Goal: Task Accomplishment & Management: Manage account settings

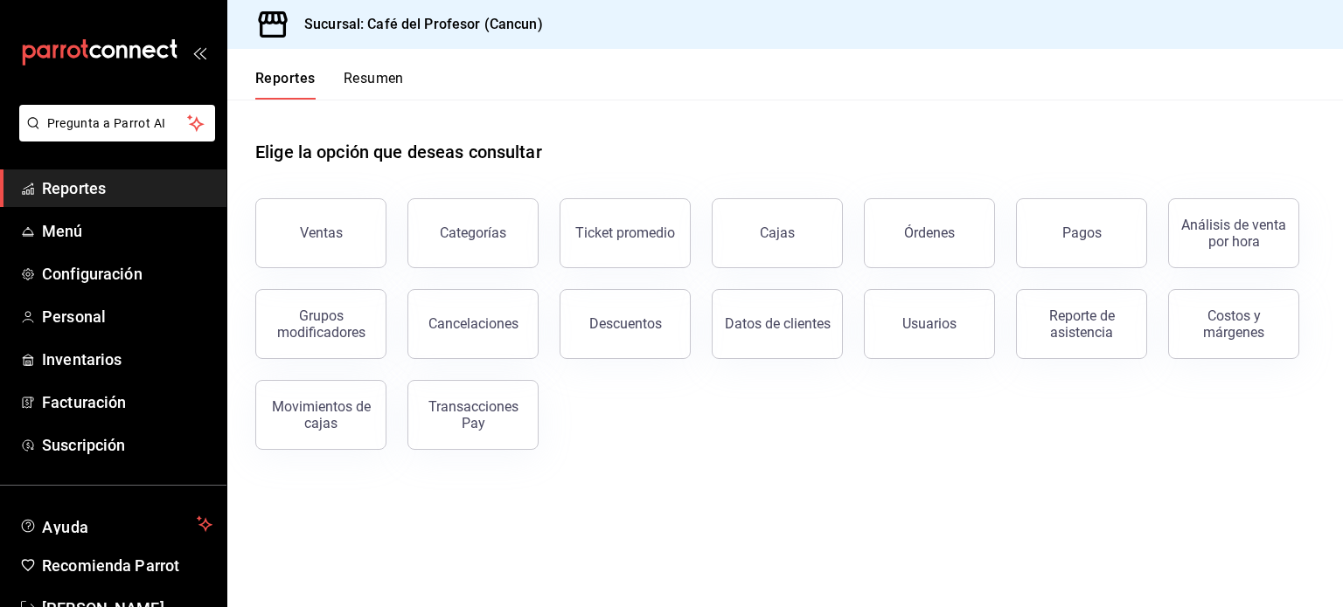
click at [393, 80] on button "Resumen" at bounding box center [374, 85] width 60 height 30
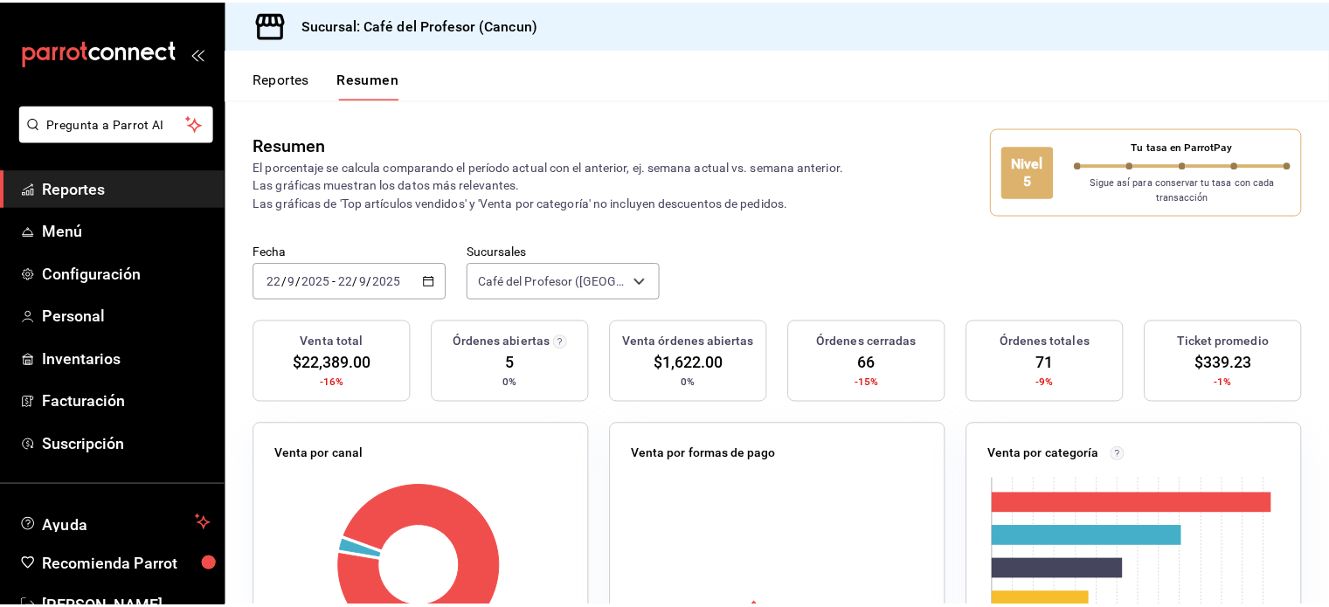
scroll to position [52, 0]
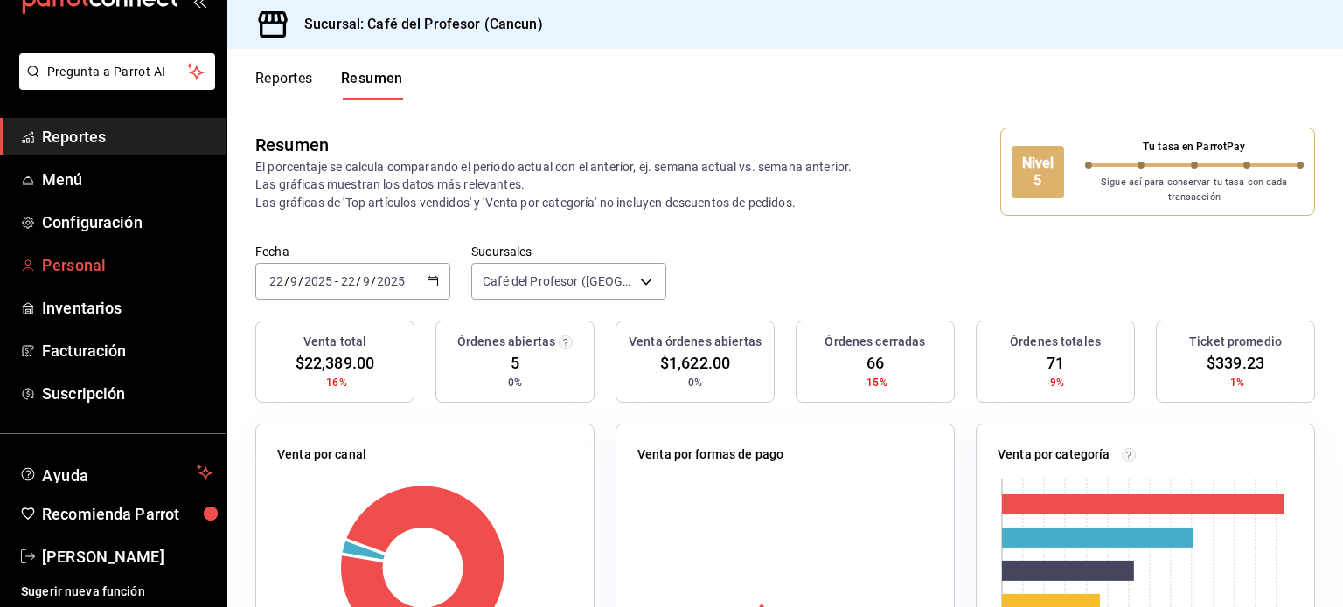
click at [97, 262] on span "Personal" at bounding box center [127, 265] width 170 height 24
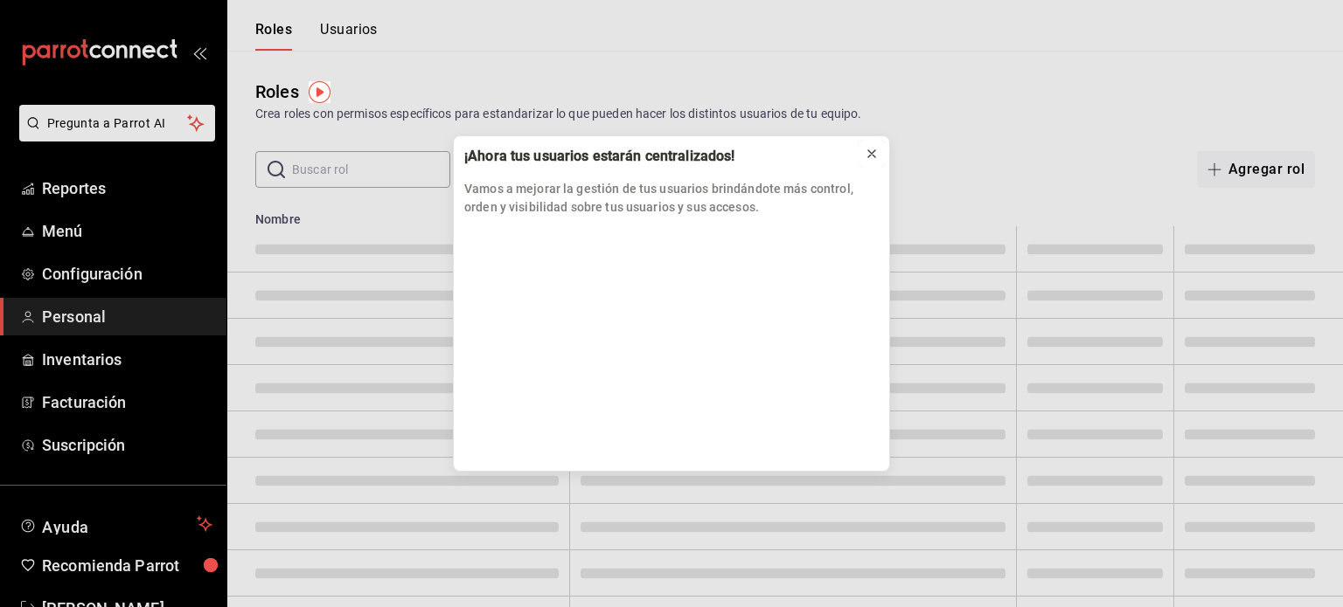
click at [873, 156] on icon at bounding box center [871, 153] width 7 height 7
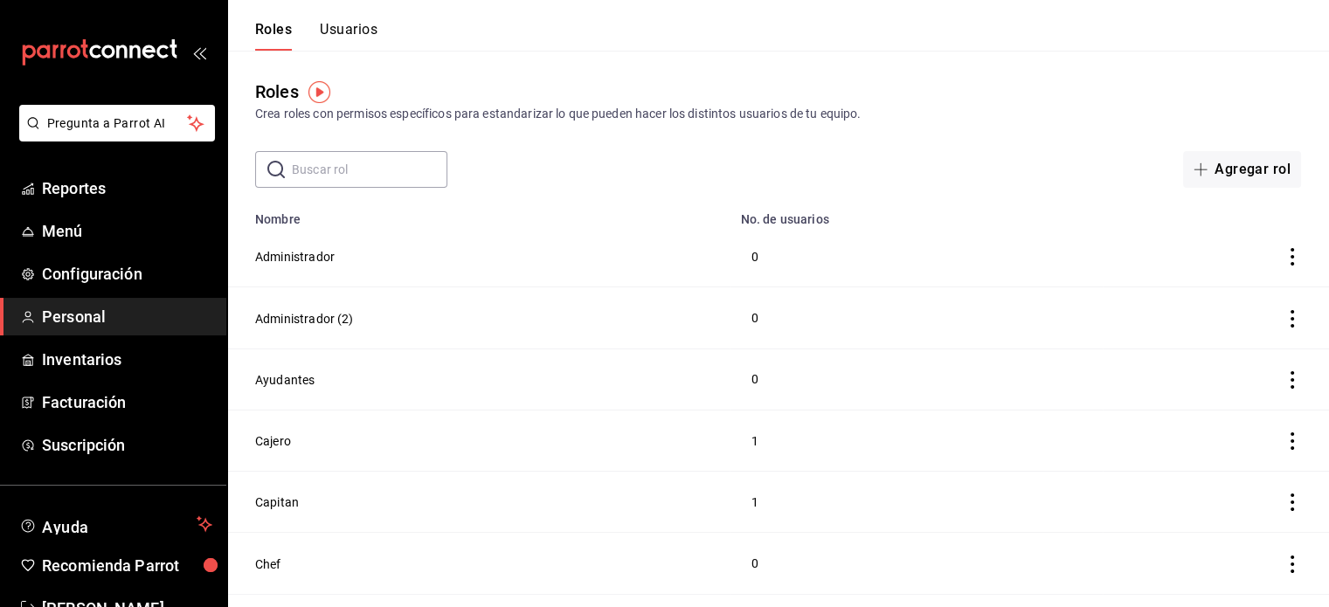
click at [353, 33] on button "Usuarios" at bounding box center [349, 36] width 58 height 30
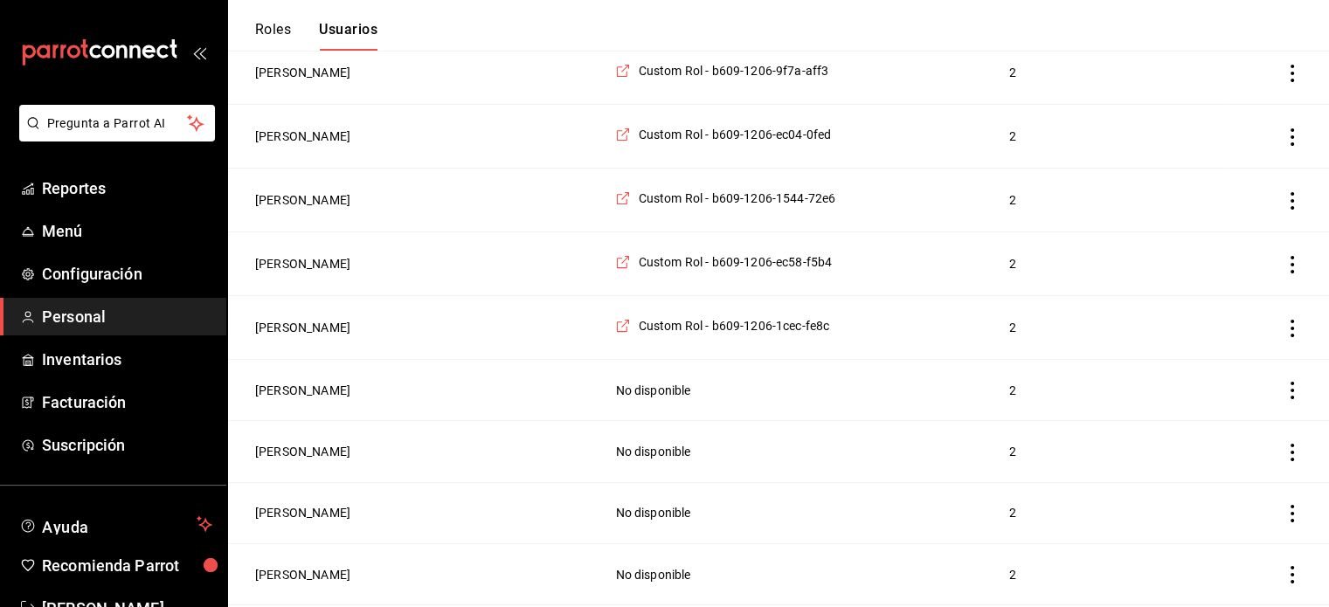
scroll to position [245, 0]
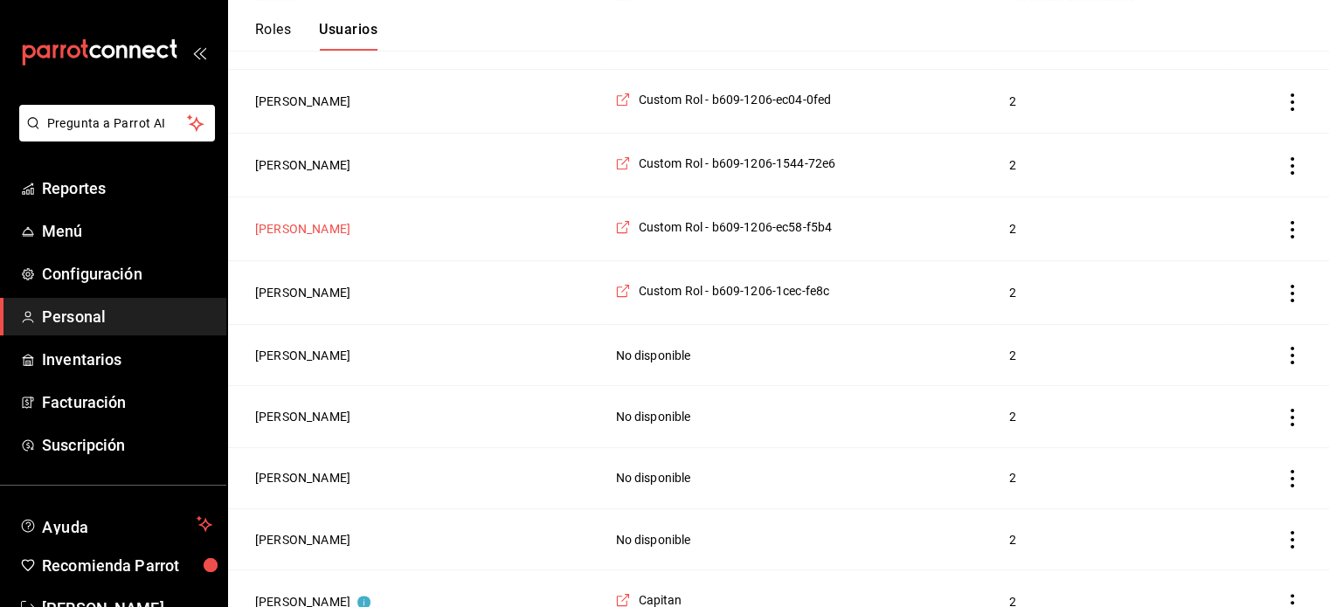
click at [330, 231] on button "[PERSON_NAME]" at bounding box center [302, 228] width 95 height 17
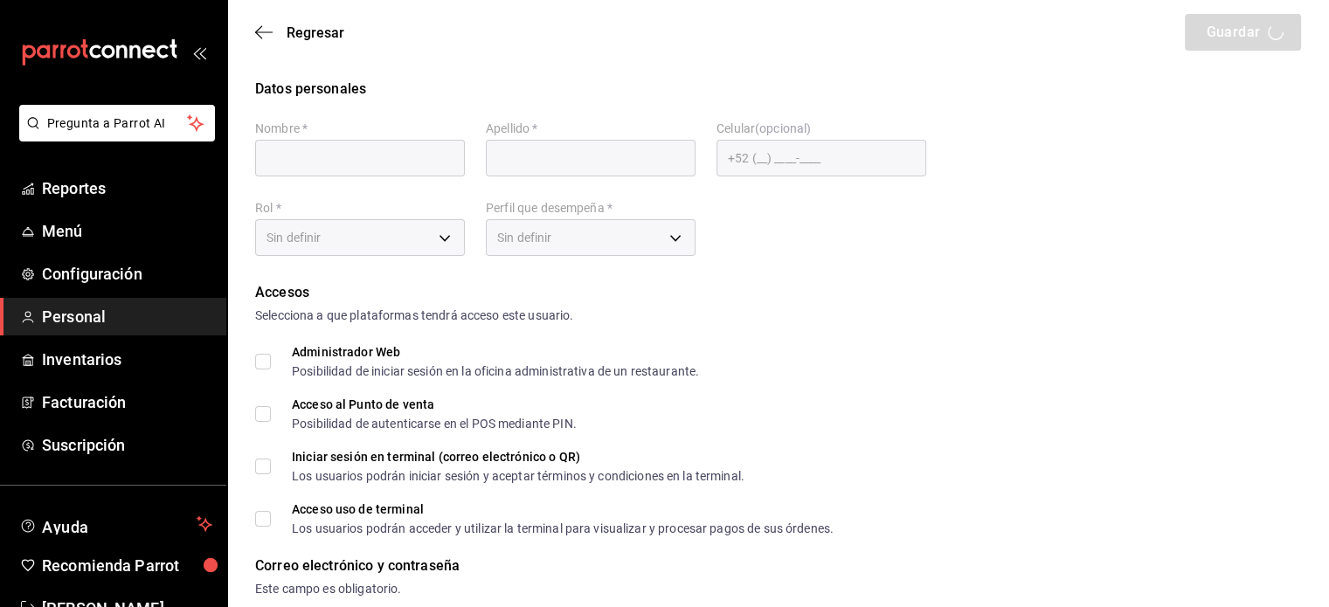
type input "Yolanda"
type input "Diaz Gonzalez"
checkbox input "true"
type input "glezy709@gmail.com"
type input "2828"
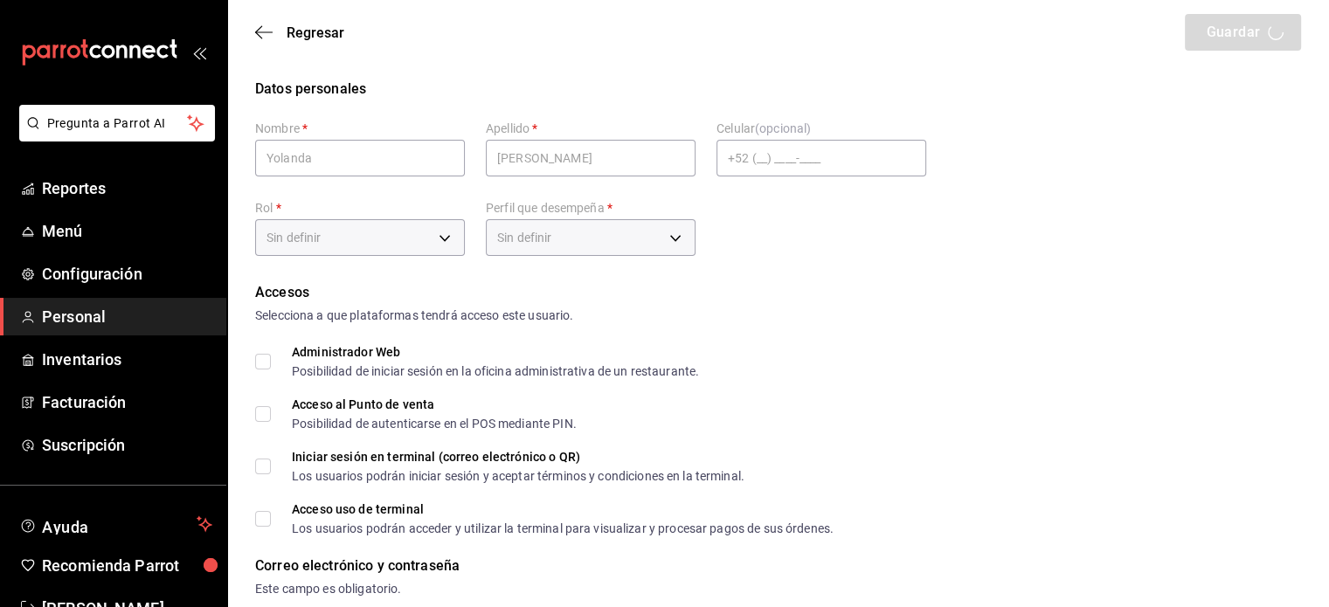
type input "36b2294e-3433-4540-a3fd-2836a9aa72fd"
type input "UNDEFINED"
checkbox input "true"
drag, startPoint x: 919, startPoint y: 317, endPoint x: 854, endPoint y: 318, distance: 64.7
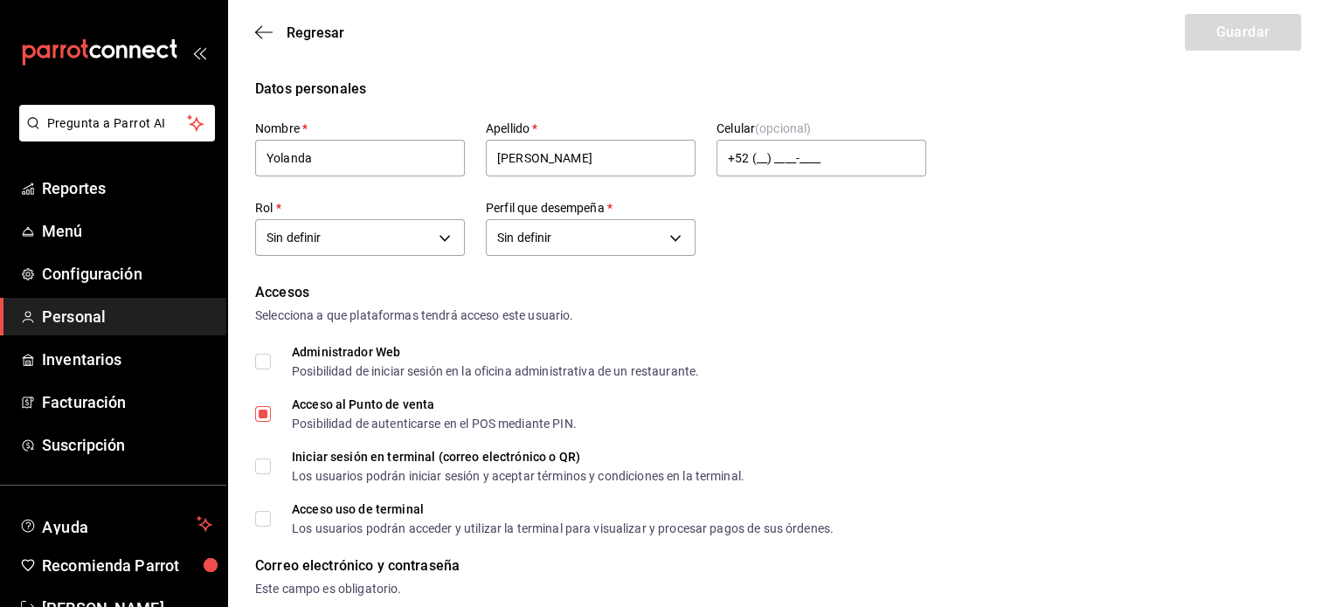
click at [854, 318] on div "Selecciona a que plataformas tendrá acceso este usuario." at bounding box center [778, 316] width 1046 height 18
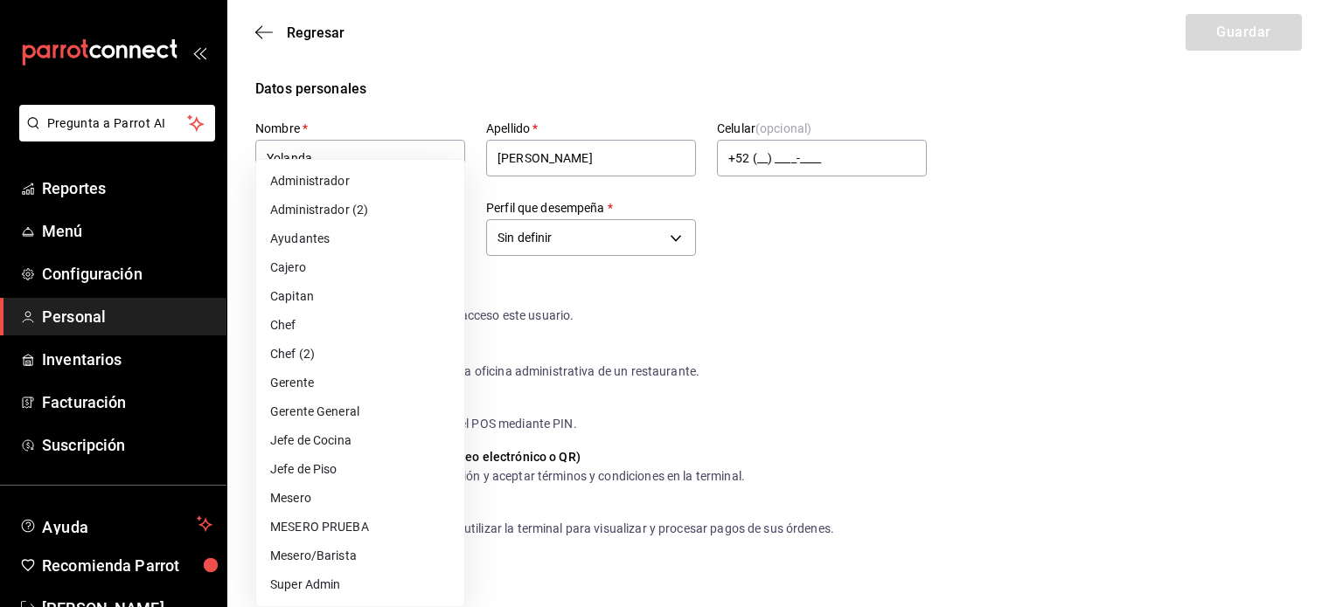
click at [397, 246] on li "Ayudantes" at bounding box center [360, 239] width 208 height 29
type input "6e37dc31-a41a-4d88-8ed1-cc630e77c888"
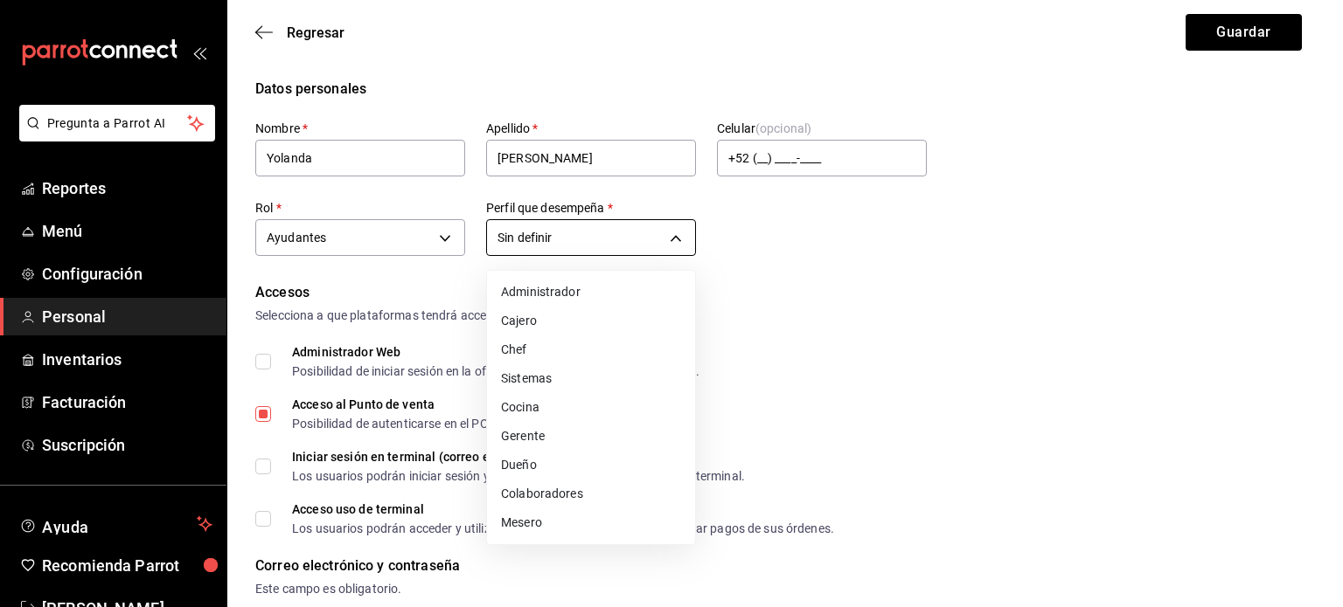
click at [588, 395] on li "Cocina" at bounding box center [591, 407] width 208 height 29
type input "KITCHEN"
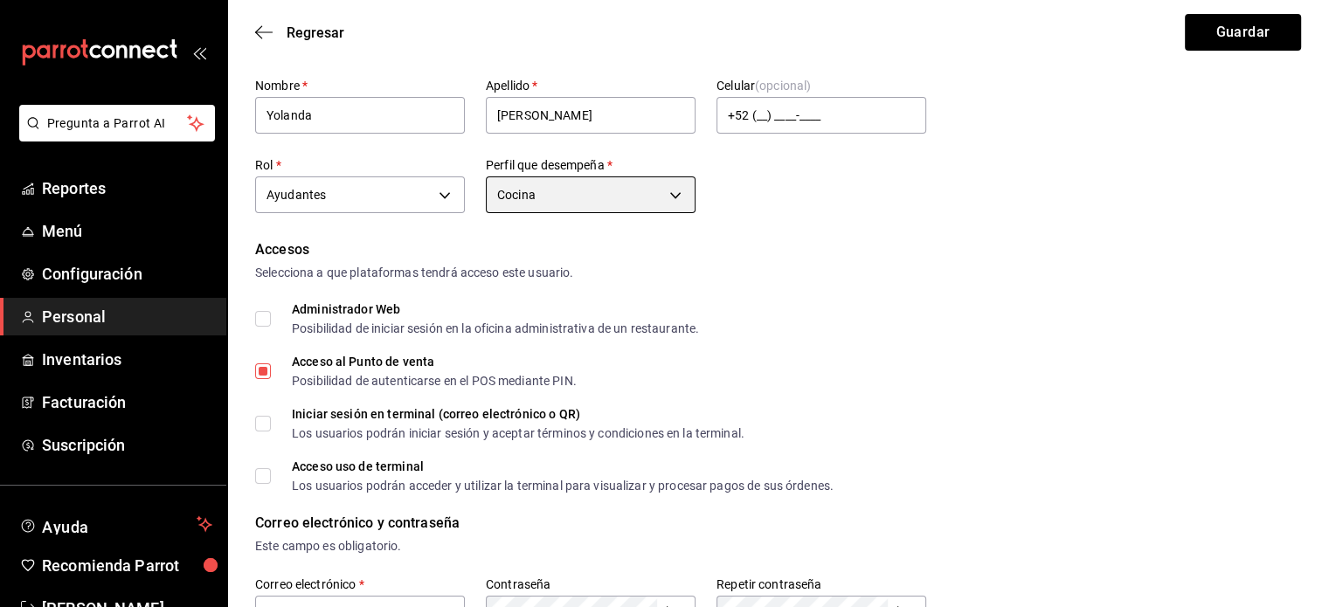
scroll to position [14, 0]
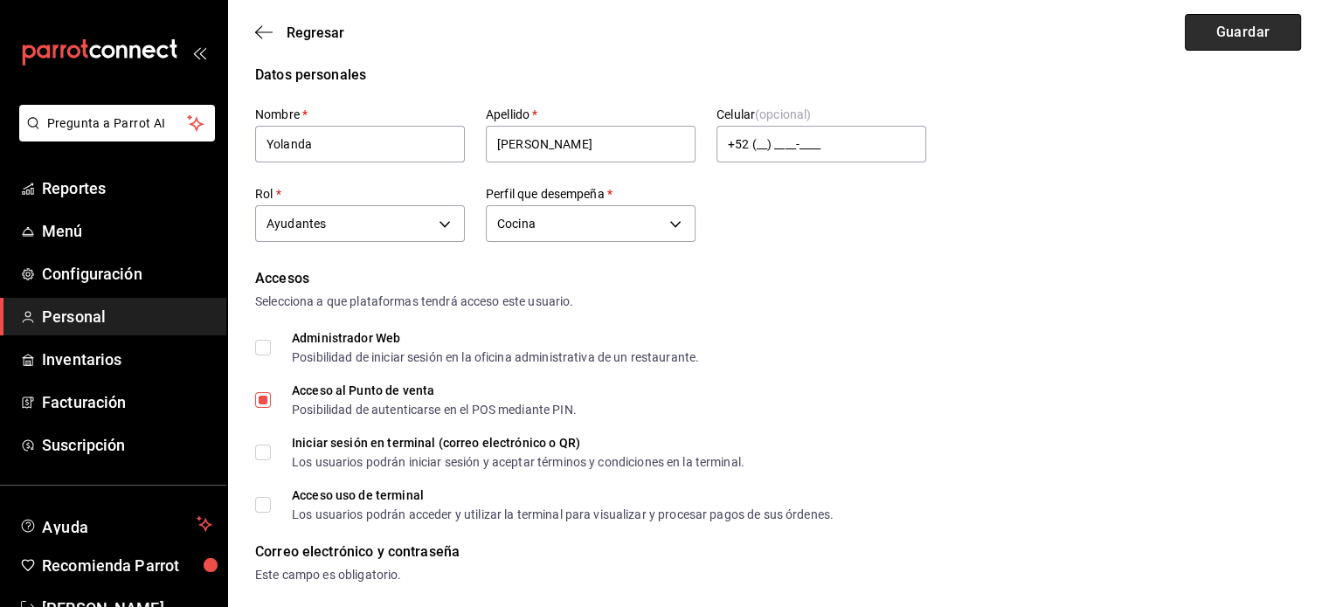
click at [1222, 26] on button "Guardar" at bounding box center [1243, 32] width 116 height 37
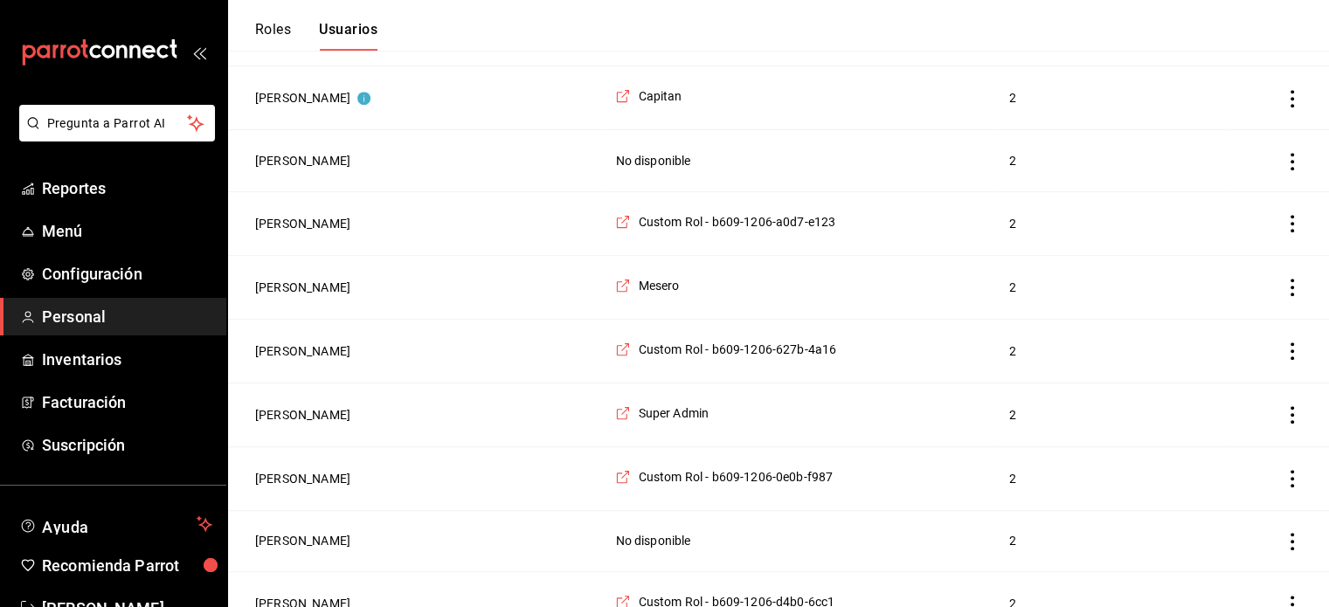
scroll to position [218, 0]
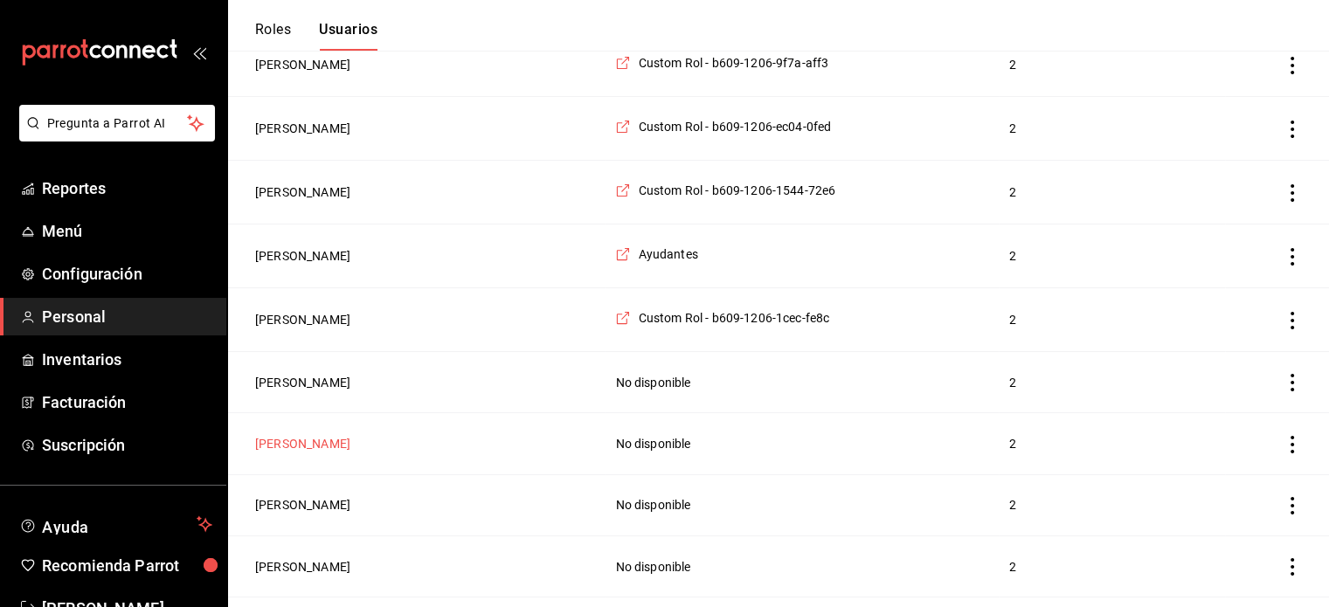
click at [323, 442] on button "[PERSON_NAME]" at bounding box center [302, 443] width 95 height 17
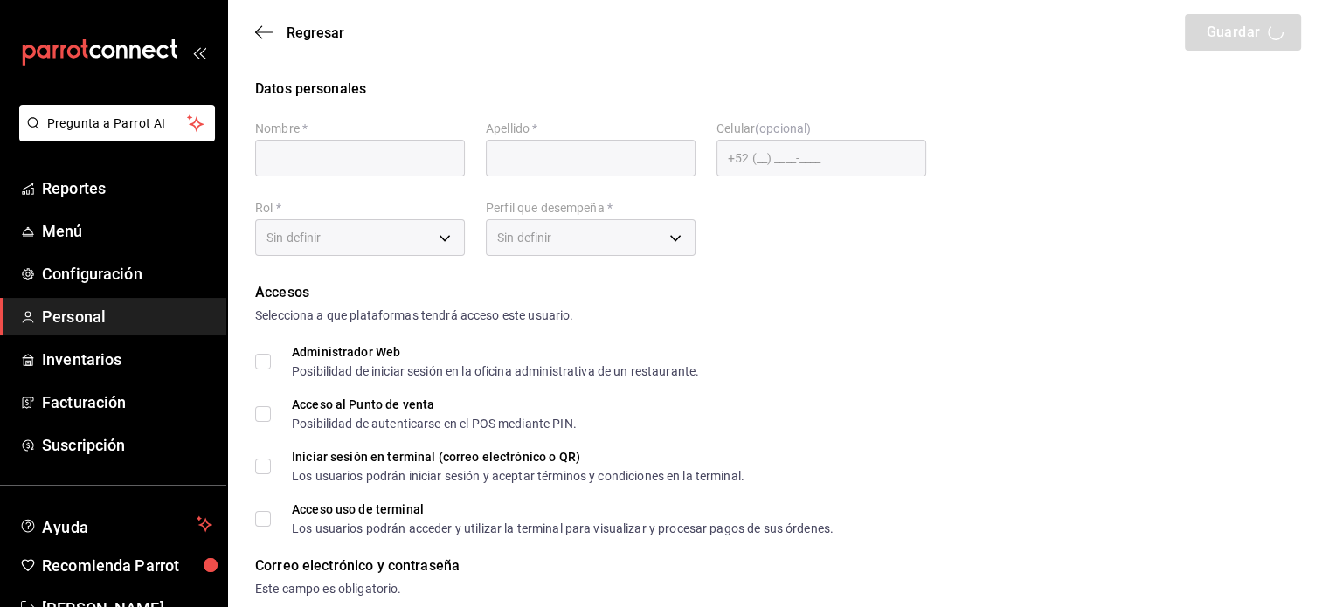
type input "adrian"
type input "hernandez"
checkbox input "true"
type input "df6f7b36-7a52-46b1-af12-1d715fce73e1@fake.email"
type input "1414"
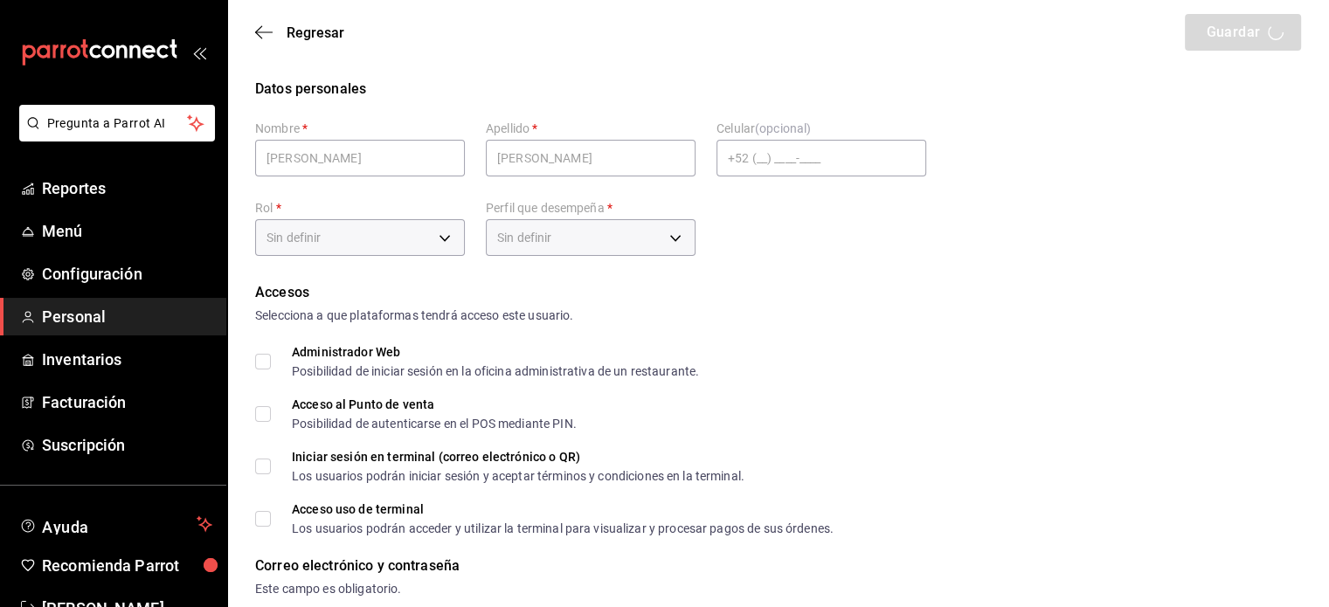
type input "UNDEFINED"
checkbox input "true"
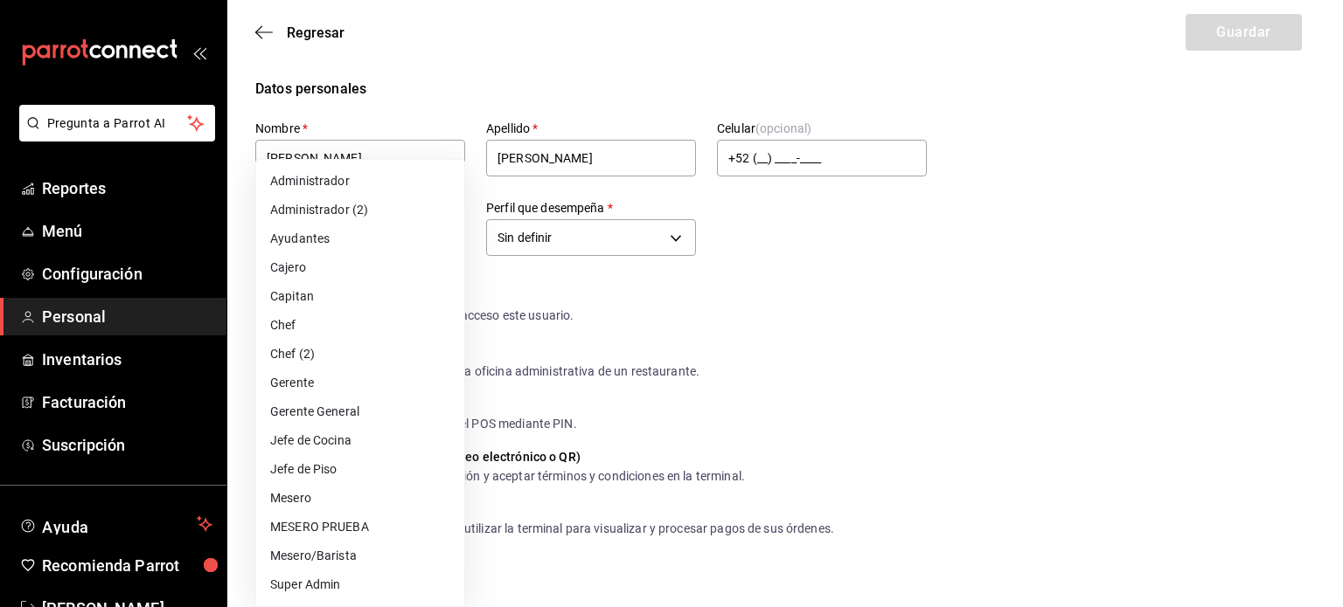
click at [337, 237] on li "Ayudantes" at bounding box center [360, 239] width 208 height 29
type input "6e37dc31-a41a-4d88-8ed1-cc630e77c888"
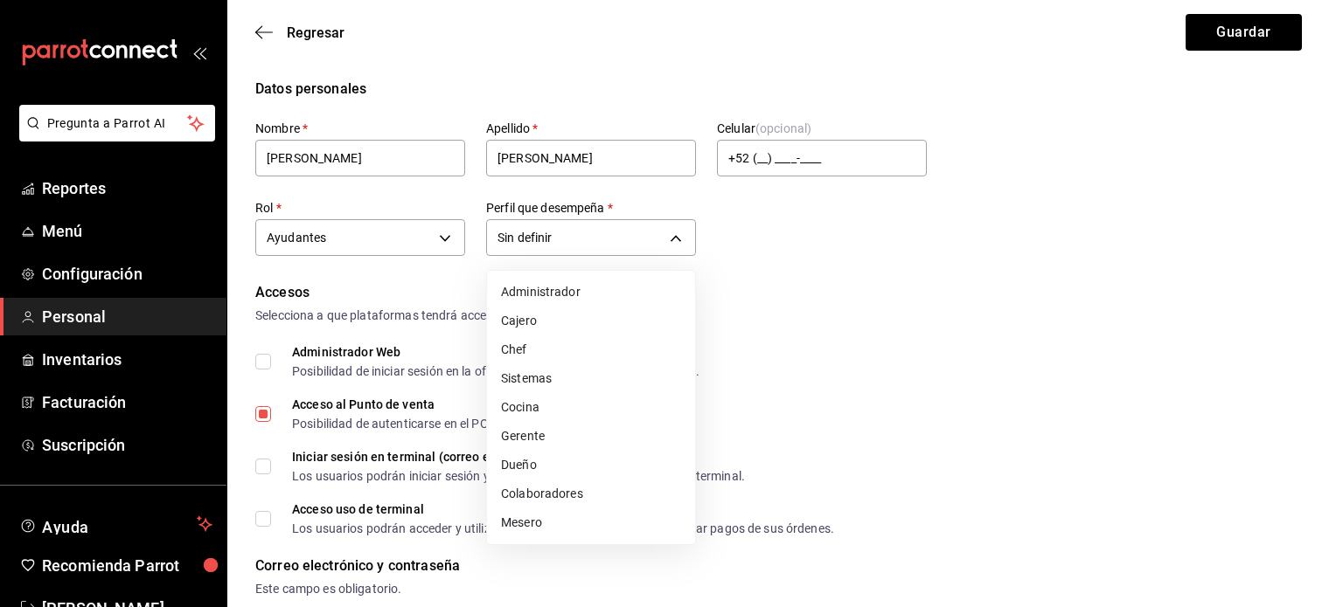
click at [594, 407] on li "Cocina" at bounding box center [591, 407] width 208 height 29
type input "KITCHEN"
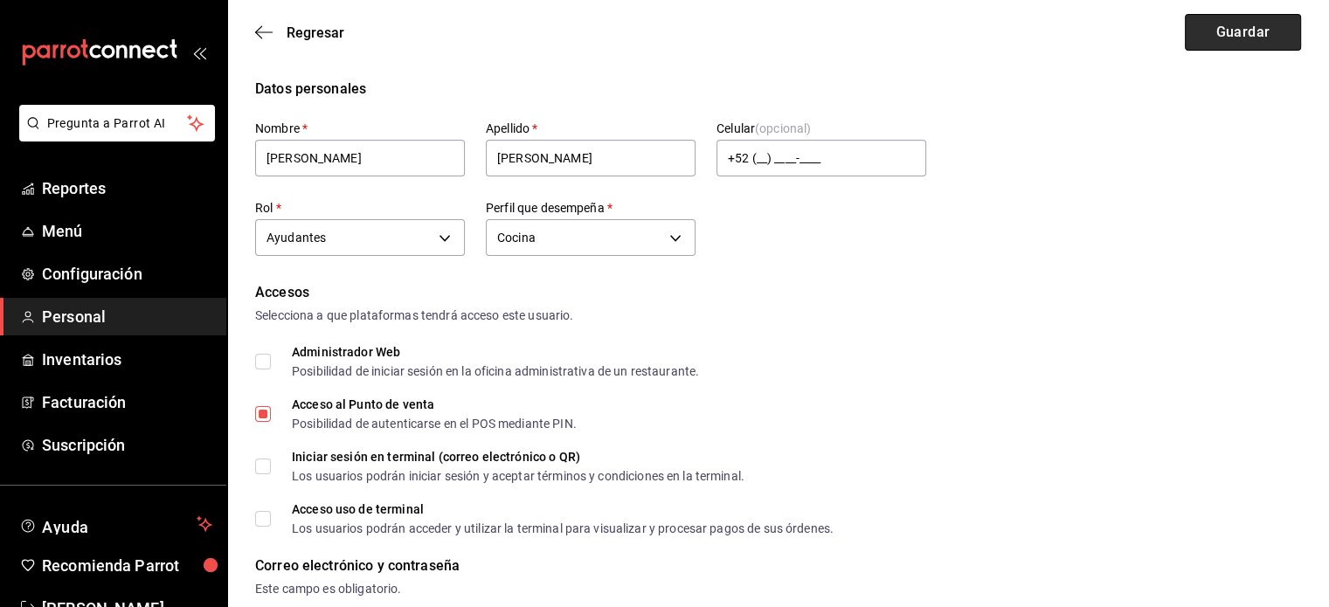
drag, startPoint x: 1237, startPoint y: 39, endPoint x: 1241, endPoint y: 23, distance: 17.2
click at [1241, 23] on button "Guardar" at bounding box center [1243, 32] width 116 height 37
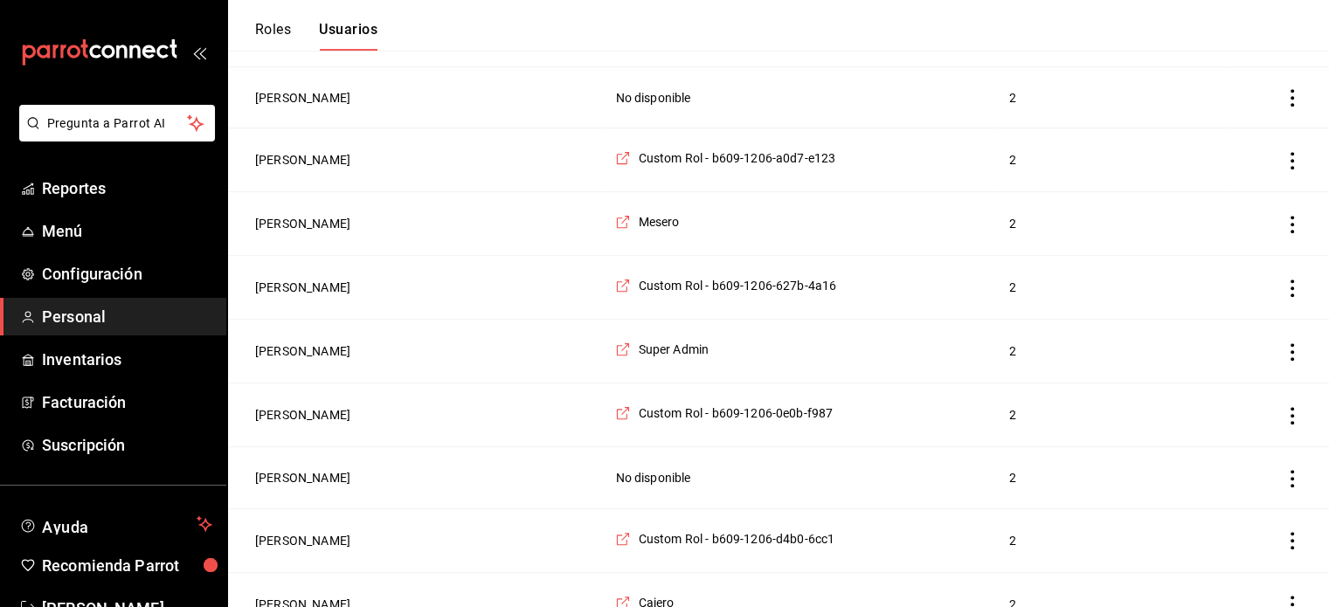
scroll to position [850, 0]
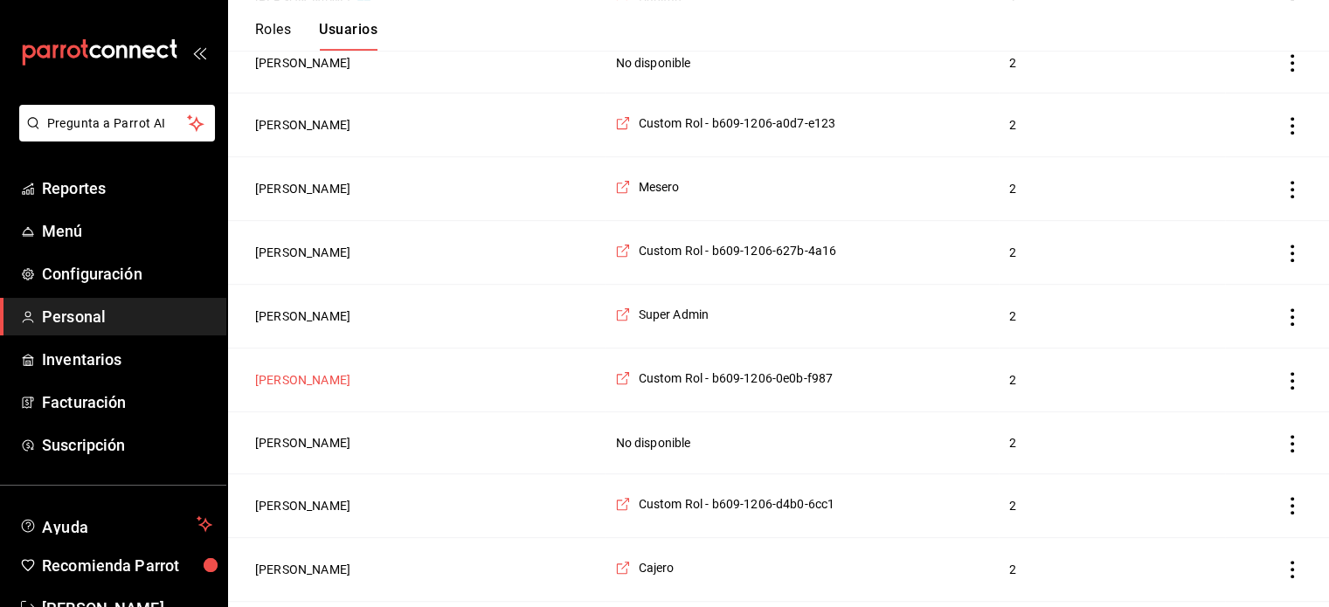
click at [351, 371] on button "[PERSON_NAME]" at bounding box center [302, 379] width 95 height 17
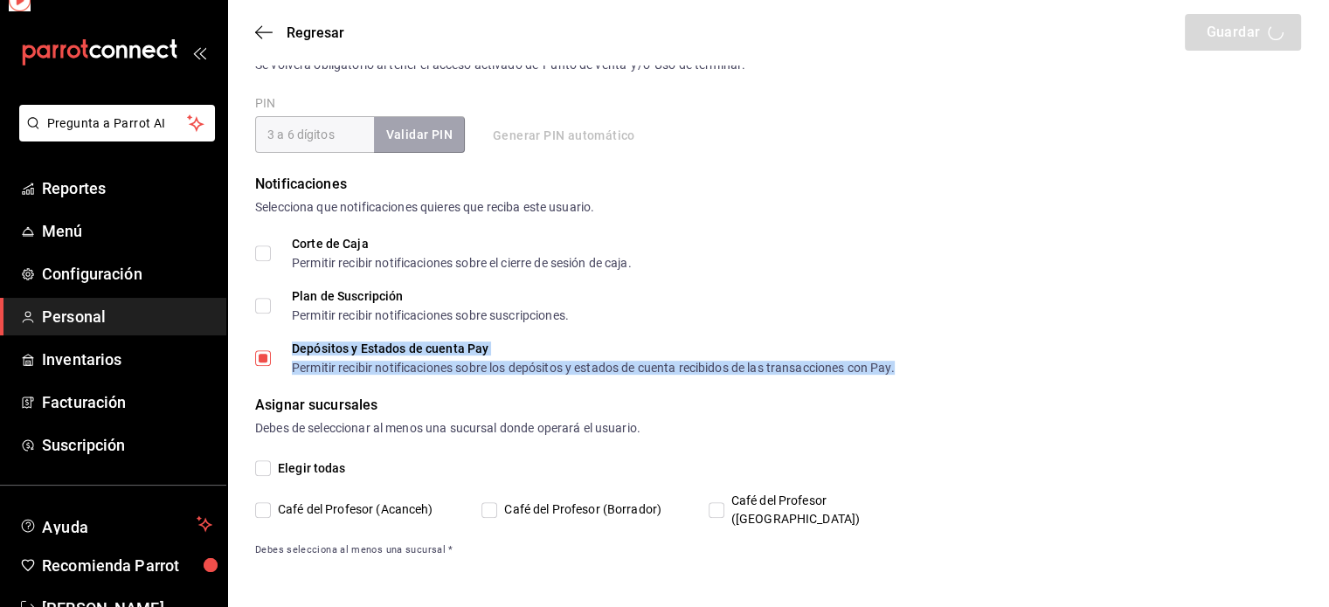
scroll to position [649, 0]
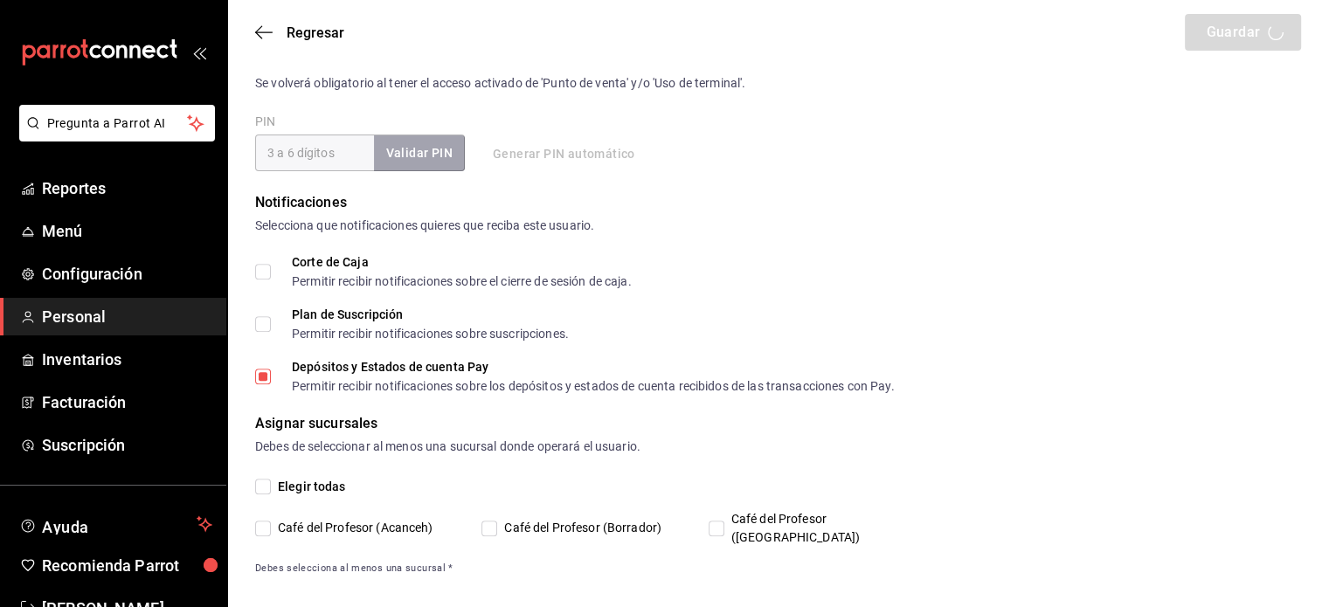
click at [897, 295] on div "Corte de Caja Permitir recibir notificaciones sobre el cierre de sesión de caja…" at bounding box center [778, 324] width 1046 height 136
type input "[PERSON_NAME]"
checkbox input "true"
type input "[EMAIL_ADDRESS][DOMAIN_NAME]"
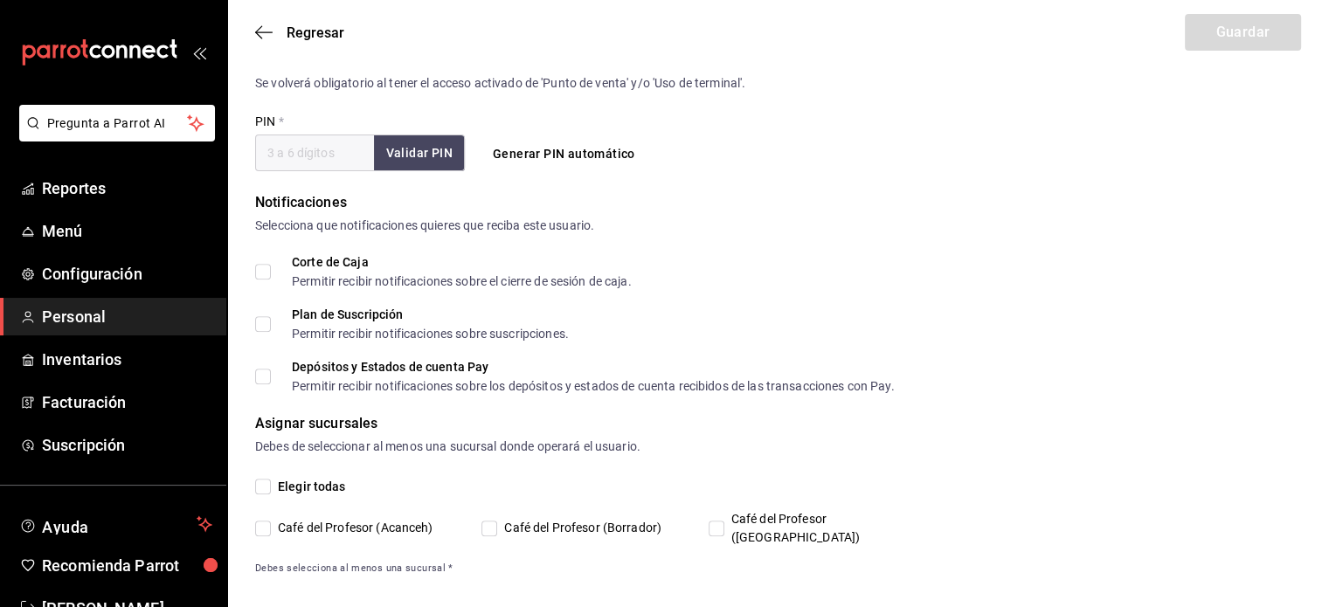
type input "2797"
checkbox input "false"
type input "[PHONE_NUMBER]"
type input "8a803de0-8609-4e35-a8aa-dd4d299e17f9"
type input "UNDEFINED"
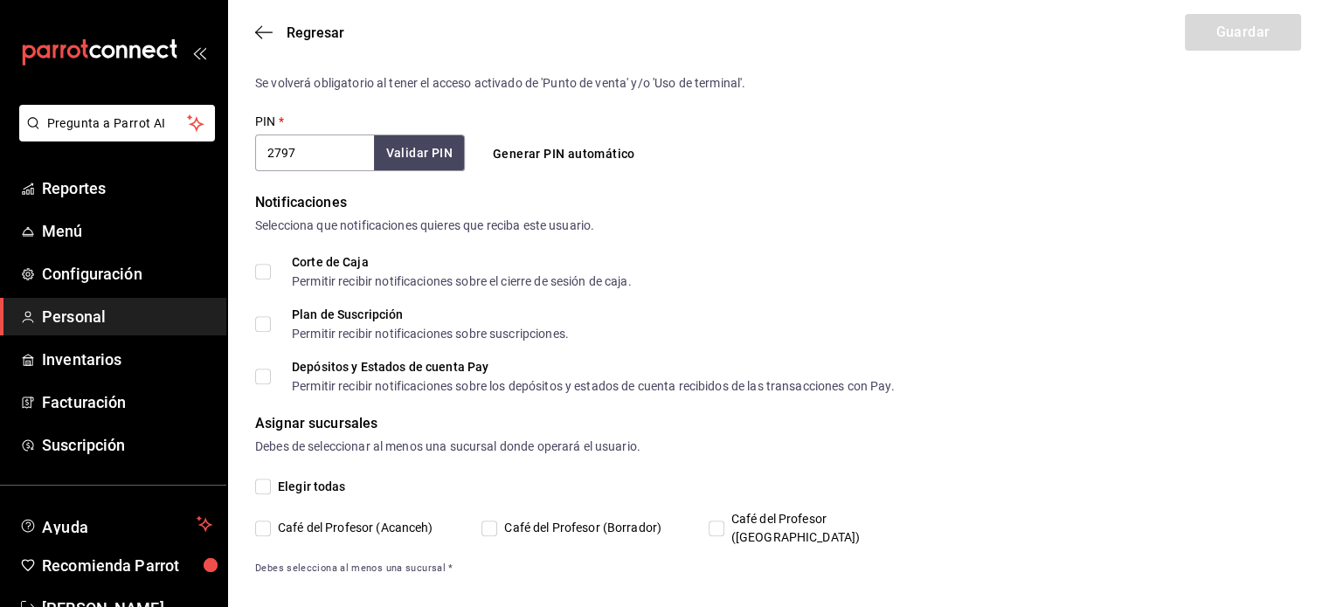
checkbox input "true"
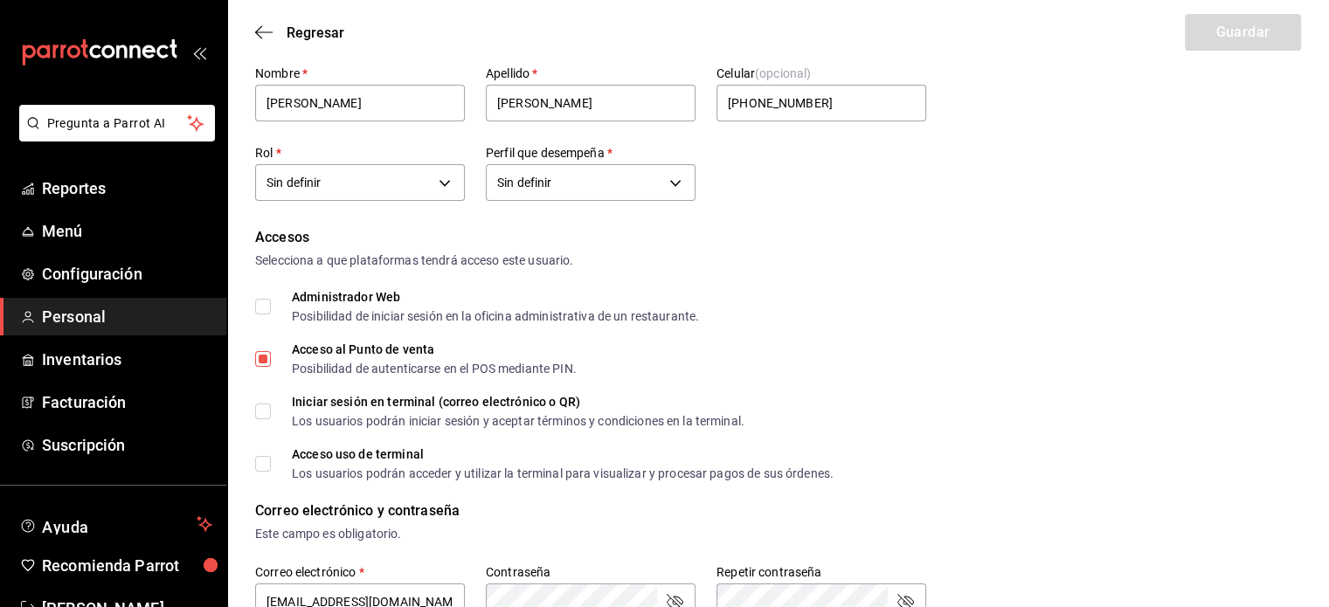
scroll to position [0, 0]
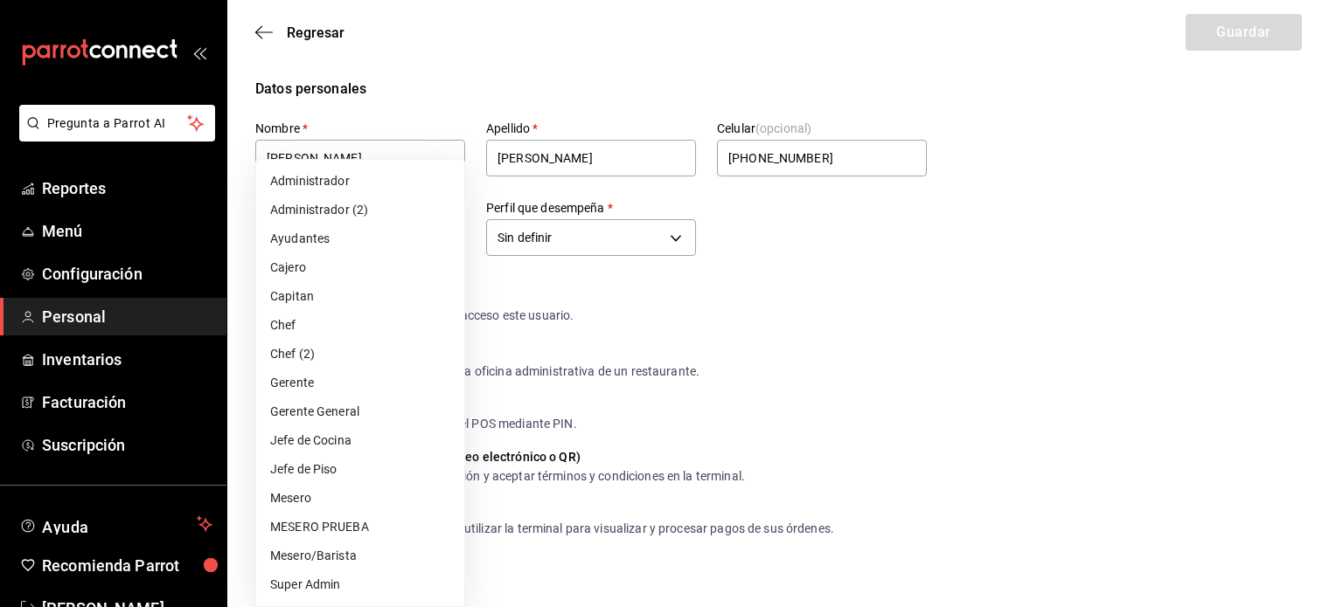
click at [372, 234] on li "Ayudantes" at bounding box center [360, 239] width 208 height 29
type input "6e37dc31-a41a-4d88-8ed1-cc630e77c888"
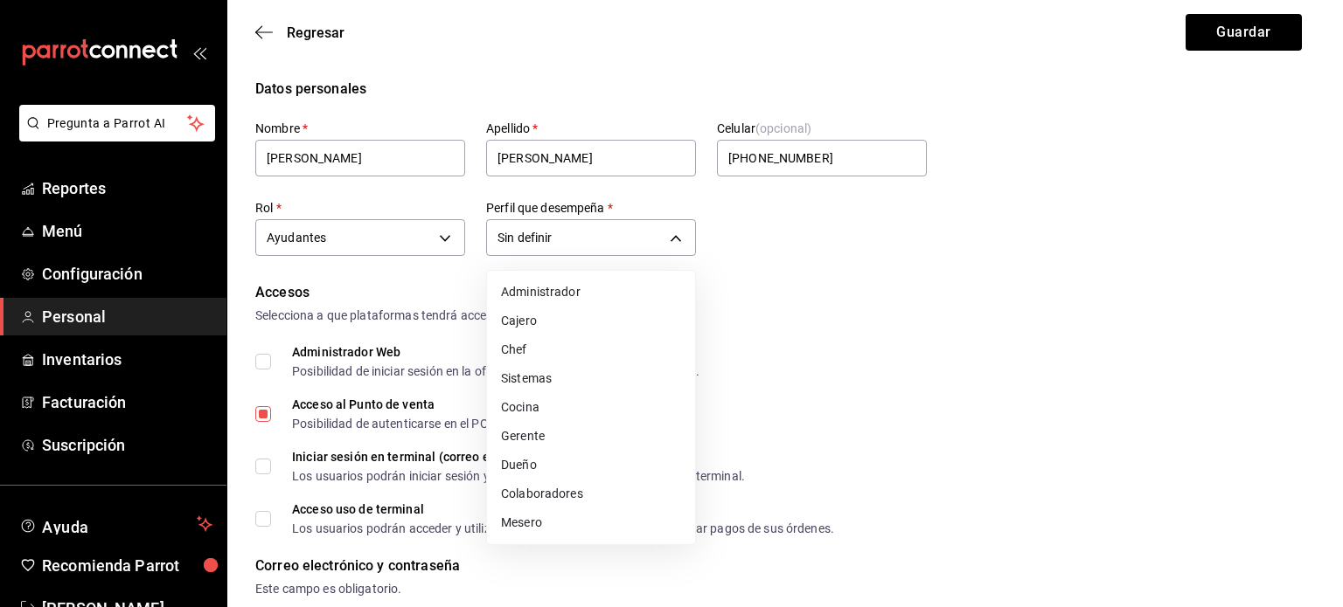
click at [577, 405] on li "Cocina" at bounding box center [591, 407] width 208 height 29
type input "KITCHEN"
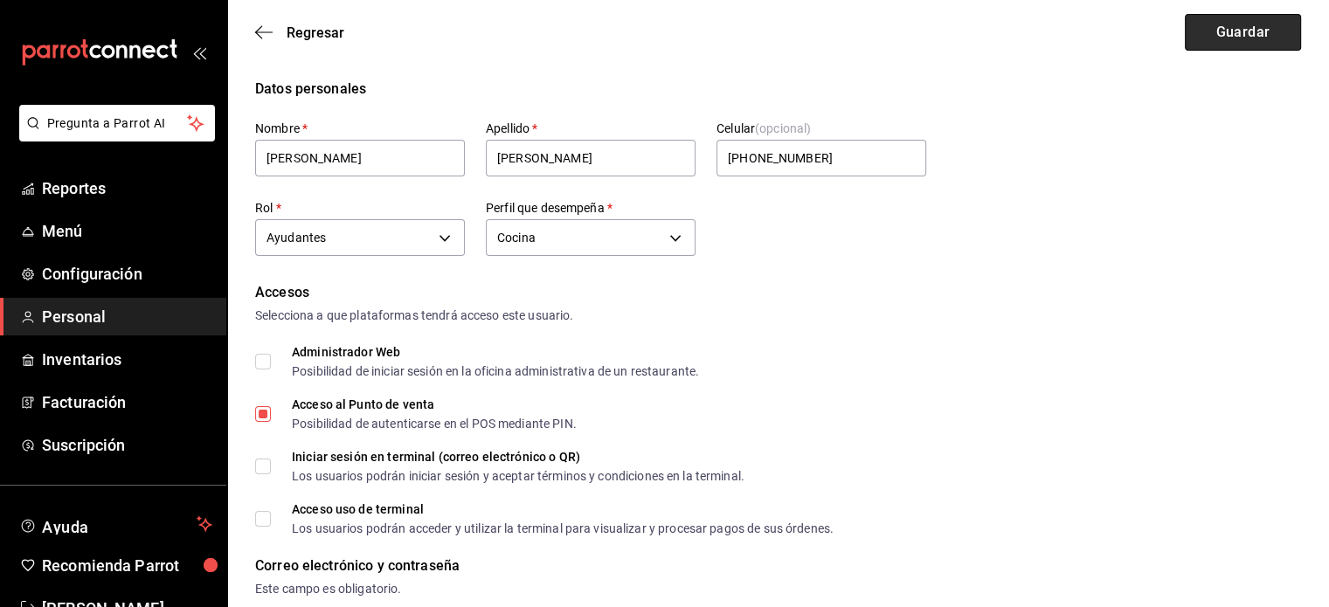
click at [1213, 40] on button "Guardar" at bounding box center [1243, 32] width 116 height 37
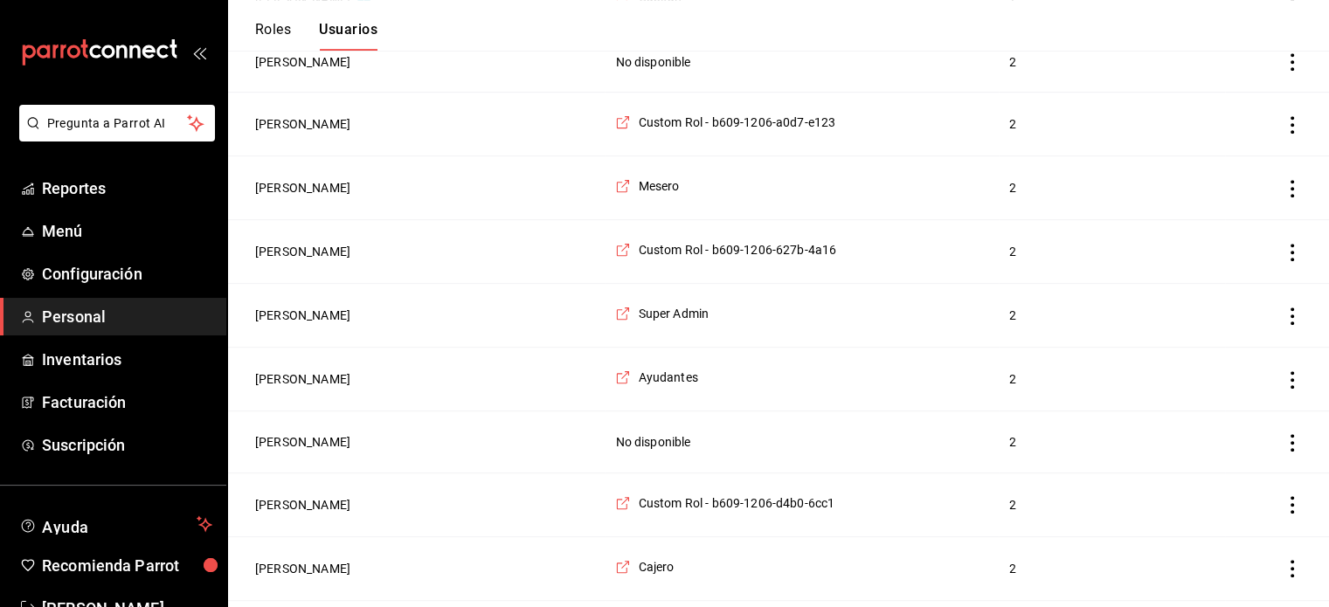
scroll to position [885, 0]
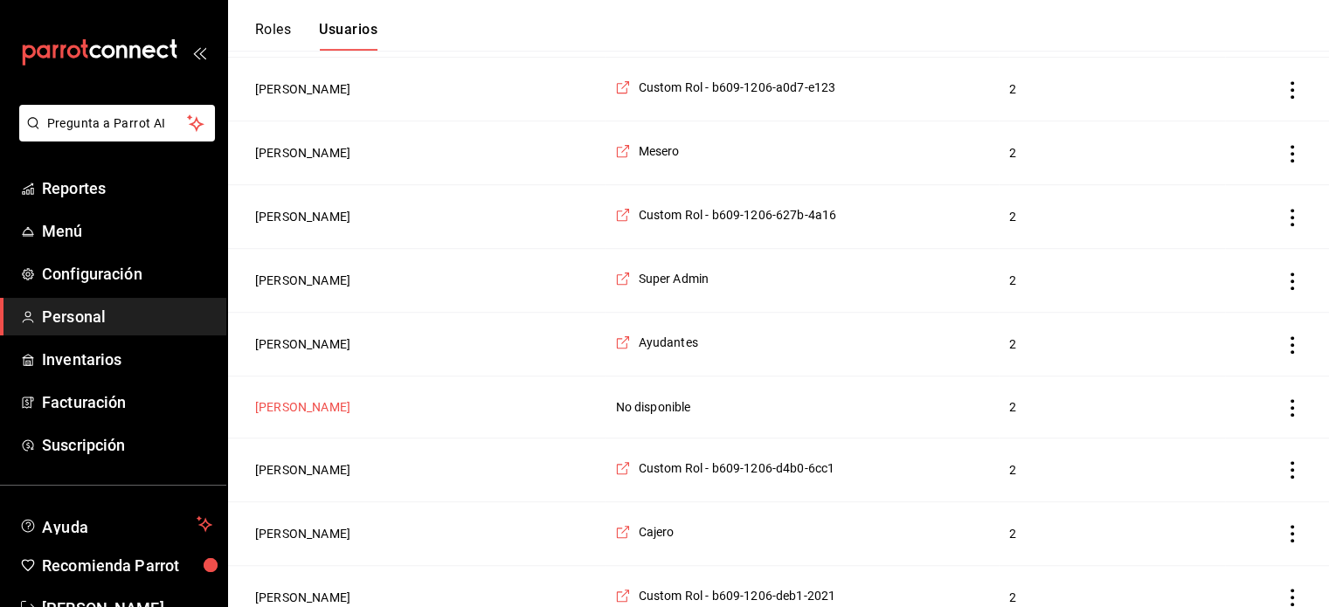
click at [308, 399] on button "[PERSON_NAME]" at bounding box center [302, 407] width 95 height 17
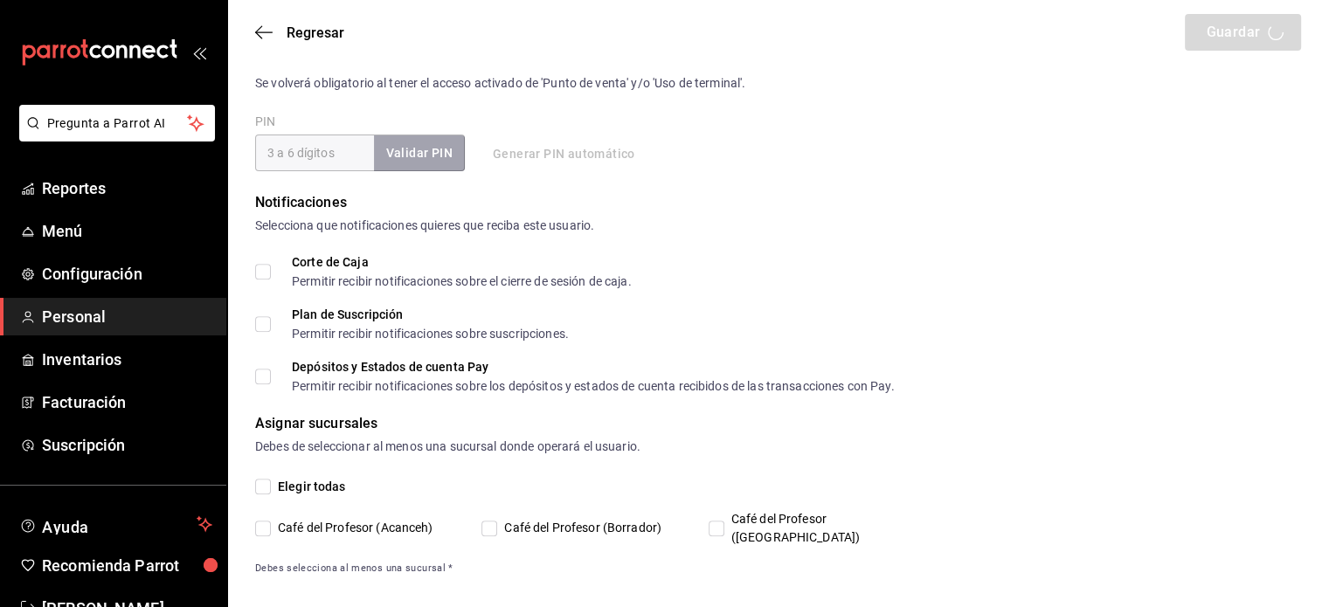
type input "jaime"
type input "jimenez"
checkbox input "true"
type input "2bc15828-6f92-4481-be63-119eddde96b2@fake.email"
type input "1212"
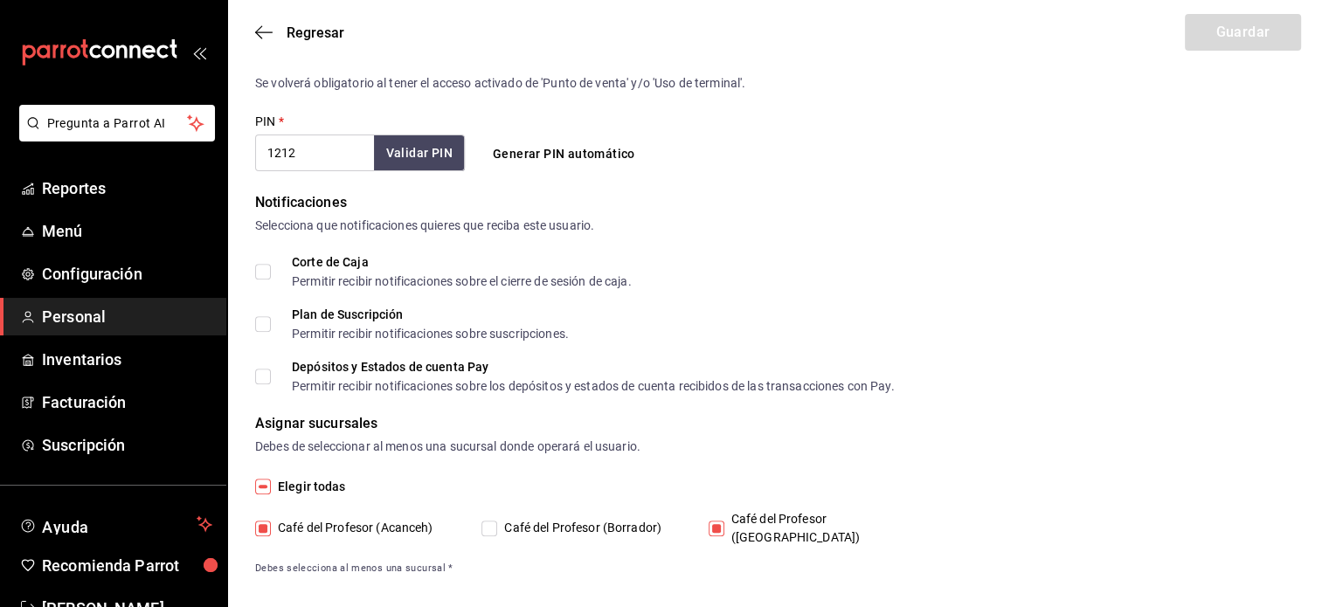
type input "UNDEFINED"
checkbox input "true"
click at [266, 522] on input "Café del Profesor (Acanceh)" at bounding box center [263, 529] width 16 height 16
checkbox input "false"
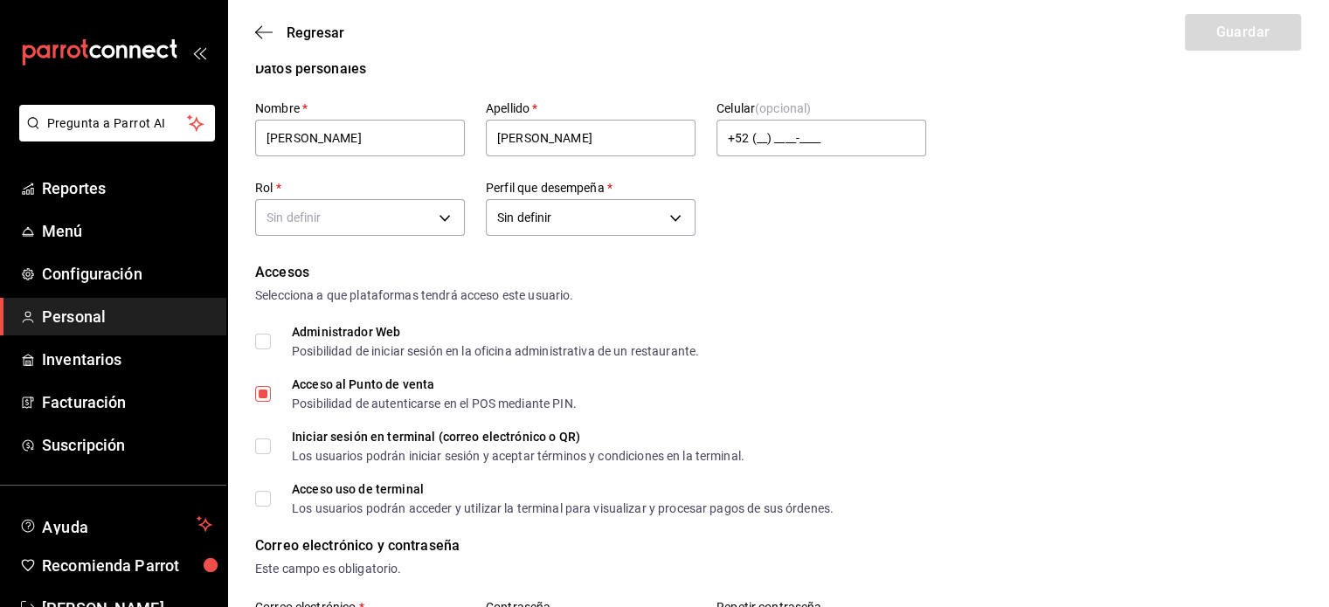
scroll to position [0, 0]
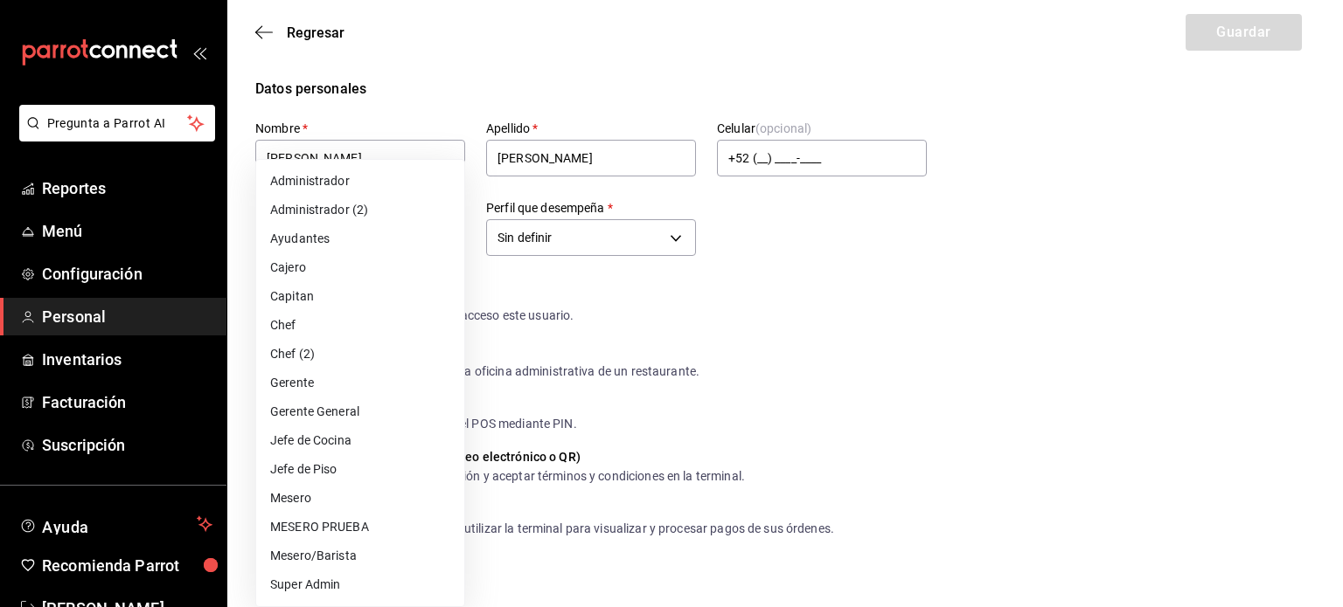
click at [364, 239] on li "Ayudantes" at bounding box center [360, 239] width 208 height 29
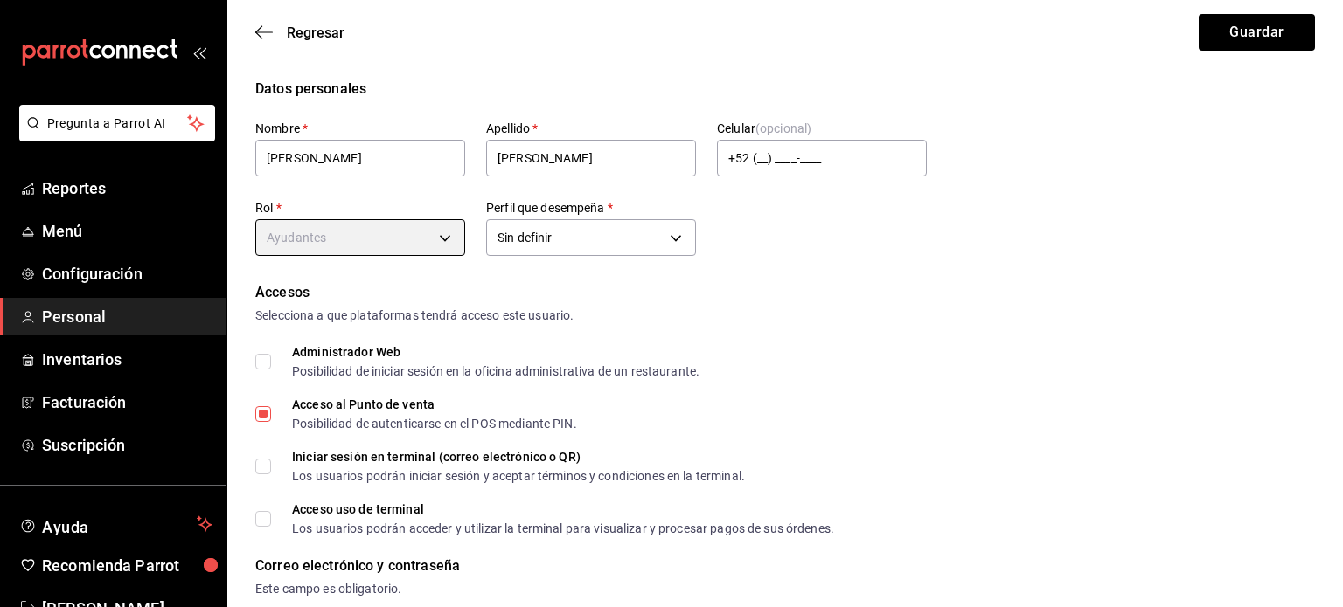
type input "6e37dc31-a41a-4d88-8ed1-cc630e77c888"
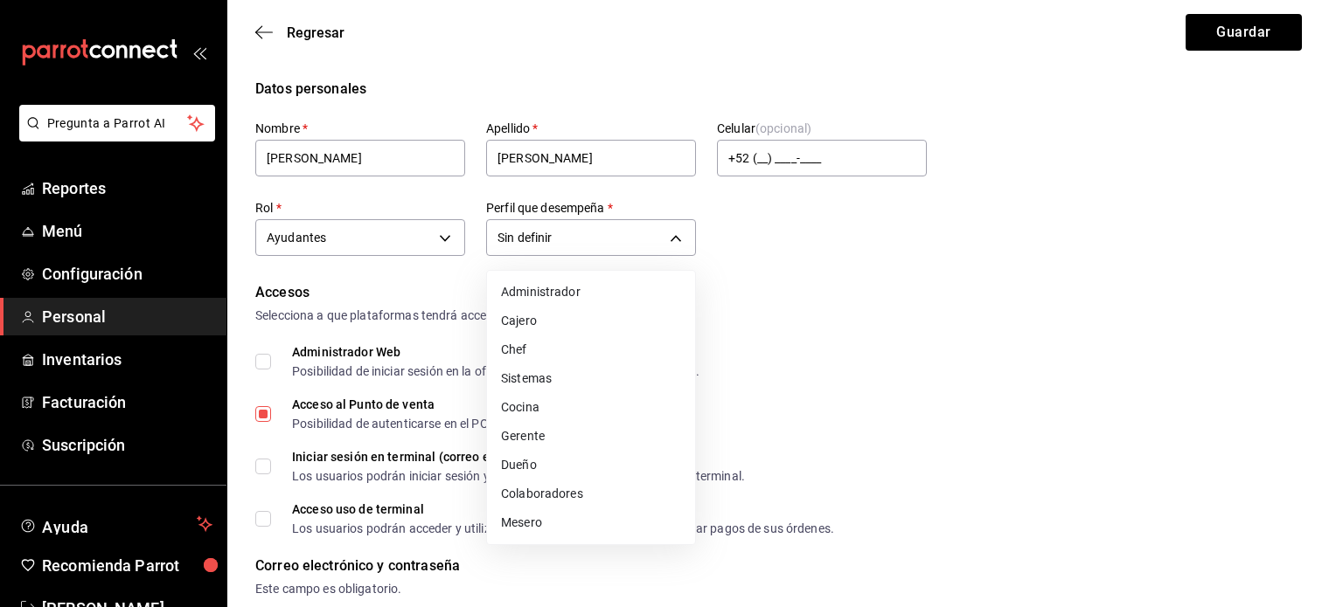
click at [556, 407] on li "Cocina" at bounding box center [591, 407] width 208 height 29
type input "KITCHEN"
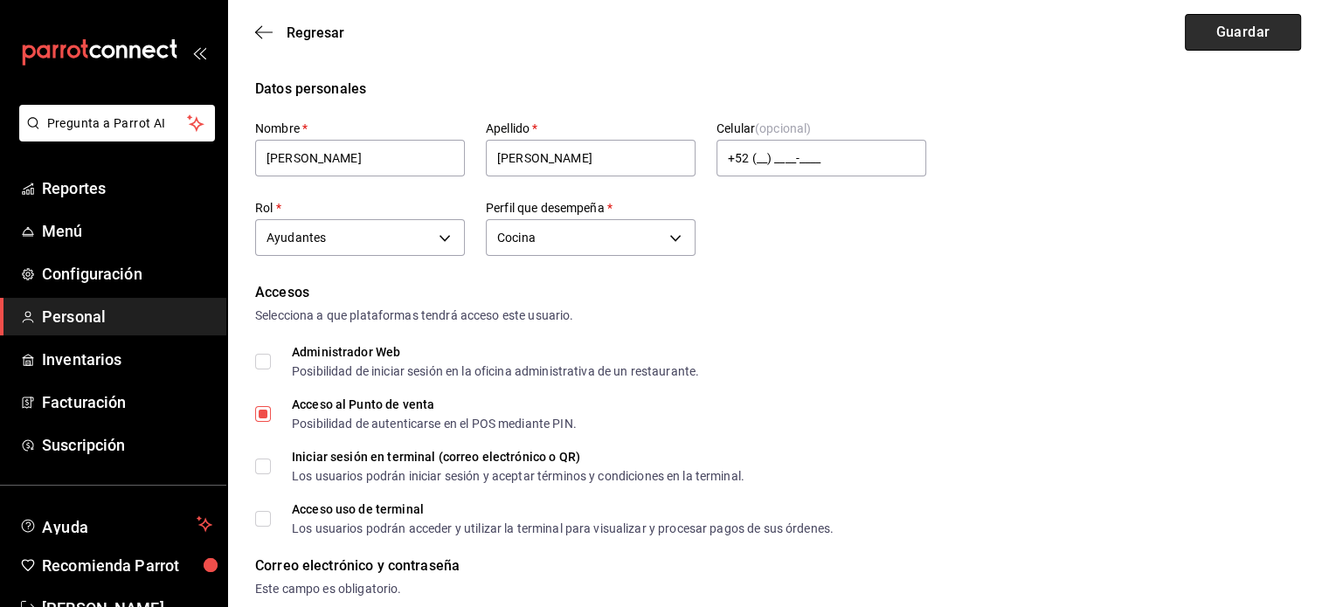
click at [1239, 34] on button "Guardar" at bounding box center [1243, 32] width 116 height 37
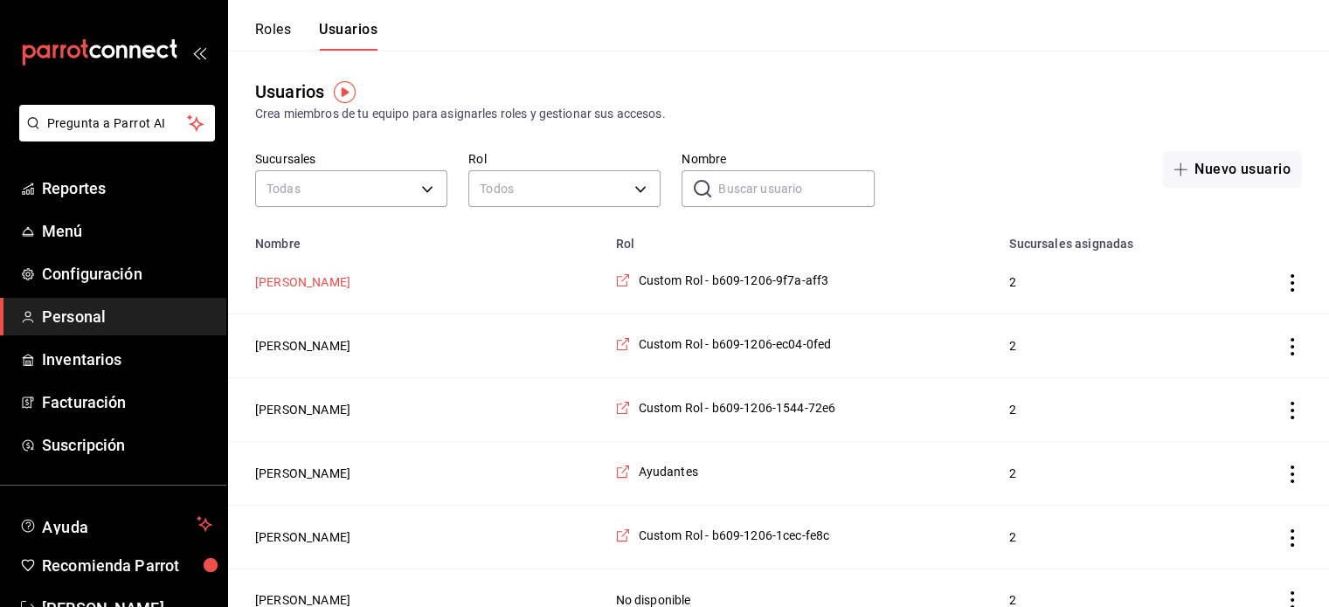
click at [302, 284] on button "[PERSON_NAME]" at bounding box center [302, 282] width 95 height 17
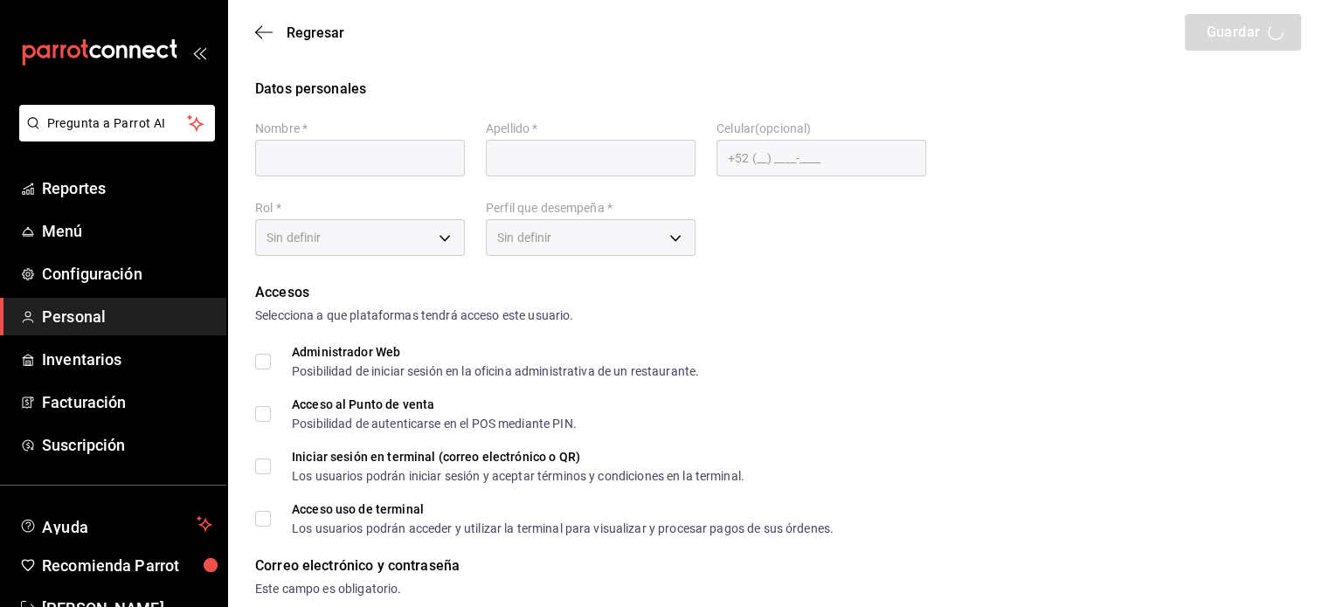
type input "Viki"
type input "Cirerol"
checkbox input "true"
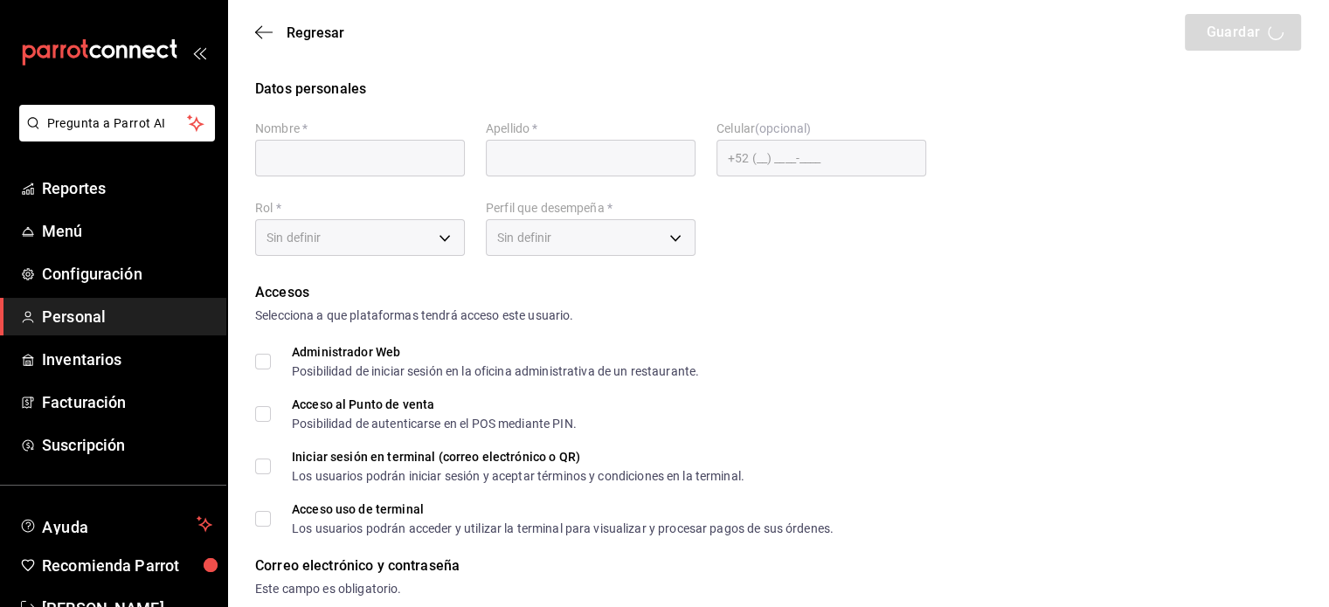
type input "[EMAIL_ADDRESS][DOMAIN_NAME]"
type input "1201"
type input "bfa29b8d-dbf1-4c72-8b63-df6afe023a7e"
type input "UNDEFINED"
checkbox input "true"
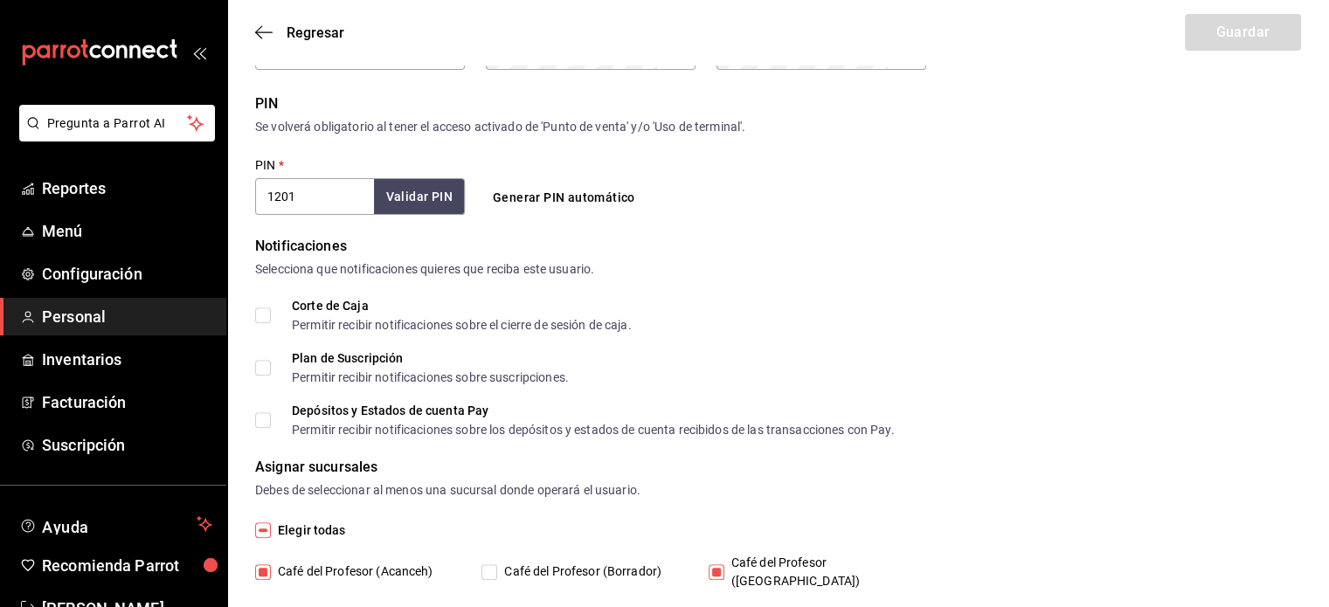
scroll to position [649, 0]
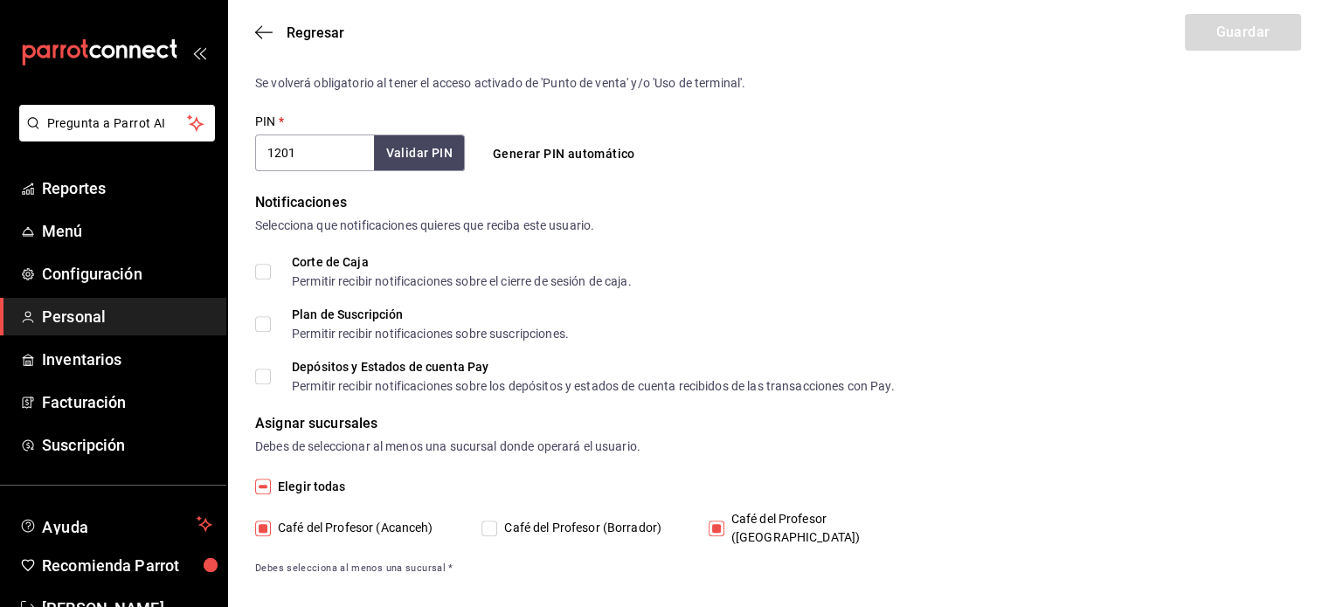
click at [714, 523] on input "Café del Profesor ([GEOGRAPHIC_DATA])" at bounding box center [717, 529] width 16 height 16
checkbox input "false"
click at [1258, 27] on button "Guardar" at bounding box center [1243, 32] width 116 height 37
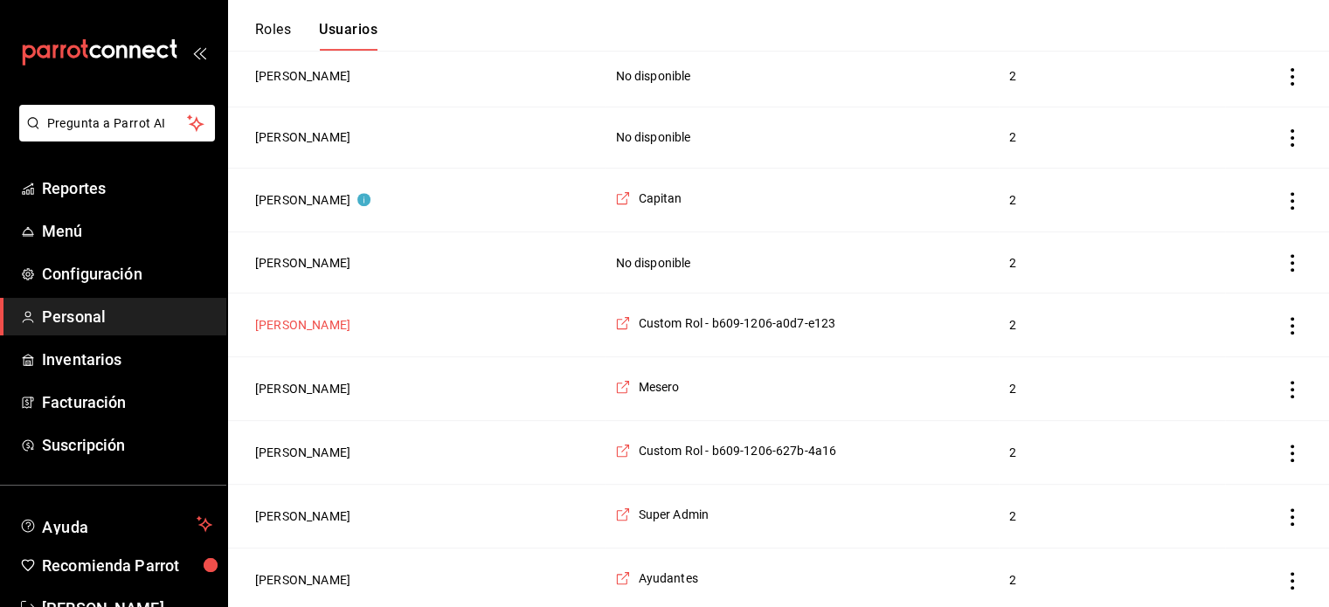
click at [337, 328] on button "[PERSON_NAME]" at bounding box center [302, 324] width 95 height 17
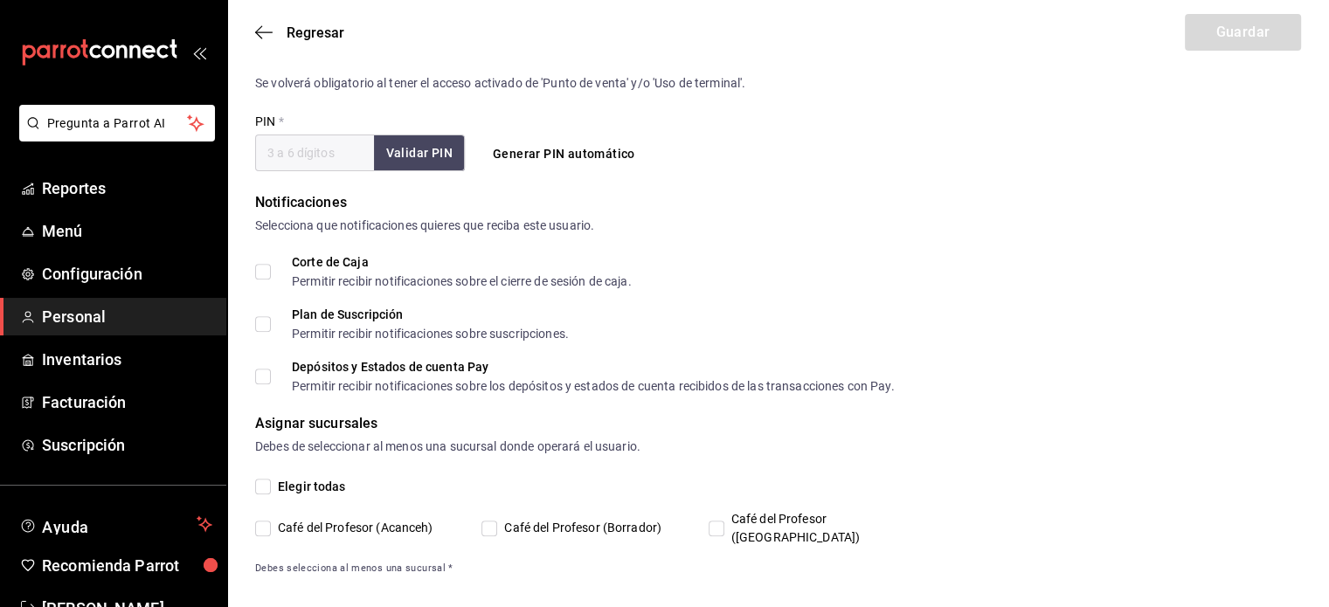
type input "[PERSON_NAME]"
type input "De la peña"
checkbox input "true"
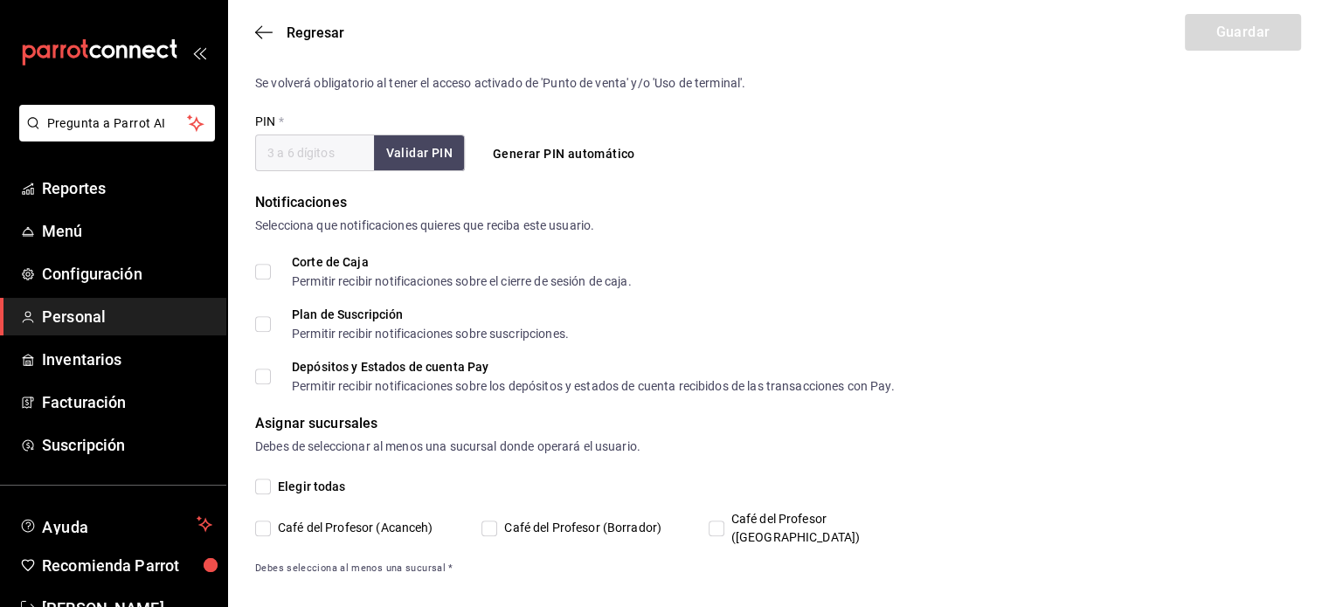
type input "[EMAIL_ADDRESS][DOMAIN_NAME]"
type input "1999"
type input "5a6c9af0-bd7e-4e23-8662-7e9d18199779"
type input "UNDEFINED"
checkbox input "true"
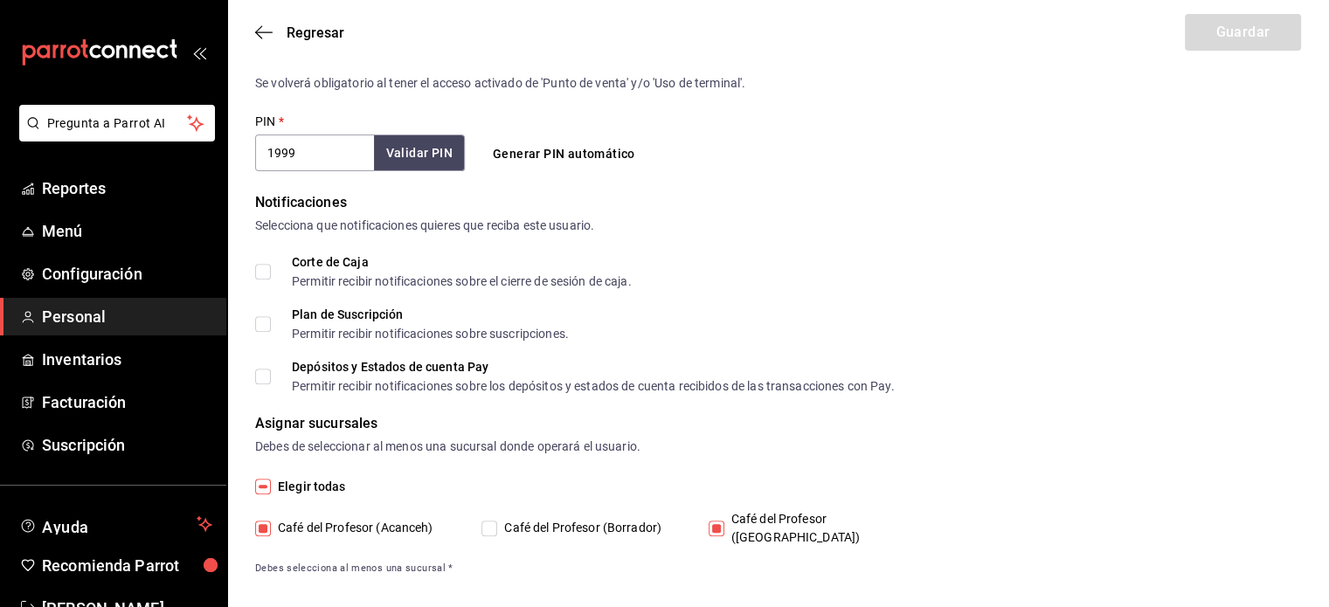
click at [713, 521] on input "Café del Profesor ([GEOGRAPHIC_DATA])" at bounding box center [717, 529] width 16 height 16
checkbox input "false"
click at [1240, 40] on button "Guardar" at bounding box center [1243, 32] width 116 height 37
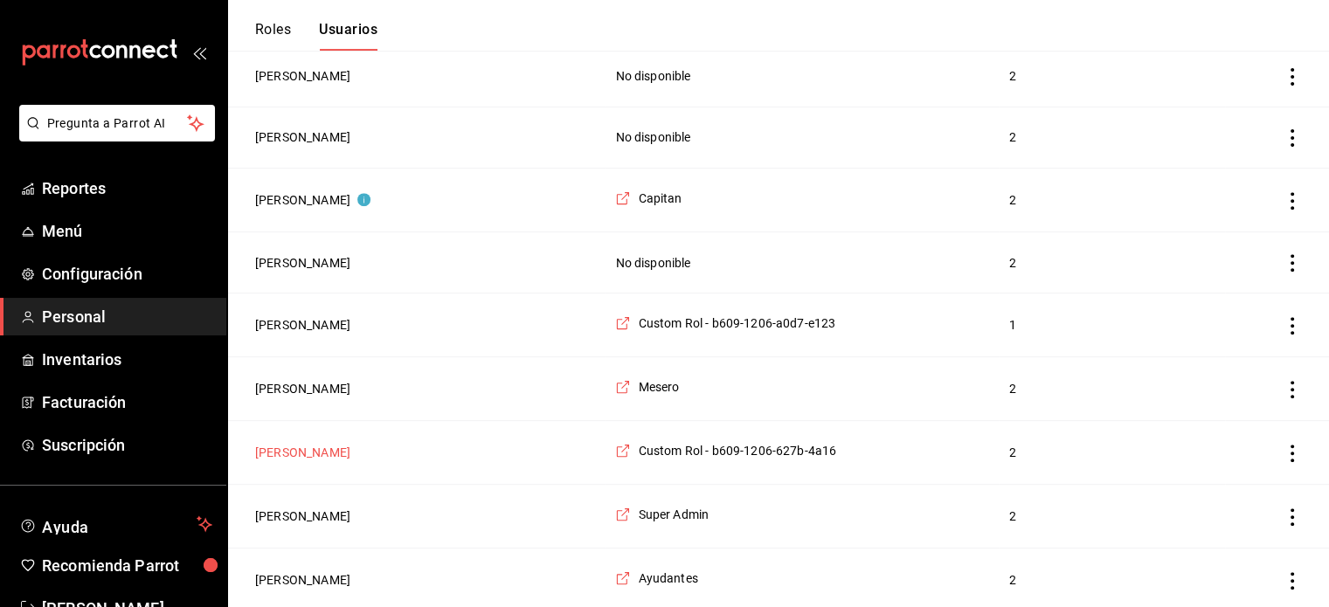
click at [307, 454] on button "[PERSON_NAME]" at bounding box center [302, 452] width 95 height 17
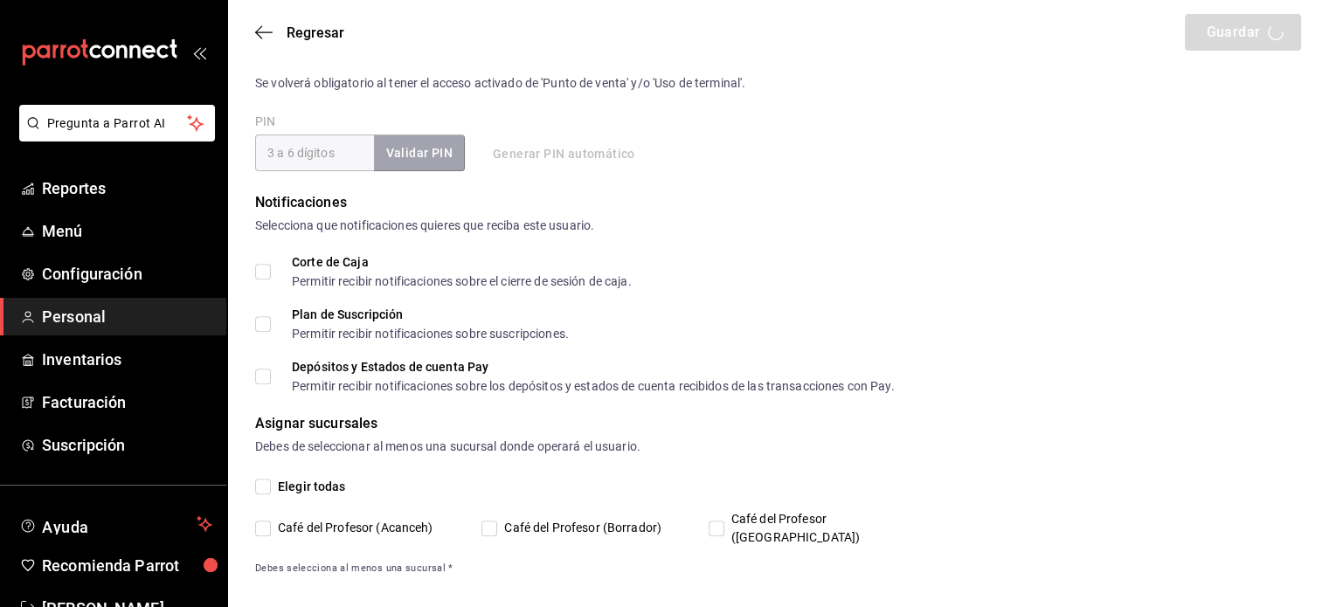
type input "Jimena"
type input "Belmont"
checkbox input "true"
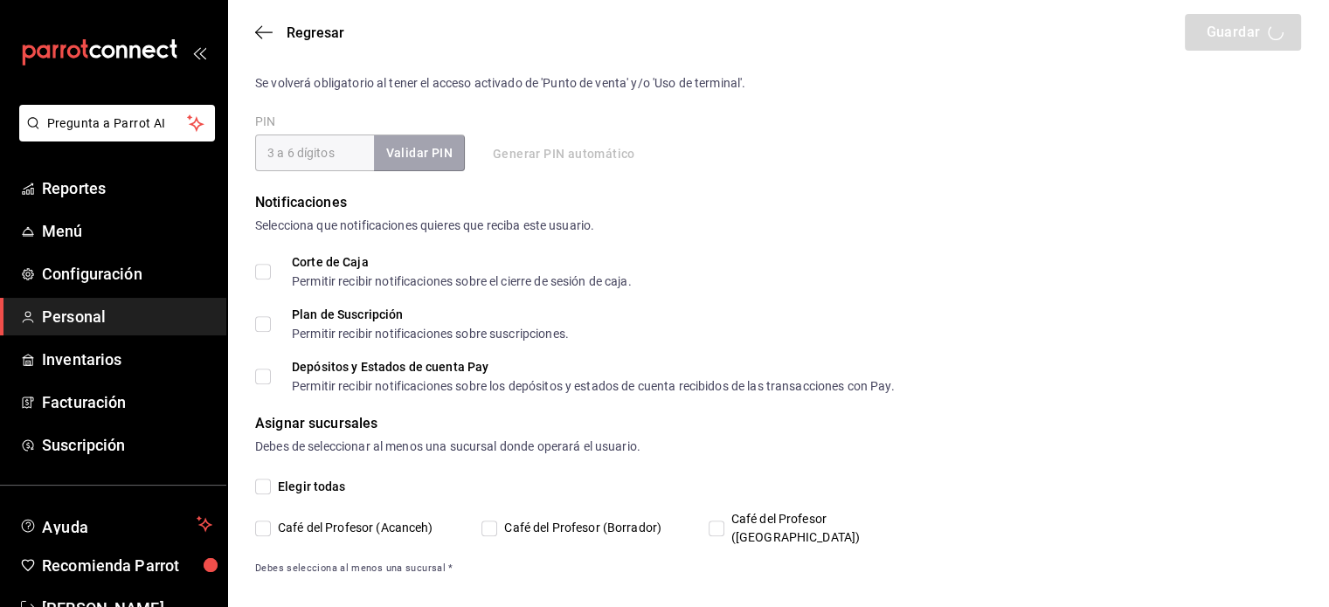
type input "[EMAIL_ADDRESS][DOMAIN_NAME]"
type input "9617"
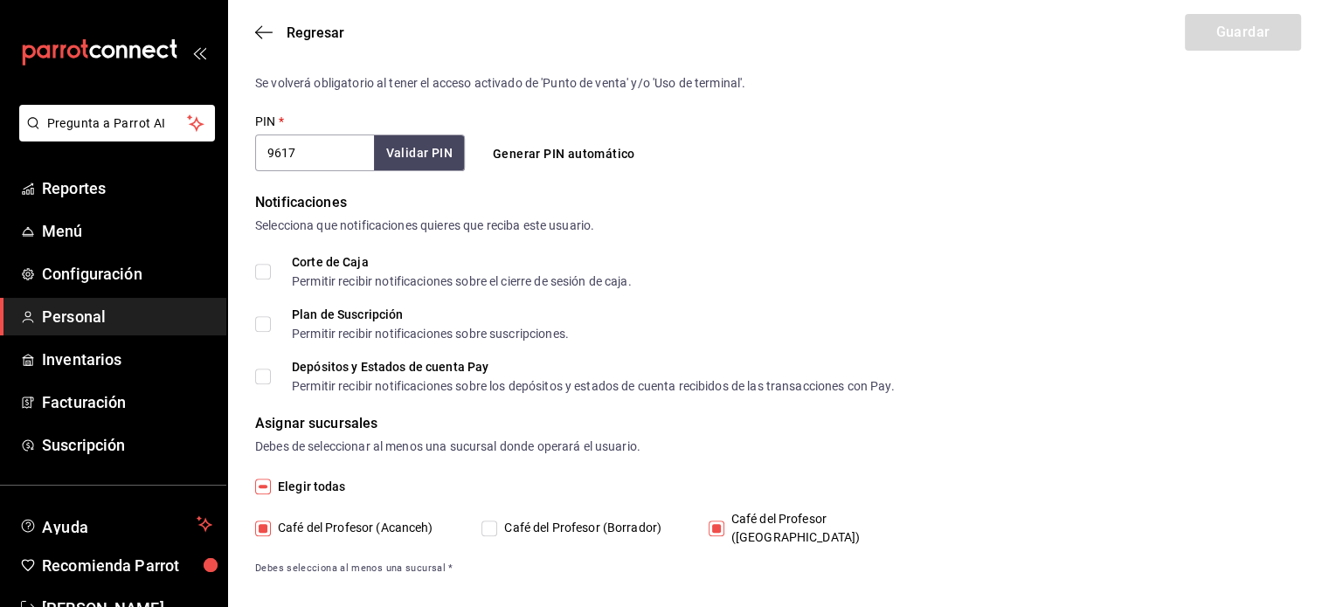
type input "7fa76f6b-906b-4939-bac4-81384f32a2f3"
type input "UNDEFINED"
checkbox input "true"
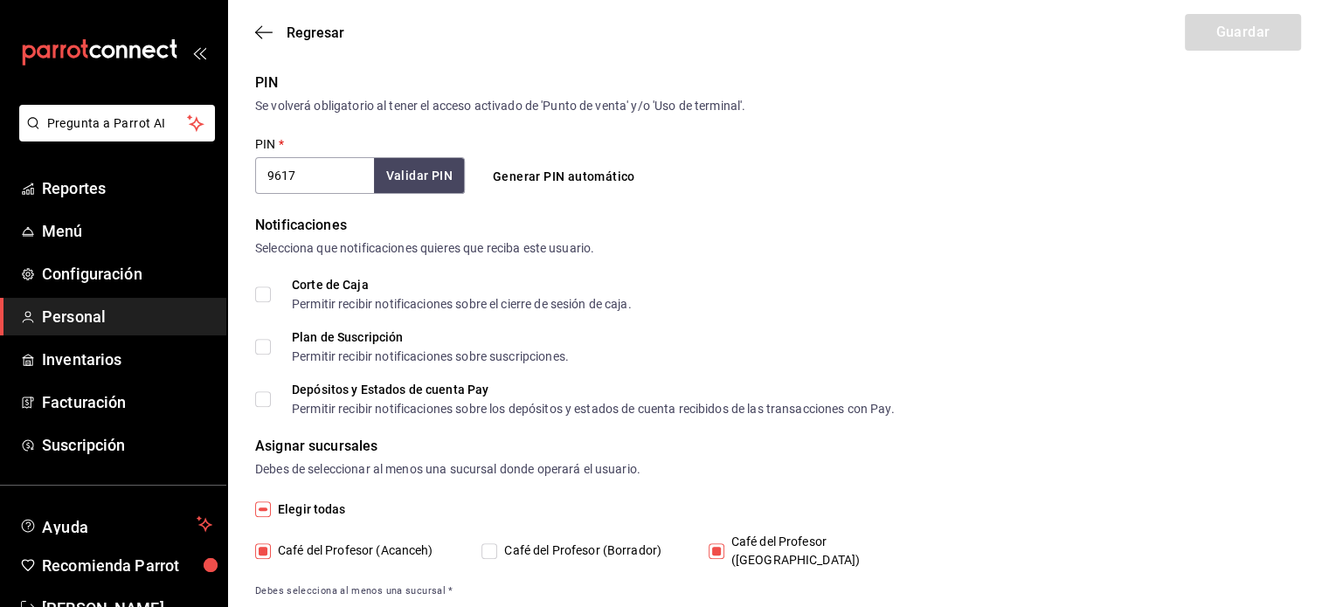
scroll to position [649, 0]
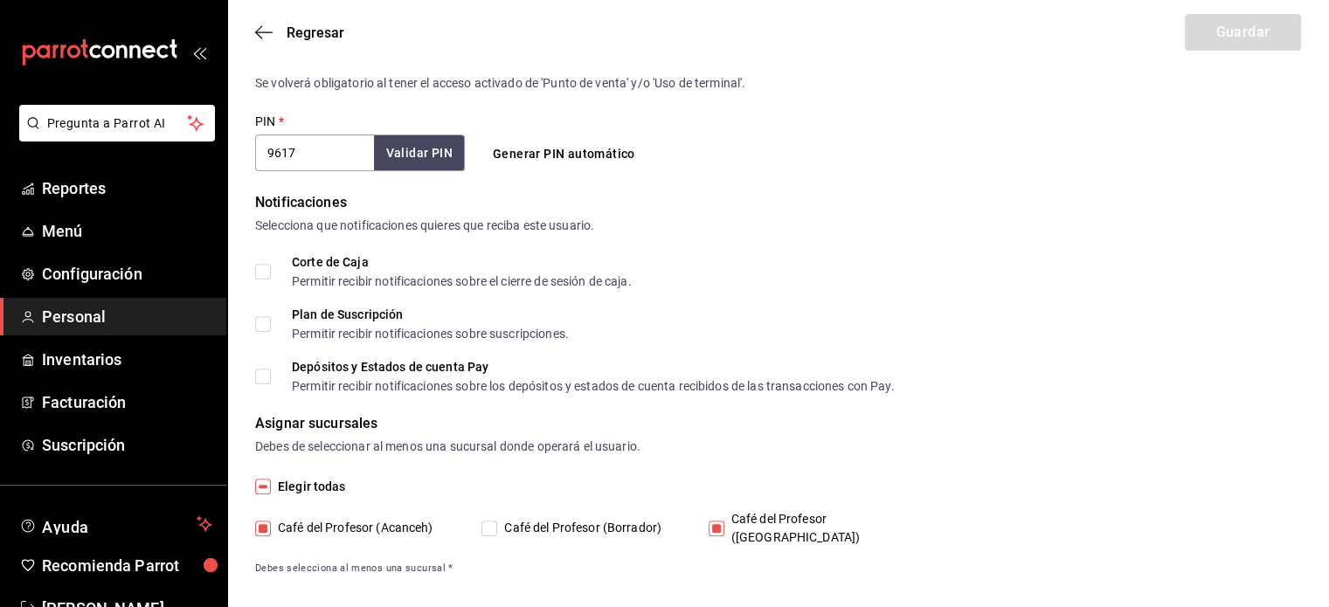
click at [720, 523] on input "Café del Profesor ([GEOGRAPHIC_DATA])" at bounding box center [717, 529] width 16 height 16
checkbox input "false"
click at [1218, 33] on button "Guardar" at bounding box center [1243, 32] width 116 height 37
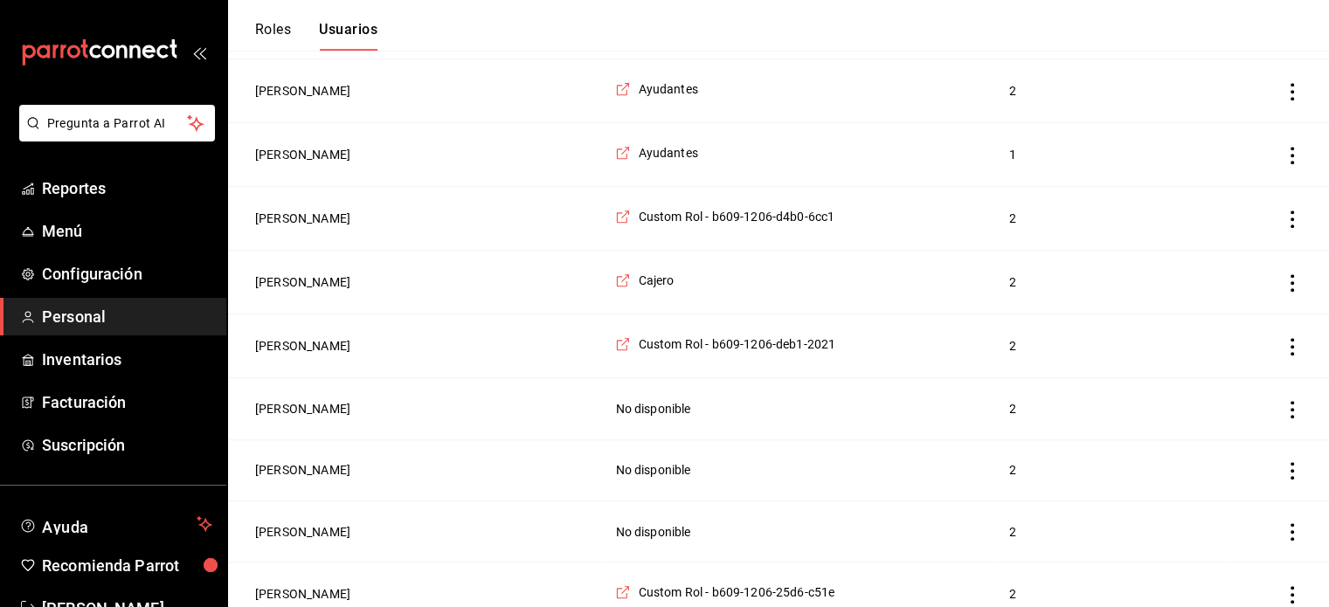
scroll to position [1174, 0]
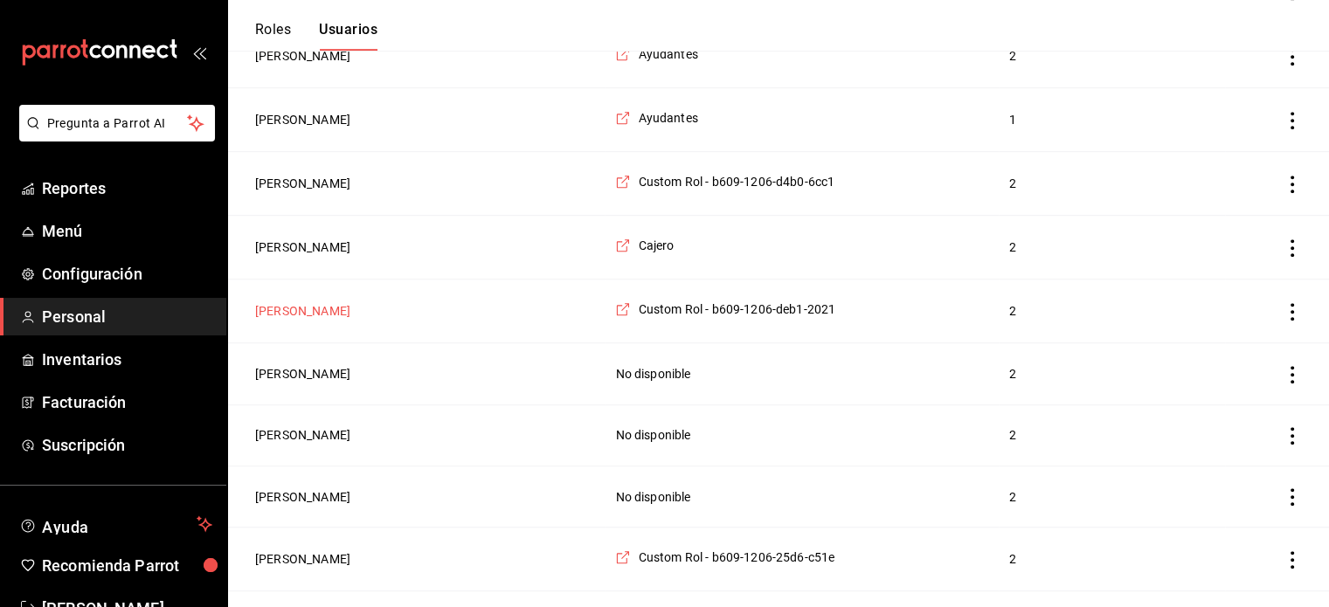
click at [338, 302] on button "[PERSON_NAME]" at bounding box center [302, 310] width 95 height 17
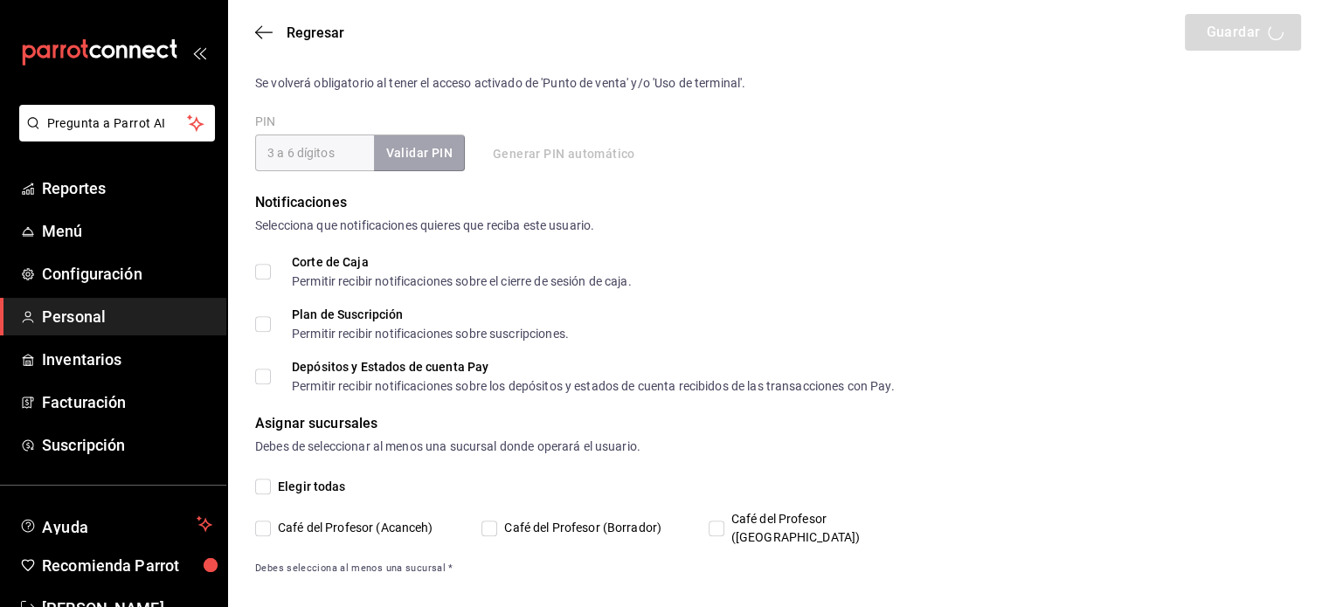
type input "fatima"
type input "guadalupe"
checkbox input "true"
type input "pechsf0082@gmail.com"
type input "9999"
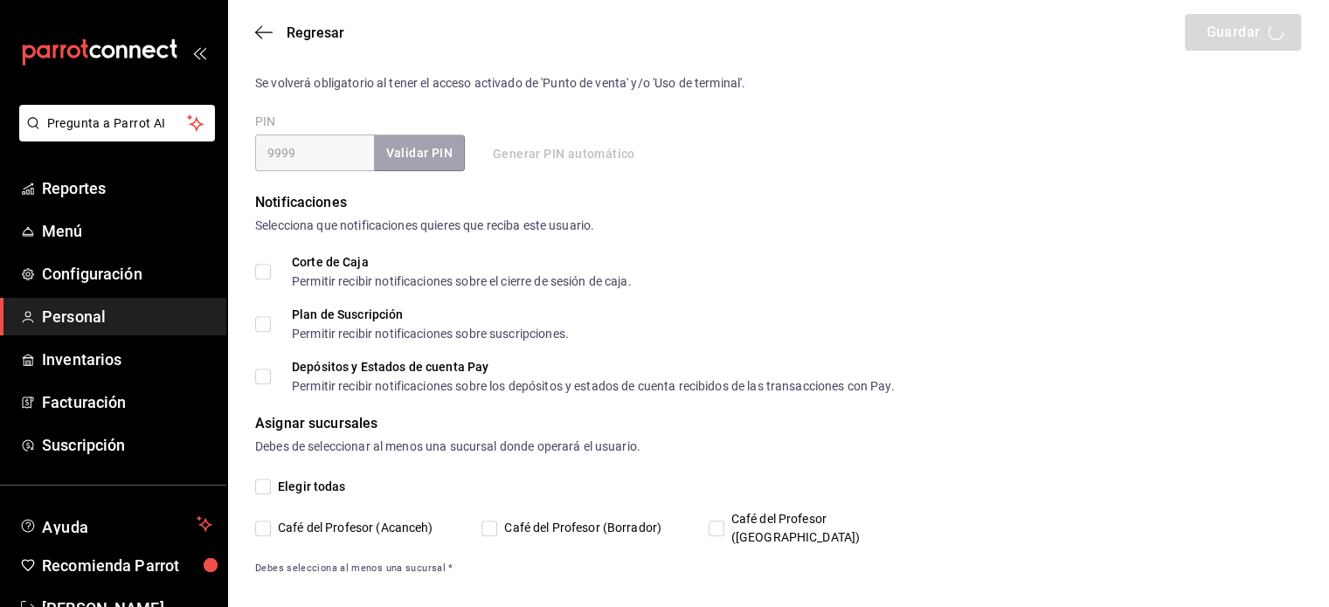
type input "+52 (52) 9983-0499"
type input "5c36b758-5bbe-4ced-ba0c-bbd477dc85eb"
type input "UNDEFINED"
checkbox input "true"
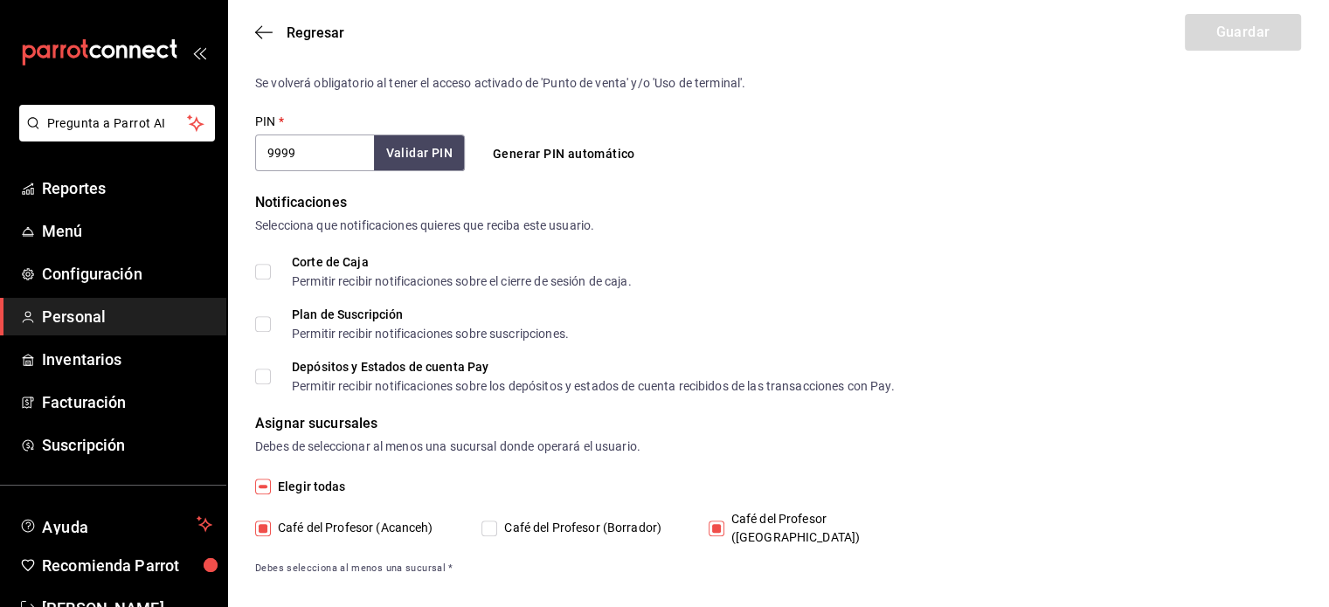
click at [264, 526] on input "Café del Profesor (Acanceh)" at bounding box center [263, 529] width 16 height 16
checkbox input "false"
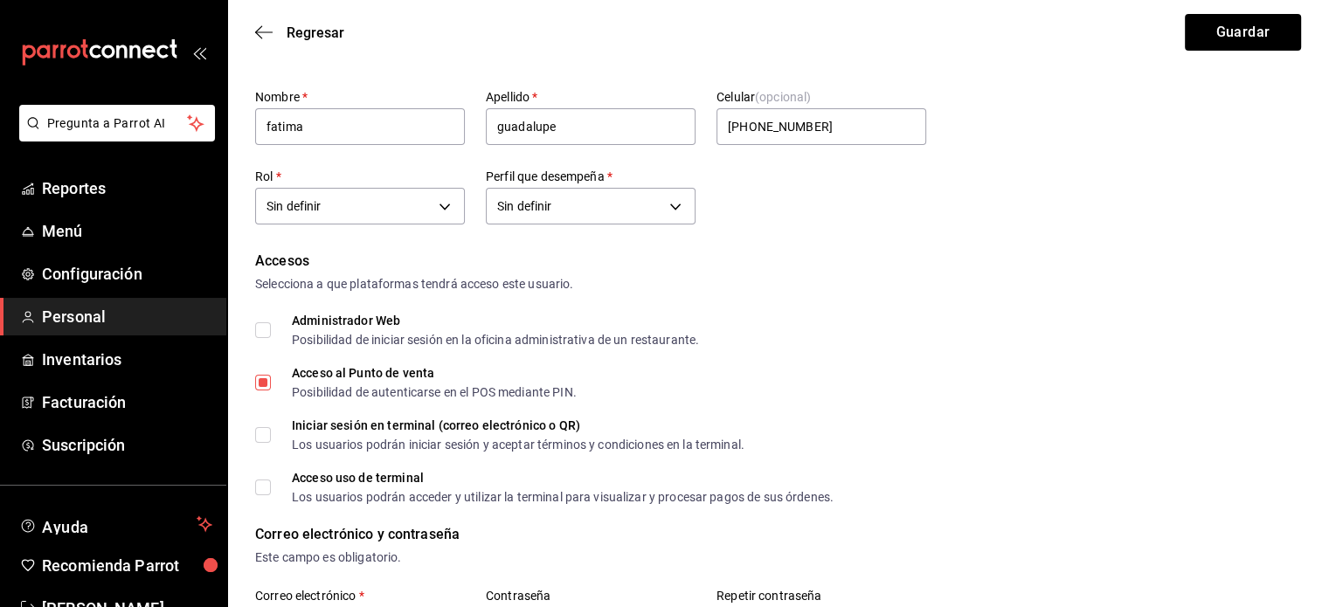
scroll to position [0, 0]
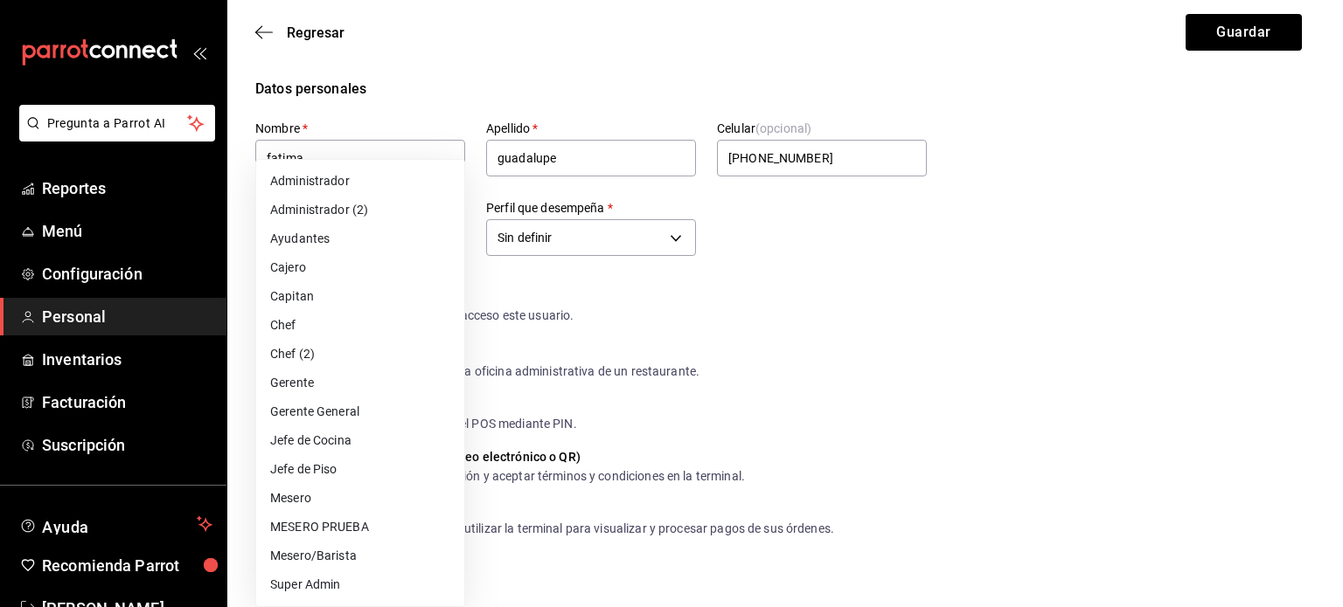
click at [406, 245] on li "Ayudantes" at bounding box center [360, 239] width 208 height 29
type input "6e37dc31-a41a-4d88-8ed1-cc630e77c888"
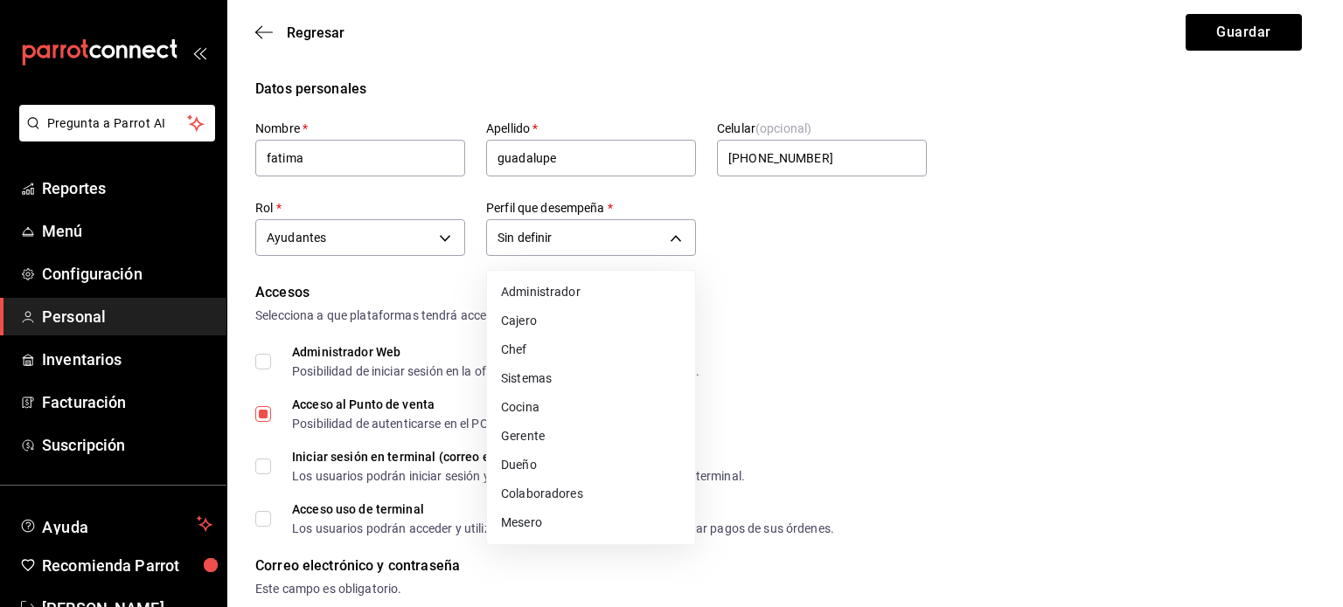
click at [594, 415] on li "Cocina" at bounding box center [591, 407] width 208 height 29
type input "KITCHEN"
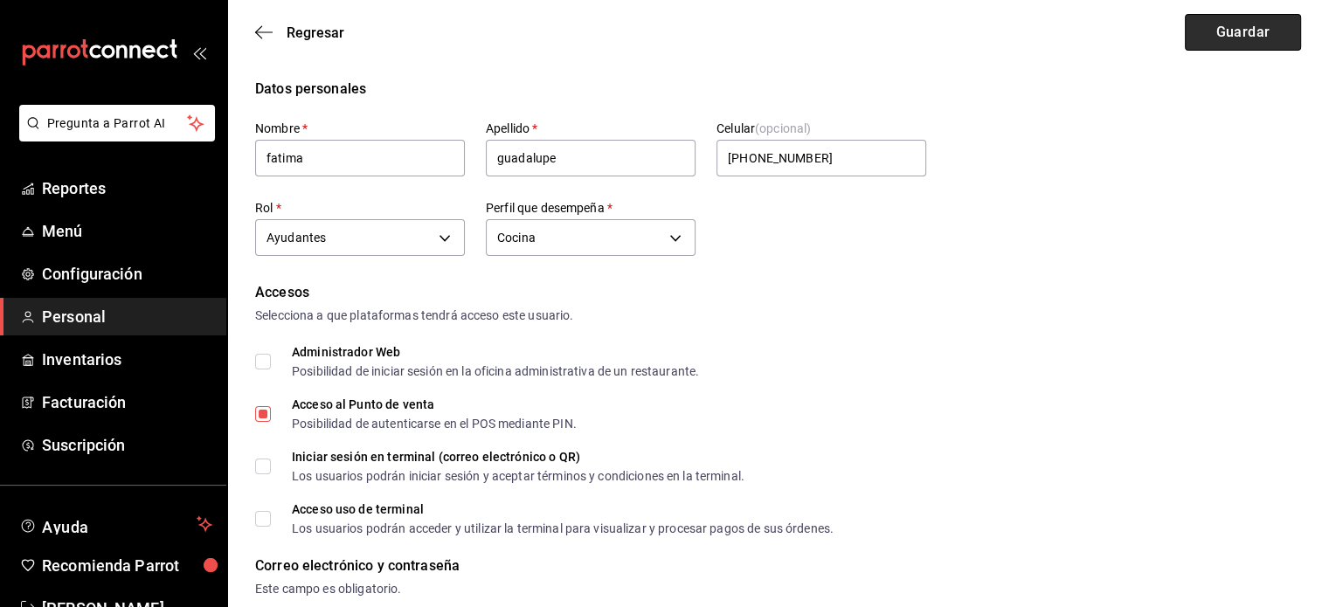
click at [1242, 39] on button "Guardar" at bounding box center [1243, 32] width 116 height 37
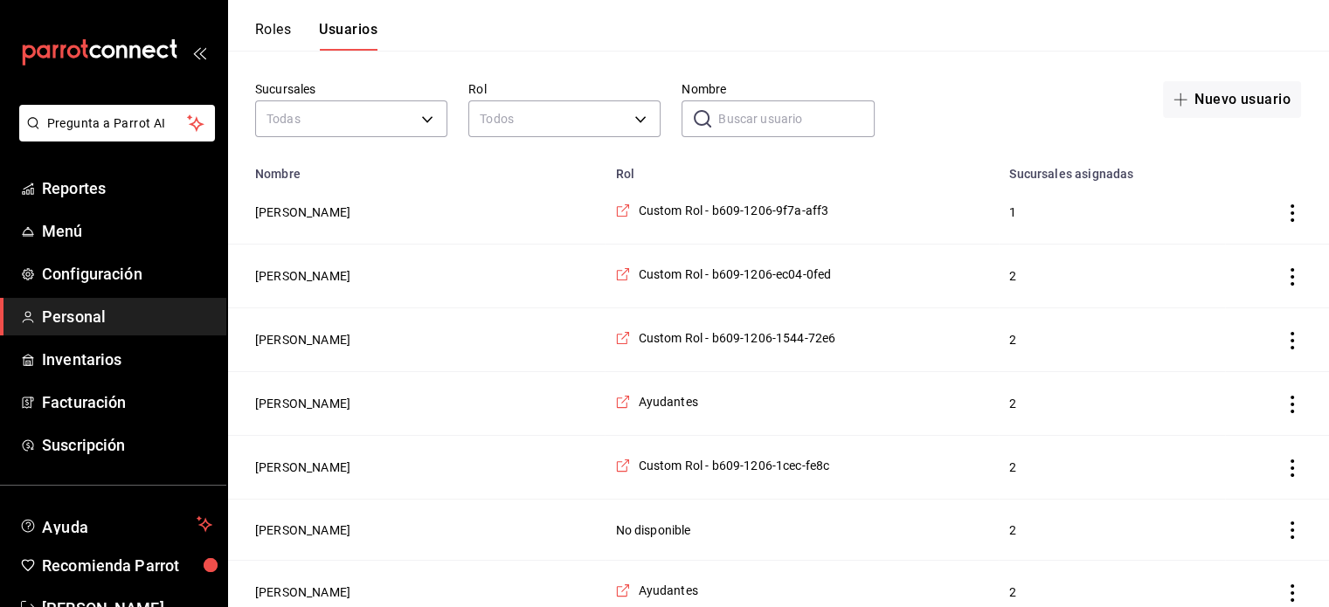
scroll to position [105, 0]
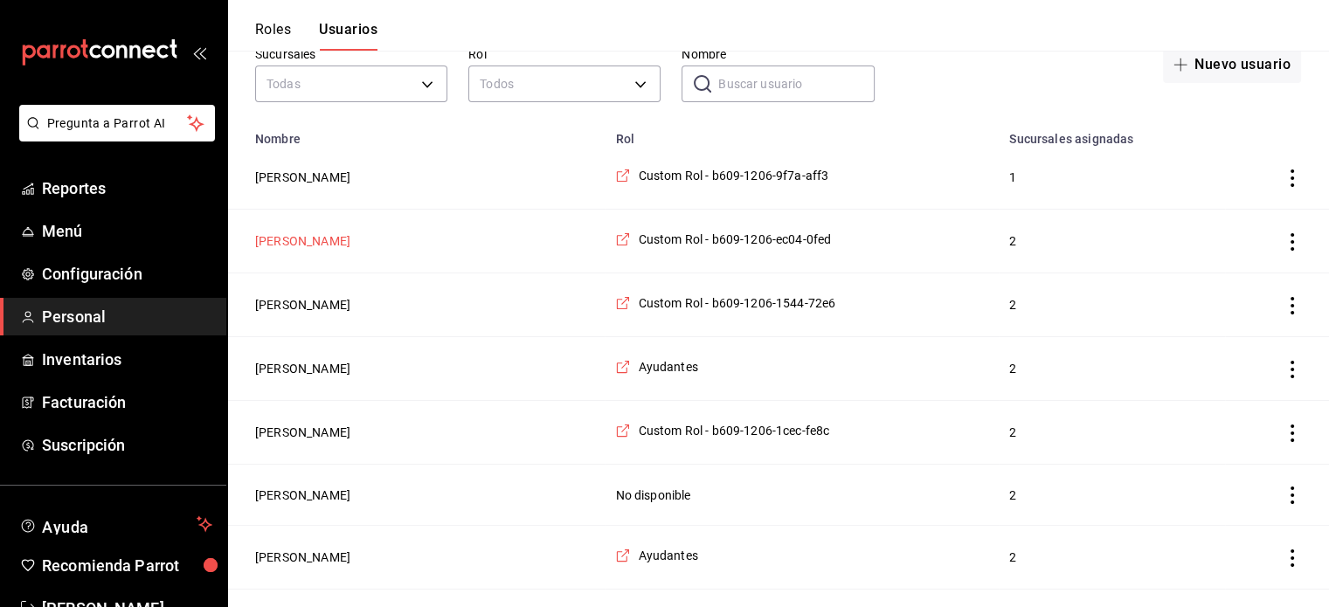
click at [342, 243] on button "[PERSON_NAME]" at bounding box center [302, 241] width 95 height 17
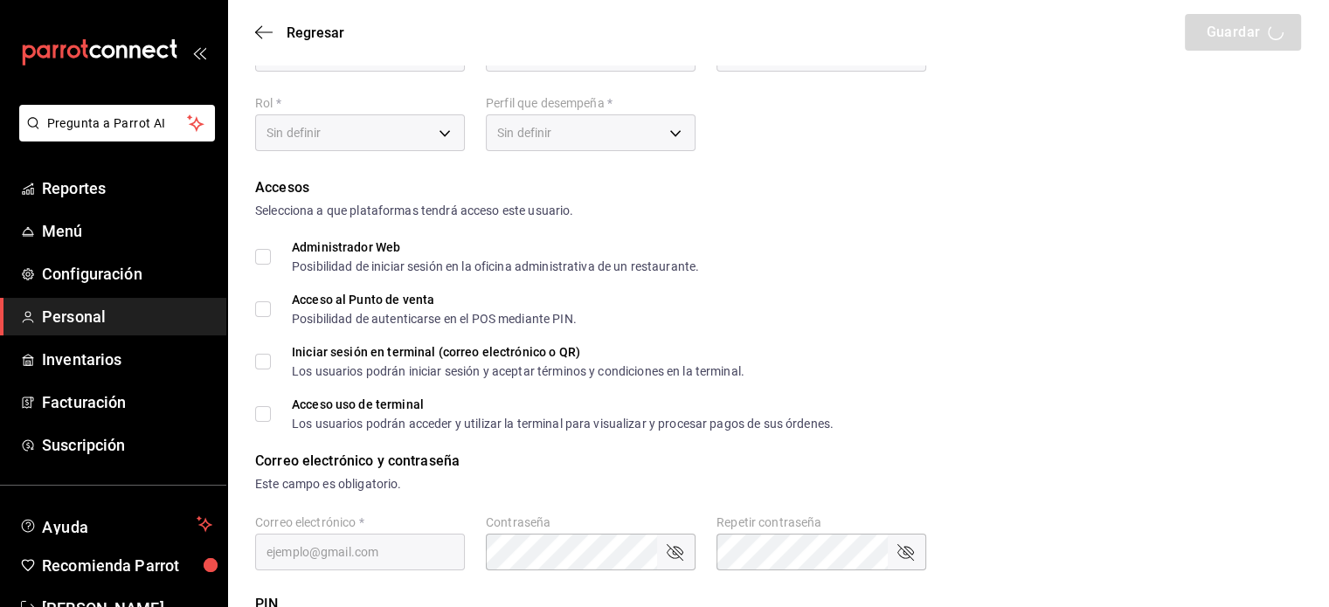
type input "Marcelino"
type input "Morales"
checkbox input "true"
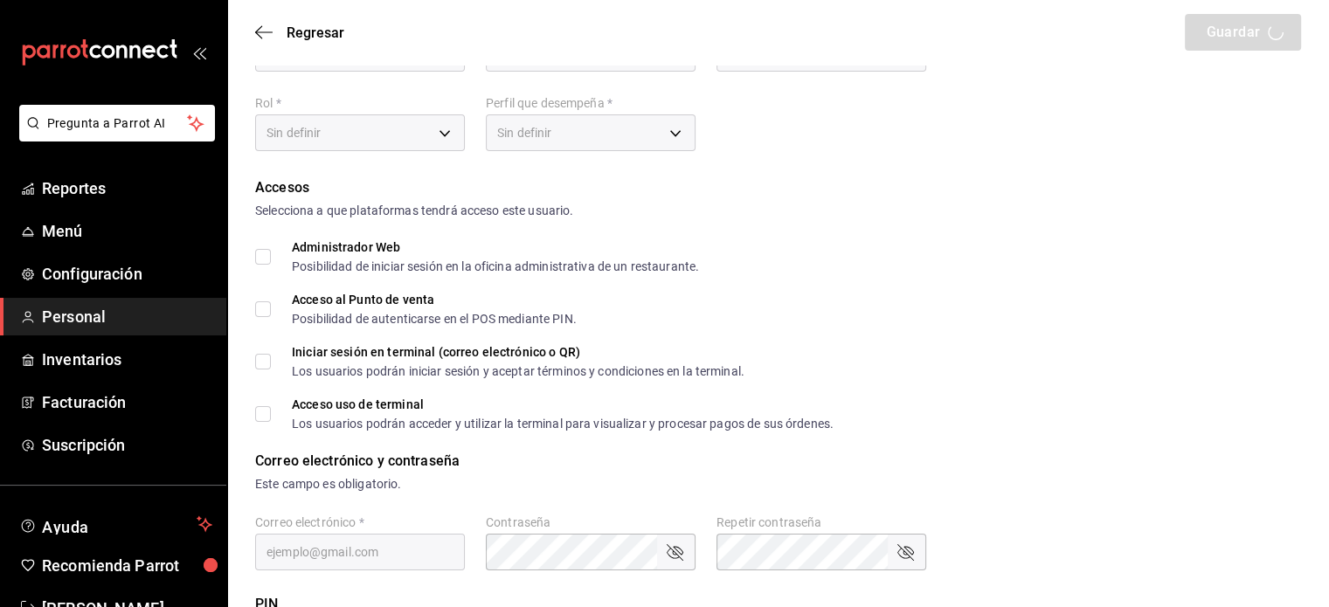
type input "marce@gmail.com"
type input "1390"
type input "232fcd6b-4c86-4d77-aed1-9746735d7305"
type input "UNDEFINED"
checkbox input "true"
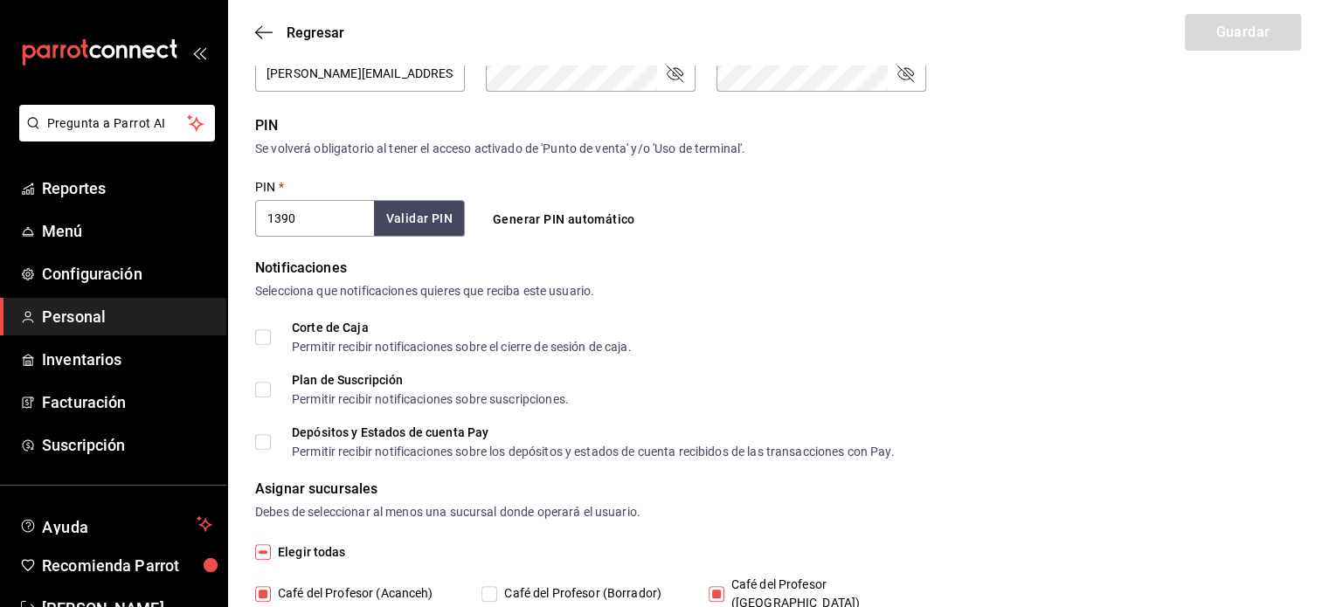
scroll to position [649, 0]
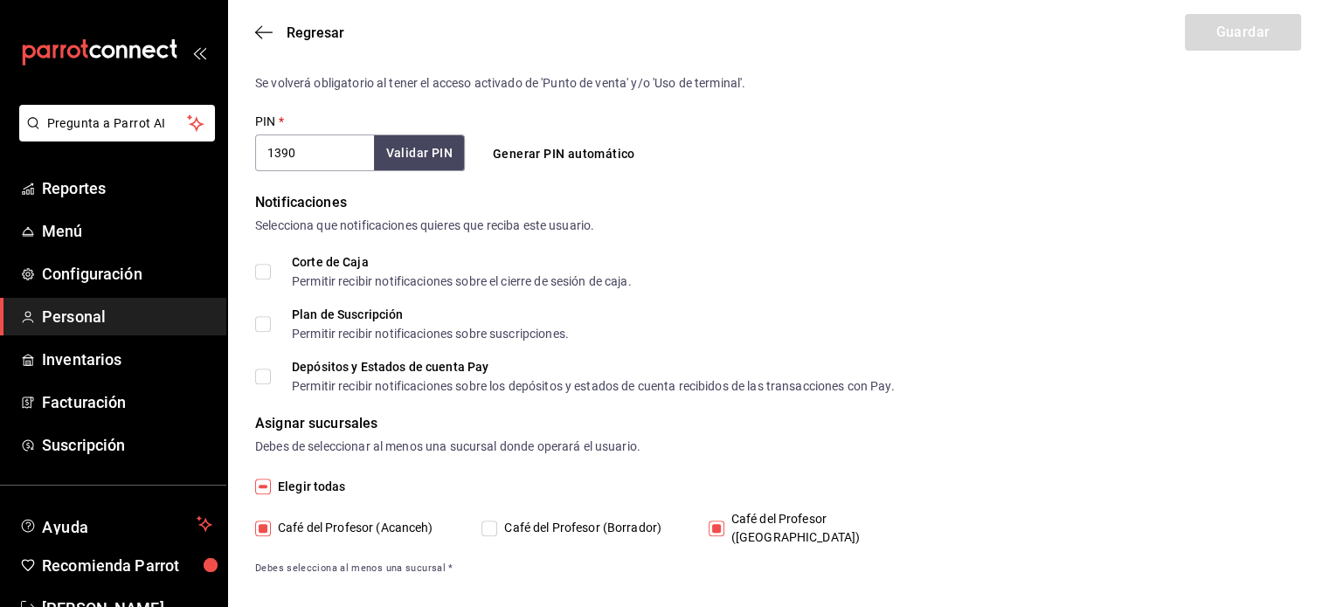
click at [718, 524] on input "Café del Profesor ([GEOGRAPHIC_DATA])" at bounding box center [717, 529] width 16 height 16
checkbox input "false"
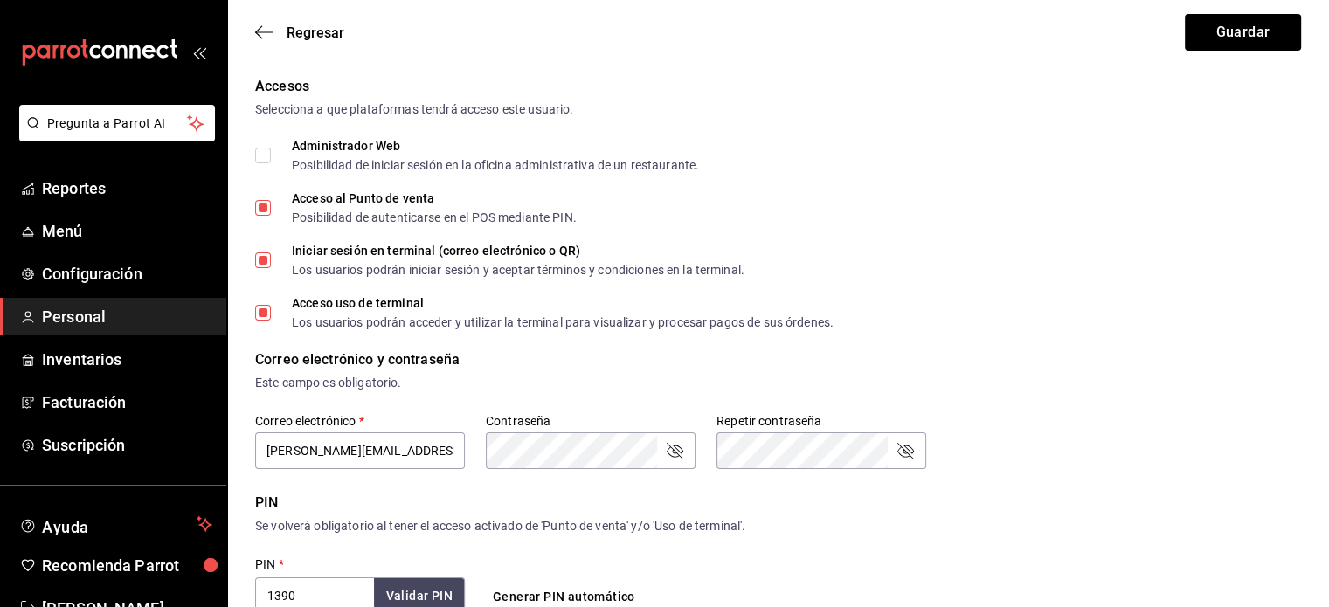
scroll to position [142, 0]
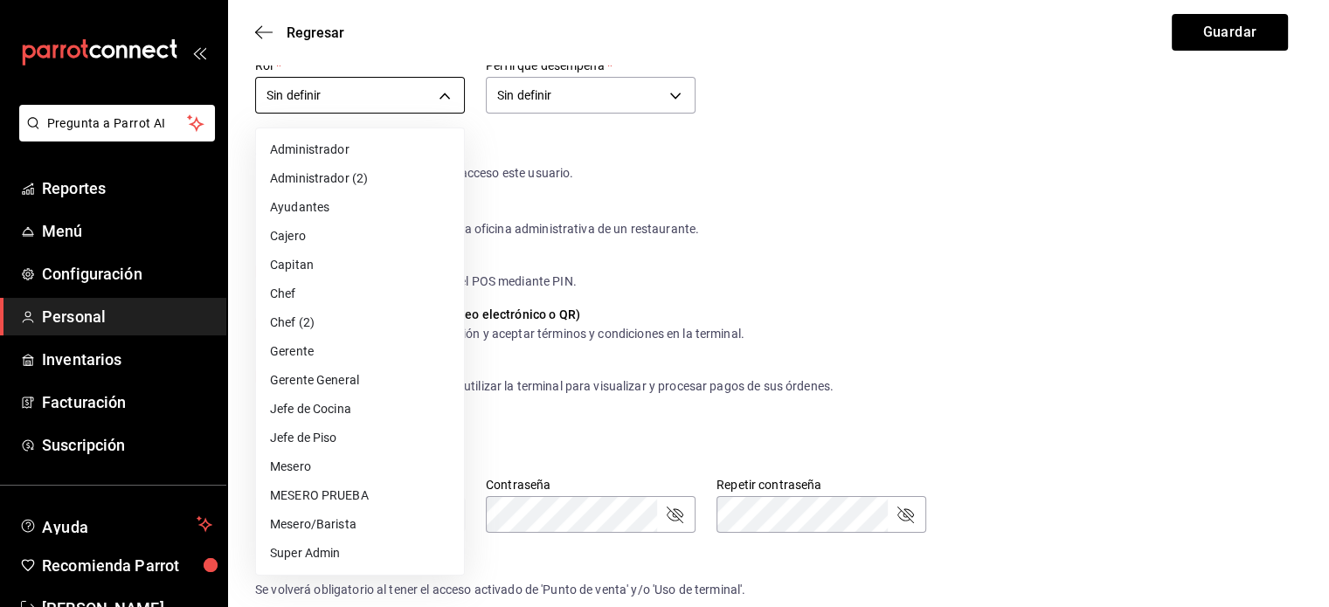
click at [447, 95] on body "Pregunta a Parrot AI Reportes Menú Configuración Personal Inventarios Facturaci…" at bounding box center [664, 495] width 1329 height 1275
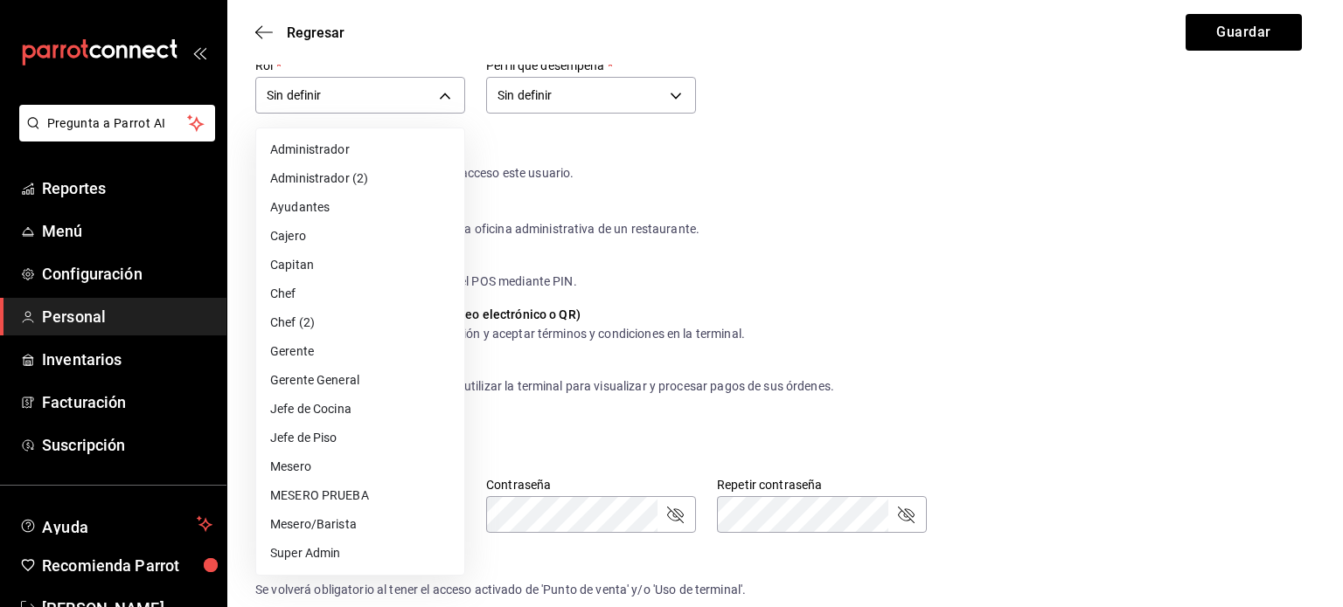
click at [357, 240] on li "Cajero" at bounding box center [360, 236] width 208 height 29
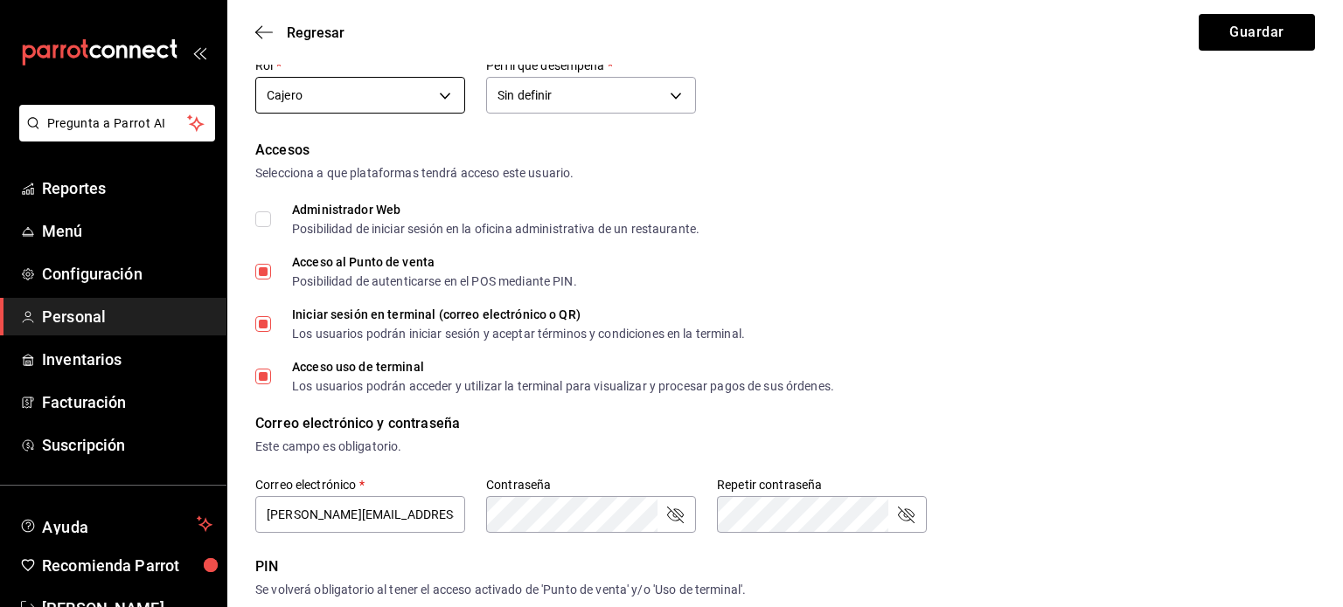
click at [446, 98] on body "Pregunta a Parrot AI Reportes Menú Configuración Personal Inventarios Facturaci…" at bounding box center [671, 495] width 1343 height 1275
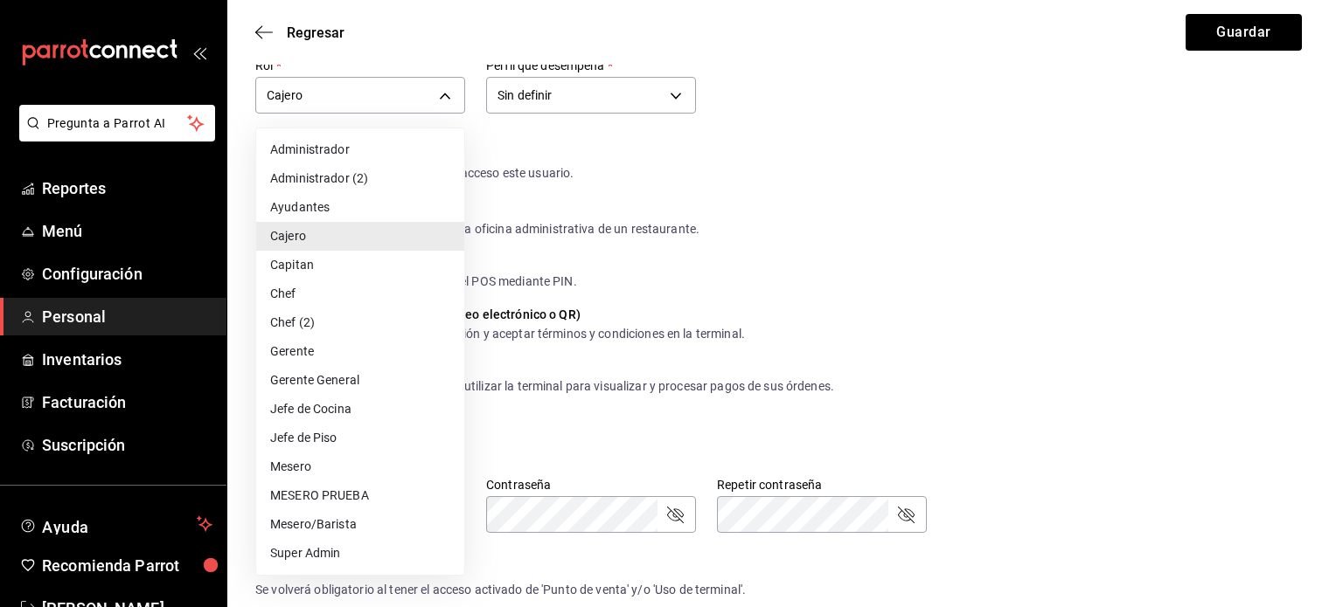
click at [352, 454] on li "Mesero" at bounding box center [360, 467] width 208 height 29
type input "1a76cd6b-98a7-4025-b815-3a88f11c6c47"
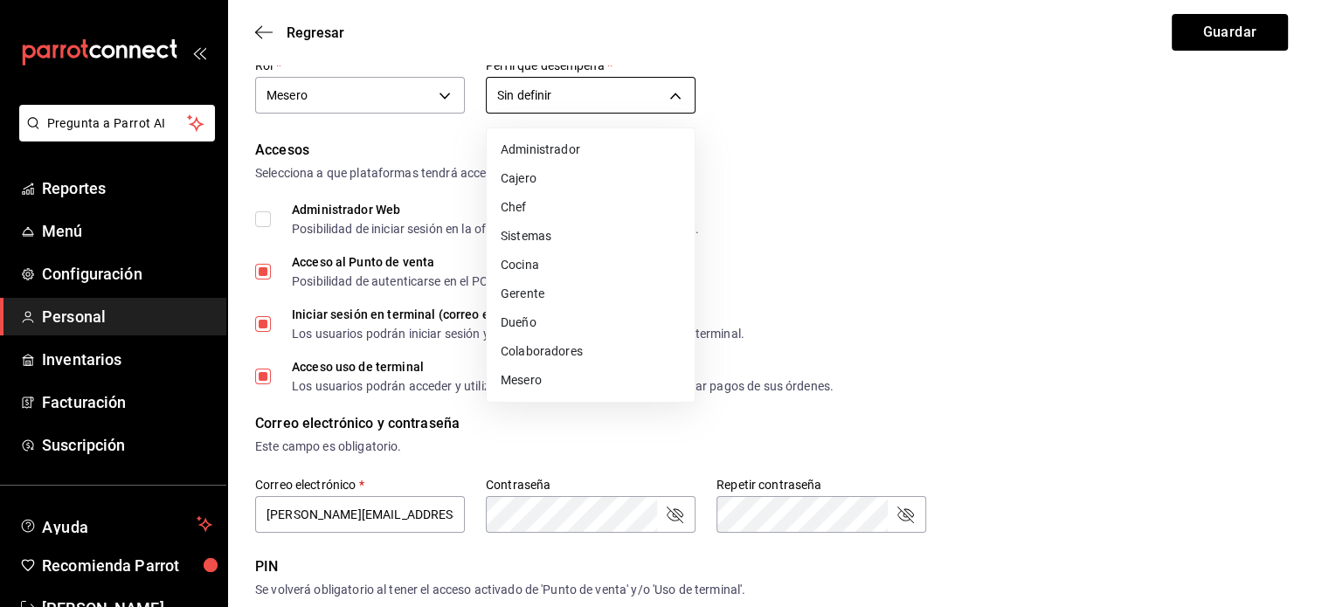
click at [689, 98] on body "Pregunta a Parrot AI Reportes Menú Configuración Personal Inventarios Facturaci…" at bounding box center [664, 495] width 1329 height 1275
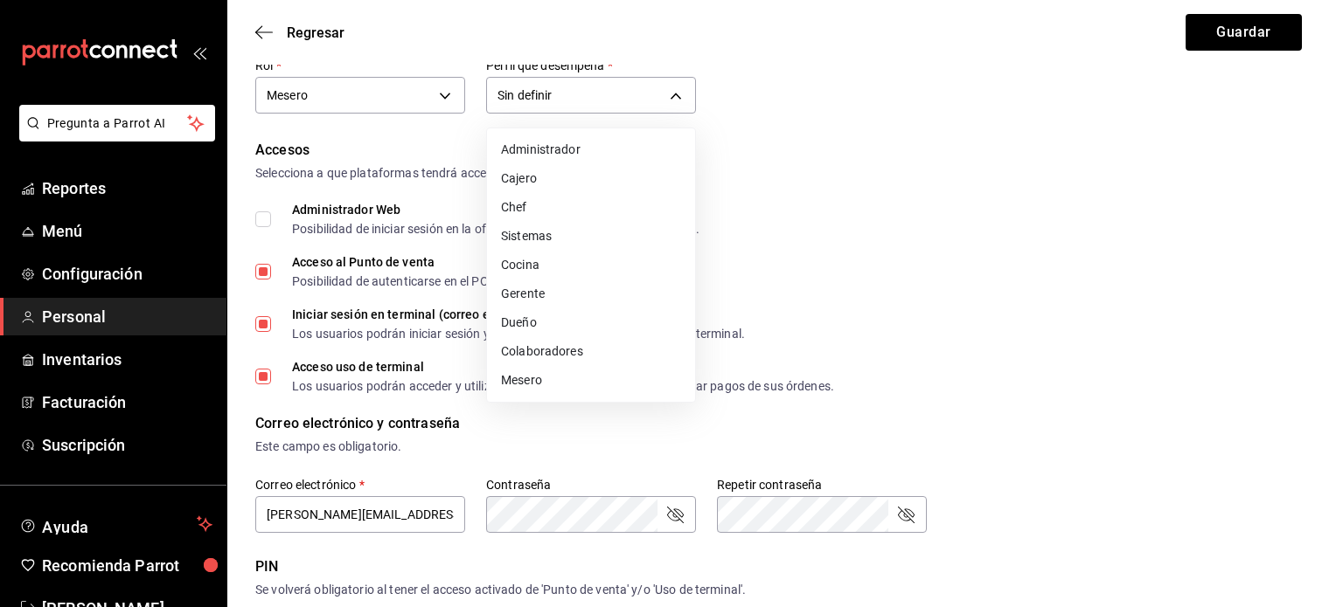
click at [561, 373] on li "Mesero" at bounding box center [591, 380] width 208 height 29
type input "WAITER"
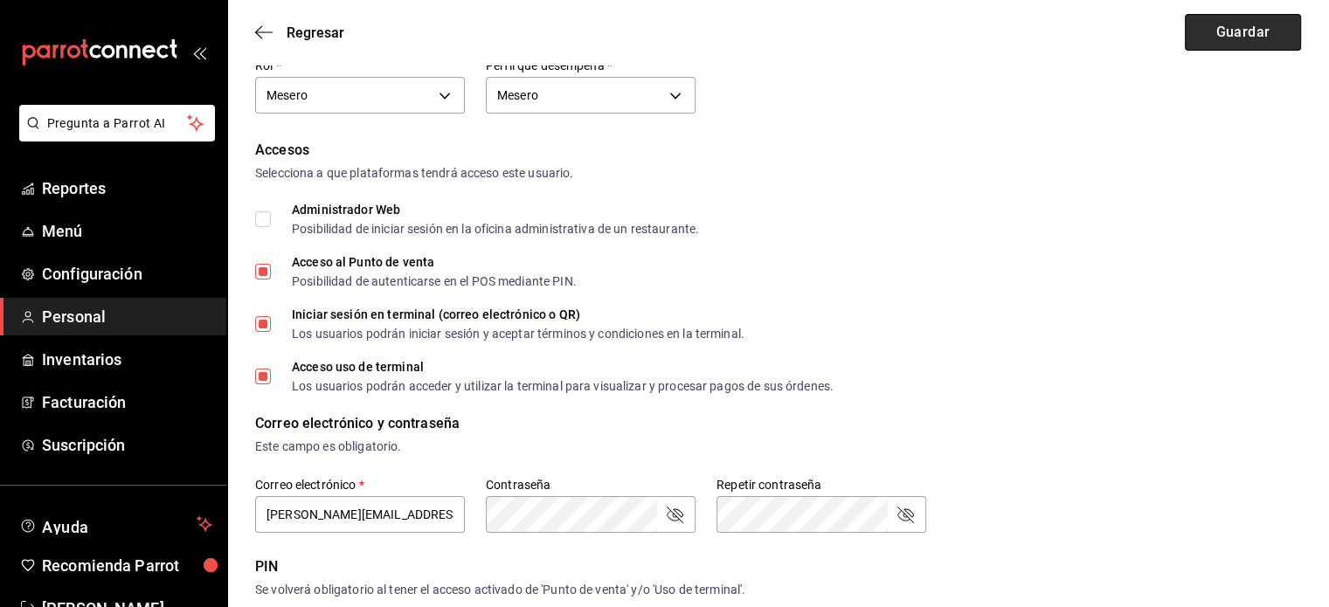
click at [1237, 34] on button "Guardar" at bounding box center [1243, 32] width 116 height 37
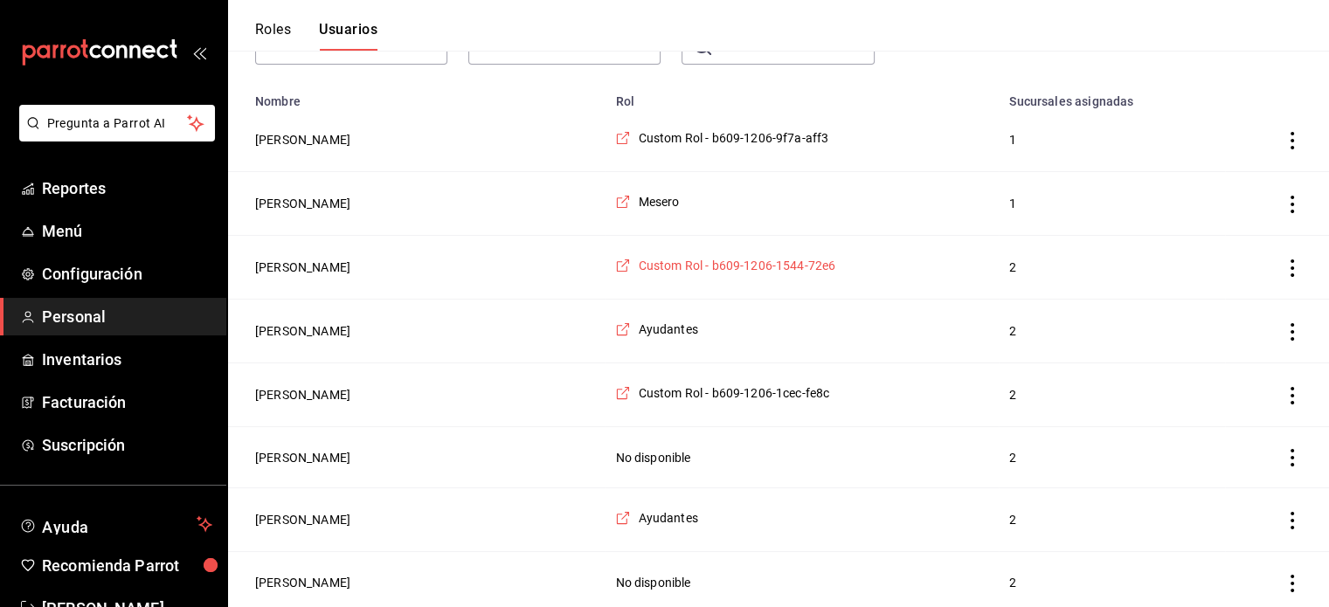
click at [732, 265] on span "Custom Rol - b609-1206-1544-72e6" at bounding box center [737, 265] width 198 height 17
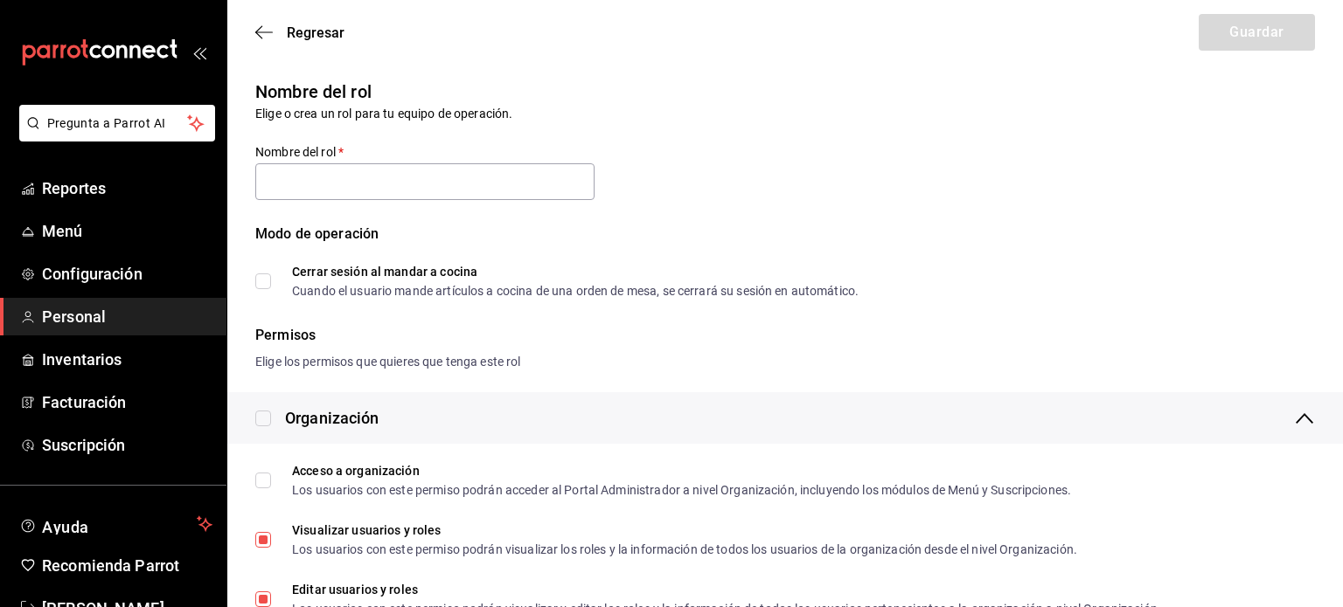
type input "Custom Rol - b609-1206-1544-72e6"
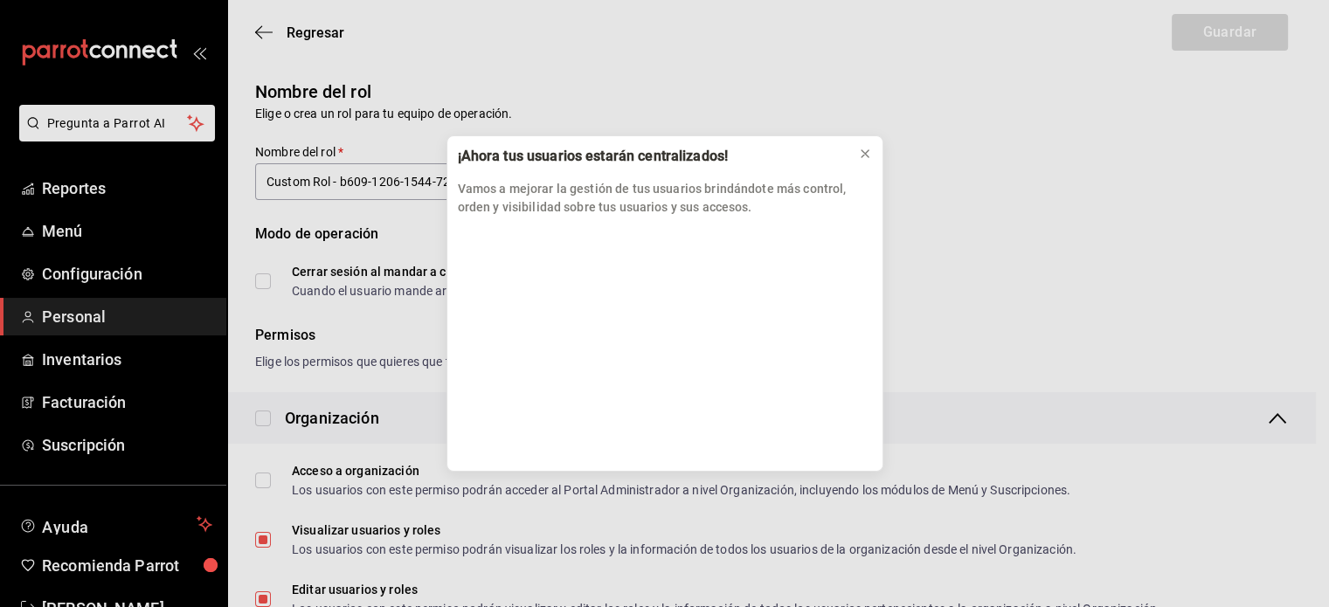
click at [1329, 599] on div "¡Ahora tus usuarios estarán centralizados! Vamos a mejorar la gestión de tus us…" at bounding box center [664, 303] width 1329 height 607
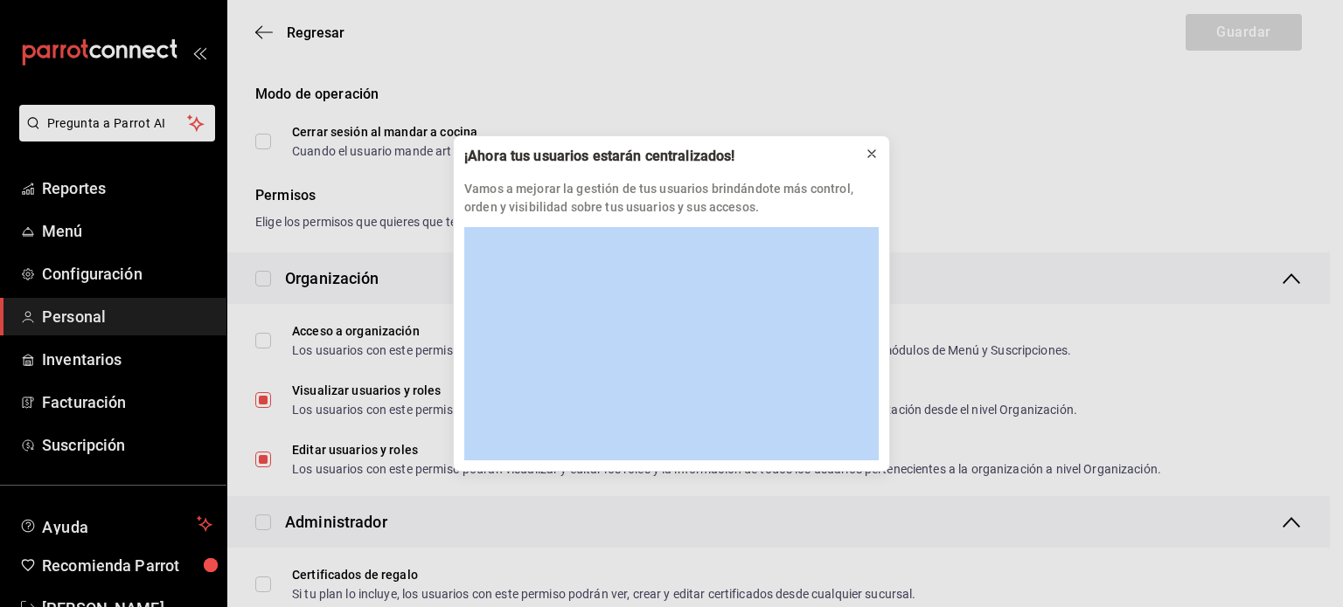
click at [868, 156] on icon at bounding box center [871, 153] width 7 height 7
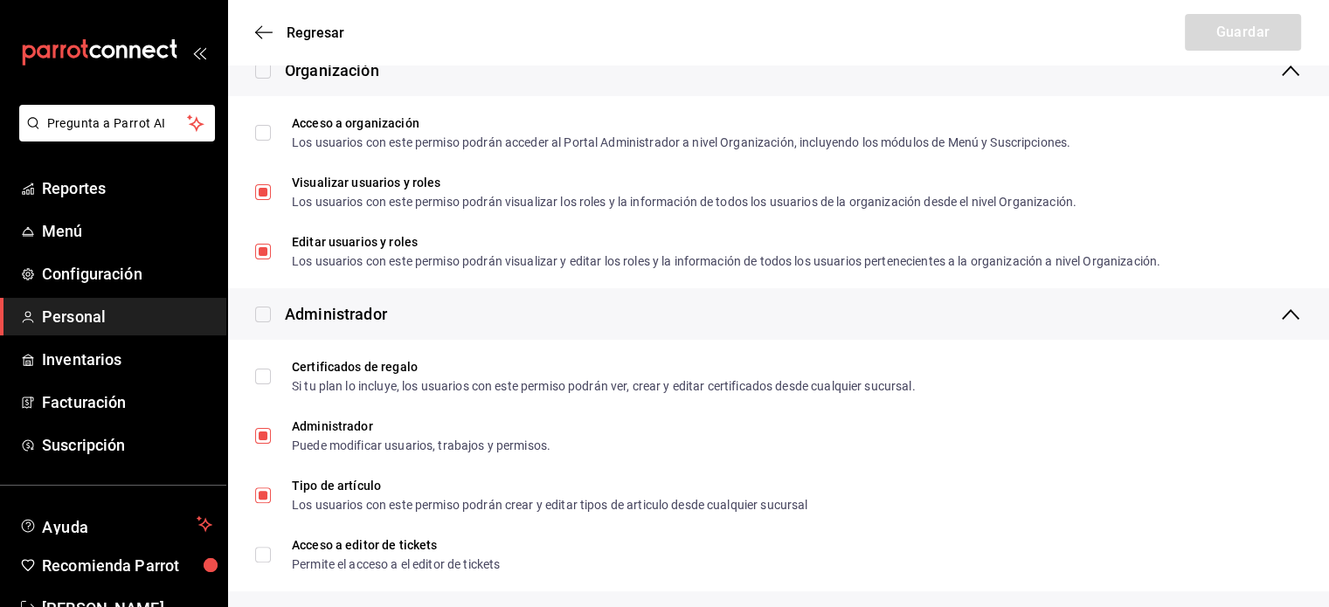
scroll to position [0, 0]
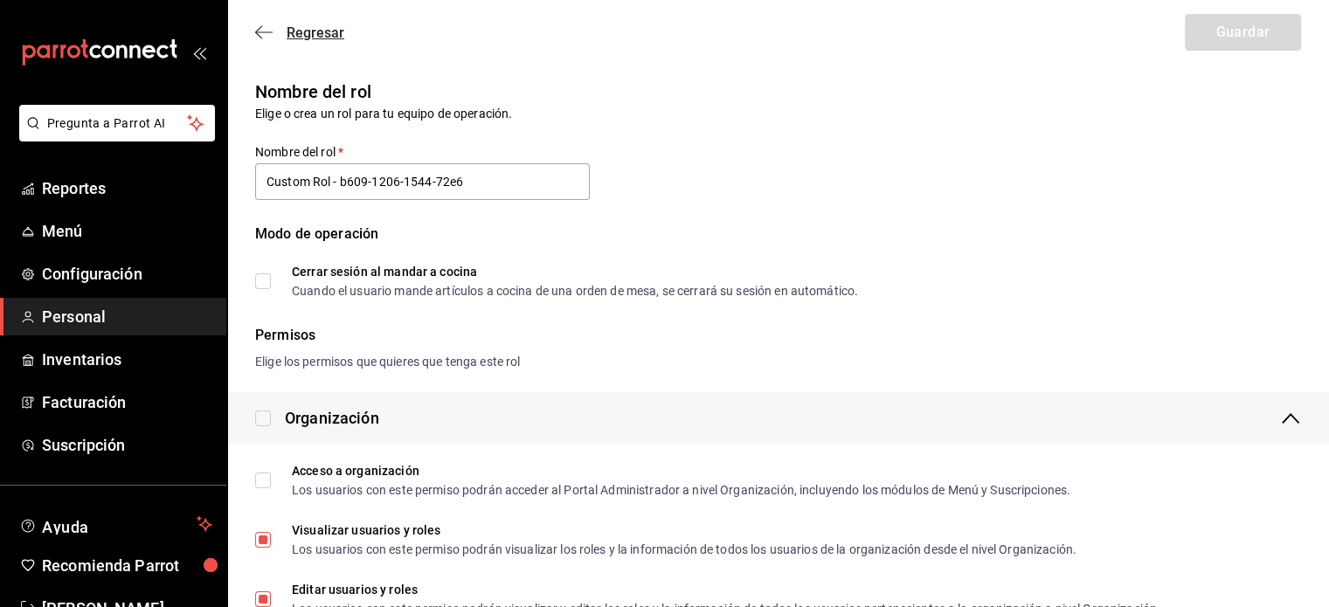
click at [258, 32] on icon "button" at bounding box center [263, 31] width 17 height 1
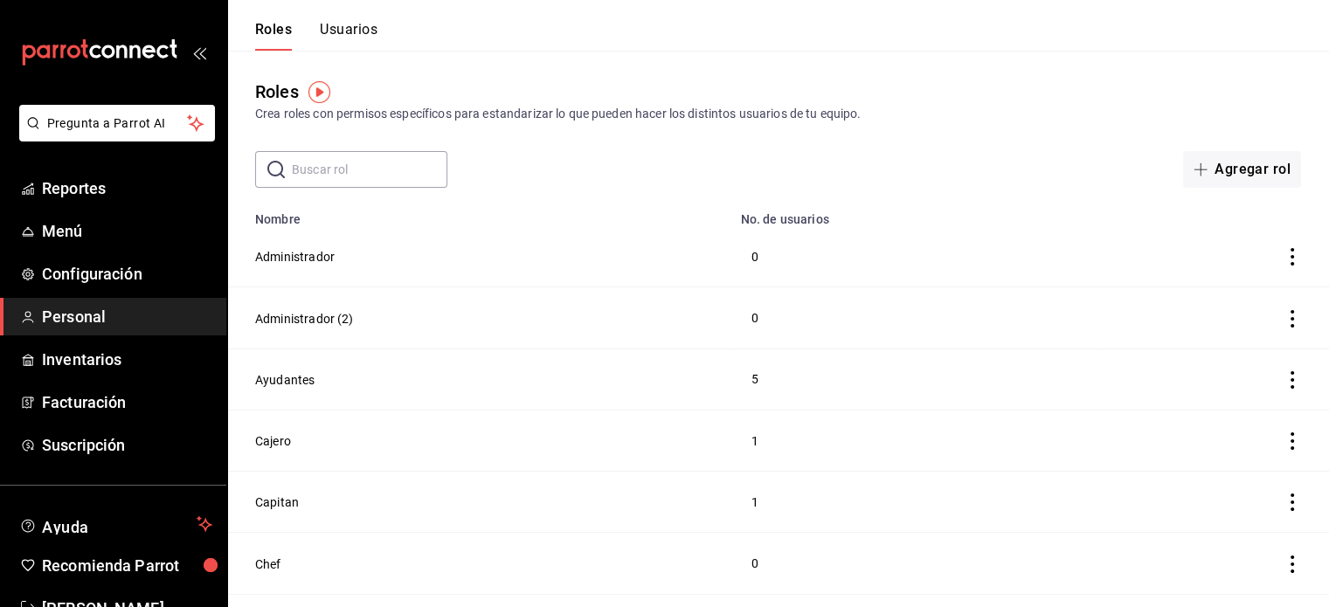
click at [352, 31] on button "Usuarios" at bounding box center [349, 36] width 58 height 30
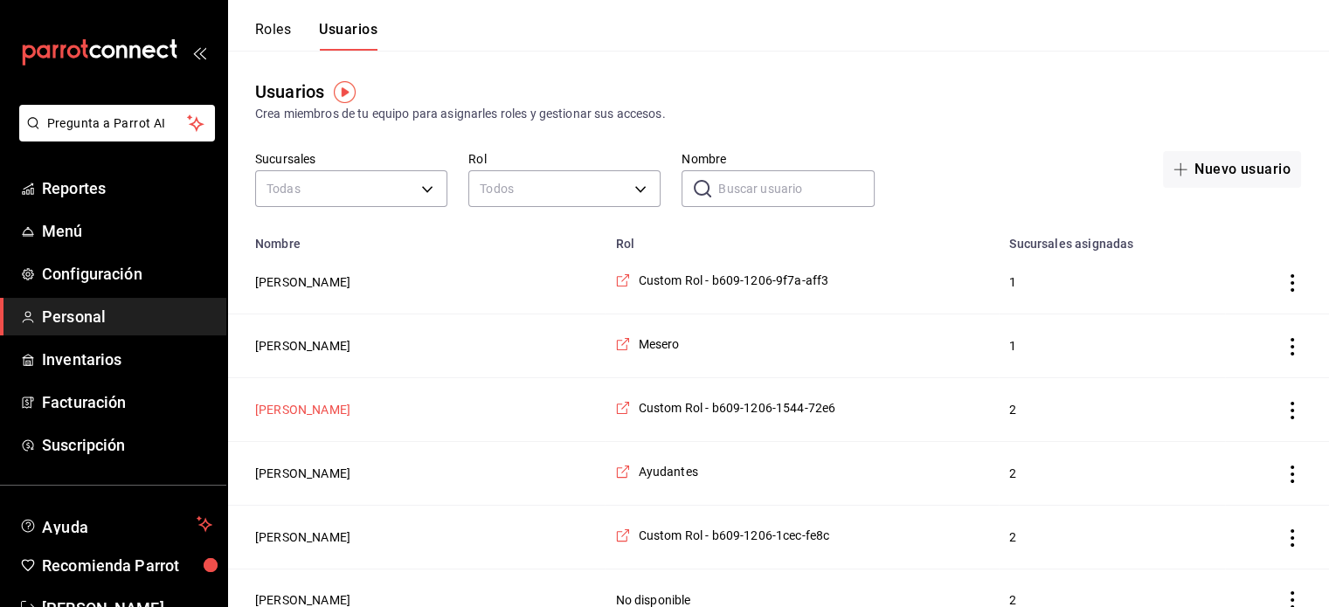
click at [303, 408] on button "[PERSON_NAME]" at bounding box center [302, 409] width 95 height 17
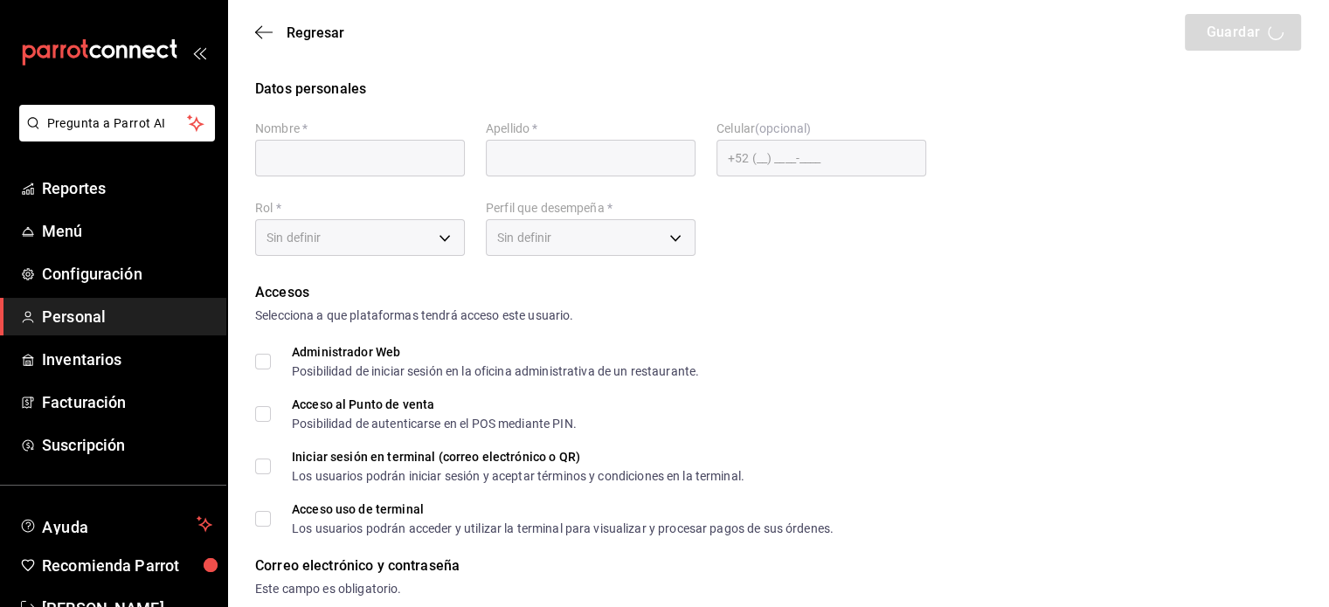
type input "Oyuki"
type input "Ruiz"
checkbox input "true"
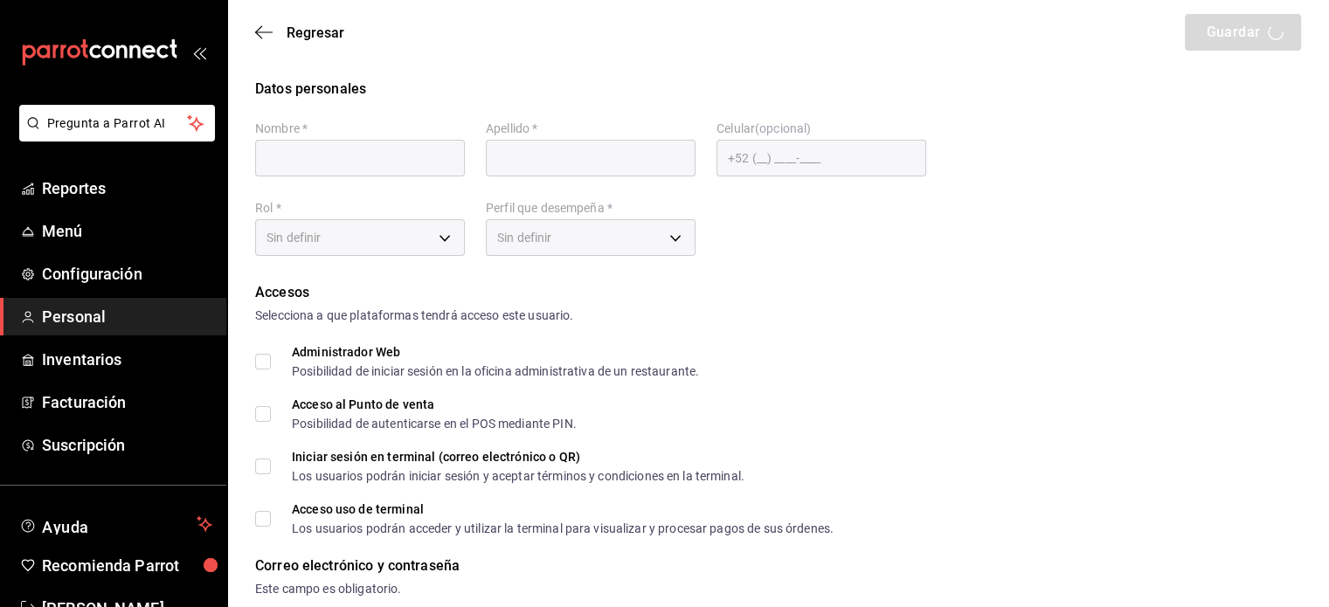
checkbox input "true"
type input "oyukiruiz0505@gmail.com"
type input "929250"
checkbox input "true"
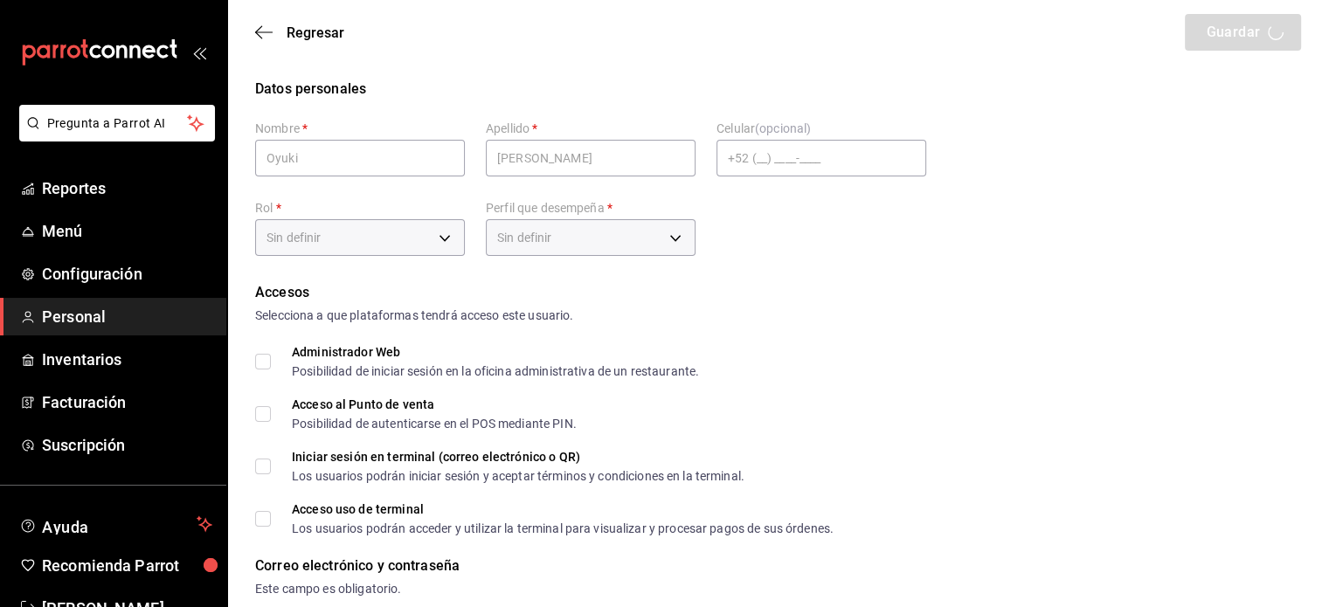
type input "0e20a382-834e-44c8-a517-a10548dd8e18"
type input "UNDEFINED"
checkbox input "true"
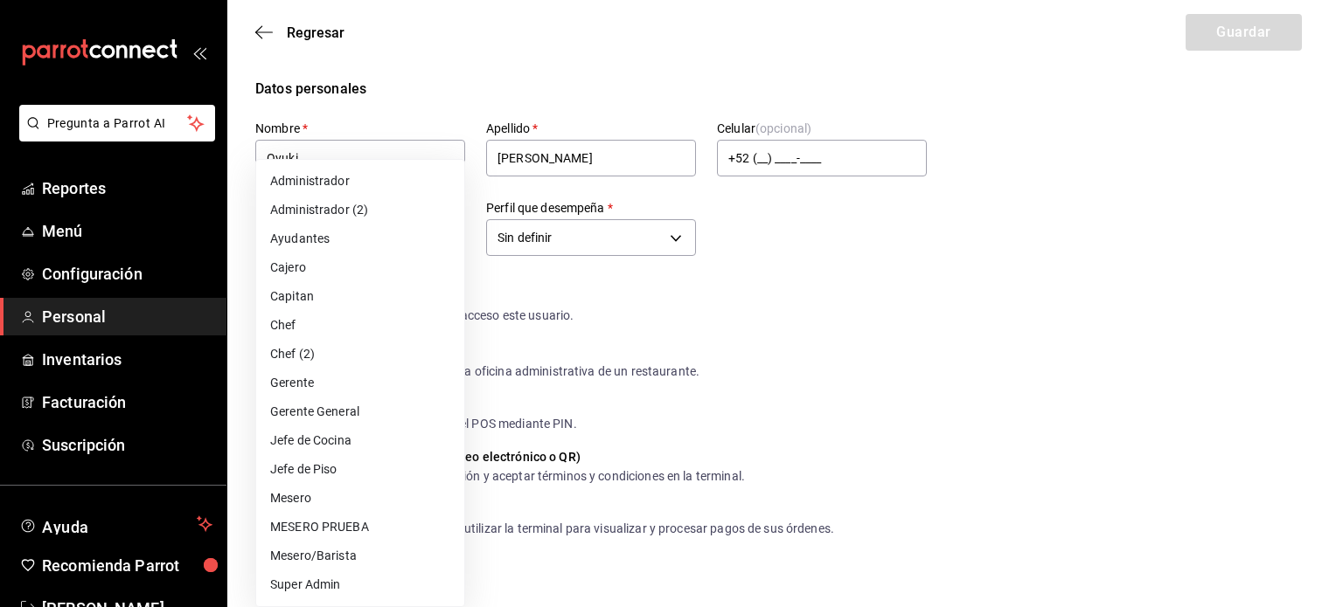
click at [405, 275] on li "Cajero" at bounding box center [360, 267] width 208 height 29
type input "62e7ac0a-9184-42bd-83e4-78eda529e67c"
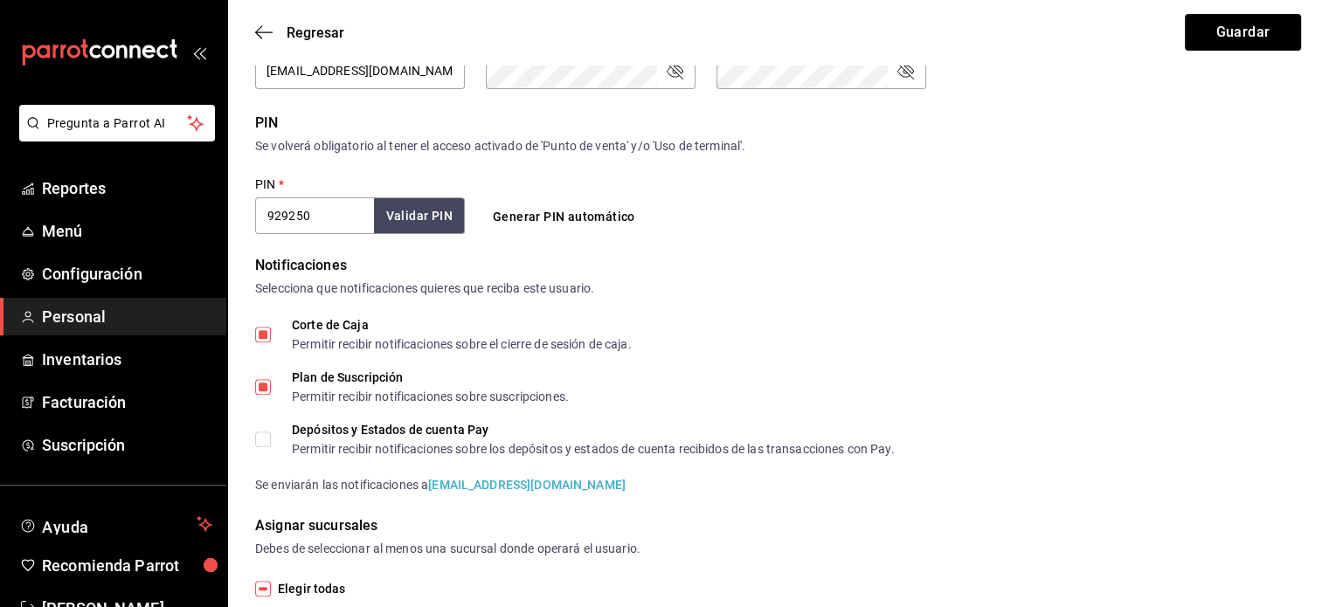
scroll to position [689, 0]
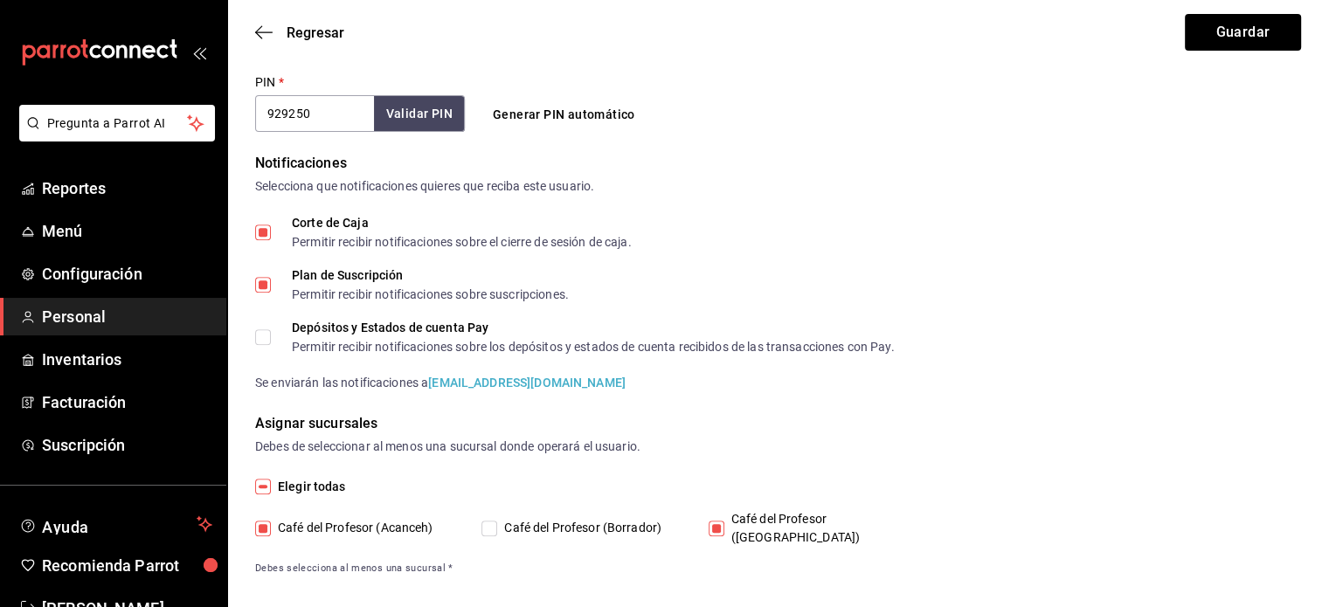
click at [720, 524] on input "Café del Profesor ([GEOGRAPHIC_DATA])" at bounding box center [717, 529] width 16 height 16
checkbox input "false"
click at [1220, 41] on button "Guardar" at bounding box center [1243, 32] width 116 height 37
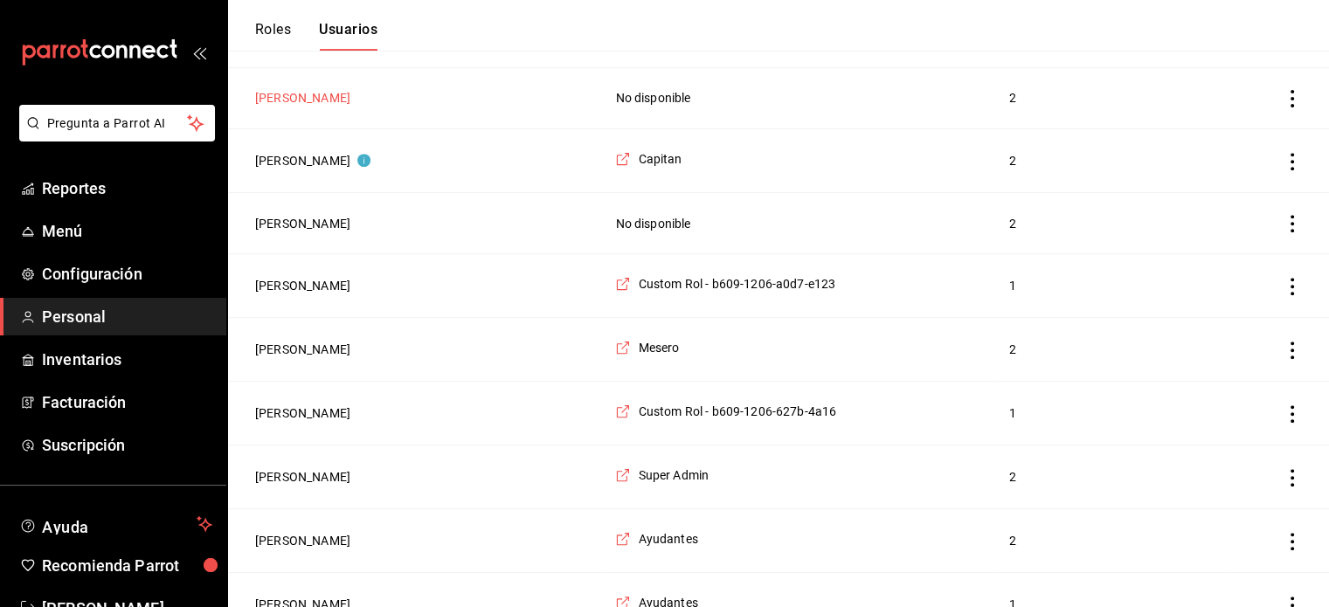
click at [336, 94] on button "[PERSON_NAME]" at bounding box center [302, 97] width 95 height 17
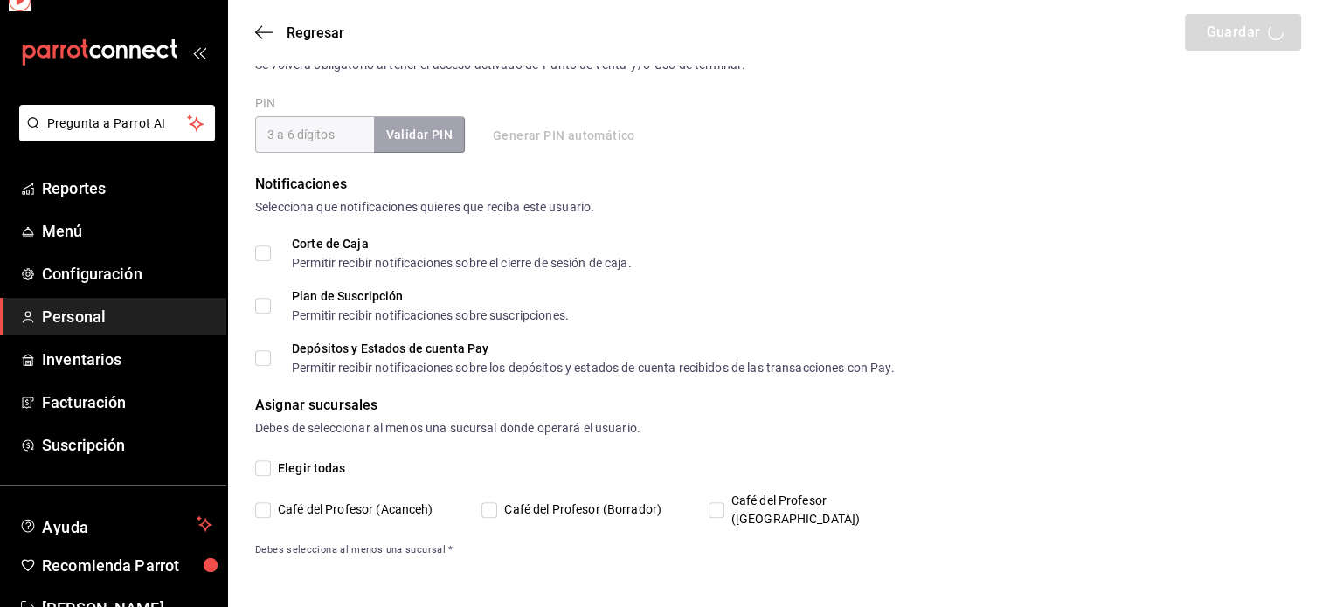
scroll to position [649, 0]
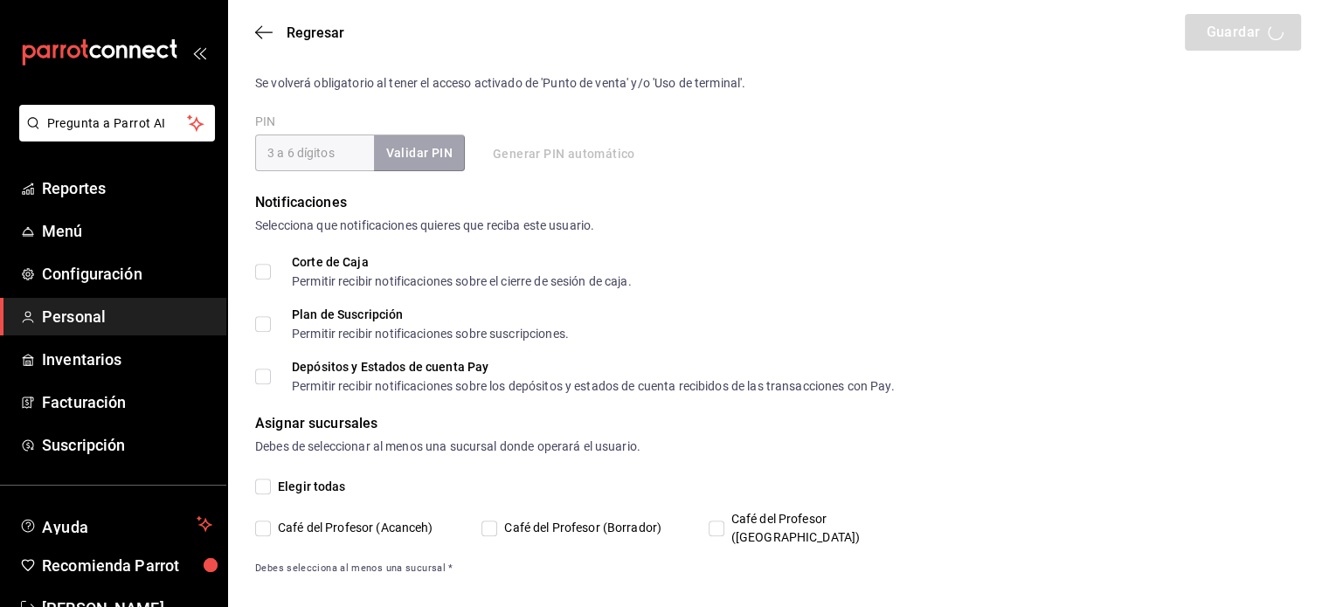
type input "KAROL"
type input "CASTILLO"
checkbox input "true"
type input "mishellkarol97@icloud.com"
type input "1210"
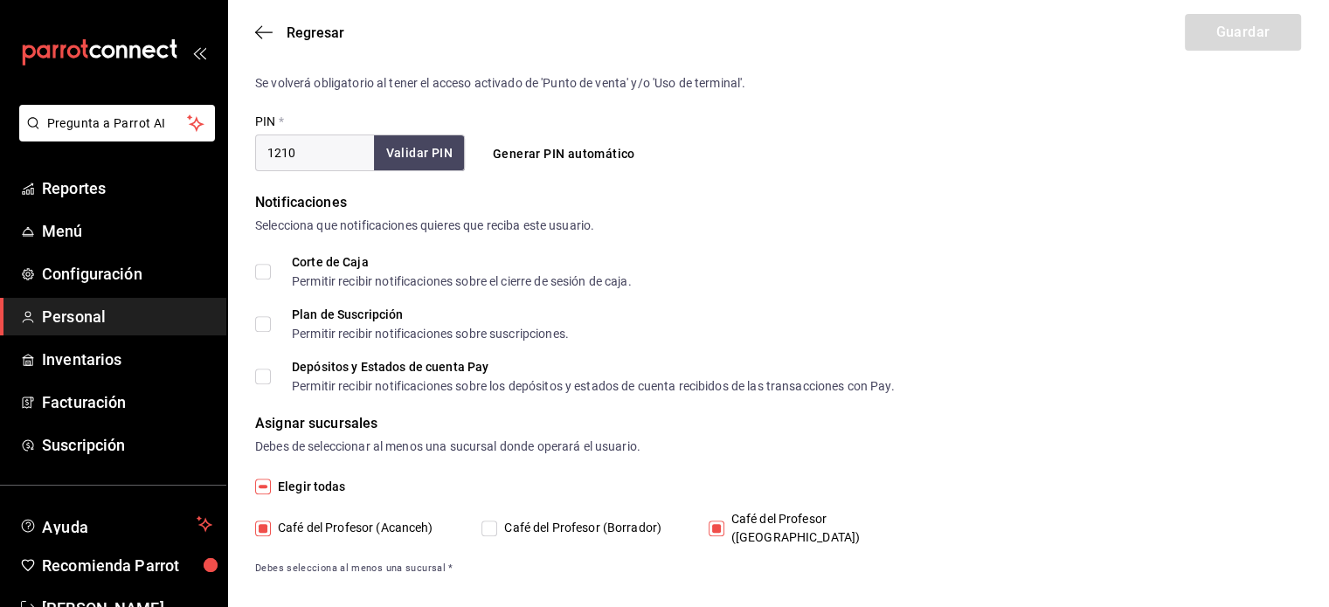
type input "UNDEFINED"
checkbox input "true"
click at [718, 521] on input "Café del Profesor ([GEOGRAPHIC_DATA])" at bounding box center [717, 529] width 16 height 16
checkbox input "false"
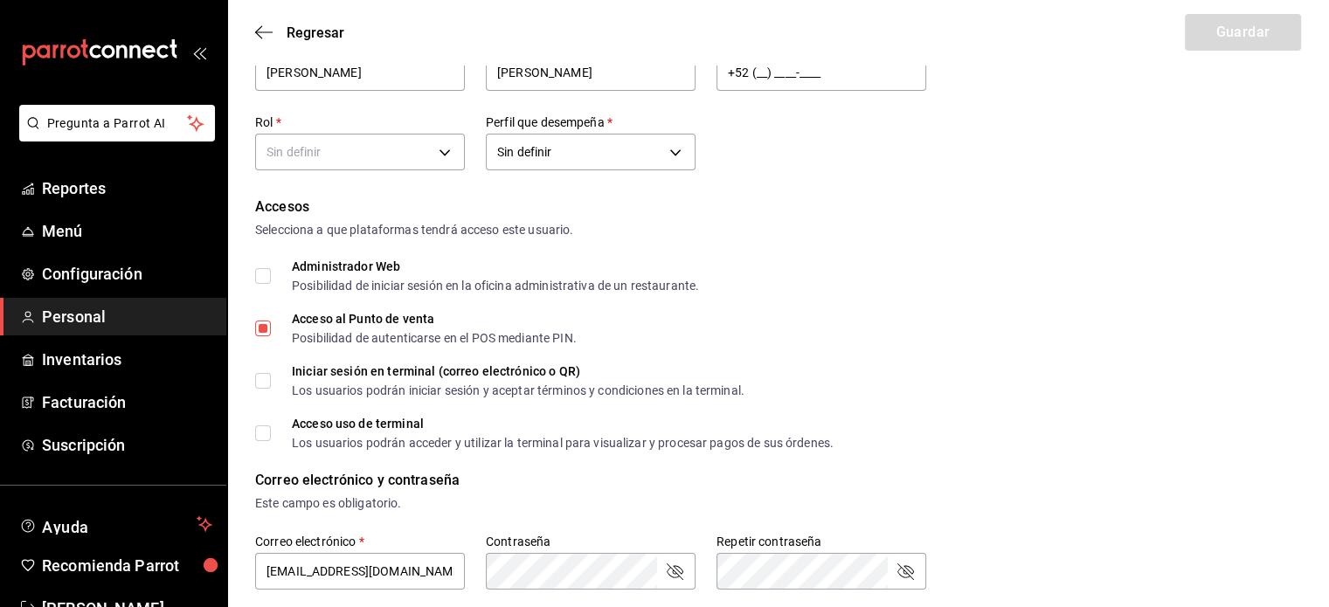
scroll to position [0, 0]
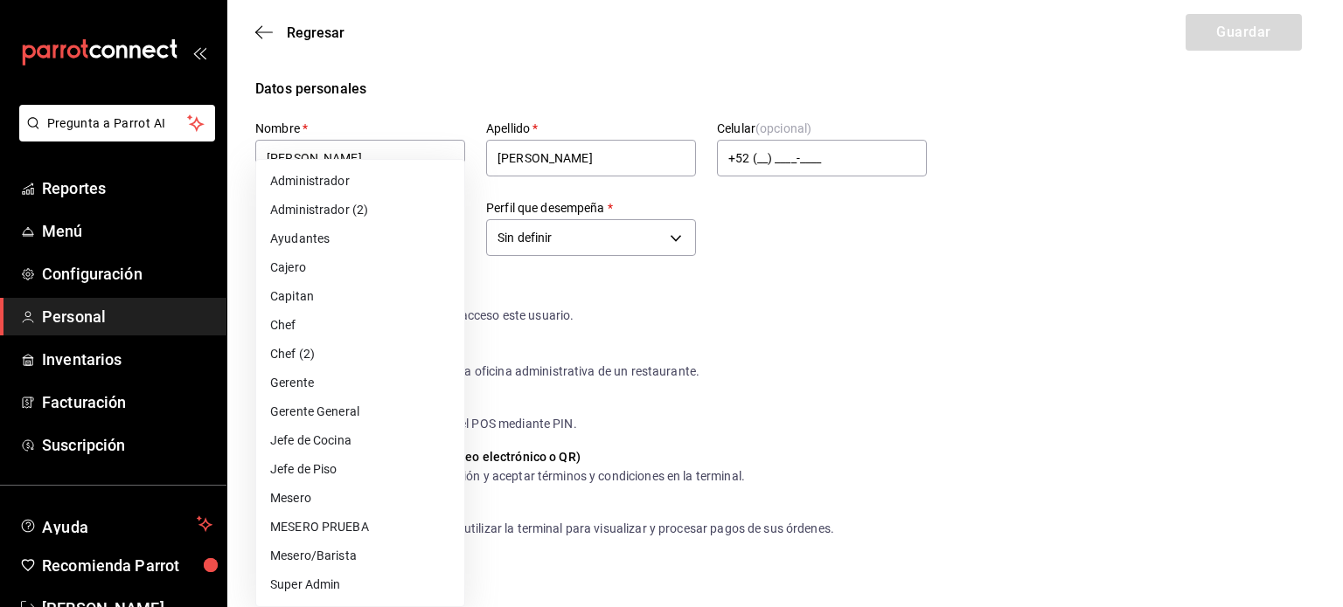
click at [351, 274] on li "Cajero" at bounding box center [360, 267] width 208 height 29
type input "62e7ac0a-9184-42bd-83e4-78eda529e67c"
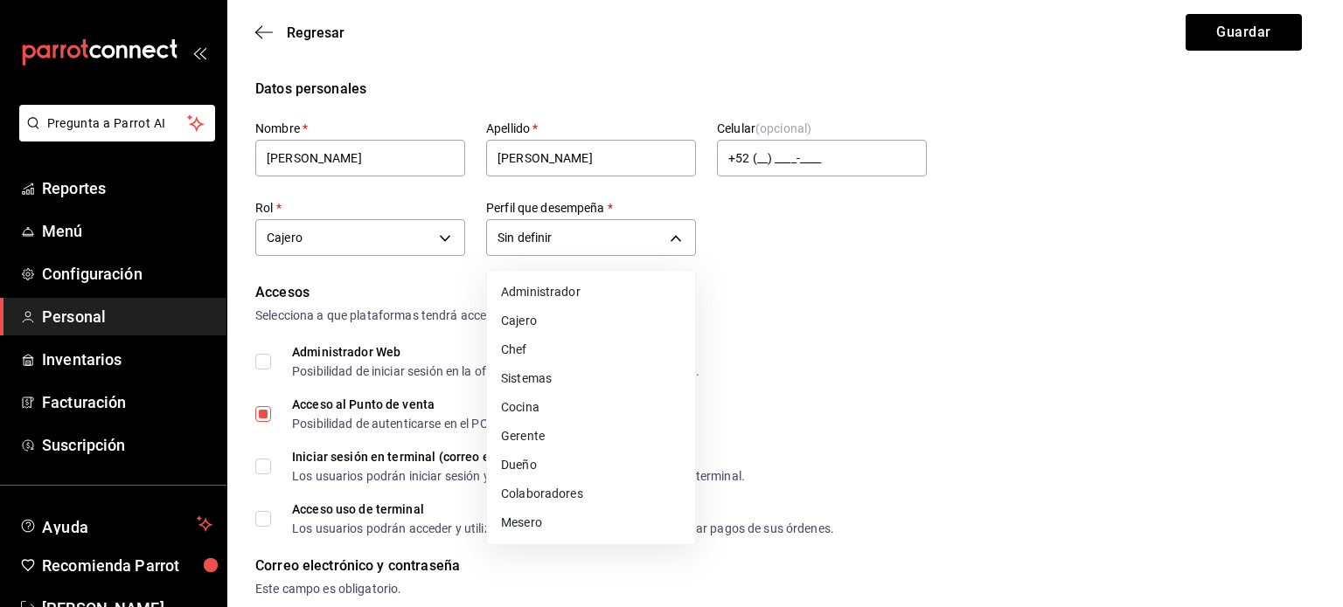
drag, startPoint x: 557, startPoint y: 524, endPoint x: 524, endPoint y: 237, distance: 288.5
click at [524, 237] on div at bounding box center [671, 303] width 1343 height 607
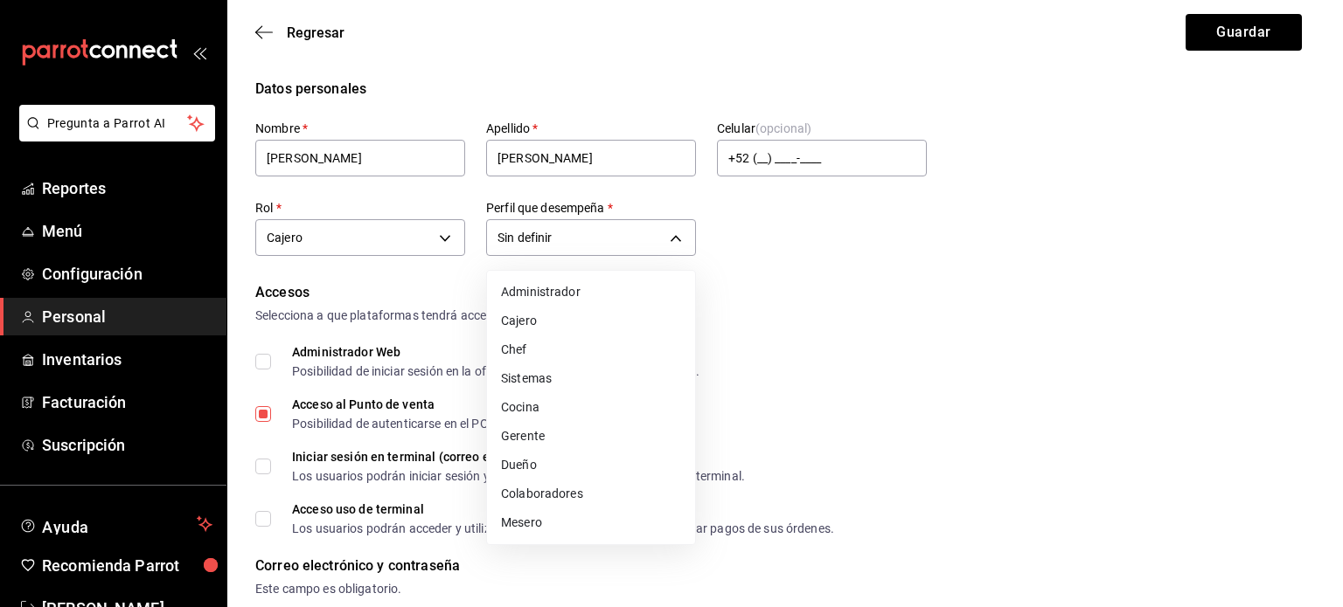
click at [564, 520] on li "Mesero" at bounding box center [591, 523] width 208 height 29
type input "WAITER"
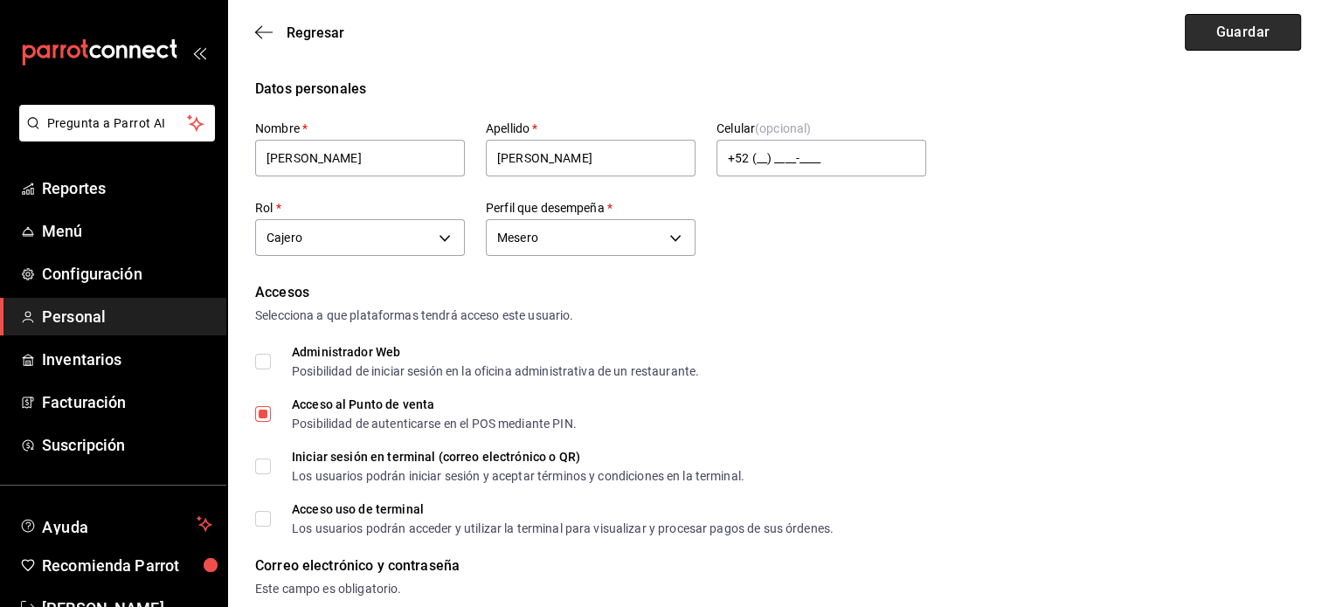
click at [1248, 31] on button "Guardar" at bounding box center [1243, 32] width 116 height 37
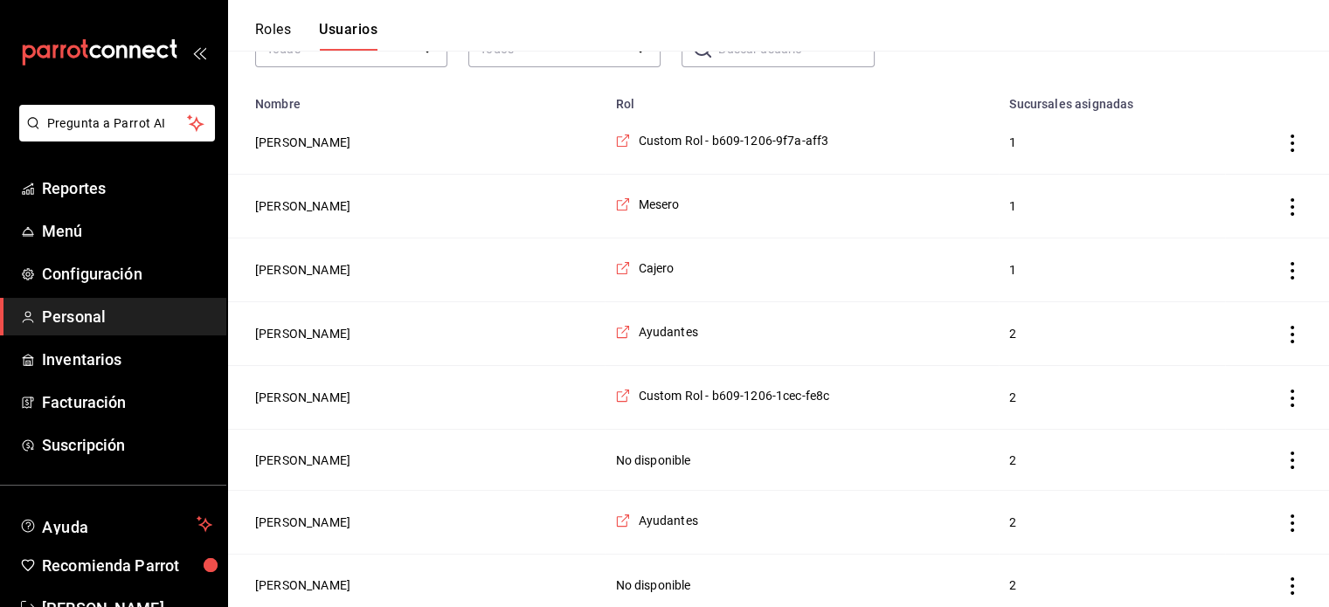
scroll to position [175, 0]
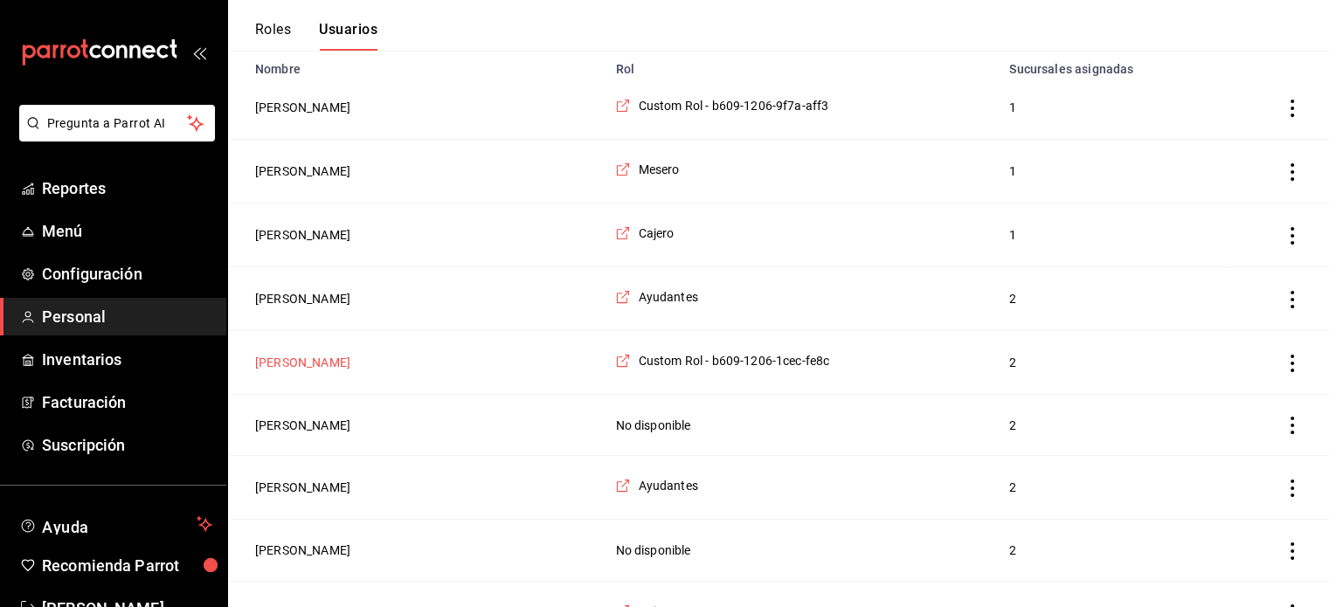
click at [293, 359] on button "[PERSON_NAME]" at bounding box center [302, 362] width 95 height 17
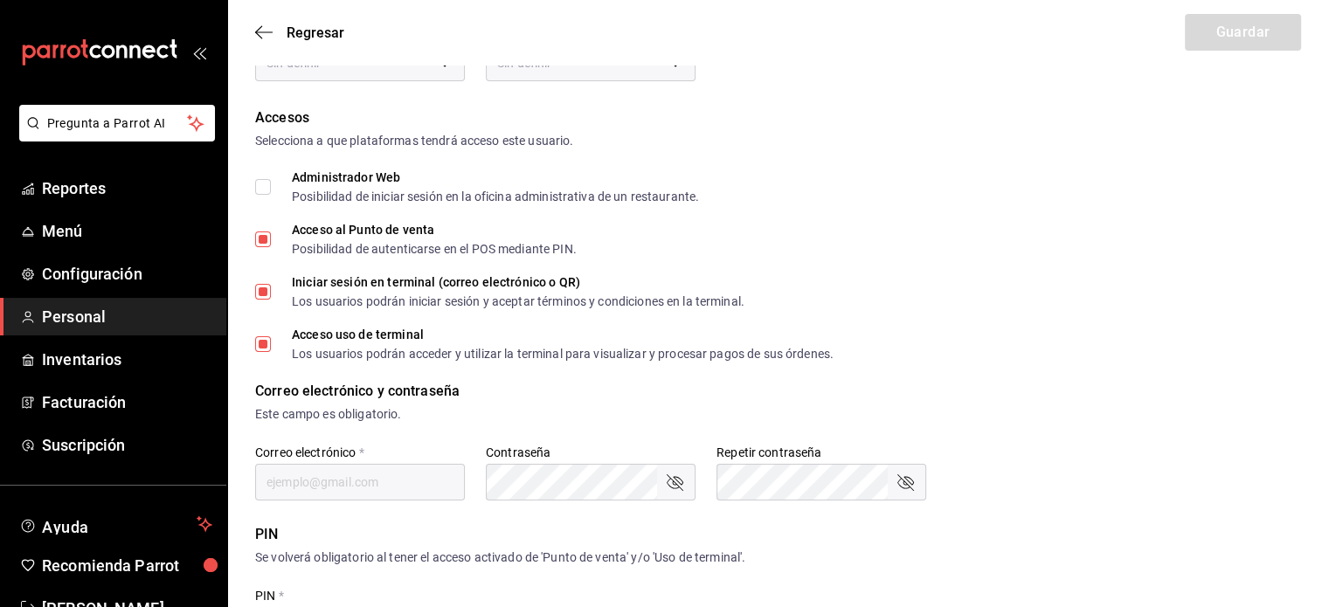
type input "[PERSON_NAME]"
checkbox input "true"
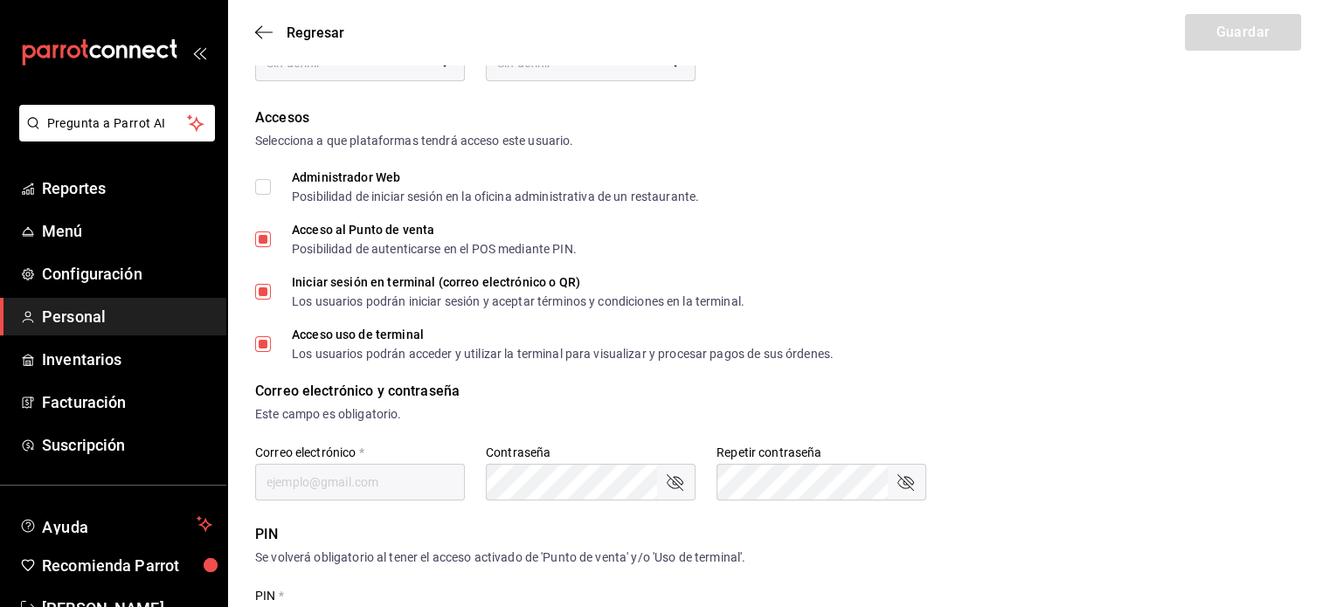
type input "[EMAIL_ADDRESS][DOMAIN_NAME]"
type input "1708"
type input "649878d8-30b7-42ea-aeaa-a734e11e083f"
type input "UNDEFINED"
checkbox input "true"
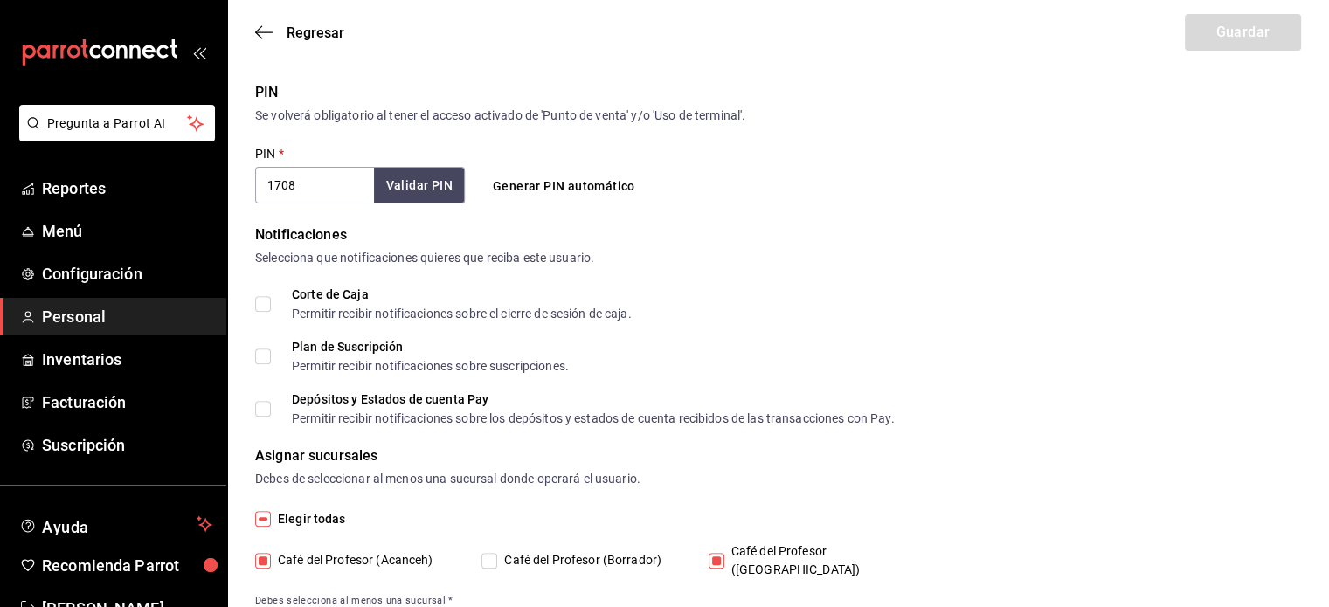
scroll to position [649, 0]
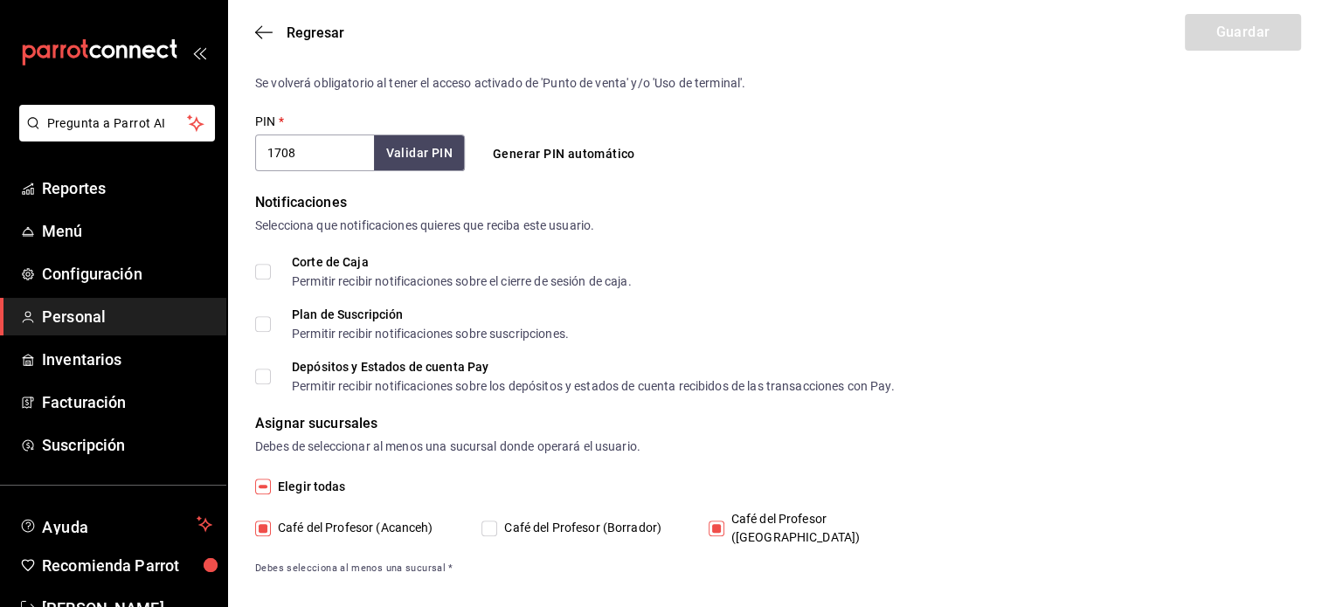
click at [712, 521] on input "Café del Profesor ([GEOGRAPHIC_DATA])" at bounding box center [717, 529] width 16 height 16
checkbox input "false"
click at [1259, 31] on button "Guardar" at bounding box center [1243, 32] width 116 height 37
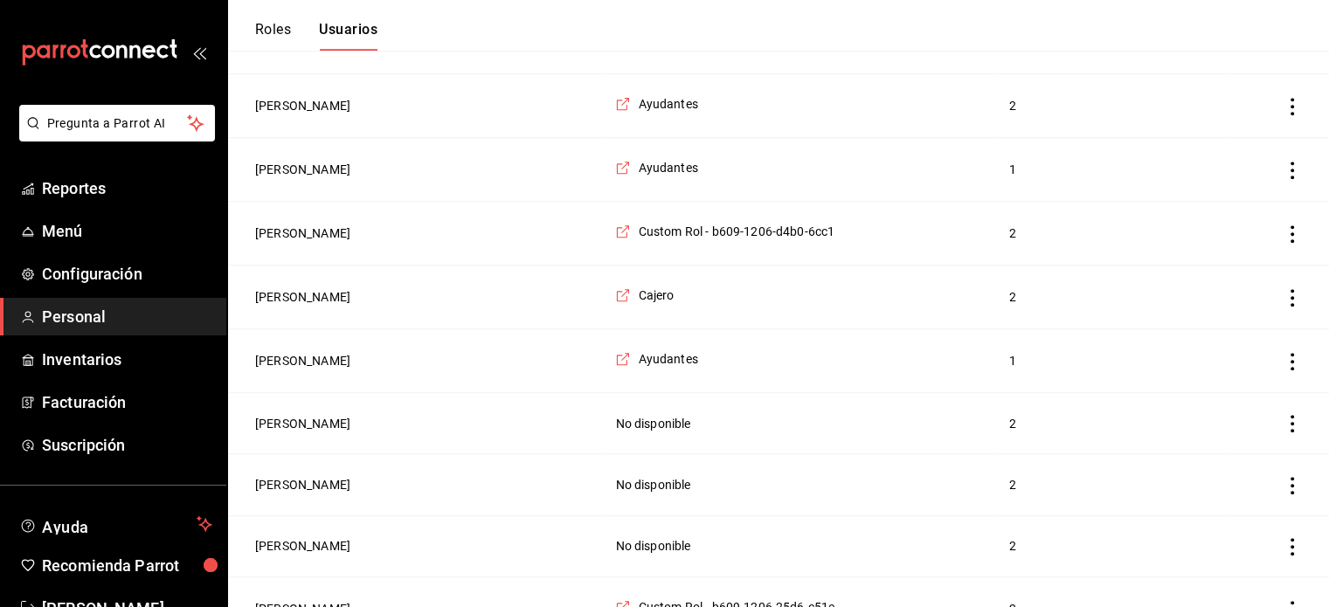
scroll to position [1162, 0]
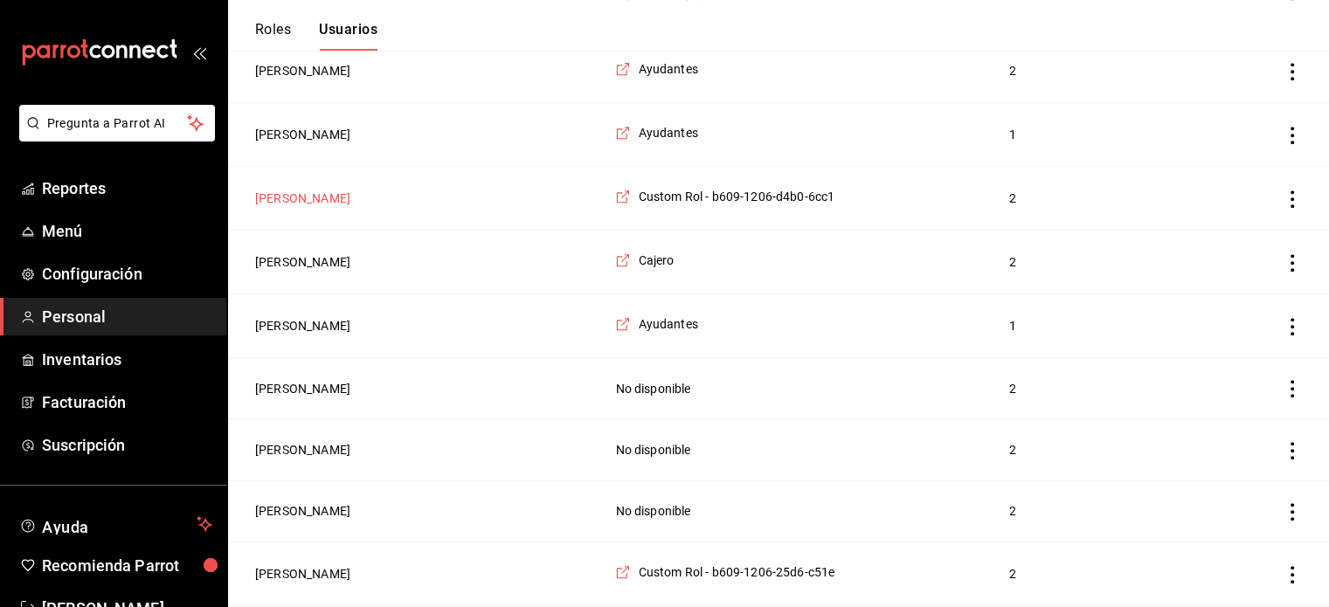
click at [344, 192] on button "[PERSON_NAME]" at bounding box center [302, 198] width 95 height 17
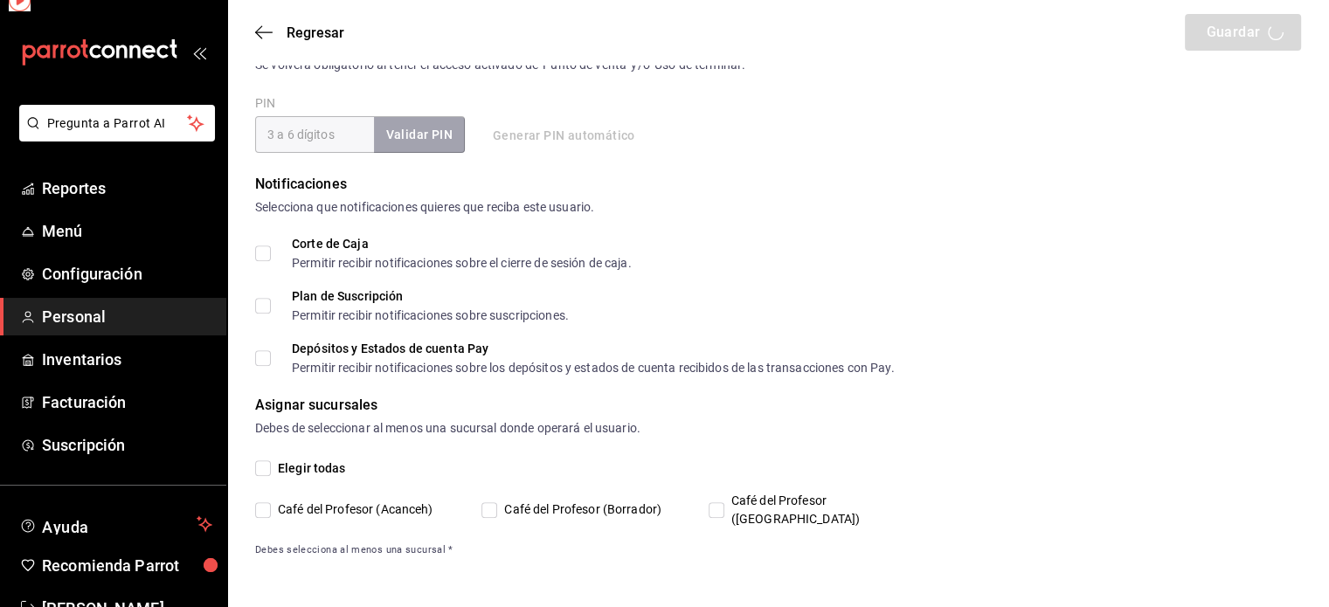
scroll to position [649, 0]
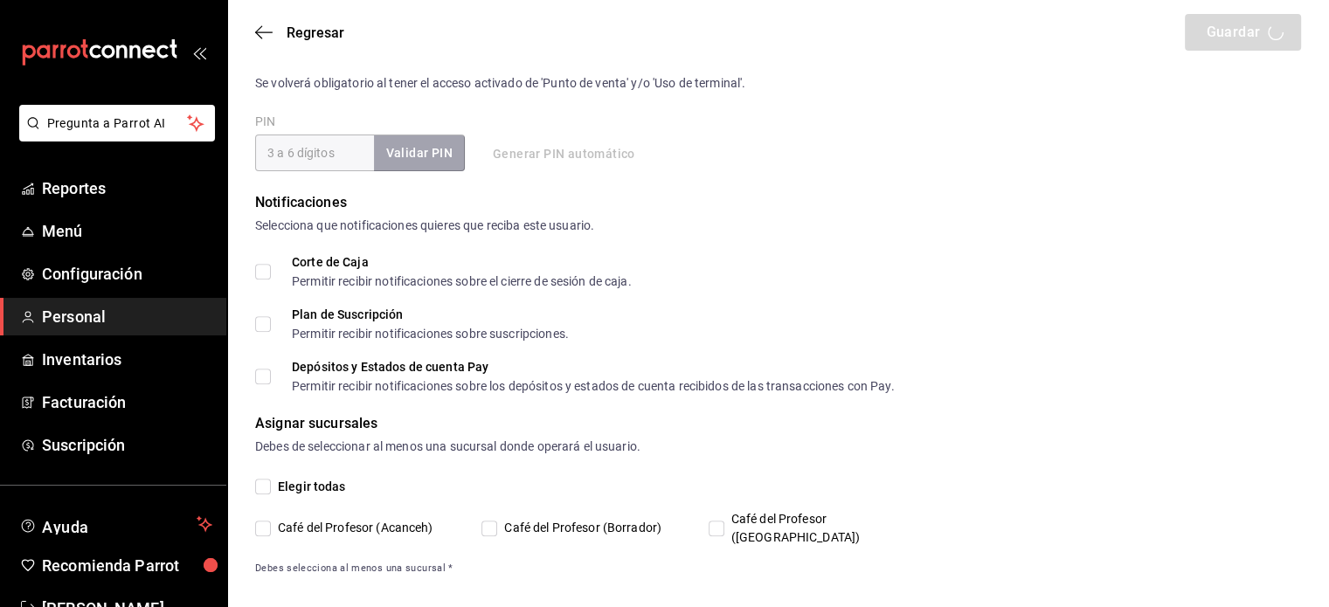
type input "[PERSON_NAME]"
checkbox input "true"
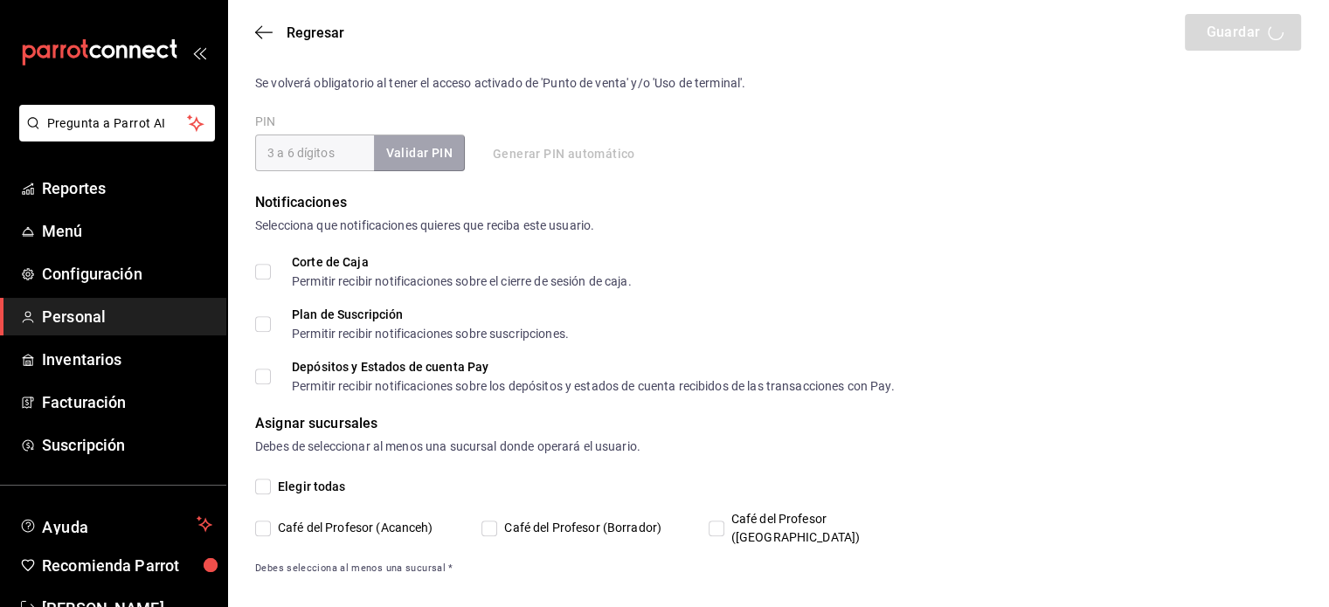
type input "[EMAIL_ADDRESS][DOMAIN_NAME]"
type input "0605"
type input "[PHONE_NUMBER]"
type input "a2bbf6ab-c41c-4e67-a1ee-e319075a79c9"
type input "WAITER"
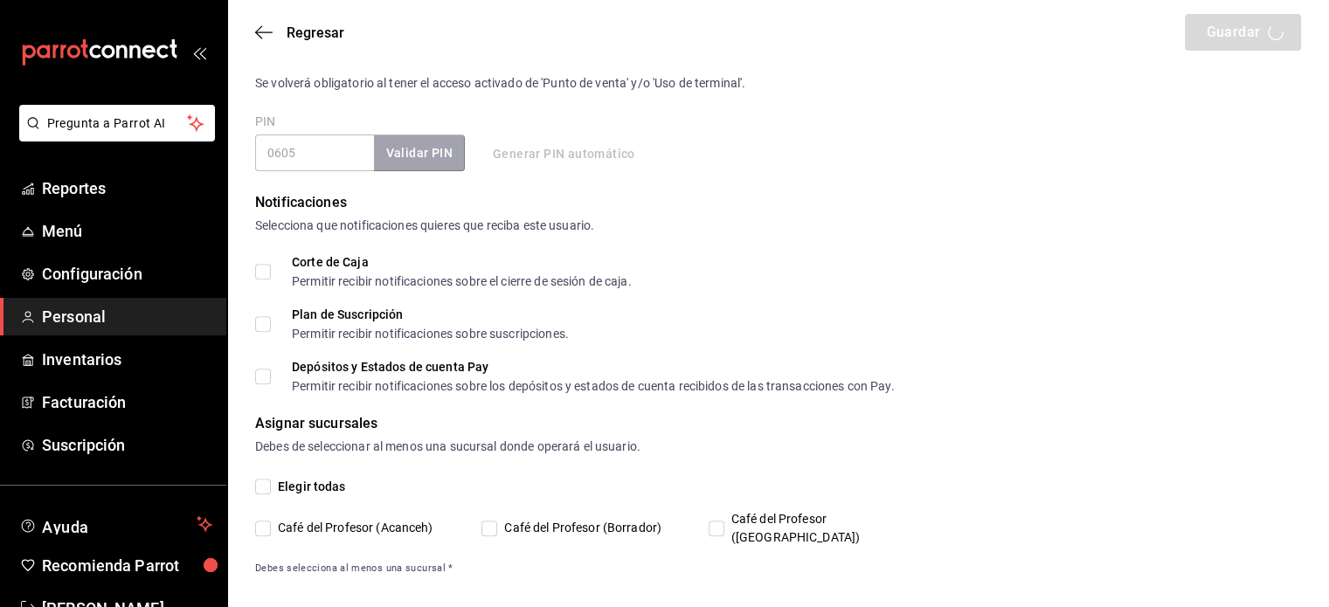
checkbox input "true"
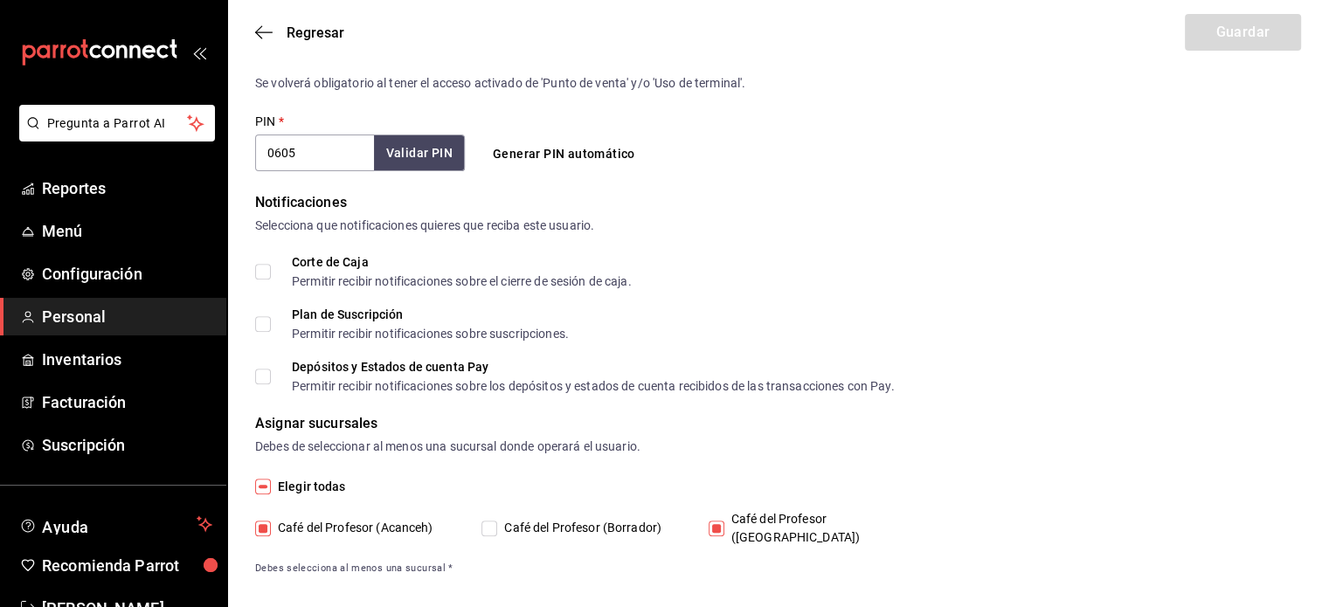
click at [719, 521] on input "Café del Profesor ([GEOGRAPHIC_DATA])" at bounding box center [717, 529] width 16 height 16
checkbox input "false"
click at [1243, 41] on button "Guardar" at bounding box center [1243, 32] width 116 height 37
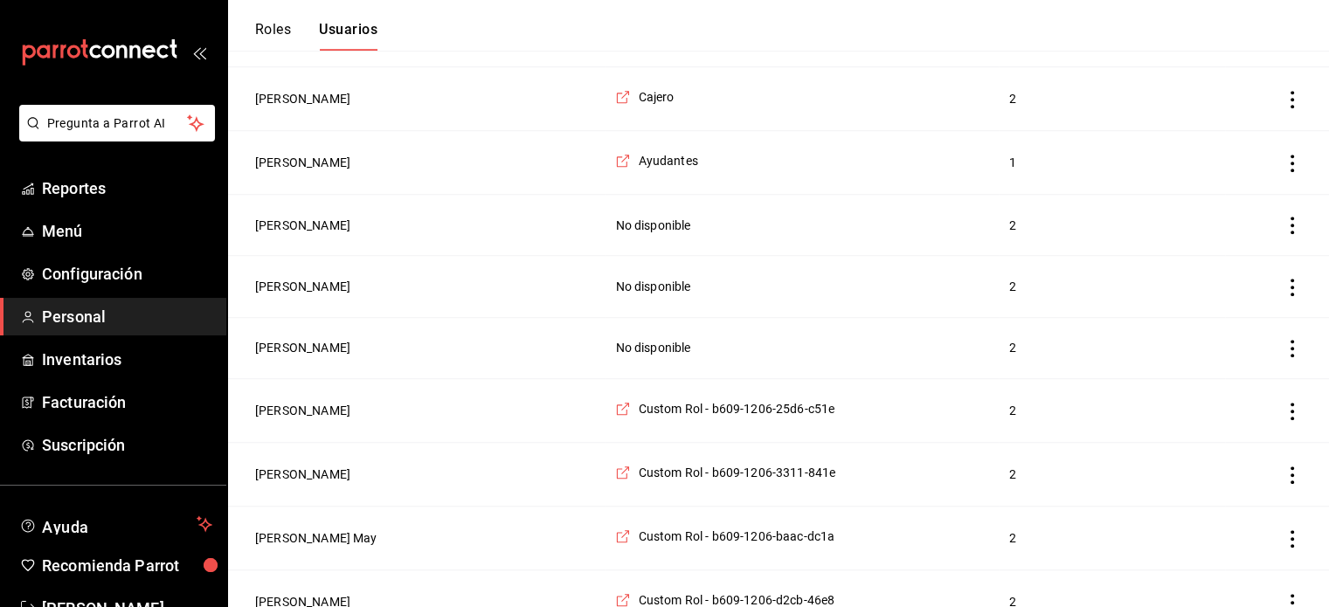
scroll to position [1360, 0]
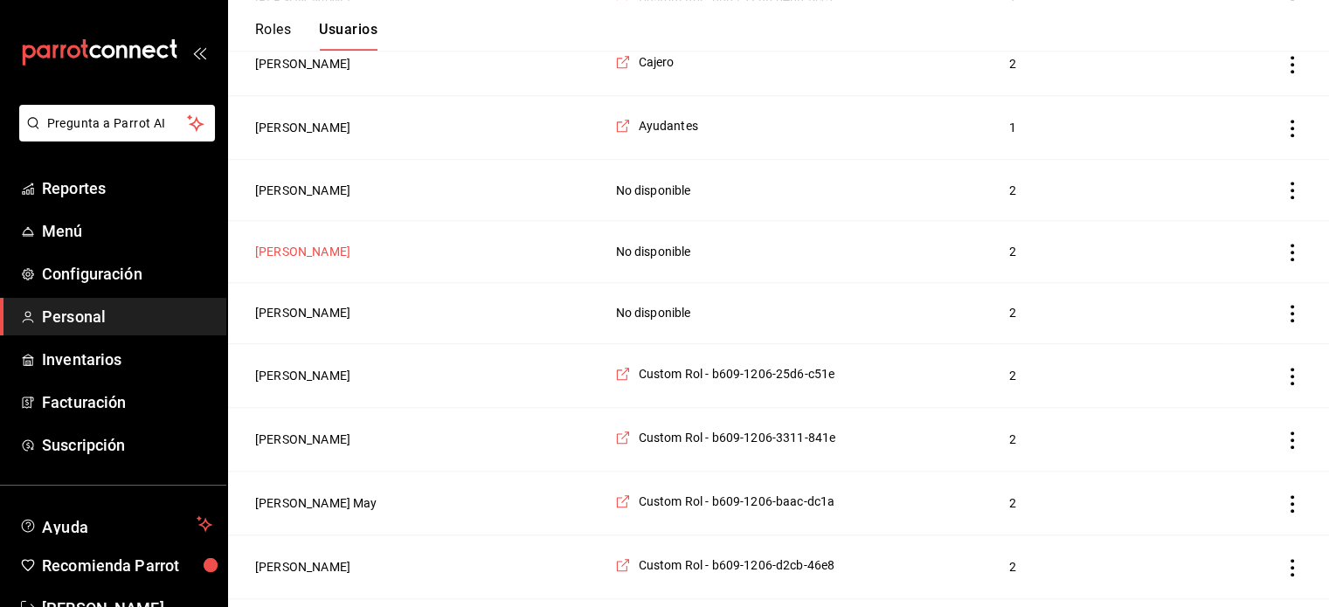
click at [305, 243] on button "[PERSON_NAME]" at bounding box center [302, 251] width 95 height 17
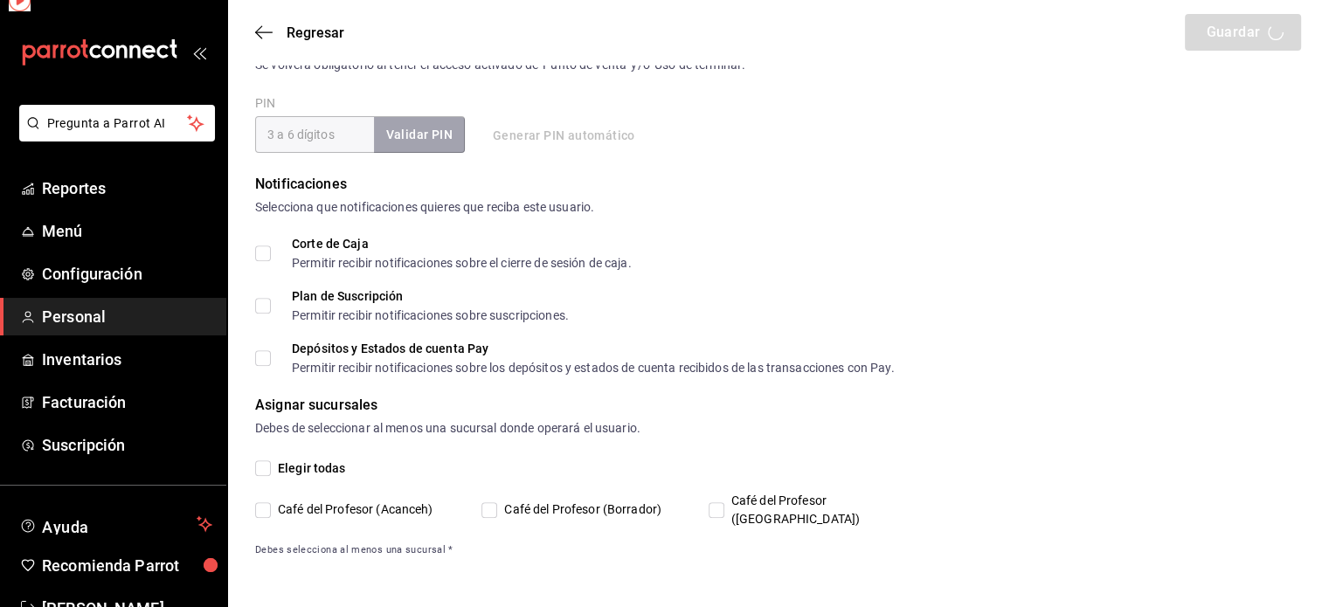
scroll to position [649, 0]
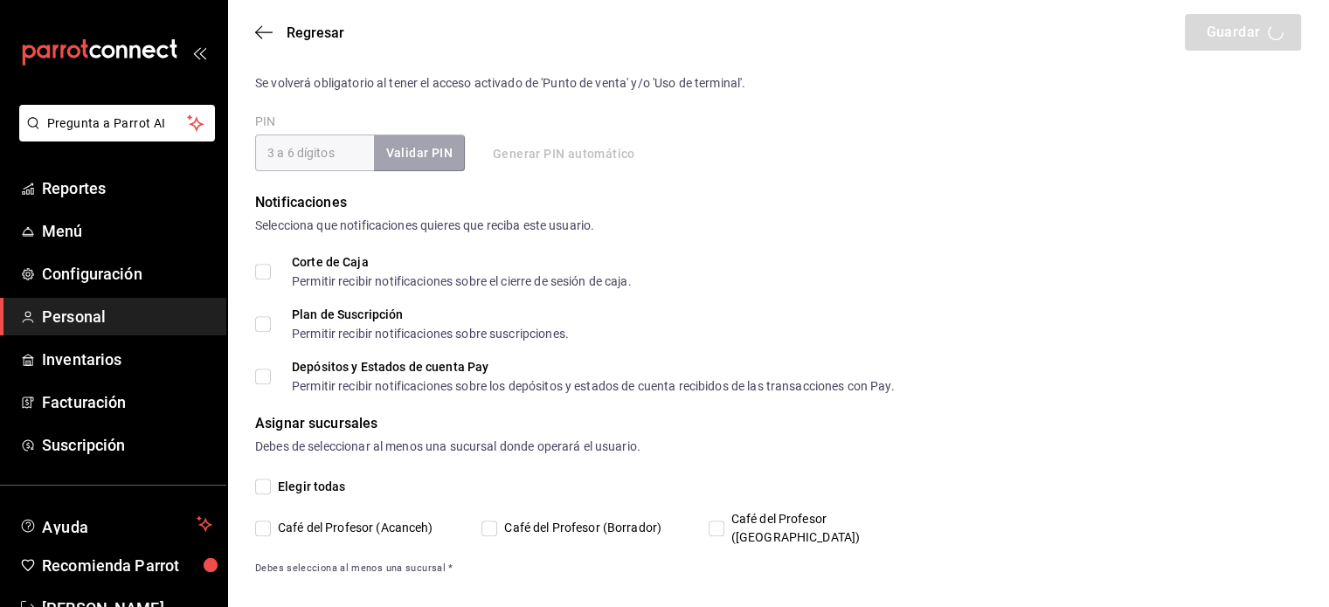
type input "Ricardo"
type input "Solis"
checkbox input "true"
type input "solis180618@gmail.com"
type input "1806"
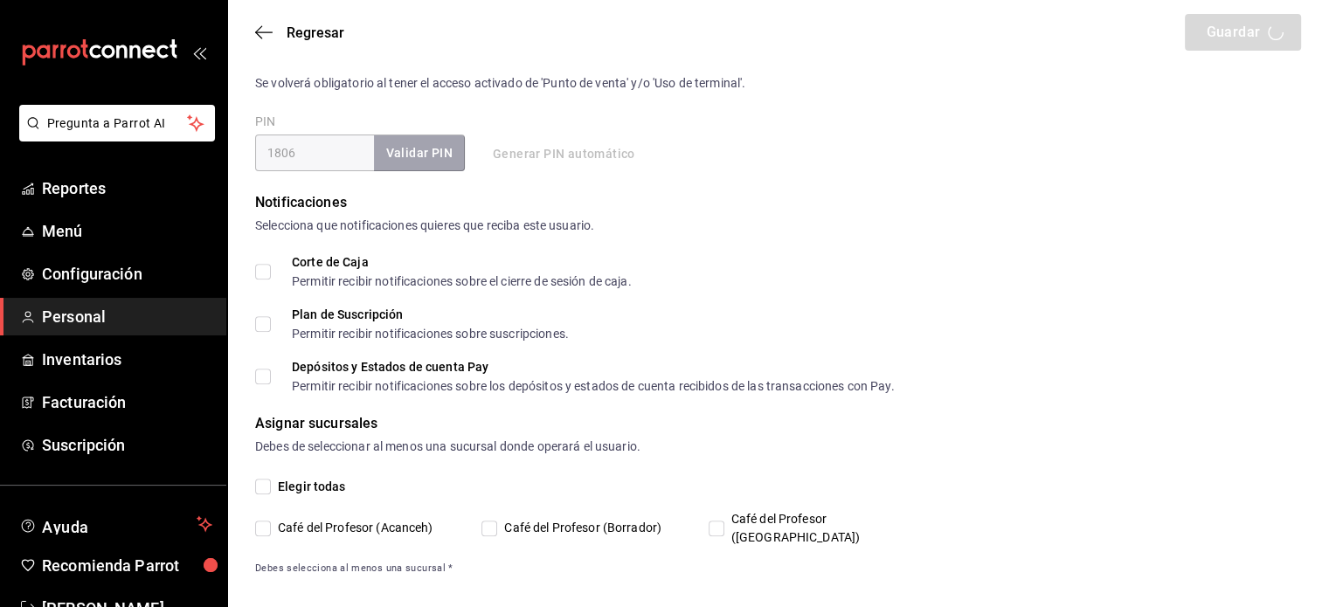
type input "UNDEFINED"
checkbox input "true"
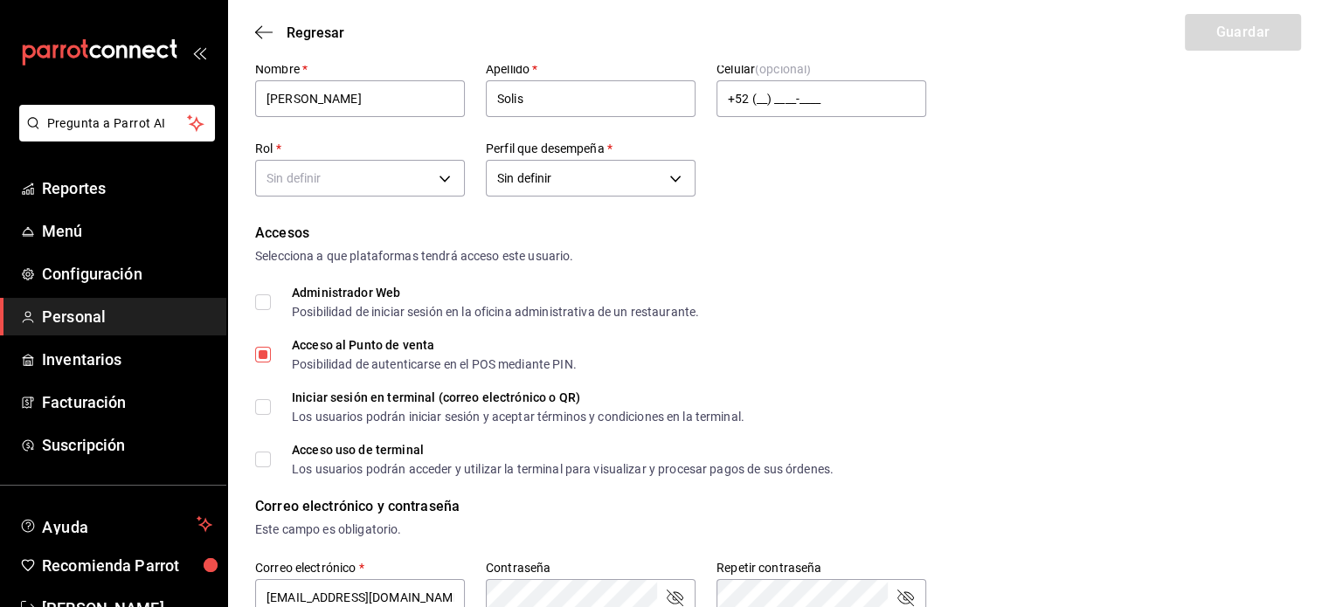
scroll to position [25, 0]
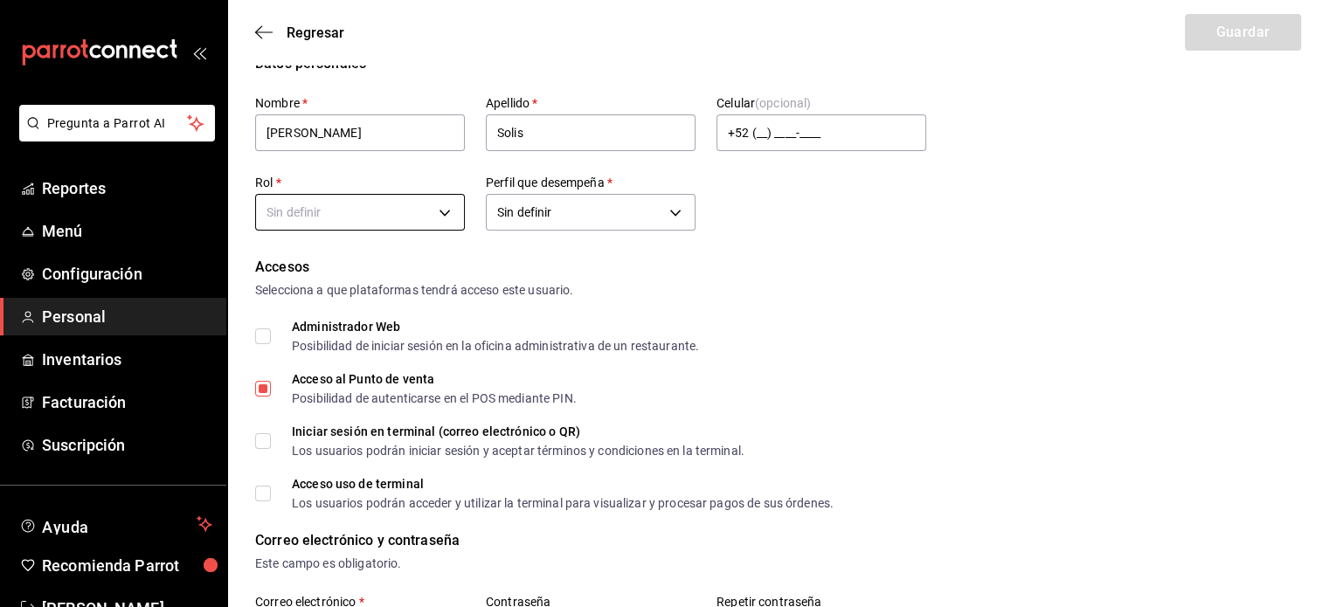
click at [448, 212] on body "Pregunta a Parrot AI Reportes Menú Configuración Personal Inventarios Facturaci…" at bounding box center [664, 612] width 1329 height 1275
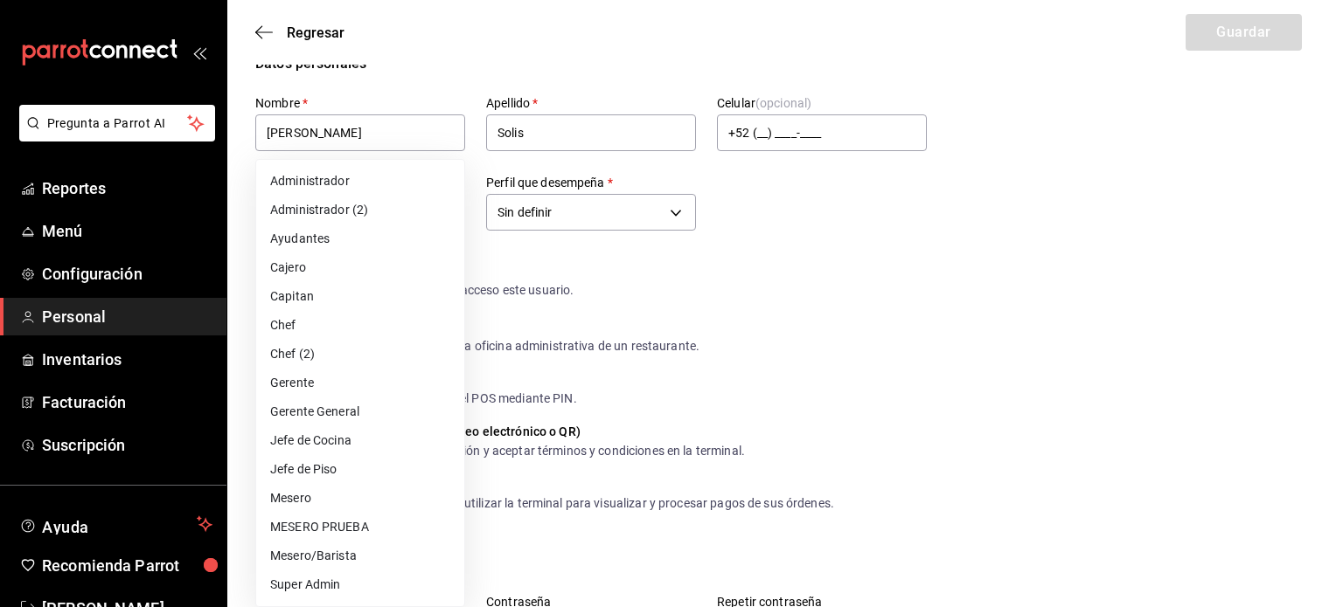
drag, startPoint x: 374, startPoint y: 238, endPoint x: 324, endPoint y: 244, distance: 50.2
click at [324, 244] on li "Ayudantes" at bounding box center [360, 239] width 208 height 29
type input "6e37dc31-a41a-4d88-8ed1-cc630e77c888"
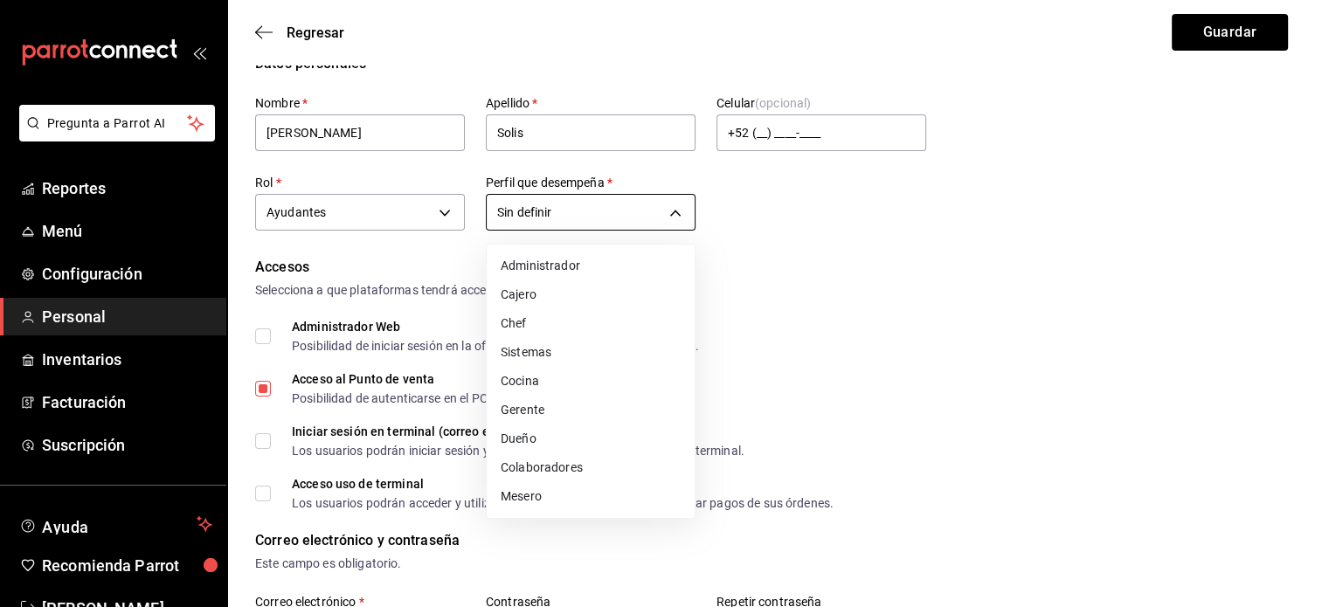
click at [683, 211] on body "Pregunta a Parrot AI Reportes Menú Configuración Personal Inventarios Facturaci…" at bounding box center [664, 612] width 1329 height 1275
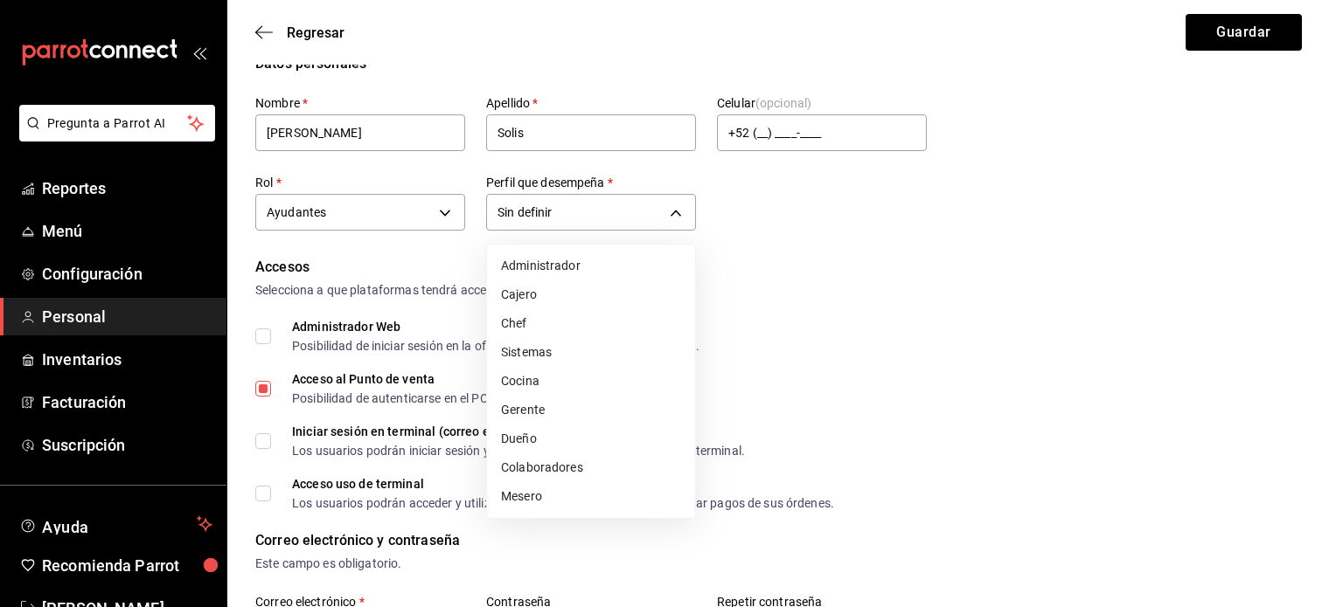
click at [588, 373] on li "Cocina" at bounding box center [591, 381] width 208 height 29
type input "KITCHEN"
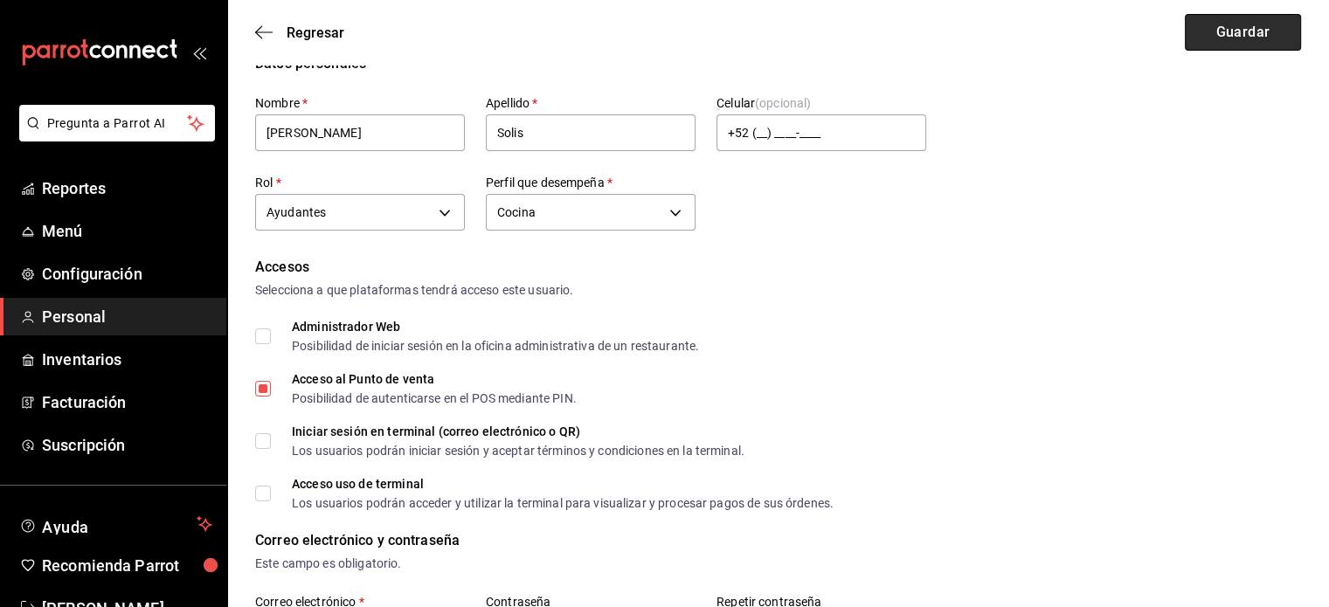
click at [1275, 31] on button "Guardar" at bounding box center [1243, 32] width 116 height 37
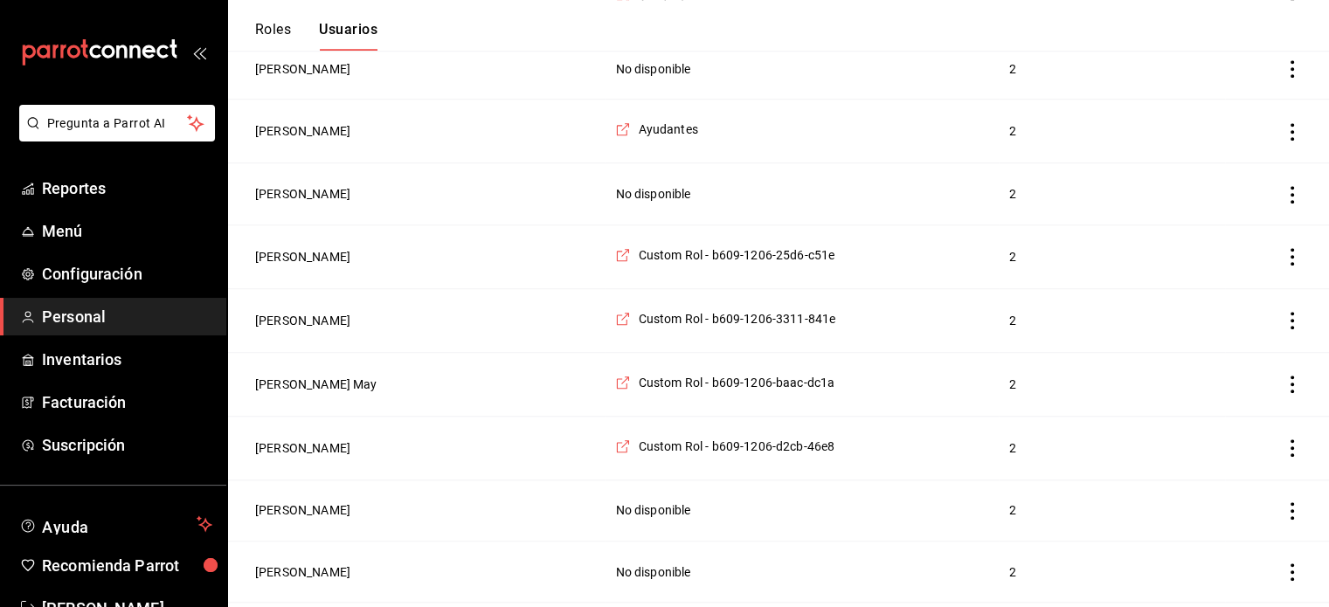
scroll to position [1482, 0]
click at [307, 311] on button "[PERSON_NAME]" at bounding box center [302, 319] width 95 height 17
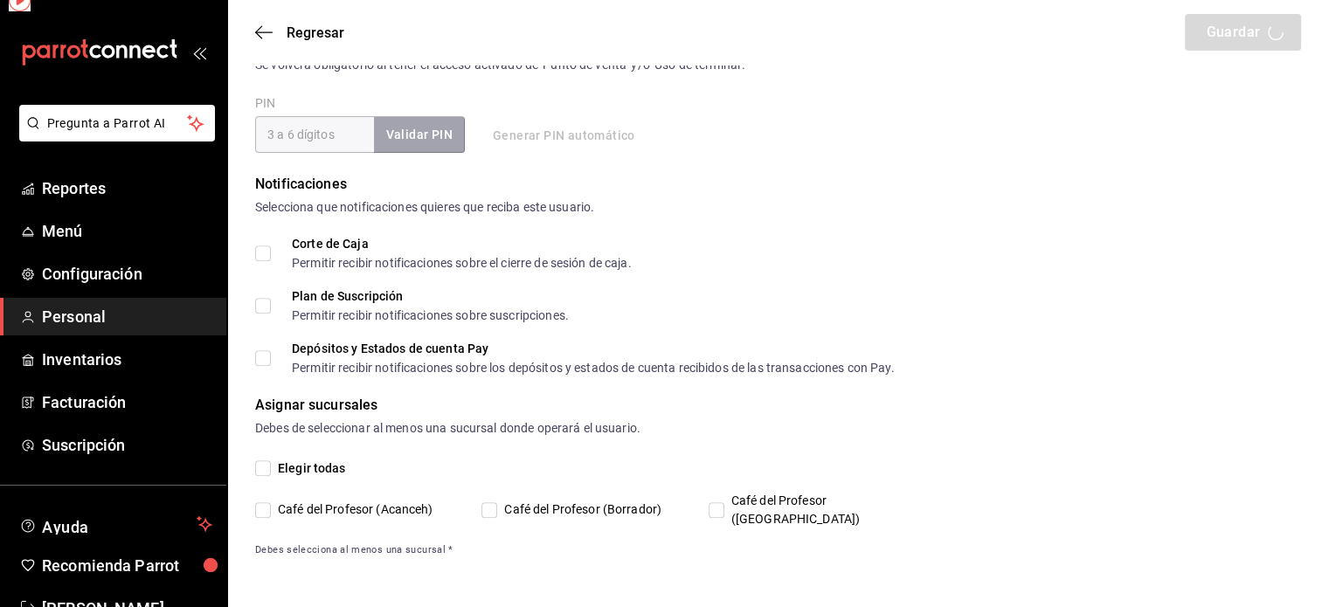
scroll to position [649, 0]
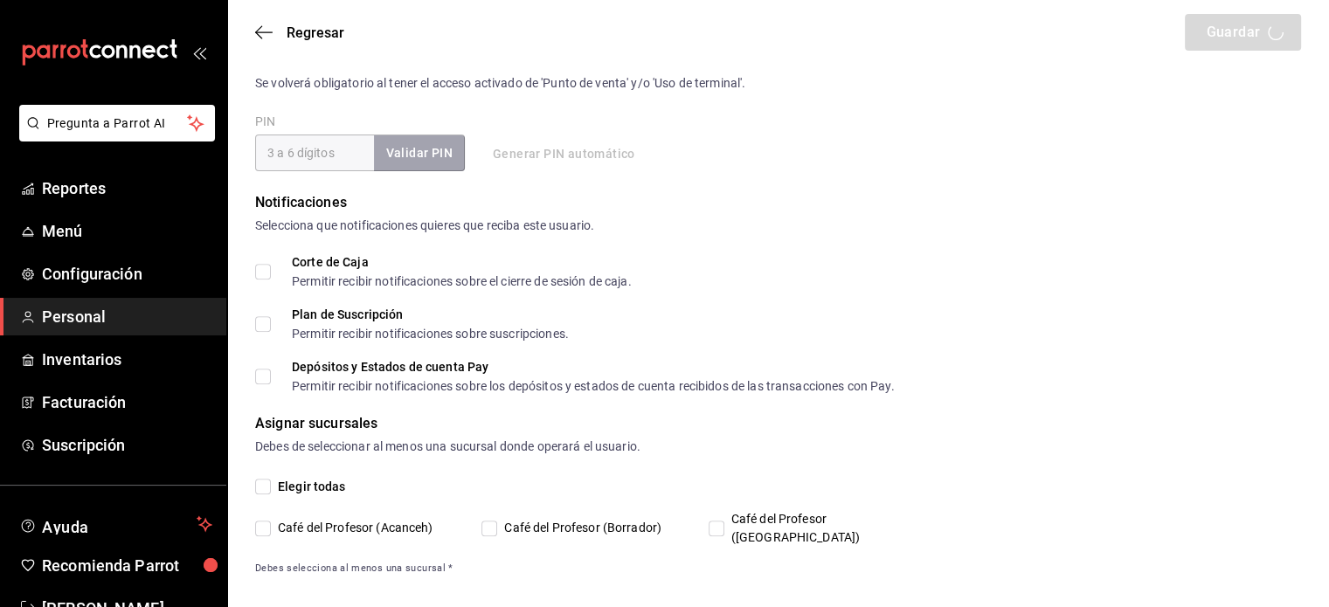
type input "Regina"
type input "[PERSON_NAME]"
checkbox input "true"
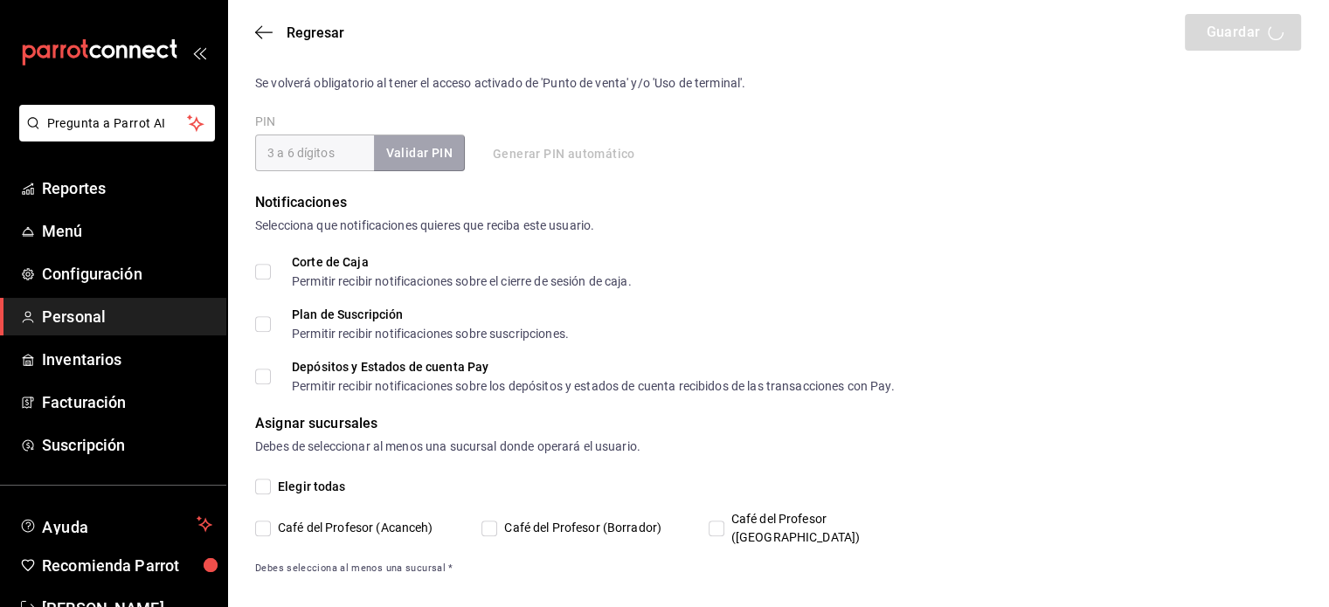
type input "reginamtz133@gmail.com"
type input "1323"
type input "+52 (52) 9981-4321"
type input "d117e2ef-87b9-491d-8221-bfbc3351996a"
type input "UNDEFINED"
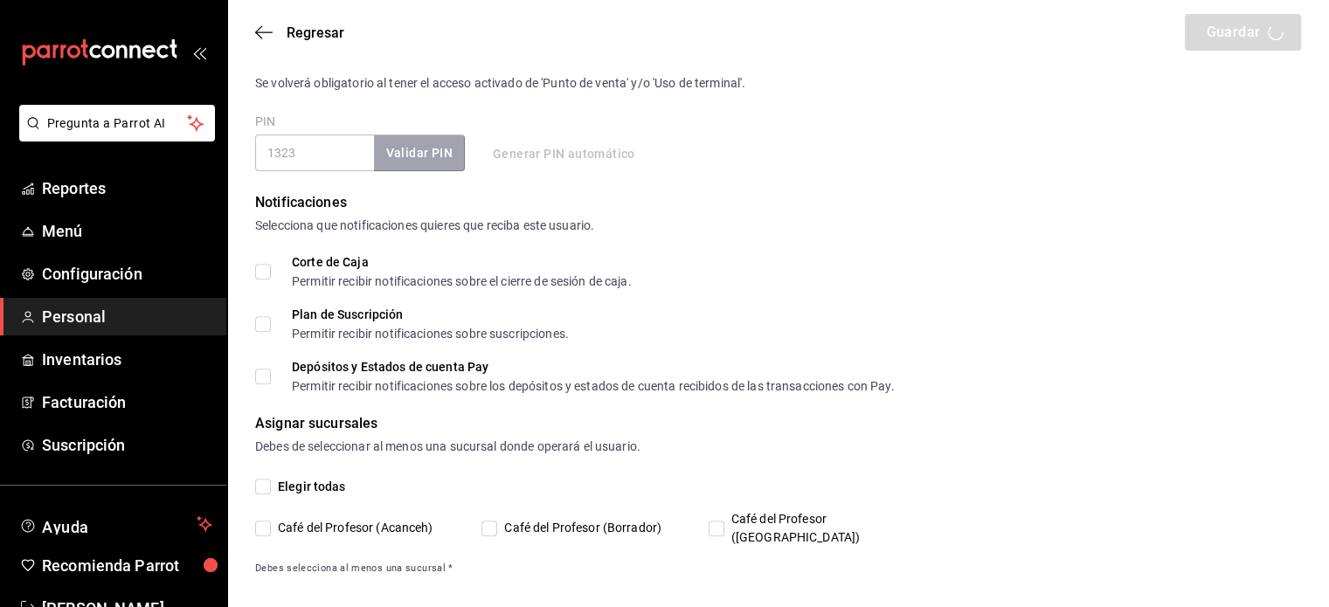
checkbox input "true"
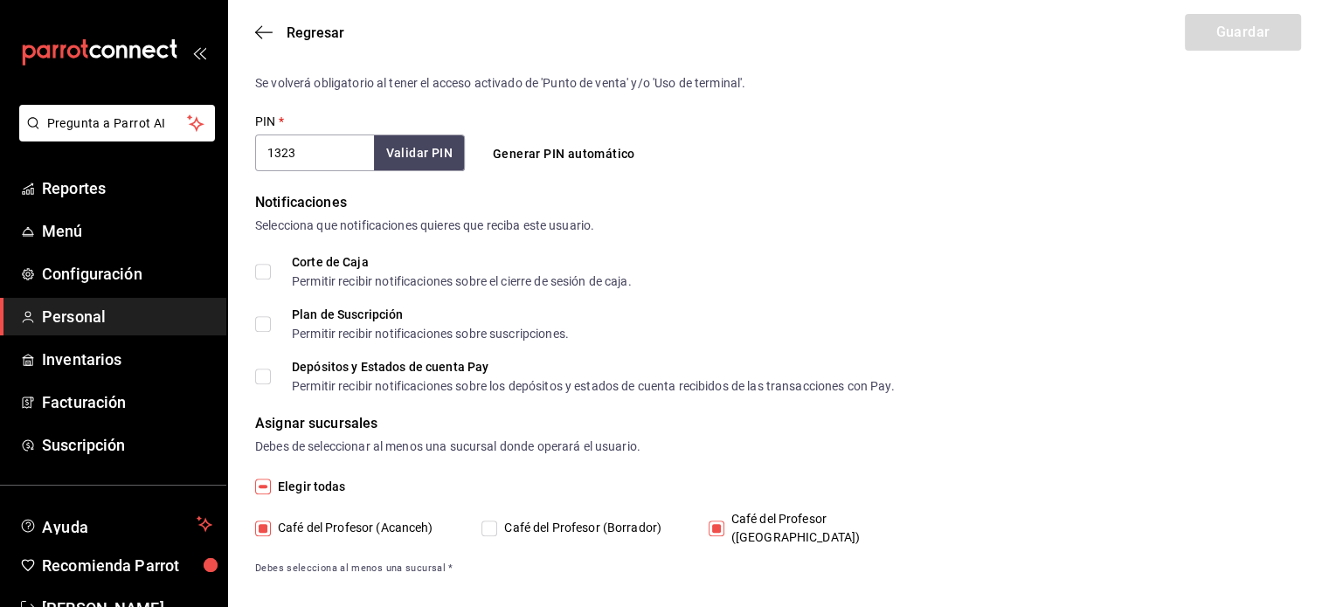
click at [707, 523] on div "Café del Profesor (Acanceh) Café del Profesor (Borrador) Café del Profesor (Can…" at bounding box center [590, 528] width 671 height 37
click at [260, 521] on input "Café del Profesor (Acanceh)" at bounding box center [263, 529] width 16 height 16
checkbox input "false"
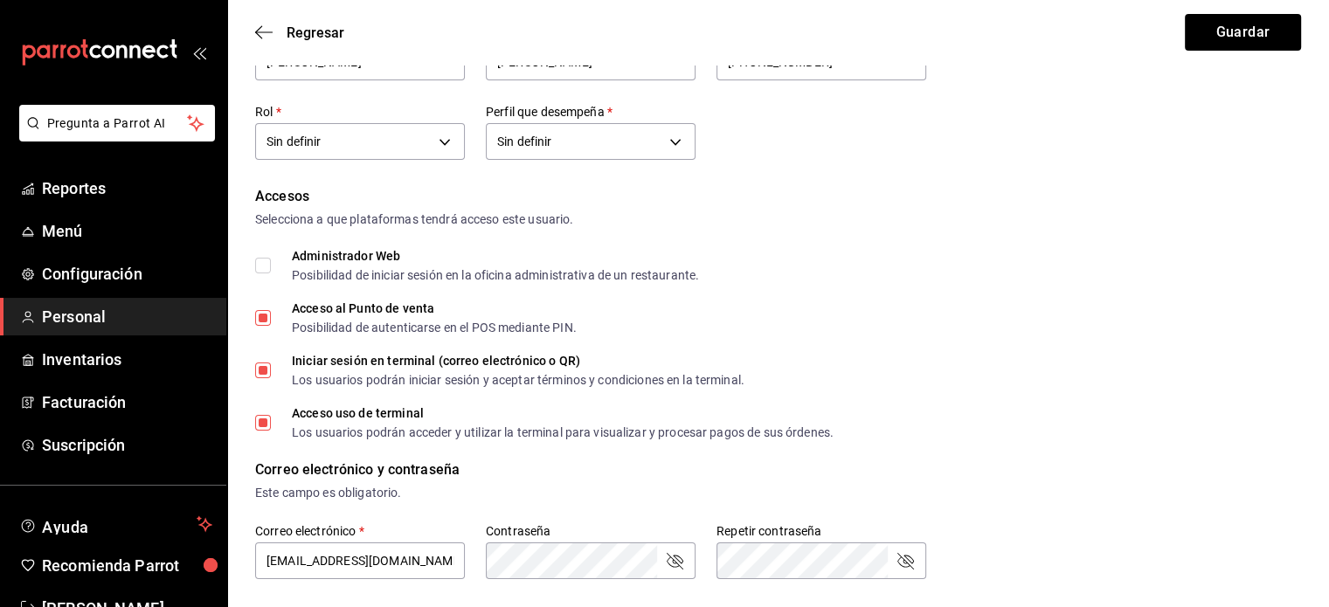
scroll to position [88, 0]
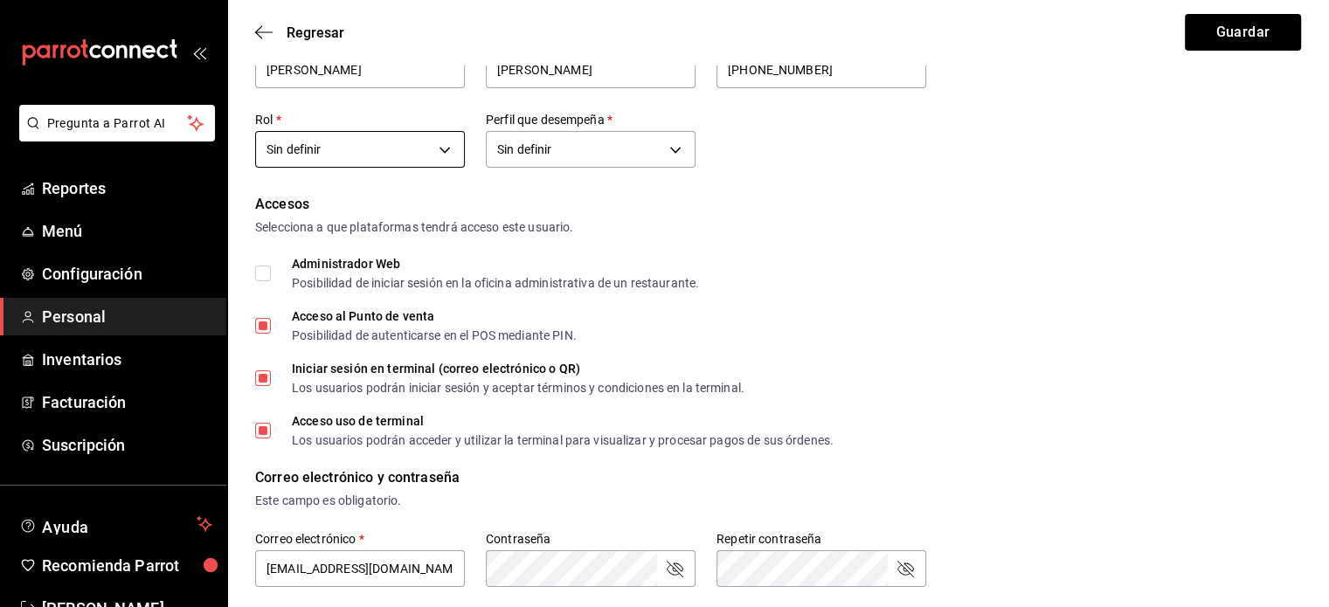
click at [448, 149] on body "Pregunta a Parrot AI Reportes Menú Configuración Personal Inventarios Facturaci…" at bounding box center [664, 549] width 1329 height 1275
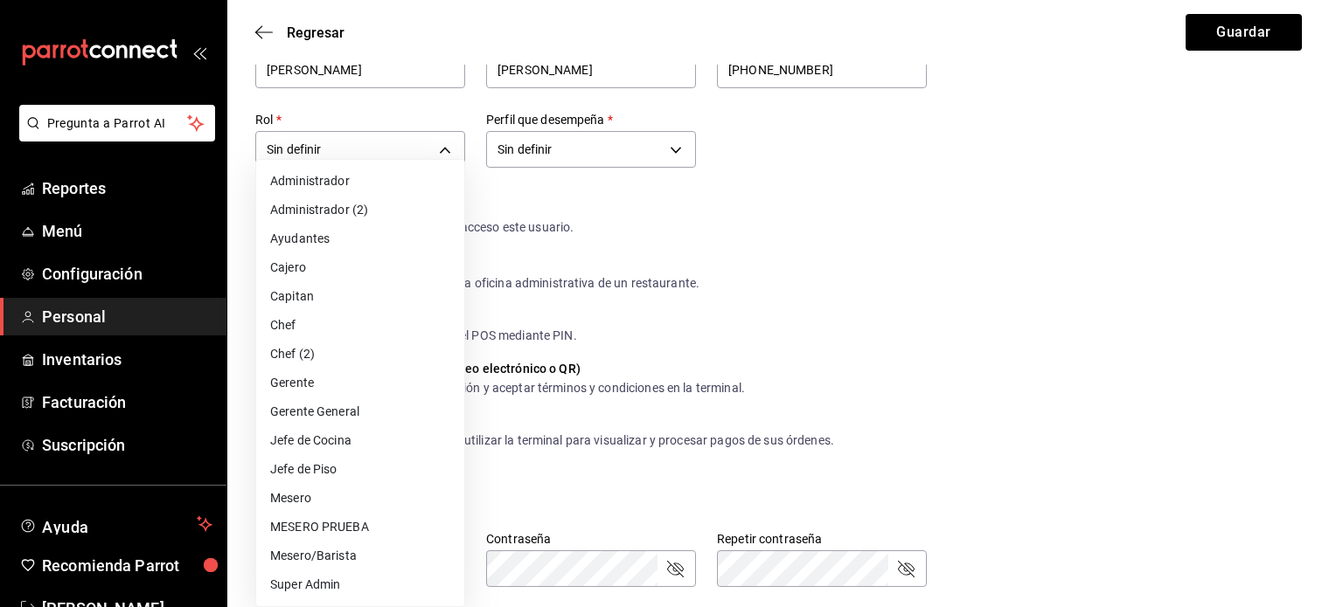
drag, startPoint x: 370, startPoint y: 233, endPoint x: 325, endPoint y: 233, distance: 44.6
click at [325, 233] on li "Ayudantes" at bounding box center [360, 239] width 208 height 29
type input "6e37dc31-a41a-4d88-8ed1-cc630e77c888"
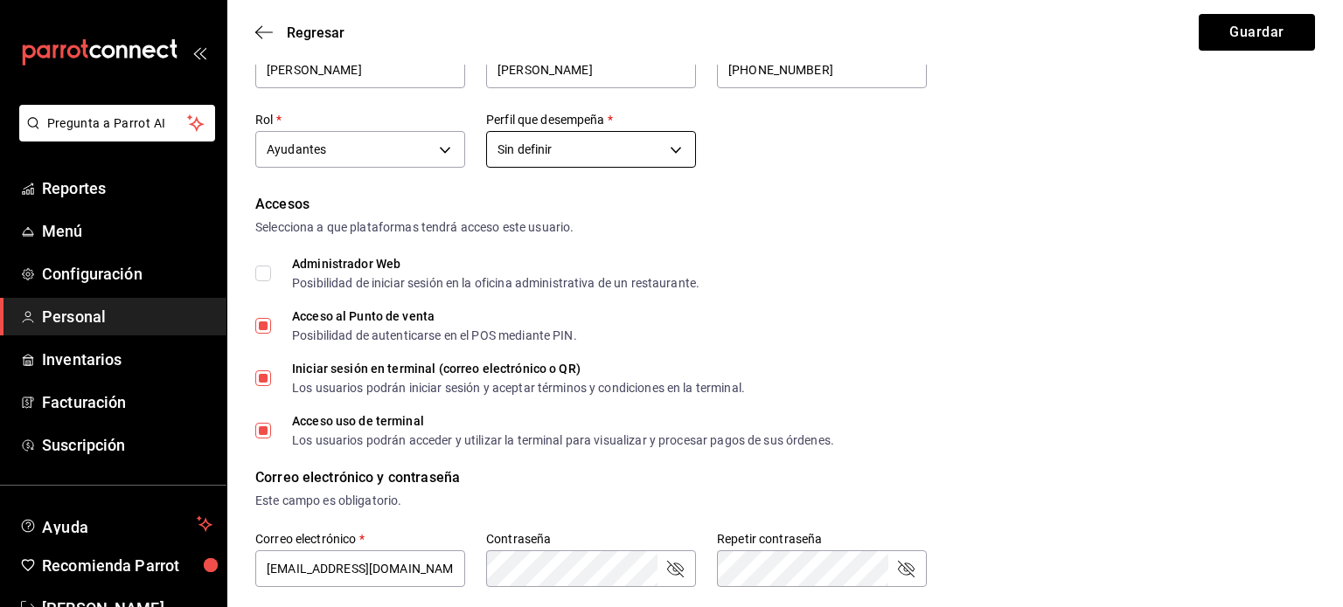
click at [678, 155] on body "Pregunta a Parrot AI Reportes Menú Configuración Personal Inventarios Facturaci…" at bounding box center [671, 549] width 1343 height 1275
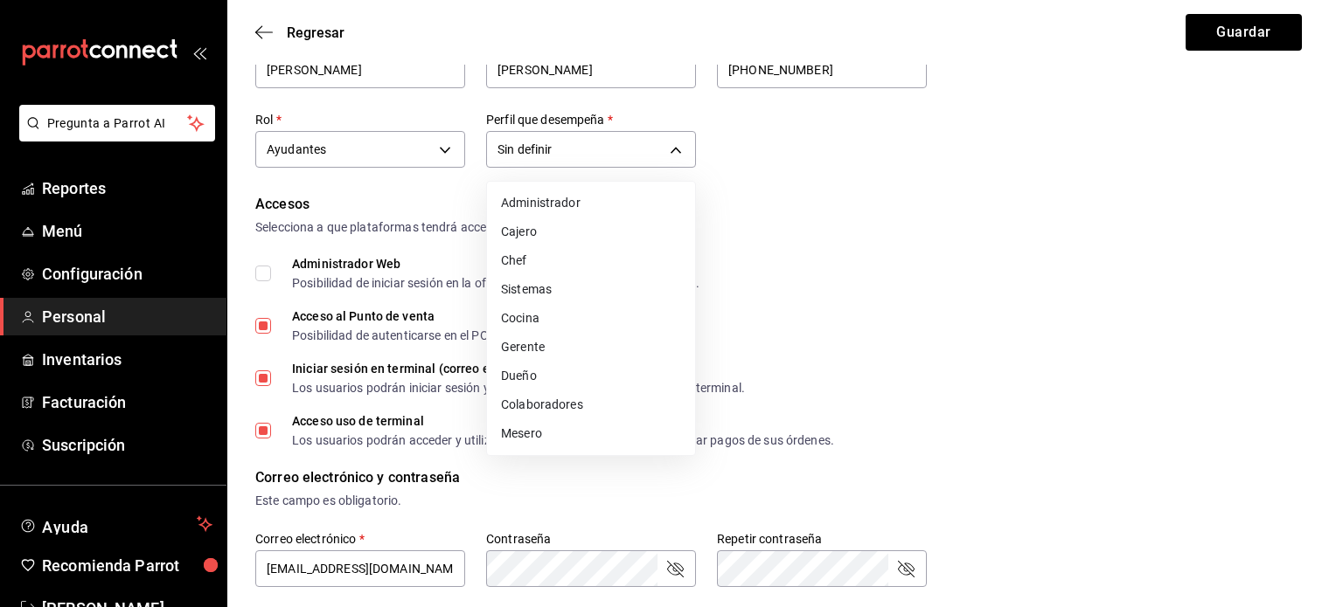
click at [601, 403] on li "Colaboradores" at bounding box center [591, 405] width 208 height 29
type input "STAFF"
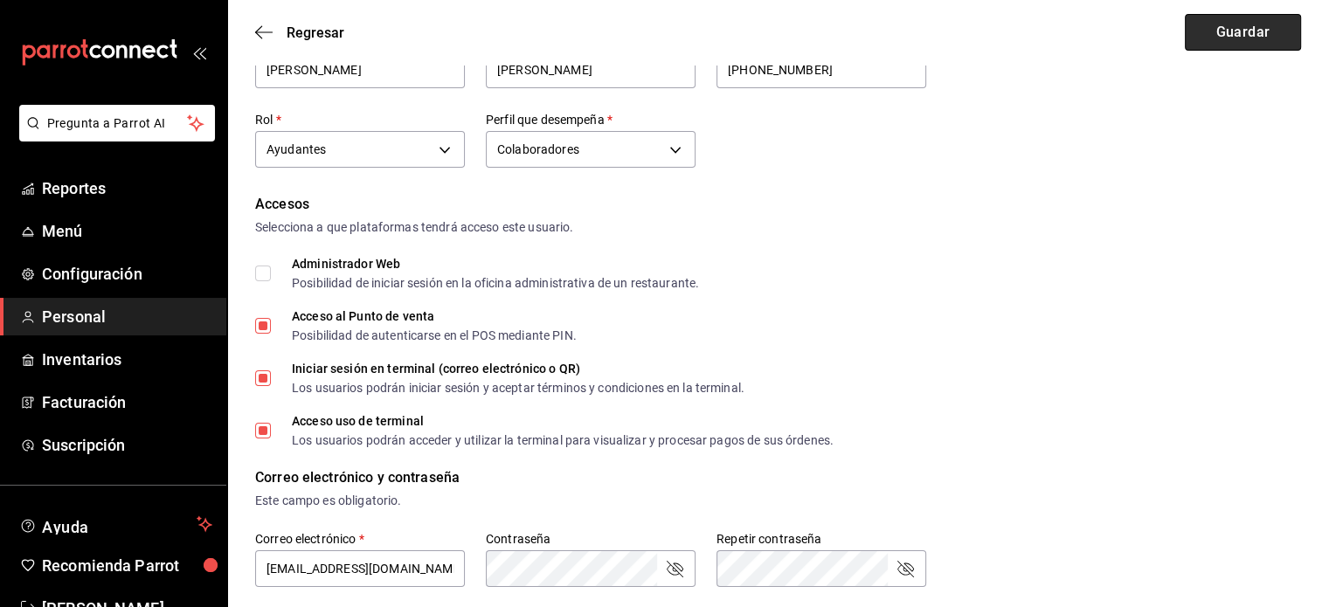
click at [1212, 45] on button "Guardar" at bounding box center [1243, 32] width 116 height 37
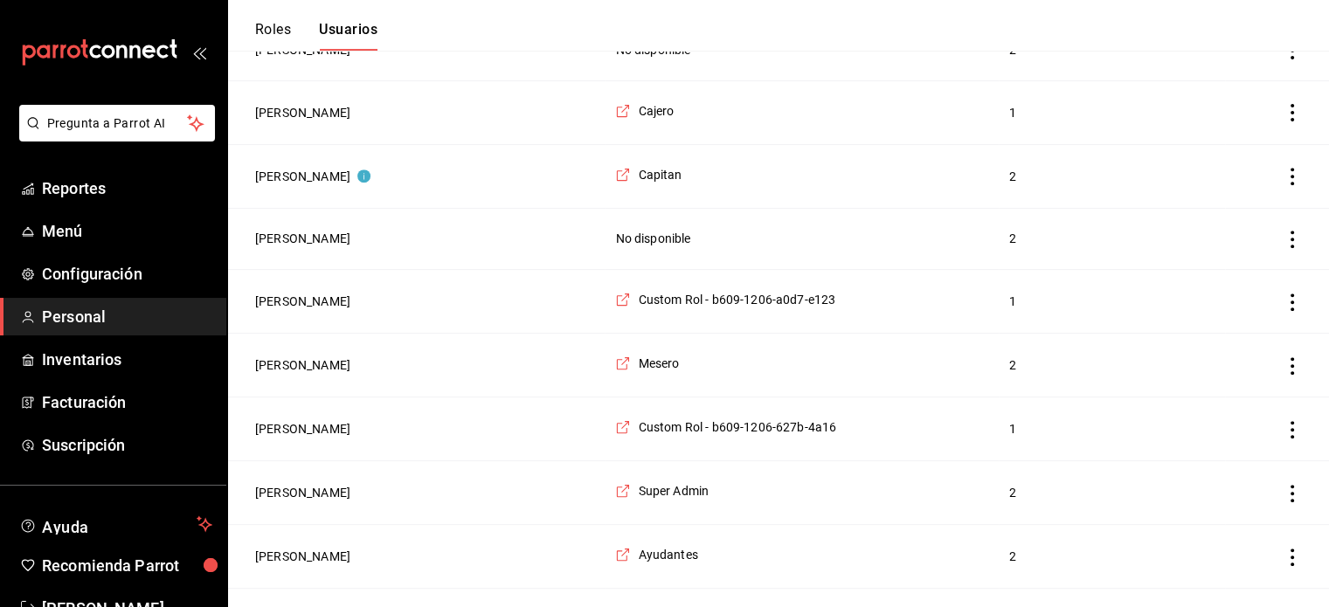
scroll to position [730, 0]
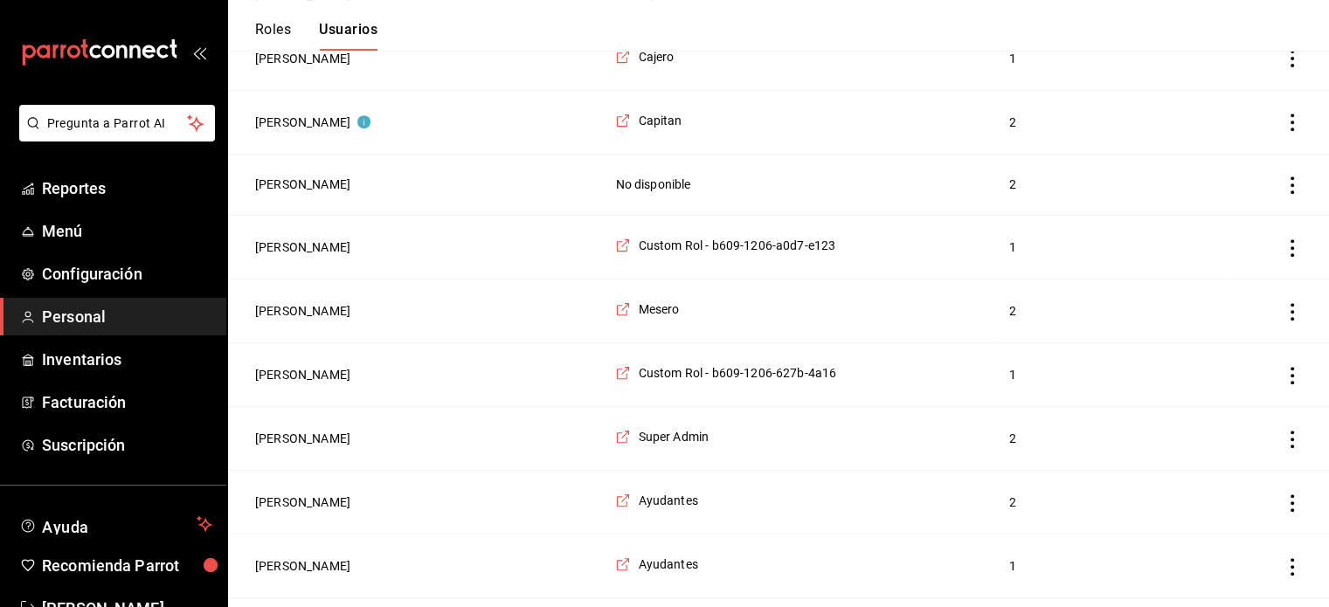
drag, startPoint x: 1338, startPoint y: 594, endPoint x: 1326, endPoint y: 598, distance: 12.7
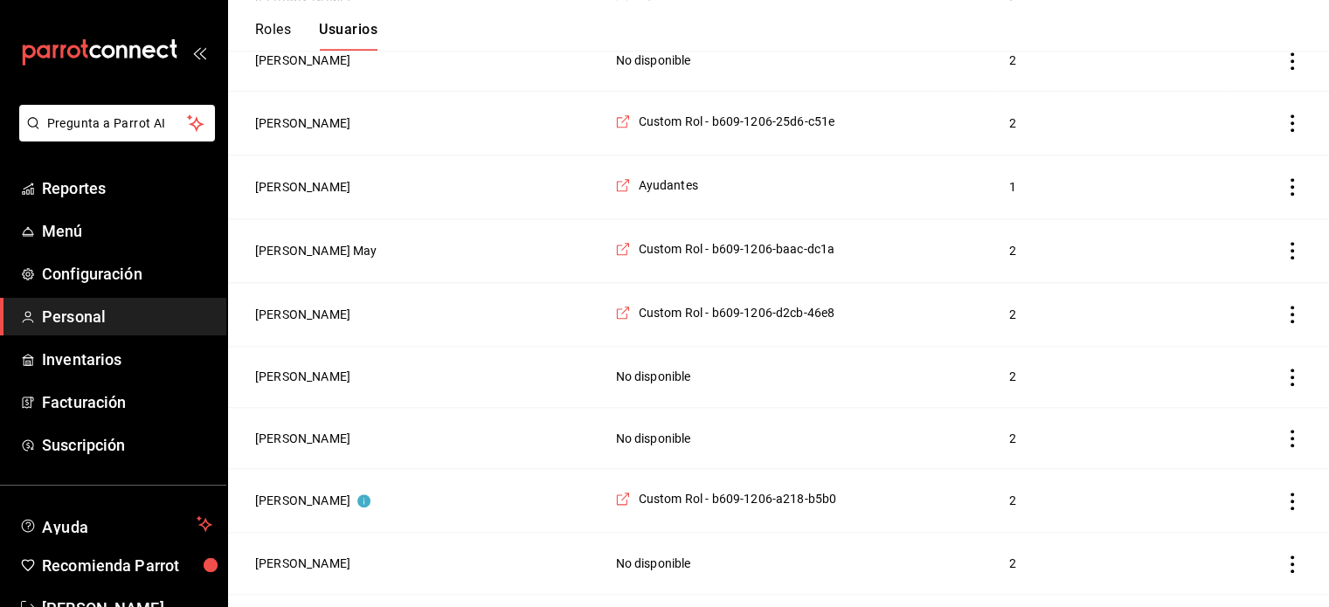
scroll to position [1650, 0]
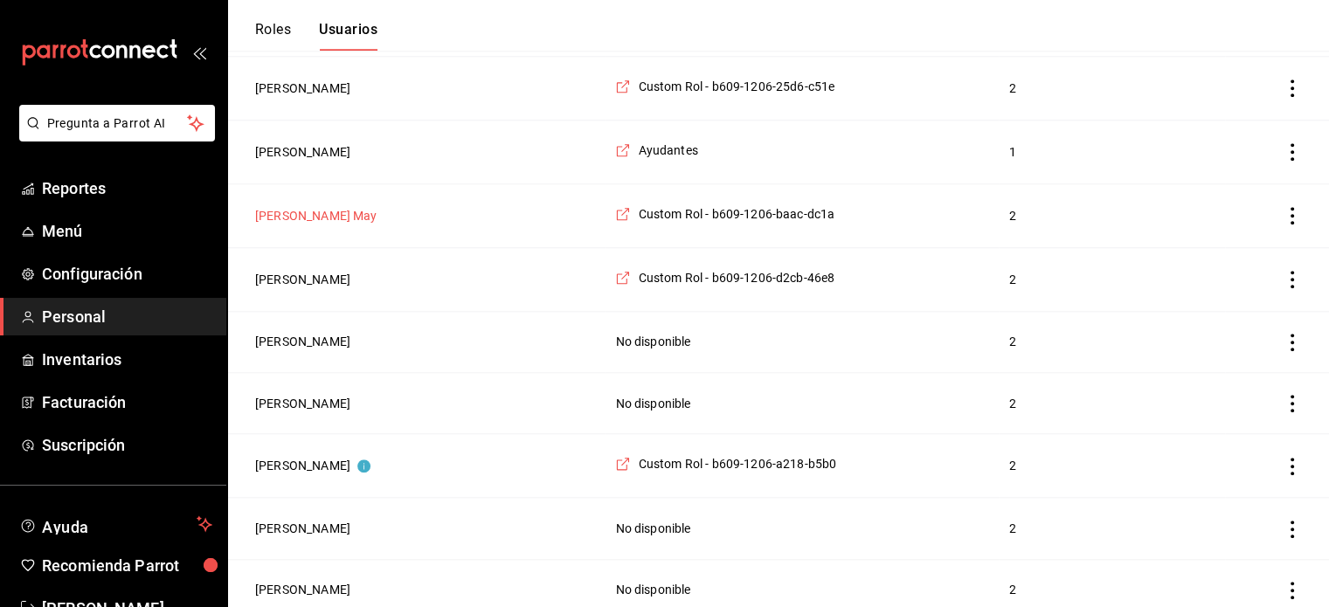
click at [283, 210] on button "[PERSON_NAME] May" at bounding box center [316, 215] width 122 height 17
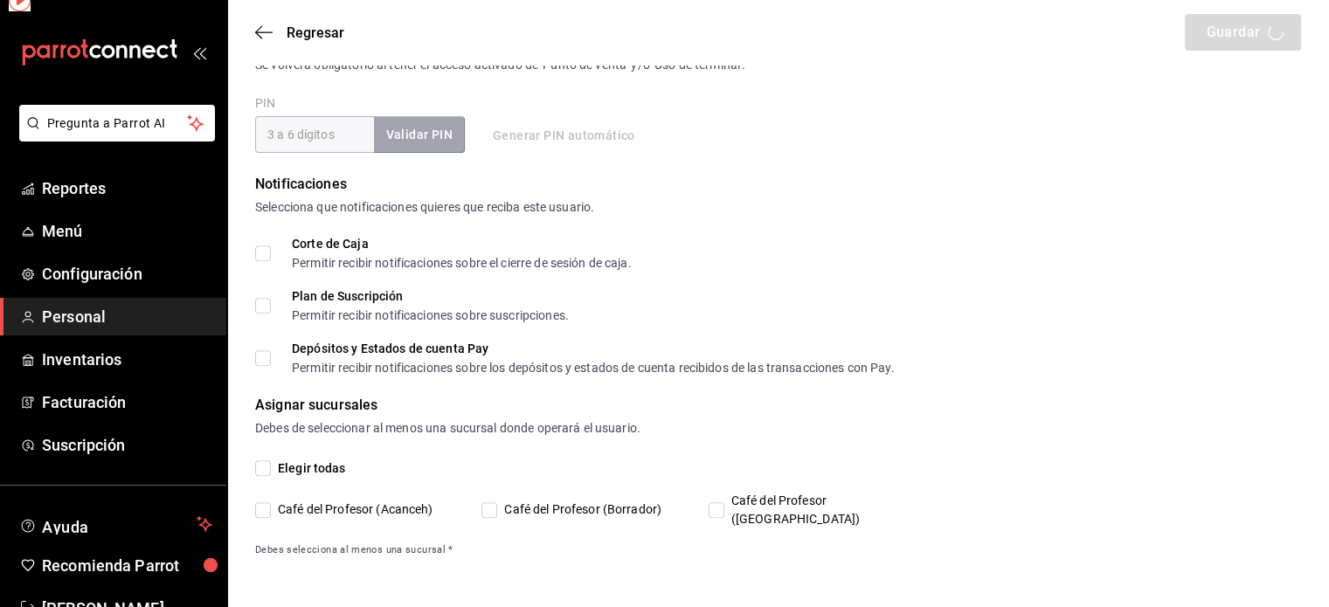
scroll to position [649, 0]
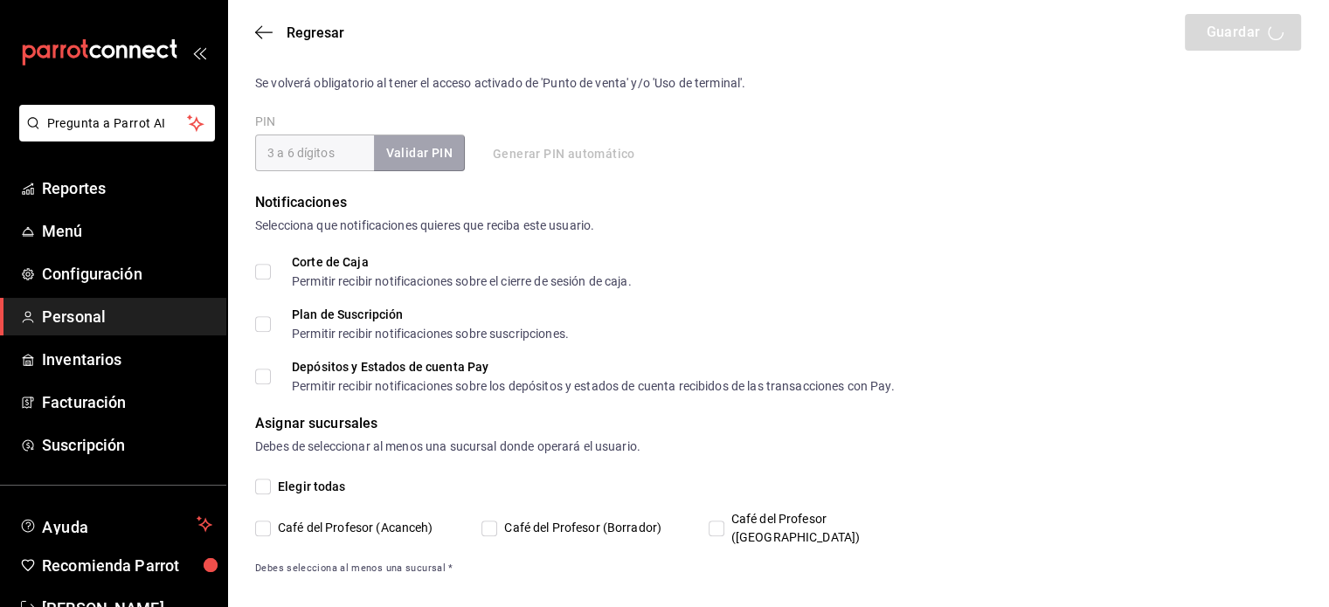
type input "[PERSON_NAME]"
type input "Cabrera May"
checkbox input "true"
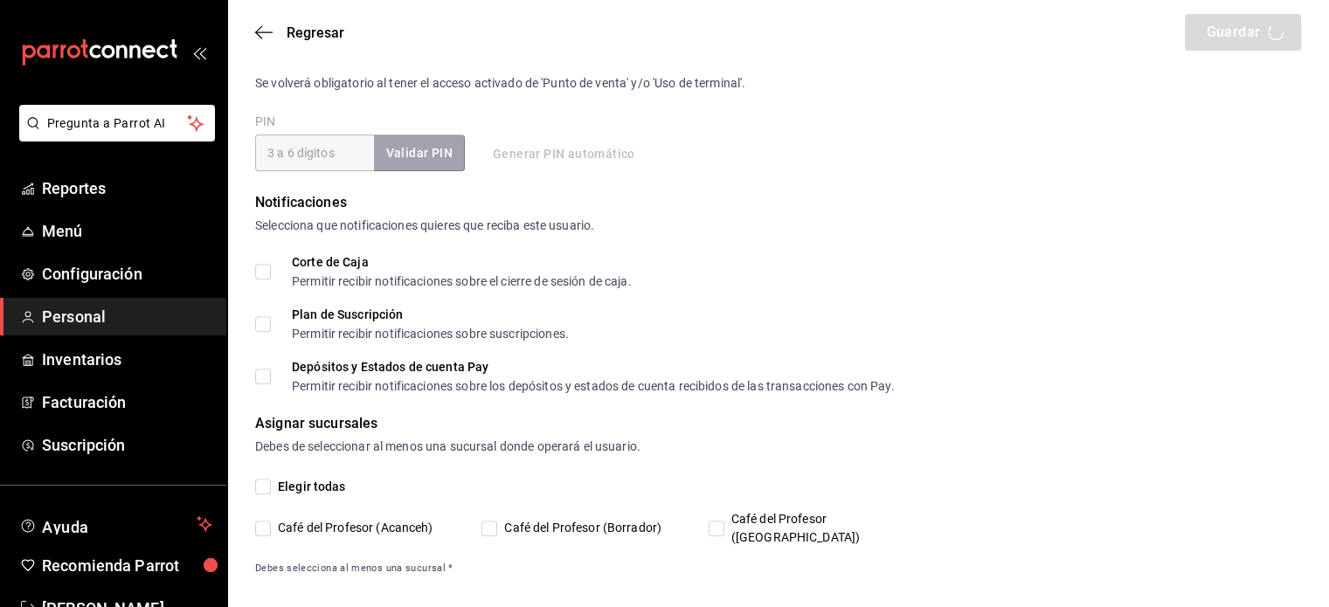
checkbox input "true"
type input "suministros@cafedelprofesor.mx"
type input "249383"
checkbox input "true"
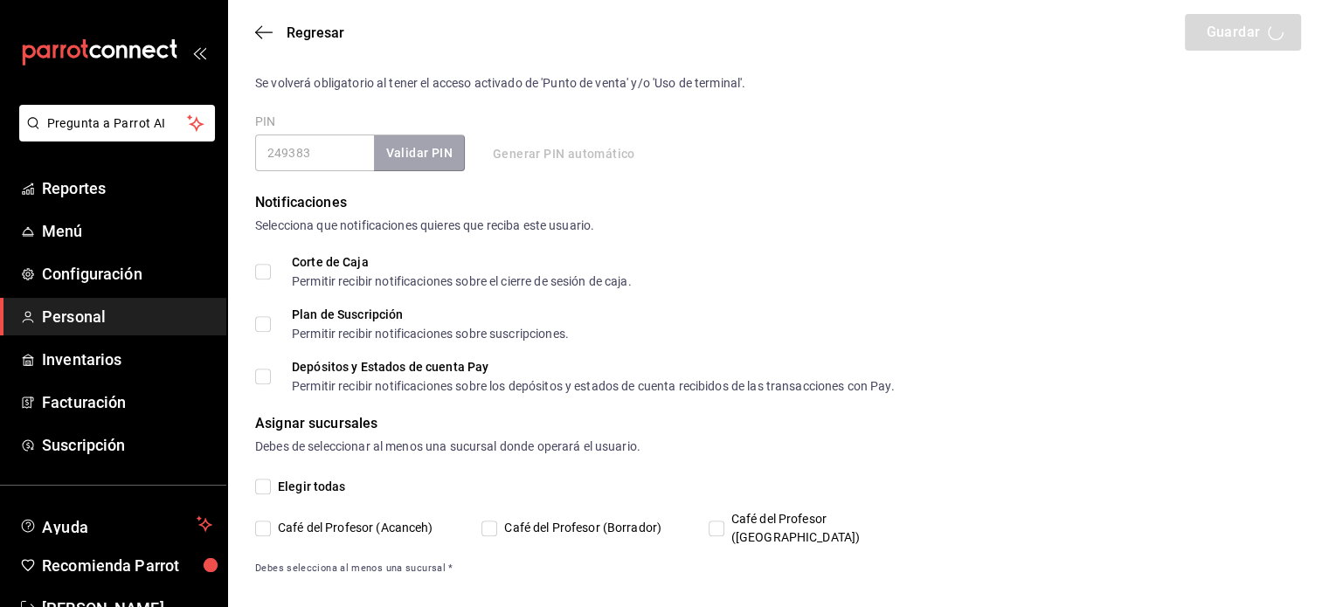
type input "+52 (52) 9983-3007"
type input "41dbd607-4300-4241-83cf-dd2a9bbd3b6f"
type input "UNDEFINED"
checkbox input "true"
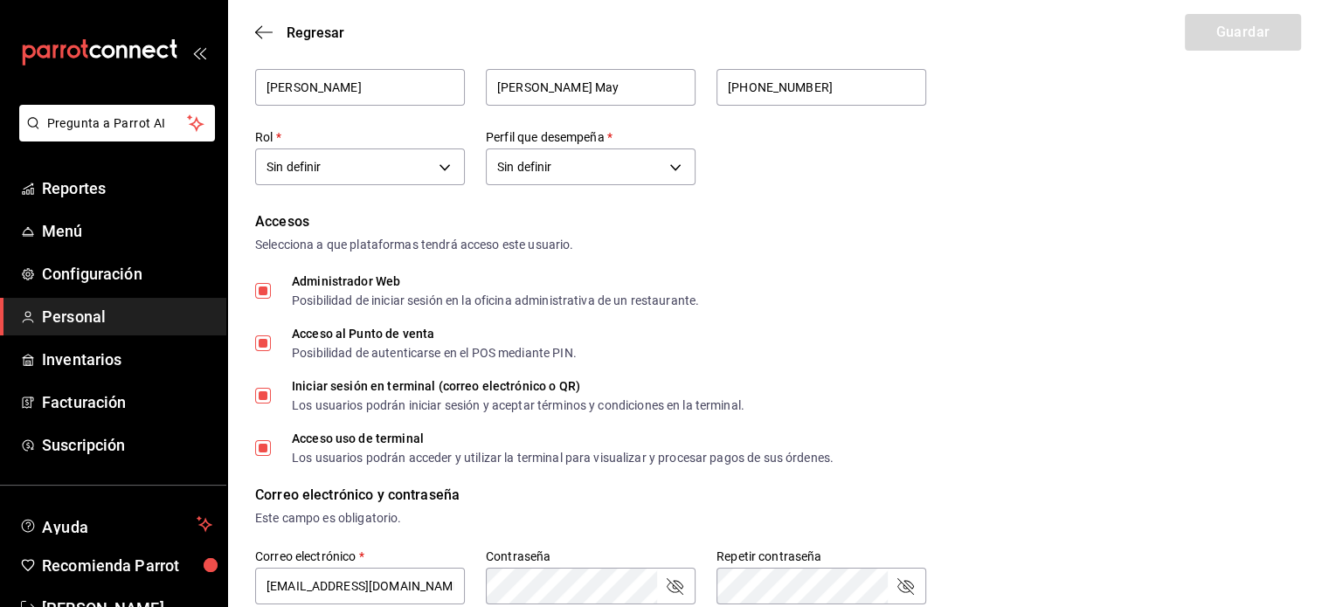
scroll to position [0, 0]
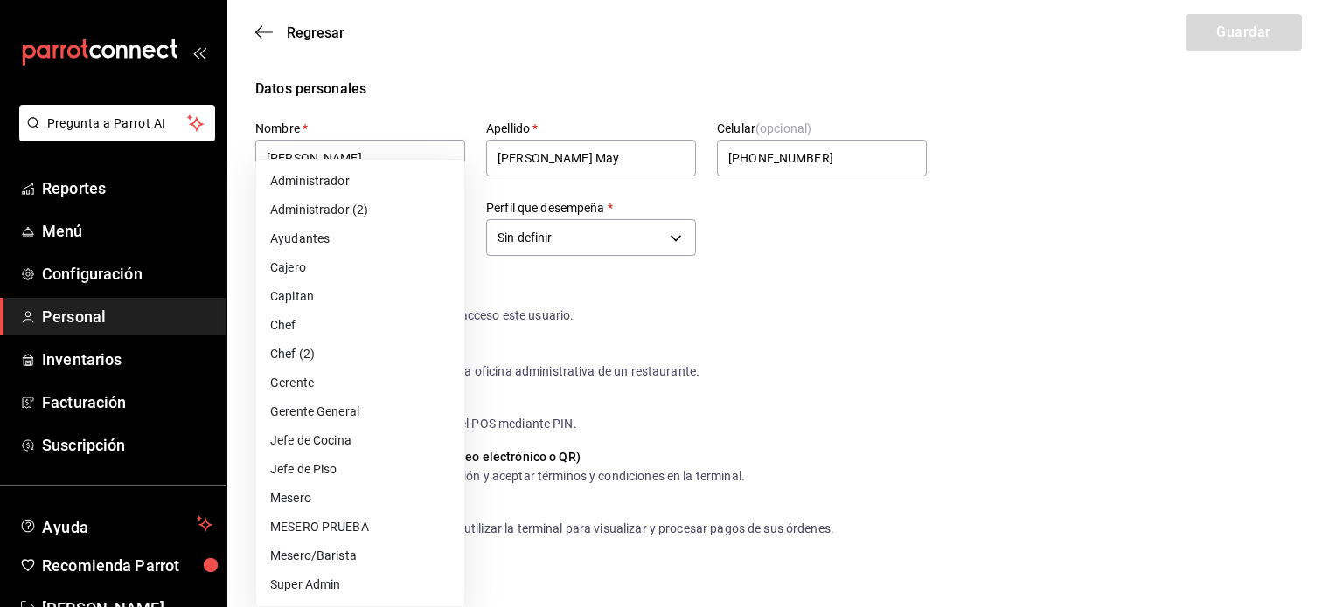
click at [371, 182] on li "Administrador" at bounding box center [360, 181] width 208 height 29
type input "ea53f1a3-98f3-43af-ad9e-7adcaf8a0599"
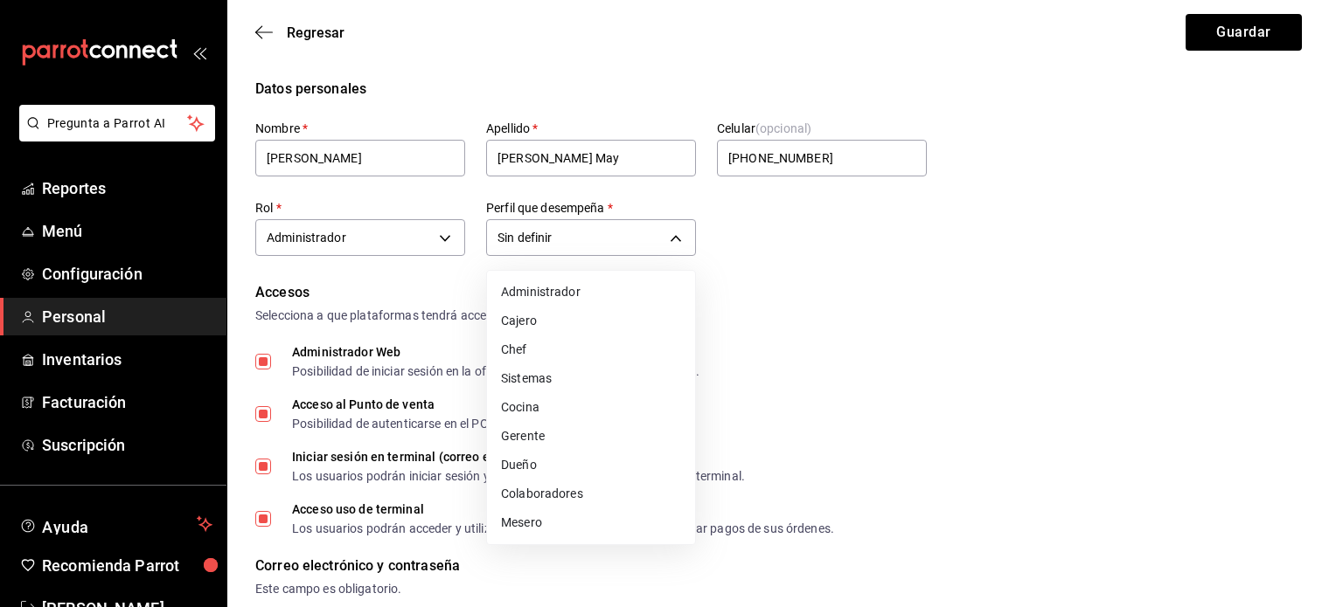
click at [621, 296] on li "Administrador" at bounding box center [591, 292] width 208 height 29
type input "ADMIN"
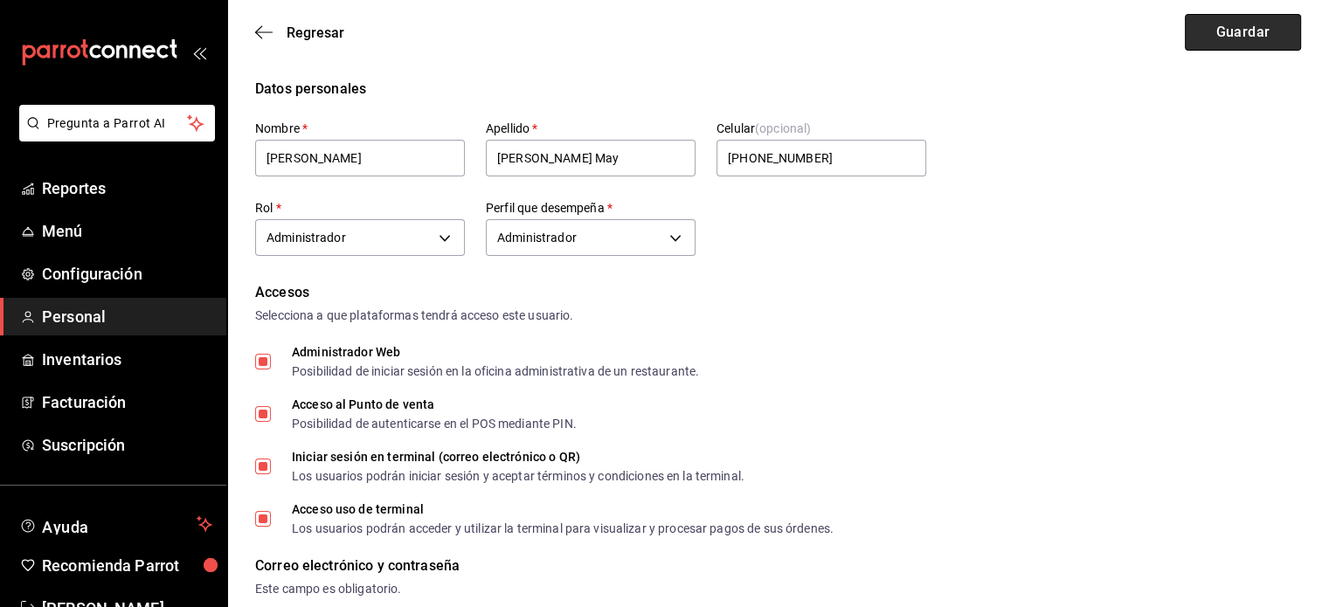
click at [1227, 20] on button "Guardar" at bounding box center [1243, 32] width 116 height 37
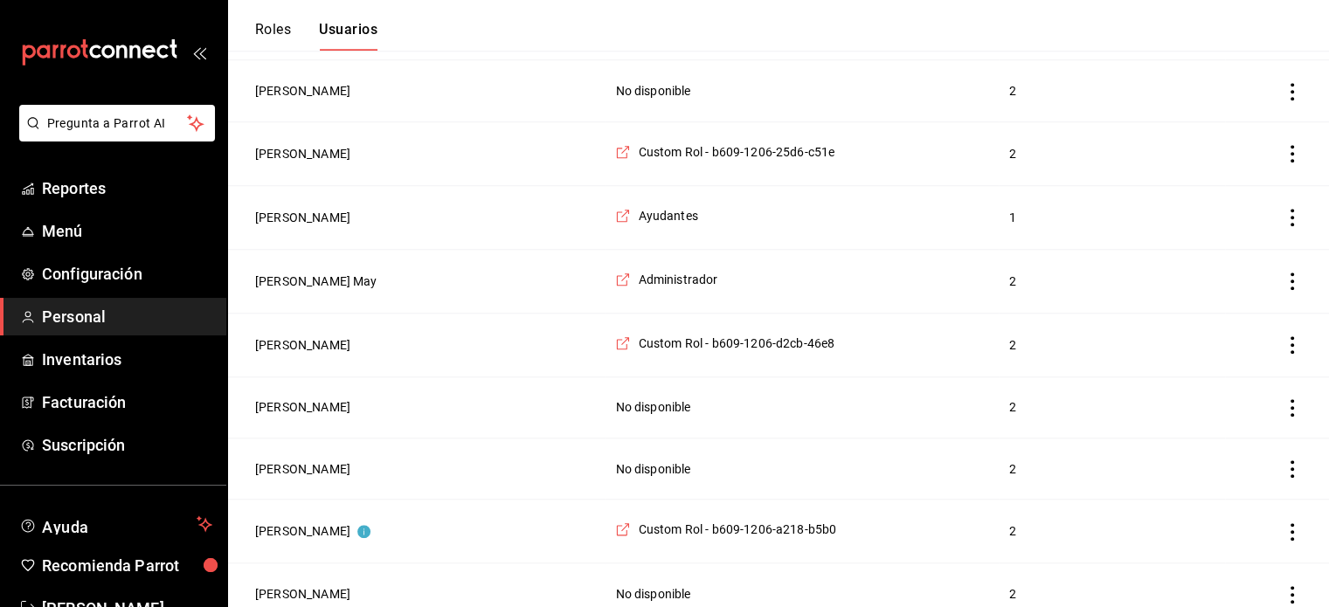
scroll to position [1620, 0]
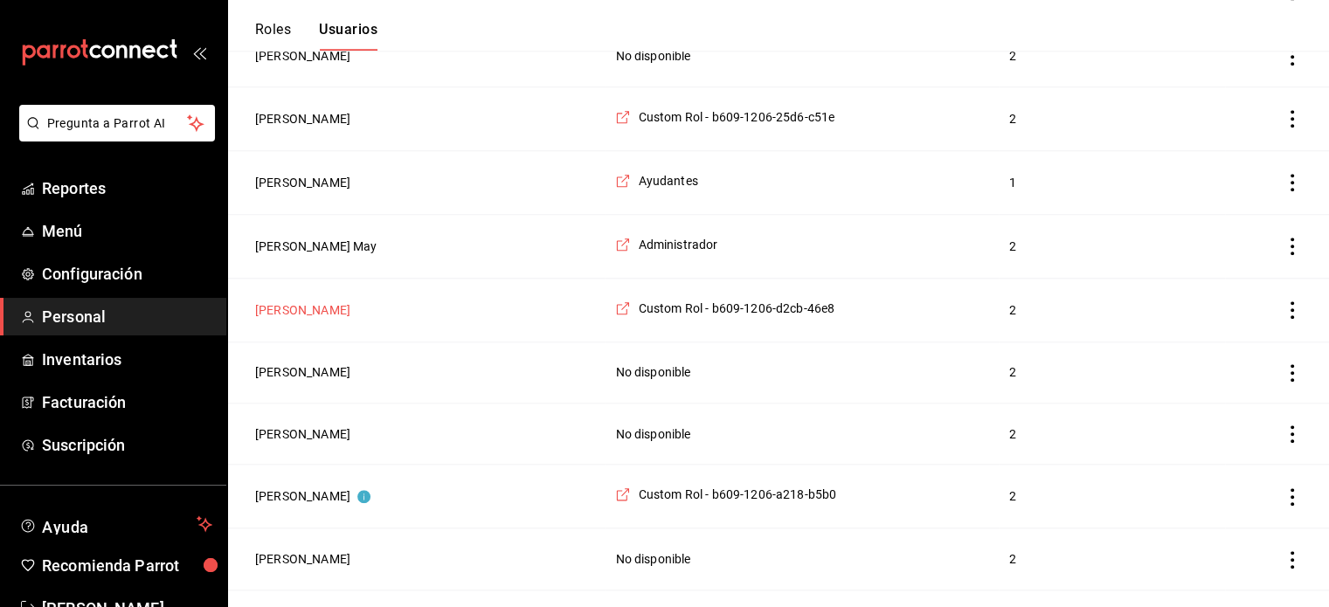
click at [318, 302] on button "[PERSON_NAME]" at bounding box center [302, 310] width 95 height 17
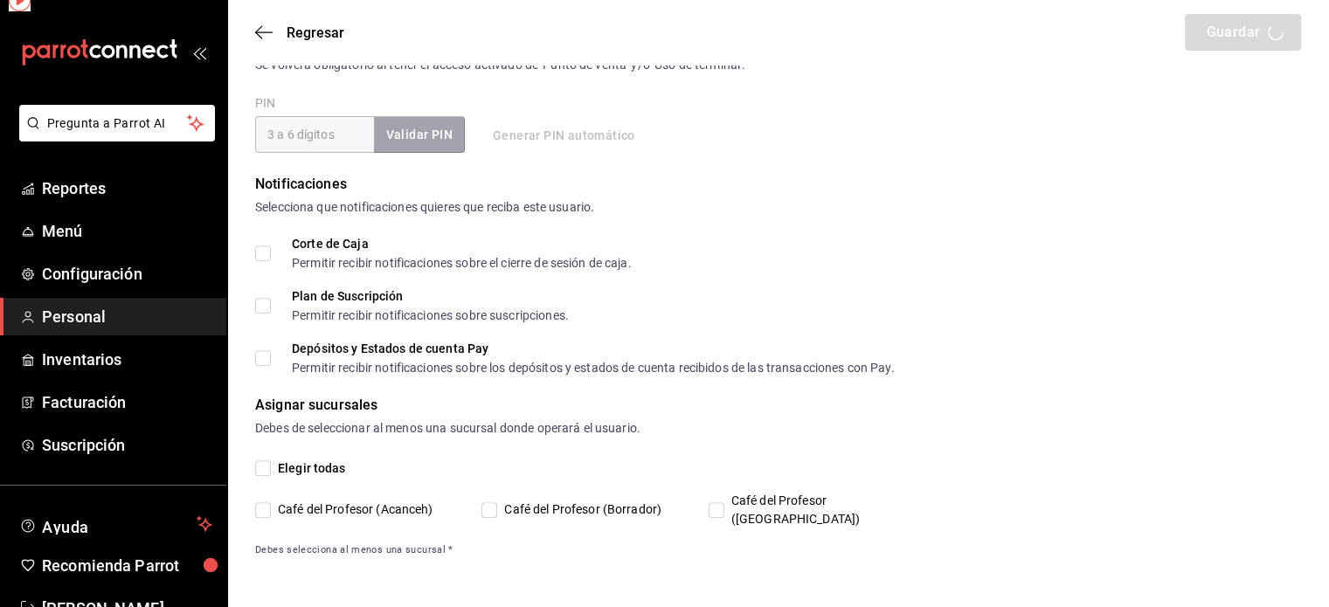
scroll to position [649, 0]
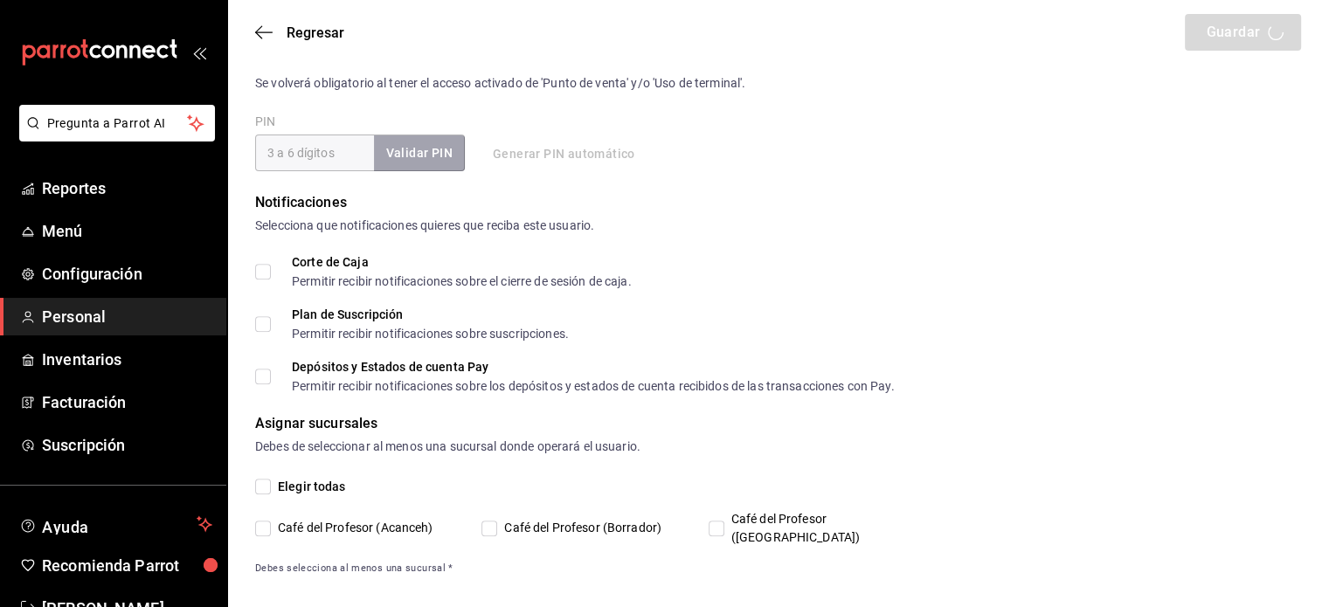
type input "Angel"
type input "manriquez"
checkbox input "true"
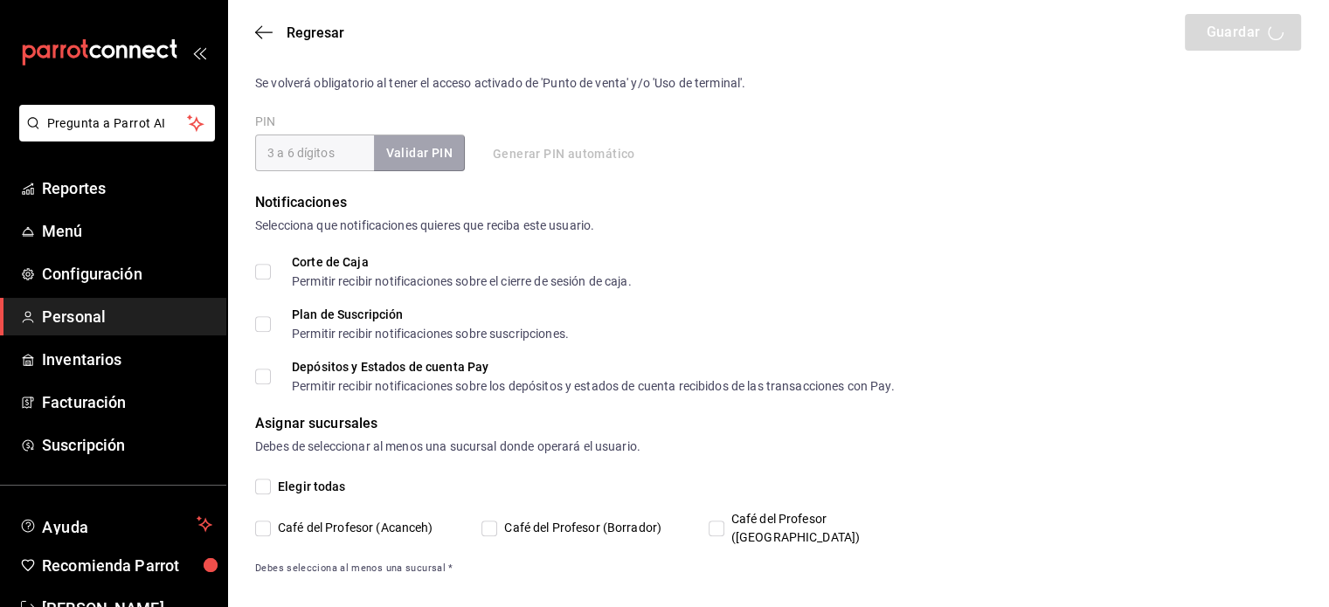
type input "angelmanriquequinones@gmail.com"
type input "2020"
type input "8d18eae3-beb6-4bed-86a0-4988ca3a489c"
type input "UNDEFINED"
checkbox input "true"
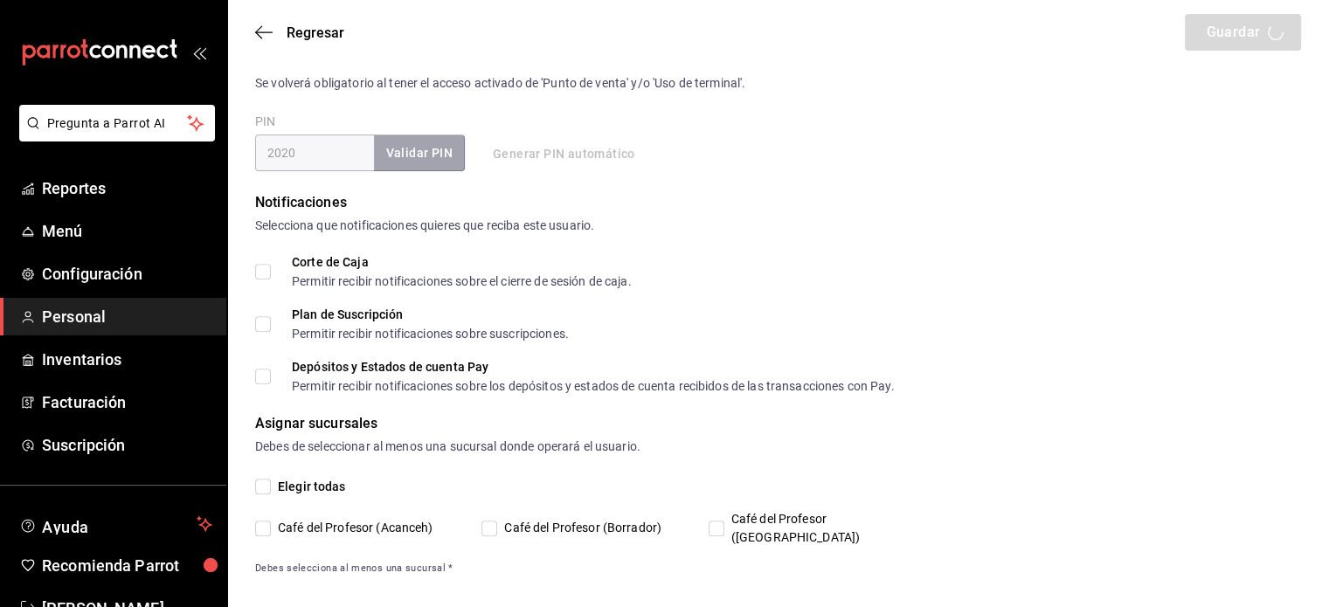
checkbox input "true"
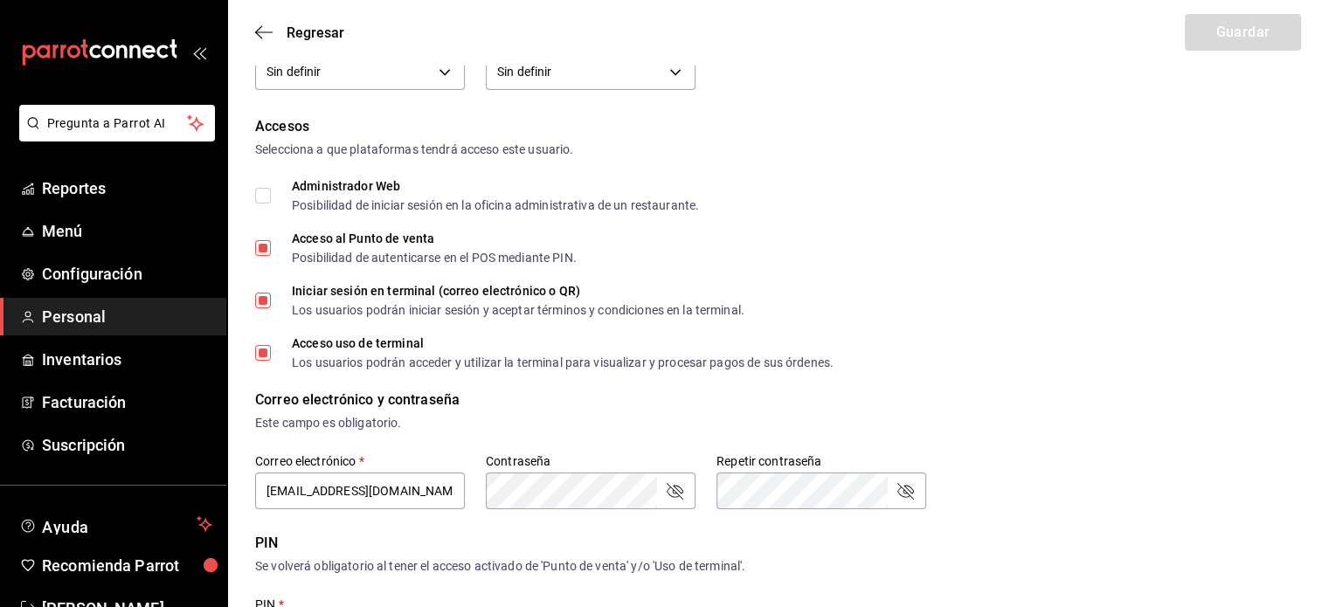
scroll to position [0, 0]
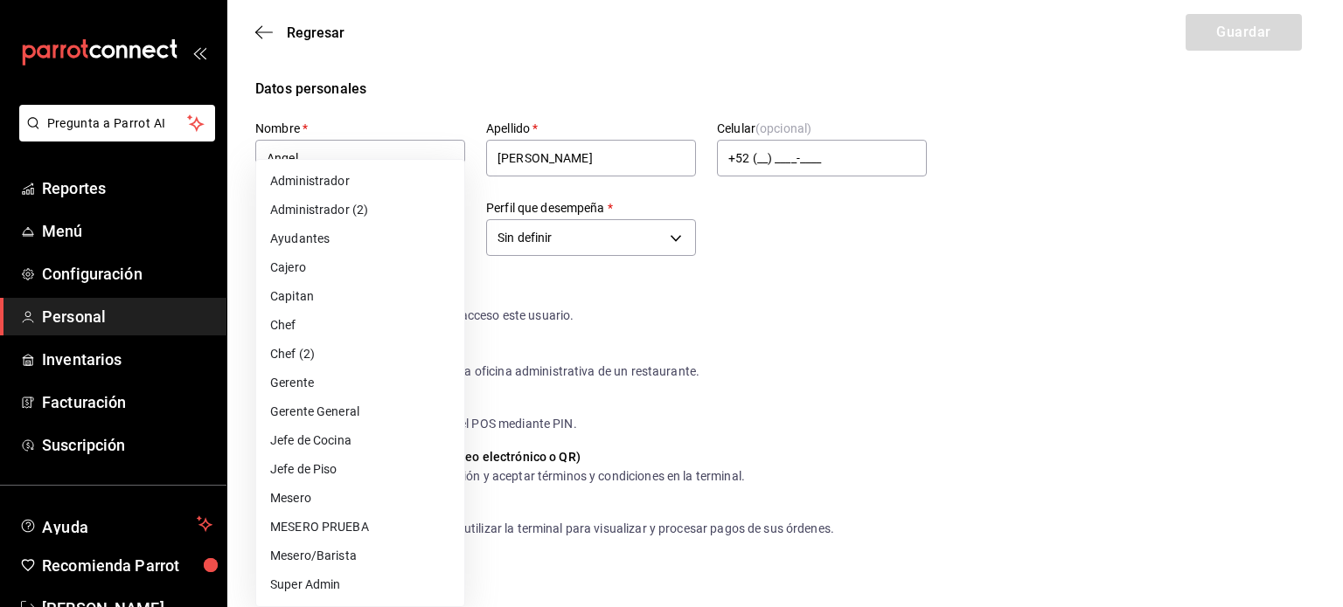
click at [353, 295] on li "Capitan" at bounding box center [360, 296] width 208 height 29
type input "91e438e9-b0da-4763-a122-36a59e2edcd7"
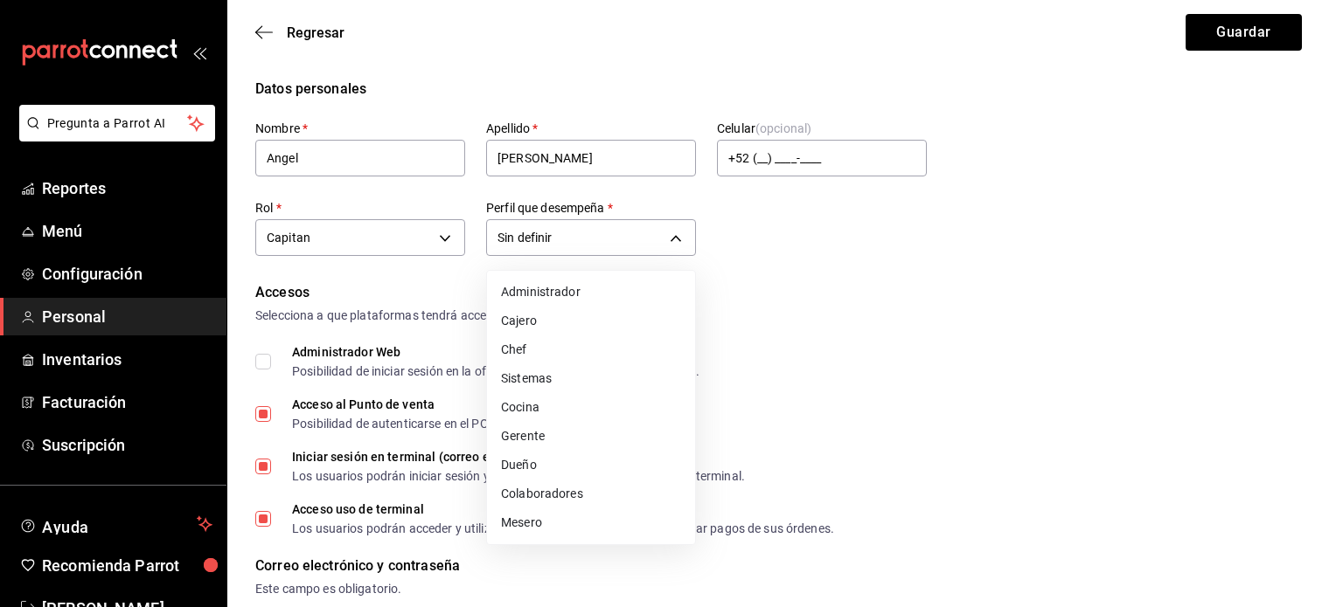
click at [581, 405] on li "Cocina" at bounding box center [591, 407] width 208 height 29
type input "KITCHEN"
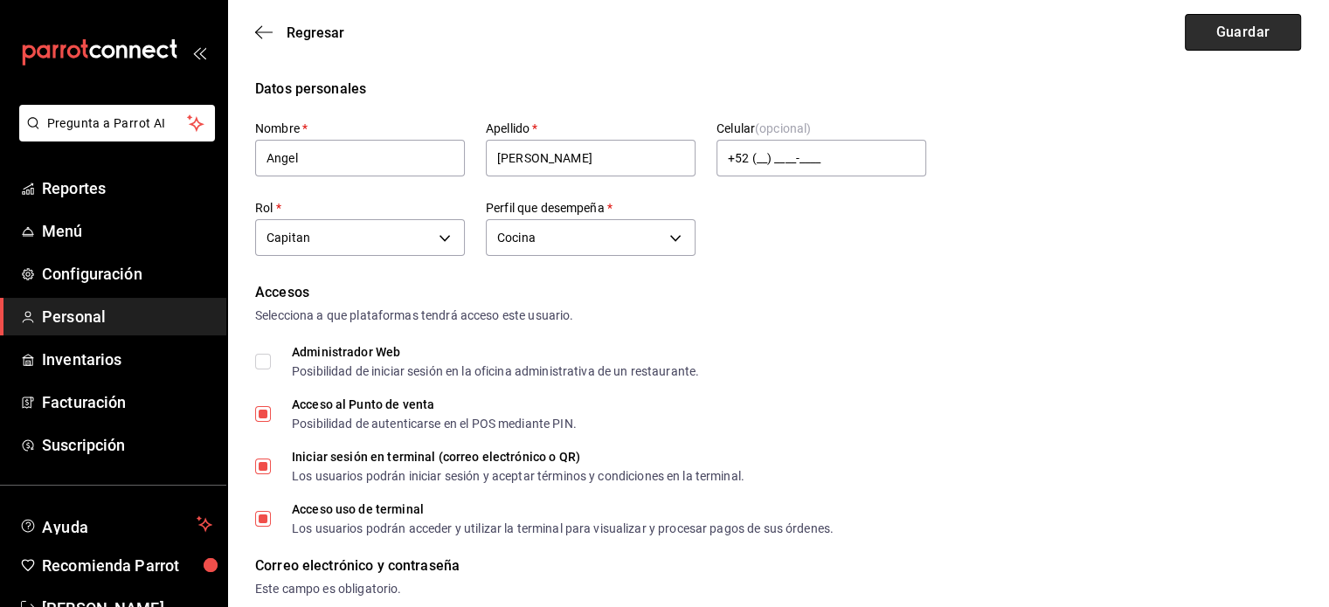
click at [1211, 34] on button "Guardar" at bounding box center [1243, 32] width 116 height 37
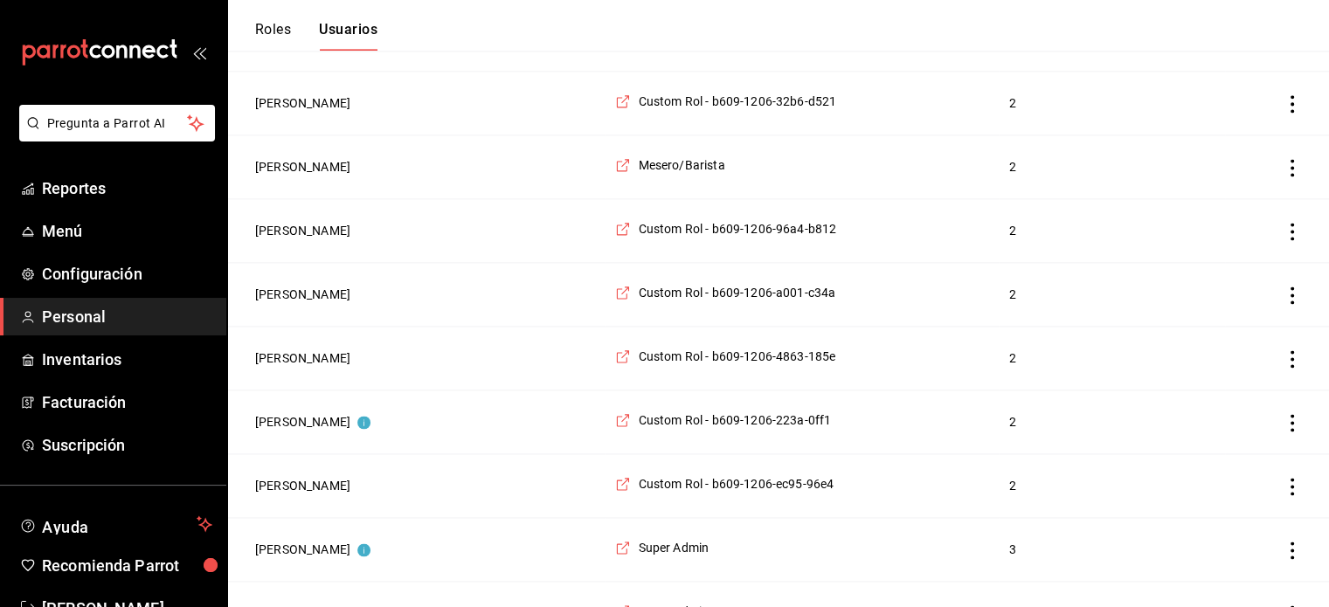
scroll to position [2482, 0]
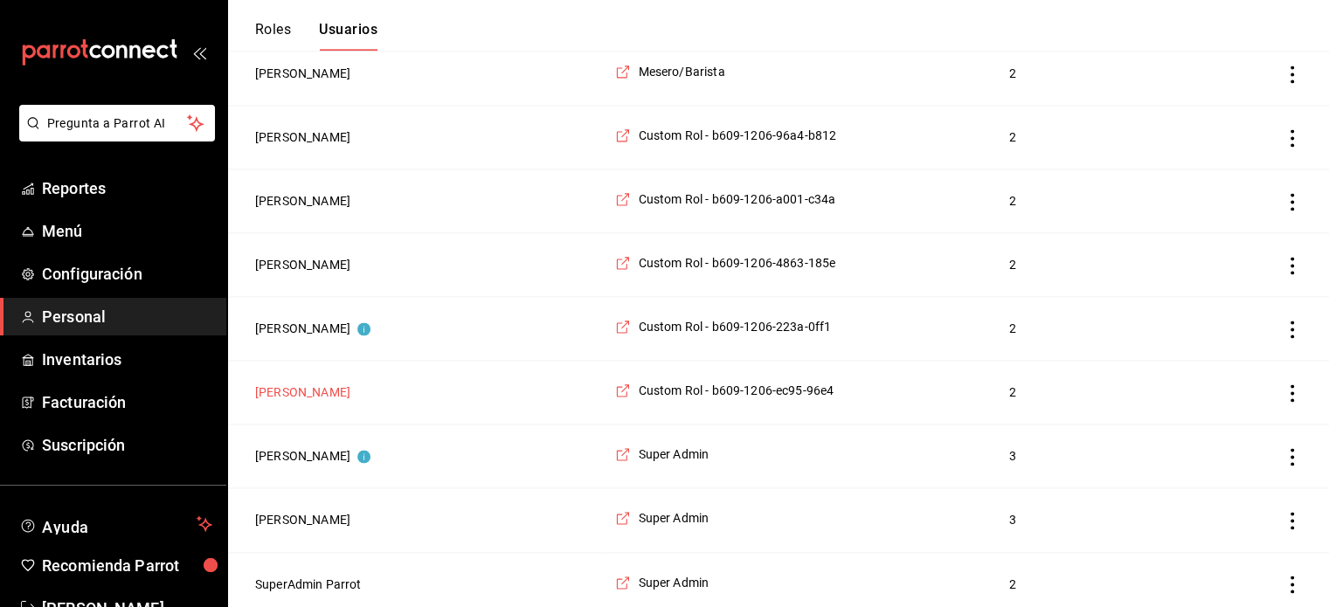
click at [322, 384] on button "[PERSON_NAME]" at bounding box center [302, 392] width 95 height 17
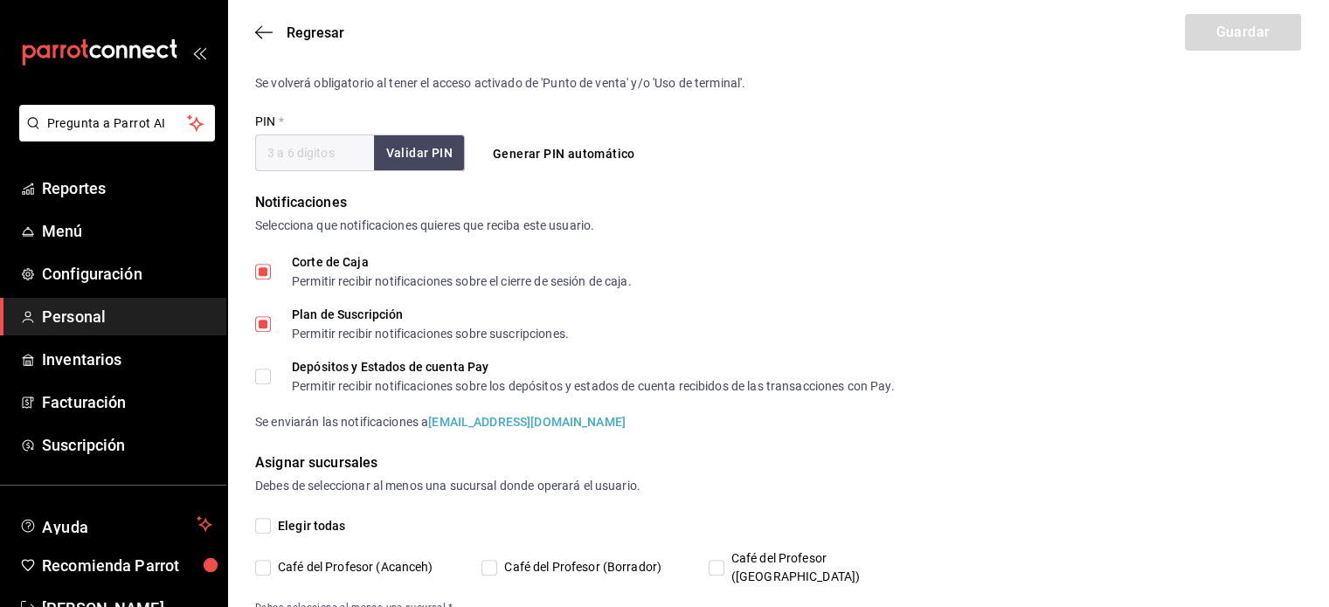
type input "Mireya"
type input "[PERSON_NAME]"
checkbox input "true"
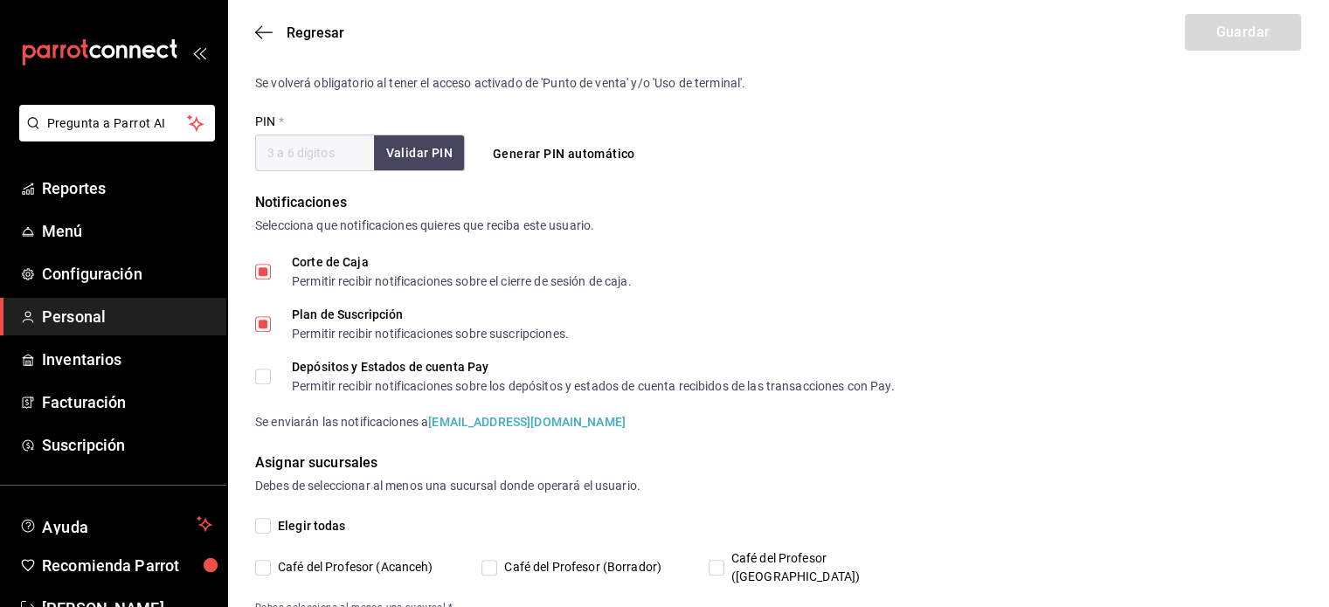
checkbox input "true"
type input "operacioncocina@cafedelprofesor.mx"
type input "5255"
checkbox input "true"
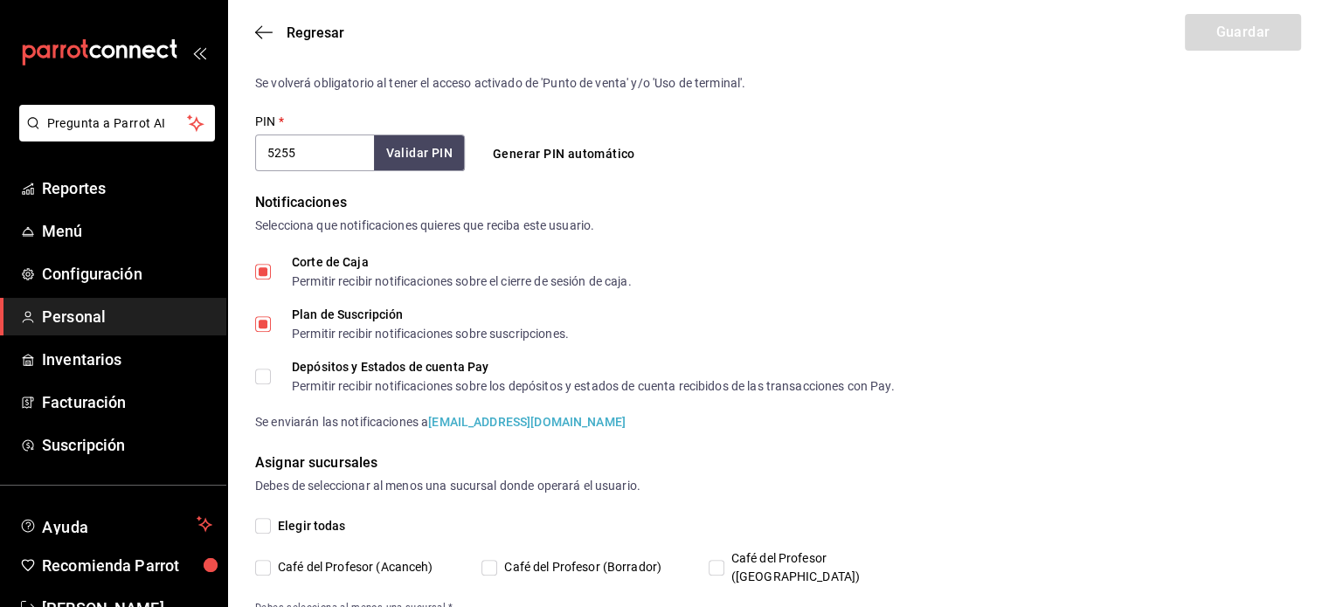
type input "+52 (52) 9981-5255"
type input "89f41553-0e9c-4766-bcbd-526ecca146fe"
type input "CHEF"
checkbox input "true"
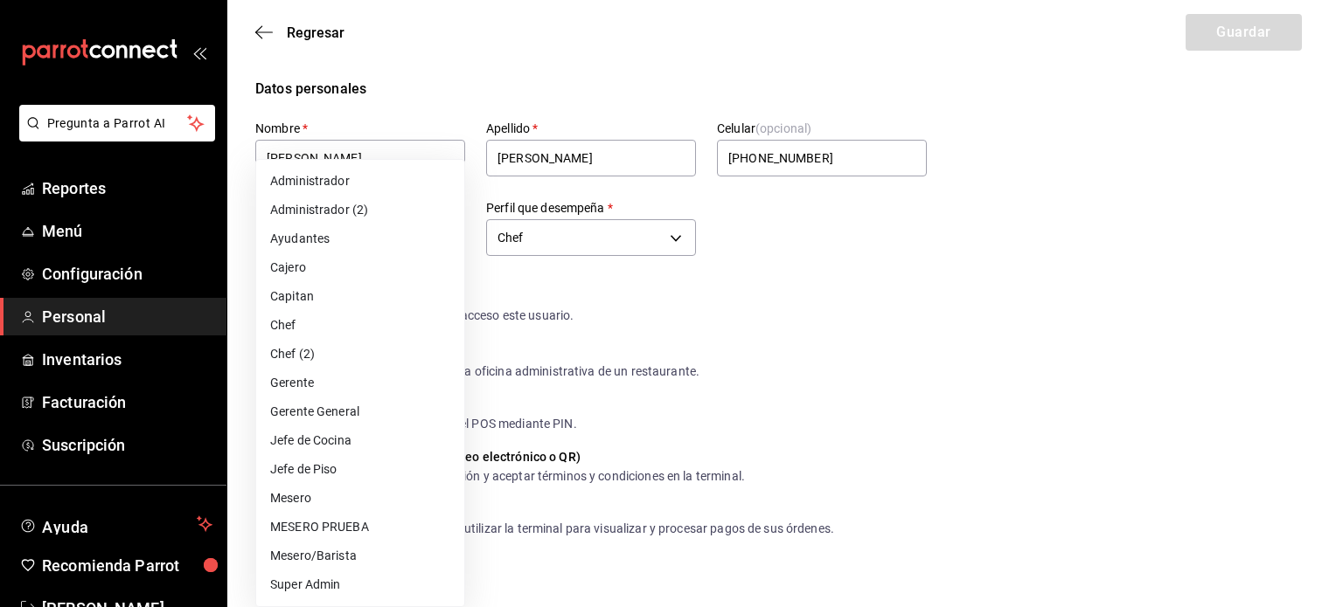
click at [351, 332] on li "Chef" at bounding box center [360, 325] width 208 height 29
type input "9e051177-ace2-4af1-abca-1ec14f42a267"
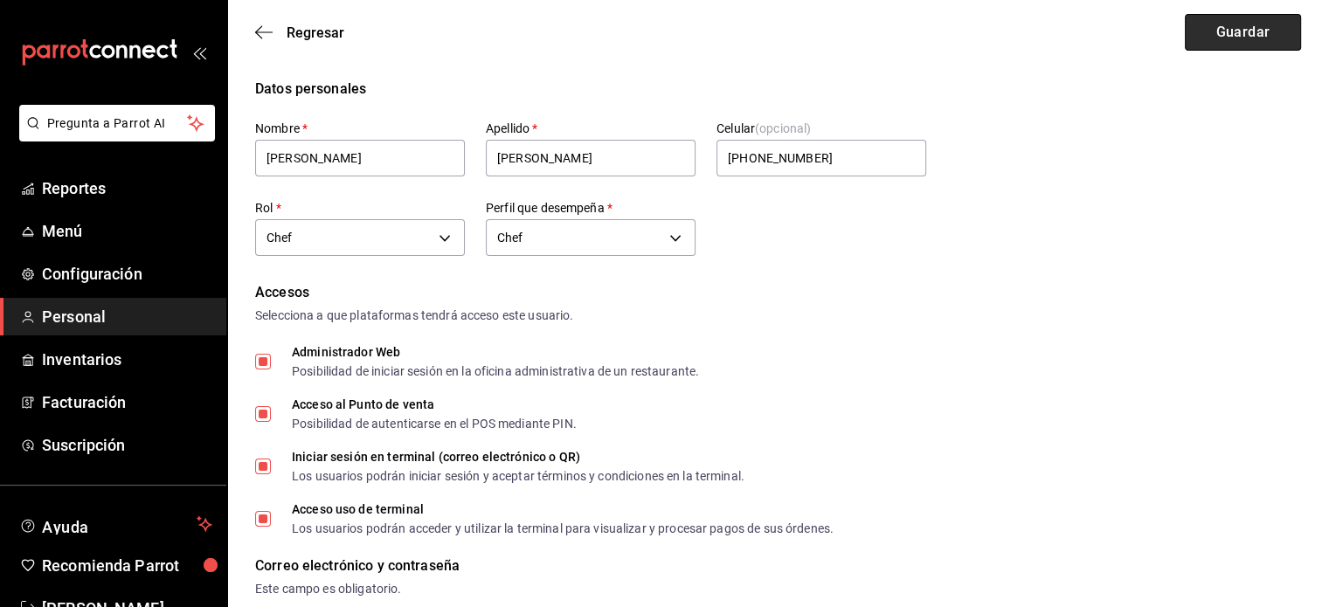
click at [1225, 26] on button "Guardar" at bounding box center [1243, 32] width 116 height 37
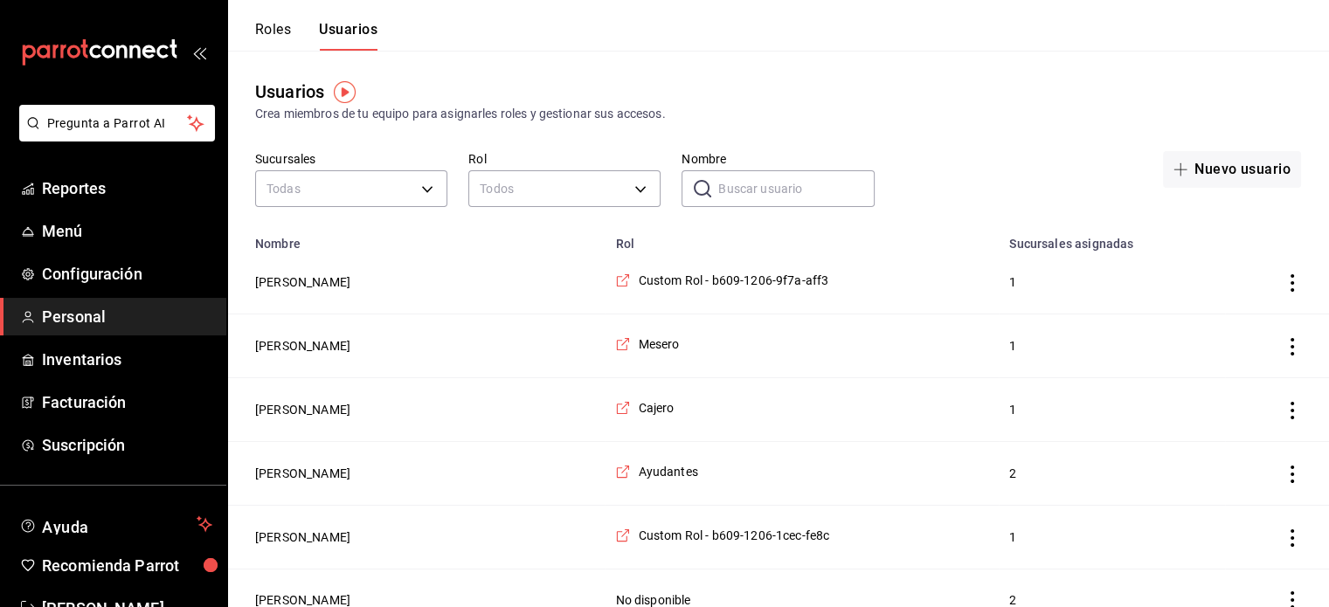
click at [121, 316] on span "Personal" at bounding box center [127, 317] width 170 height 24
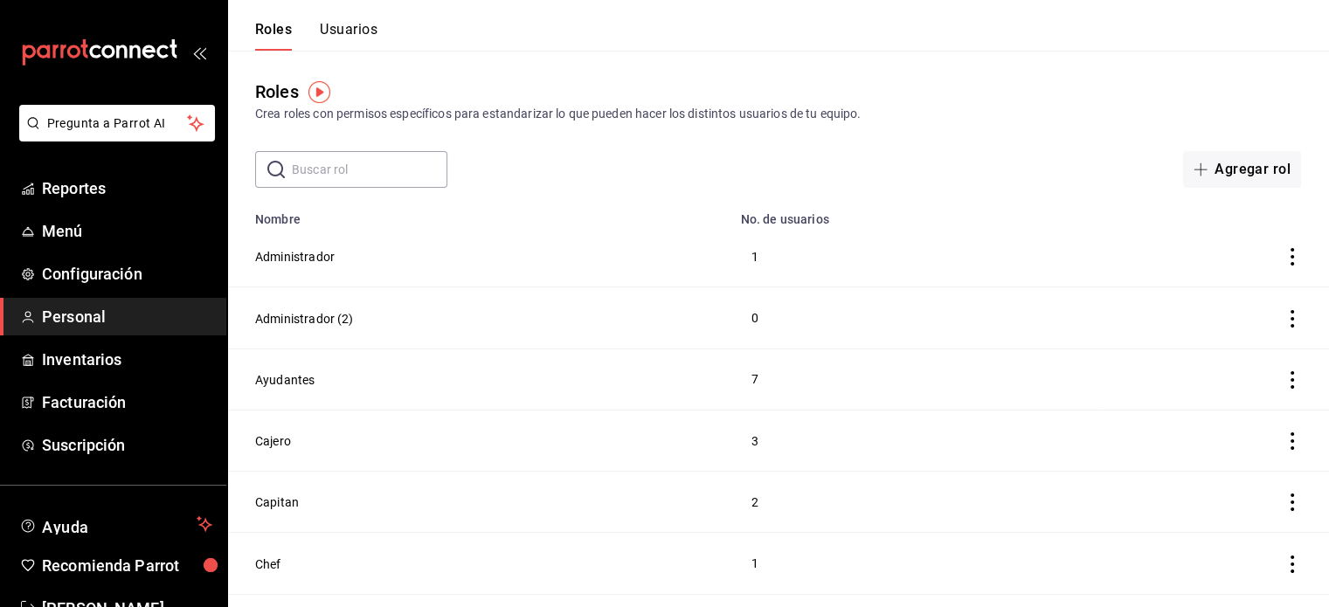
click at [339, 24] on button "Usuarios" at bounding box center [349, 36] width 58 height 30
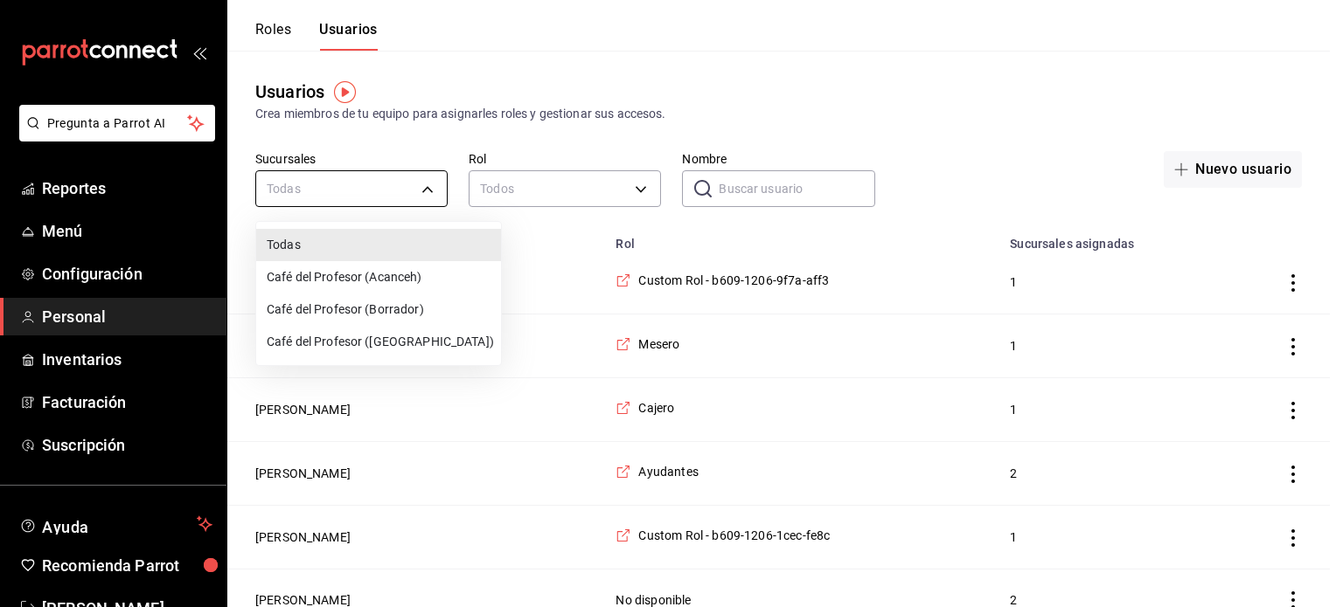
click at [409, 345] on li "Café del Profesor ([GEOGRAPHIC_DATA])" at bounding box center [378, 342] width 245 height 32
type input "cf5fc73d-0347-401f-b4f7-21ffa369c775"
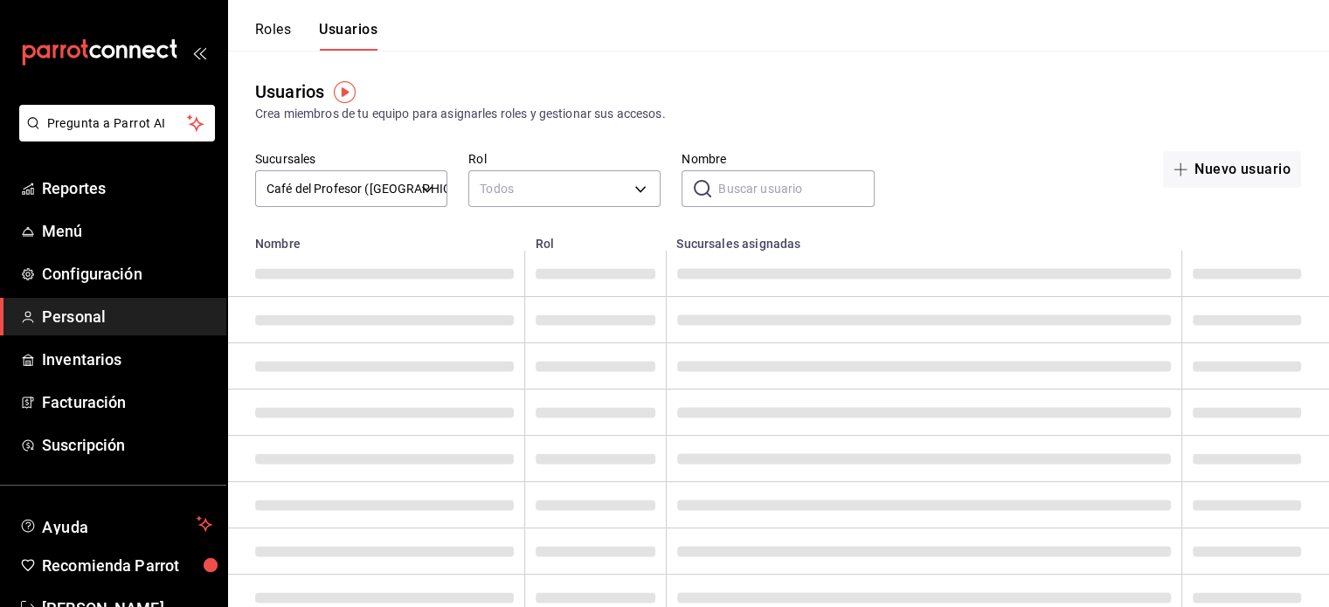
click at [753, 174] on input "Nombre" at bounding box center [796, 188] width 156 height 35
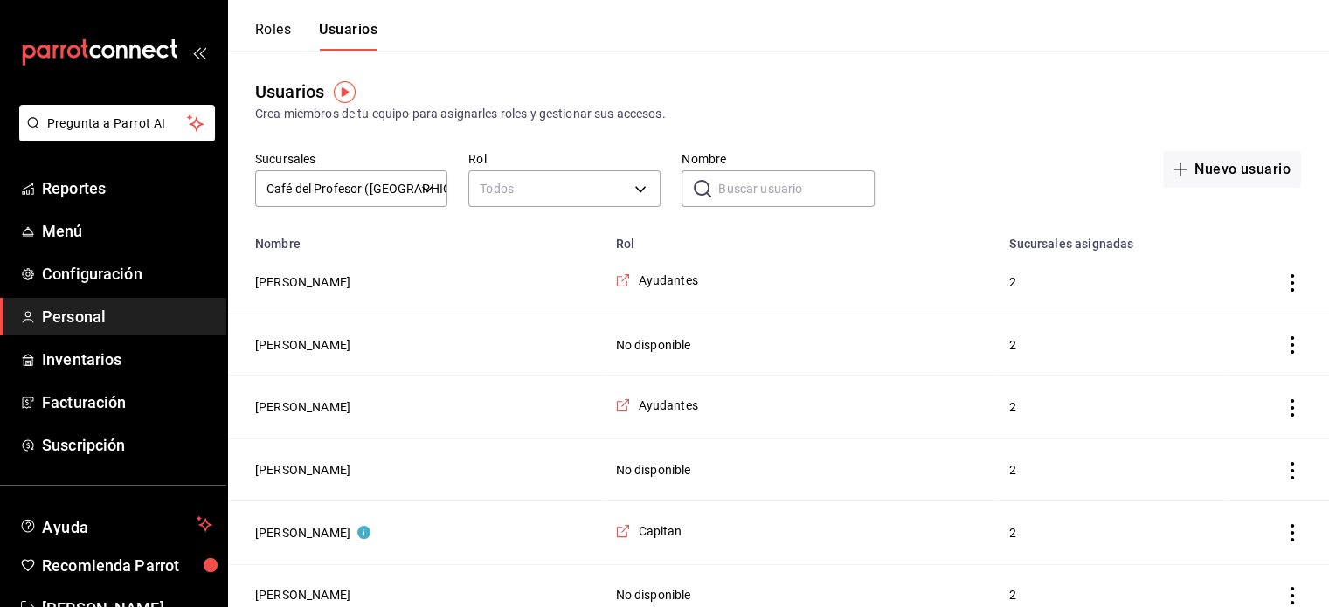
type input "mariela"
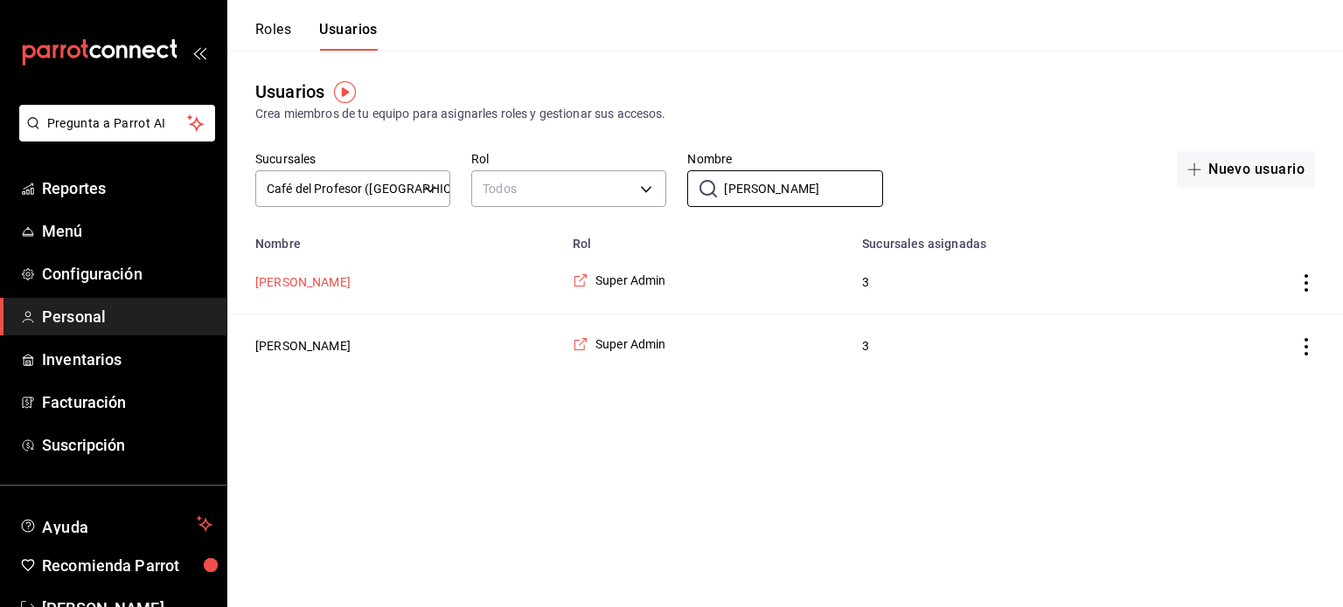
click at [328, 288] on button "[PERSON_NAME]" at bounding box center [302, 282] width 95 height 17
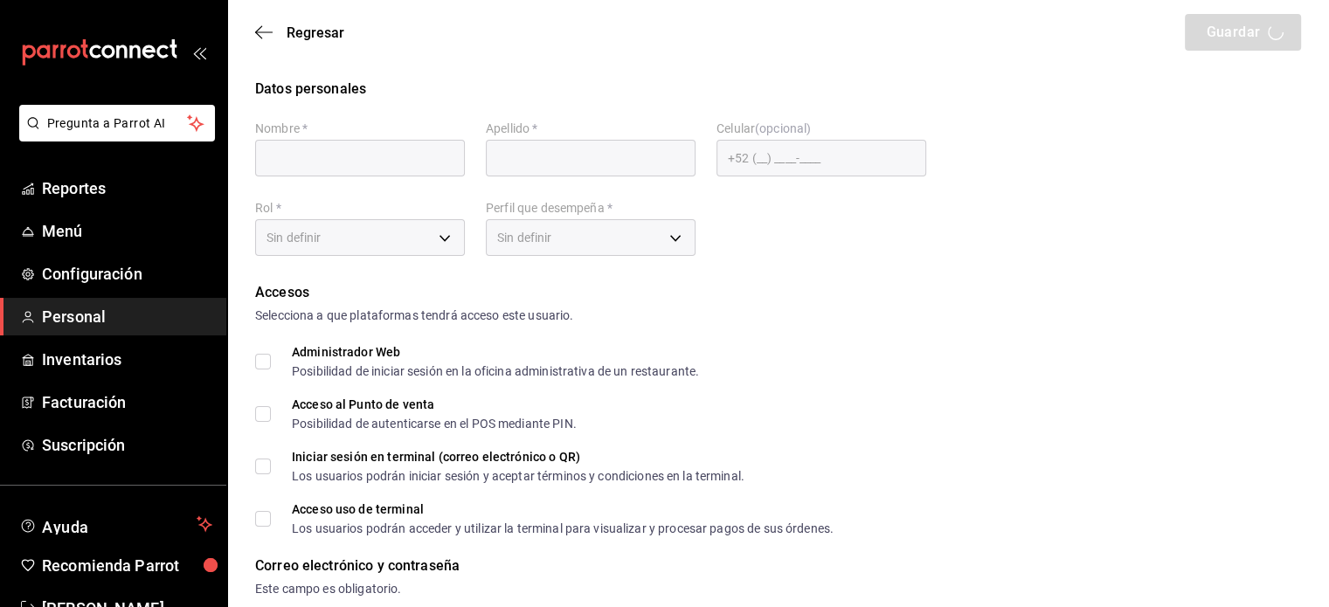
type input "mariela"
type input "gonzalez"
checkbox input "true"
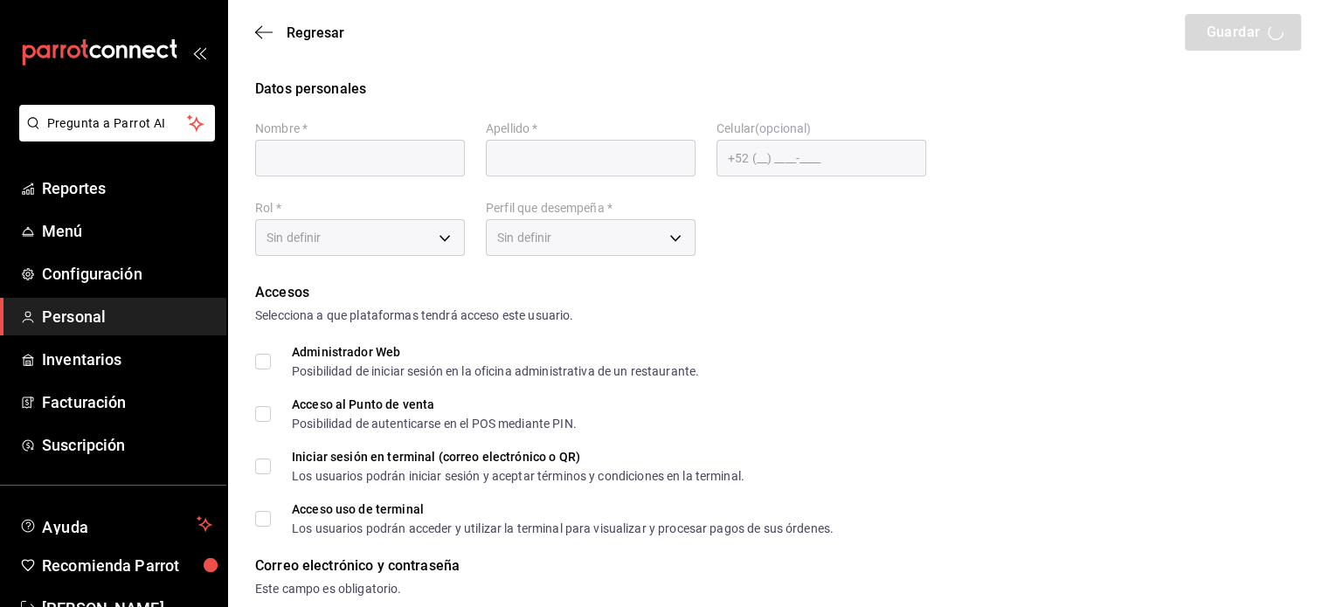
checkbox input "true"
type input "multiuser@cafedelprofesor.com"
type input "101010"
checkbox input "true"
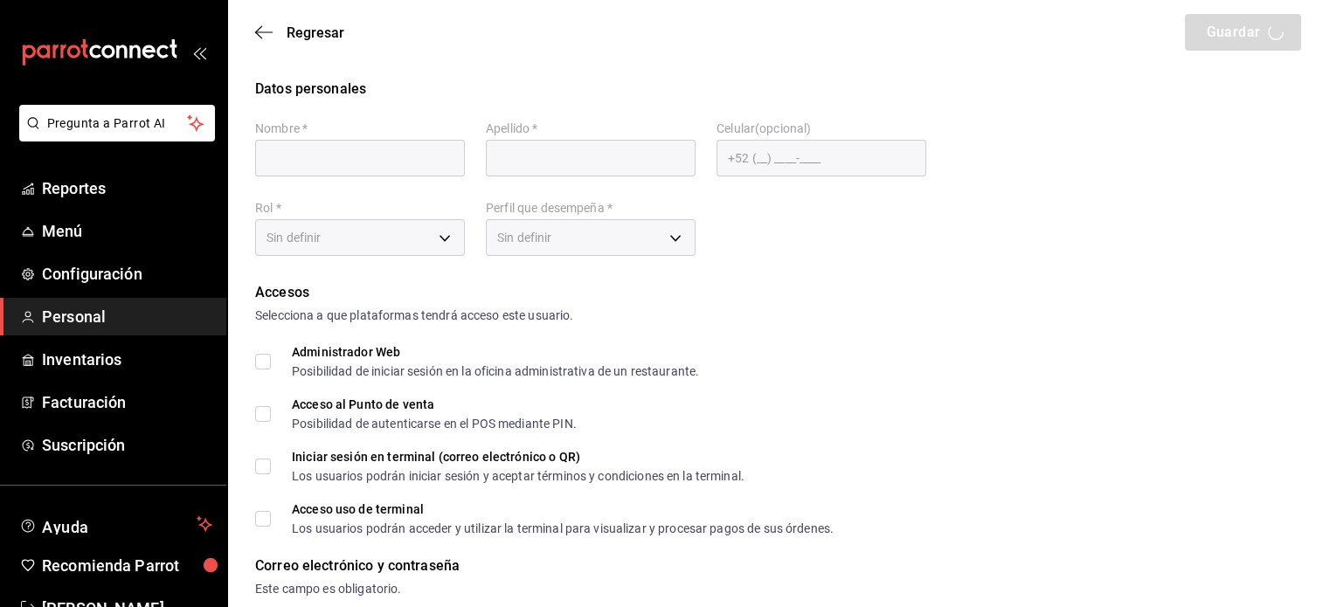
checkbox input "true"
type input "2aa0bebf-de37-4608-80c0-efc88eae4c1e"
type input "UNDEFINED"
checkbox input "true"
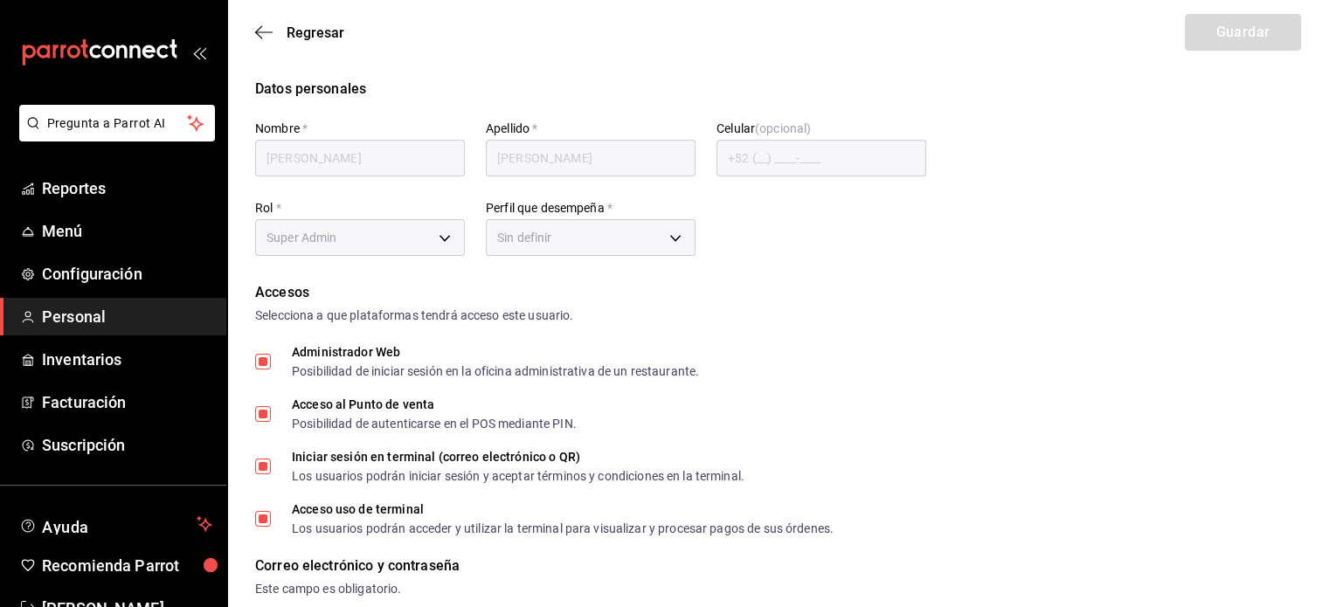
checkbox input "true"
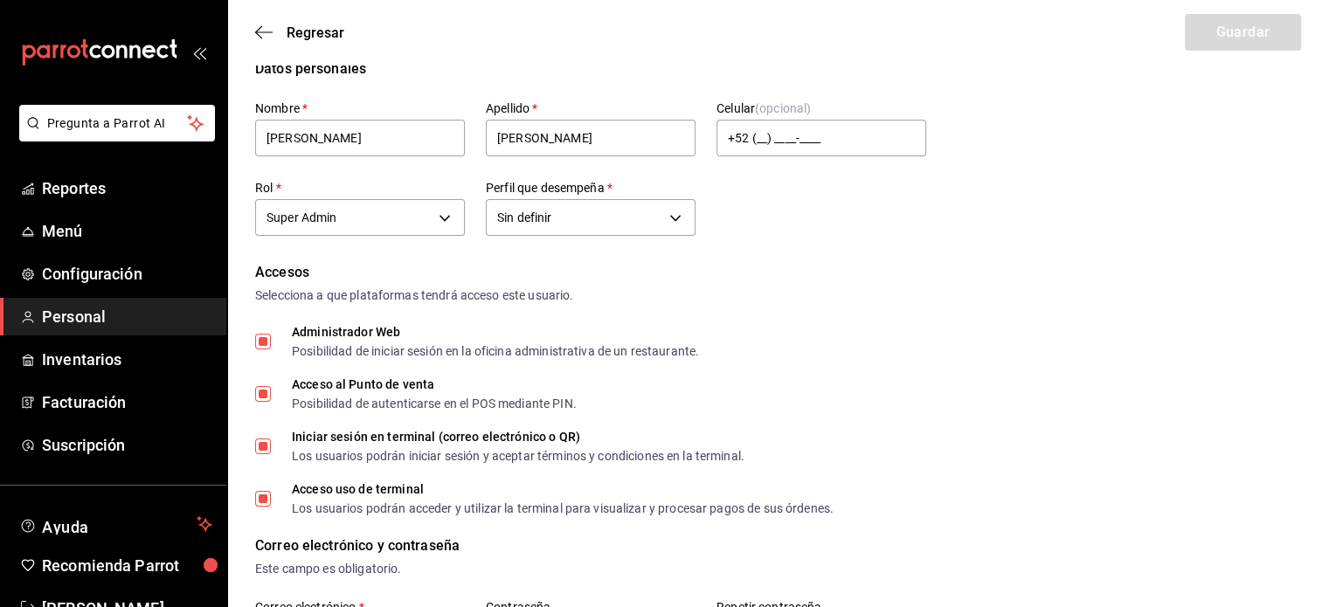
scroll to position [19, 0]
click at [255, 29] on icon "button" at bounding box center [263, 32] width 17 height 16
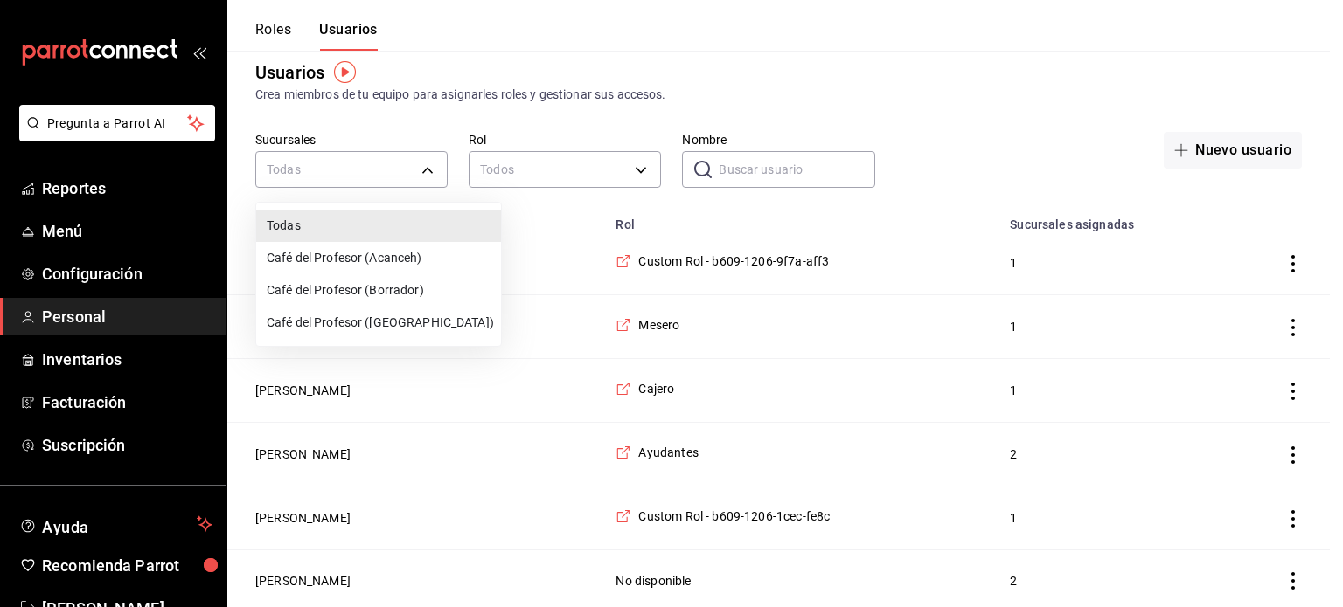
click at [733, 171] on div at bounding box center [671, 303] width 1343 height 607
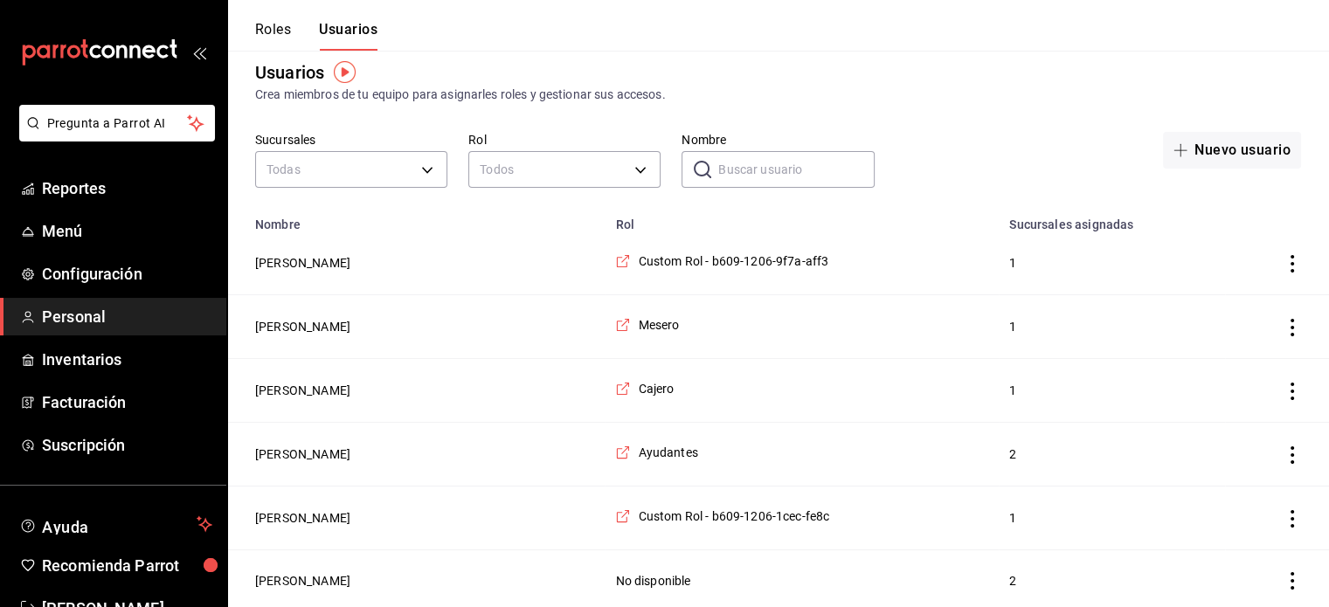
click at [736, 170] on input "Nombre" at bounding box center [796, 169] width 156 height 35
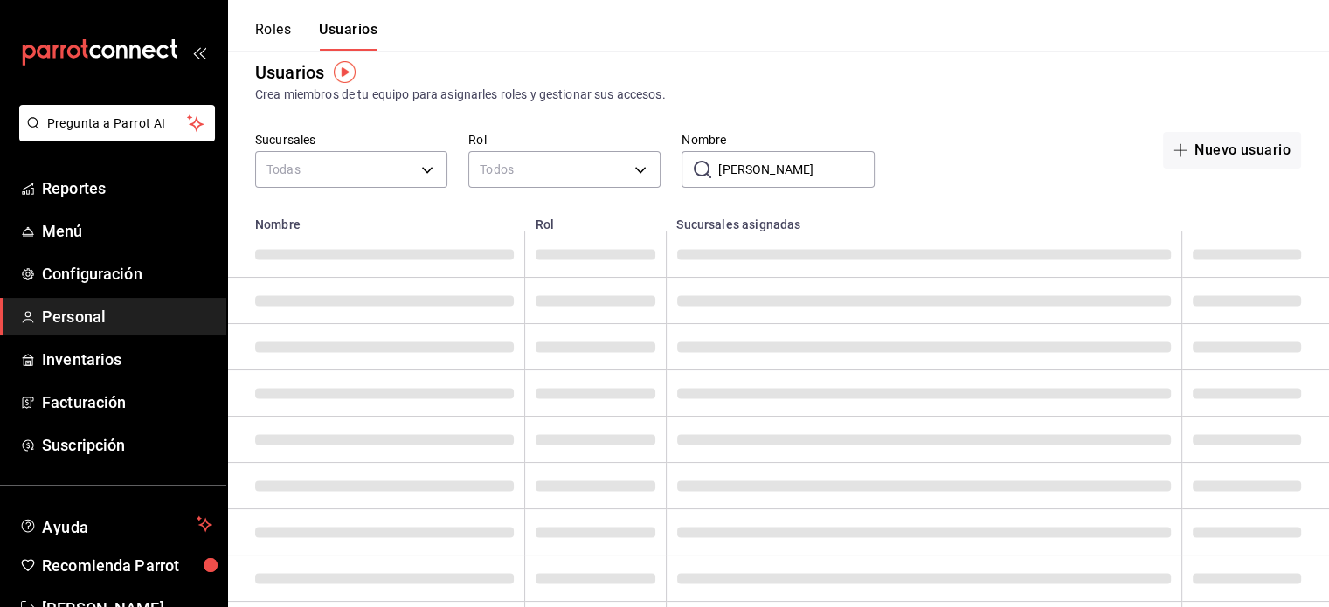
type input "mariela"
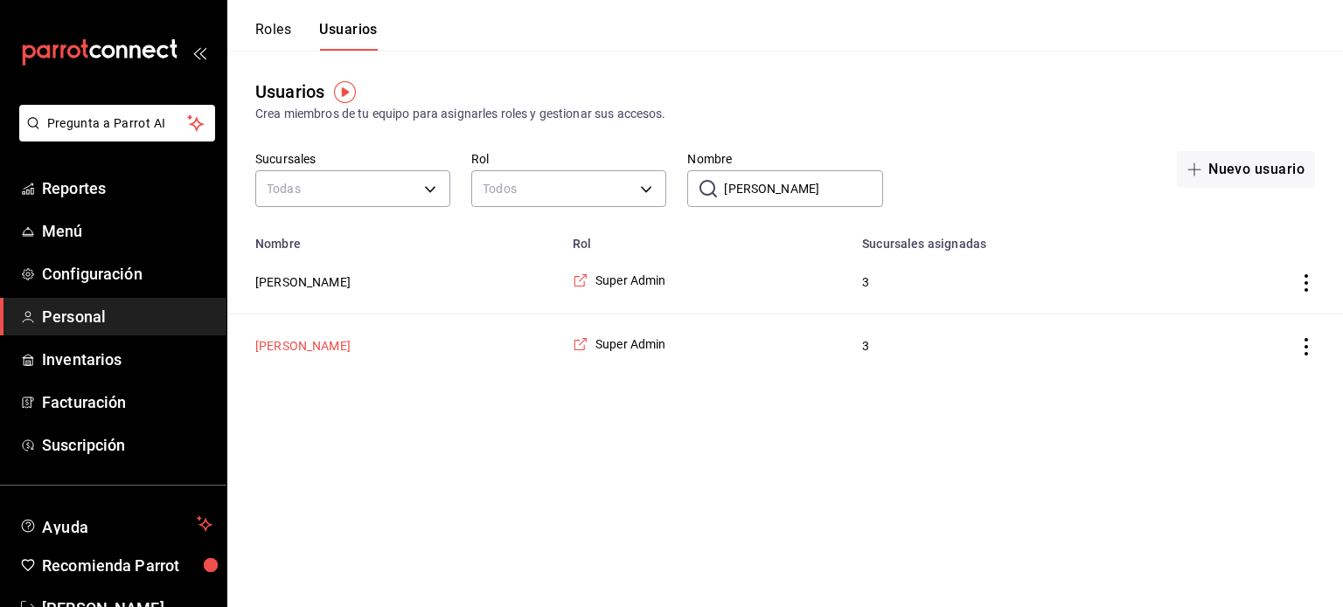
click at [351, 346] on button "[PERSON_NAME]" at bounding box center [302, 345] width 95 height 17
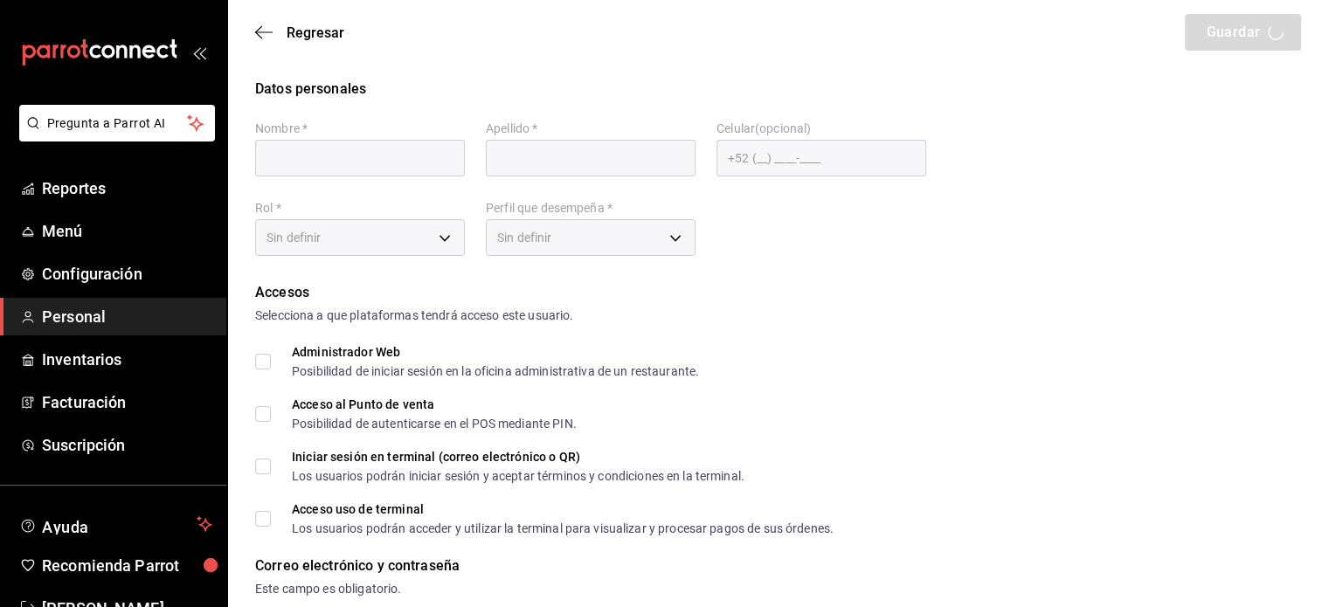
type input "[PERSON_NAME]"
checkbox input "true"
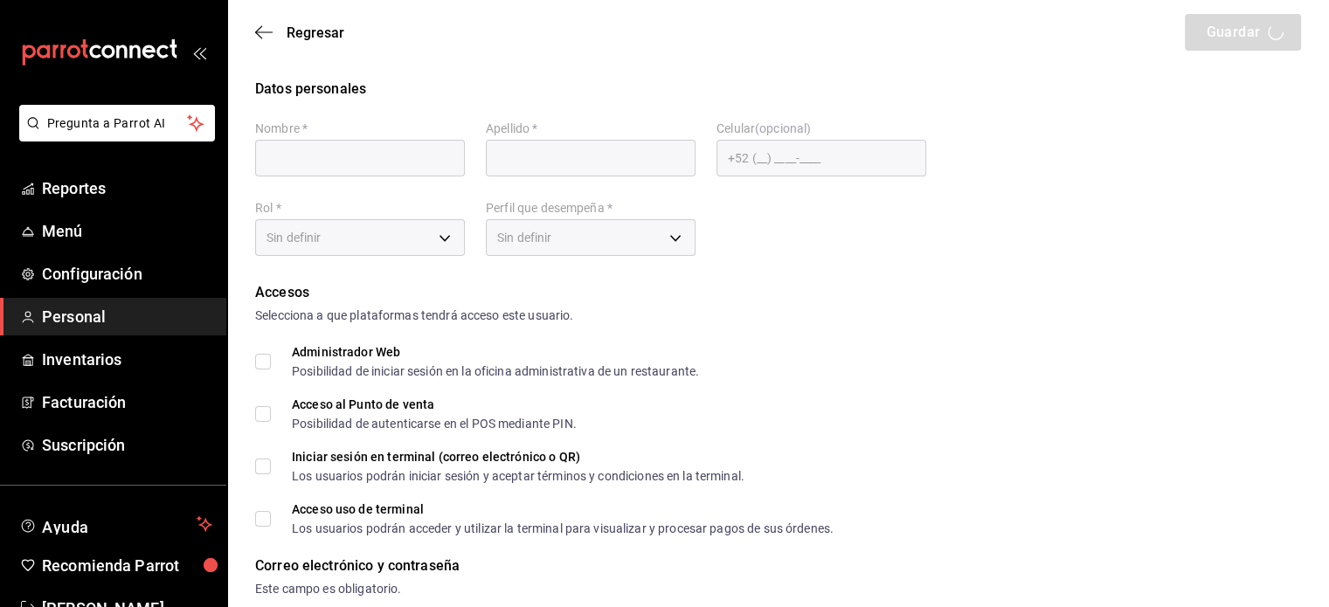
checkbox input "true"
type input "[EMAIL_ADDRESS][DOMAIN_NAME]"
type input "2025"
checkbox input "true"
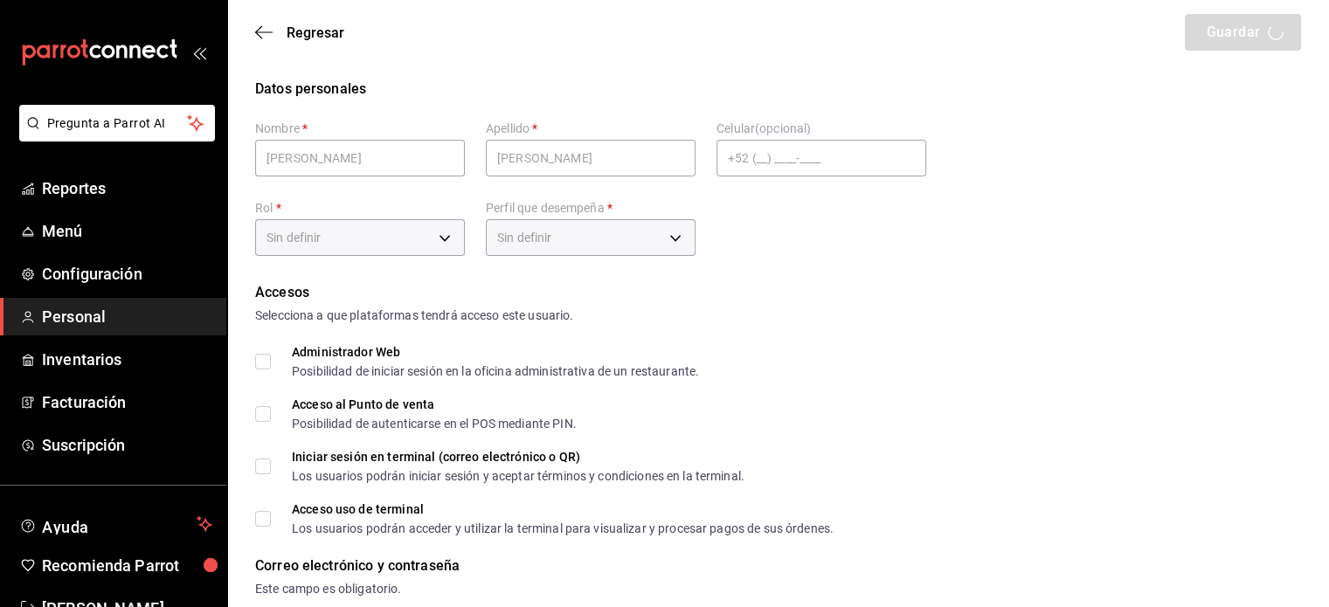
type input "2aa0bebf-de37-4608-80c0-efc88eae4c1e"
type input "MANAGER"
checkbox input "true"
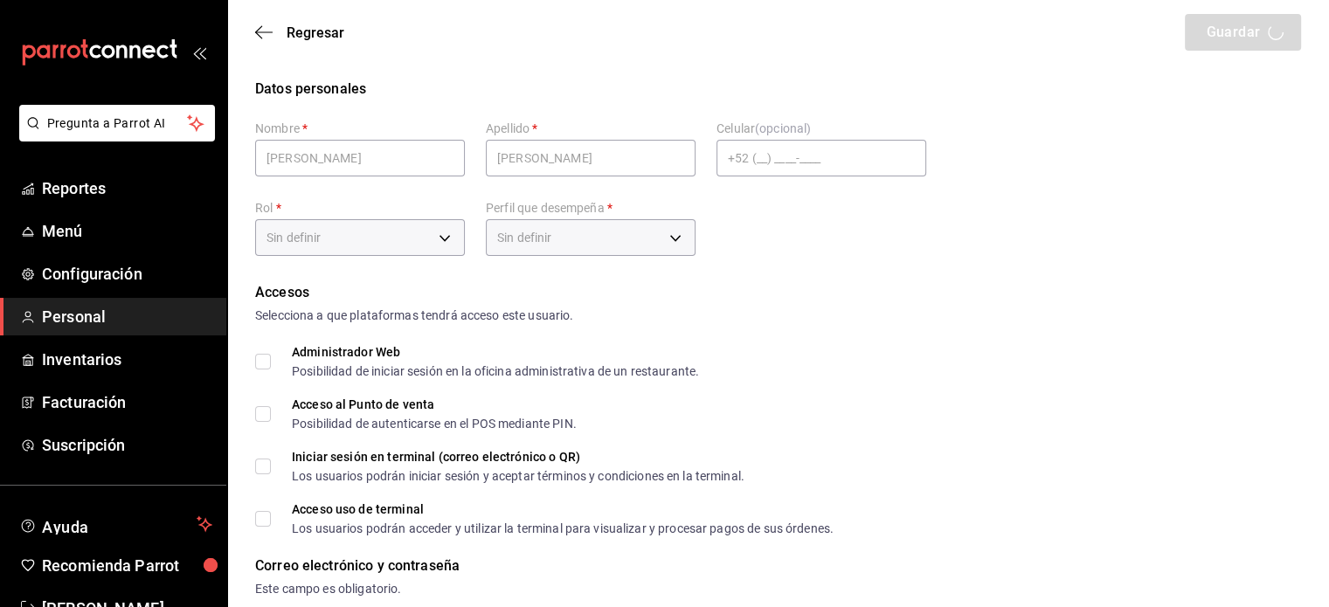
checkbox input "true"
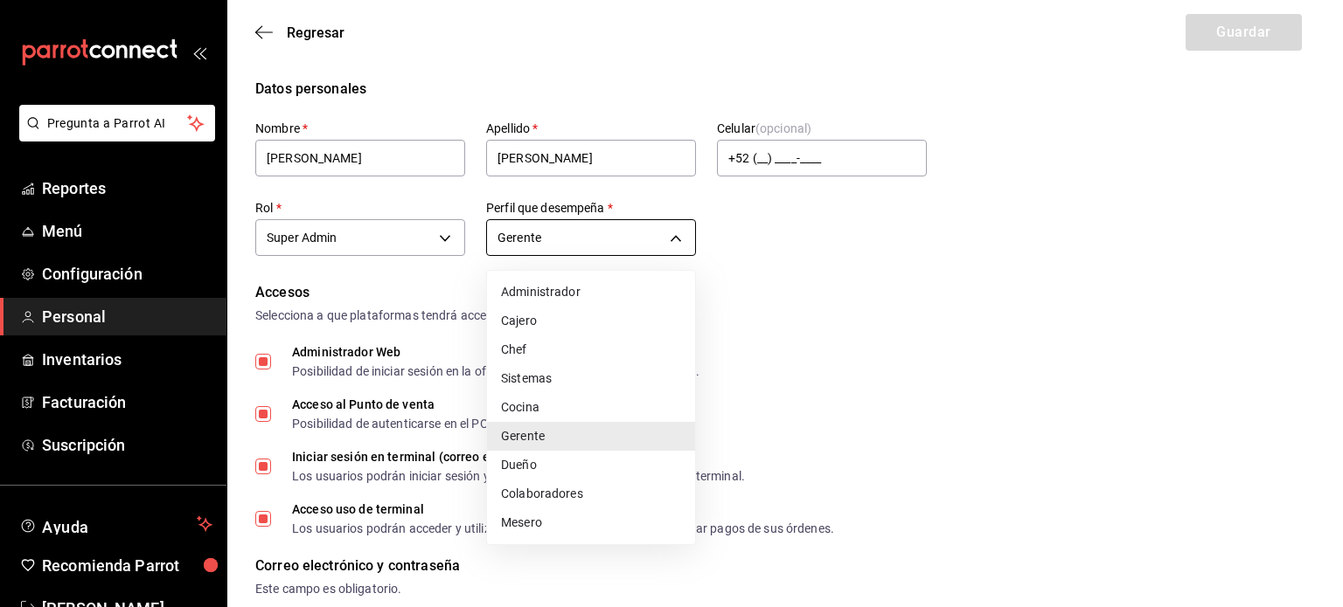
drag, startPoint x: 542, startPoint y: 434, endPoint x: 530, endPoint y: 437, distance: 12.5
click at [530, 437] on li "Gerente" at bounding box center [591, 436] width 208 height 29
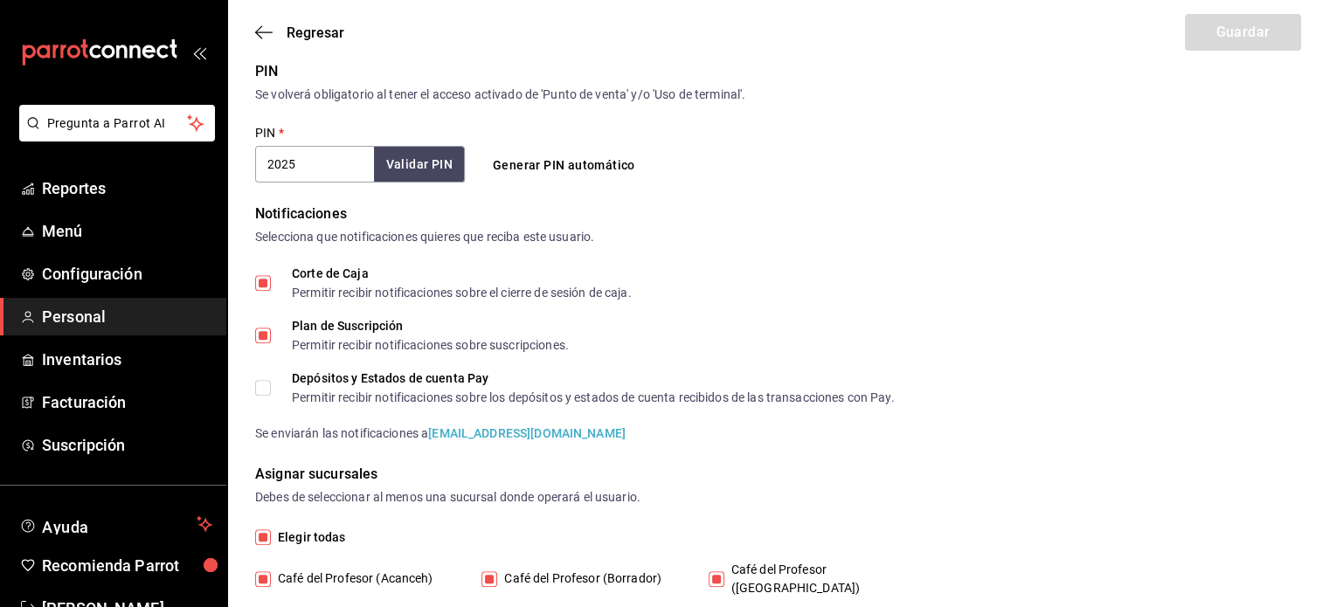
scroll to position [689, 0]
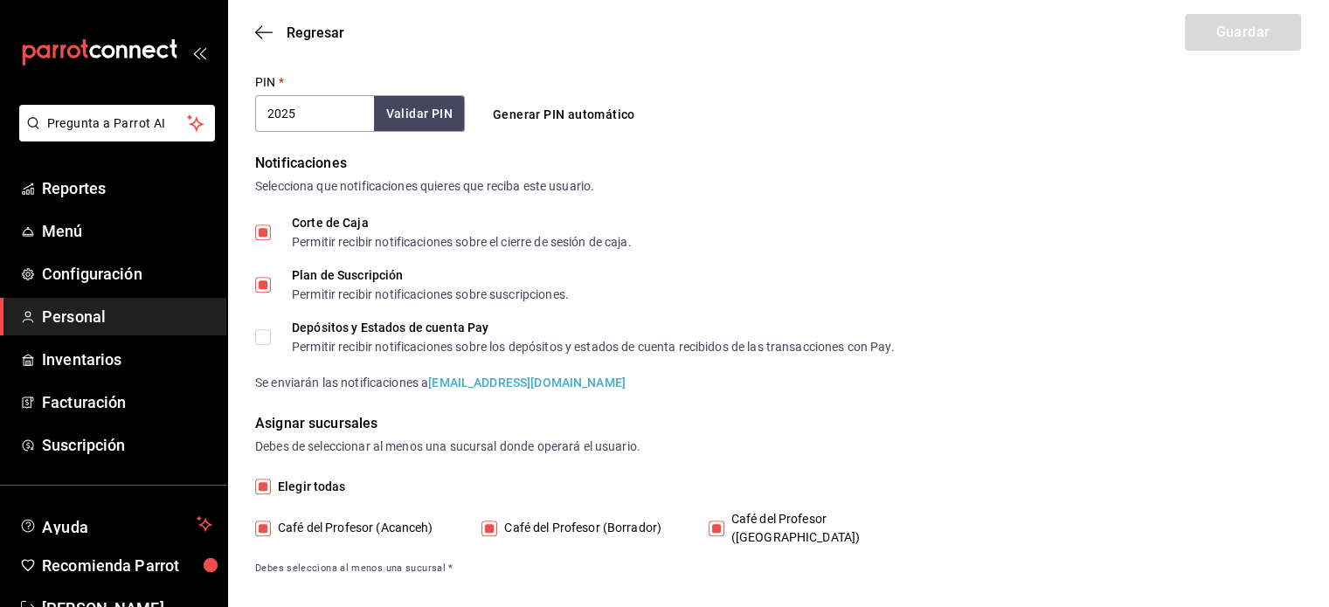
click at [267, 334] on input "Depósitos y Estados de cuenta Pay Permitir recibir notificaciones sobre los dep…" at bounding box center [263, 338] width 16 height 16
checkbox input "true"
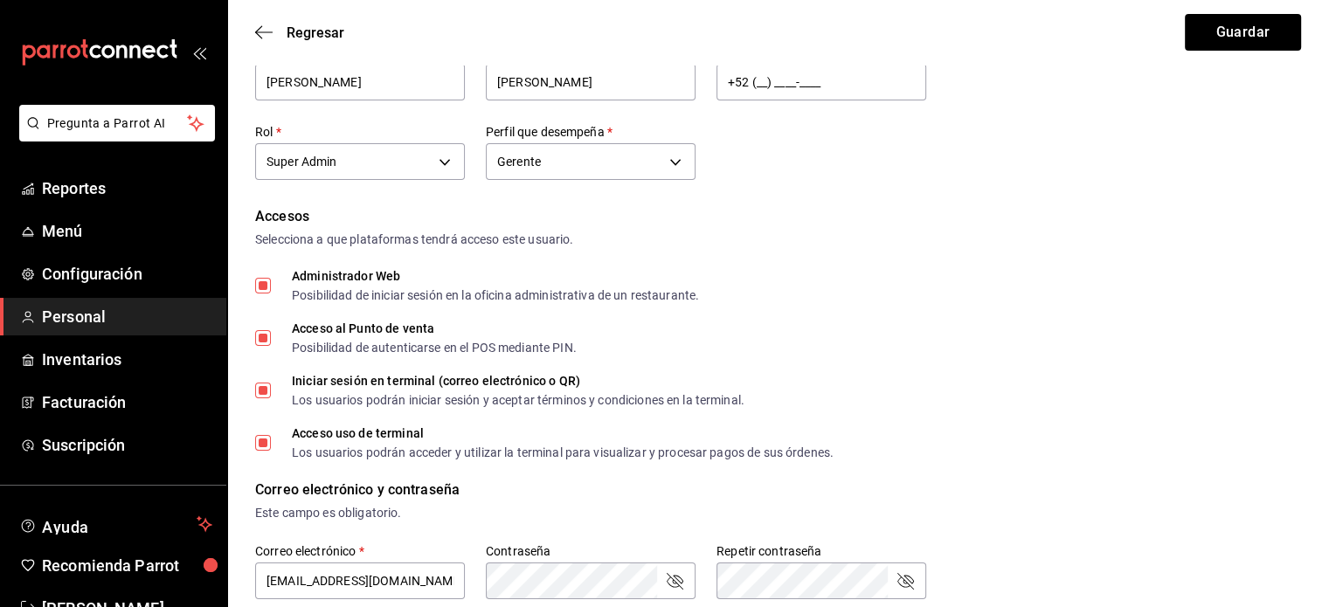
scroll to position [28, 0]
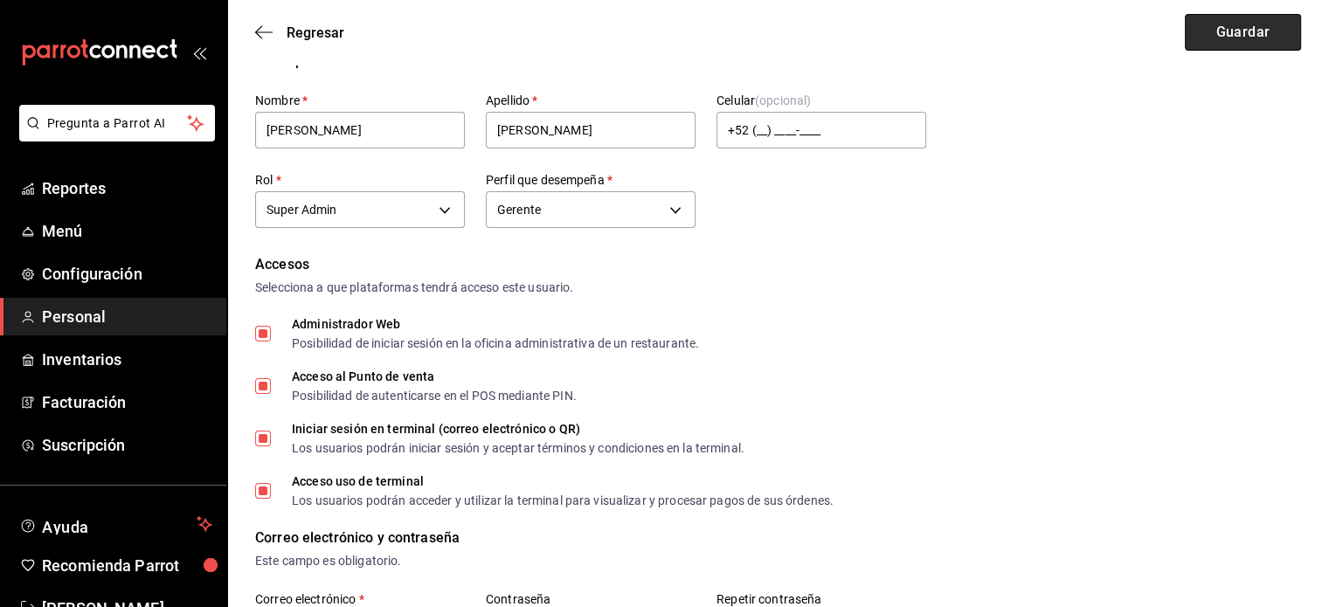
click at [1235, 33] on button "Guardar" at bounding box center [1243, 32] width 116 height 37
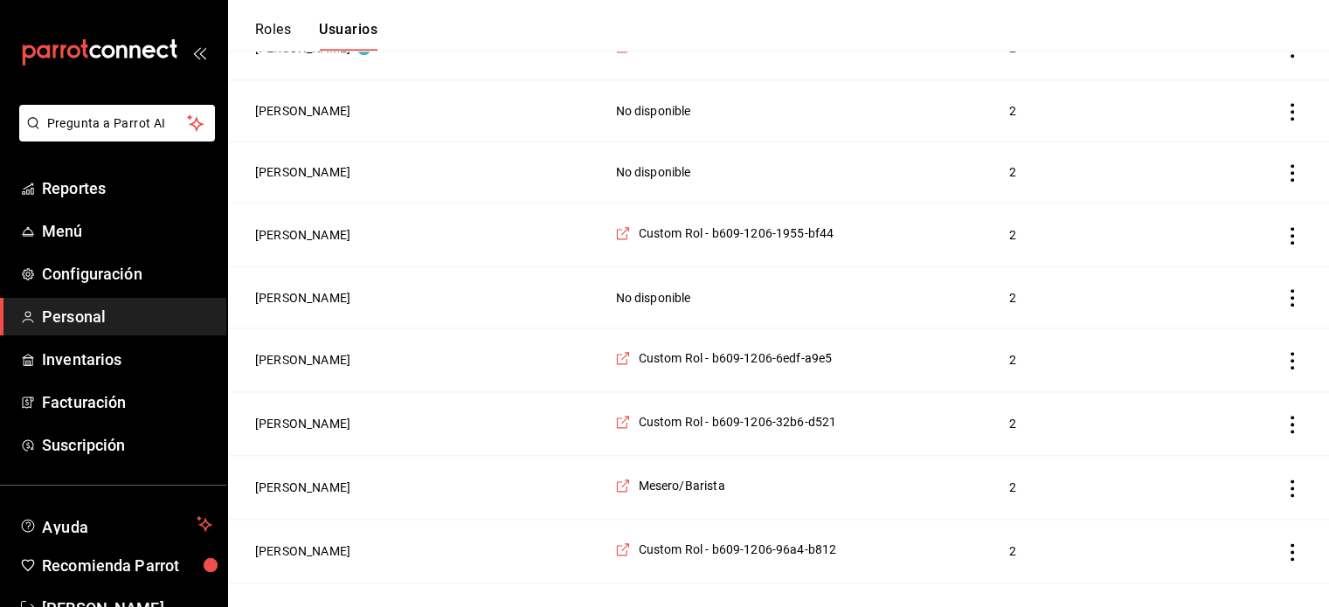
scroll to position [2103, 0]
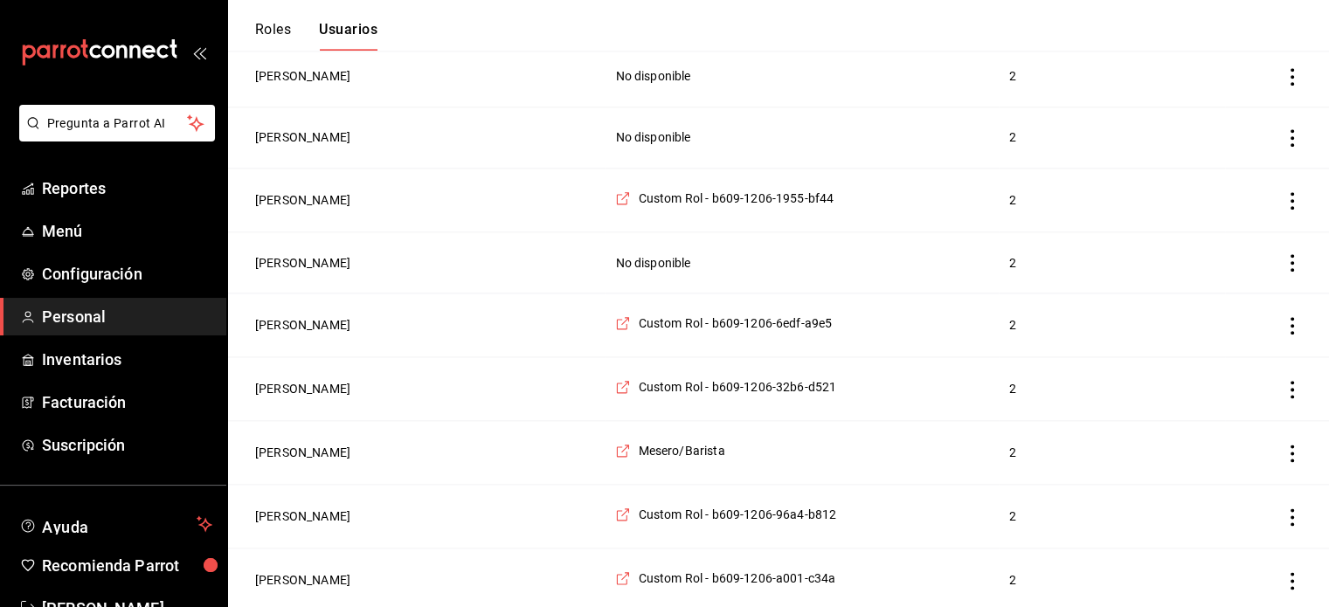
click at [316, 182] on td "[PERSON_NAME]" at bounding box center [416, 201] width 378 height 64
click at [311, 198] on button "[PERSON_NAME]" at bounding box center [302, 199] width 95 height 17
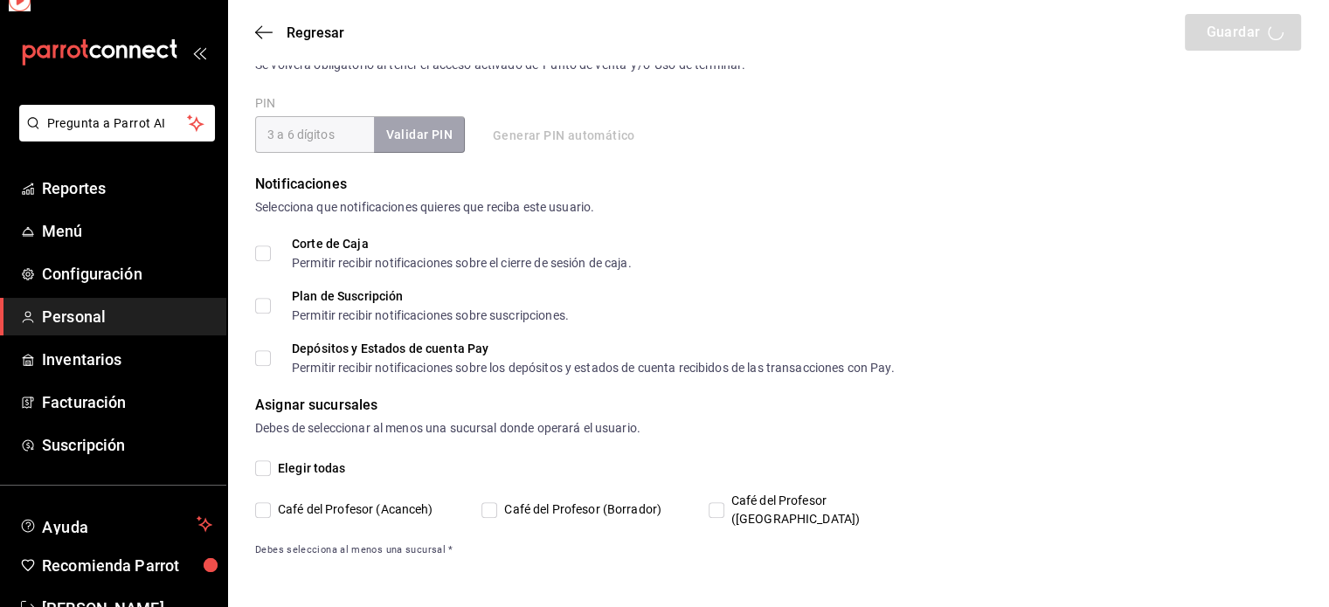
scroll to position [649, 0]
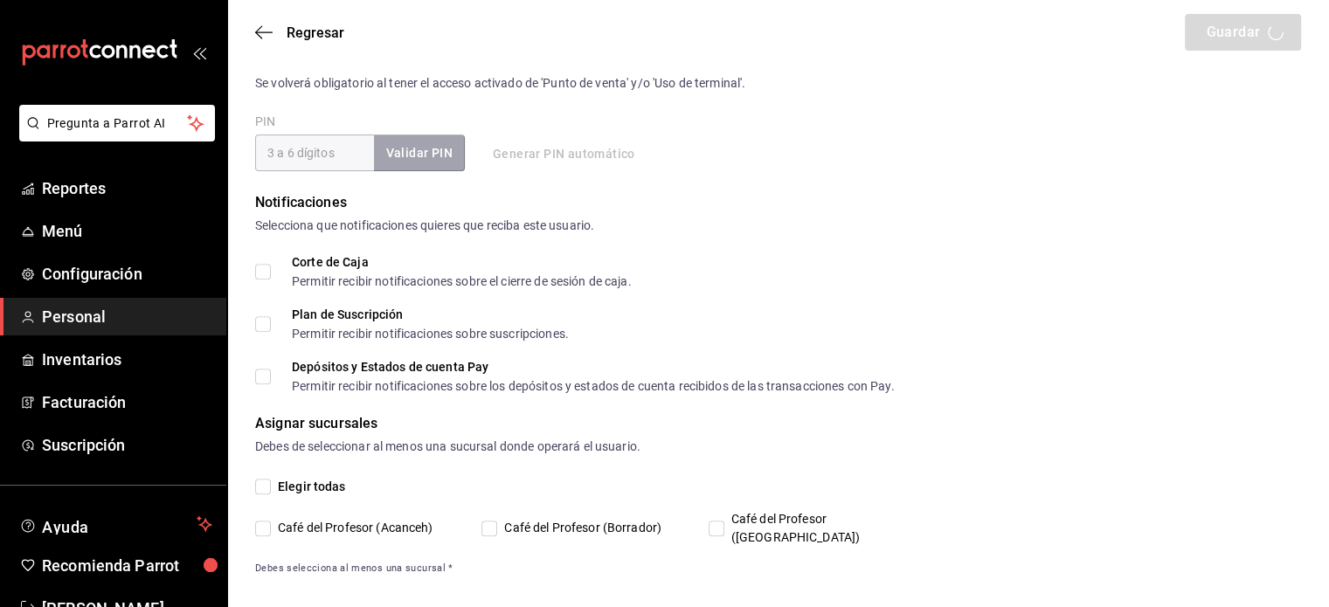
type input "Angel"
type input "[PERSON_NAME]"
checkbox input "true"
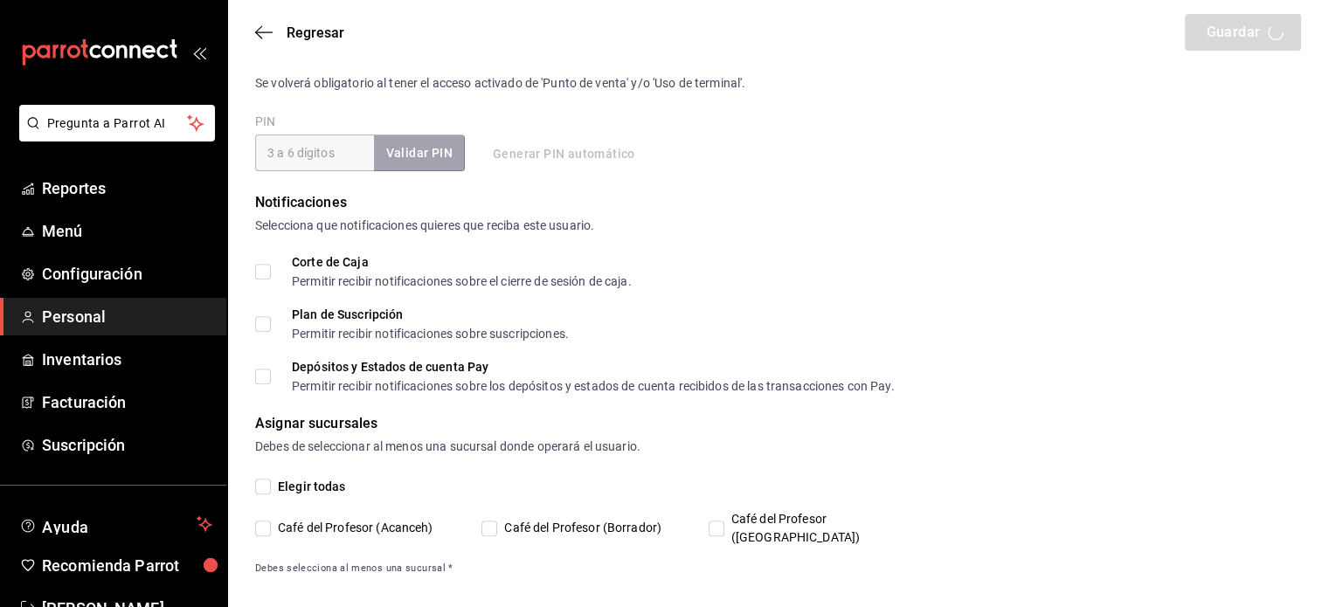
checkbox input "true"
type input "angel.aser12@gmail.com"
type input "883902"
type input "f936621c-9838-4e44-8a27-4be9a78f7541"
type input "UNDEFINED"
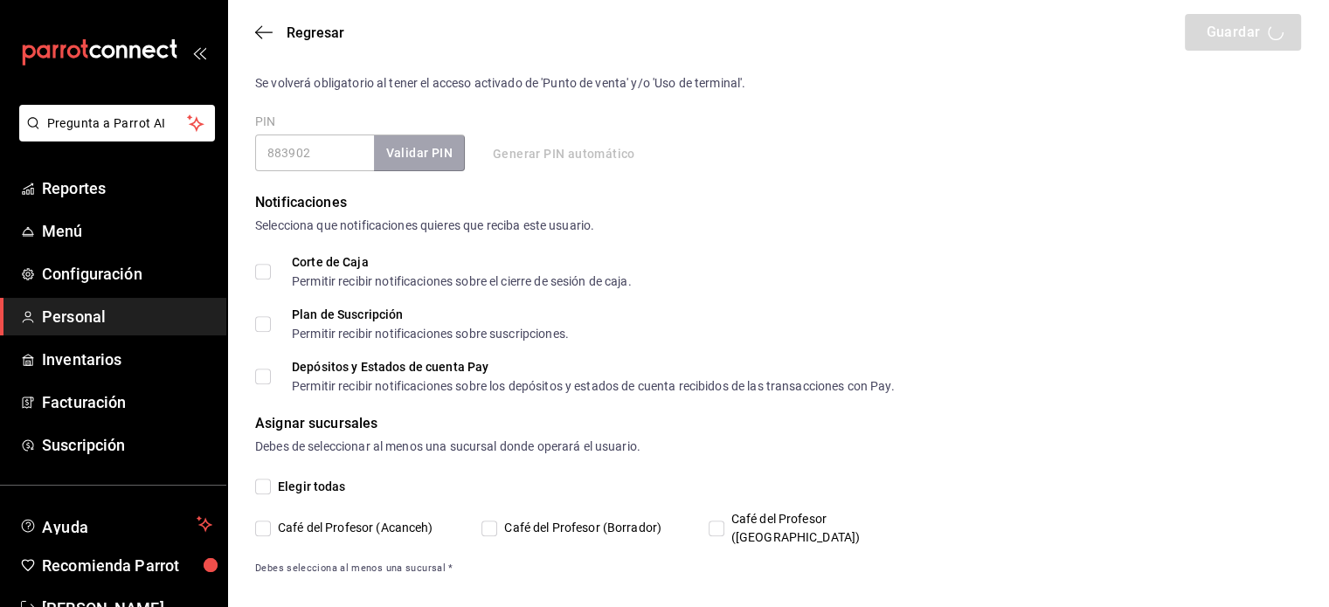
checkbox input "true"
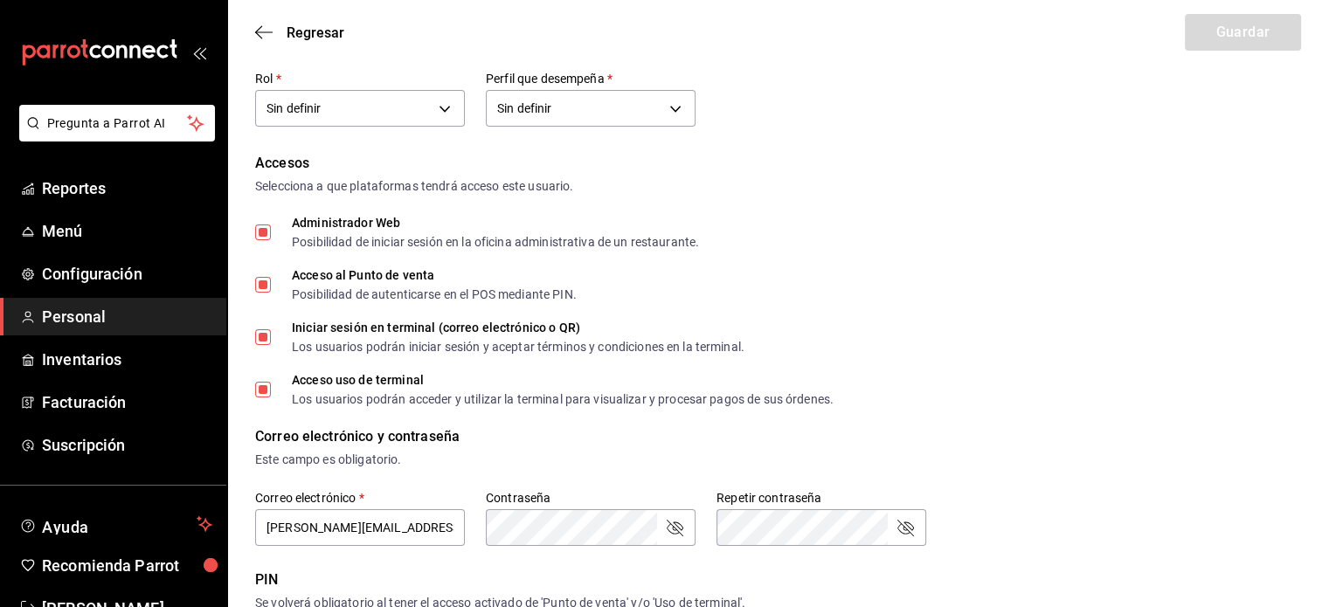
scroll to position [0, 0]
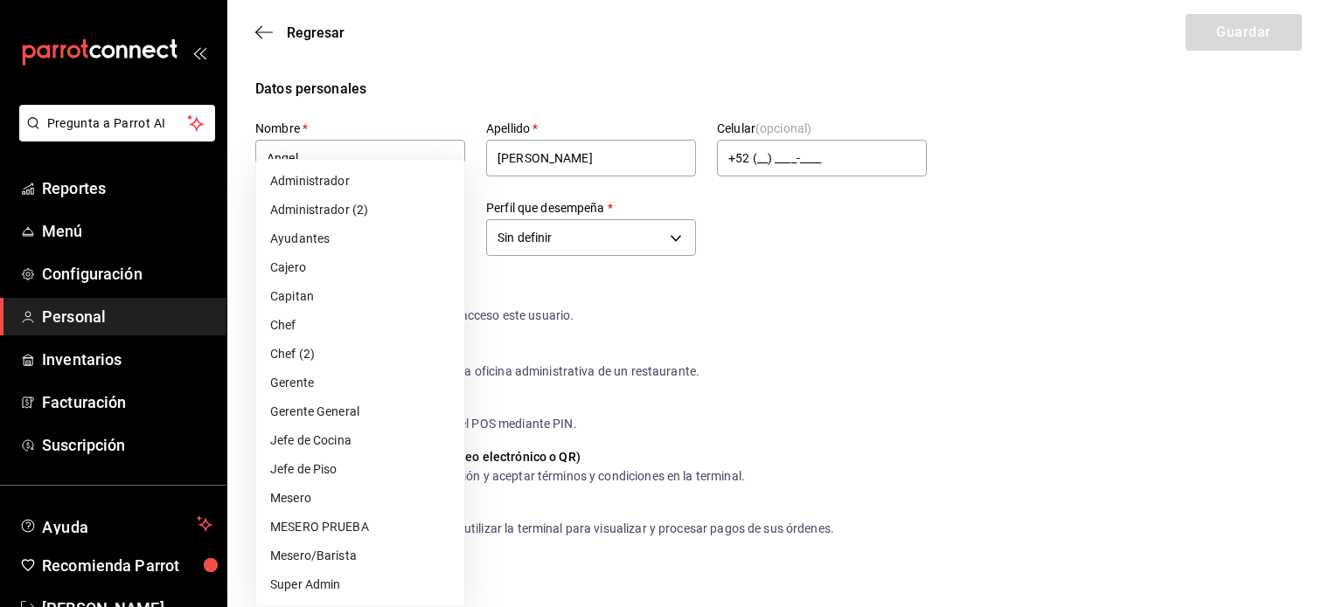
click at [337, 300] on li "Capitan" at bounding box center [360, 296] width 208 height 29
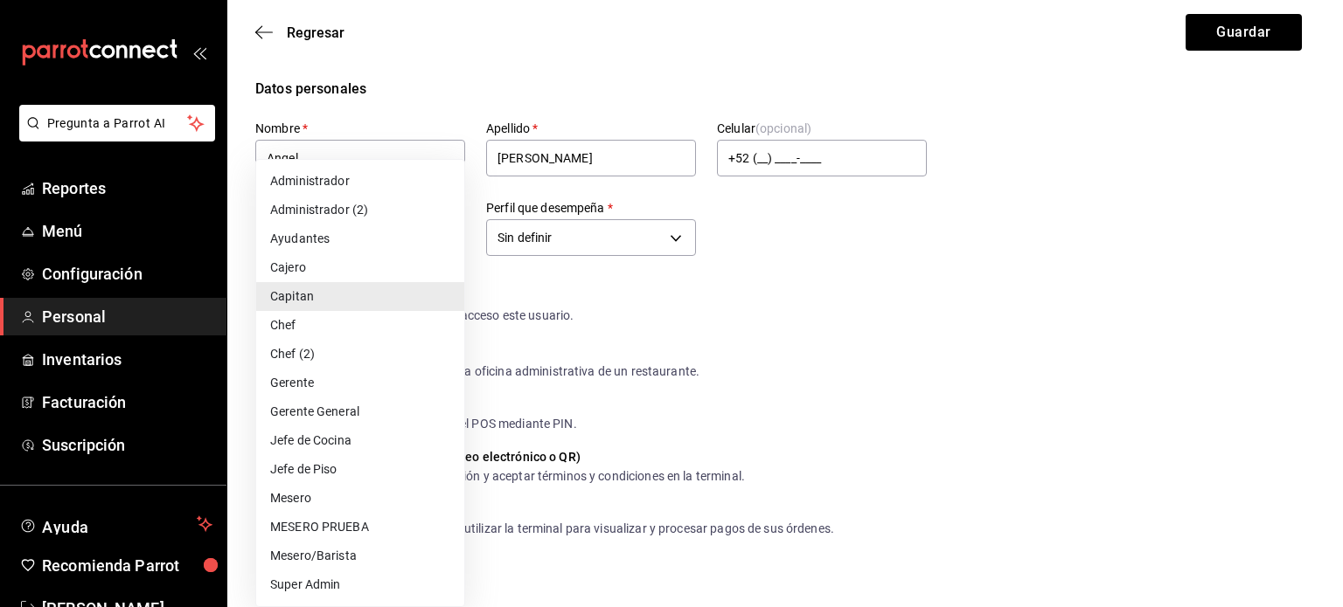
click at [351, 441] on li "Jefe de Cocina" at bounding box center [360, 441] width 208 height 29
type input "c8ae6108-b33c-4c69-accd-81275907dbc5"
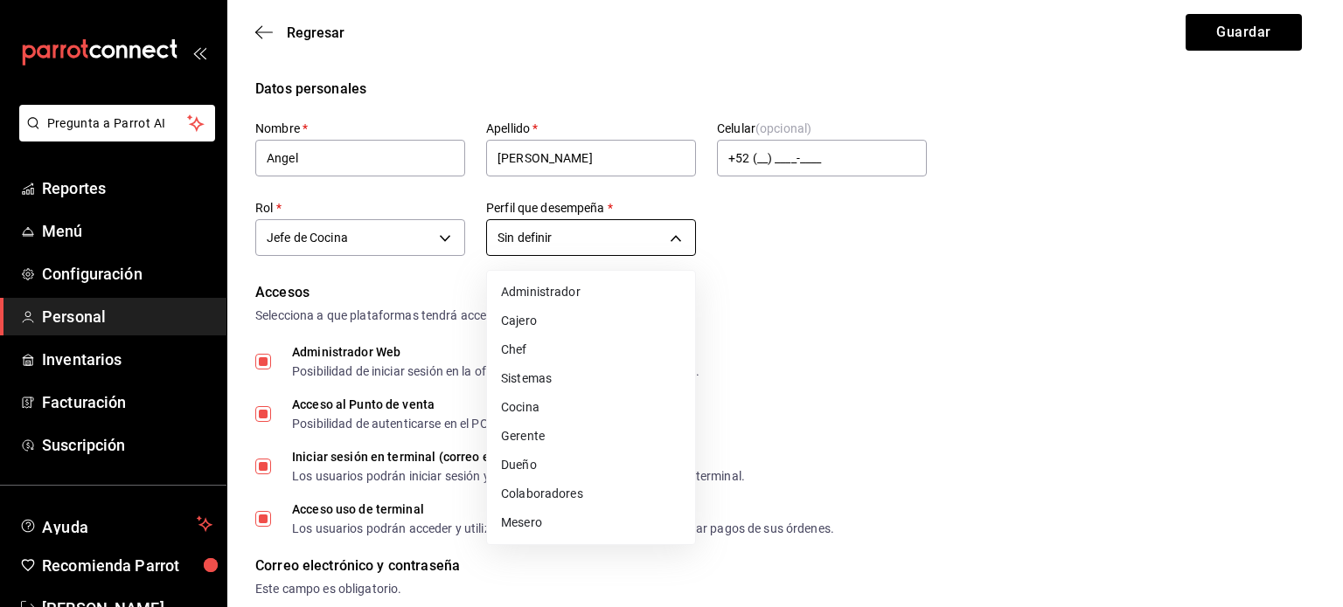
click at [571, 411] on li "Cocina" at bounding box center [591, 407] width 208 height 29
type input "KITCHEN"
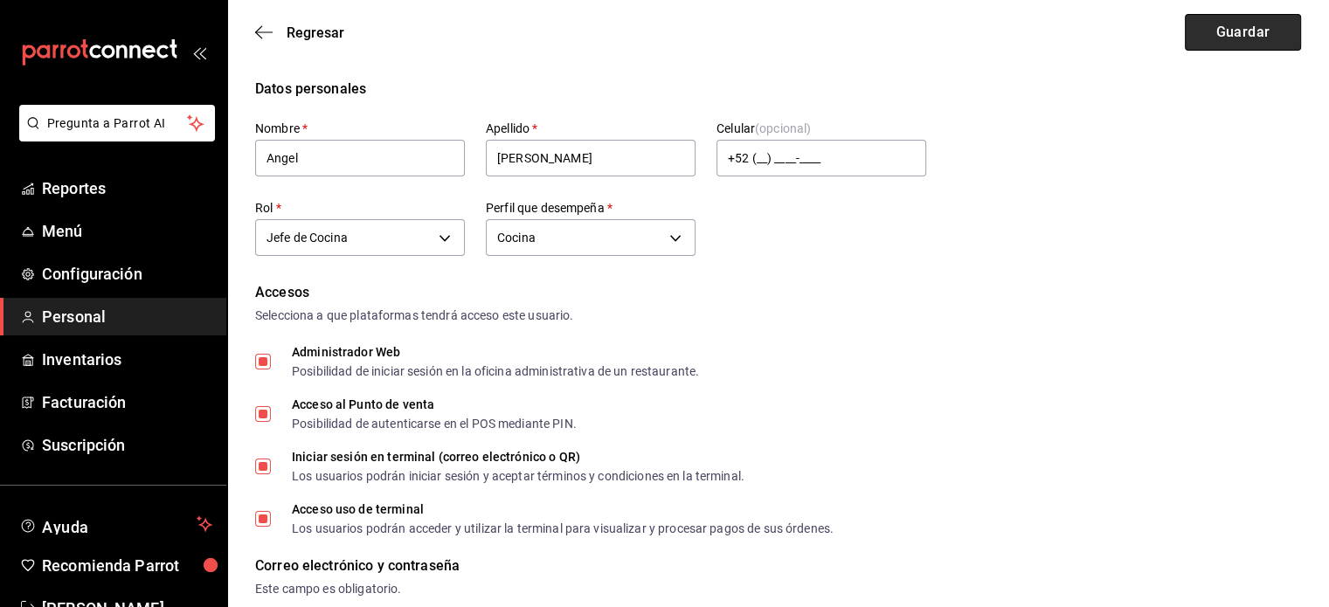
click at [1241, 30] on button "Guardar" at bounding box center [1243, 32] width 116 height 37
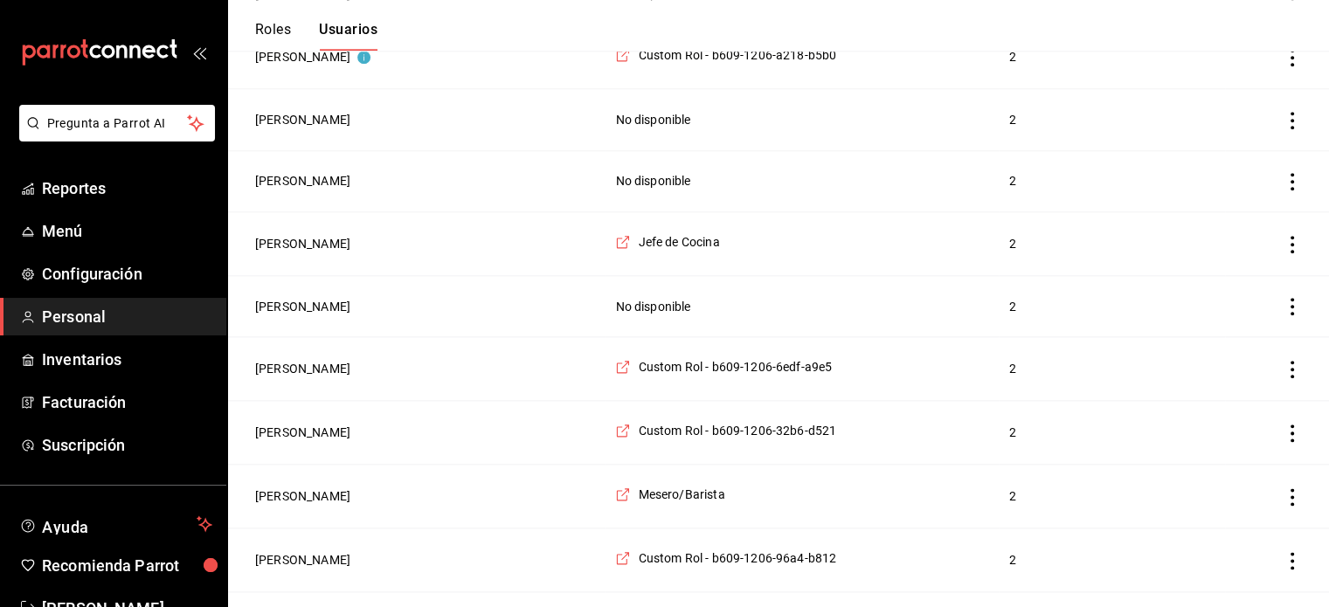
scroll to position [2094, 0]
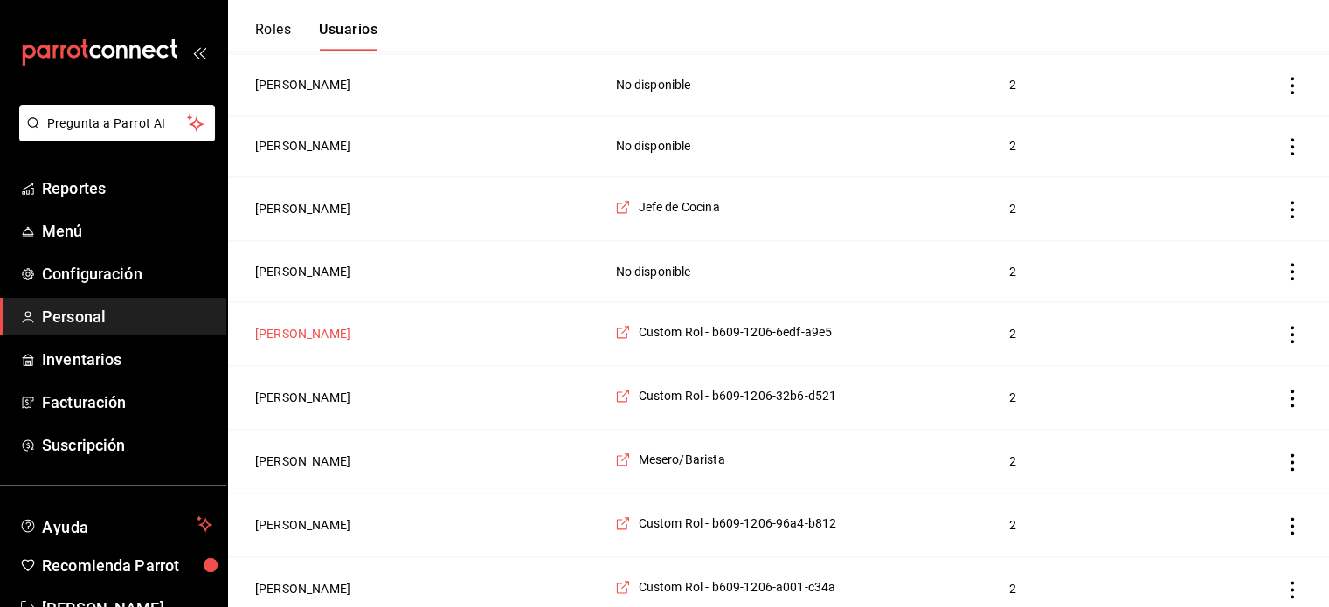
click at [293, 331] on button "[PERSON_NAME]" at bounding box center [302, 333] width 95 height 17
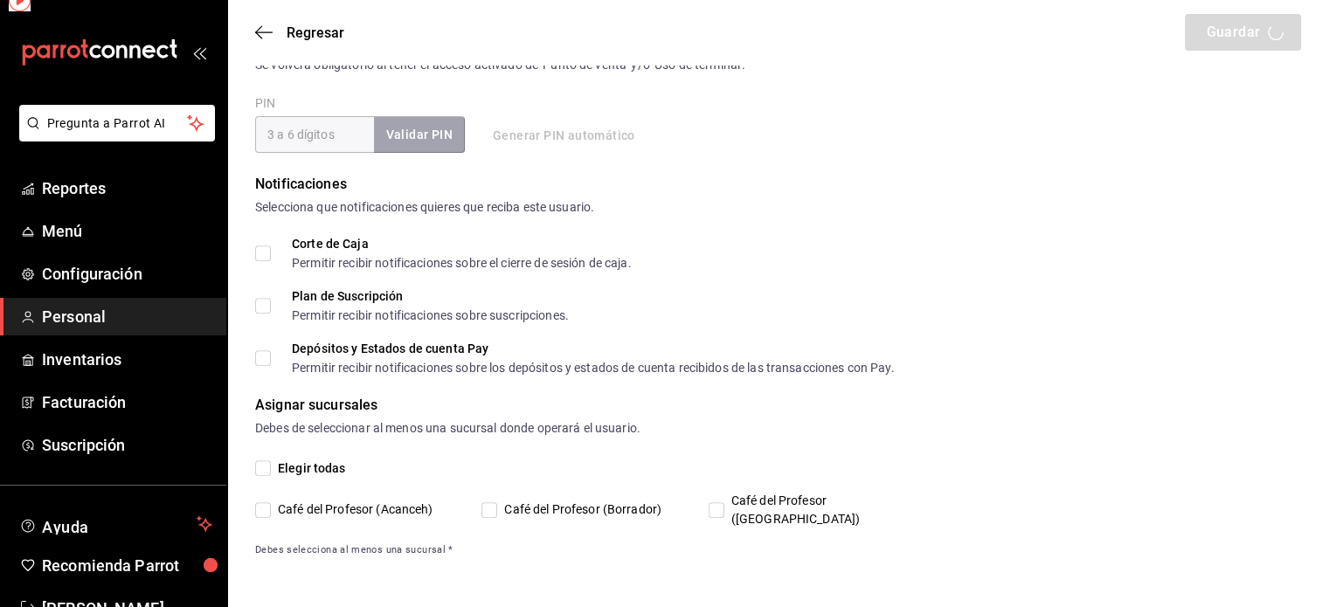
scroll to position [649, 0]
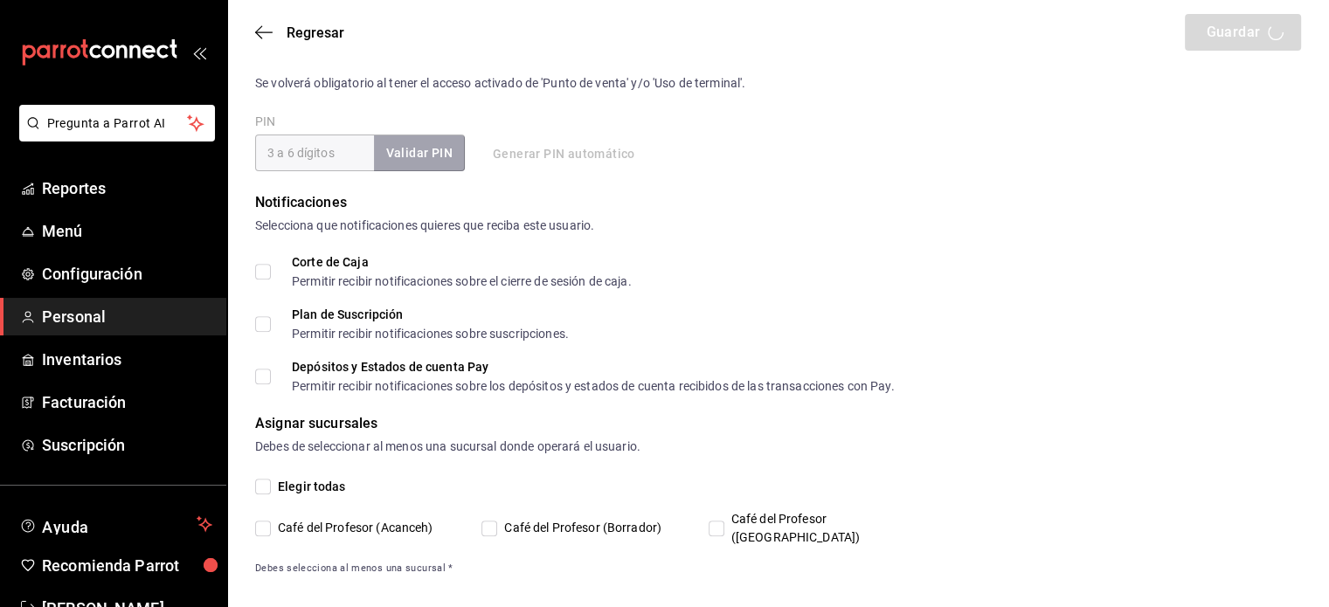
type input "Montserrat"
type input "[PERSON_NAME]"
checkbox input "true"
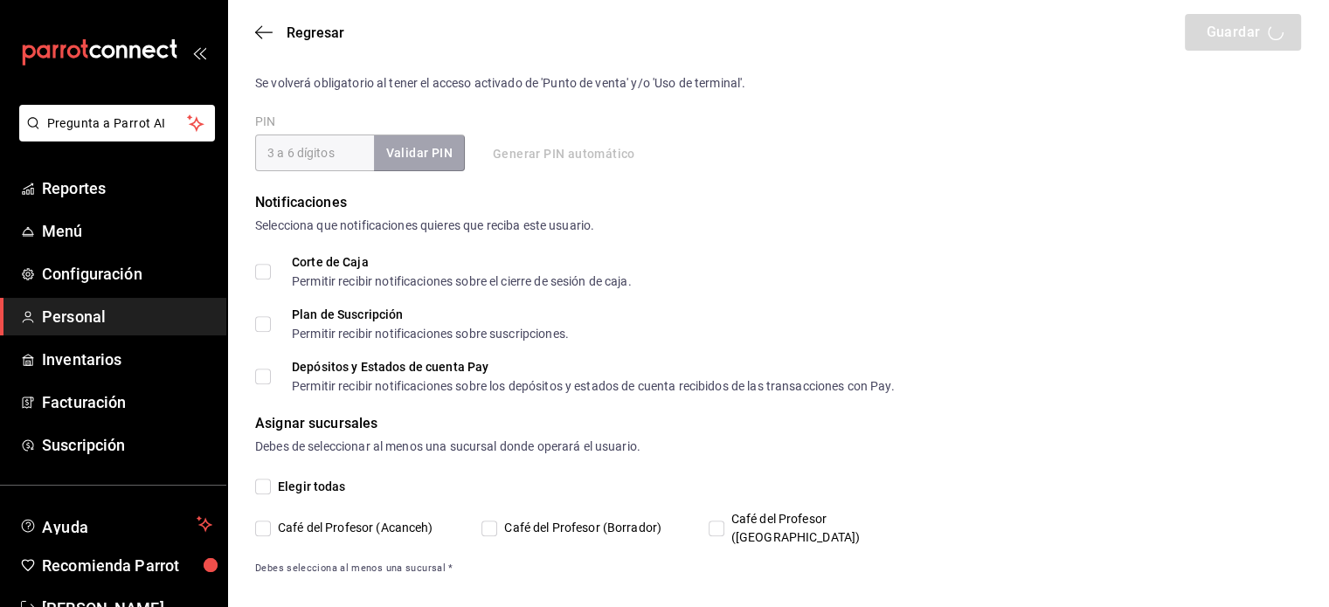
checkbox input "true"
type input "sandralove@outlook.com"
type input "730698"
checkbox input "true"
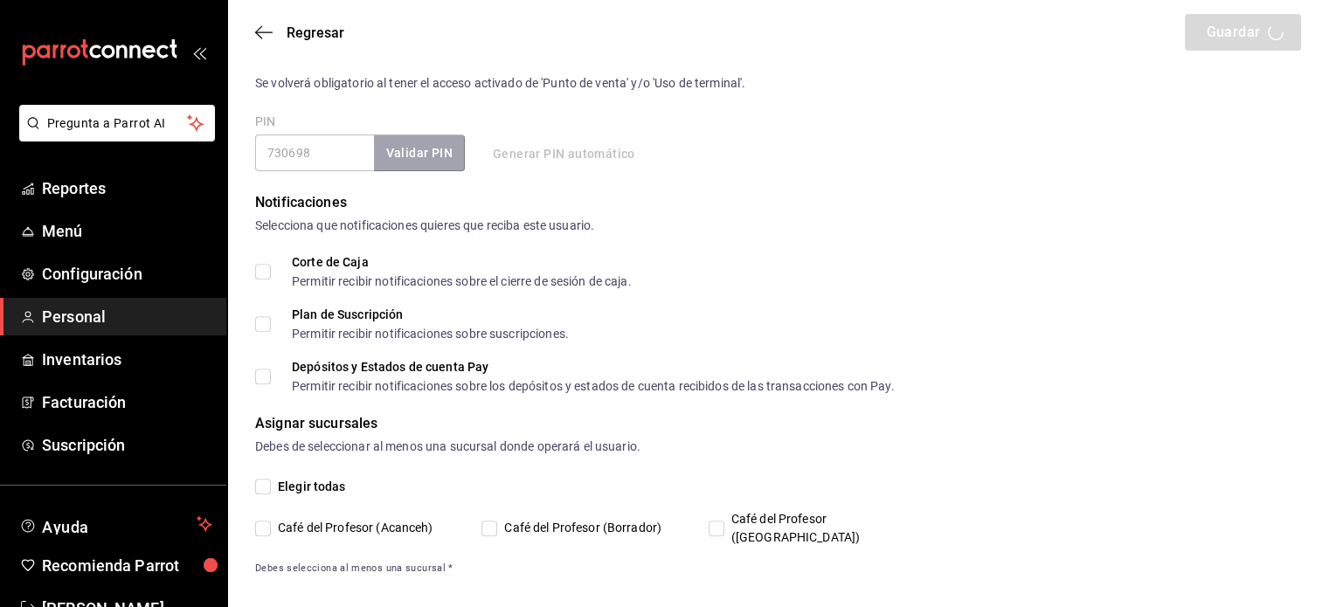
type input "+52 (52) 9984-0359"
type input "5f4f0b87-b8ef-4376-8621-17b9654db3d7"
type input "UNDEFINED"
checkbox input "true"
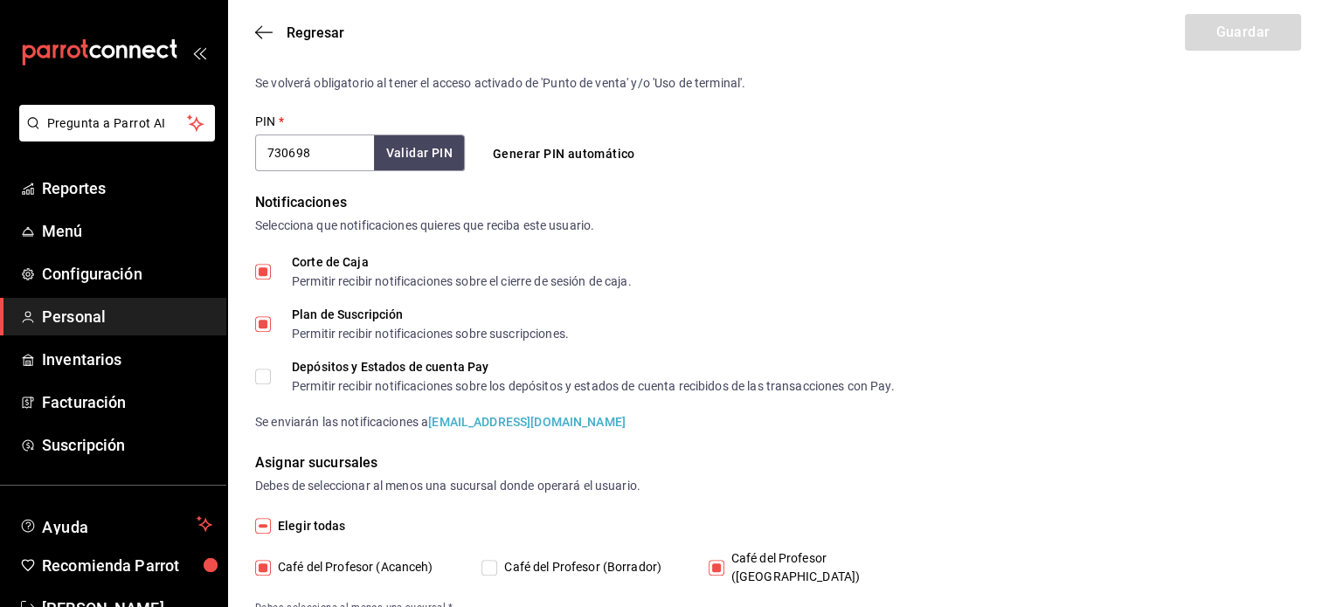
scroll to position [689, 0]
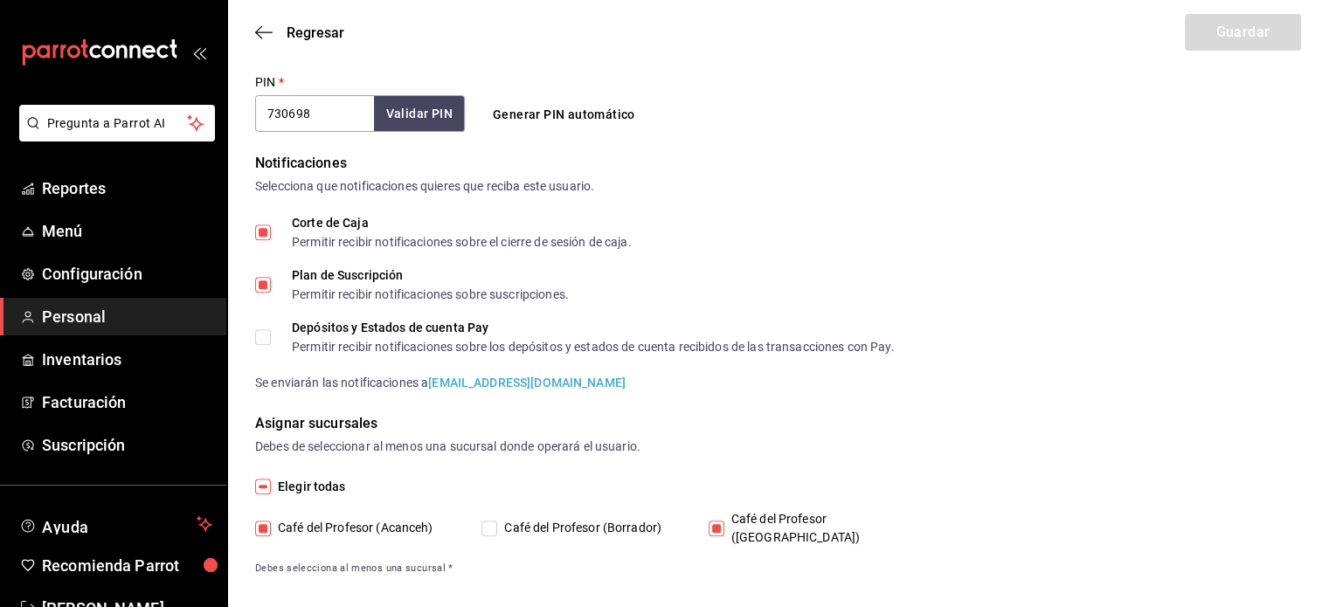
click at [722, 521] on input "Café del Profesor ([GEOGRAPHIC_DATA])" at bounding box center [717, 529] width 16 height 16
checkbox input "false"
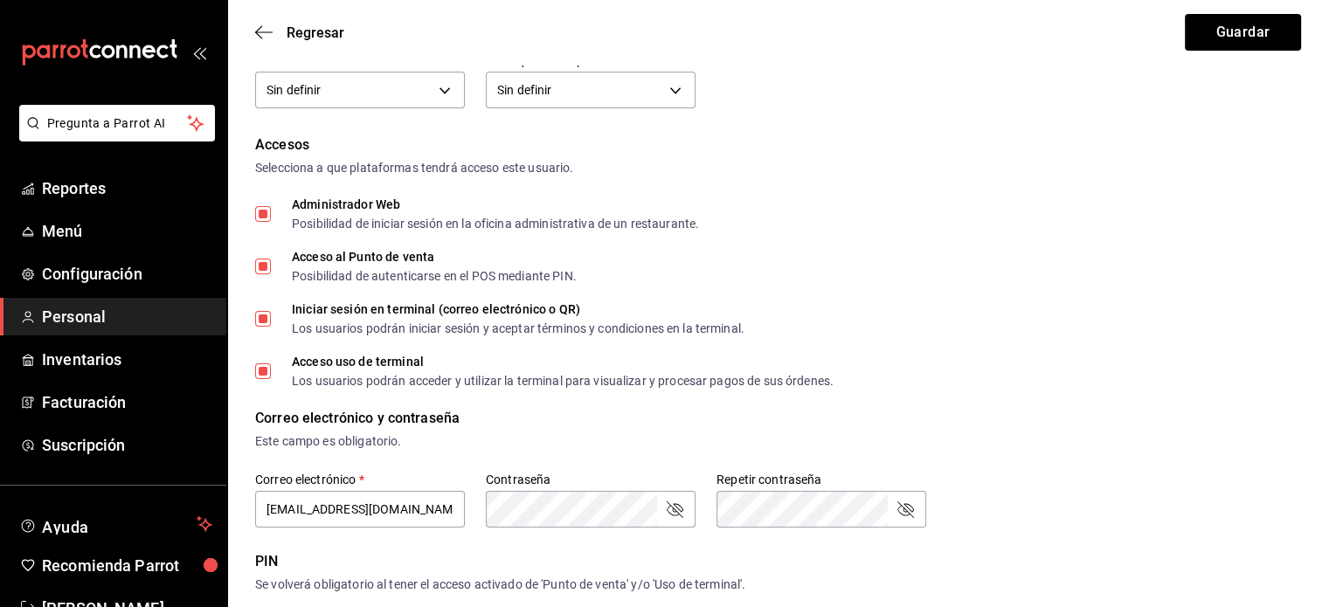
scroll to position [91, 0]
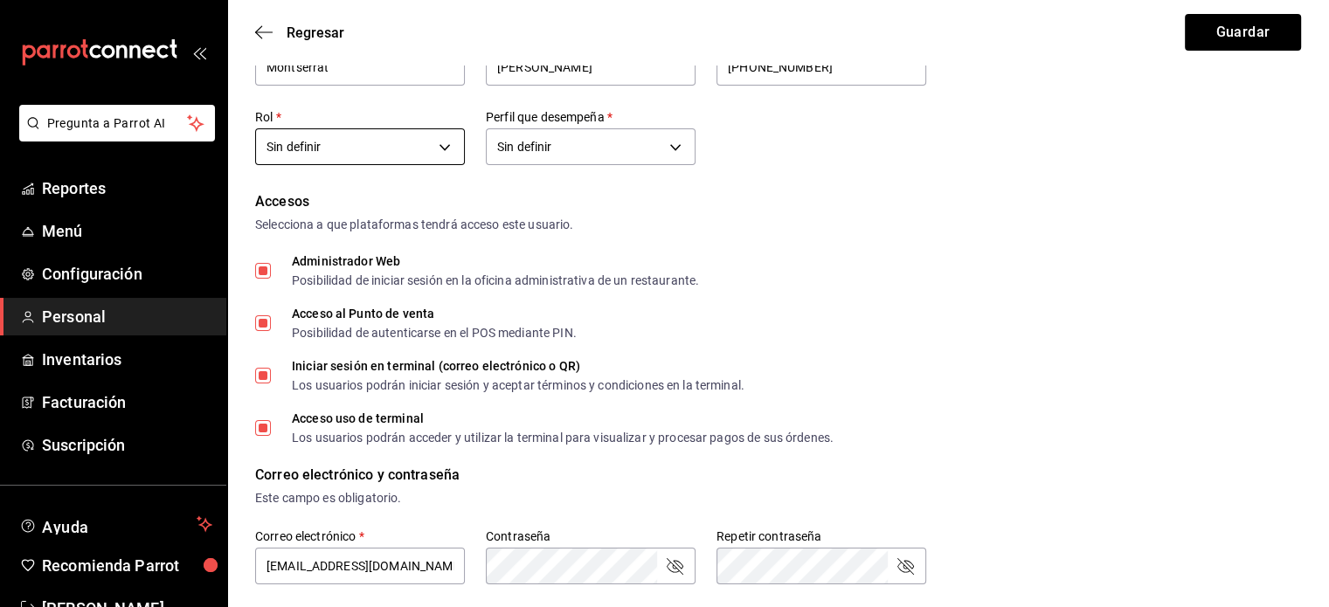
click at [450, 145] on body "Pregunta a Parrot AI Reportes Menú Configuración Personal Inventarios Facturaci…" at bounding box center [664, 566] width 1329 height 1315
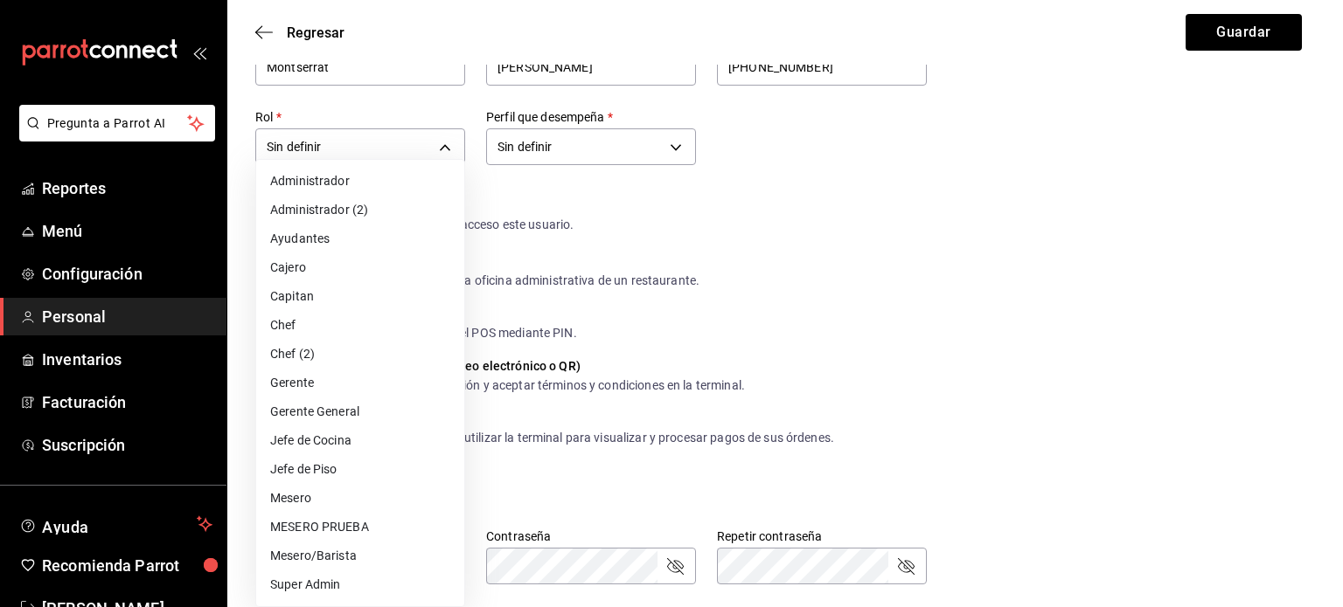
click at [358, 501] on li "Mesero" at bounding box center [360, 498] width 208 height 29
type input "1a76cd6b-98a7-4025-b815-3a88f11c6c47"
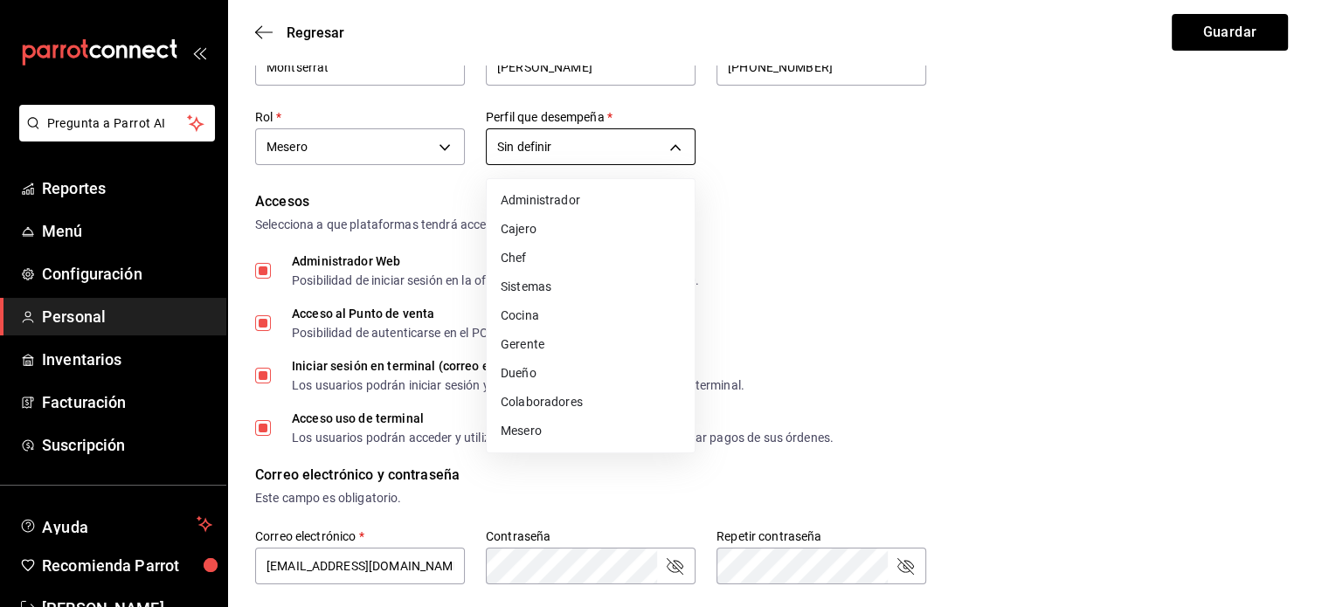
click at [677, 145] on body "Pregunta a Parrot AI Reportes Menú Configuración Personal Inventarios Facturaci…" at bounding box center [664, 566] width 1329 height 1315
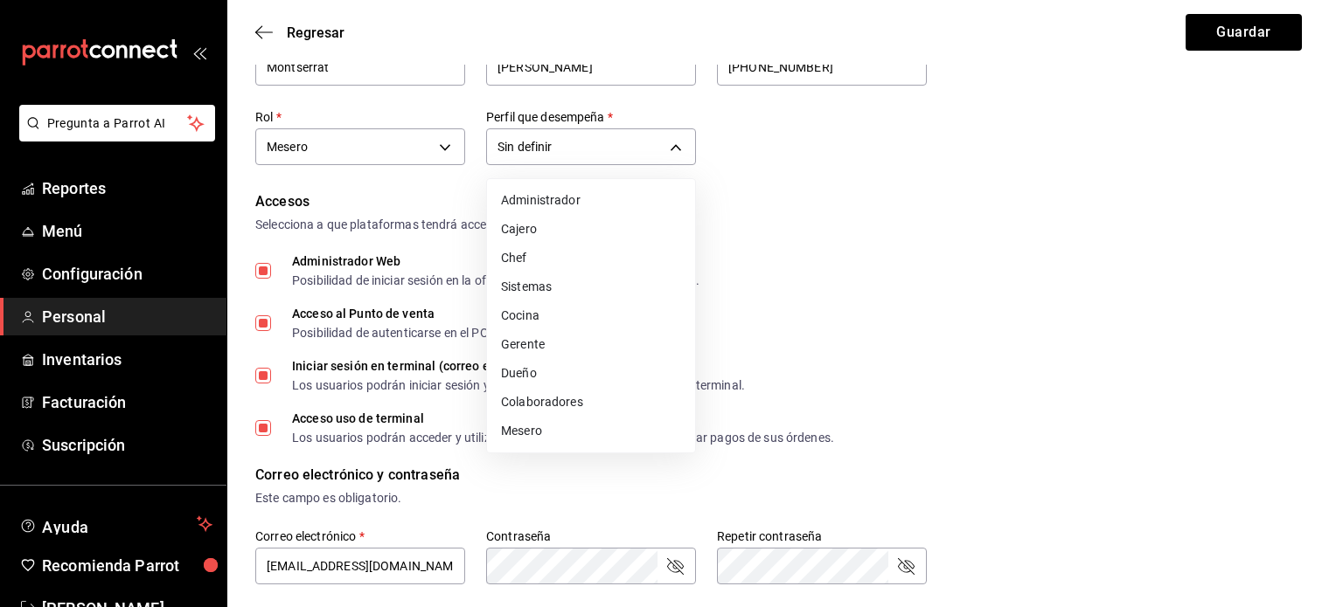
click at [555, 435] on li "Mesero" at bounding box center [591, 431] width 208 height 29
type input "WAITER"
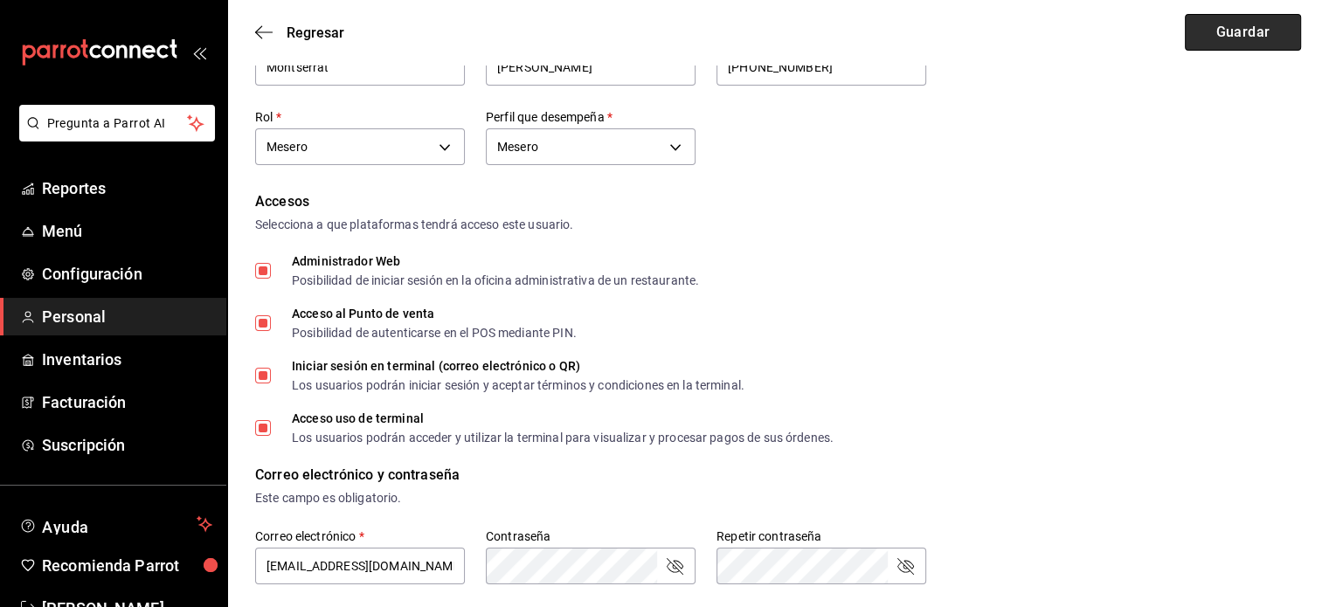
click at [1254, 29] on button "Guardar" at bounding box center [1243, 32] width 116 height 37
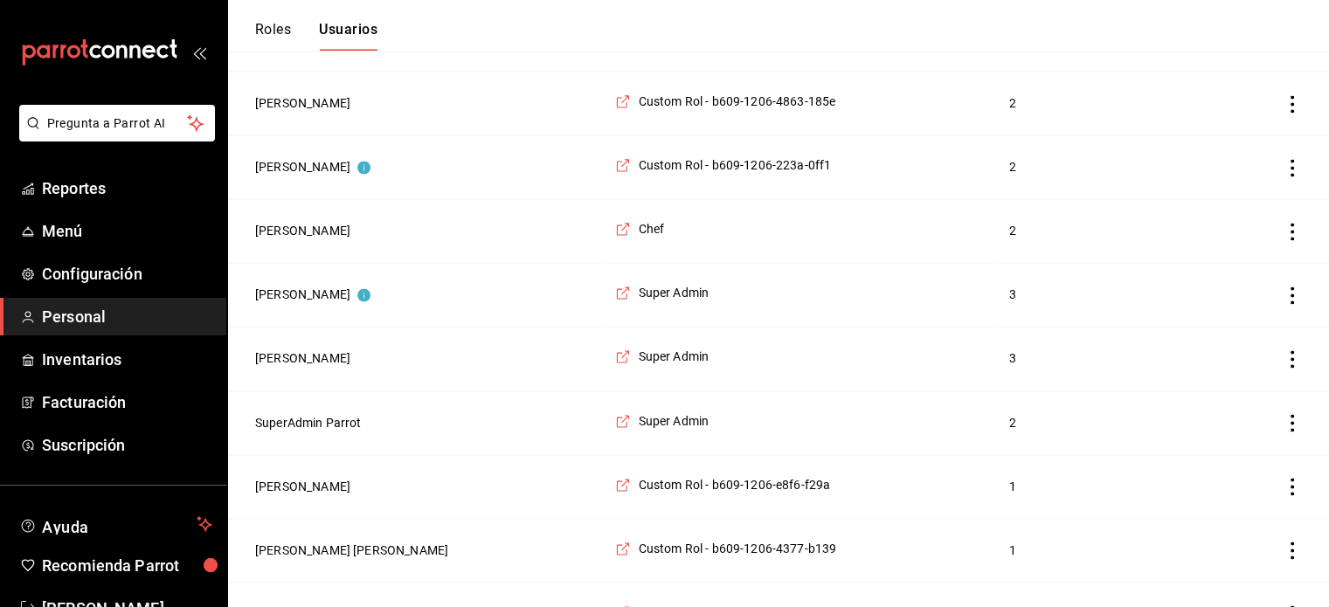
scroll to position [2796, 0]
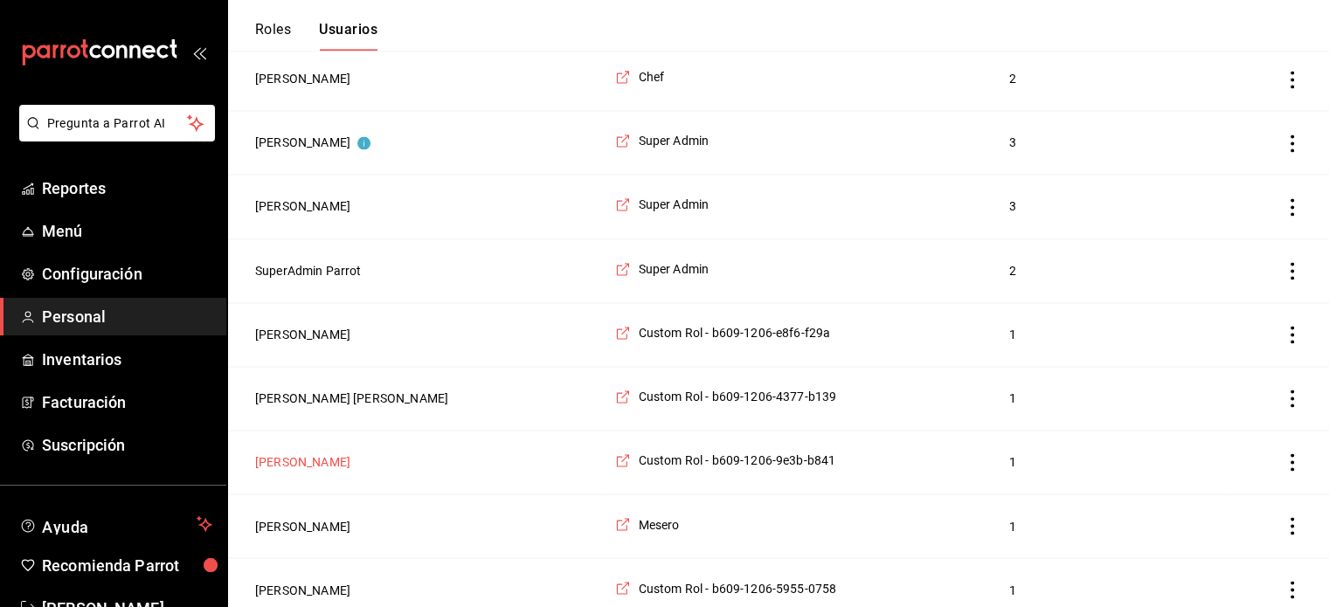
click at [291, 454] on button "[PERSON_NAME]" at bounding box center [302, 462] width 95 height 17
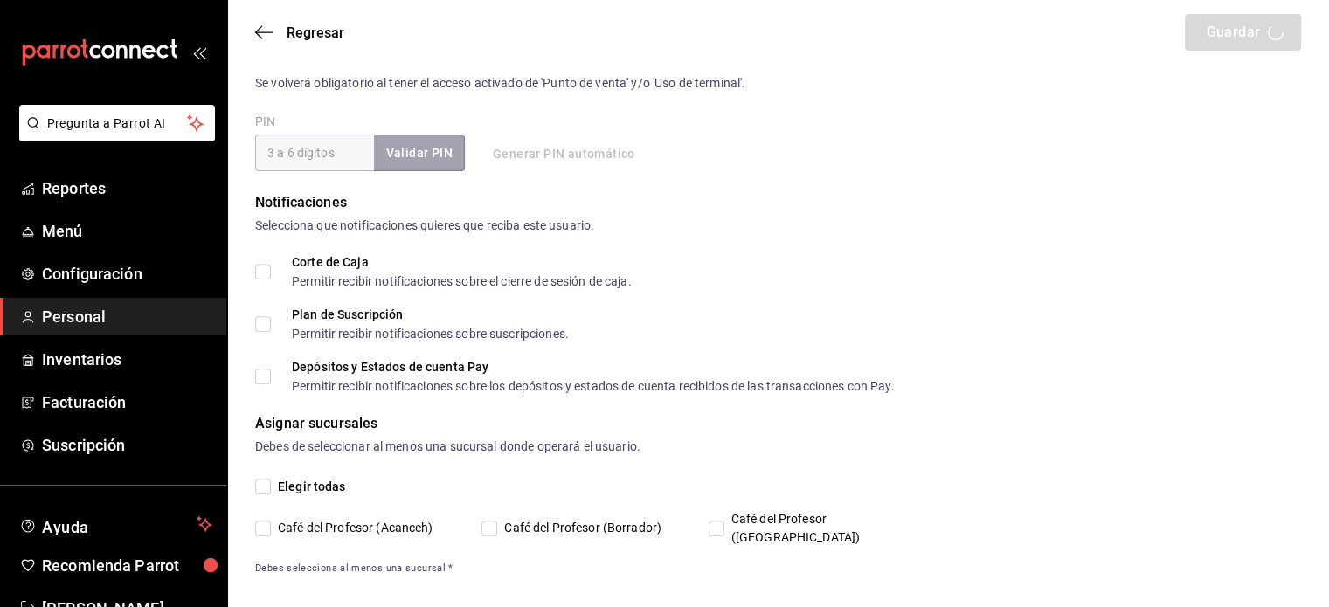
type input "Yeray"
type input "Díaz"
checkbox input "true"
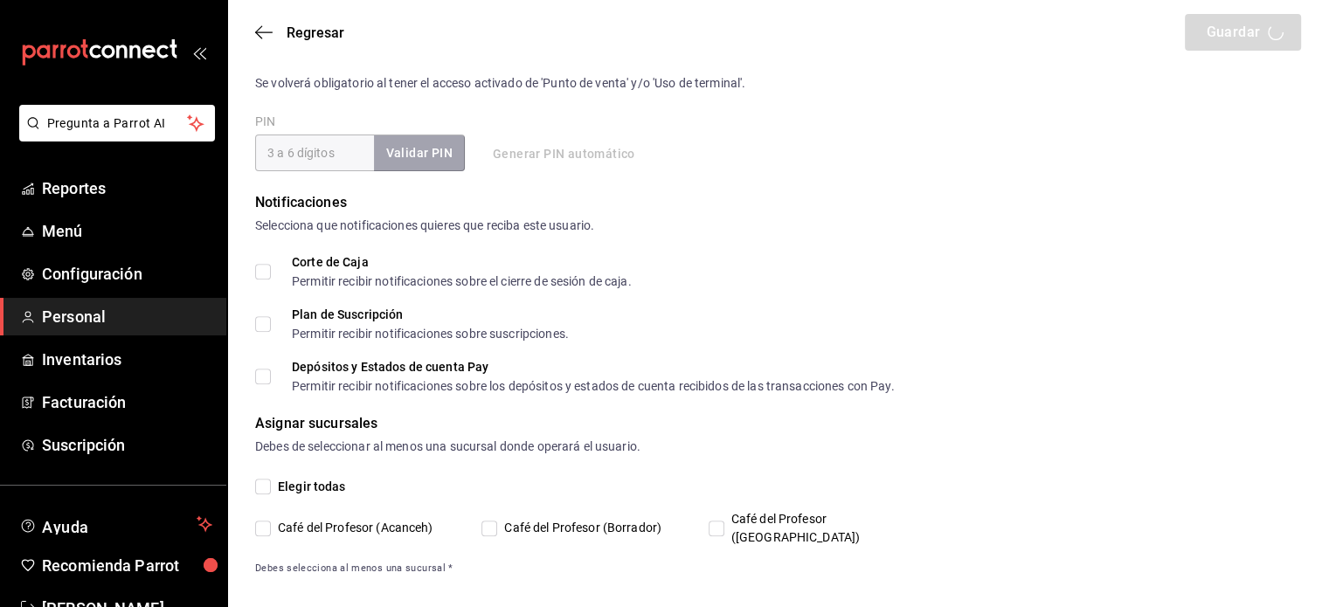
checkbox input "true"
type input "yeraydiaz444@gmail.com"
type input "7414"
checkbox input "true"
type input "+52 (52) 9982-9226"
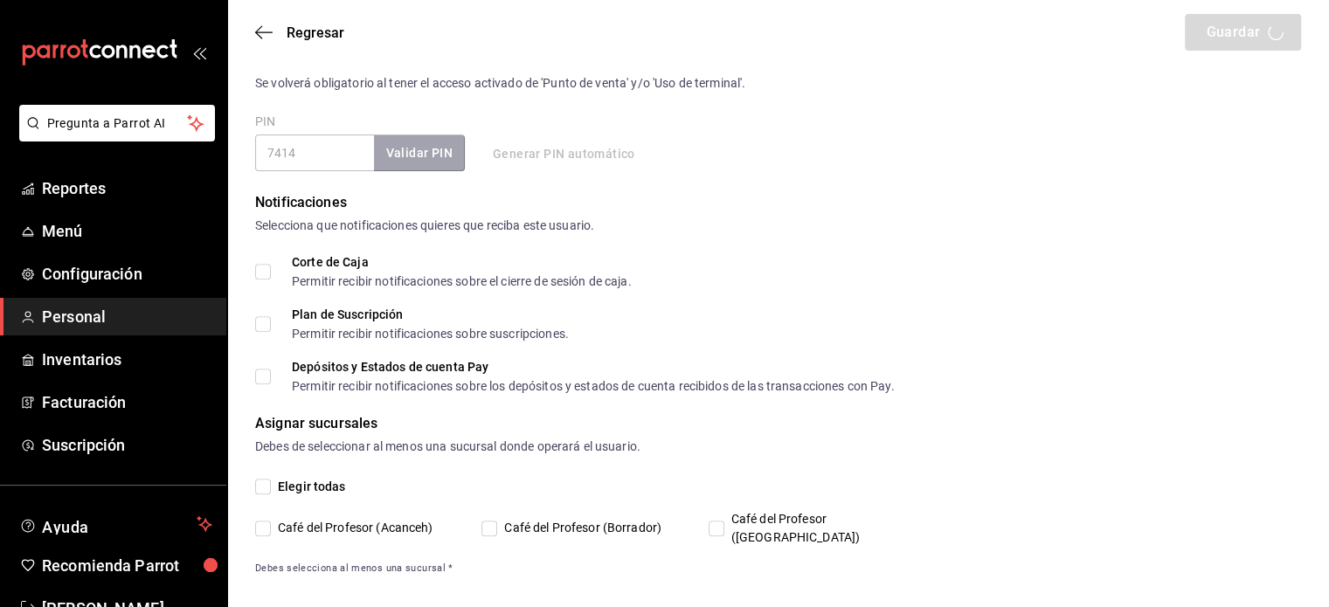
type input "1b4015a4-ffda-4f9d-9d78-ea16cb20eadf"
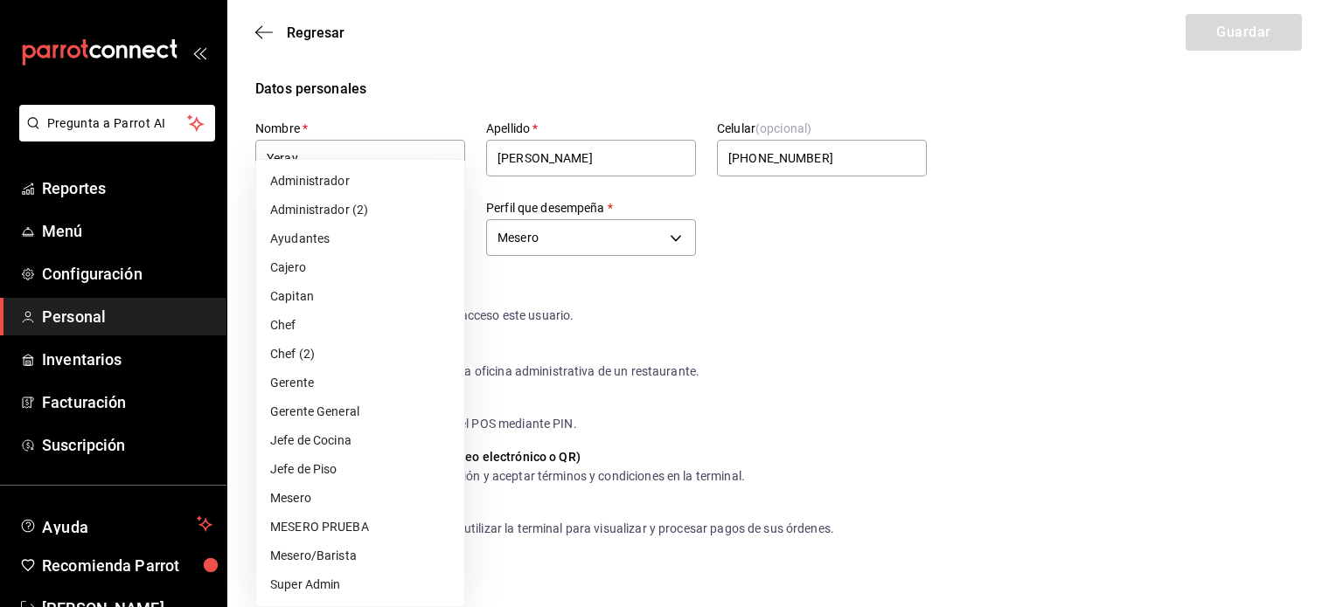
click at [378, 302] on li "Capitan" at bounding box center [360, 296] width 208 height 29
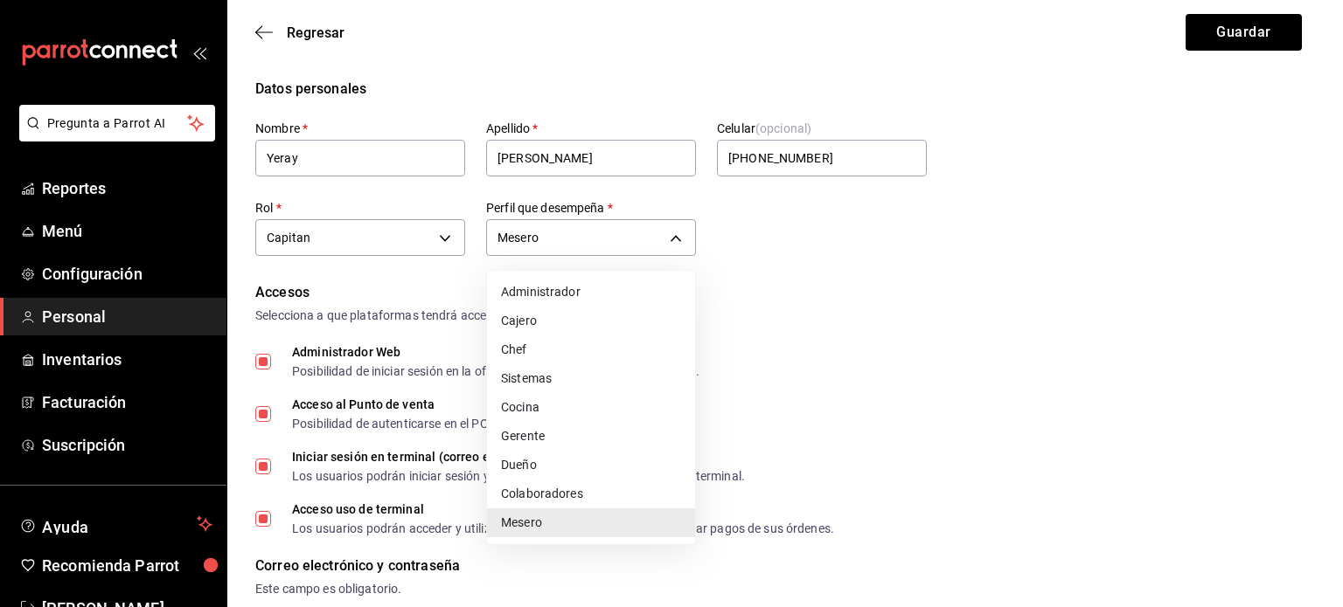
click at [538, 531] on li "Mesero" at bounding box center [591, 523] width 208 height 29
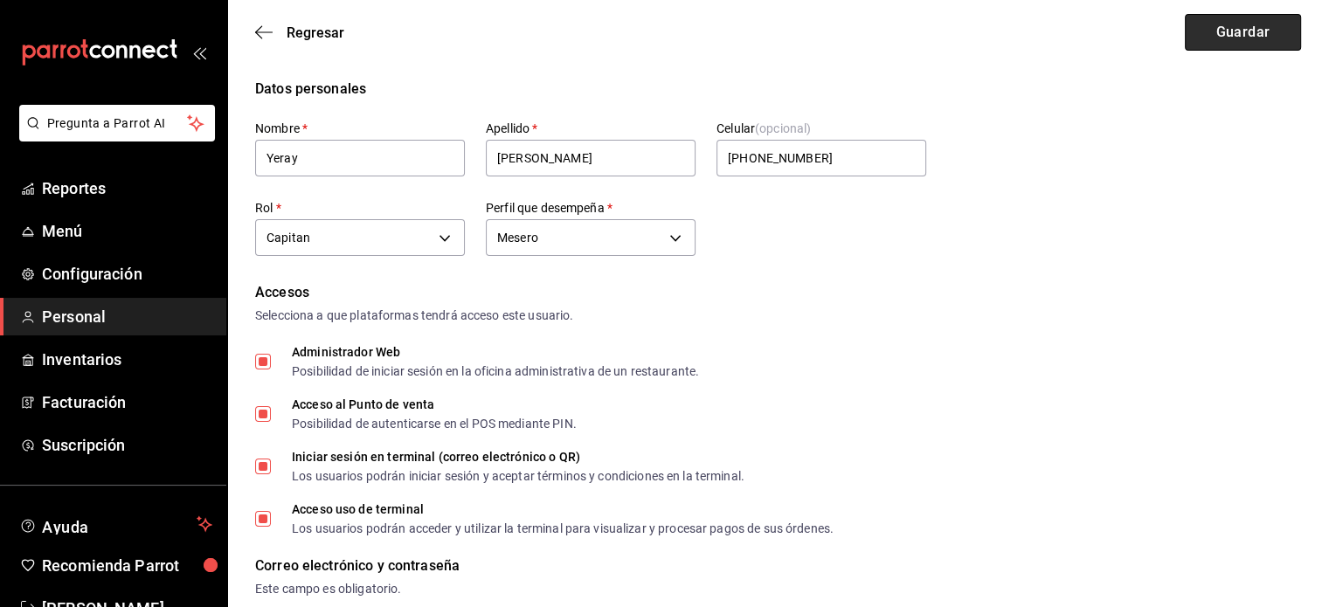
click at [1232, 27] on button "Guardar" at bounding box center [1243, 32] width 116 height 37
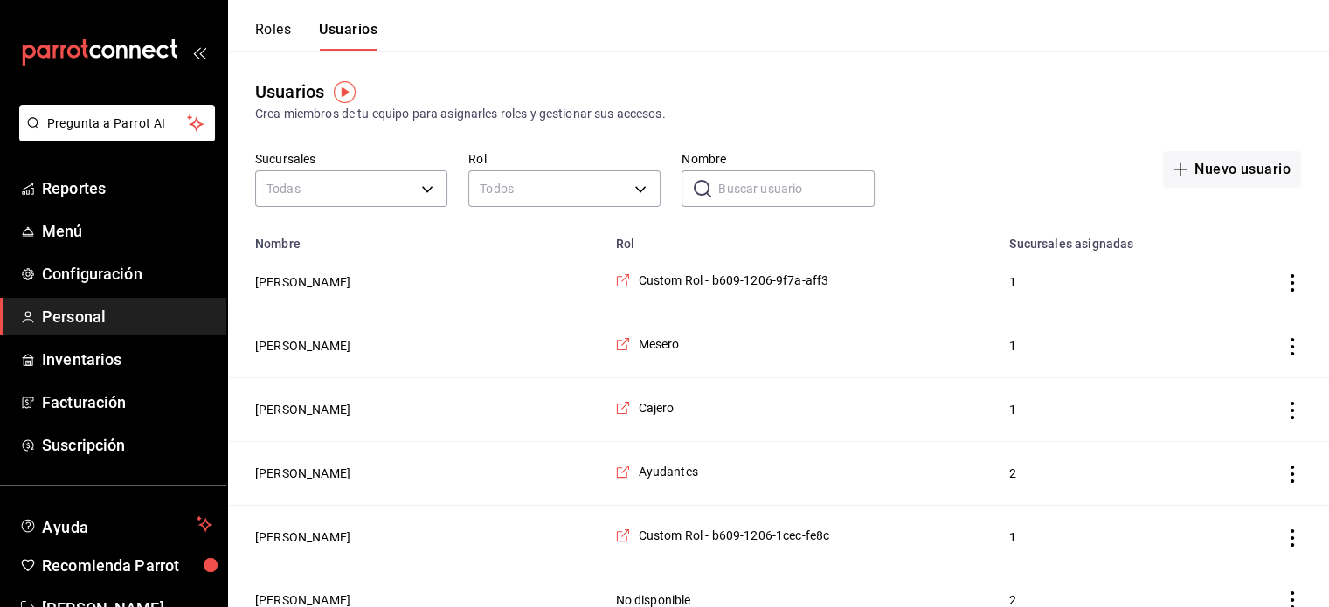
click at [263, 30] on button "Roles" at bounding box center [273, 36] width 36 height 30
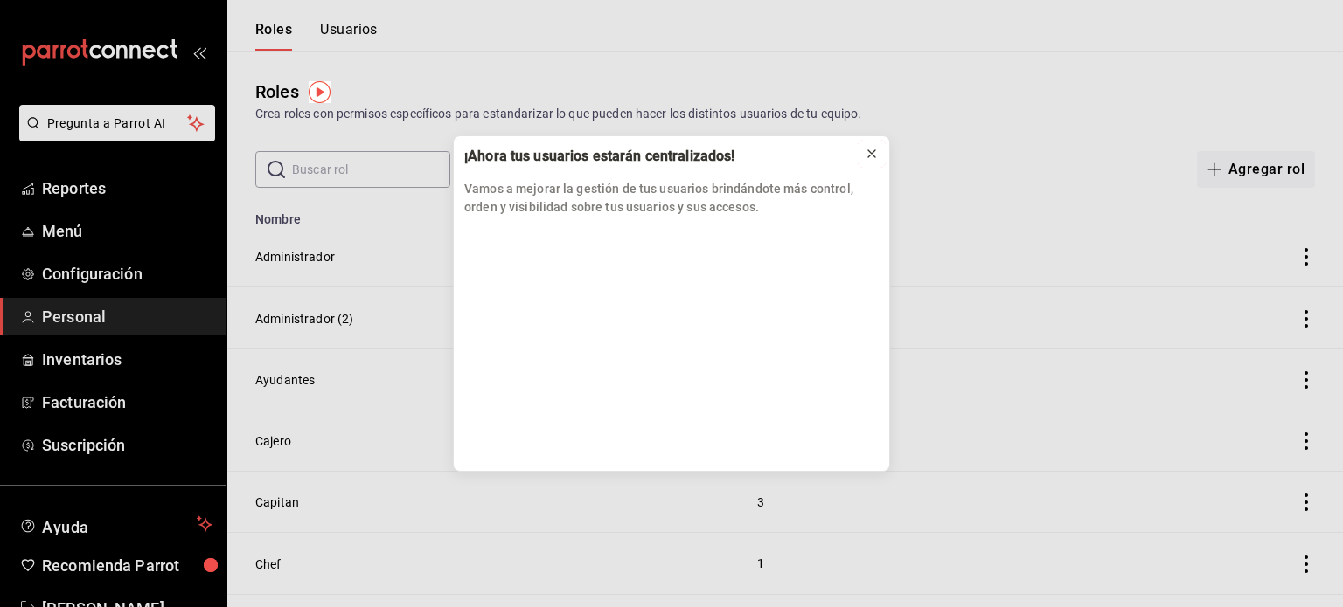
click at [868, 150] on icon at bounding box center [871, 153] width 7 height 7
click at [868, 153] on icon at bounding box center [871, 154] width 14 height 14
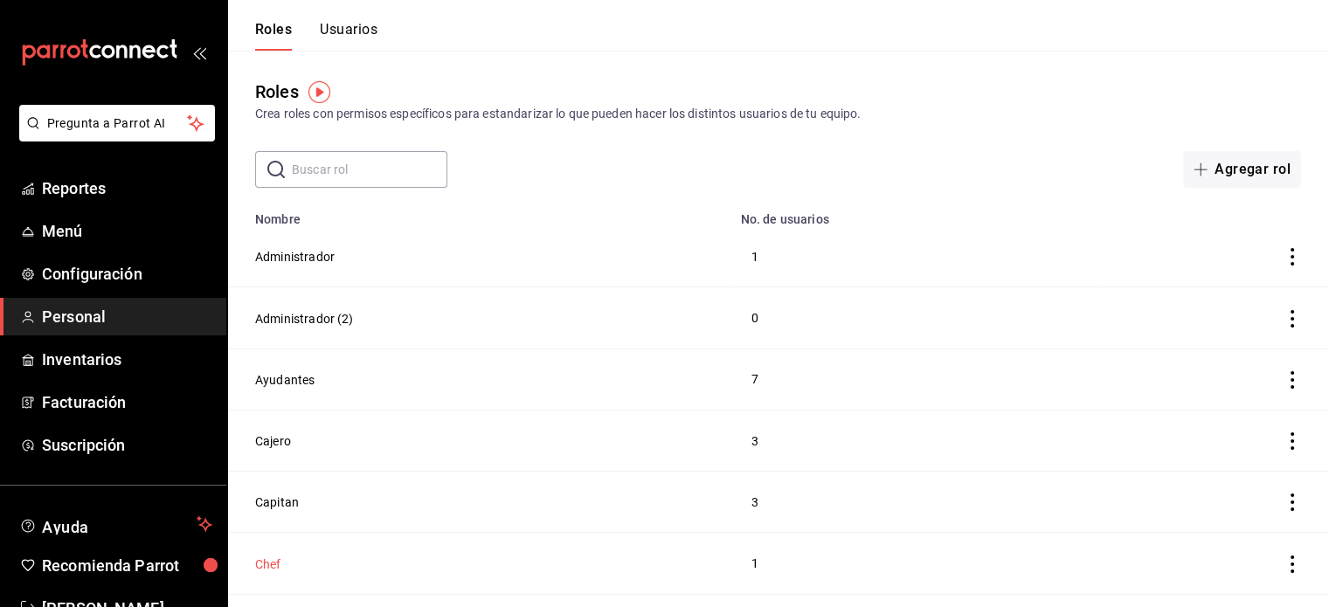
click at [277, 566] on button "Chef" at bounding box center [268, 564] width 26 height 17
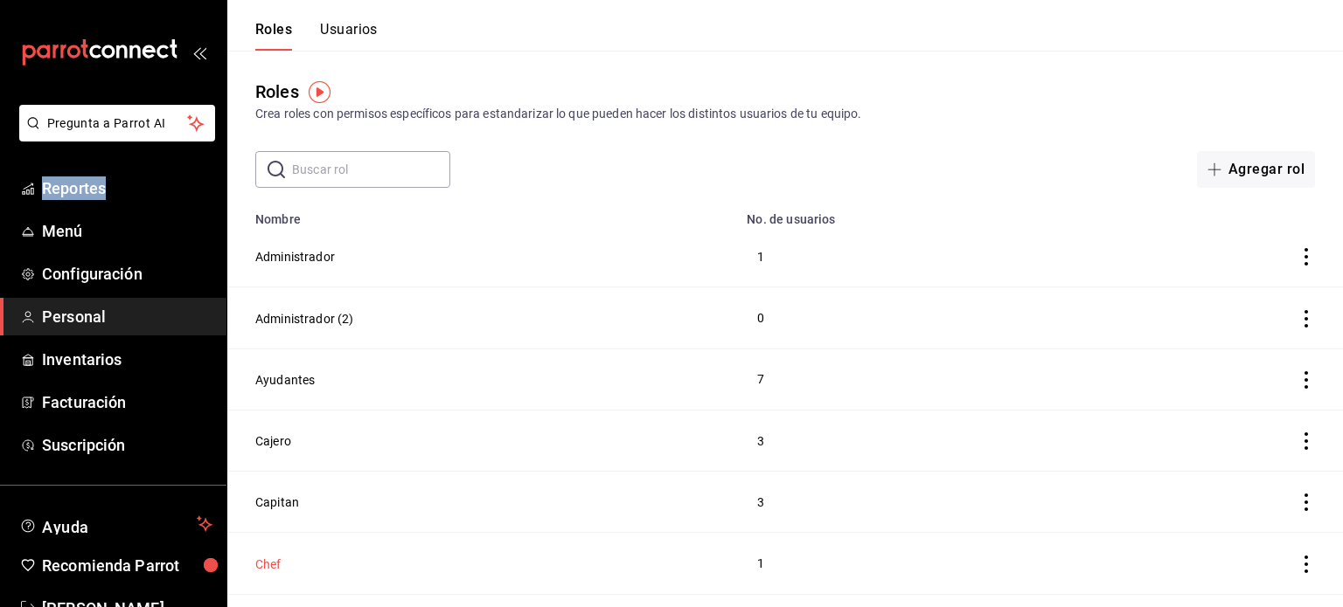
click at [277, 566] on html "Pregunta a Parrot AI Reportes Menú Configuración Personal Inventarios Facturaci…" at bounding box center [671, 573] width 1343 height 1147
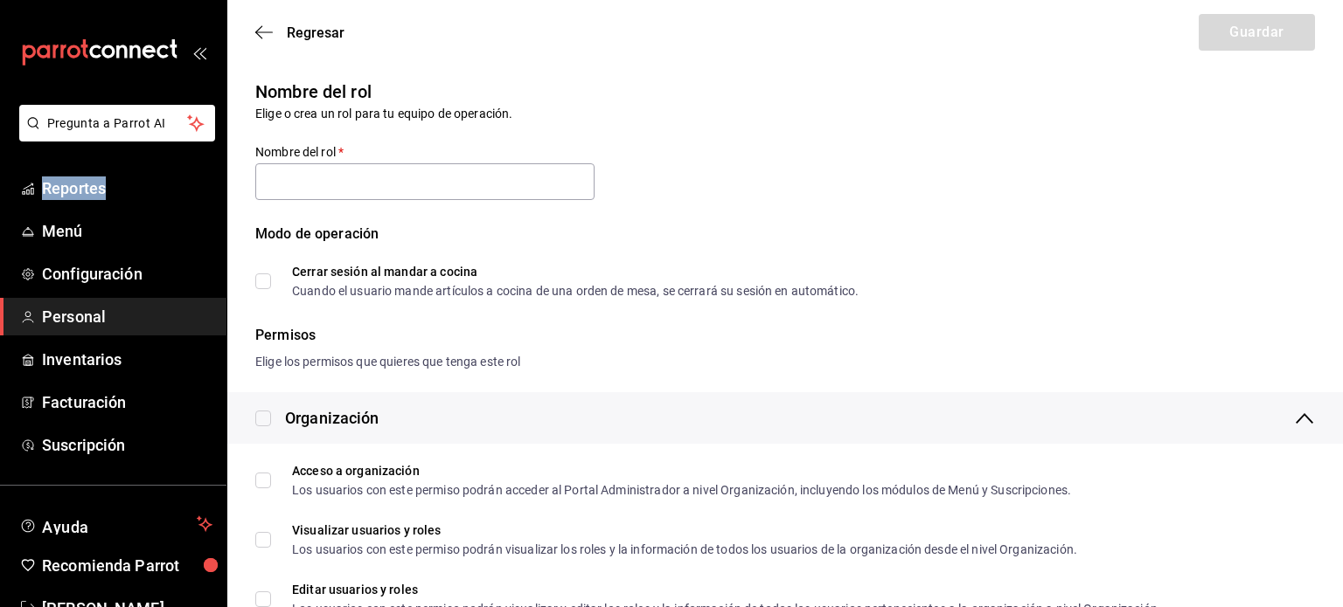
type input "Chef"
checkbox input "true"
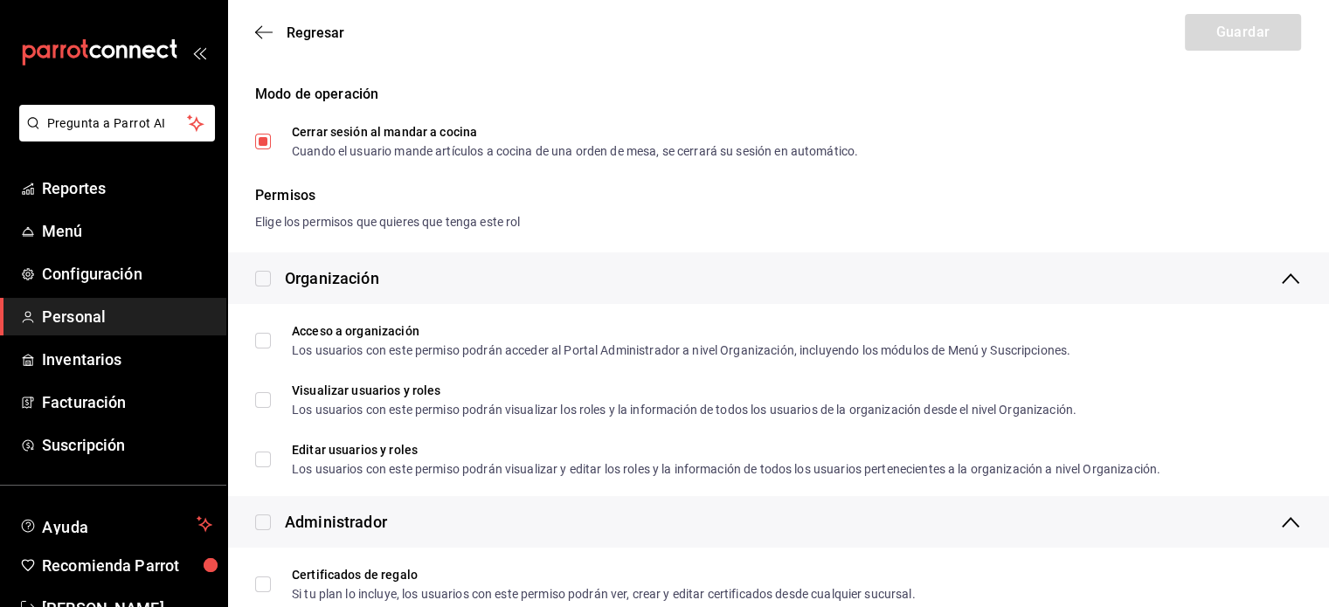
scroll to position [185, 0]
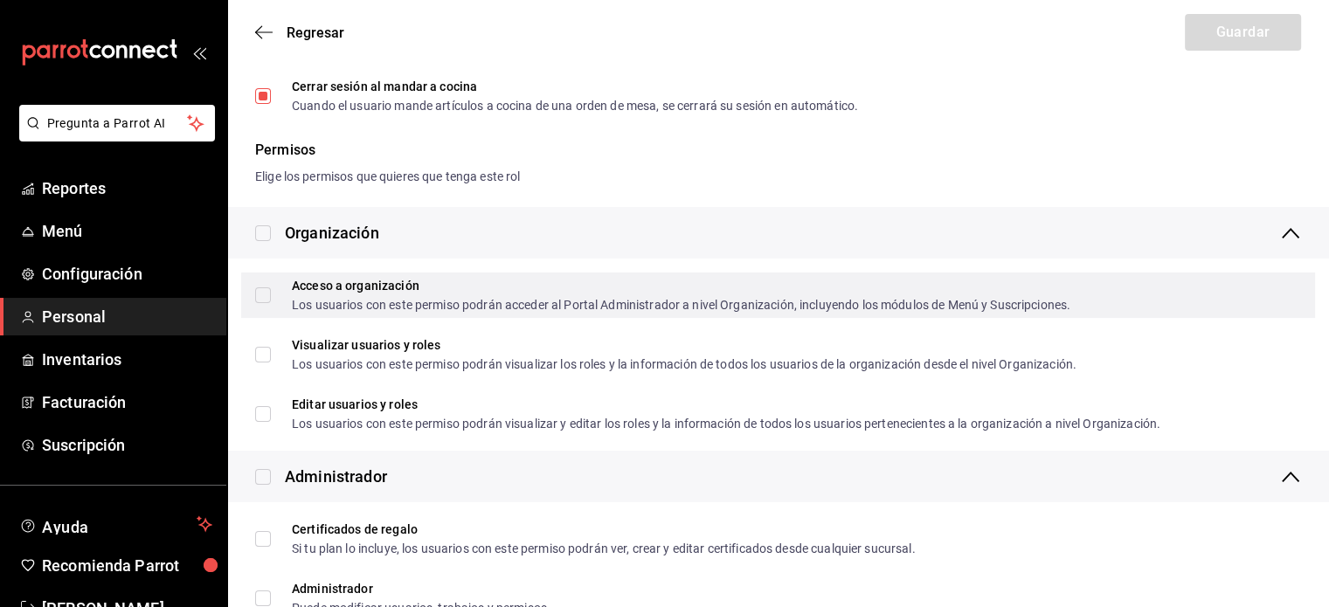
click at [256, 295] on input "Acceso a organización Los usuarios con este permiso podrán acceder al Portal Ad…" at bounding box center [263, 296] width 16 height 16
checkbox input "true"
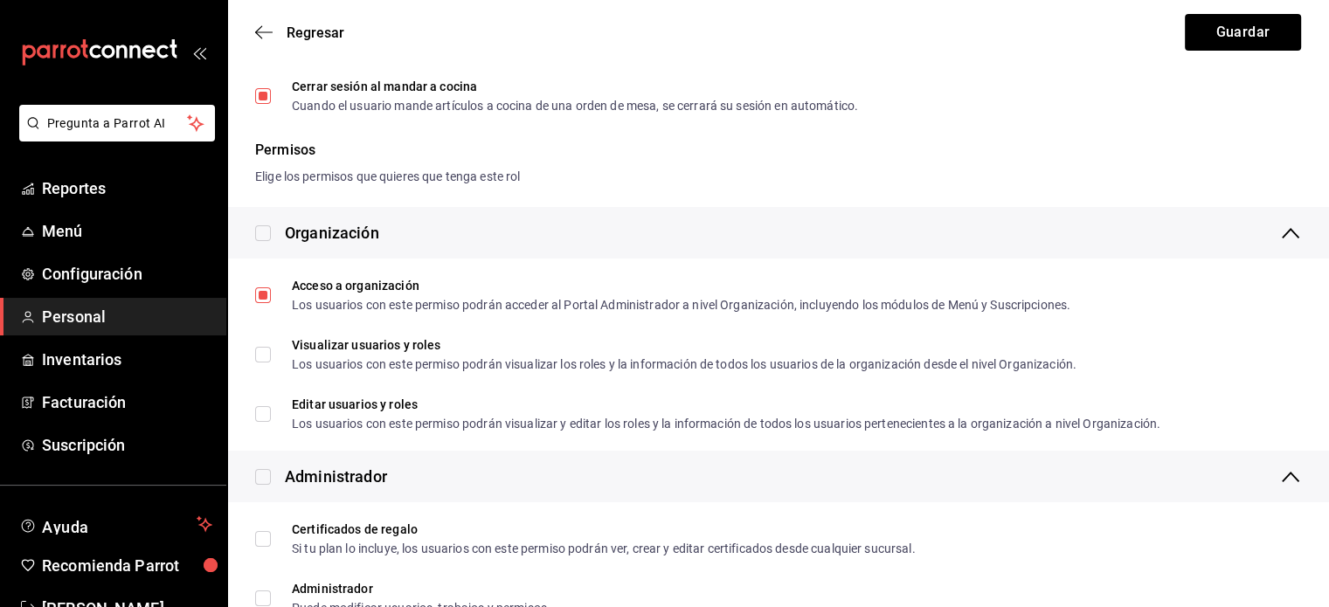
click at [261, 230] on input "checkbox" at bounding box center [263, 234] width 16 height 16
checkbox input "true"
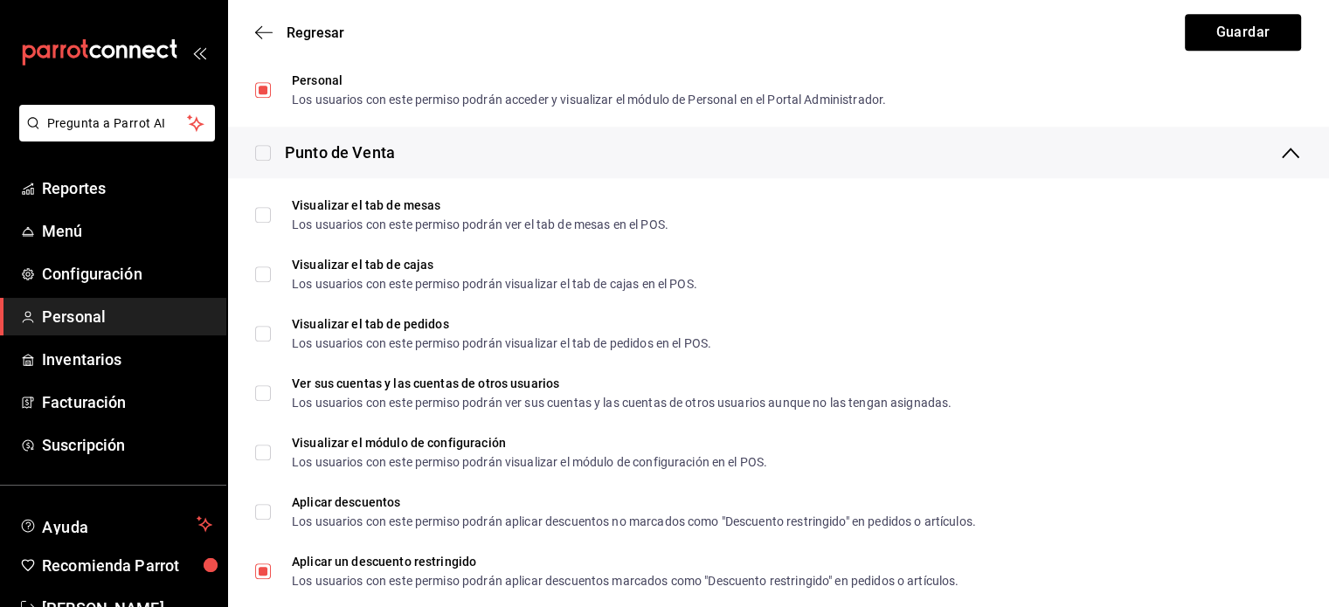
scroll to position [1622, 0]
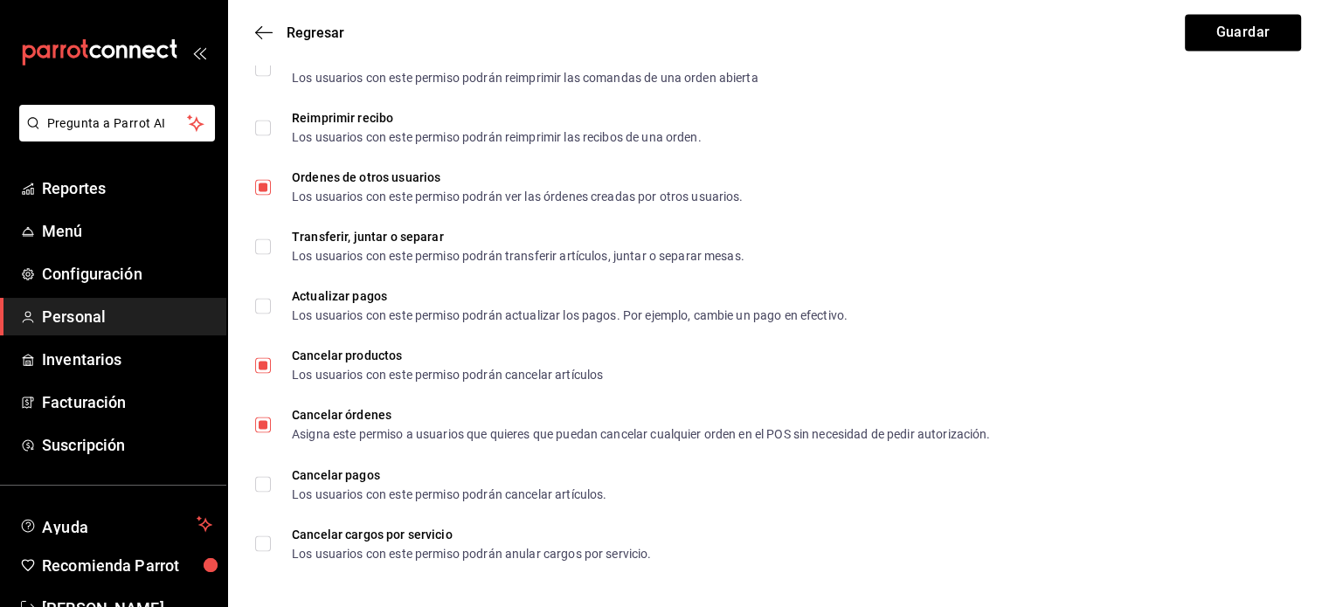
checkbox input "false"
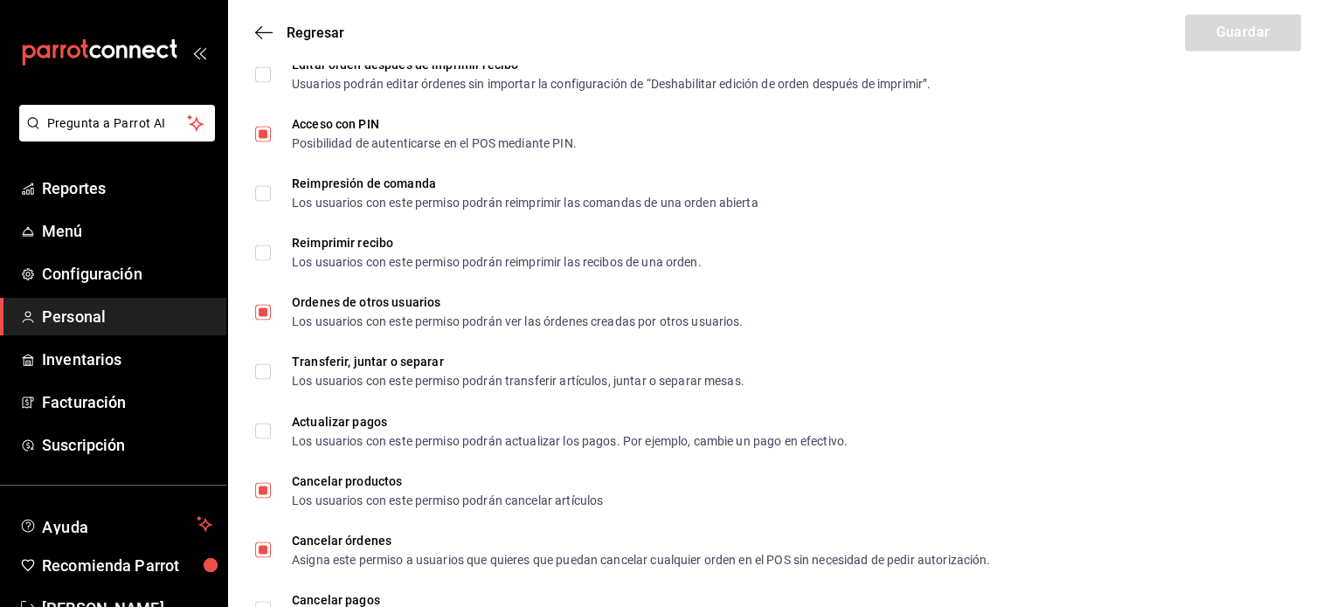
scroll to position [3059, 0]
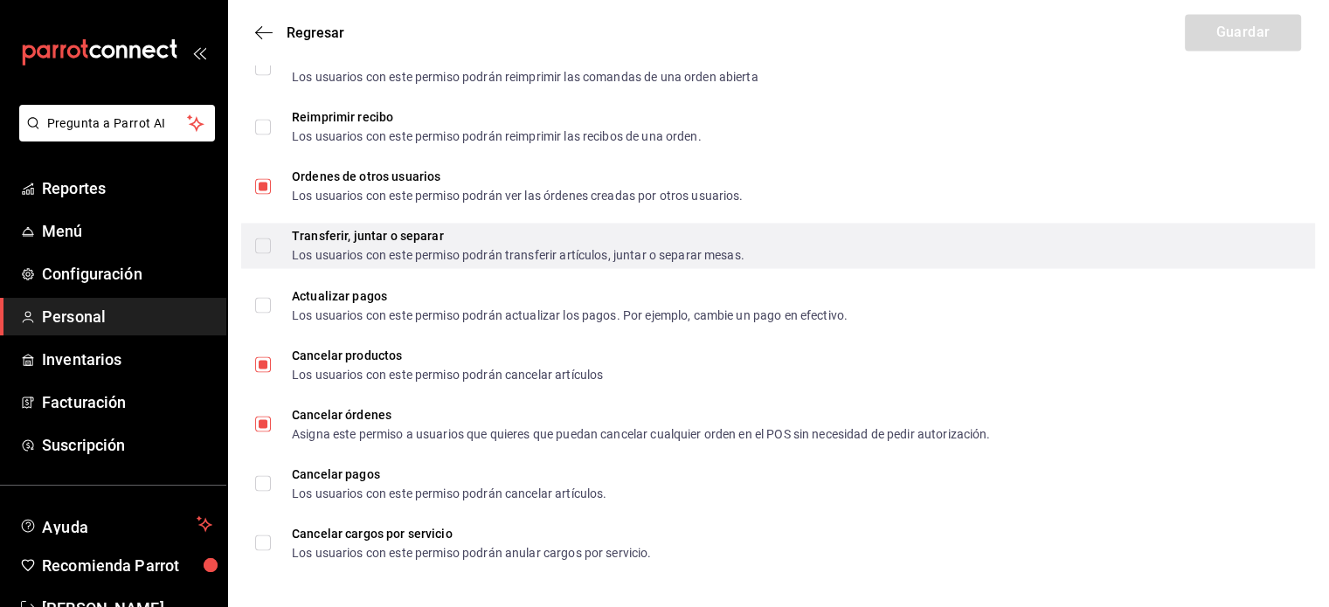
click at [266, 251] on input "Transferir, juntar o separar Los usuarios con este permiso podrán transferir ar…" at bounding box center [263, 246] width 16 height 16
checkbox input "true"
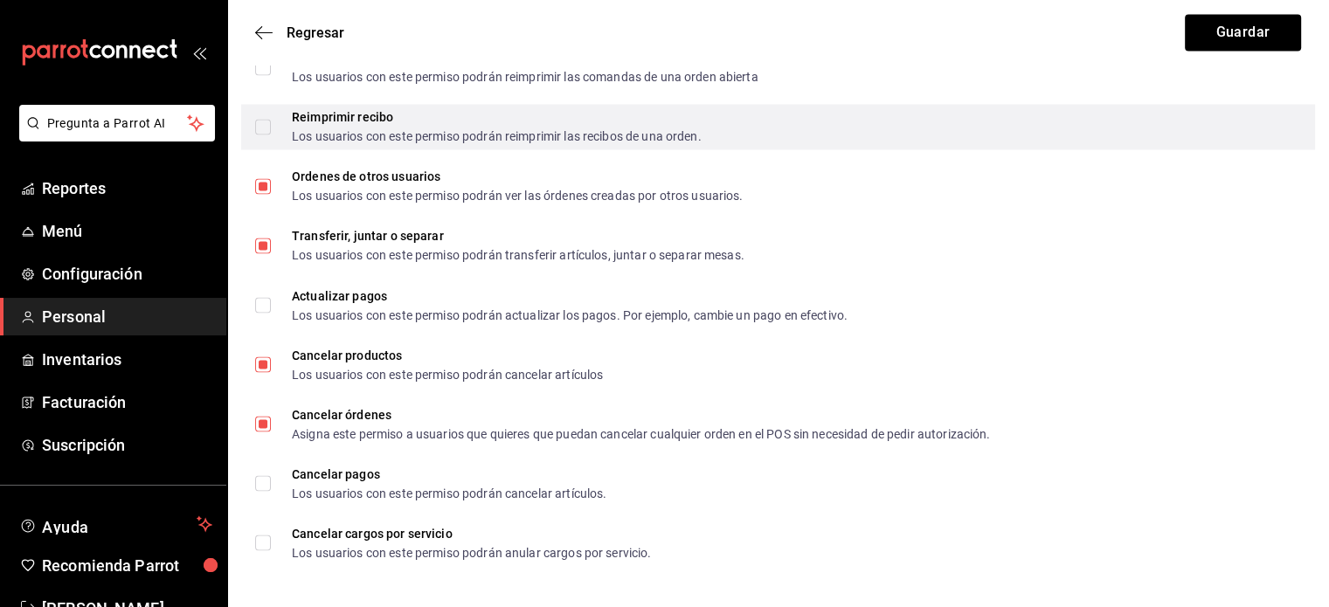
click at [273, 129] on span "Reimprimir recibo Los usuarios con este permiso podrán reimprimir las recibos d…" at bounding box center [486, 126] width 431 height 31
click at [271, 129] on input "Reimprimir recibo Los usuarios con este permiso podrán reimprimir las recibos d…" at bounding box center [263, 127] width 16 height 16
checkbox input "true"
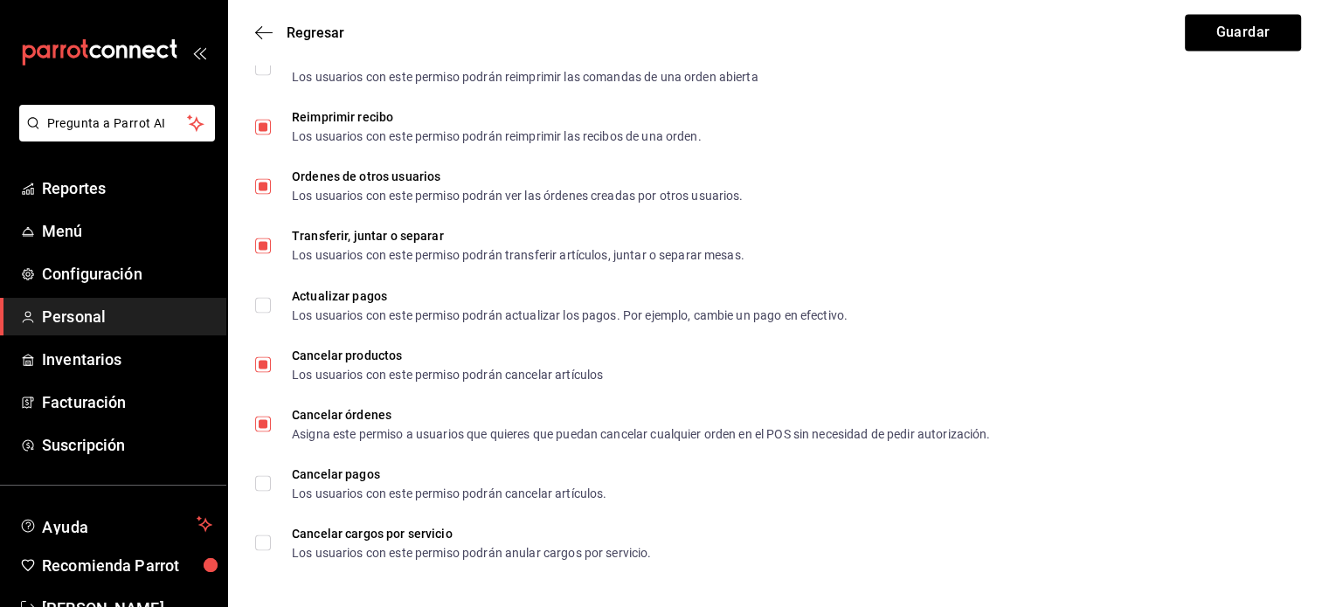
scroll to position [2646, 0]
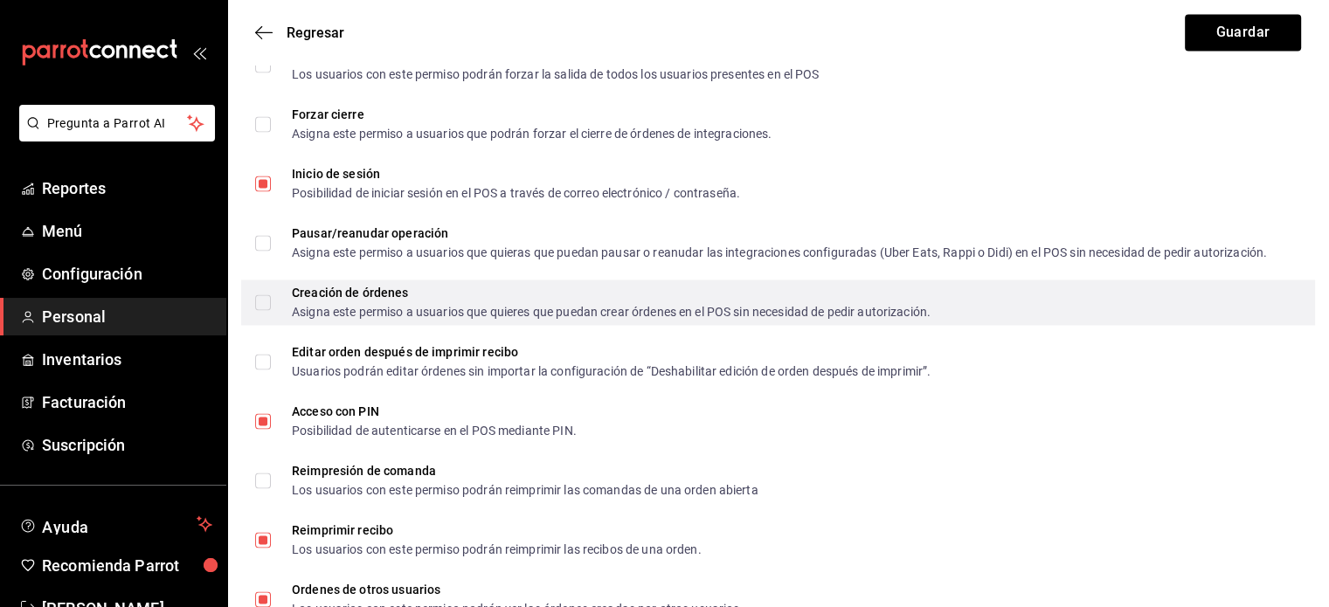
click at [255, 307] on input "Creación de órdenes Asigna este permiso a usuarios que quieres que puedan crear…" at bounding box center [263, 303] width 16 height 16
checkbox input "true"
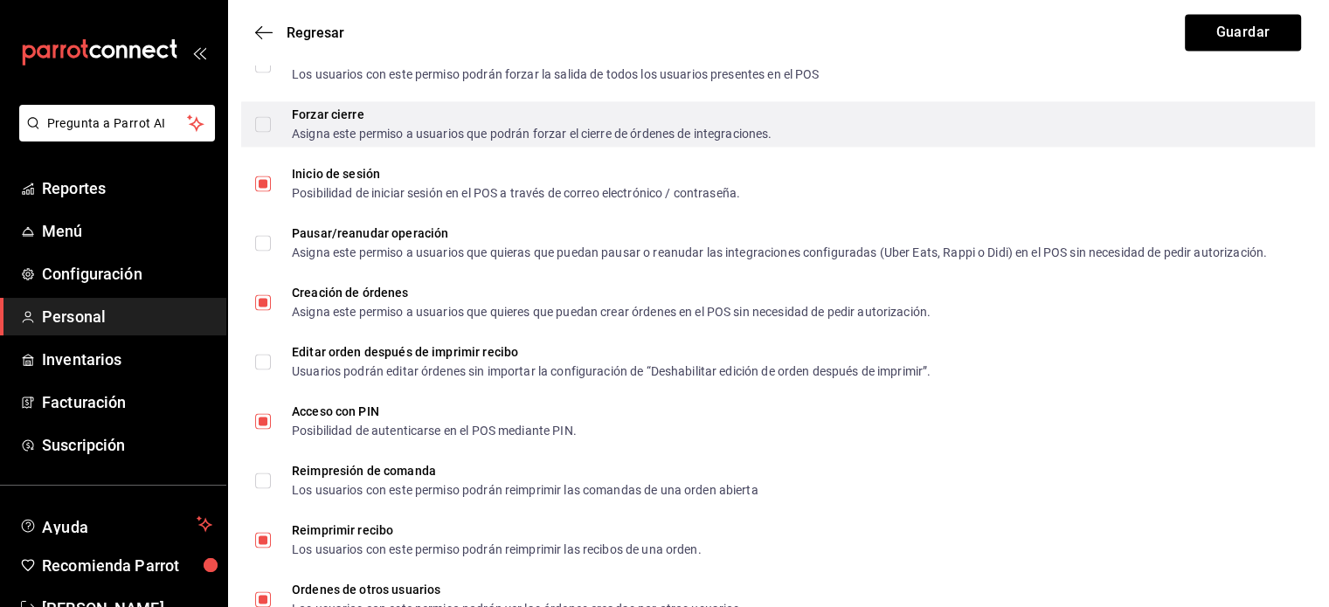
click at [262, 125] on input "Forzar cierre Asigna este permiso a usuarios que podrán forzar el cierre de órd…" at bounding box center [263, 124] width 16 height 16
checkbox input "true"
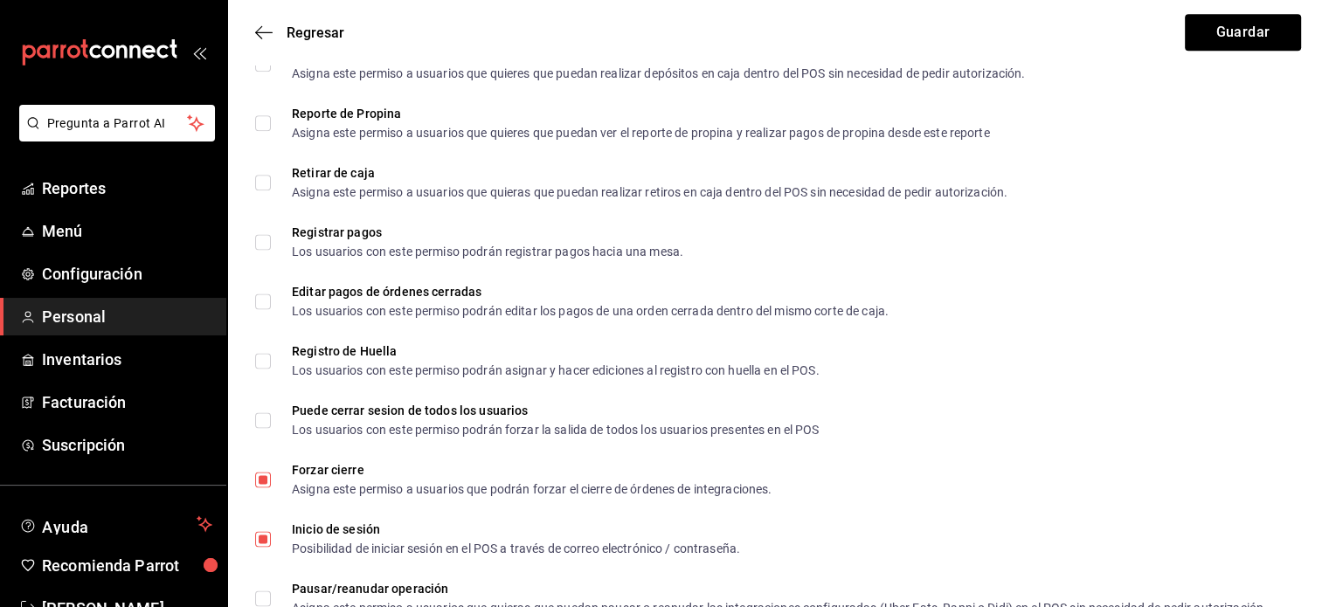
scroll to position [2273, 0]
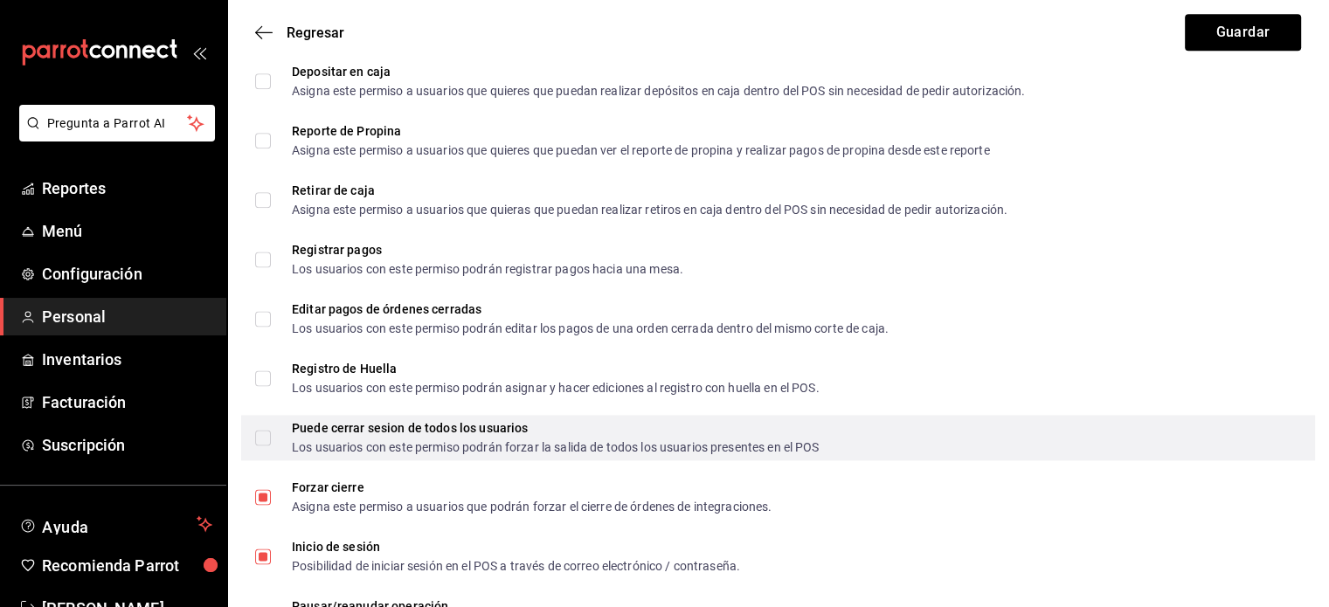
click at [267, 432] on input "Puede cerrar sesion de todos los usuarios Los usuarios con este permiso podrán …" at bounding box center [263, 438] width 16 height 16
checkbox input "true"
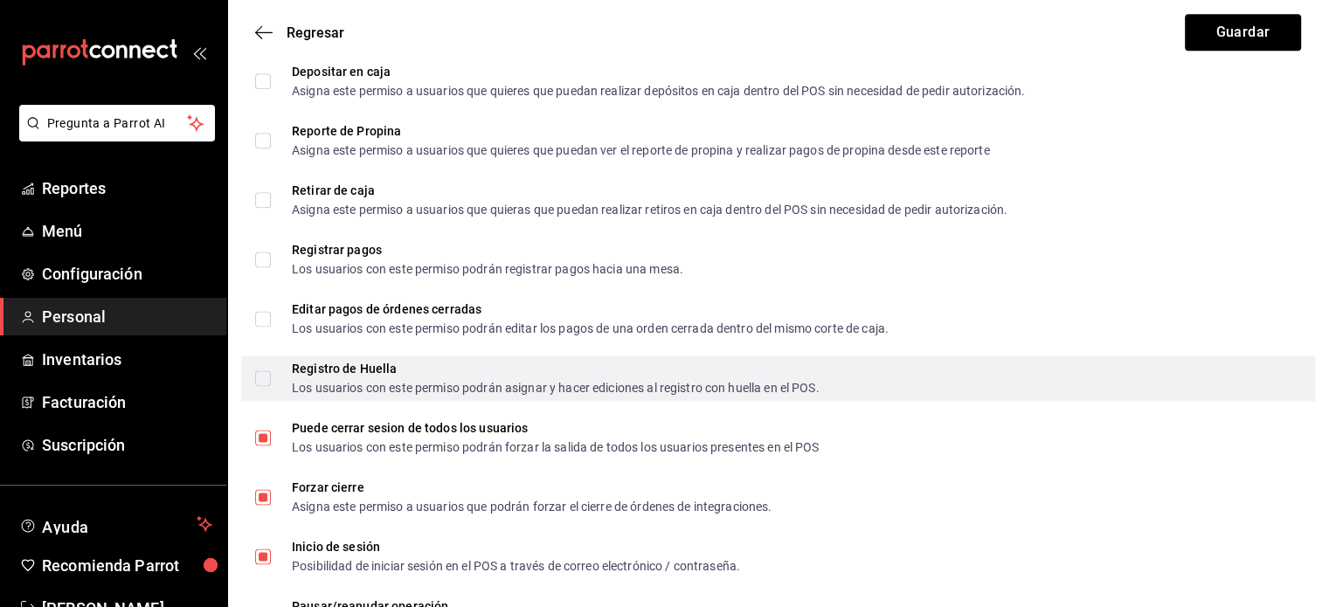
click at [267, 372] on input "Registro de Huella Los usuarios con este permiso podrán asignar y hacer edicion…" at bounding box center [263, 379] width 16 height 16
checkbox input "true"
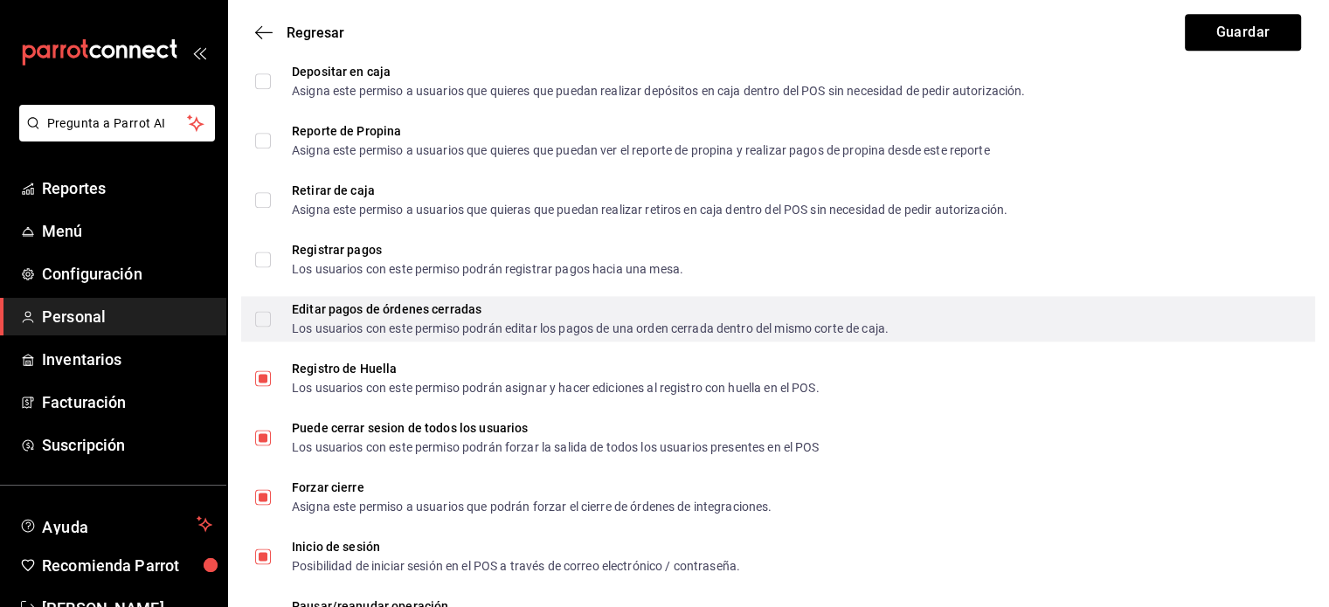
click at [266, 323] on input "Editar pagos de órdenes cerradas Los usuarios con este permiso podrán editar lo…" at bounding box center [263, 319] width 16 height 16
checkbox input "true"
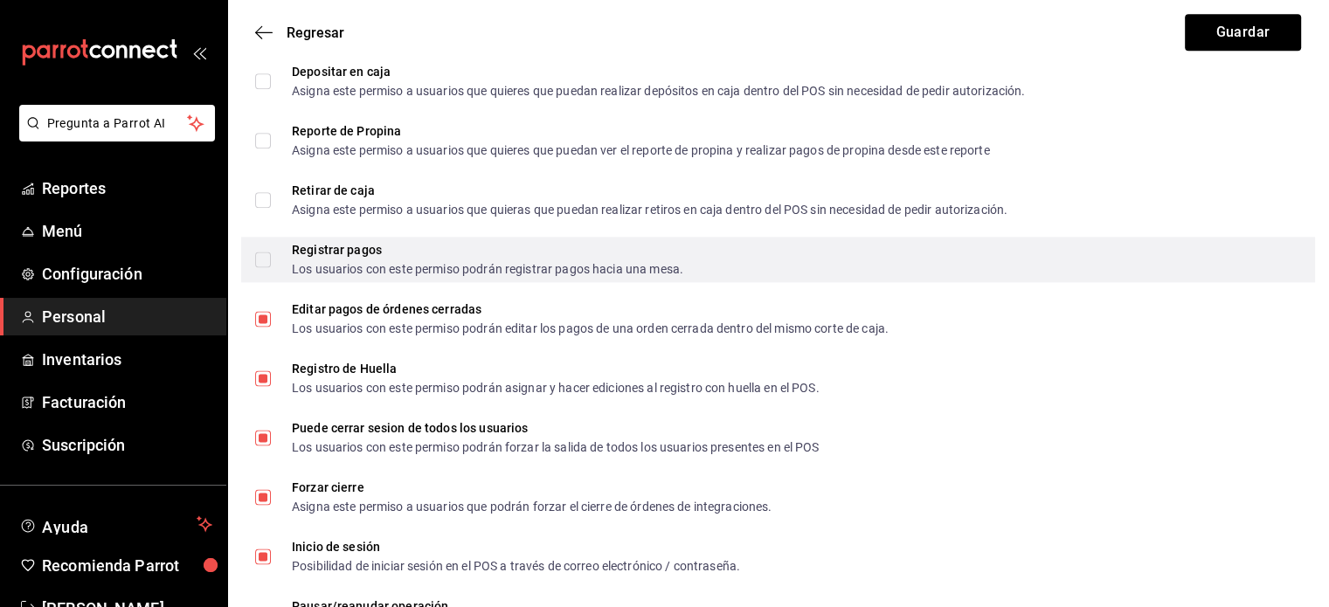
click at [253, 260] on div "Registrar pagos Los usuarios con este permiso podrán registrar pagos hacia una …" at bounding box center [778, 259] width 1074 height 45
click at [261, 254] on input "Registrar pagos Los usuarios con este permiso podrán registrar pagos hacia una …" at bounding box center [263, 260] width 16 height 16
checkbox input "true"
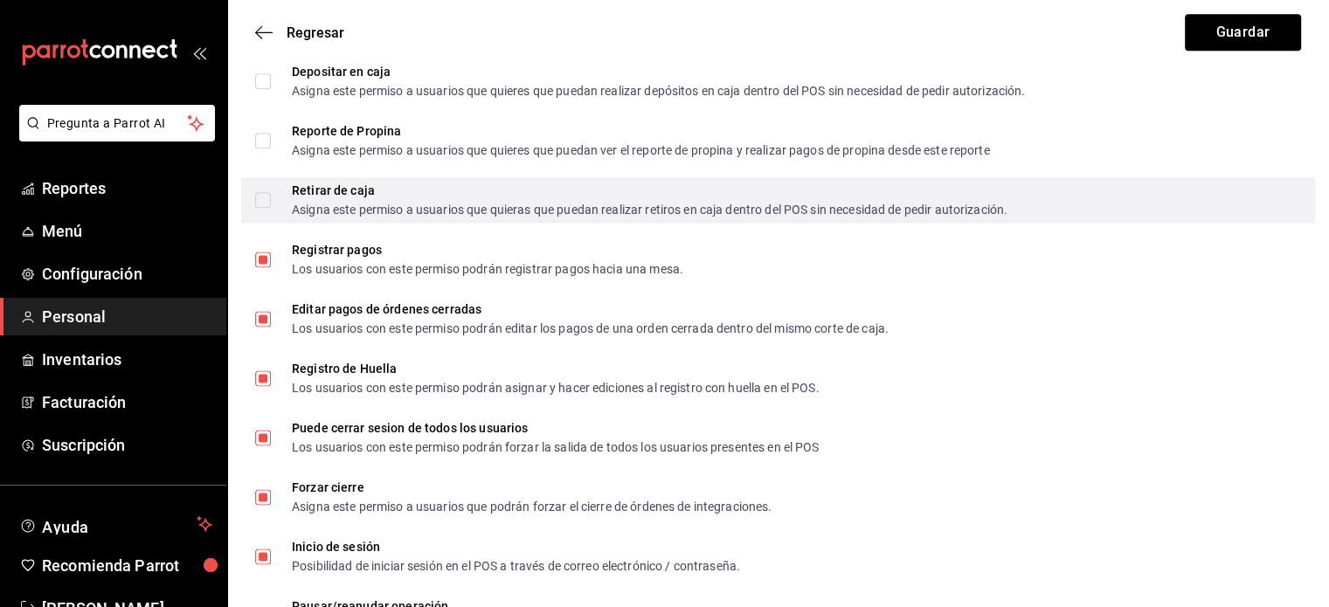
click at [254, 209] on div "Retirar de caja Asigna este permiso a usuarios que quieras que puedan realizar …" at bounding box center [778, 199] width 1074 height 45
click at [258, 209] on label "Retirar de caja Asigna este permiso a usuarios que quieras que puedan realizar …" at bounding box center [631, 199] width 753 height 31
click at [258, 208] on input "Retirar de caja Asigna este permiso a usuarios que quieras que puedan realizar …" at bounding box center [263, 200] width 16 height 16
checkbox input "true"
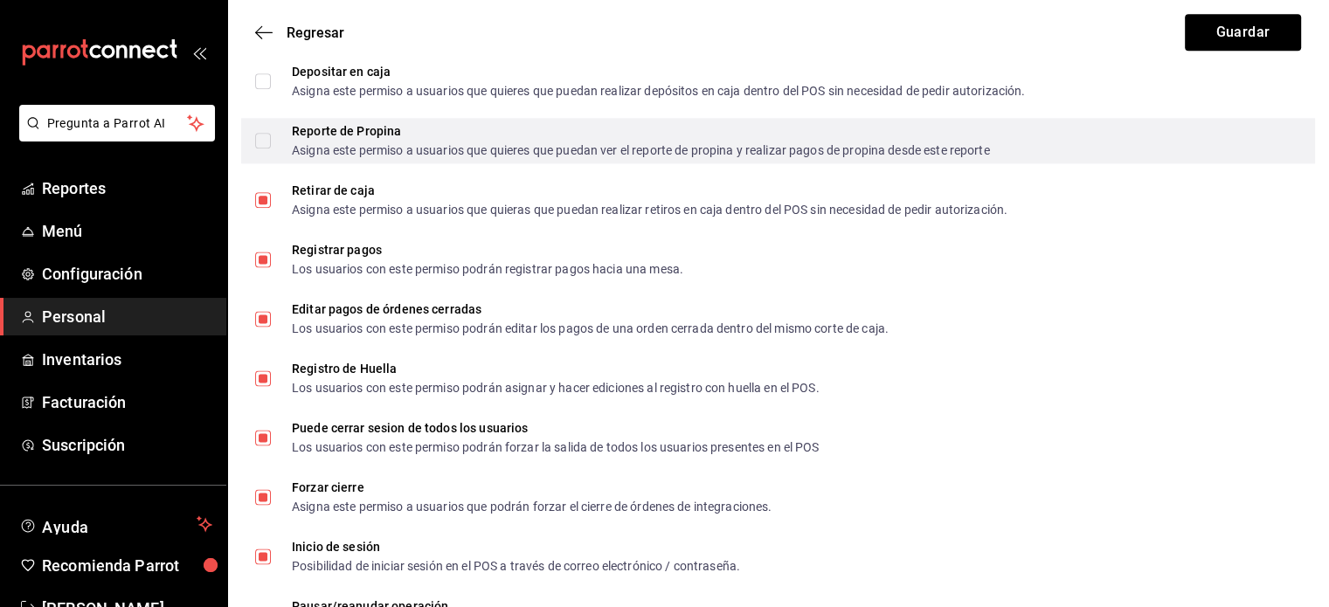
click at [254, 139] on div "Reporte de Propina Asigna este permiso a usuarios que quieres que puedan ver el…" at bounding box center [778, 140] width 1074 height 45
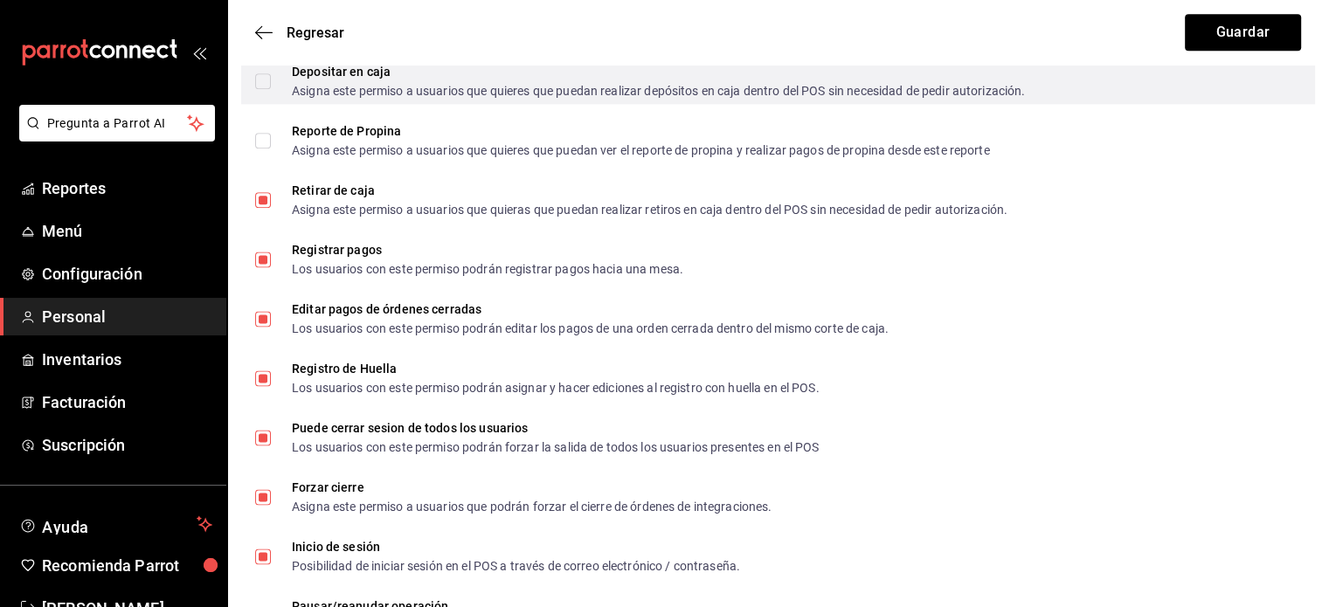
click at [266, 86] on input "Depositar en caja Asigna este permiso a usuarios que quieres que puedan realiza…" at bounding box center [263, 81] width 16 height 16
checkbox input "true"
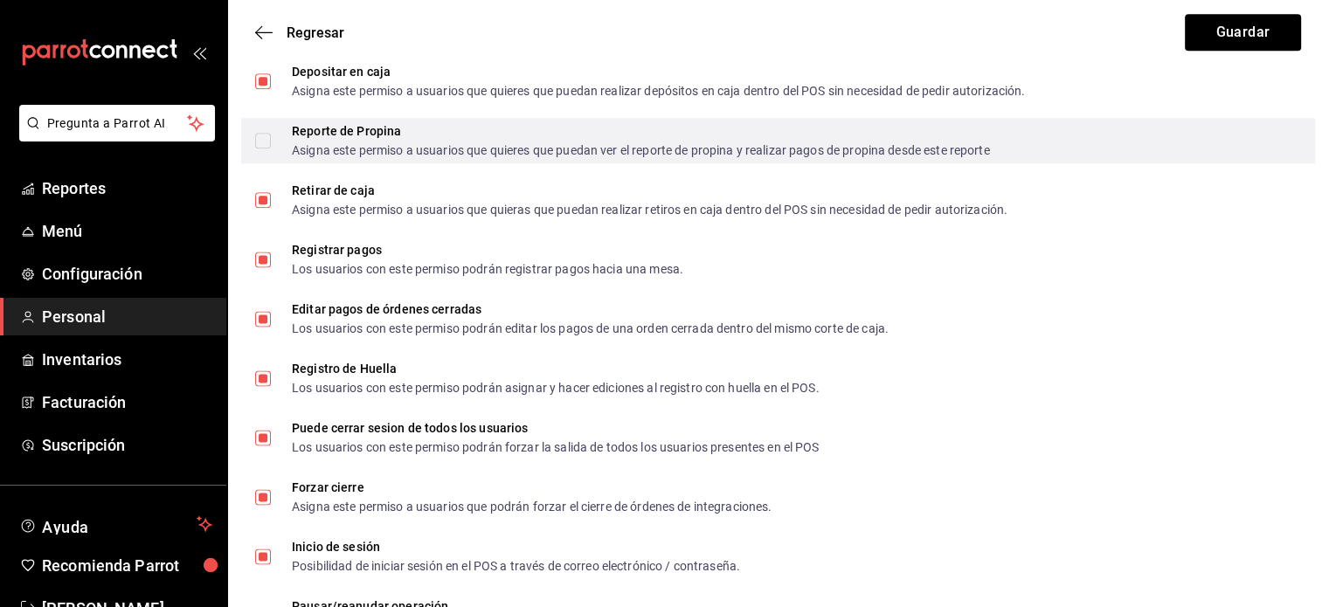
click at [270, 139] on input "Reporte de Propina Asigna este permiso a usuarios que quieres que puedan ver el…" at bounding box center [263, 141] width 16 height 16
checkbox input "true"
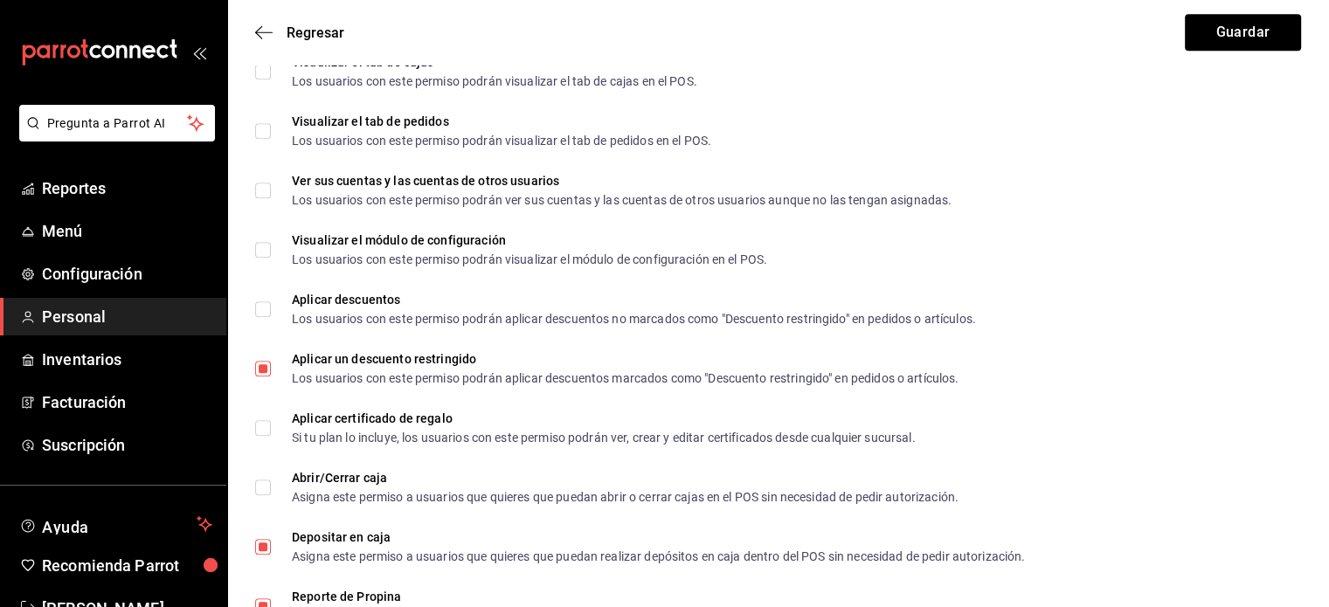
scroll to position [1760, 0]
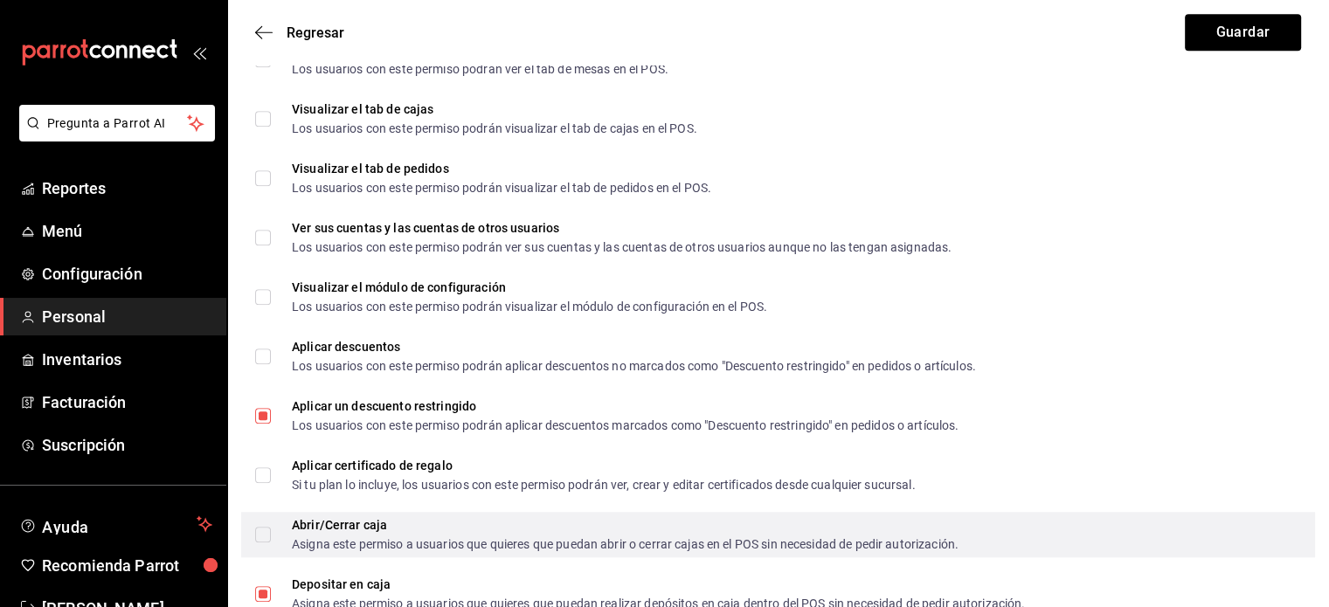
click at [255, 534] on input "Abrir/Cerrar caja Asigna este permiso a usuarios que quieres que puedan abrir o…" at bounding box center [263, 535] width 16 height 16
checkbox input "true"
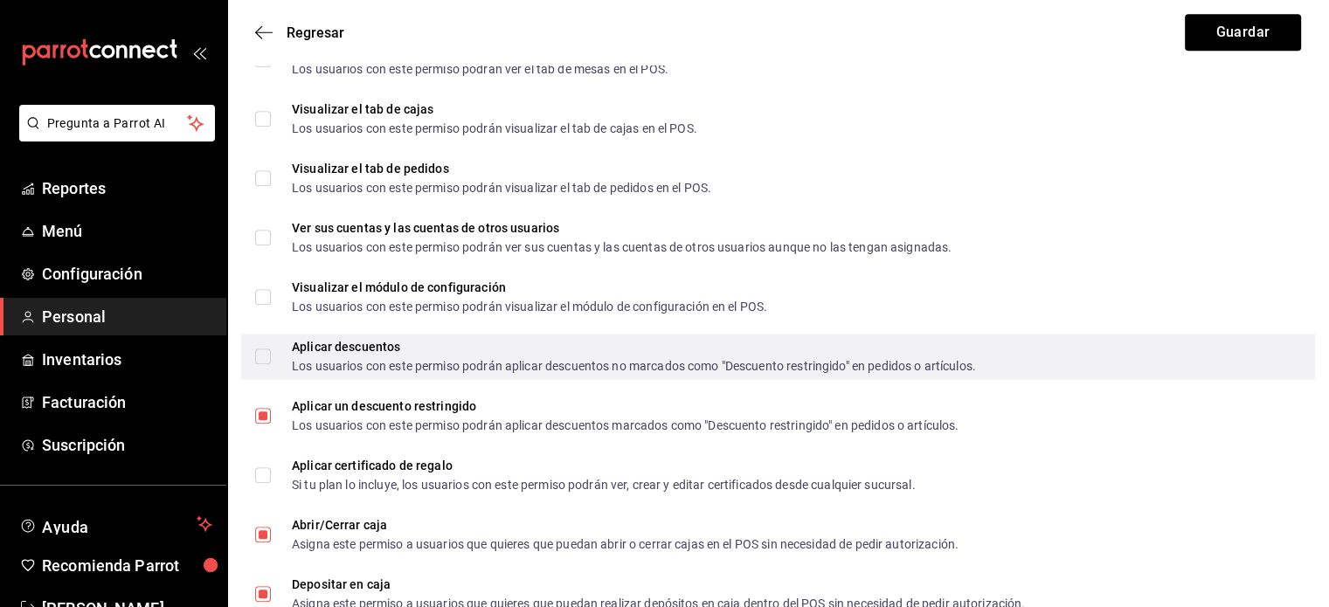
click at [263, 349] on input "Aplicar descuentos Los usuarios con este permiso podrán aplicar descuentos no m…" at bounding box center [263, 357] width 16 height 16
checkbox input "true"
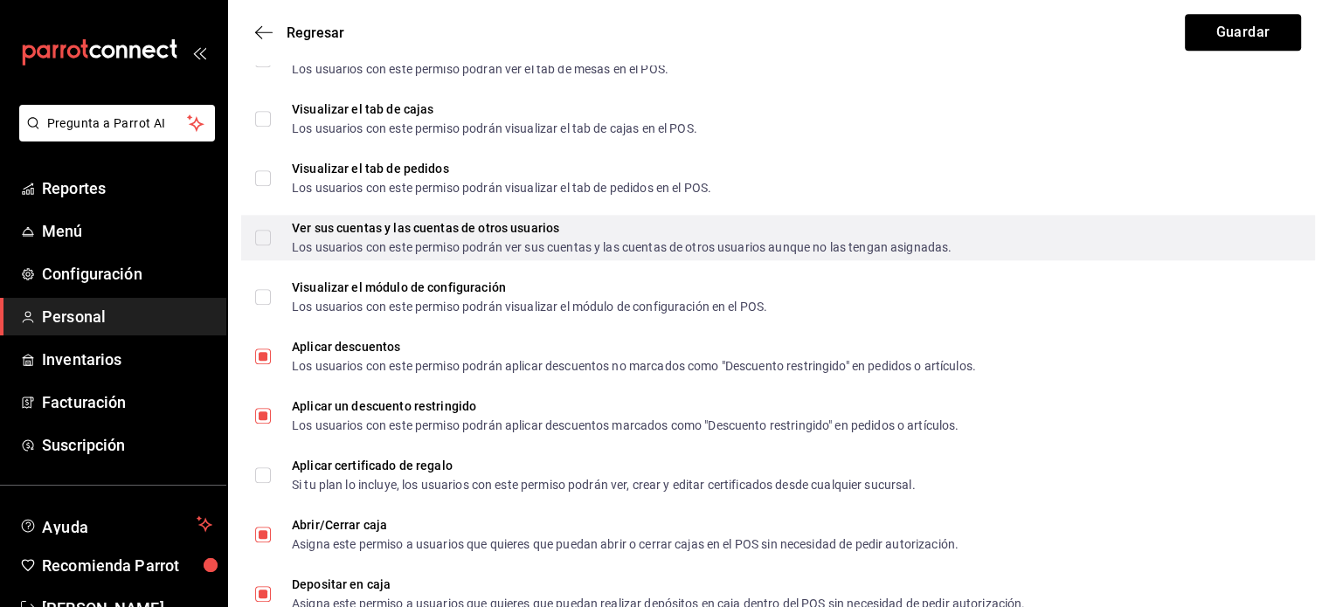
click at [260, 246] on label "Ver sus cuentas y las cuentas de otros usuarios Los usuarios con este permiso p…" at bounding box center [603, 237] width 697 height 31
click at [260, 246] on input "Ver sus cuentas y las cuentas de otros usuarios Los usuarios con este permiso p…" at bounding box center [263, 238] width 16 height 16
checkbox input "true"
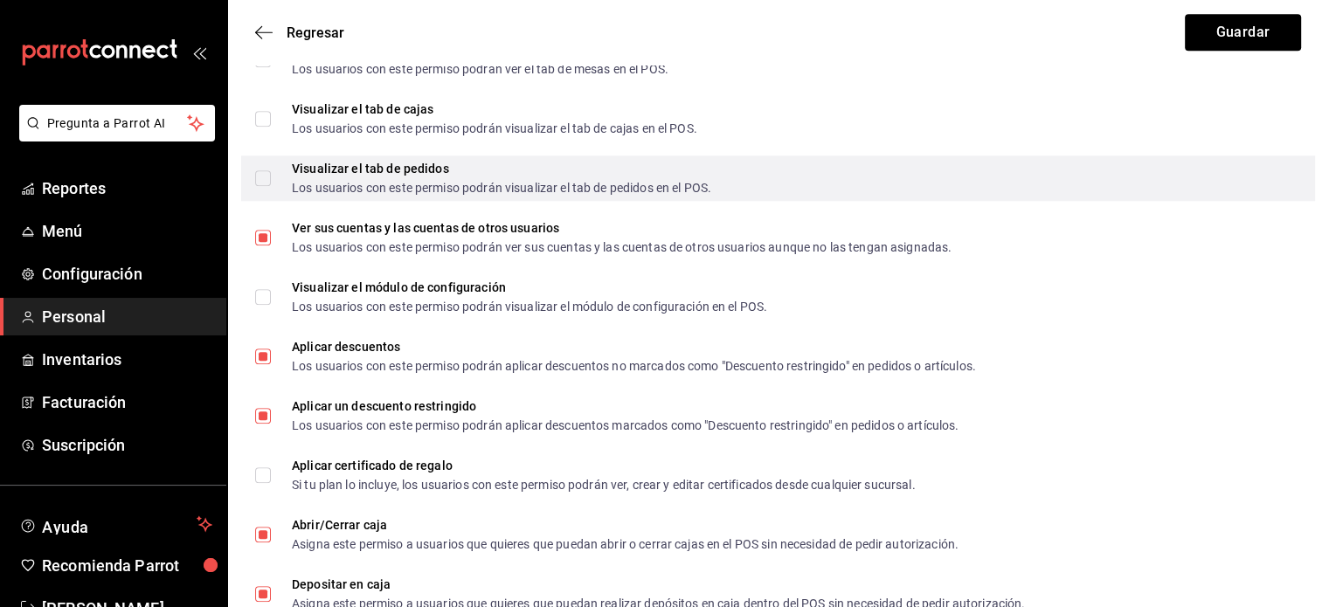
click at [255, 189] on label "Visualizar el tab de pedidos Los usuarios con este permiso podrán visualizar el…" at bounding box center [483, 178] width 456 height 31
click at [255, 186] on input "Visualizar el tab de pedidos Los usuarios con este permiso podrán visualizar el…" at bounding box center [263, 178] width 16 height 16
checkbox input "true"
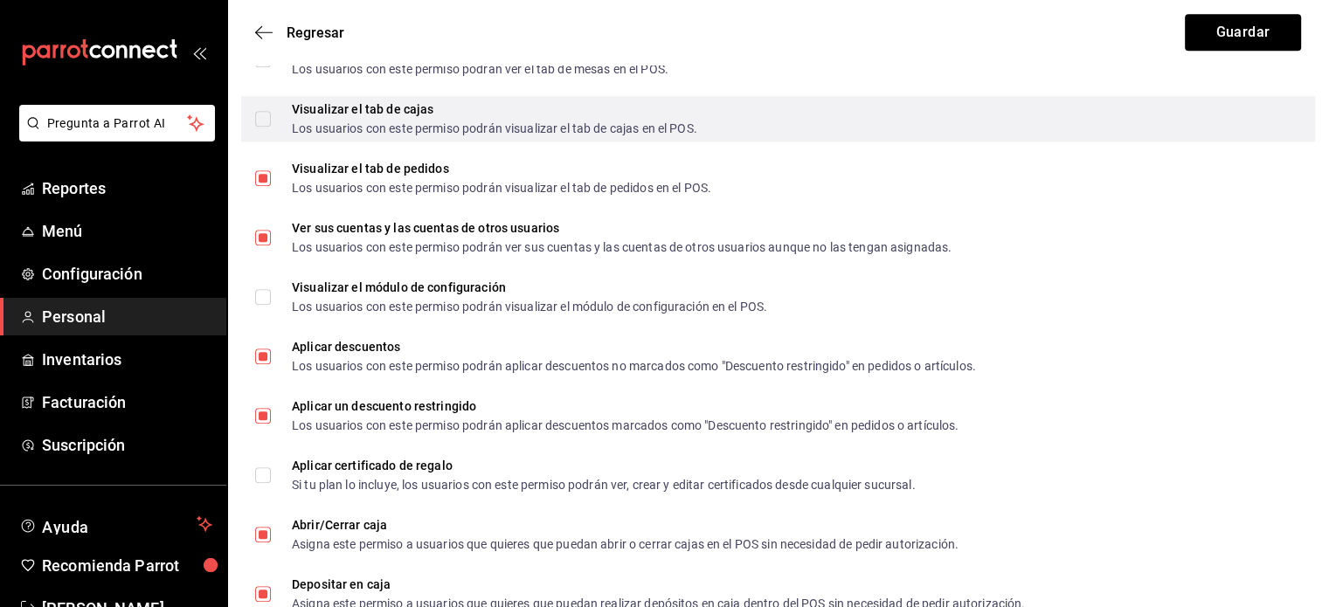
click at [265, 128] on label "Visualizar el tab de cajas Los usuarios con este permiso podrán visualizar el t…" at bounding box center [476, 118] width 442 height 31
click at [265, 127] on input "Visualizar el tab de cajas Los usuarios con este permiso podrán visualizar el t…" at bounding box center [263, 119] width 16 height 16
checkbox input "true"
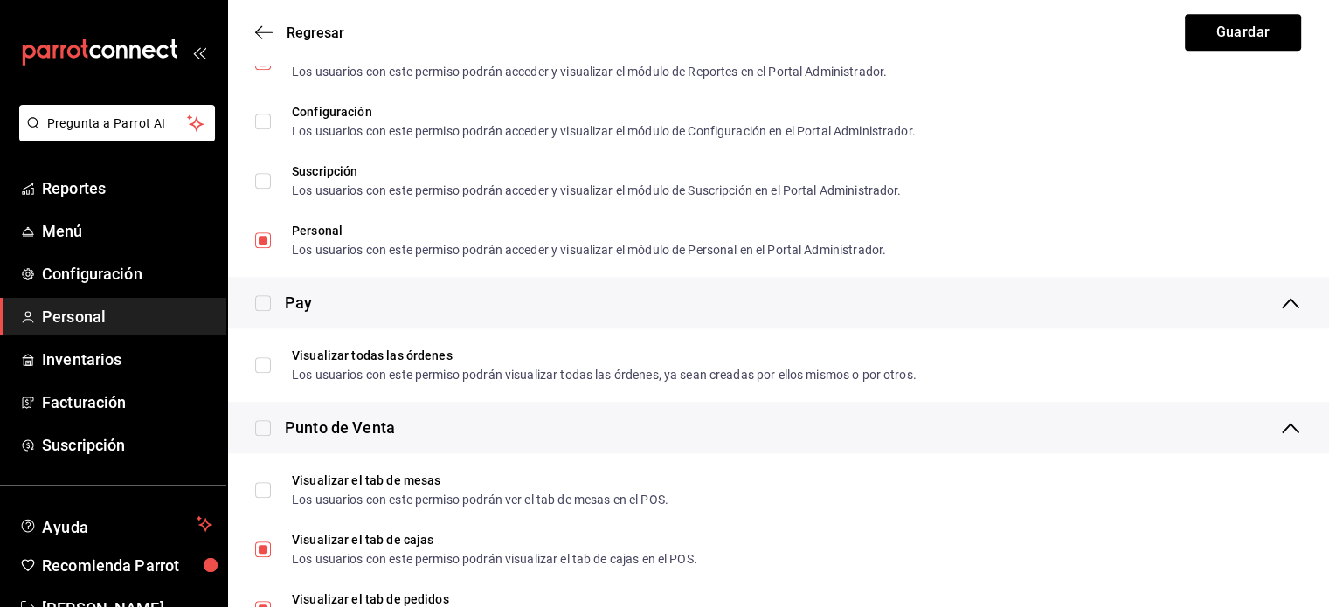
scroll to position [1294, 0]
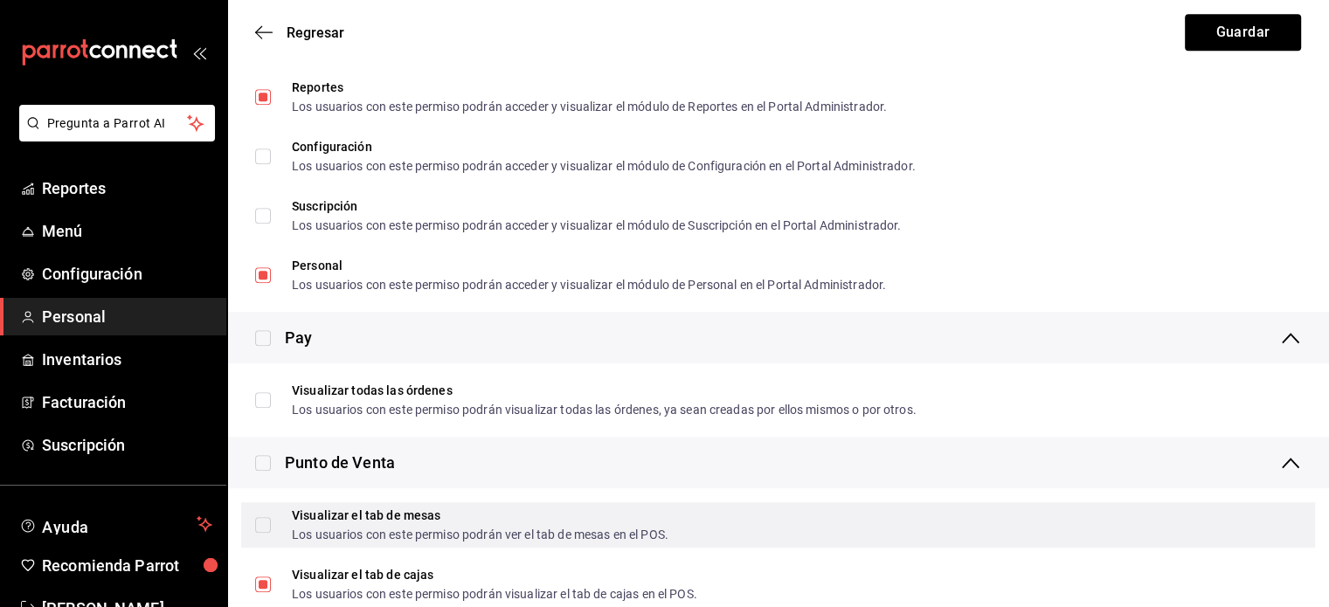
click at [264, 531] on input "Visualizar el tab de mesas Los usuarios con este permiso podrán ver el tab de m…" at bounding box center [263, 525] width 16 height 16
checkbox input "true"
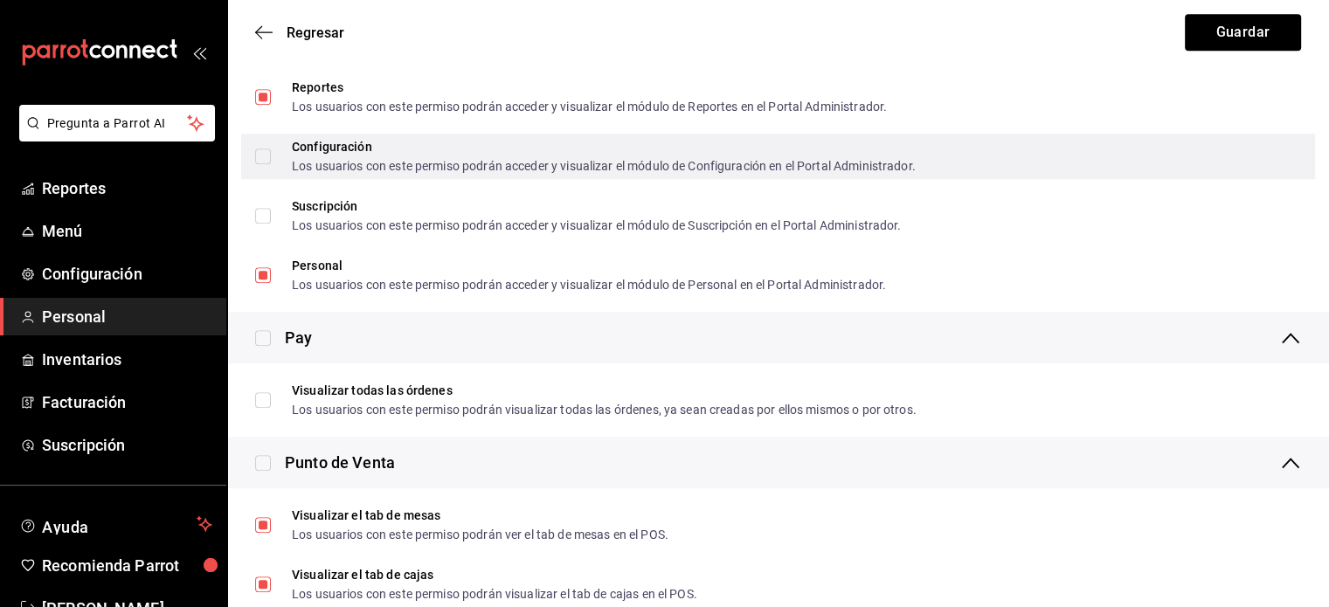
click at [267, 167] on label "Configuración Los usuarios con este permiso podrán acceder y visualizar el módu…" at bounding box center [585, 156] width 661 height 31
click at [267, 164] on input "Configuración Los usuarios con este permiso podrán acceder y visualizar el módu…" at bounding box center [263, 157] width 16 height 16
checkbox input "true"
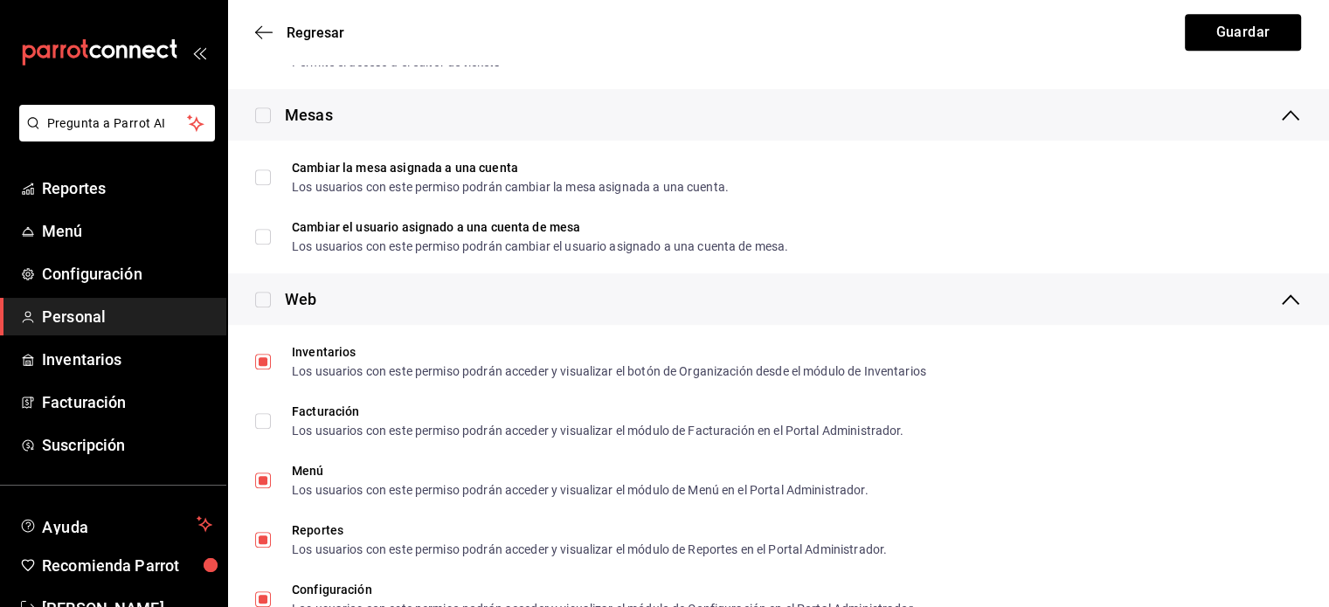
scroll to position [839, 0]
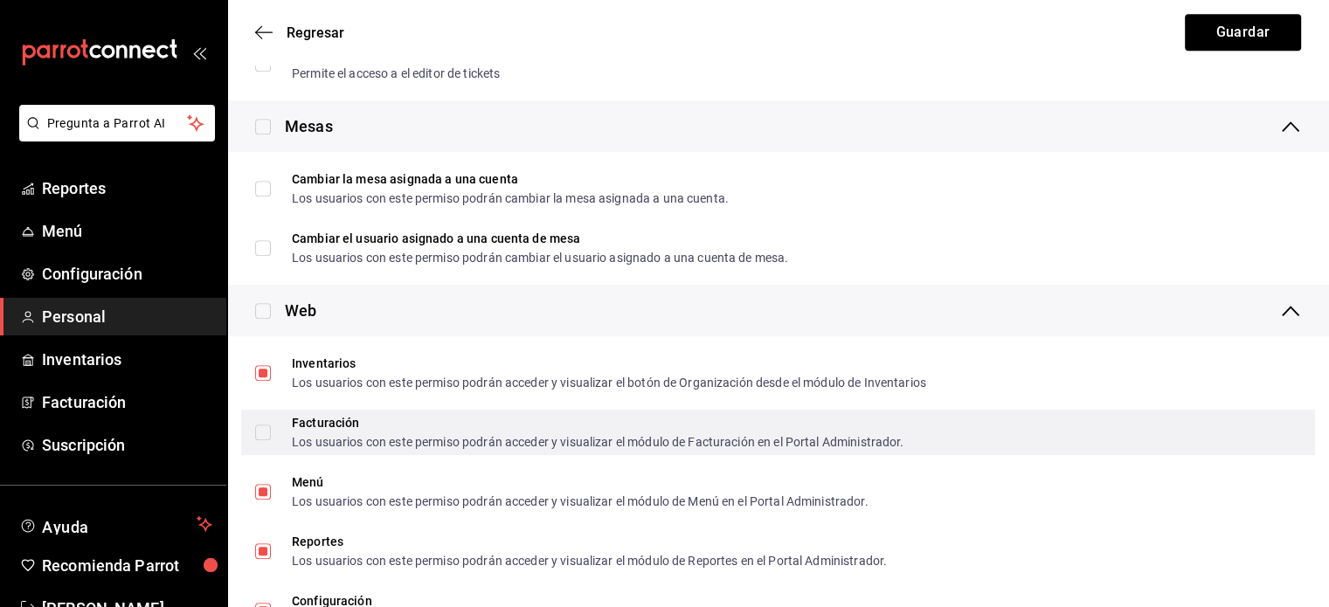
click at [266, 436] on input "Facturación Los usuarios con este permiso podrán acceder y visualizar el módulo…" at bounding box center [263, 433] width 16 height 16
checkbox input "true"
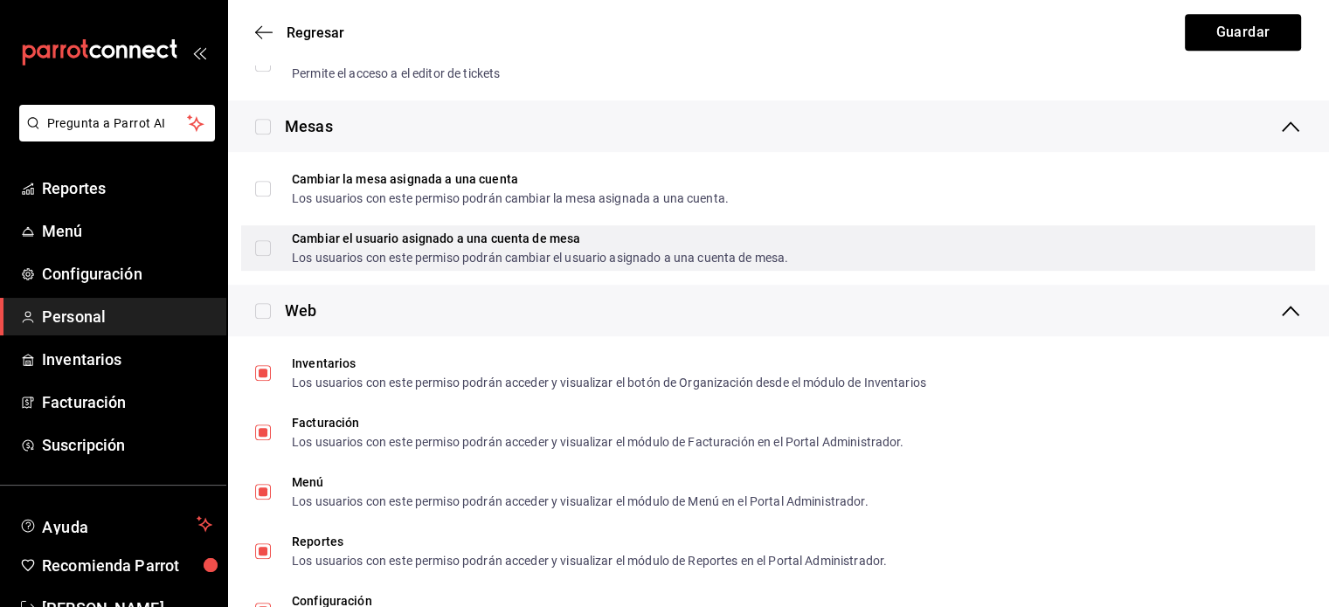
click at [269, 268] on div "Cambiar el usuario asignado a una cuenta de mesa Los usuarios con este permiso …" at bounding box center [778, 248] width 1074 height 45
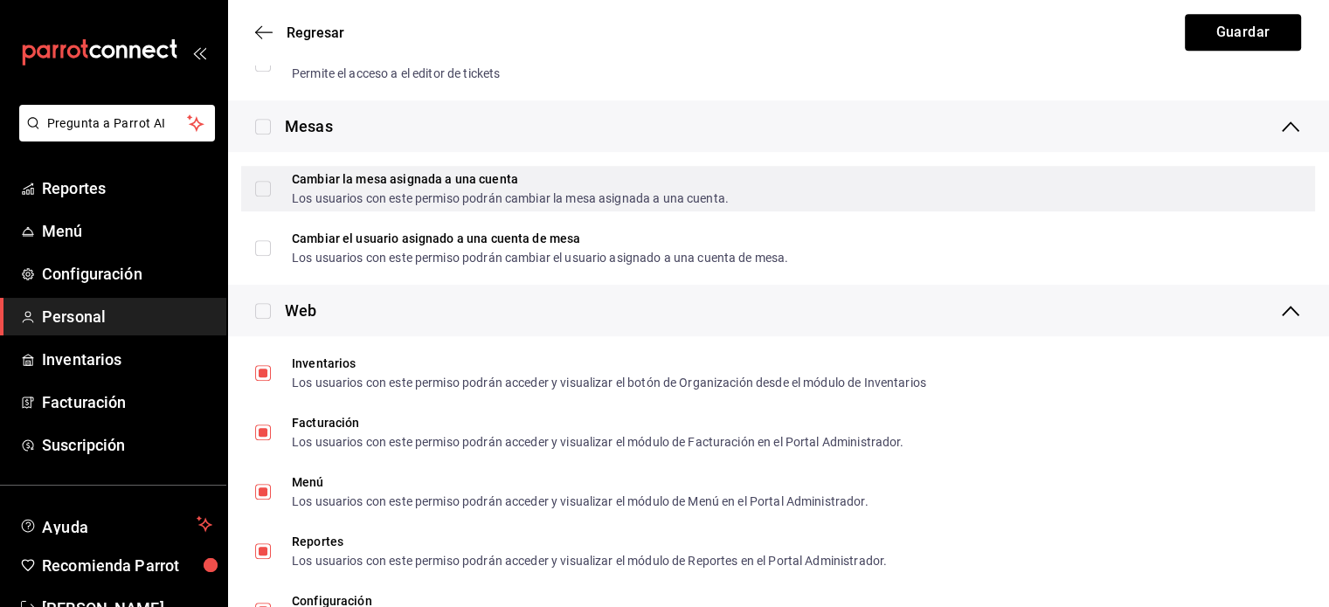
click at [264, 202] on label "Cambiar la mesa asignada a una cuenta Los usuarios con este permiso podrán camb…" at bounding box center [492, 188] width 474 height 31
click at [264, 197] on input "Cambiar la mesa asignada a una cuenta Los usuarios con este permiso podrán camb…" at bounding box center [263, 189] width 16 height 16
checkbox input "true"
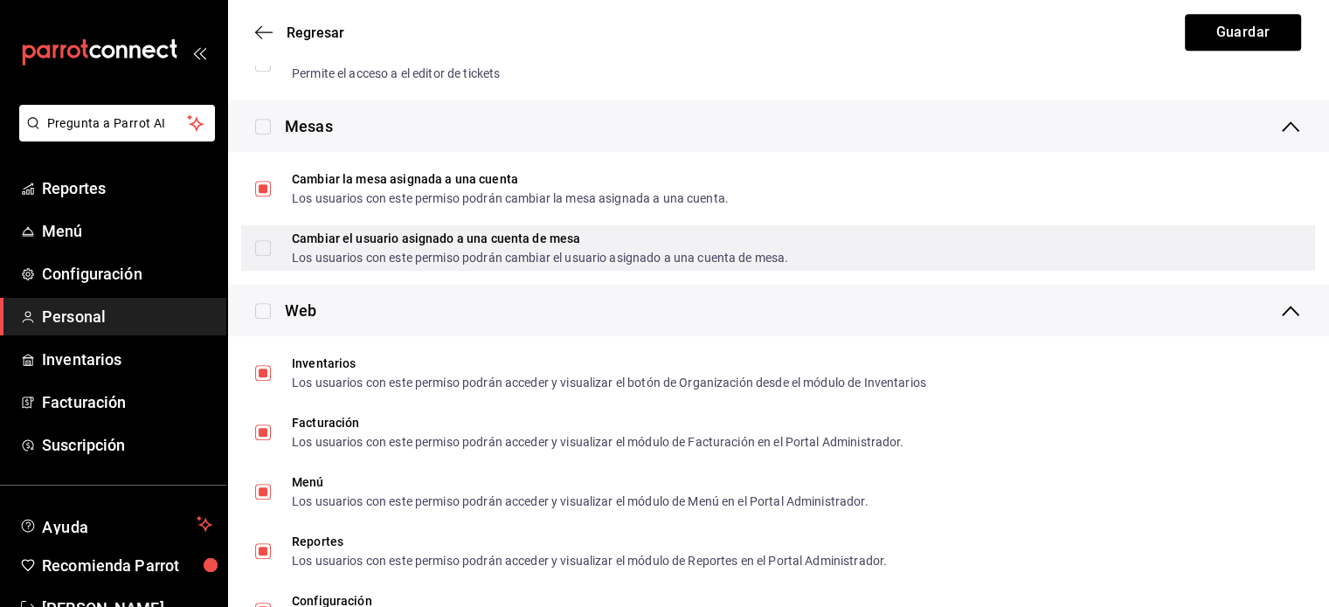
click at [265, 260] on label "Cambiar el usuario asignado a una cuenta de mesa Los usuarios con este permiso …" at bounding box center [521, 248] width 533 height 31
click at [265, 256] on input "Cambiar el usuario asignado a una cuenta de mesa Los usuarios con este permiso …" at bounding box center [263, 248] width 16 height 16
checkbox input "true"
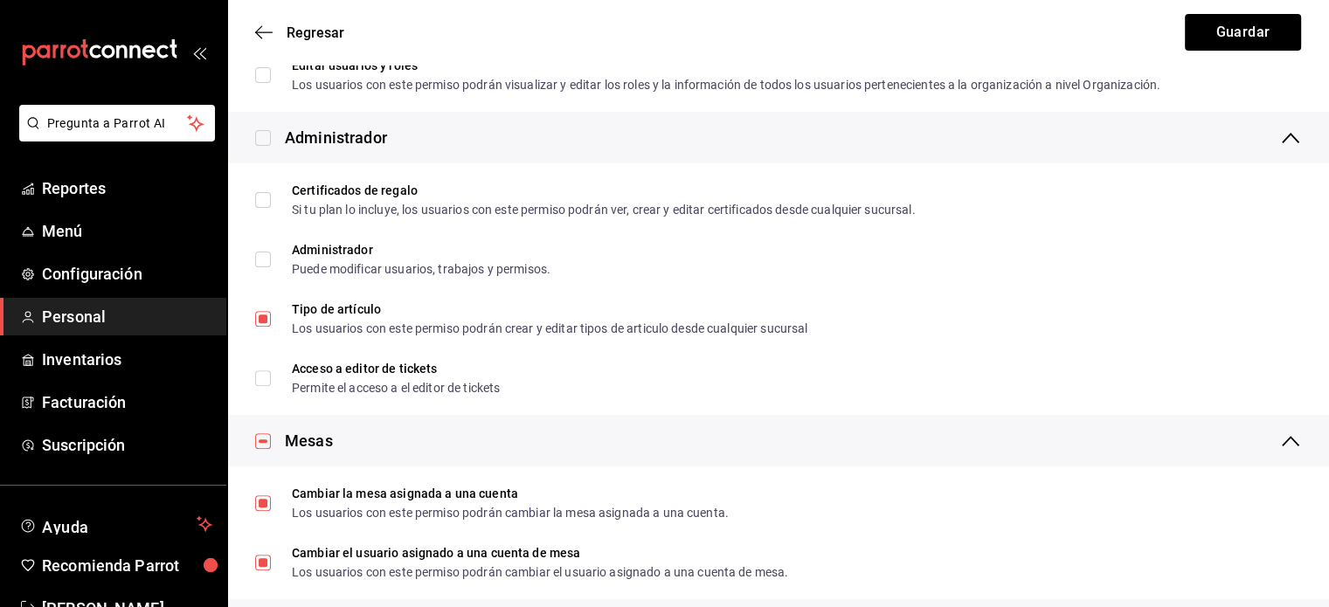
scroll to position [501, 0]
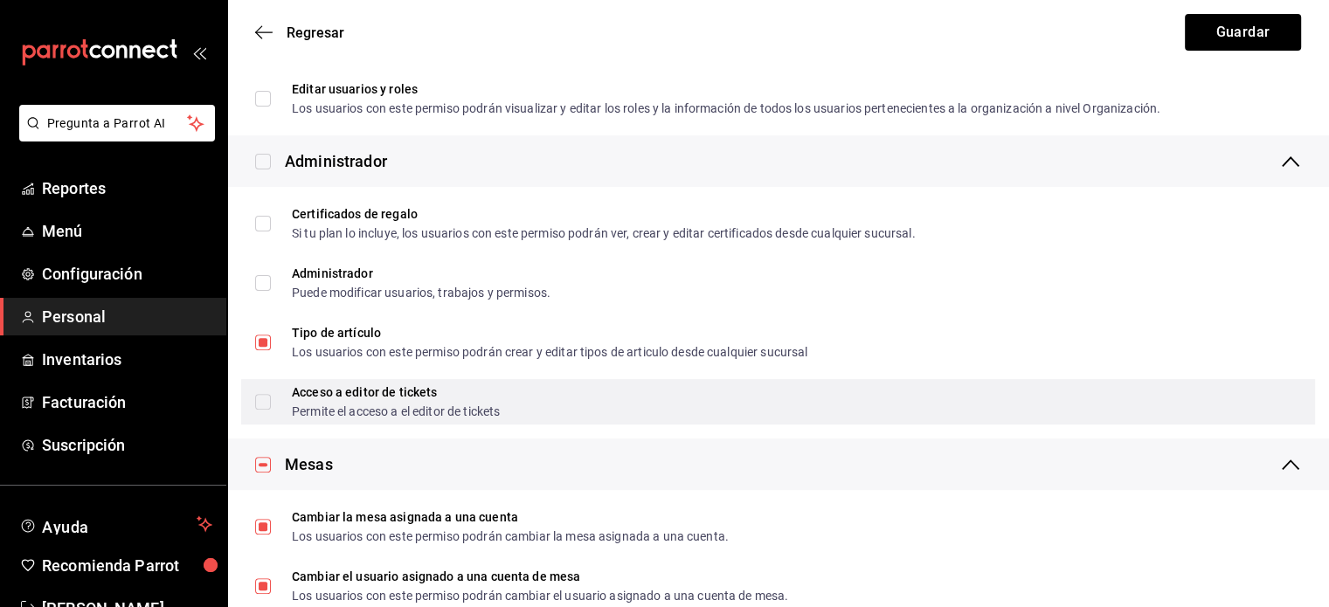
click at [261, 402] on input "Acceso a editor de tickets Permite el acceso a el editor de tickets" at bounding box center [263, 402] width 16 height 16
checkbox input "true"
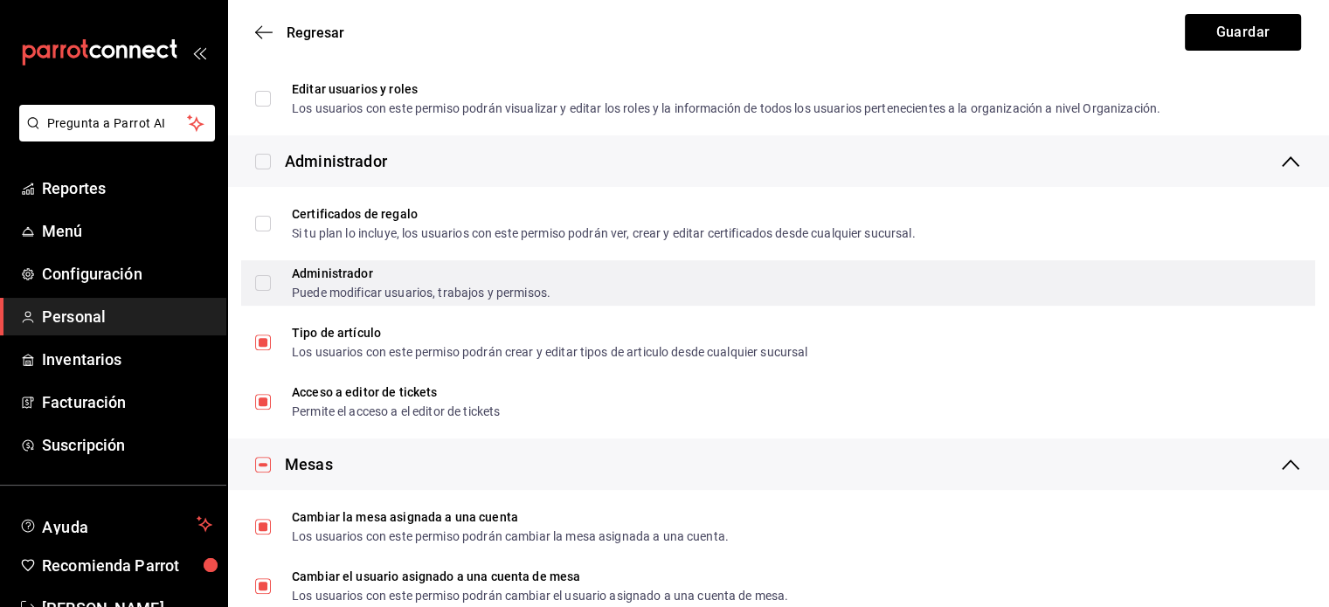
click at [265, 291] on label "Administrador Puede modificar usuarios, trabajos y permisos." at bounding box center [402, 282] width 295 height 31
click at [265, 291] on input "Administrador Puede modificar usuarios, trabajos y permisos." at bounding box center [263, 283] width 16 height 16
checkbox input "true"
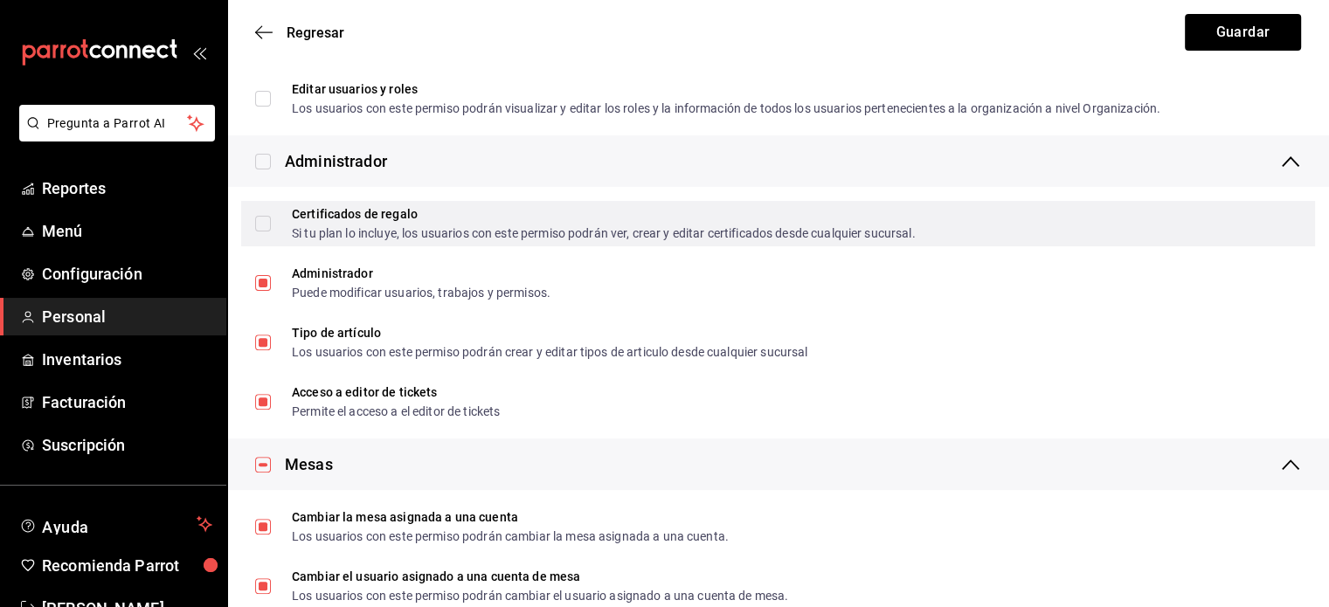
click at [261, 232] on label "Certificados de regalo Si tu plan lo incluye, los usuarios con este permiso pod…" at bounding box center [585, 223] width 661 height 31
click at [261, 232] on input "Certificados de regalo Si tu plan lo incluye, los usuarios con este permiso pod…" at bounding box center [263, 224] width 16 height 16
checkbox input "true"
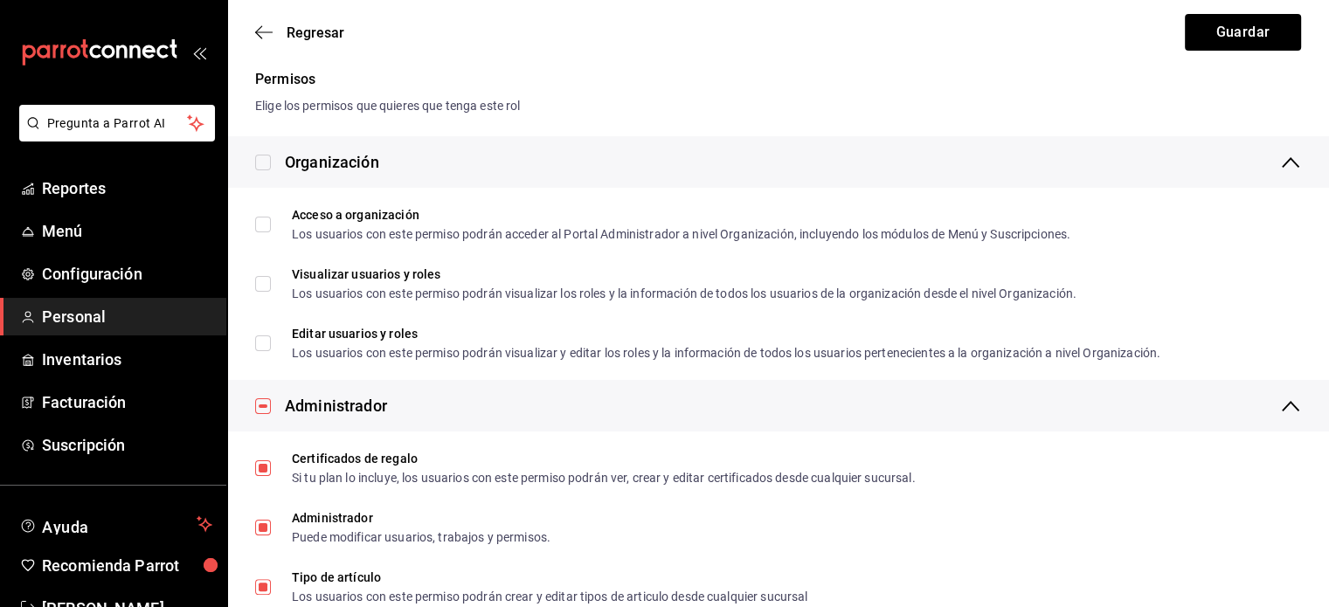
scroll to position [221, 0]
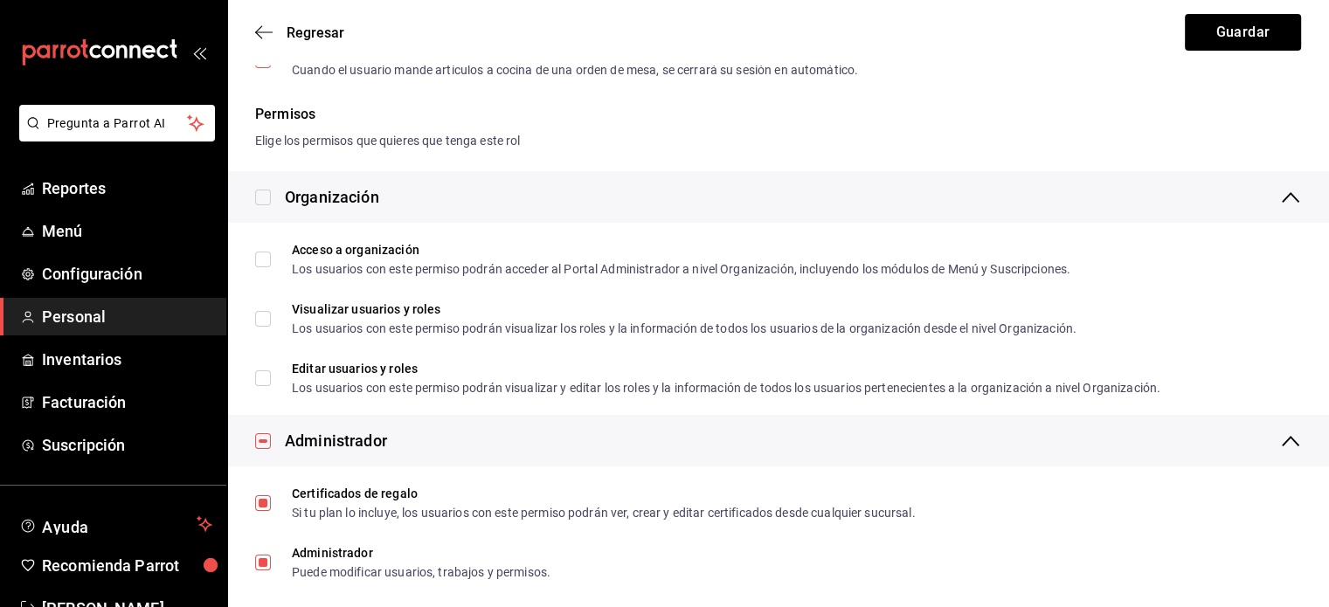
click at [253, 199] on div "Organización" at bounding box center [778, 197] width 1102 height 52
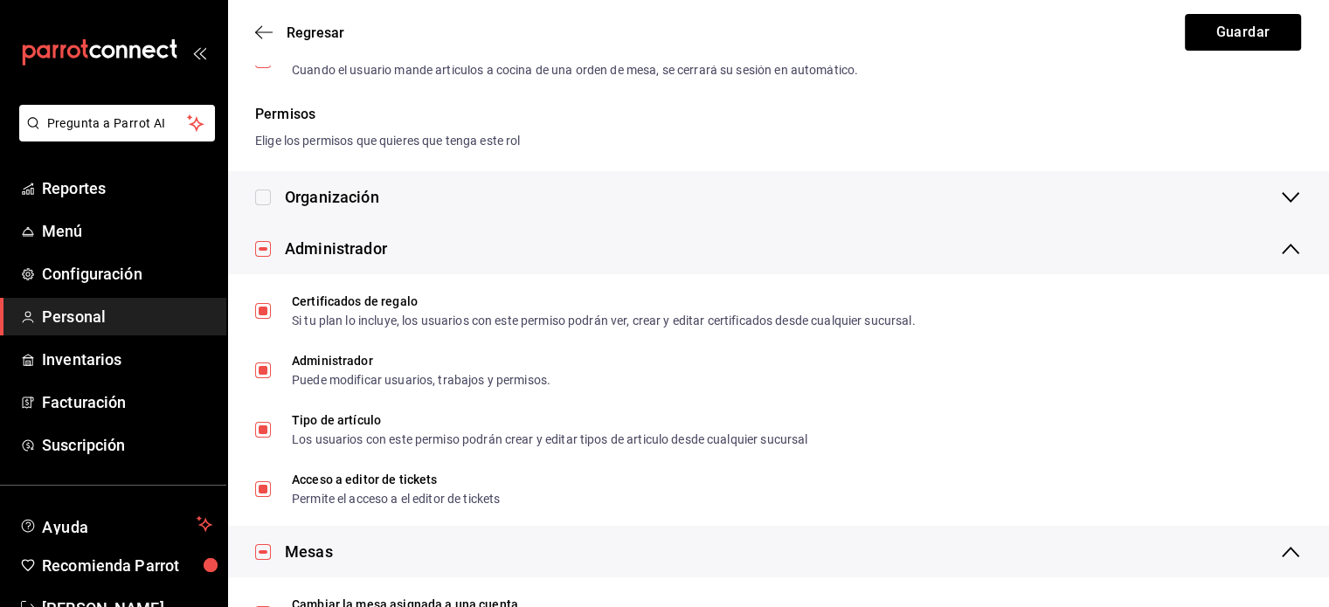
click at [261, 199] on input "checkbox" at bounding box center [263, 198] width 16 height 16
checkbox input "true"
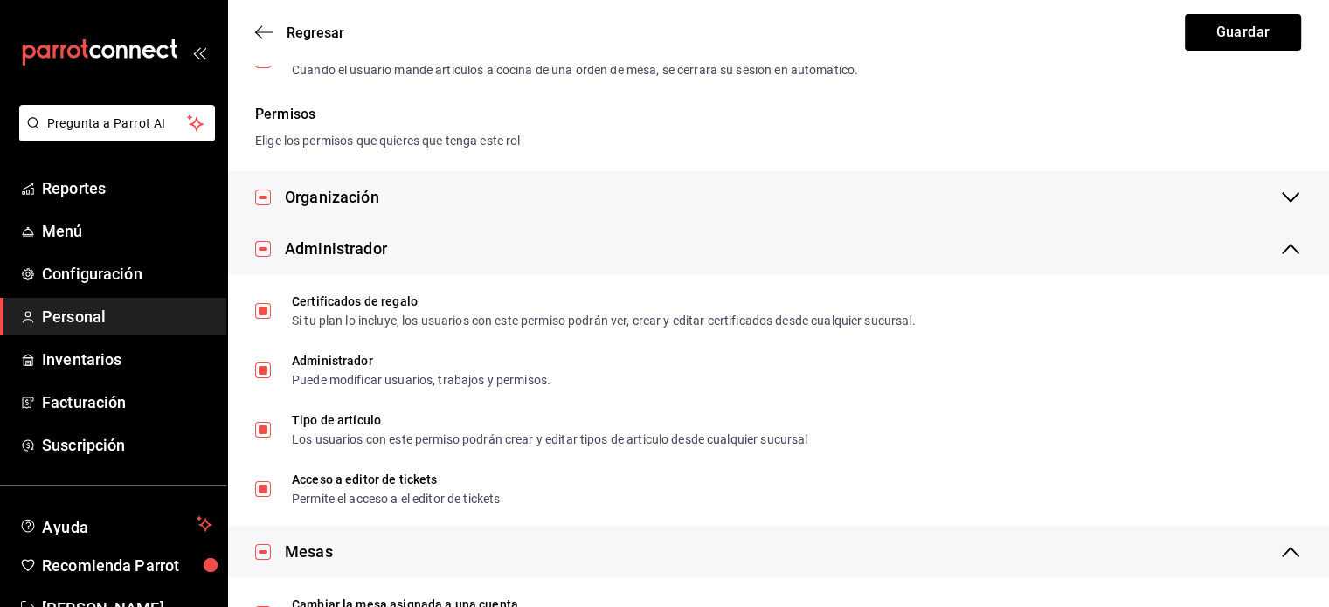
click at [265, 202] on input "checkbox" at bounding box center [263, 198] width 16 height 16
checkbox input "false"
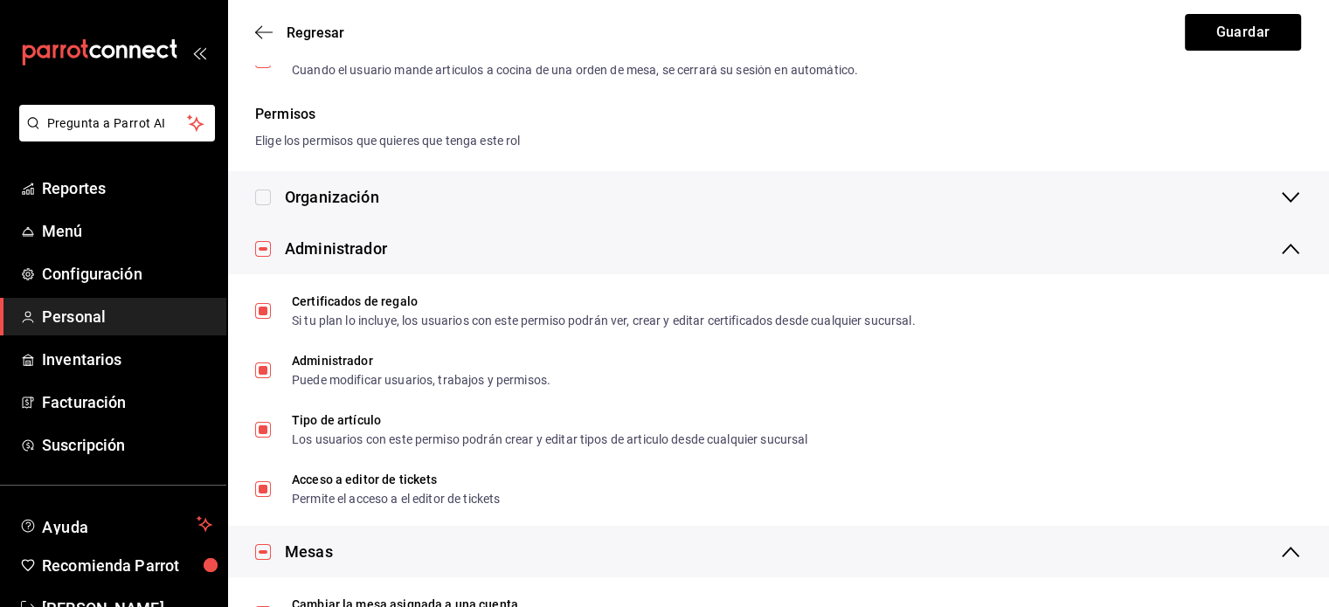
click at [297, 217] on div "Organización" at bounding box center [778, 197] width 1102 height 52
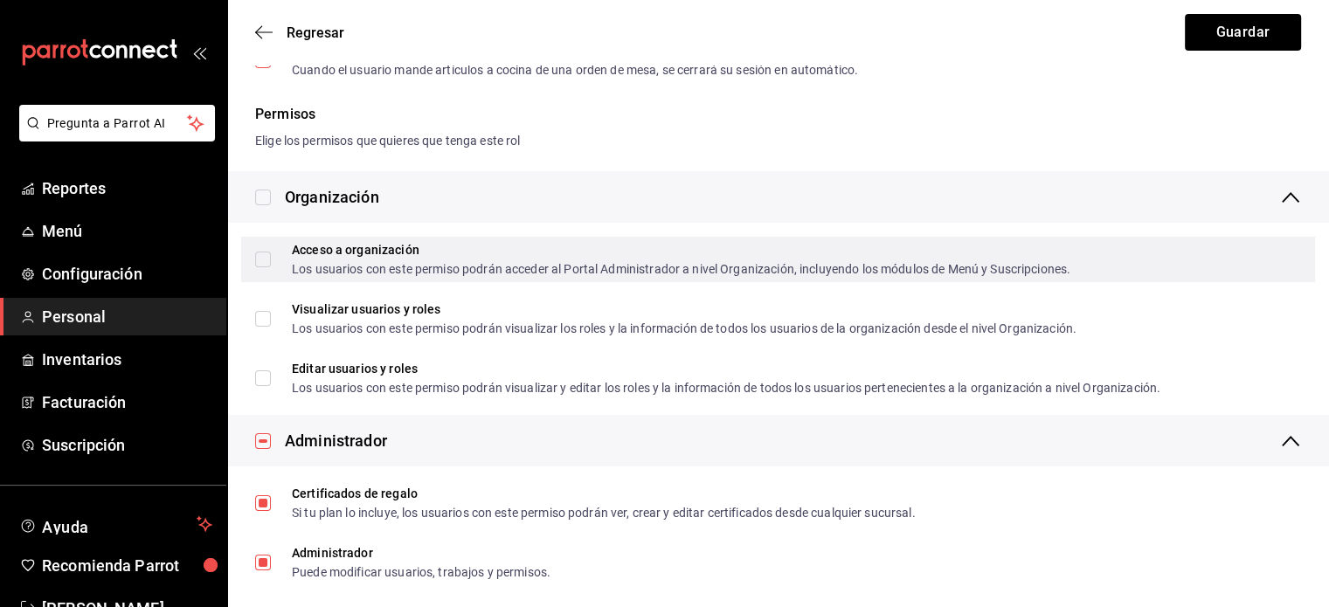
click at [266, 258] on input "Acceso a organización Los usuarios con este permiso podrán acceder al Portal Ad…" at bounding box center [263, 260] width 16 height 16
checkbox input "true"
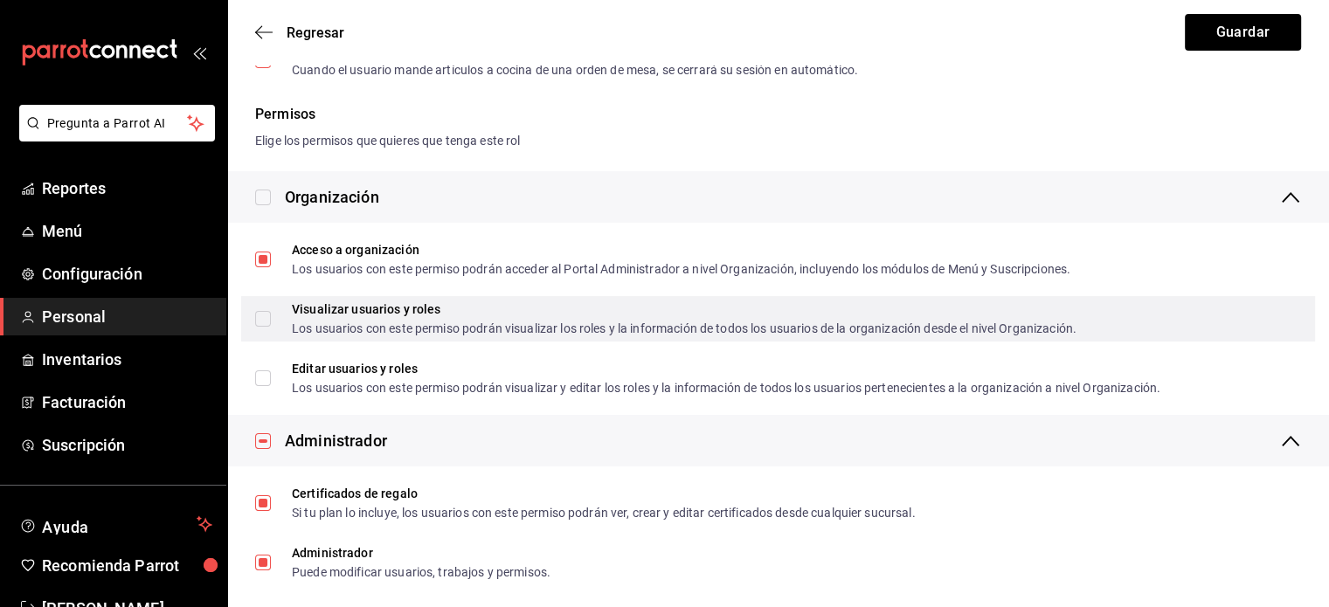
click at [265, 313] on input "Visualizar usuarios y roles Los usuarios con este permiso podrán visualizar los…" at bounding box center [263, 319] width 16 height 16
checkbox input "true"
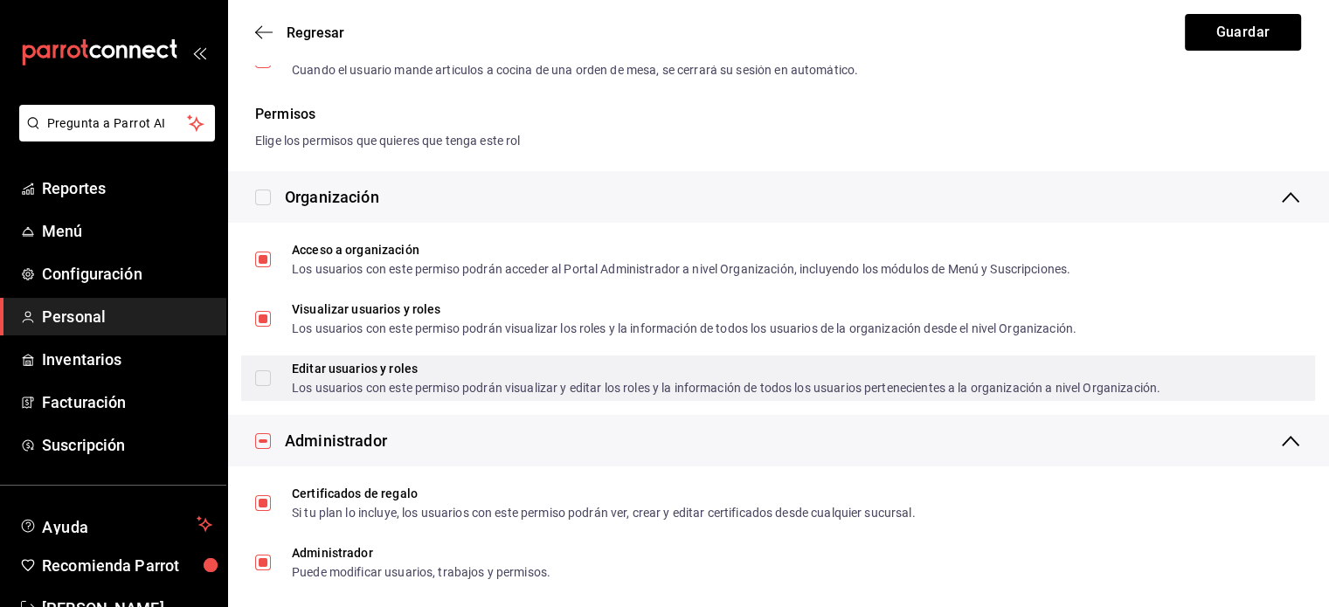
click at [273, 388] on span "Editar usuarios y roles Los usuarios con este permiso podrán visualizar y edita…" at bounding box center [716, 378] width 890 height 31
click at [271, 386] on input "Editar usuarios y roles Los usuarios con este permiso podrán visualizar y edita…" at bounding box center [263, 379] width 16 height 16
checkbox input "true"
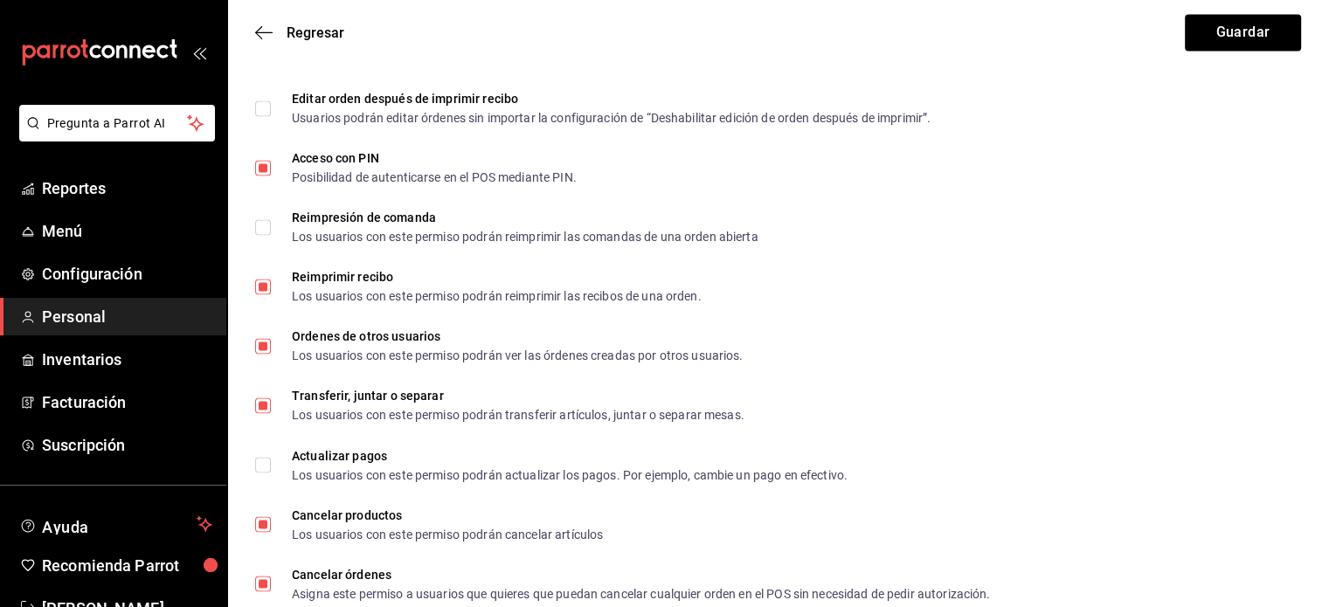
scroll to position [3059, 0]
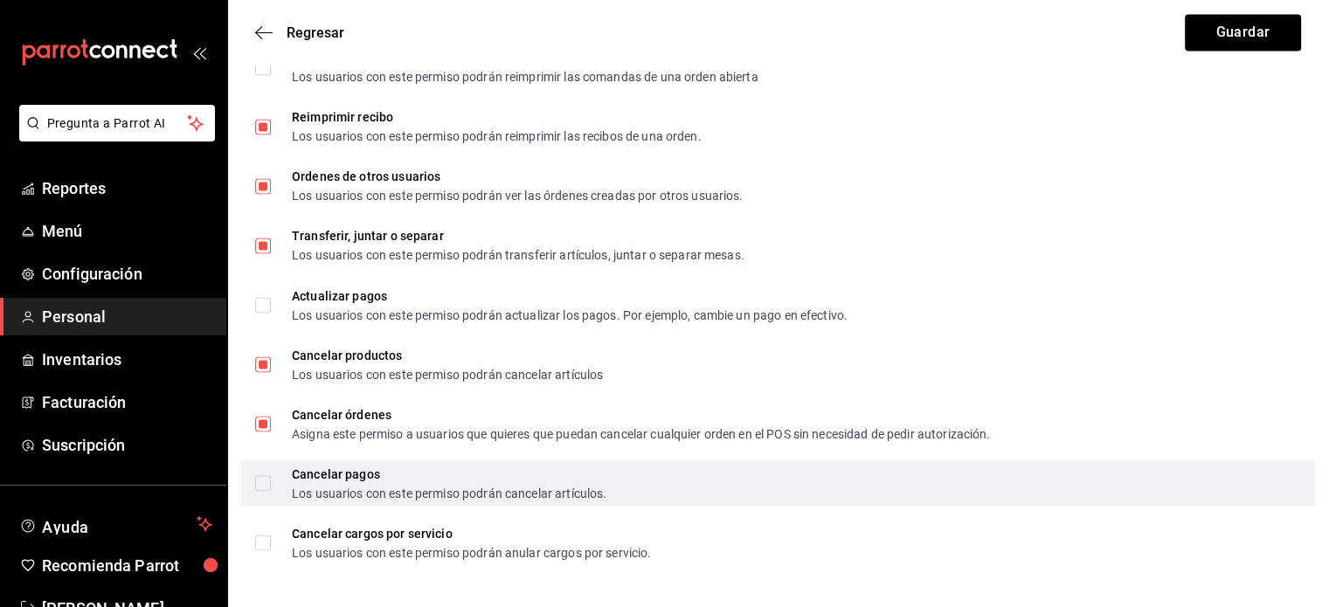
click at [264, 484] on input "Cancelar pagos Los usuarios con este permiso podrán cancelar artículos." at bounding box center [263, 483] width 16 height 16
checkbox input "true"
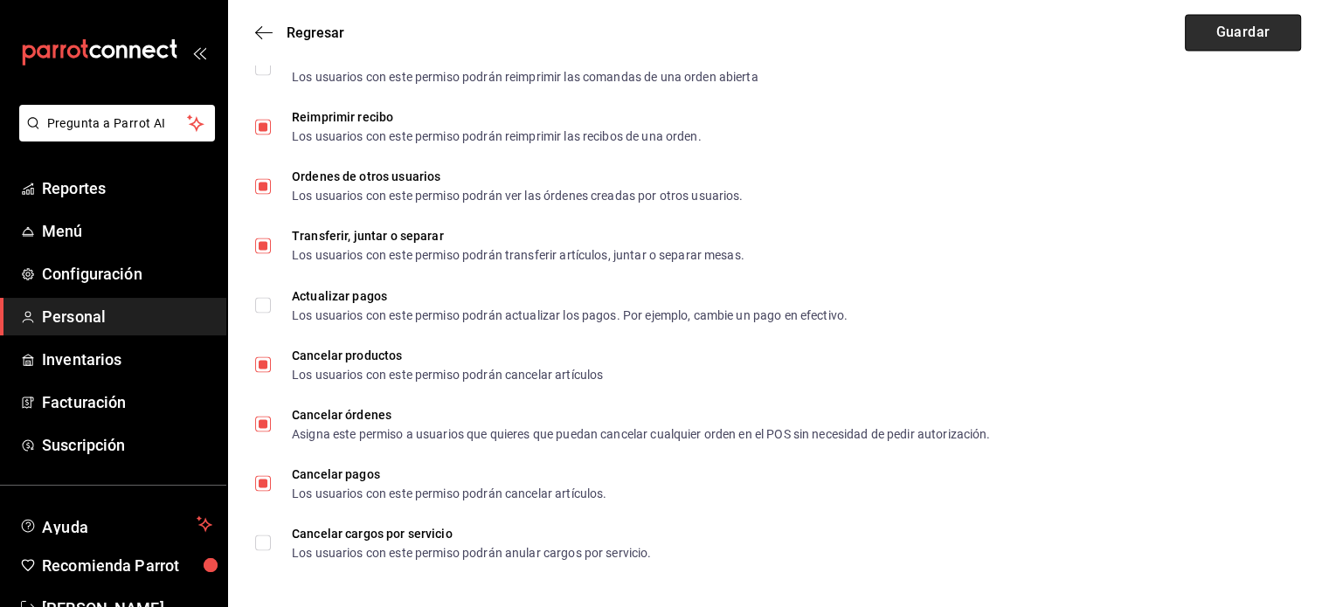
click at [1218, 37] on button "Guardar" at bounding box center [1243, 32] width 116 height 37
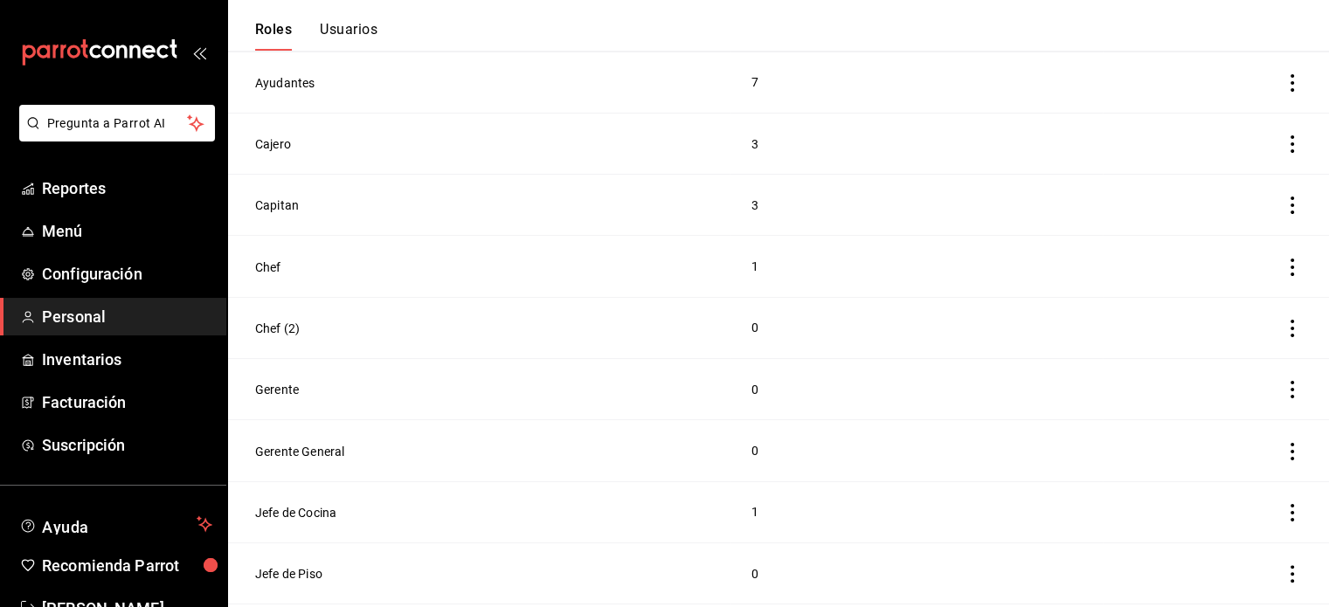
scroll to position [311, 0]
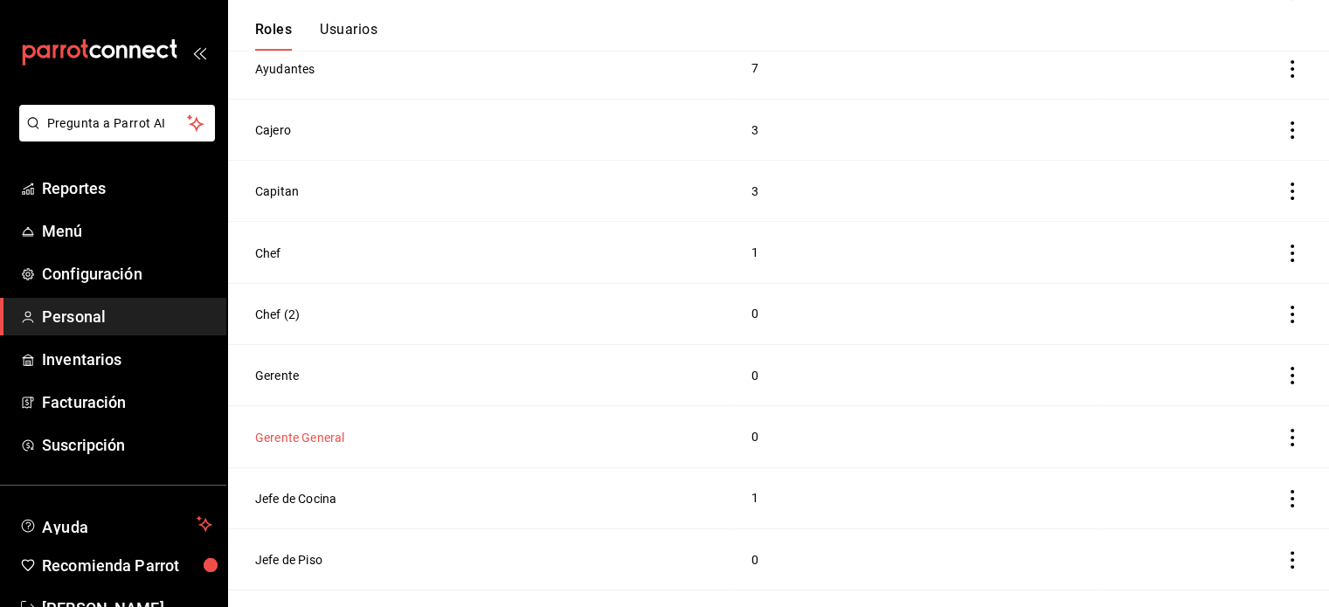
click at [301, 440] on button "Gerente General" at bounding box center [299, 437] width 89 height 17
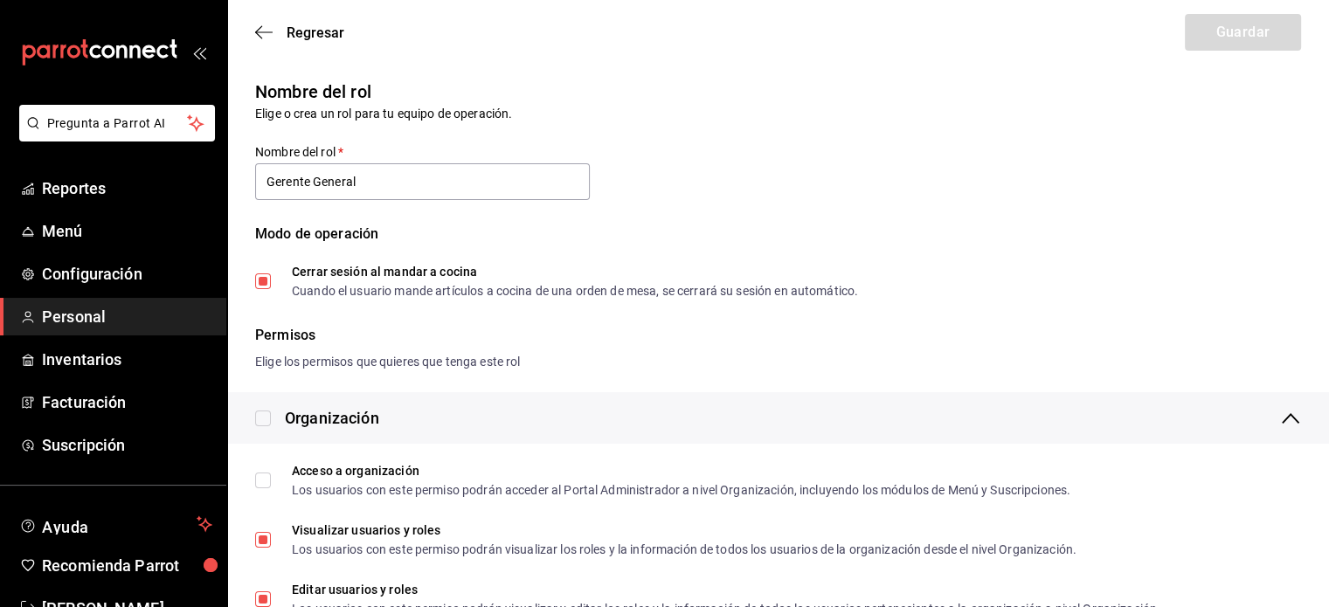
click at [264, 420] on input "checkbox" at bounding box center [263, 419] width 16 height 16
checkbox input "true"
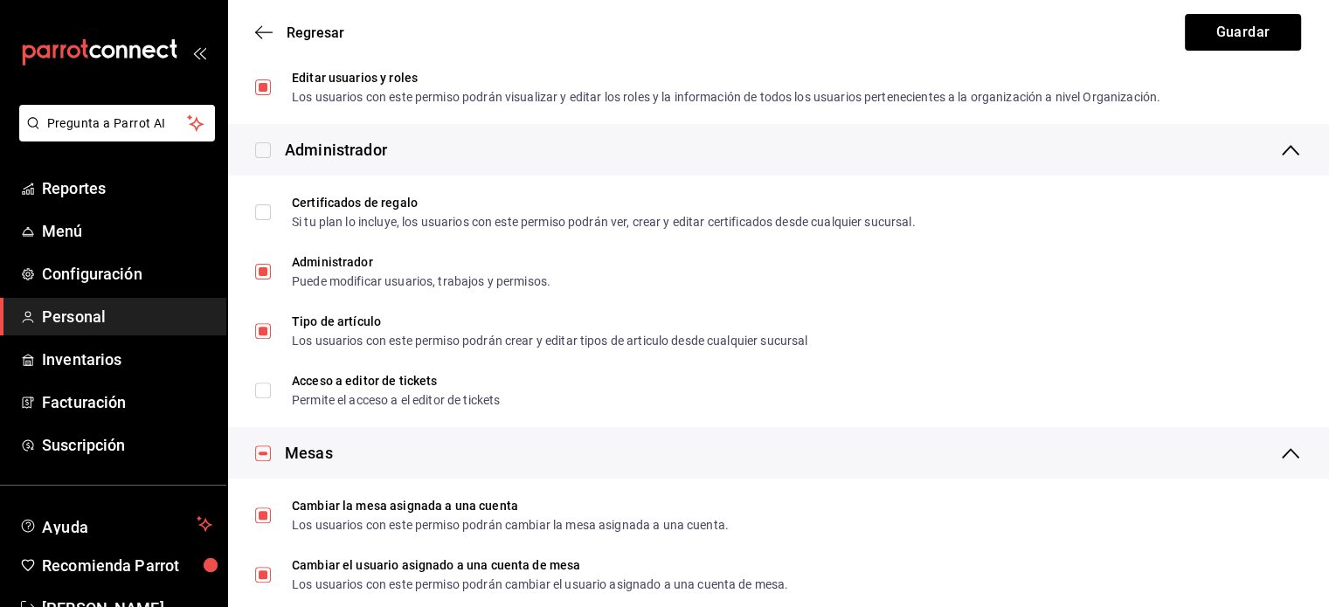
scroll to position [547, 0]
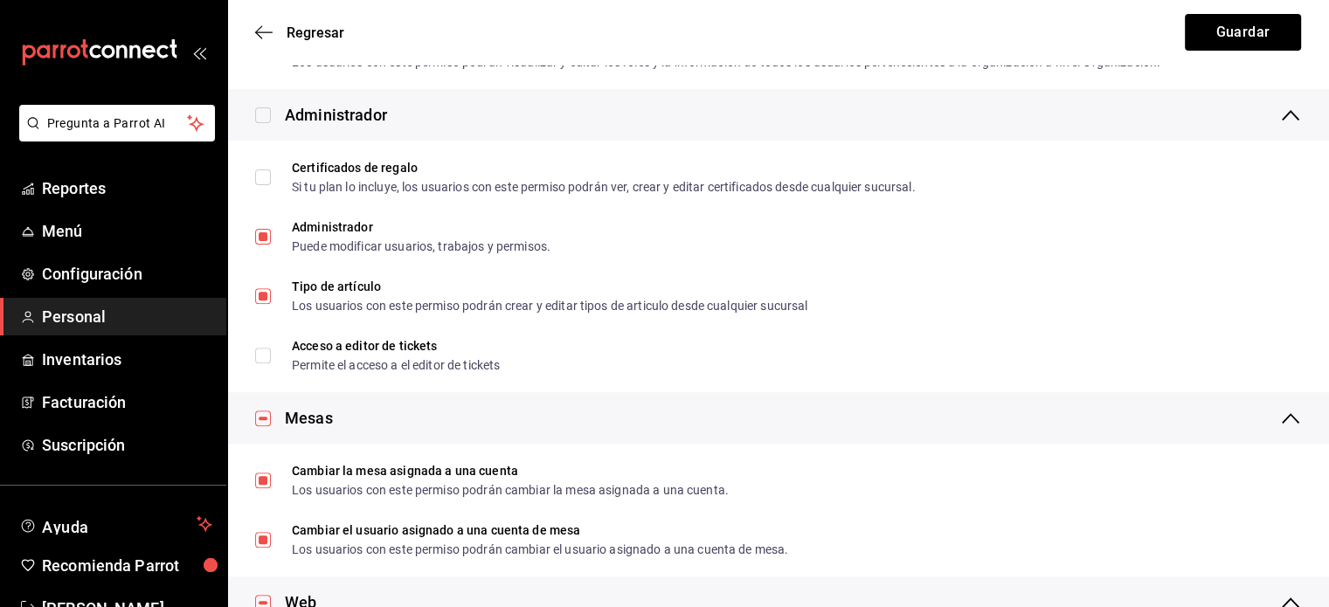
click at [265, 108] on input "checkbox" at bounding box center [263, 116] width 16 height 16
checkbox input "true"
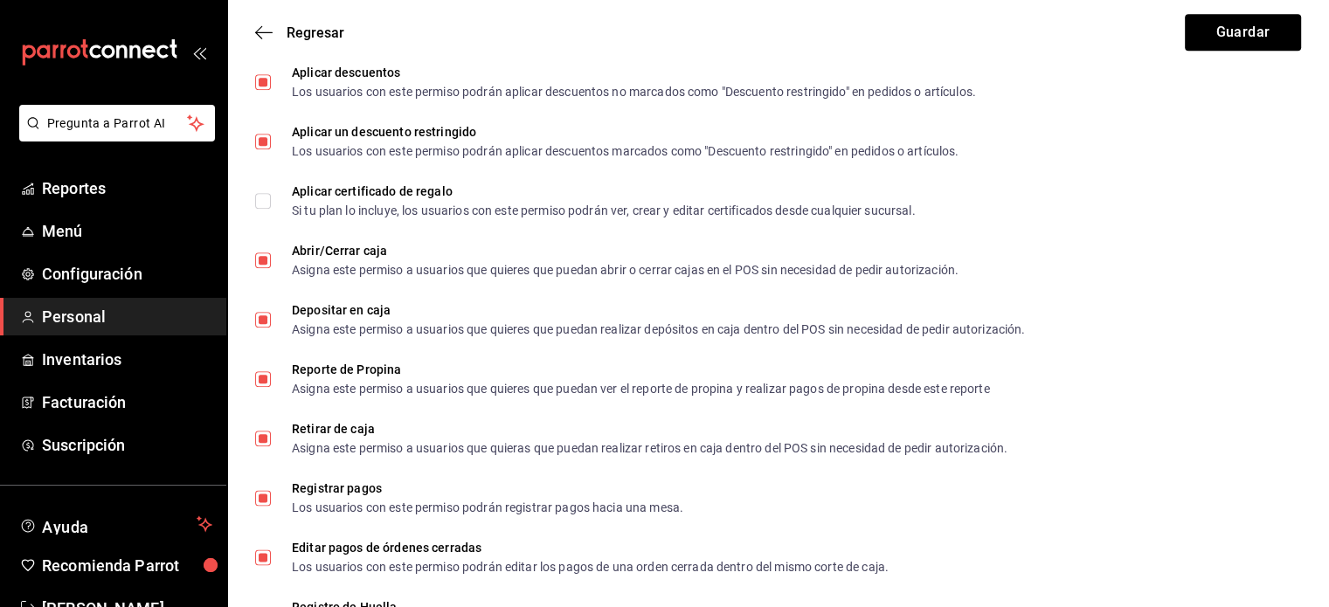
scroll to position [1975, 0]
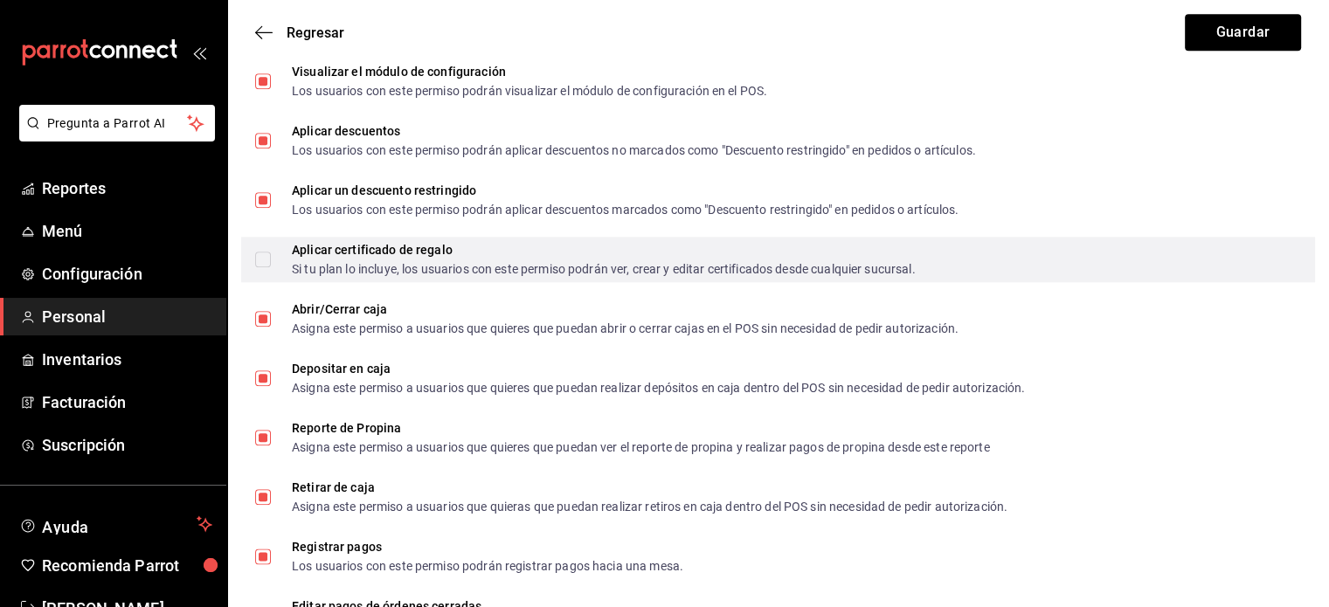
click at [266, 250] on label "Aplicar certificado de regalo Si tu plan lo incluye, los usuarios con este perm…" at bounding box center [585, 259] width 661 height 31
click at [266, 252] on input "Aplicar certificado de regalo Si tu plan lo incluye, los usuarios con este perm…" at bounding box center [263, 260] width 16 height 16
checkbox input "true"
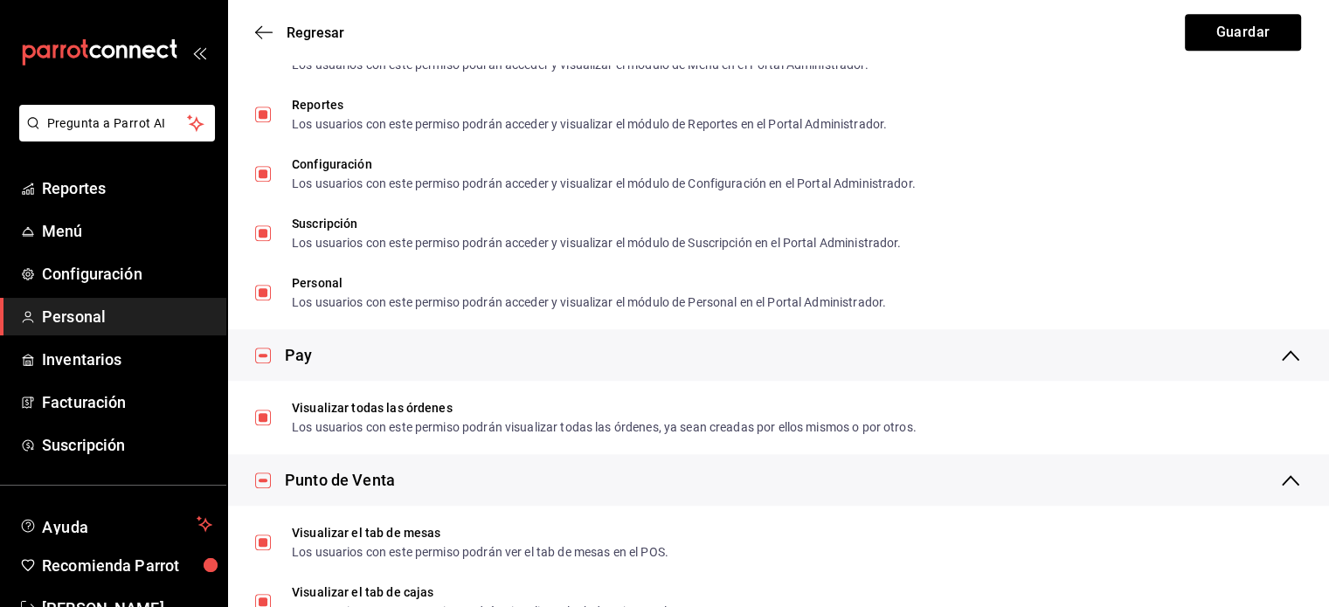
scroll to position [1253, 0]
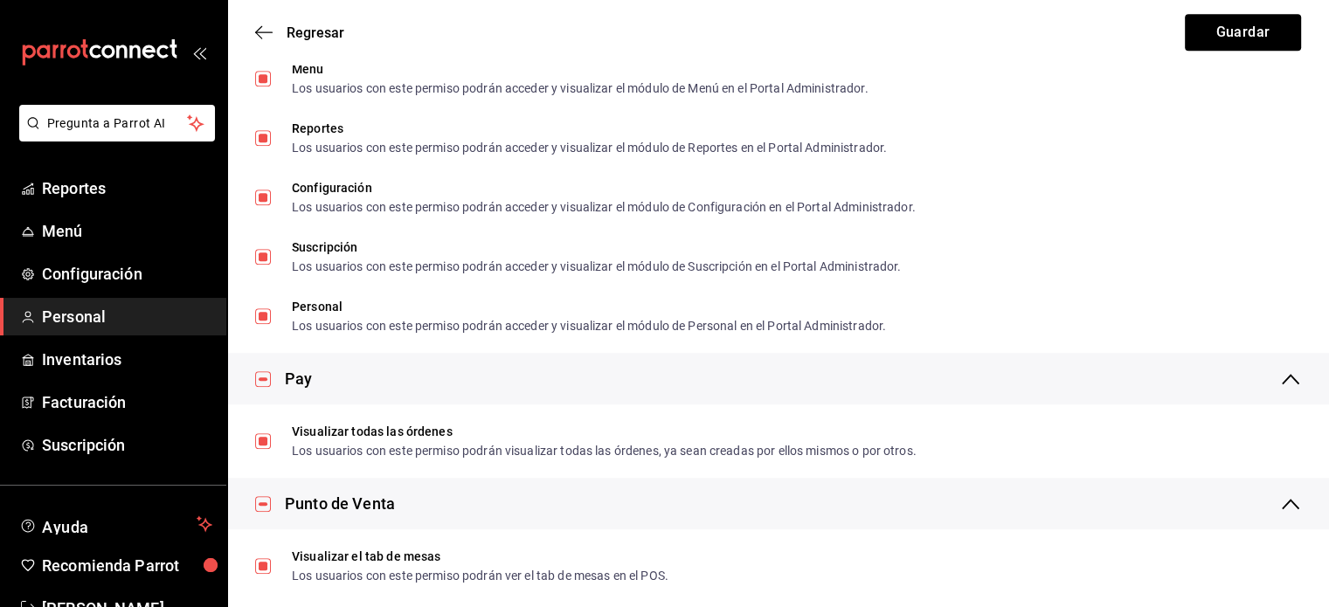
click at [306, 372] on div "Pay" at bounding box center [298, 379] width 27 height 24
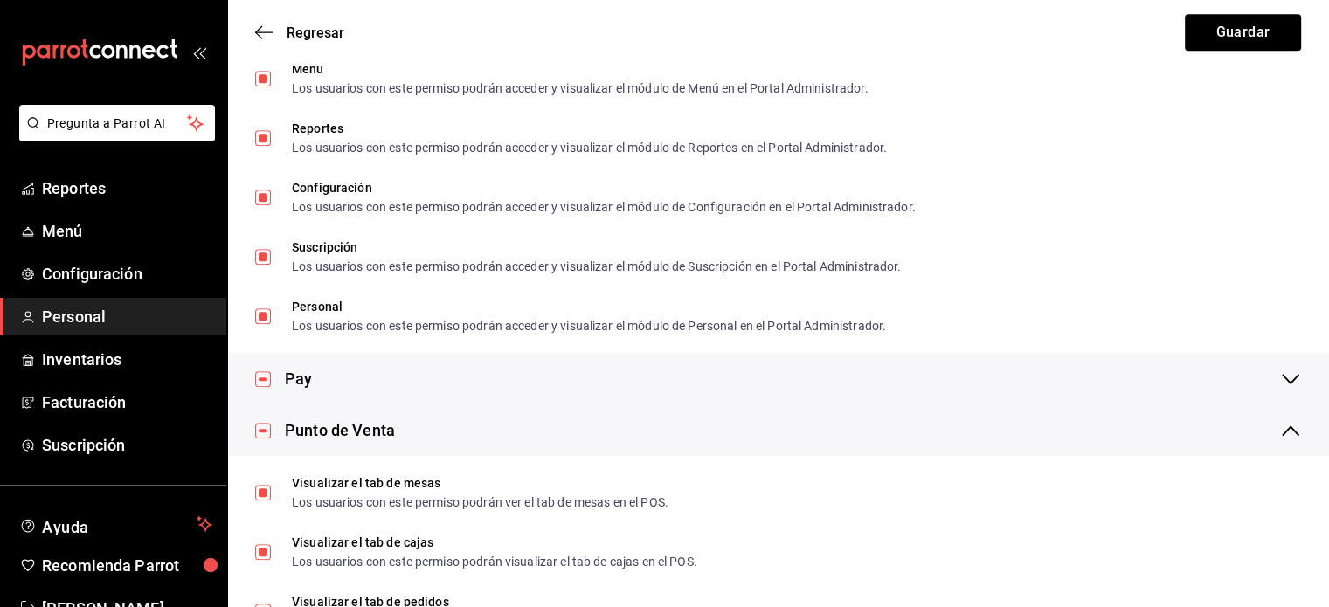
click at [306, 372] on div "Pay" at bounding box center [298, 379] width 27 height 24
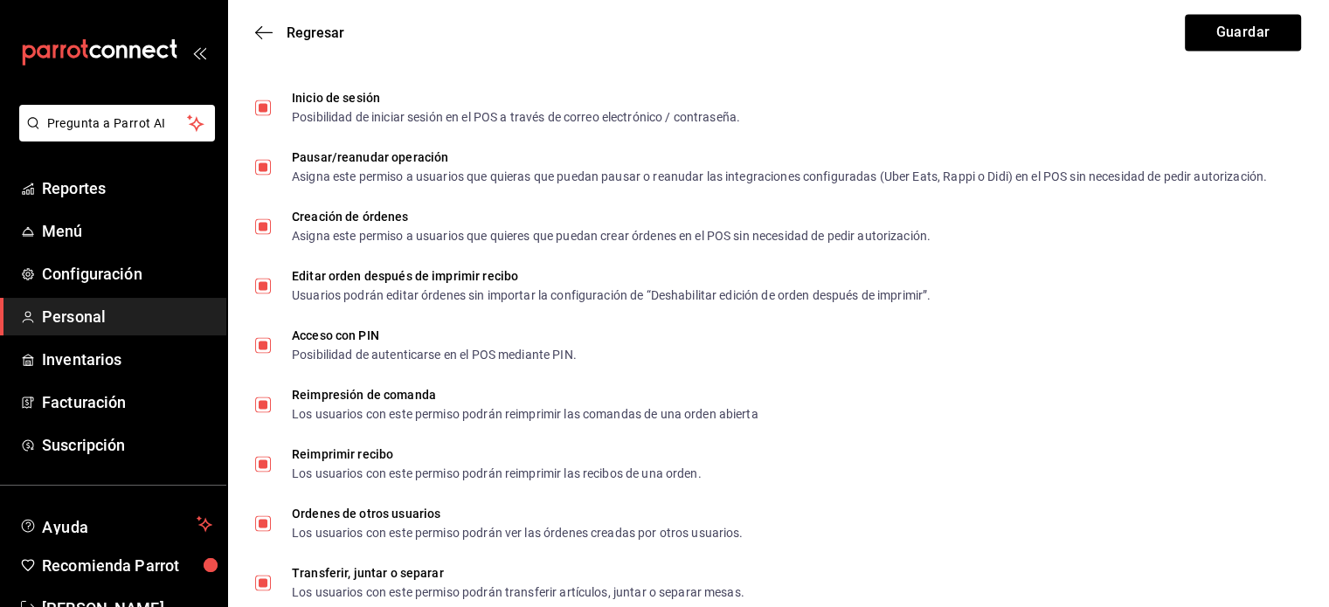
scroll to position [3059, 0]
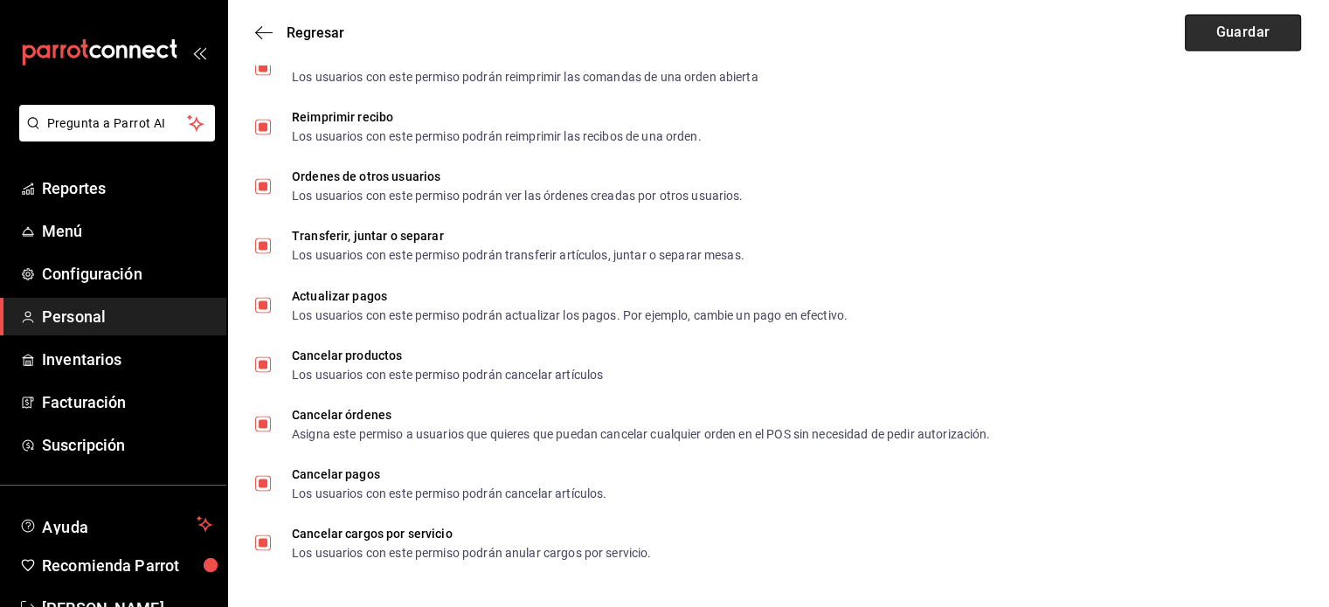
click at [1251, 38] on button "Guardar" at bounding box center [1243, 32] width 116 height 37
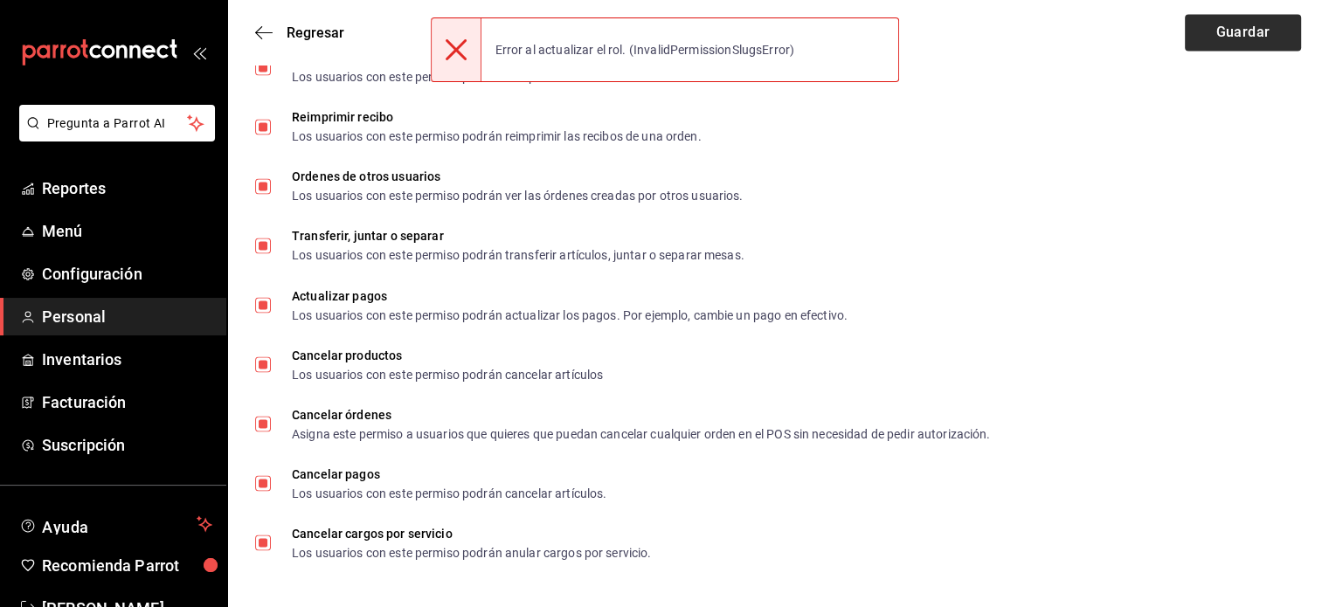
checkbox input "false"
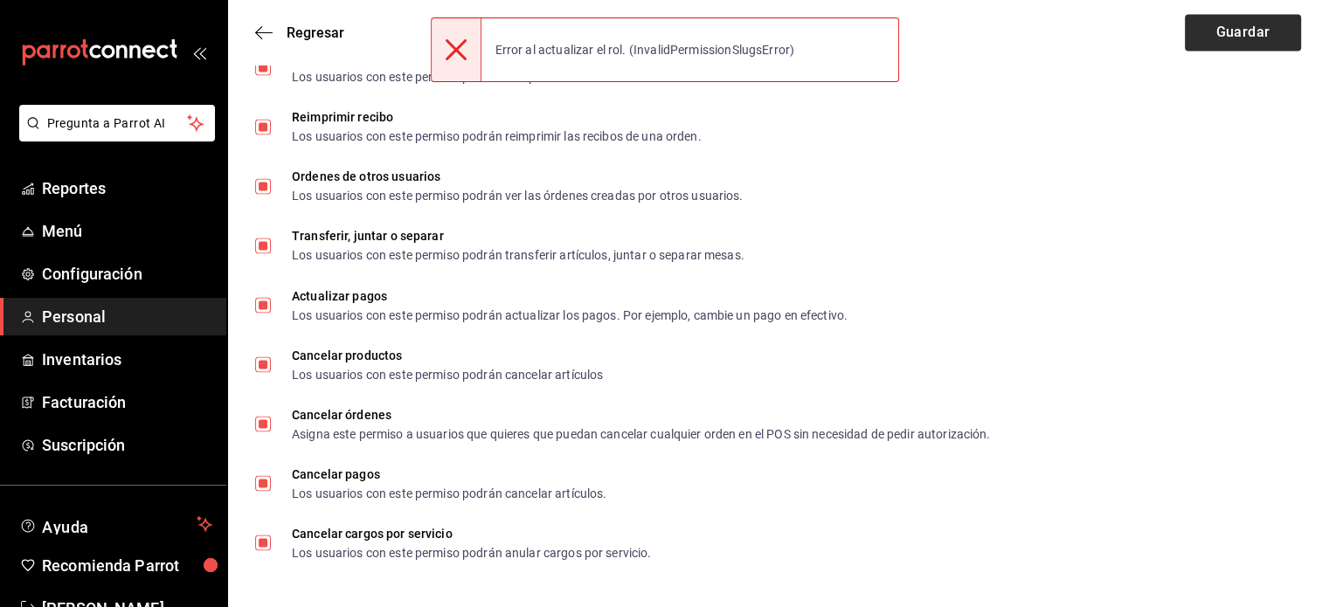
checkbox input "false"
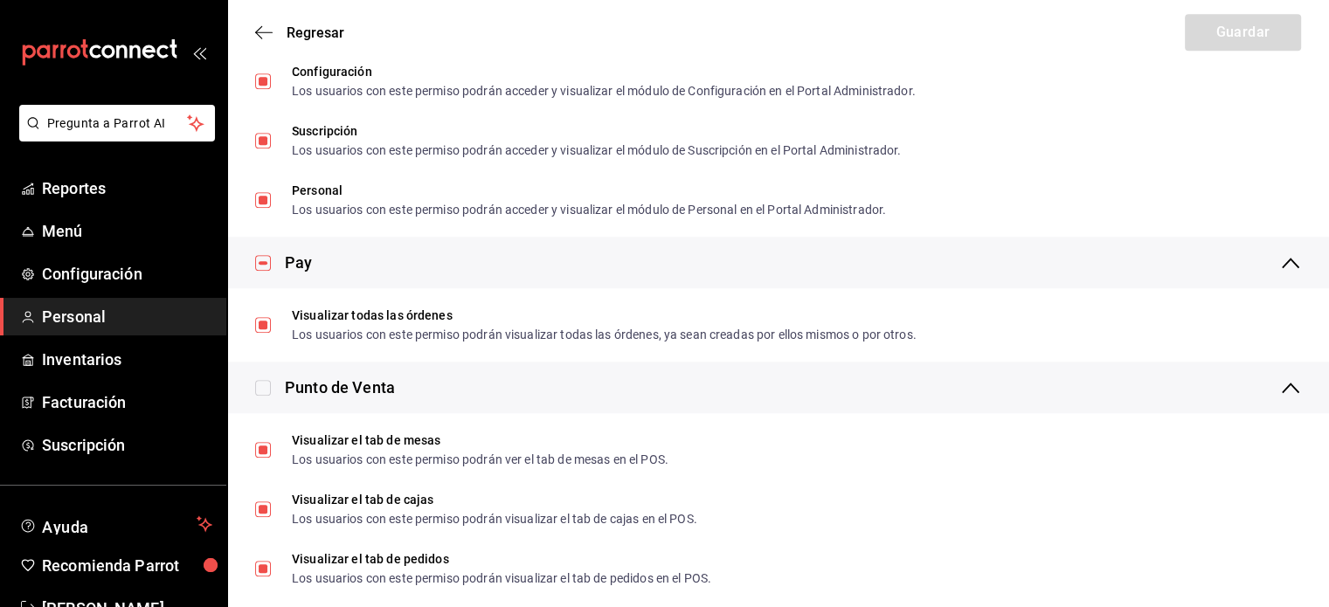
scroll to position [1378, 0]
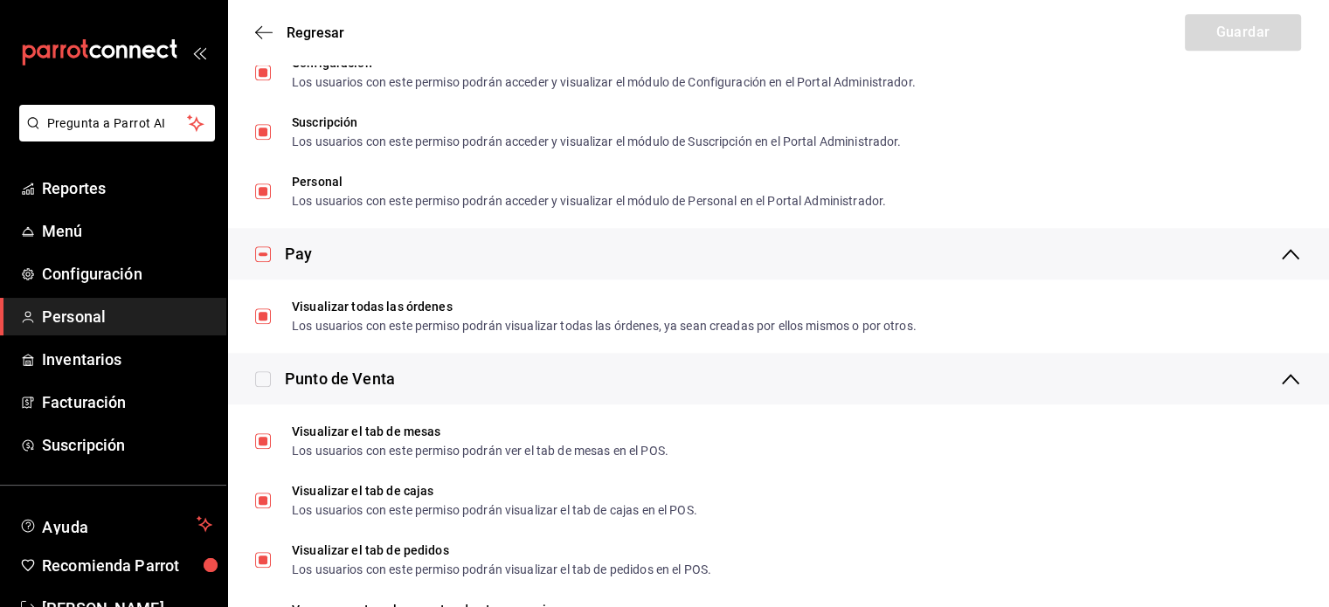
click at [253, 380] on div "Punto de Venta" at bounding box center [778, 379] width 1102 height 52
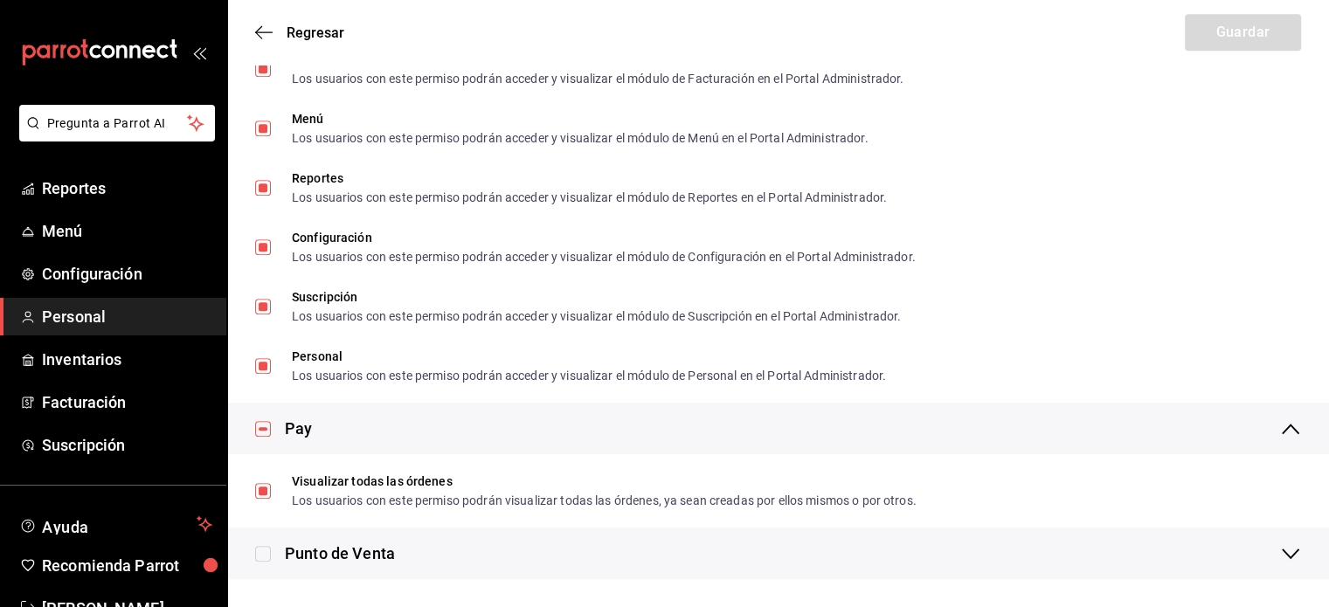
scroll to position [1203, 0]
click at [312, 427] on div "Pay" at bounding box center [793, 429] width 1017 height 24
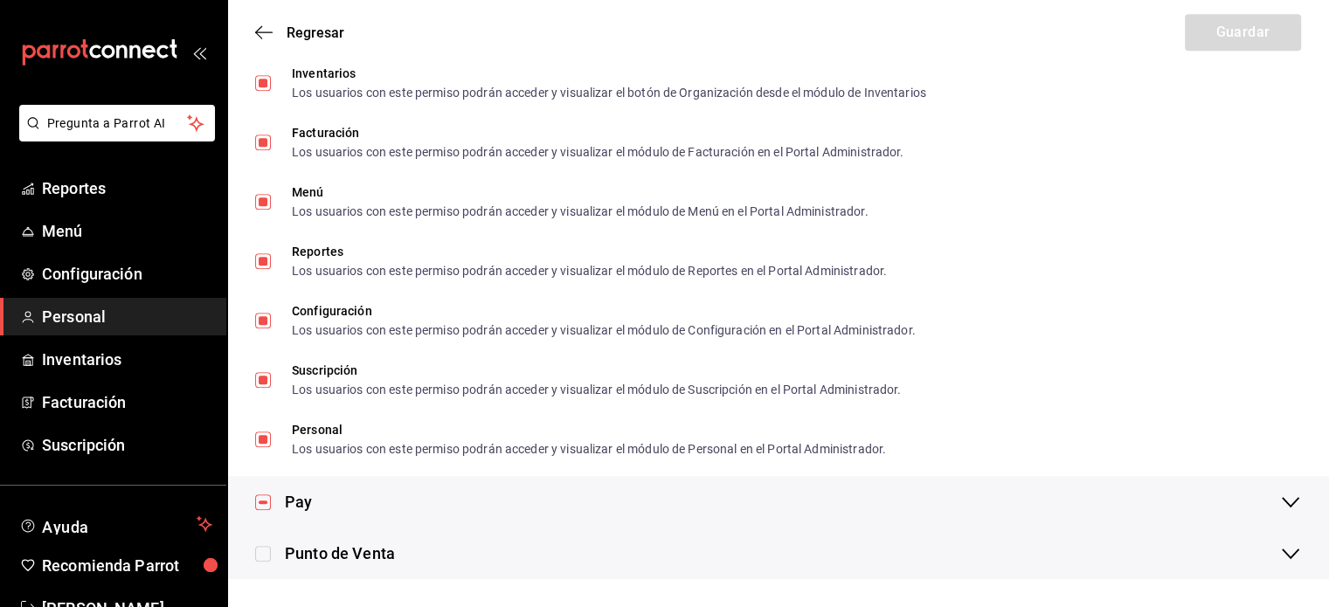
scroll to position [1129, 0]
click at [300, 498] on div "Pay" at bounding box center [298, 502] width 27 height 24
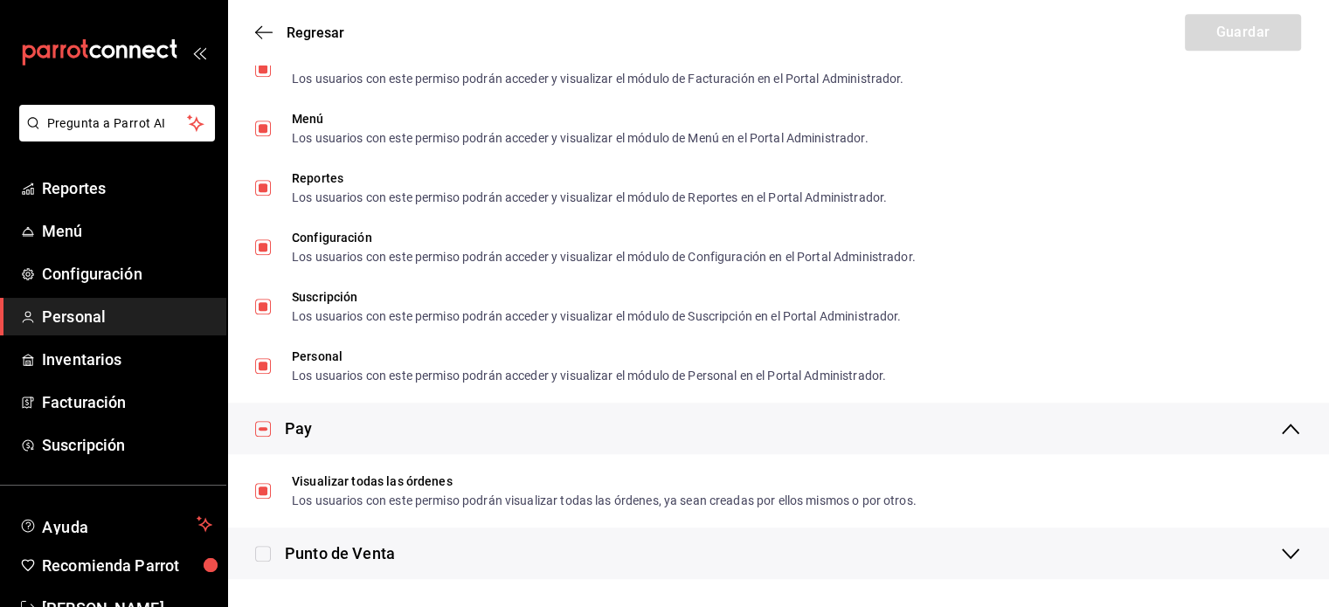
click at [305, 550] on div "Punto de Venta" at bounding box center [340, 554] width 110 height 24
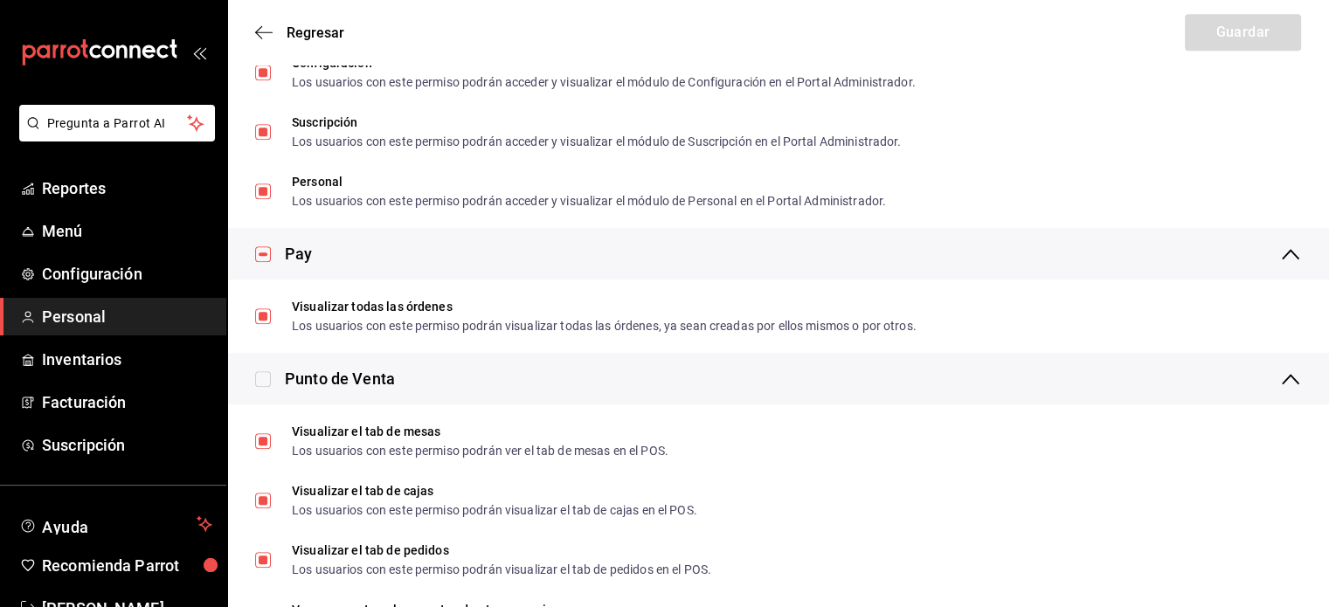
click at [254, 381] on div "Punto de Venta" at bounding box center [778, 379] width 1102 height 52
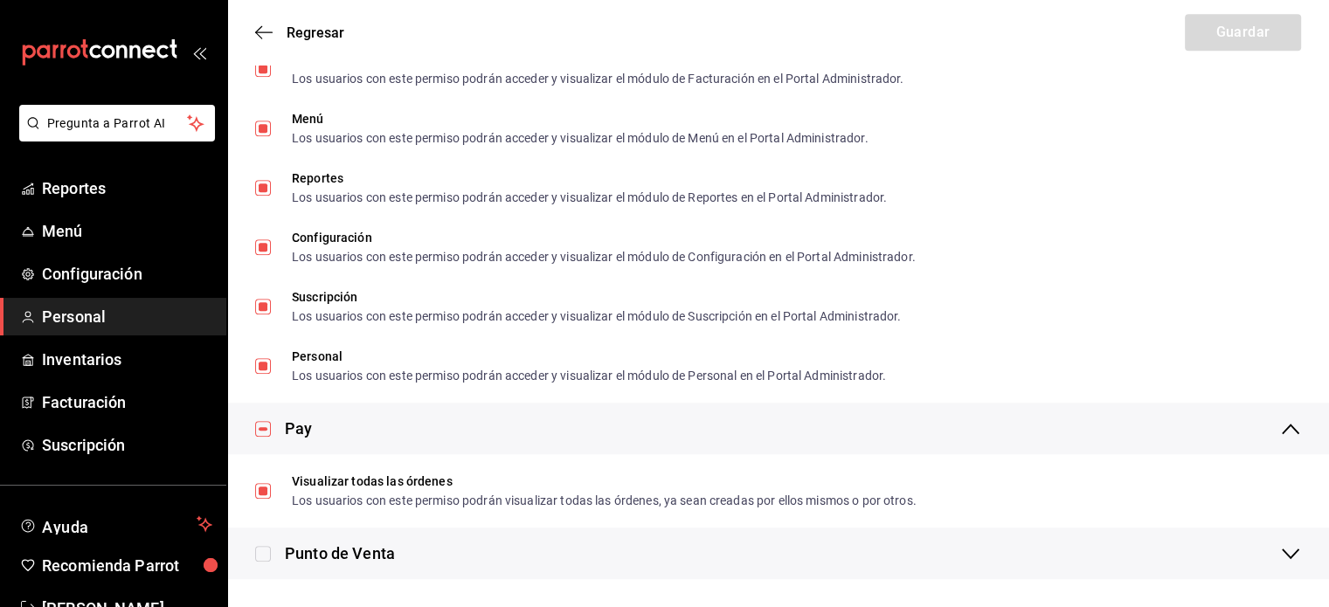
scroll to position [1203, 0]
click at [326, 552] on div "Punto de Venta" at bounding box center [340, 554] width 110 height 24
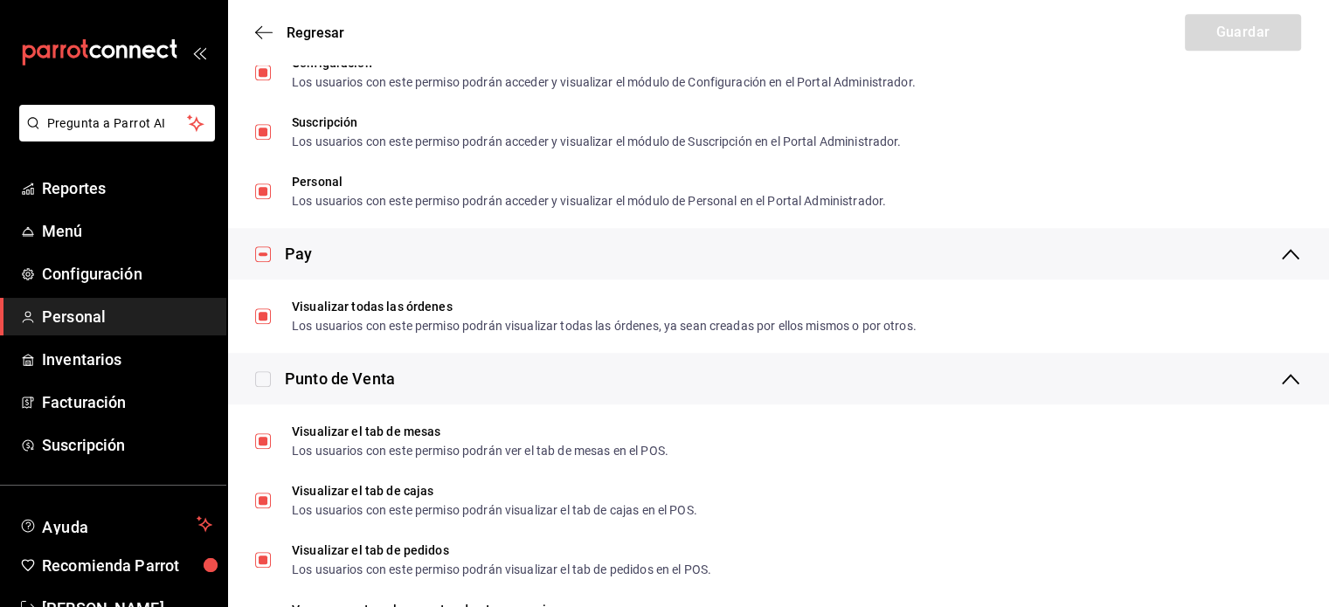
click at [273, 378] on div at bounding box center [270, 379] width 30 height 18
click at [269, 376] on input "checkbox" at bounding box center [263, 379] width 16 height 16
checkbox input "true"
click at [1268, 32] on button "Guardar" at bounding box center [1243, 32] width 116 height 37
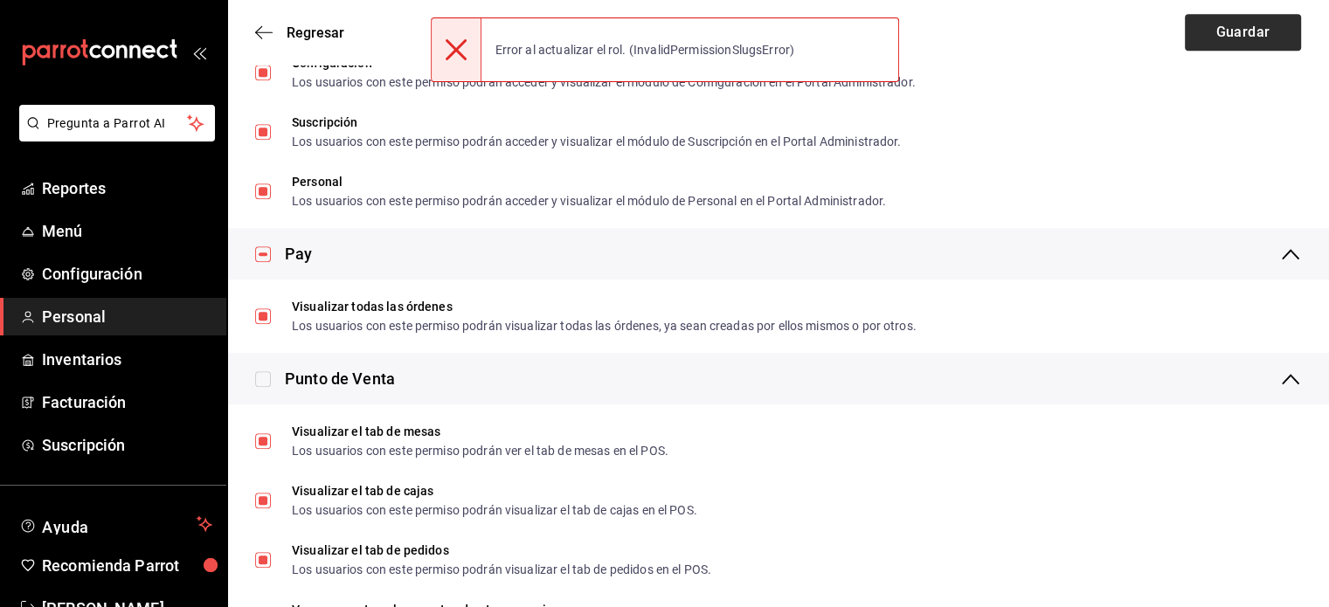
checkbox input "false"
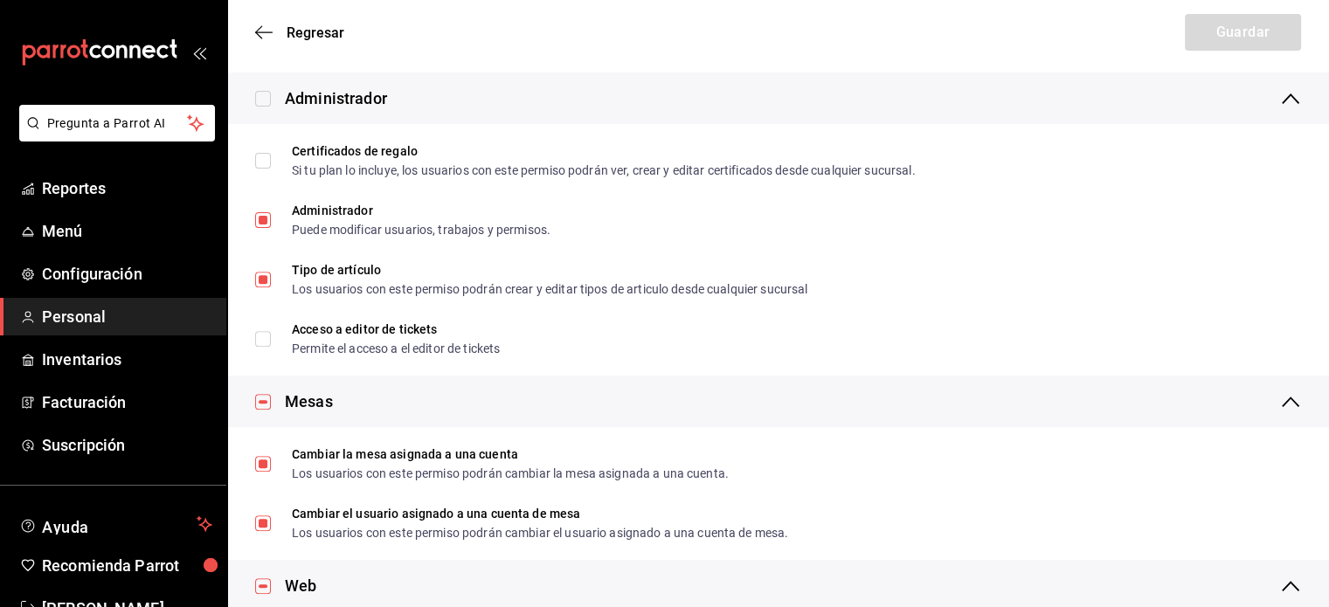
scroll to position [359, 0]
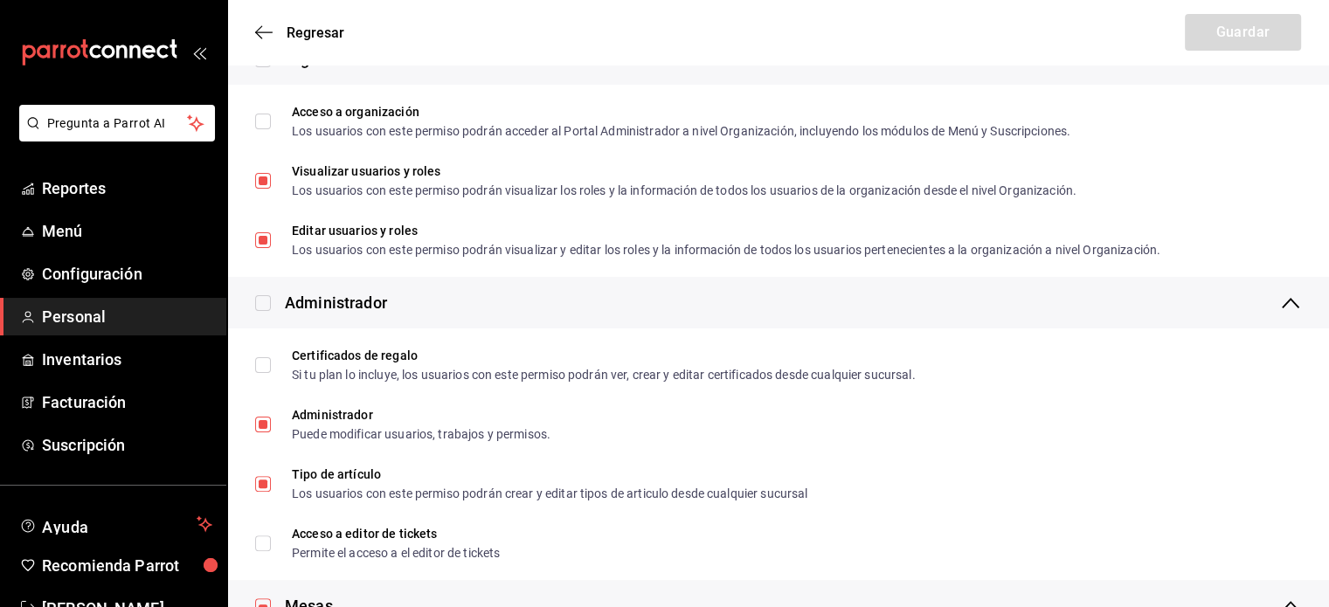
click at [266, 303] on input "checkbox" at bounding box center [263, 303] width 16 height 16
checkbox input "true"
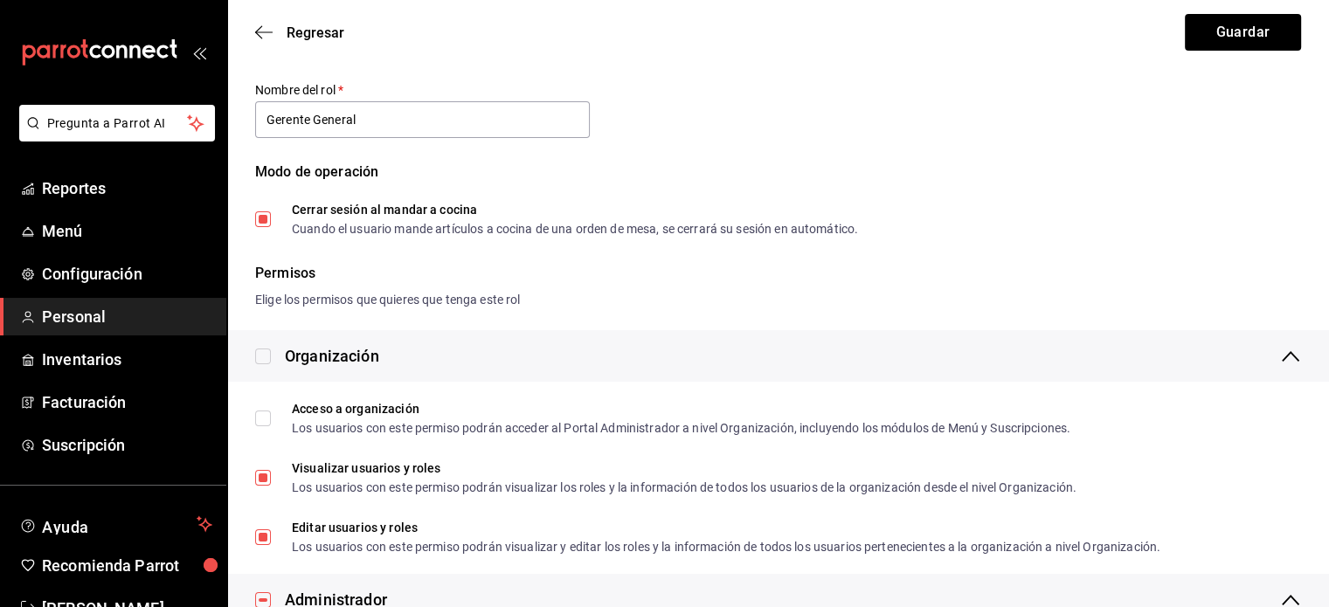
scroll to position [0, 0]
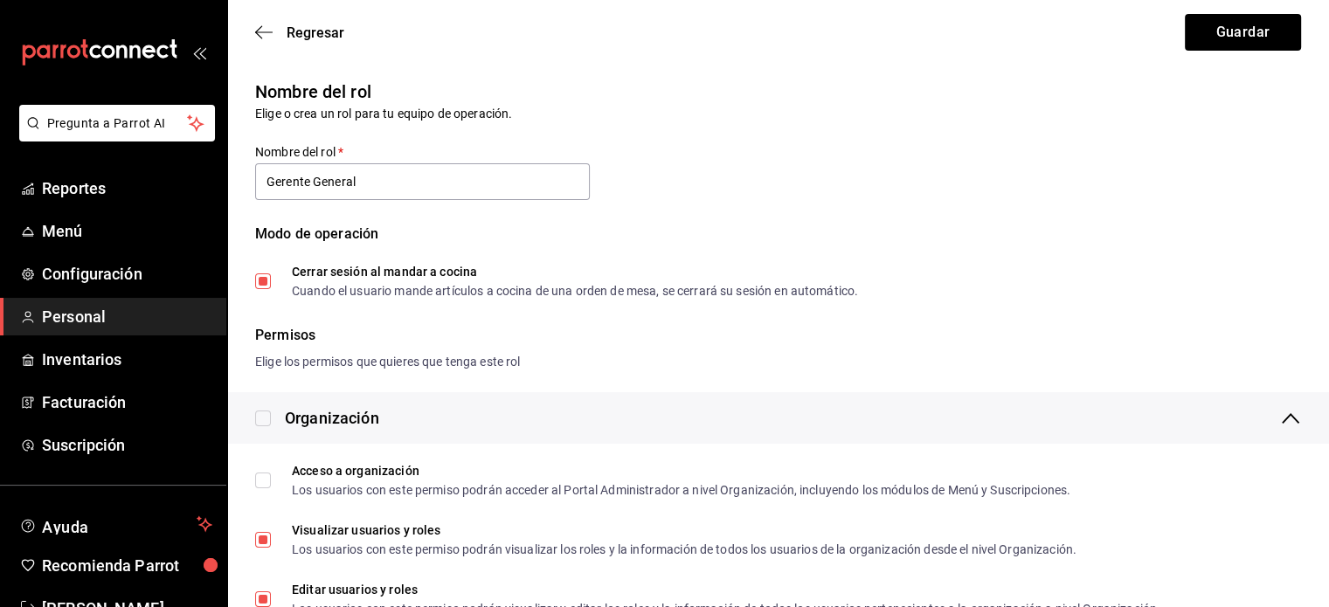
click at [266, 422] on input "checkbox" at bounding box center [263, 419] width 16 height 16
checkbox input "true"
click at [1262, 37] on button "Guardar" at bounding box center [1243, 32] width 116 height 37
checkbox input "false"
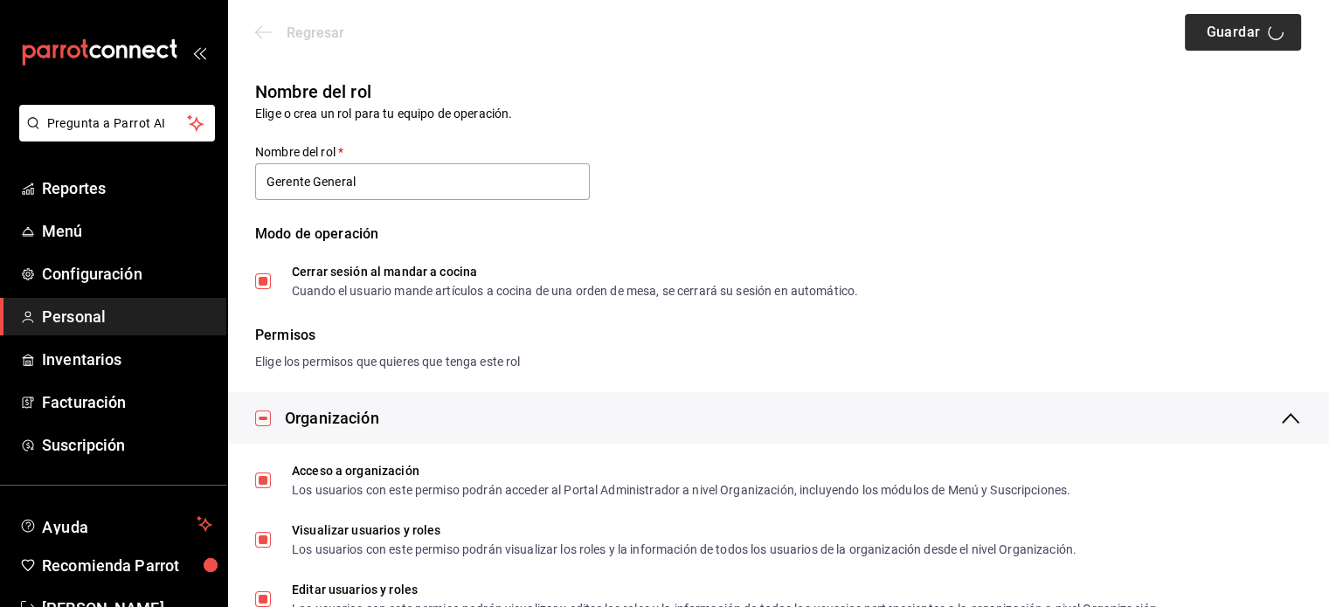
checkbox input "false"
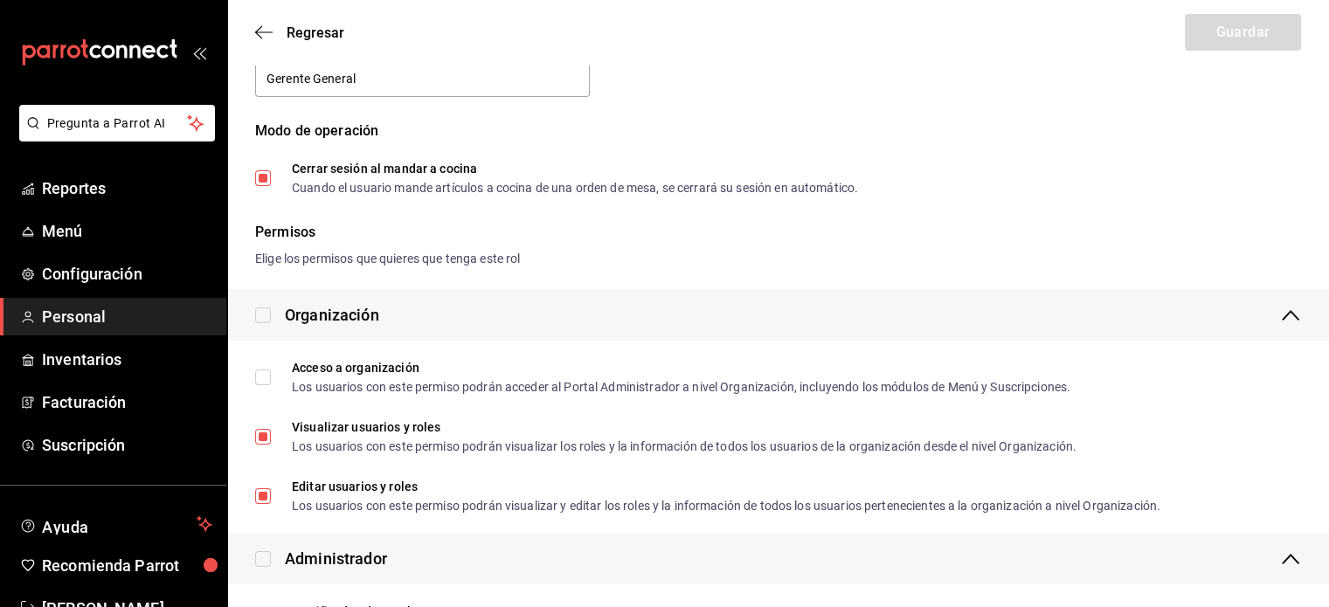
scroll to position [90, 0]
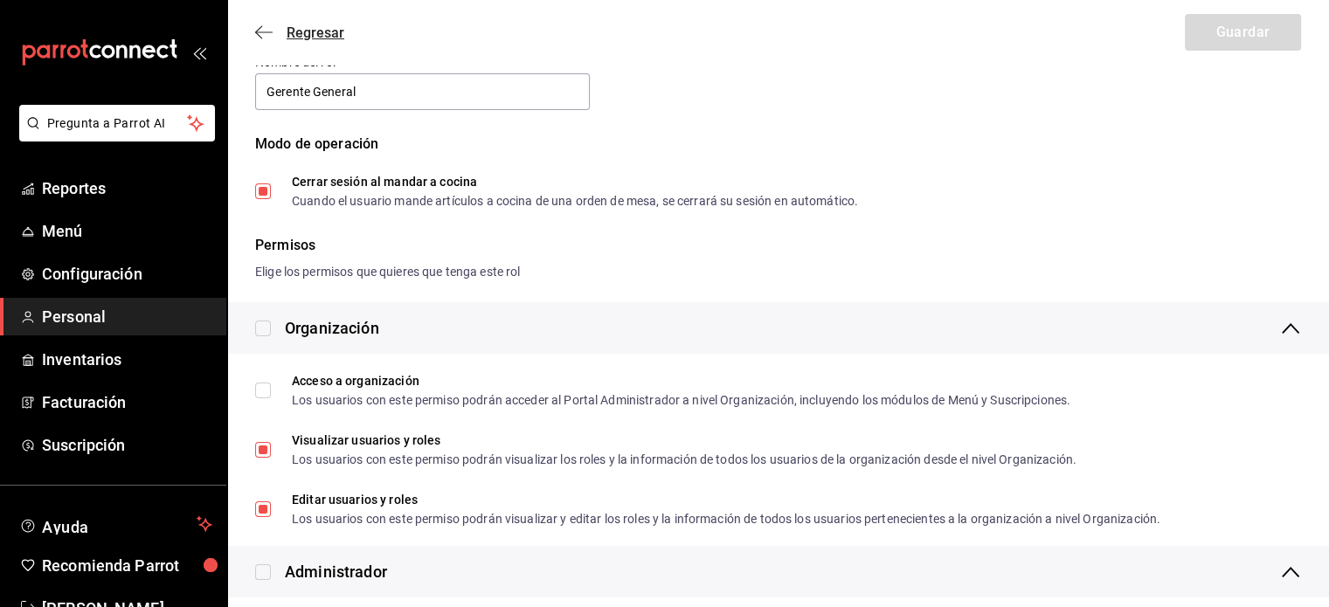
click at [263, 26] on icon "button" at bounding box center [263, 32] width 17 height 16
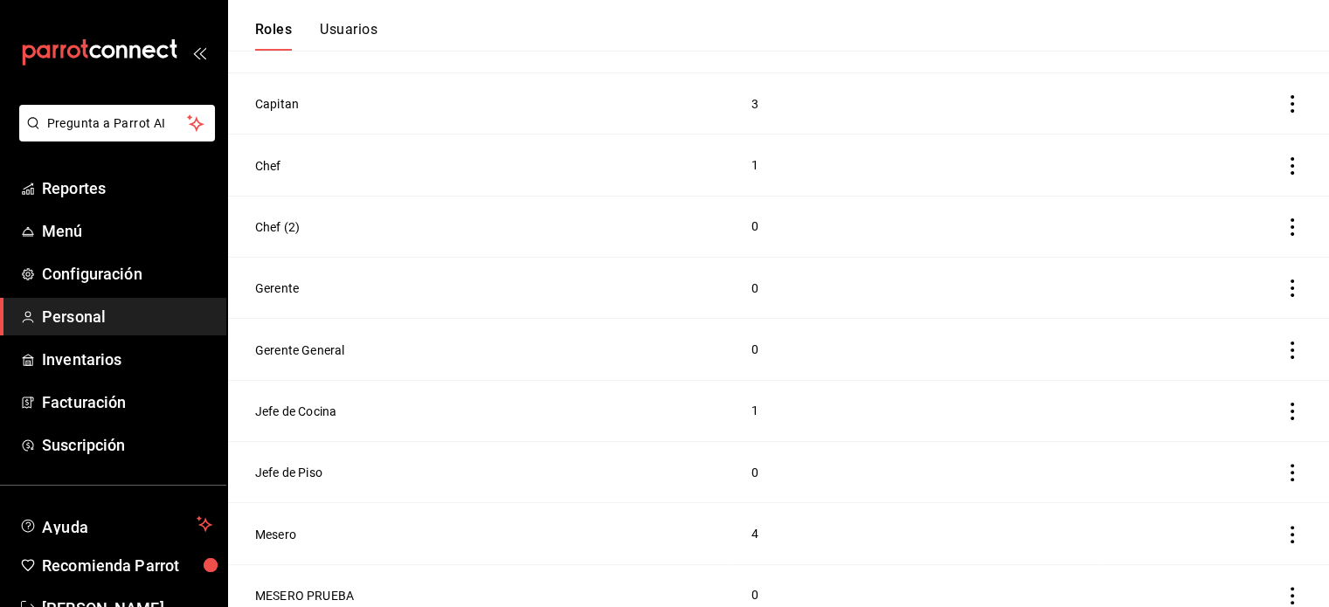
scroll to position [400, 0]
click at [371, 31] on button "Usuarios" at bounding box center [349, 36] width 58 height 30
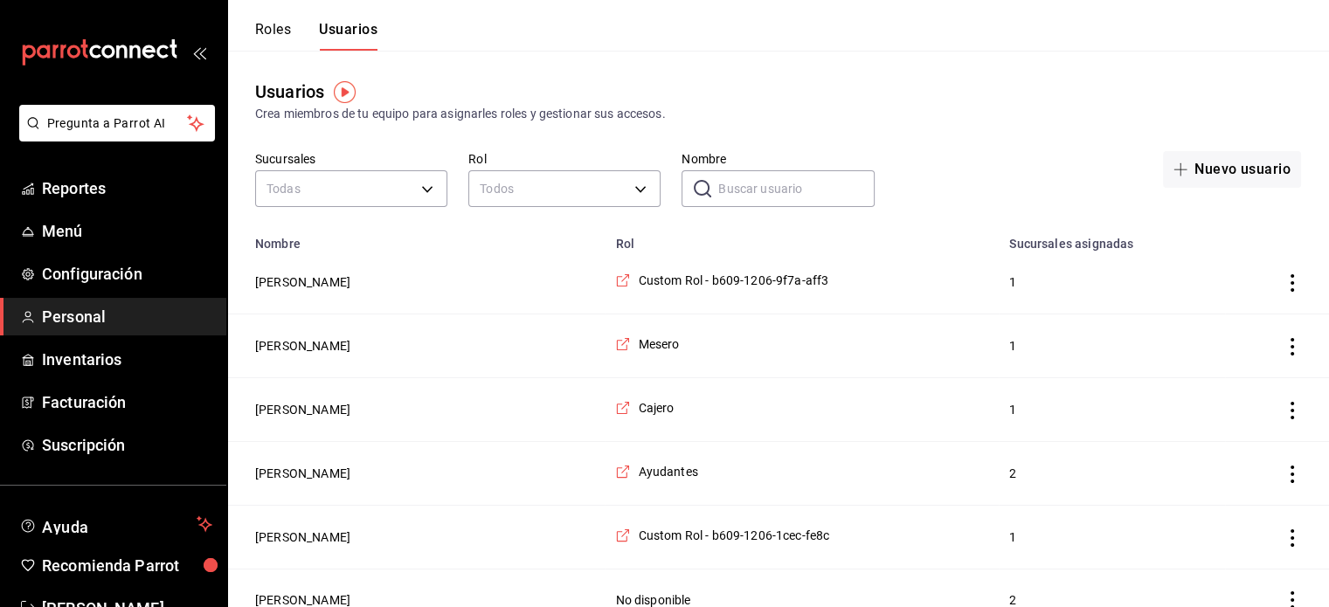
scroll to position [1063, 0]
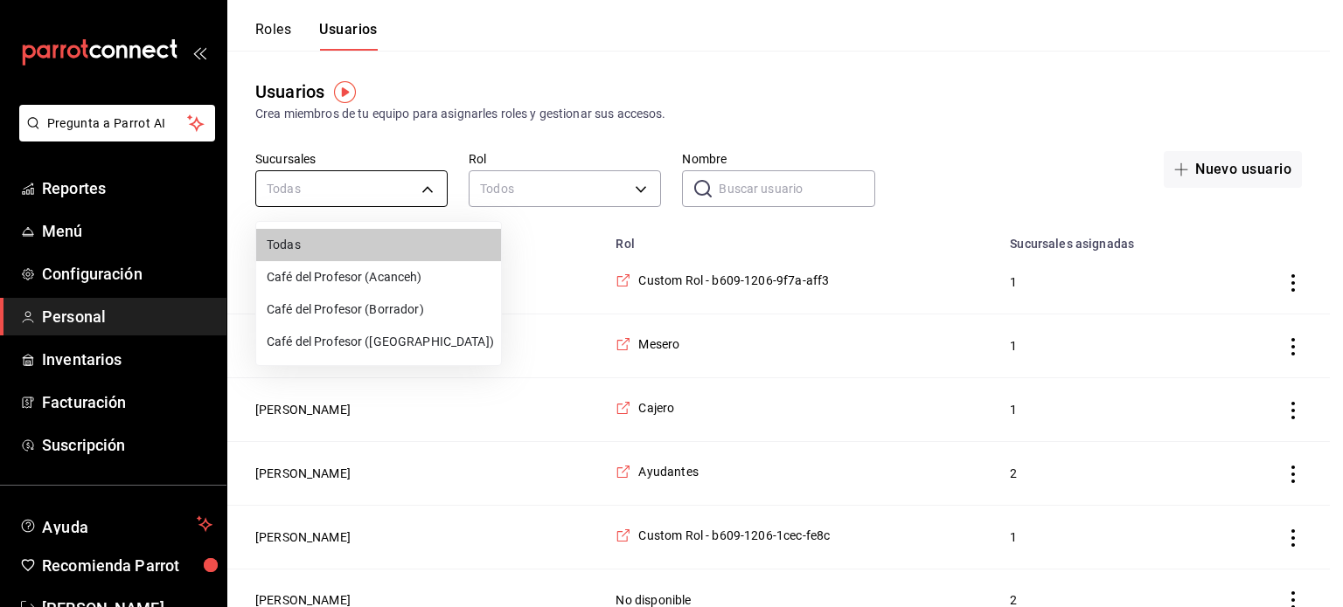
click at [368, 338] on li "Café del Profesor ([GEOGRAPHIC_DATA])" at bounding box center [378, 342] width 245 height 32
type input "cf5fc73d-0347-401f-b4f7-21ffa369c775"
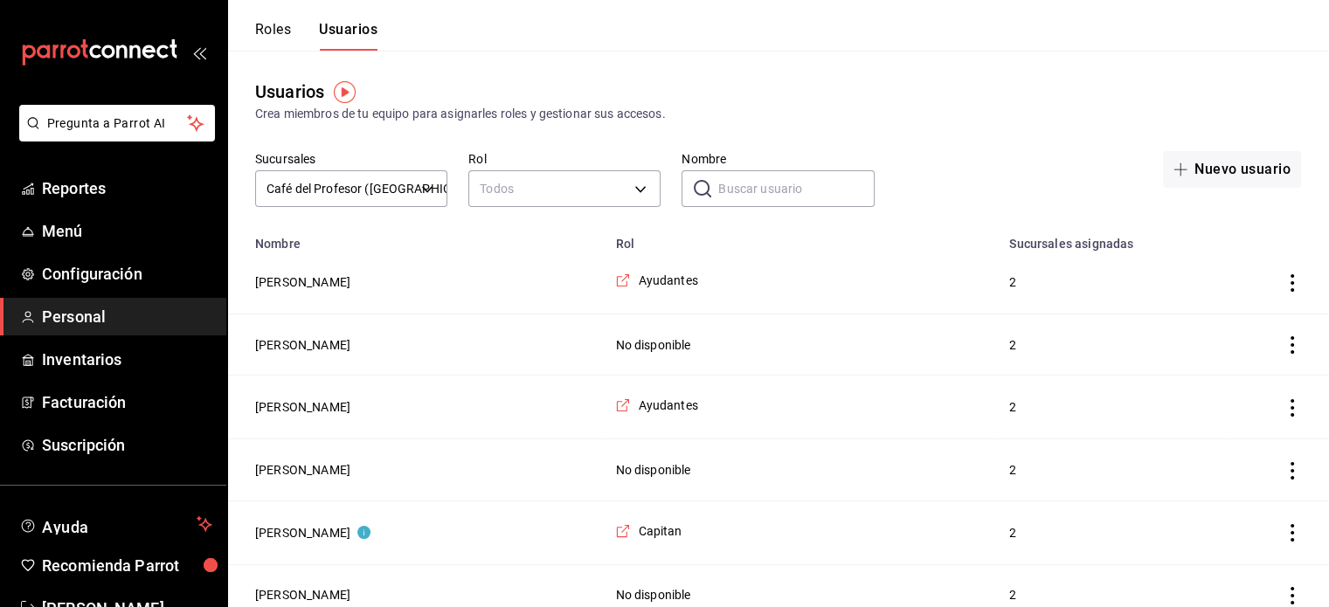
click at [735, 187] on input "Nombre" at bounding box center [796, 188] width 156 height 35
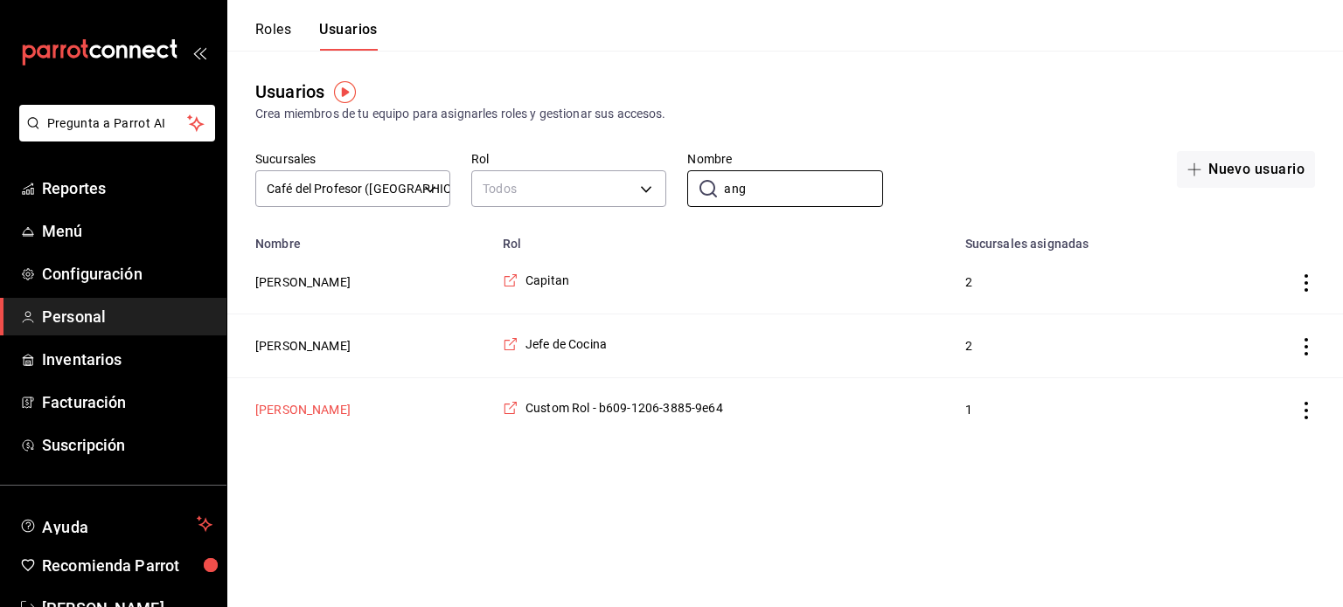
type input "ang"
click at [297, 405] on button "[PERSON_NAME]" at bounding box center [302, 409] width 95 height 17
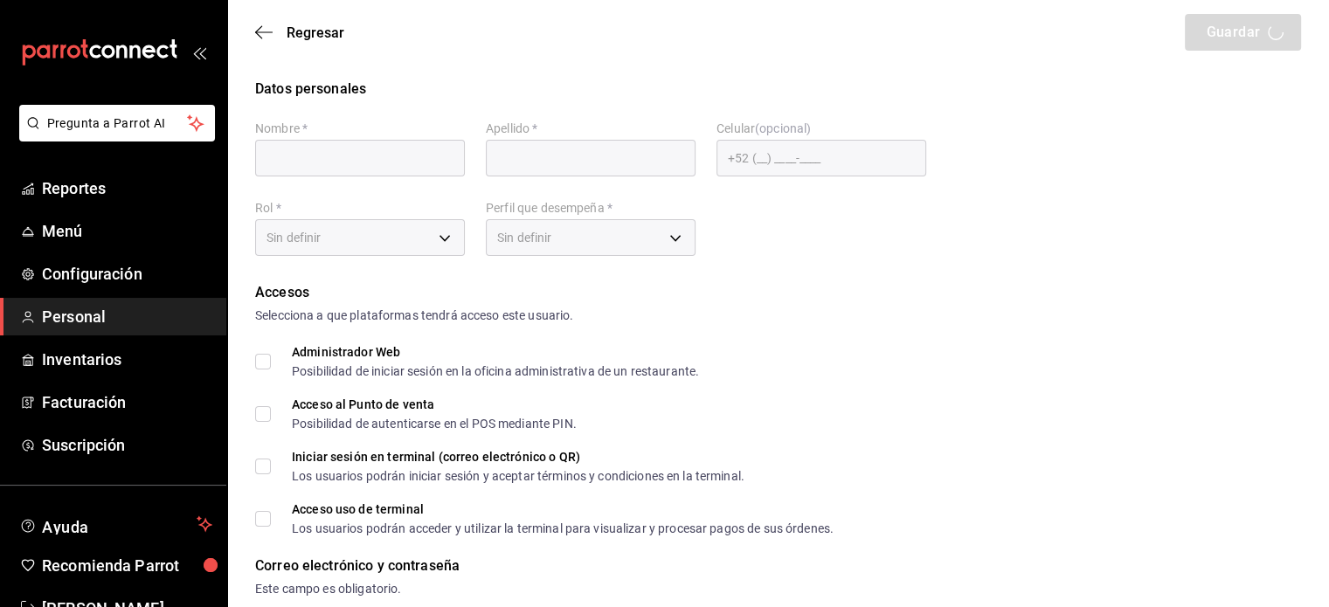
click at [443, 239] on div "Sin definir" at bounding box center [360, 237] width 210 height 37
click at [260, 35] on icon "button" at bounding box center [263, 32] width 17 height 16
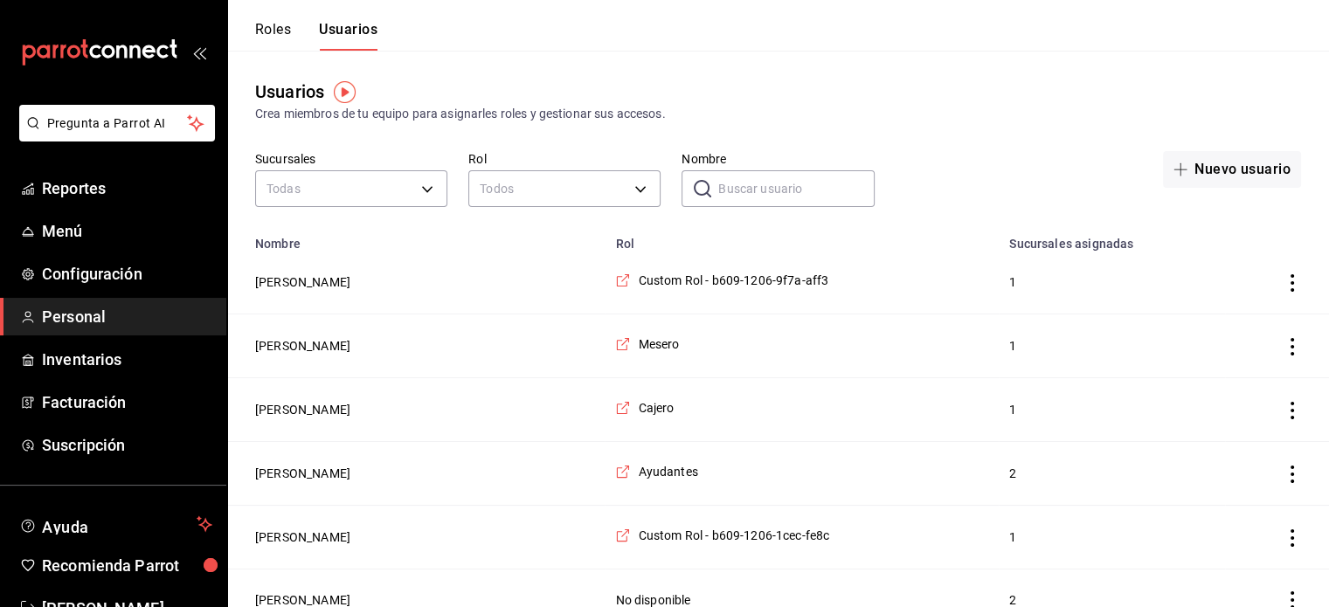
click at [760, 186] on input "Nombre" at bounding box center [796, 188] width 156 height 35
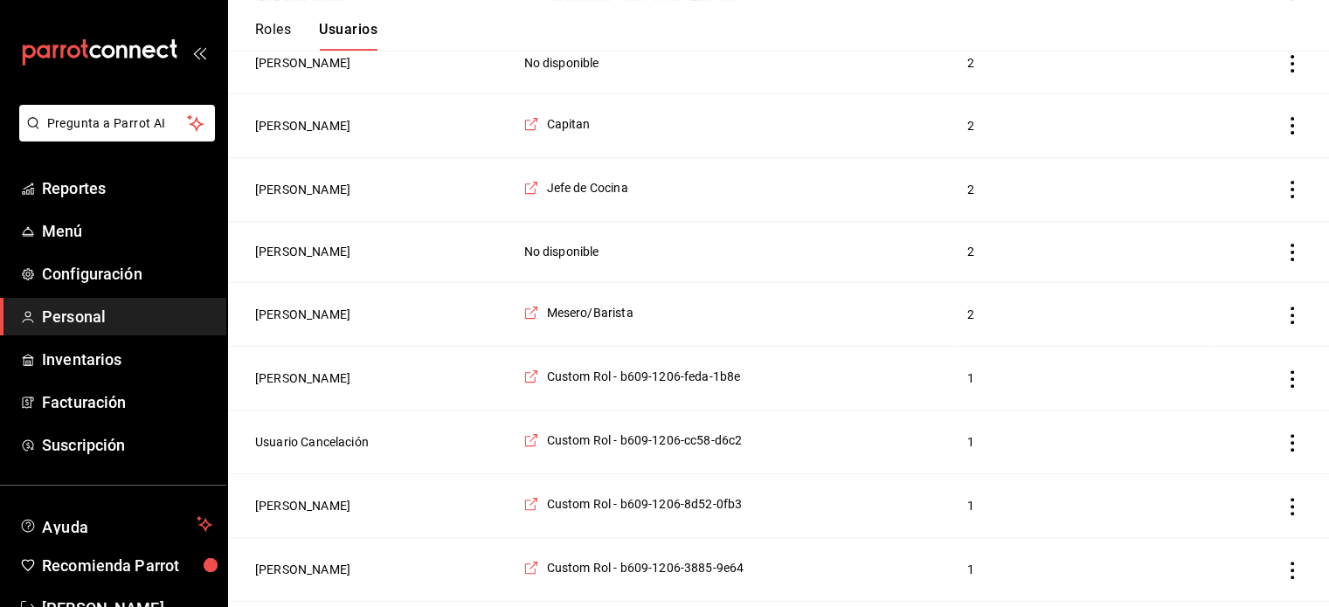
scroll to position [589, 0]
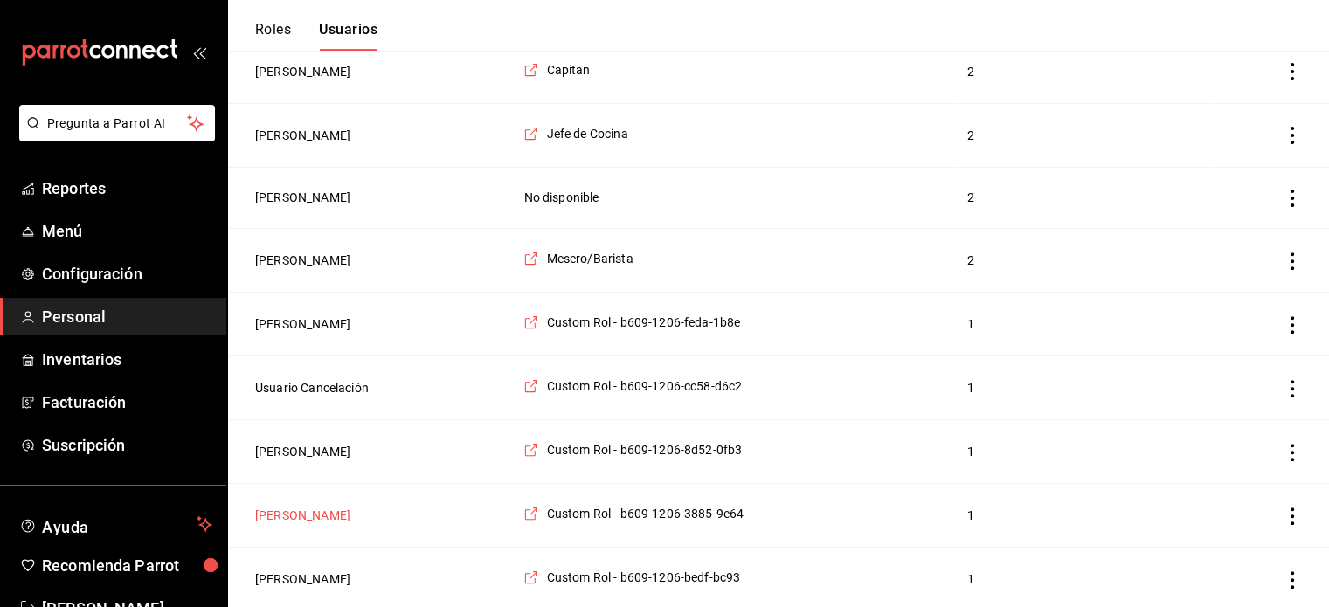
type input "an"
click at [309, 513] on button "[PERSON_NAME]" at bounding box center [302, 515] width 95 height 17
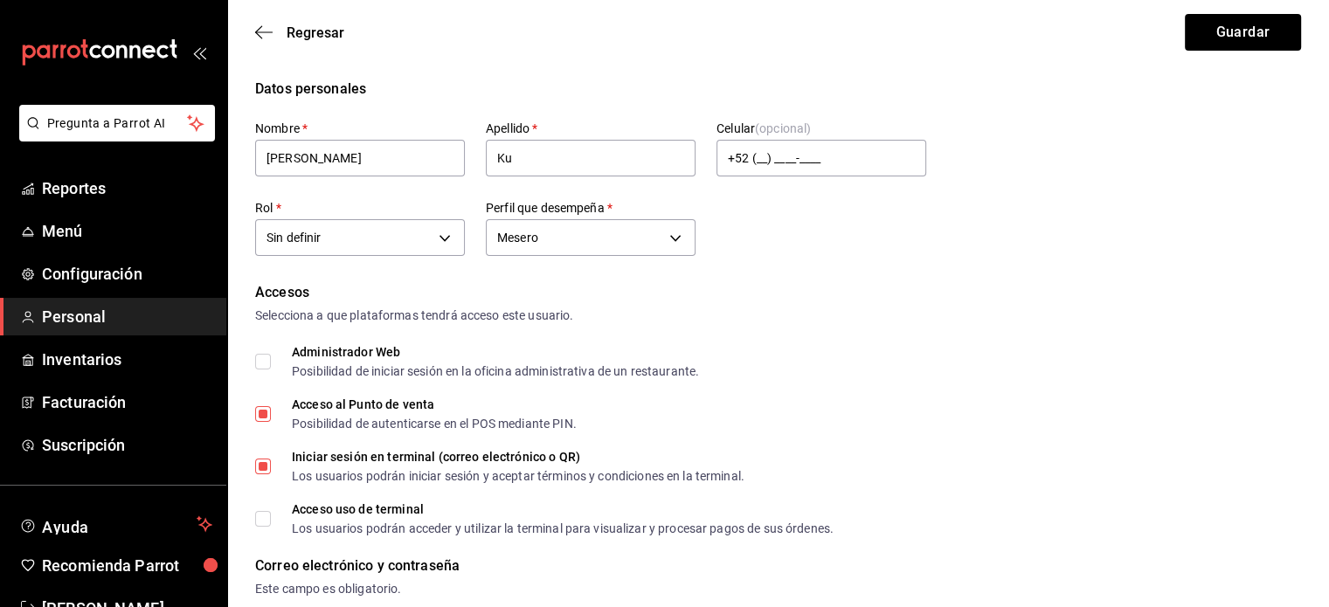
click at [979, 380] on div "Accesos Selecciona a que plataformas tendrá acceso este usuario. Administrador …" at bounding box center [778, 408] width 1046 height 253
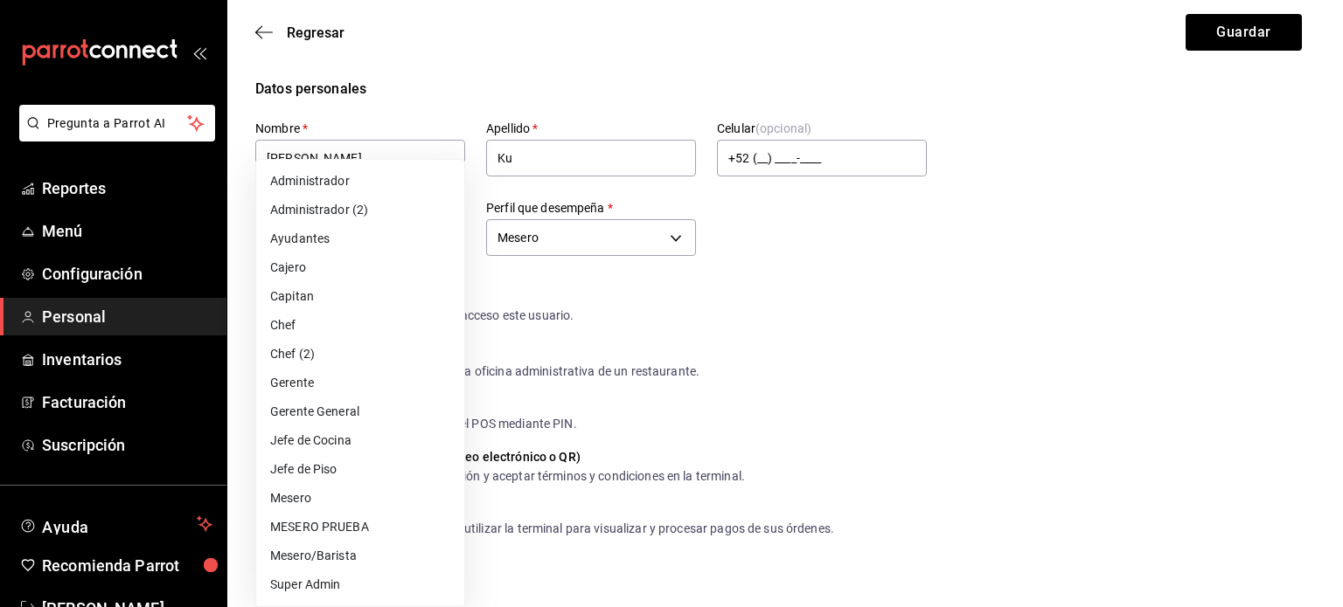
click at [300, 501] on li "Mesero" at bounding box center [360, 498] width 208 height 29
type input "1a76cd6b-98a7-4025-b815-3a88f11c6c47"
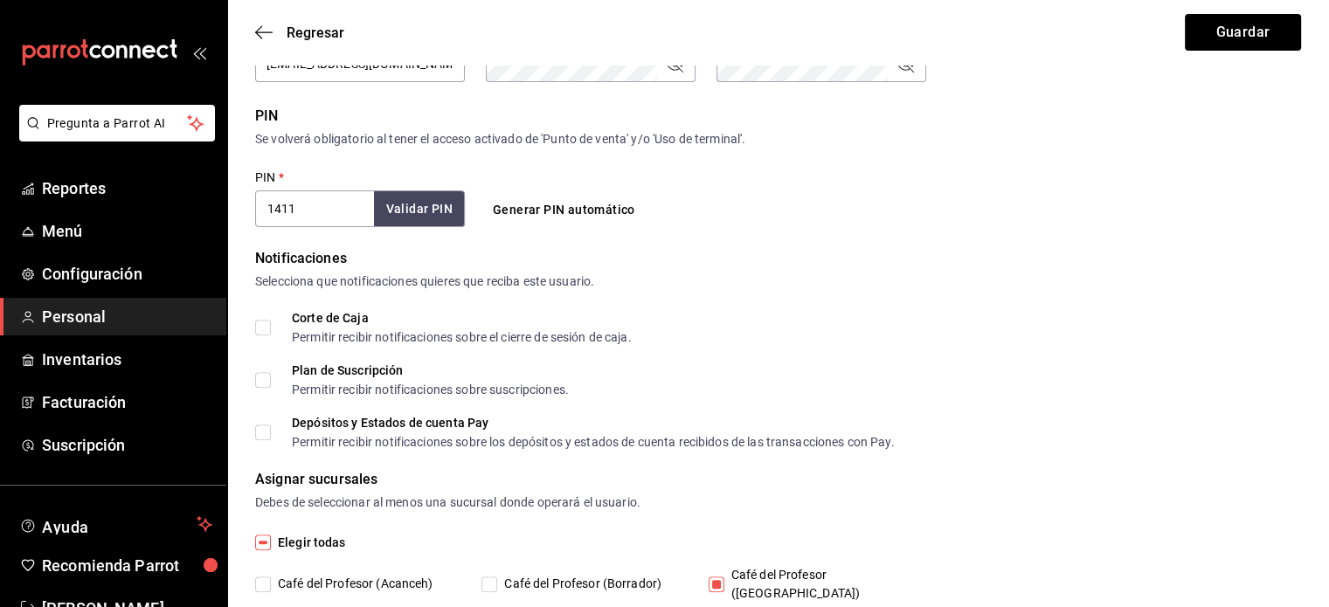
scroll to position [649, 0]
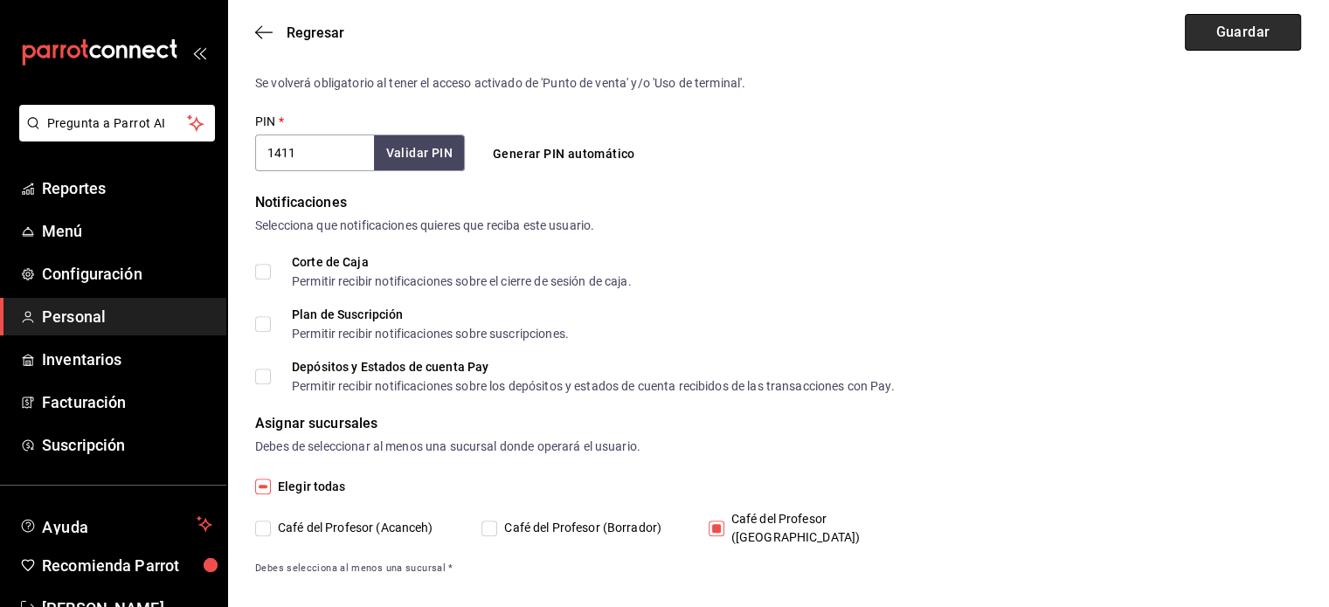
click at [1231, 26] on button "Guardar" at bounding box center [1243, 32] width 116 height 37
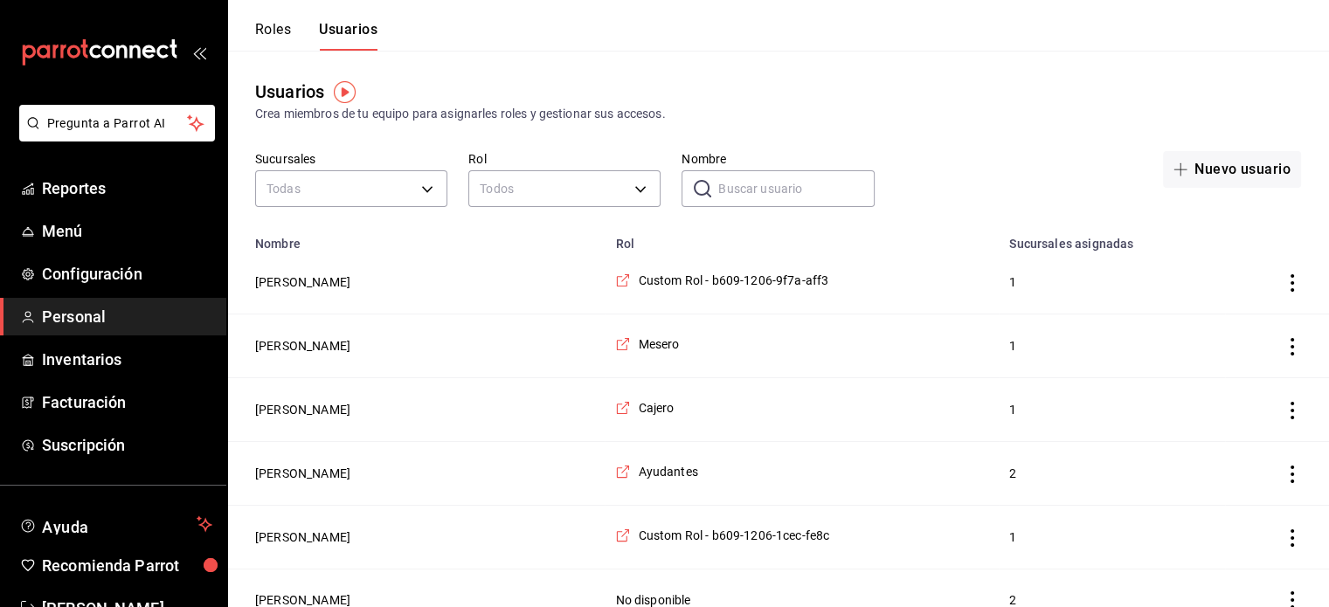
click at [777, 185] on input "Nombre" at bounding box center [796, 188] width 156 height 35
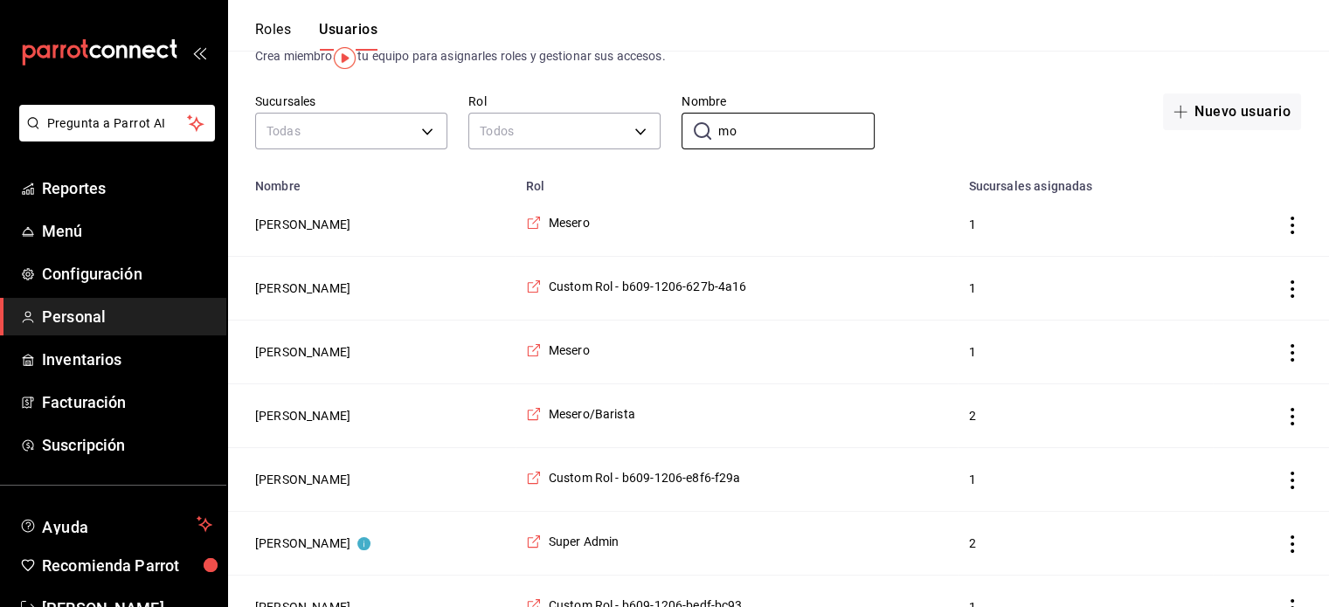
scroll to position [87, 0]
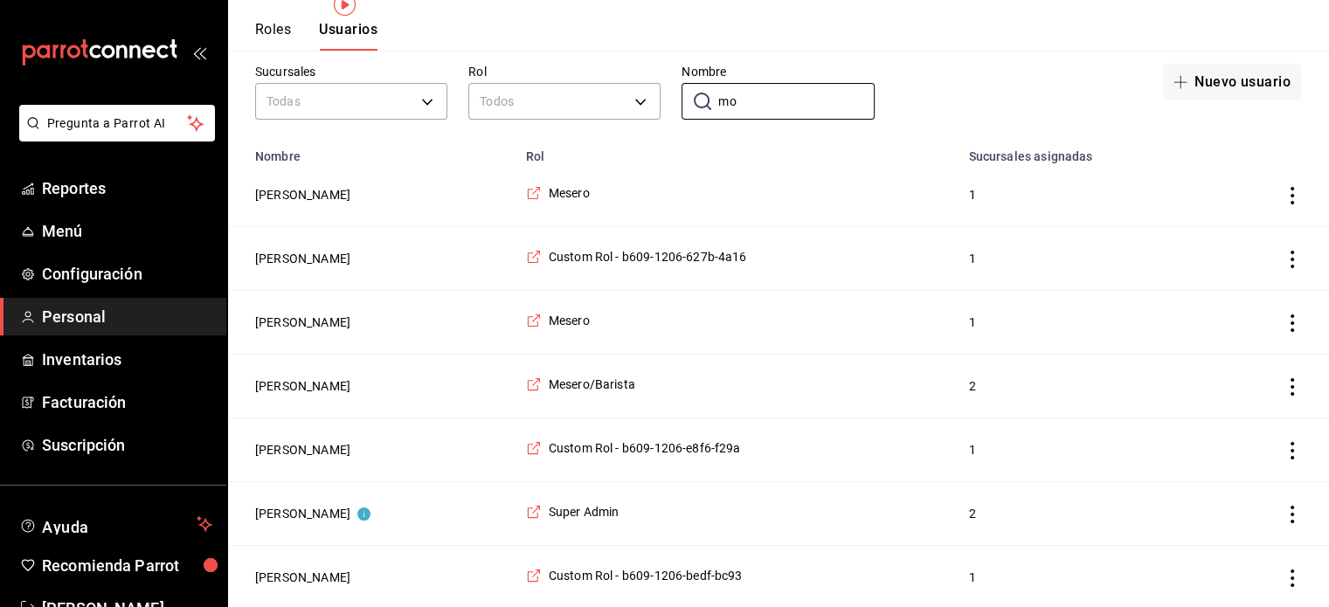
type input "m"
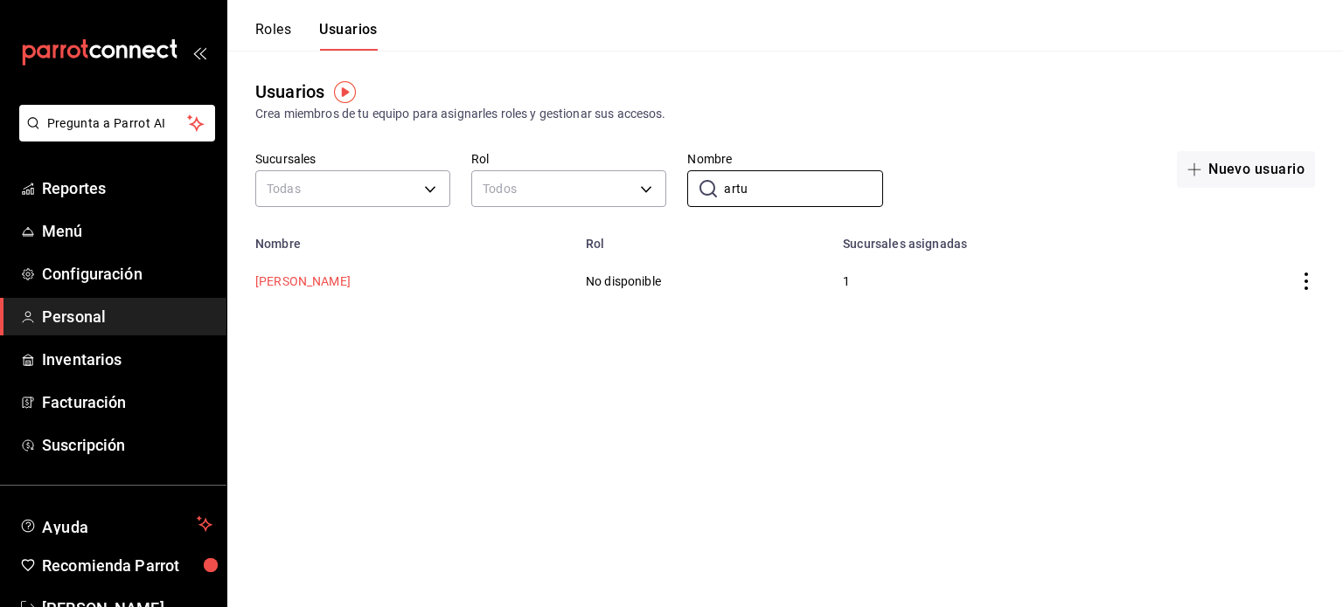
type input "artu"
click at [311, 282] on button "[PERSON_NAME]" at bounding box center [302, 281] width 95 height 17
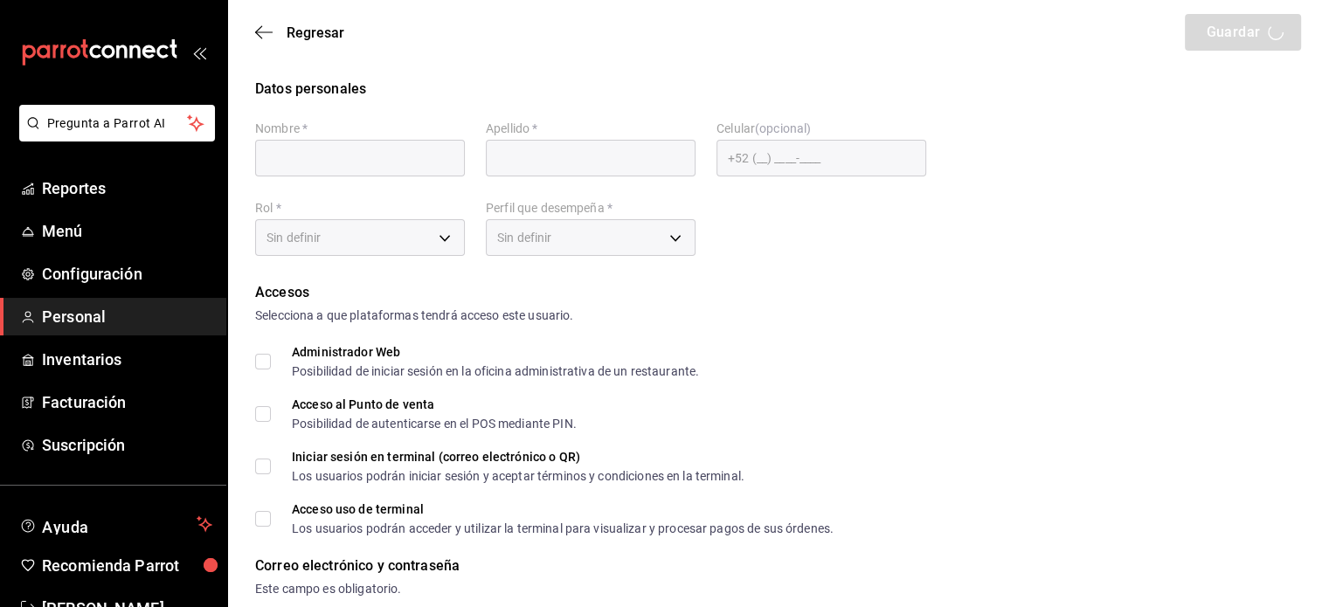
type input "[PERSON_NAME]"
checkbox input "true"
type input "[EMAIL_ADDRESS][DOMAIN_NAME]"
type input "1124"
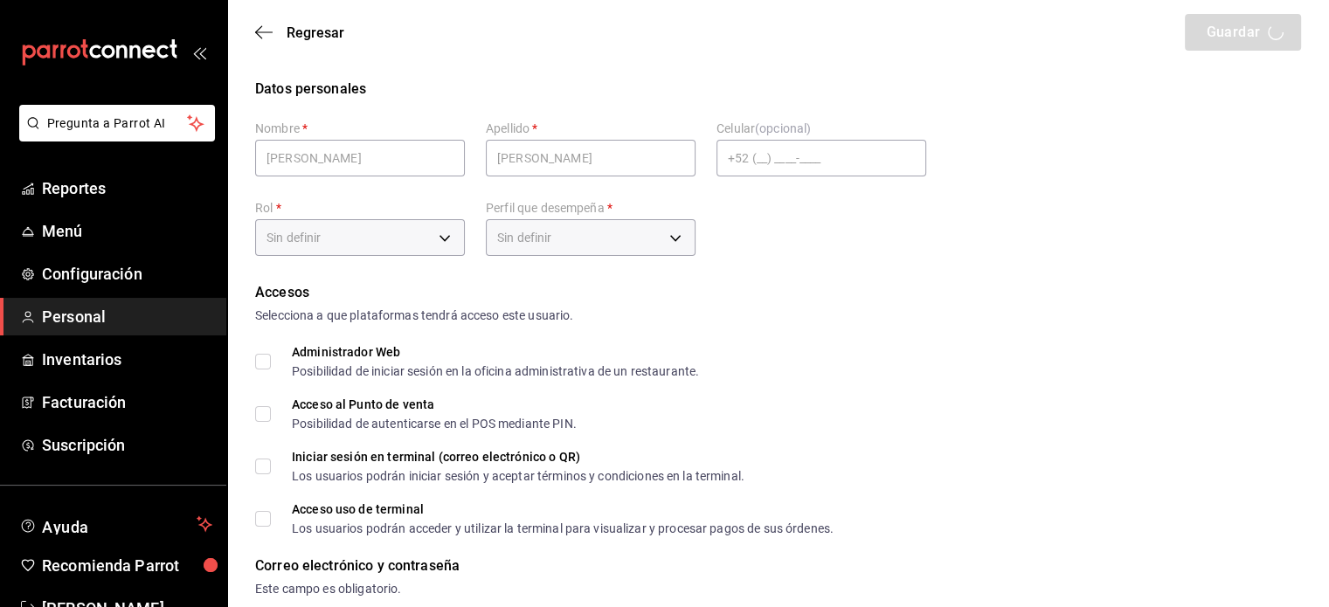
type input "KITCHEN"
checkbox input "true"
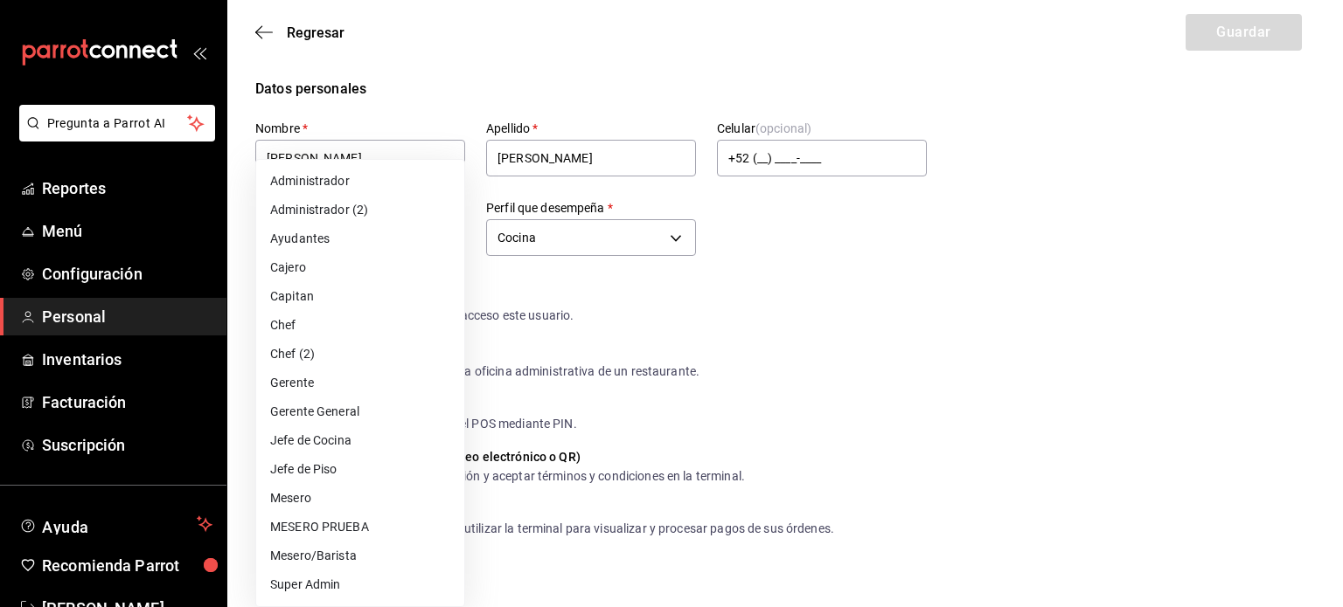
click at [335, 233] on li "Ayudantes" at bounding box center [360, 239] width 208 height 29
type input "6e37dc31-a41a-4d88-8ed1-cc630e77c888"
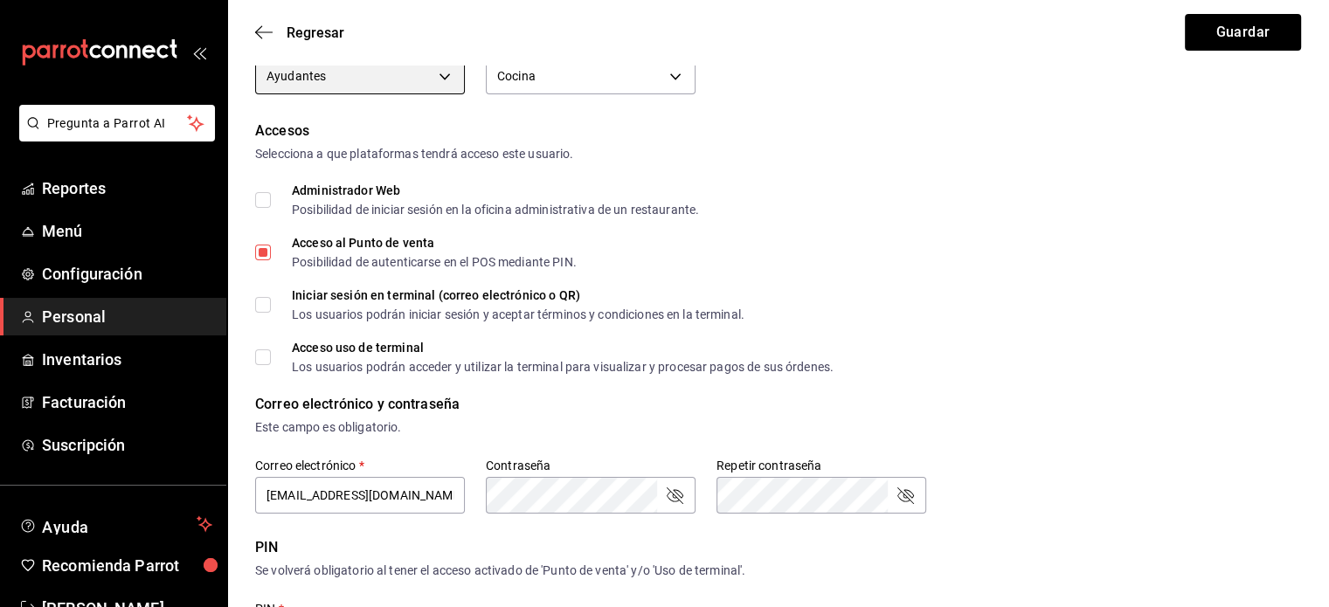
scroll to position [101, 0]
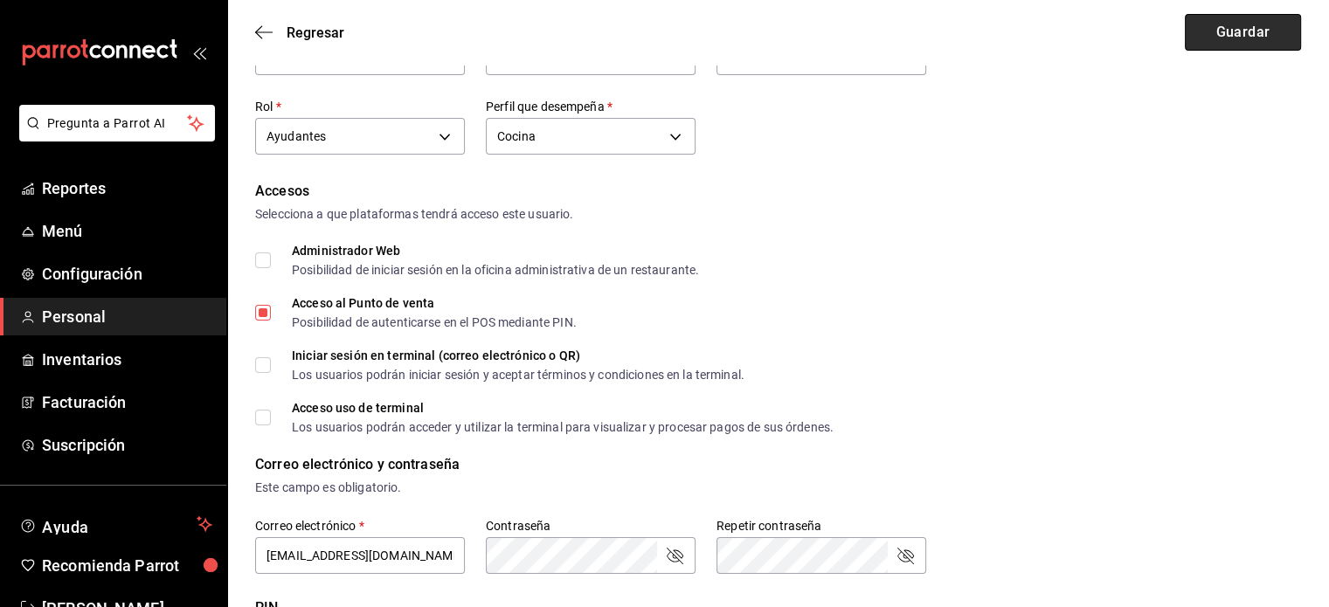
click at [1237, 38] on button "Guardar" at bounding box center [1243, 32] width 116 height 37
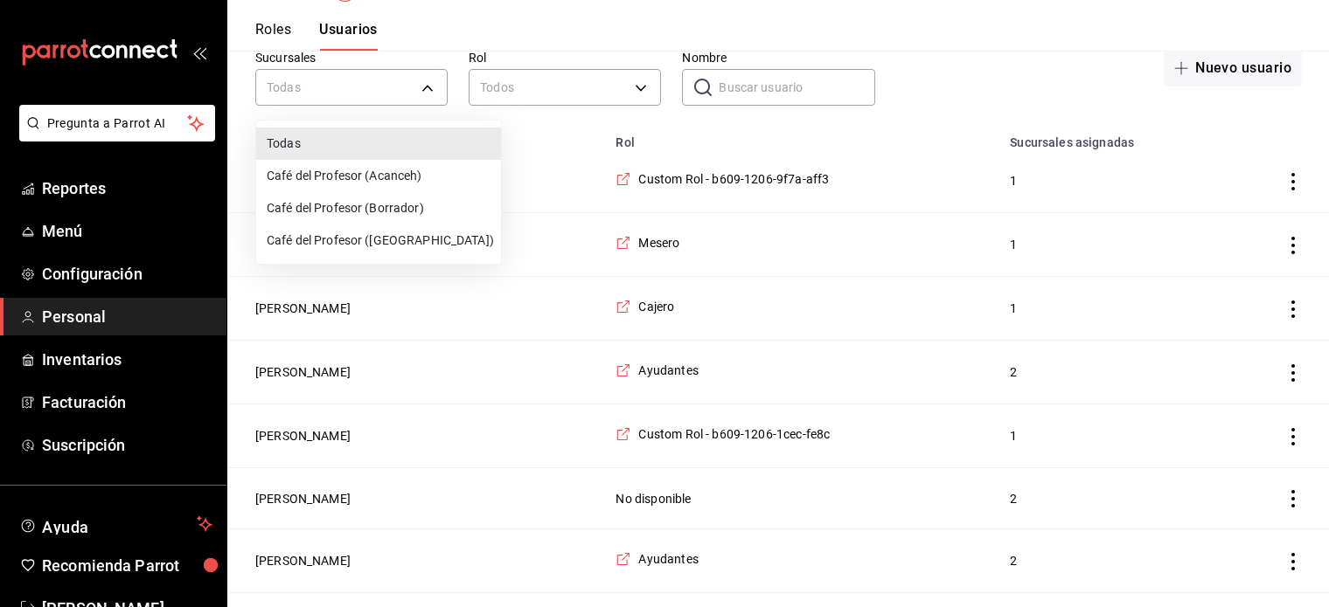
click at [755, 90] on div at bounding box center [671, 303] width 1343 height 607
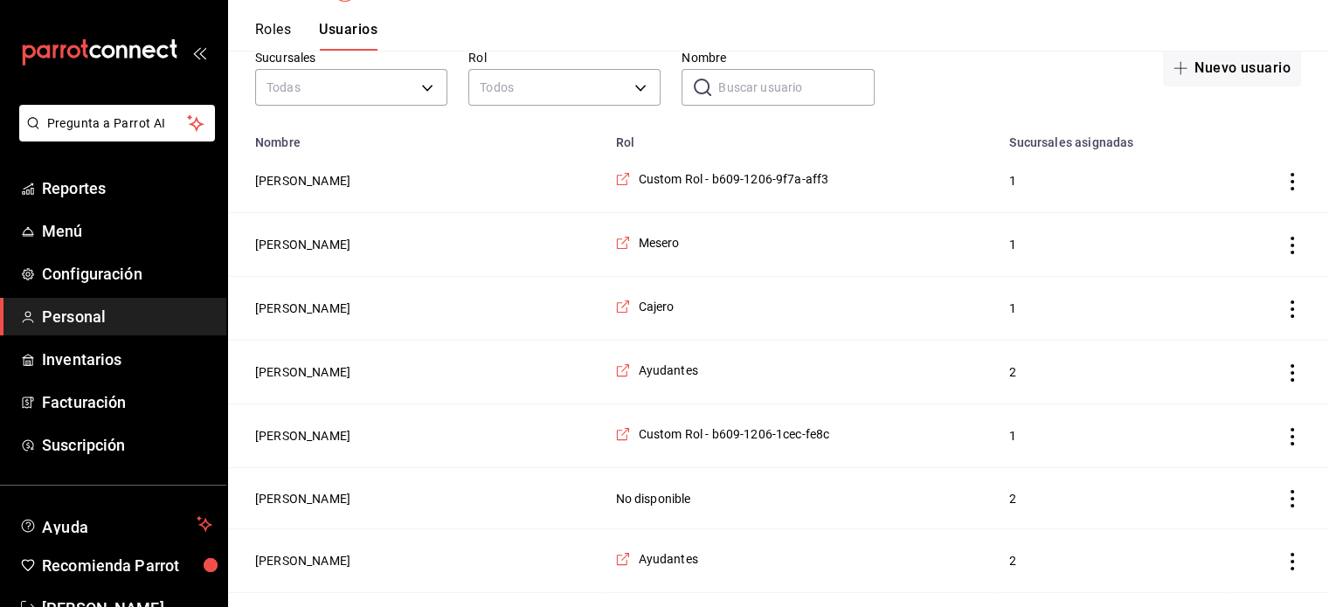
click at [755, 90] on input "Nombre" at bounding box center [796, 87] width 156 height 35
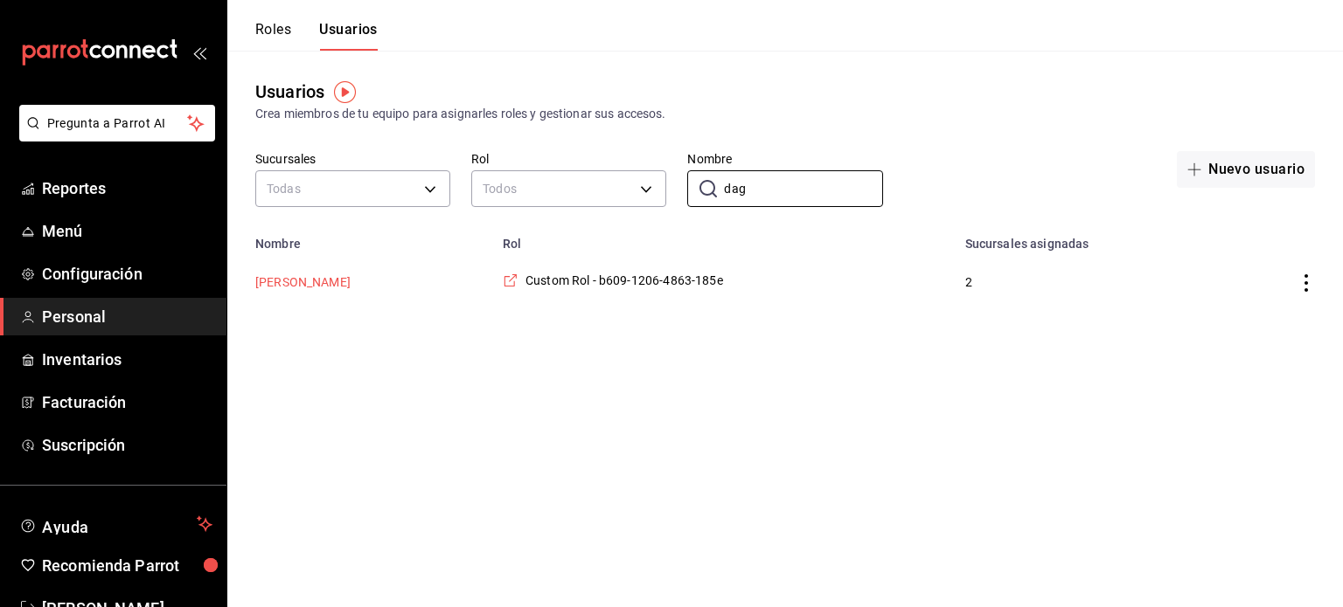
type input "dag"
click at [323, 286] on button "[PERSON_NAME]" at bounding box center [302, 282] width 95 height 17
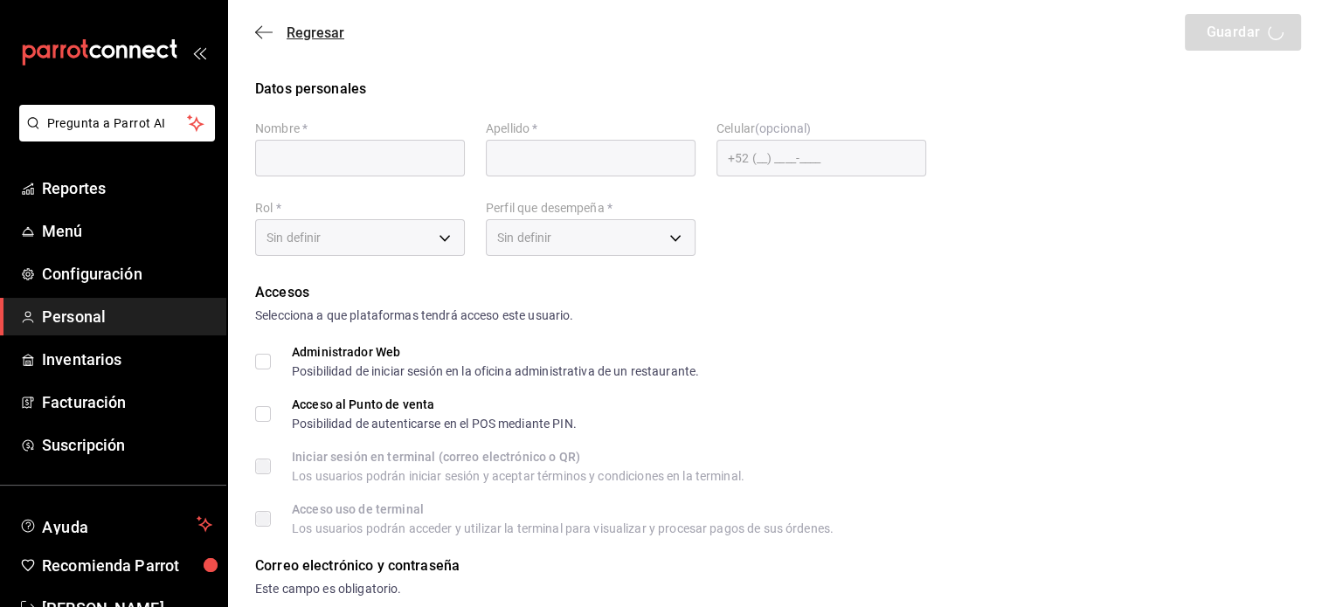
click at [261, 24] on span "Regresar" at bounding box center [299, 32] width 89 height 17
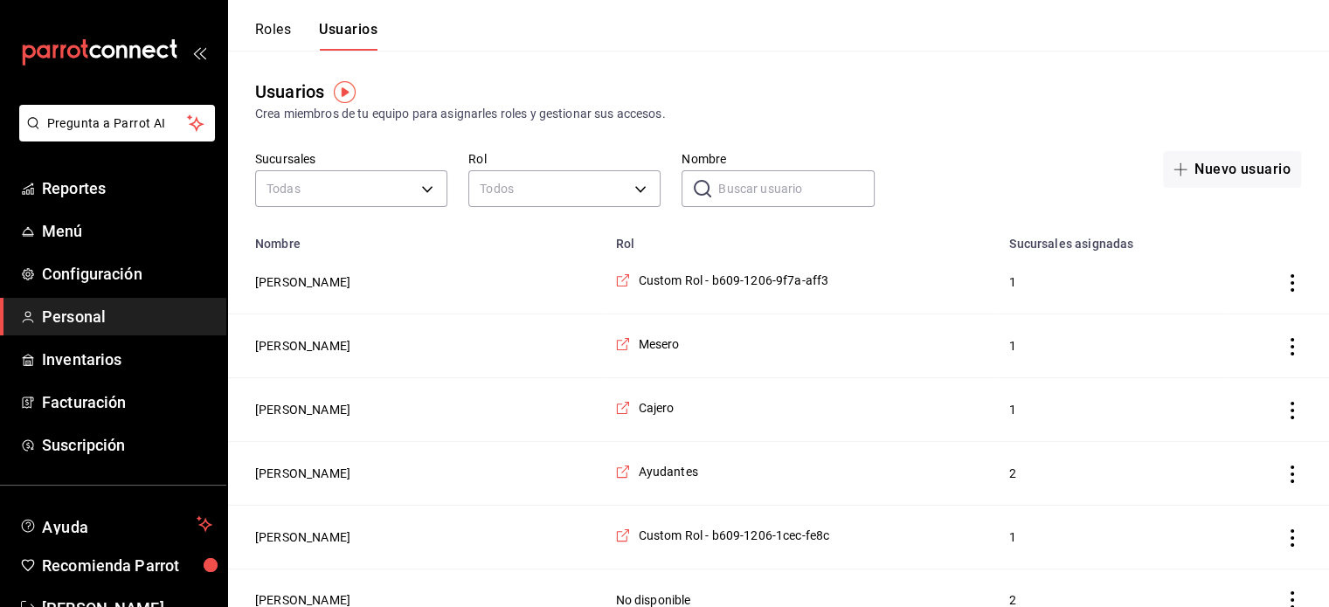
click at [741, 189] on input "Nombre" at bounding box center [796, 188] width 156 height 35
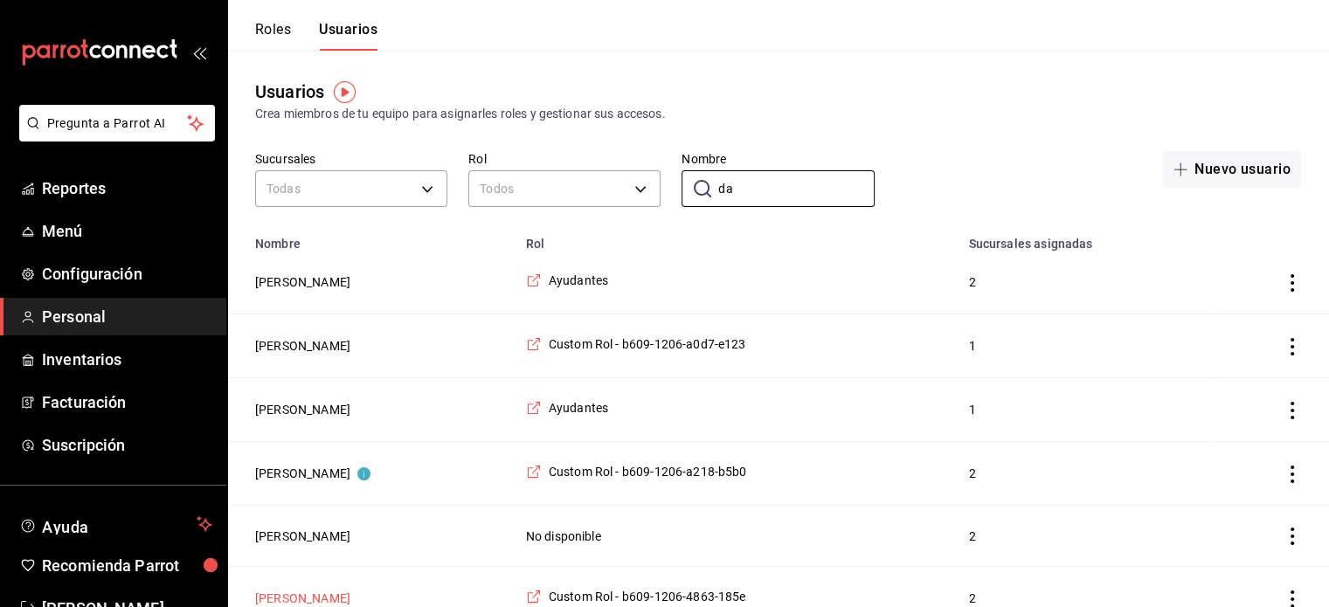
type input "da"
click at [308, 596] on button "[PERSON_NAME]" at bounding box center [302, 598] width 95 height 17
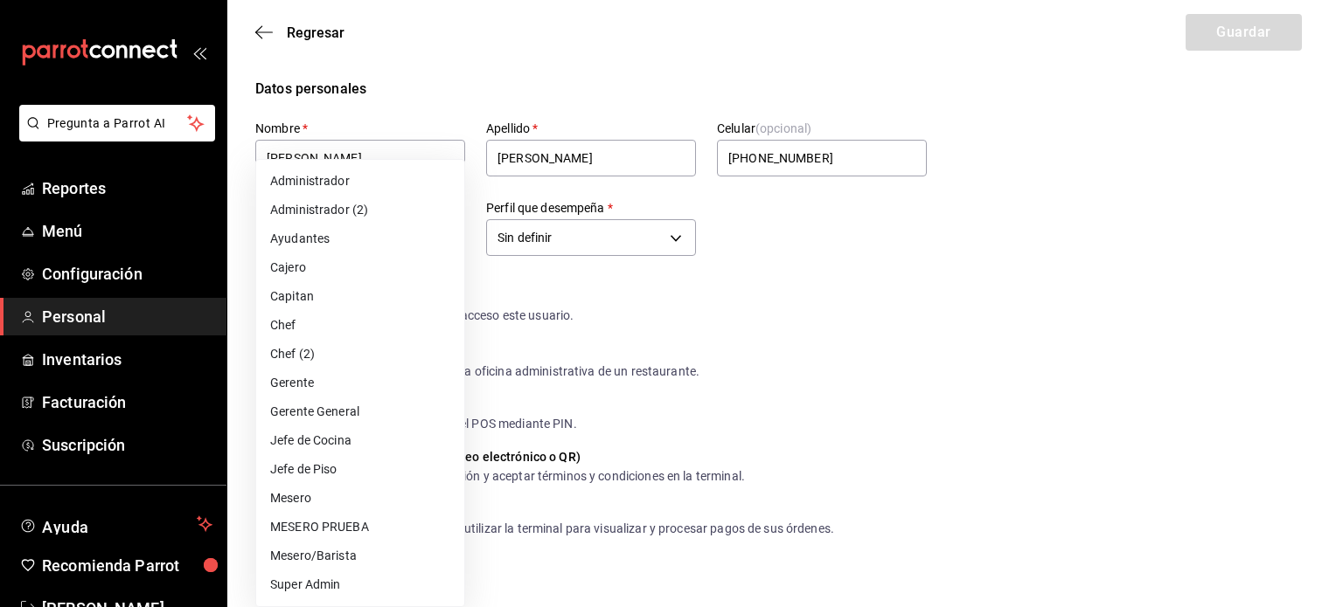
click at [344, 552] on li "Mesero/Barista" at bounding box center [360, 556] width 208 height 29
type input "f9c50c35-7d82-4388-8076-8e4bcaa1ebe8"
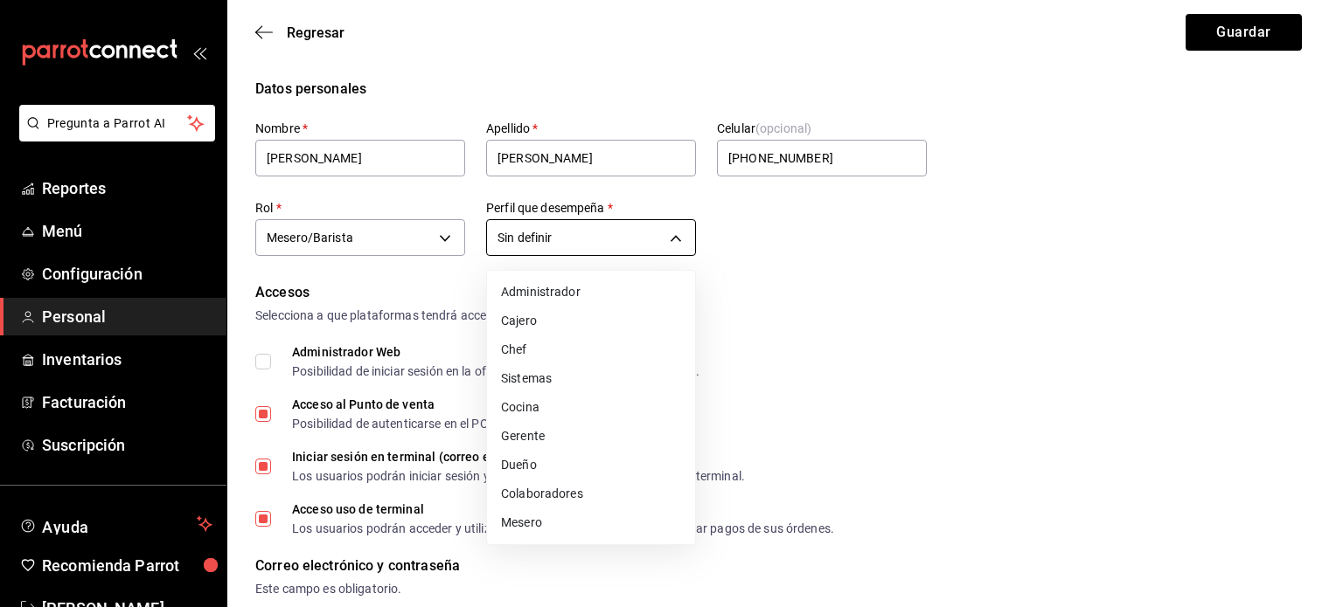
click at [573, 502] on li "Colaboradores" at bounding box center [591, 494] width 208 height 29
type input "STAFF"
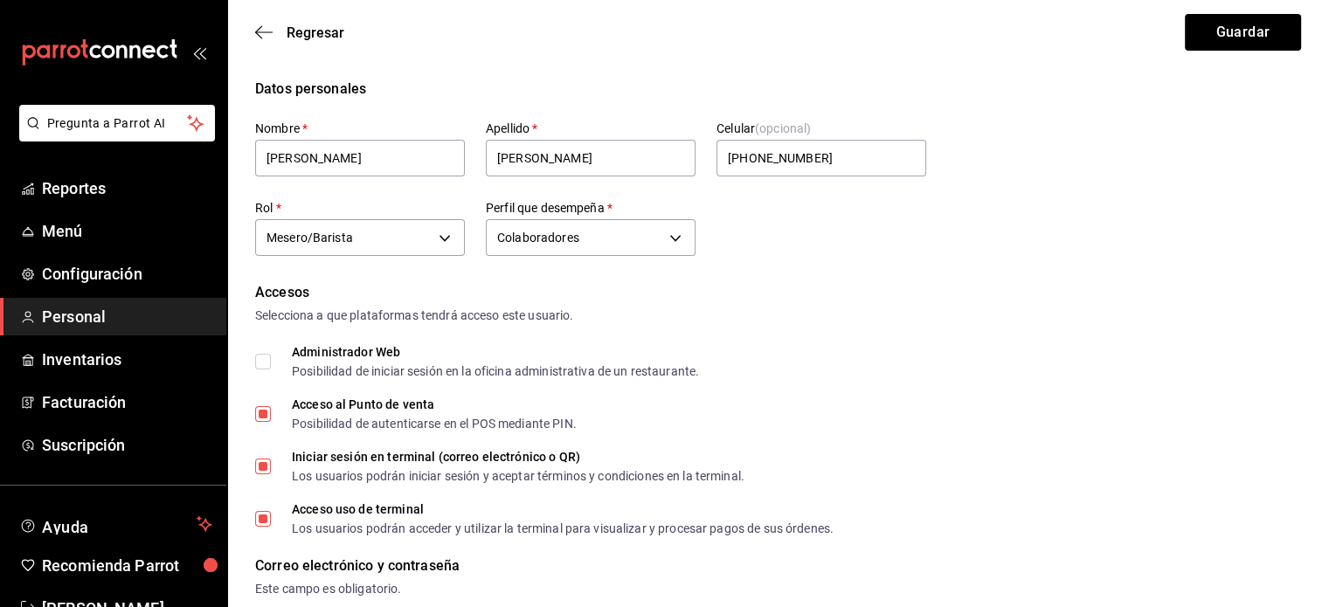
click at [262, 422] on label "Acceso al Punto de venta Posibilidad de autenticarse en el POS mediante PIN." at bounding box center [416, 414] width 322 height 31
click at [262, 422] on input "Acceso al Punto de venta Posibilidad de autenticarse en el POS mediante PIN." at bounding box center [263, 414] width 16 height 16
click at [266, 427] on label "Acceso al Punto de venta Posibilidad de autenticarse en el POS mediante PIN." at bounding box center [416, 414] width 322 height 31
click at [266, 422] on input "Acceso al Punto de venta Posibilidad de autenticarse en el POS mediante PIN." at bounding box center [263, 414] width 16 height 16
checkbox input "true"
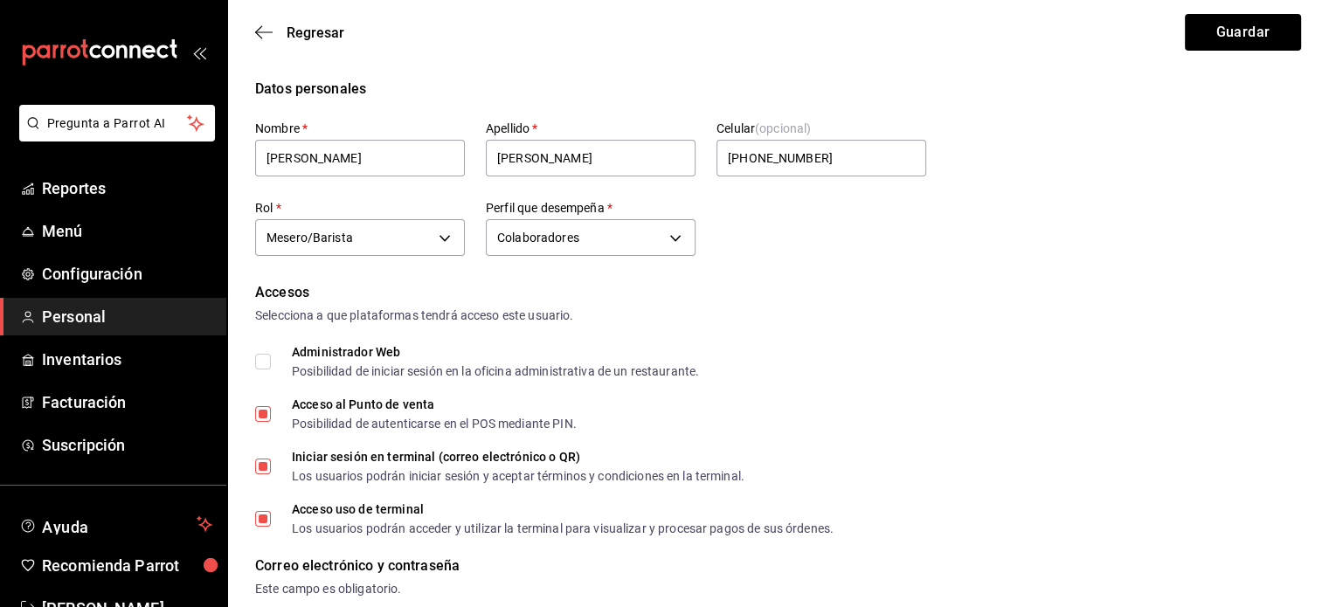
click at [267, 463] on input "Iniciar sesión en terminal (correo electrónico o QR) Los usuarios podrán inicia…" at bounding box center [263, 467] width 16 height 16
checkbox input "false"
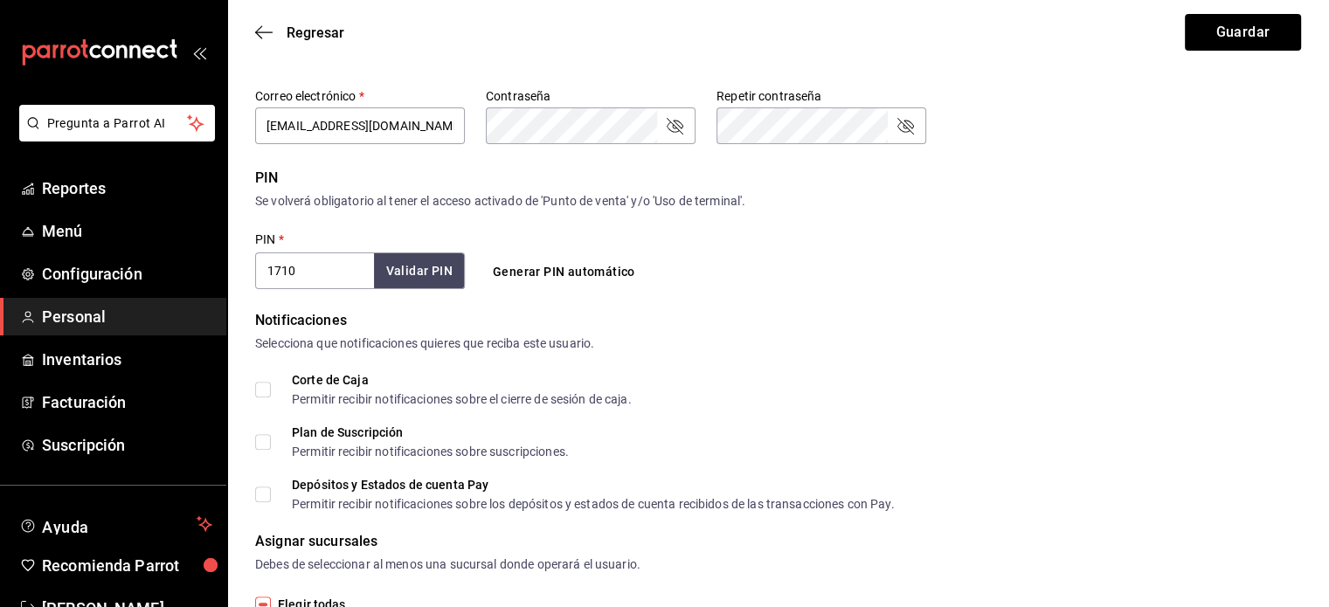
scroll to position [649, 0]
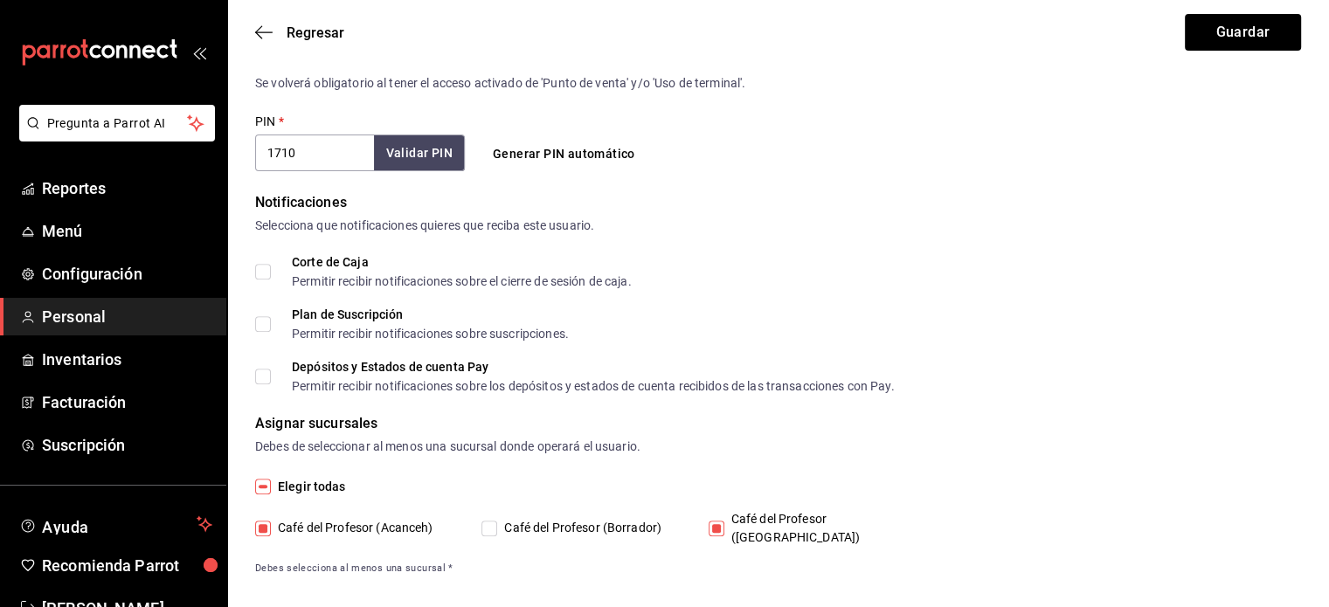
click at [730, 531] on div "Elegir todas Café del Profesor (Acanceh) Café del Profesor (Borrador) Café del …" at bounding box center [778, 527] width 1046 height 100
click at [720, 521] on input "Café del Profesor ([GEOGRAPHIC_DATA])" at bounding box center [717, 529] width 16 height 16
checkbox input "false"
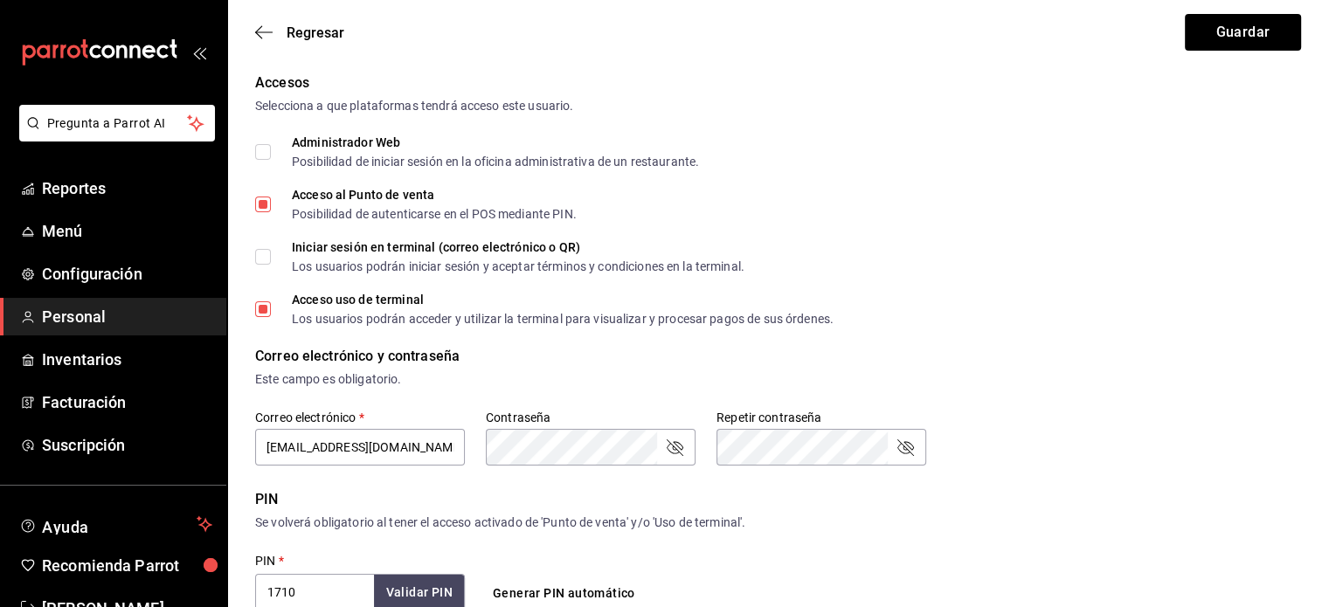
scroll to position [176, 0]
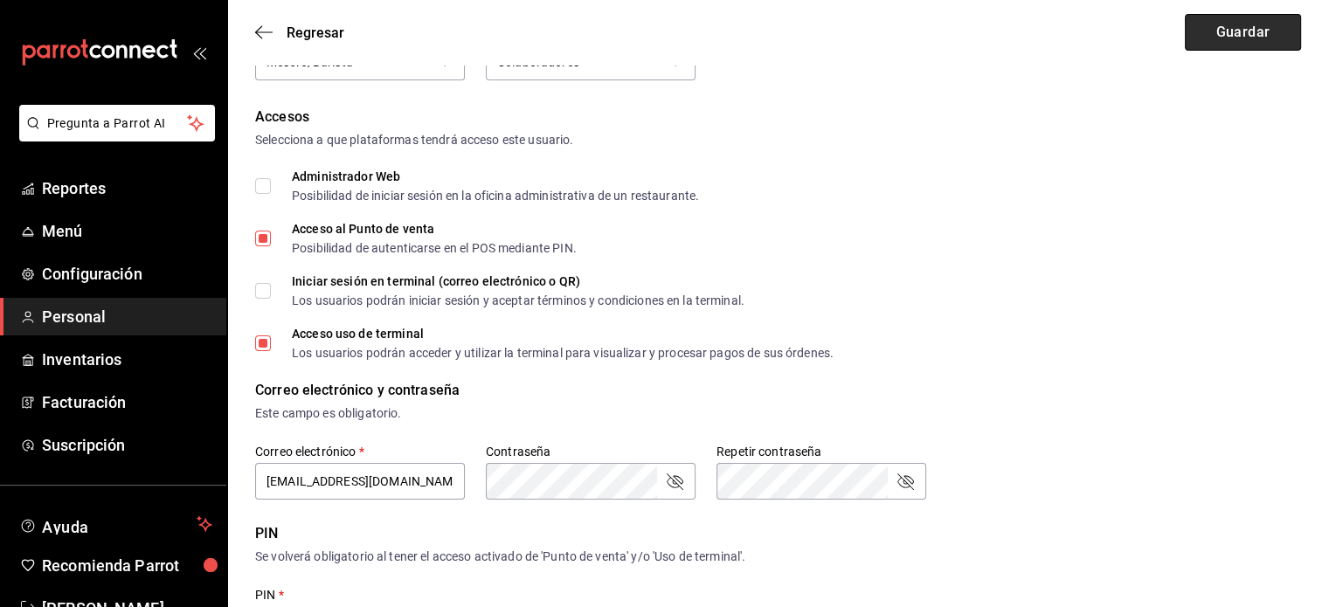
click at [1247, 36] on button "Guardar" at bounding box center [1243, 32] width 116 height 37
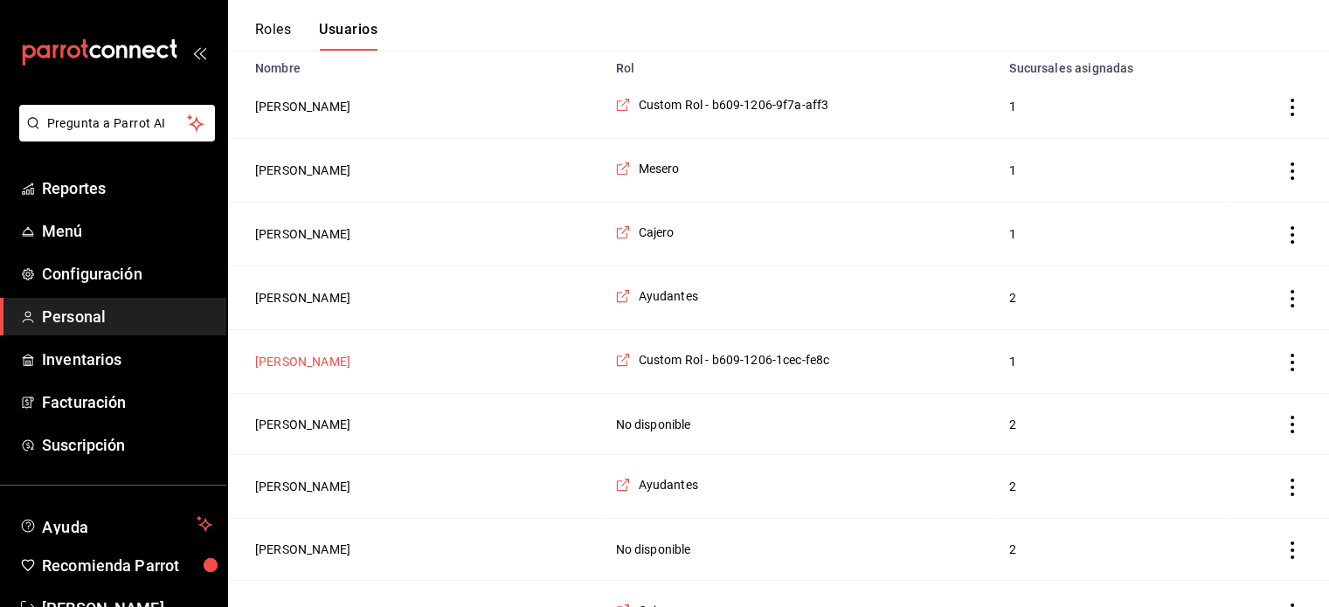
click at [311, 353] on button "[PERSON_NAME]" at bounding box center [302, 361] width 95 height 17
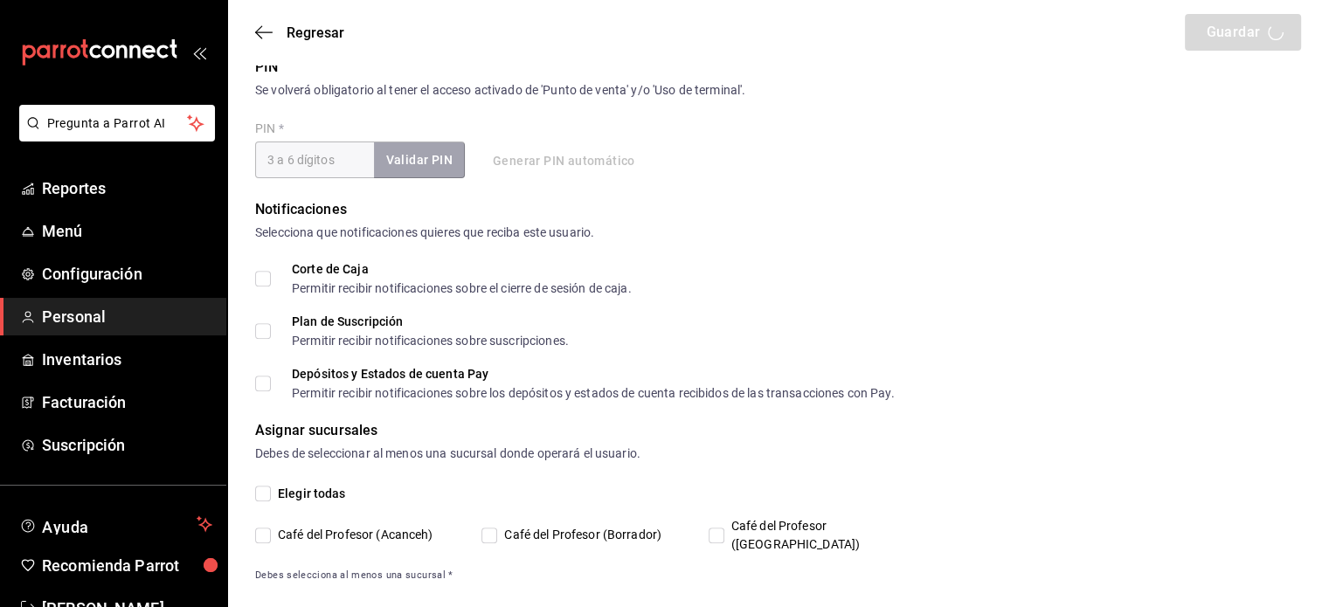
scroll to position [649, 0]
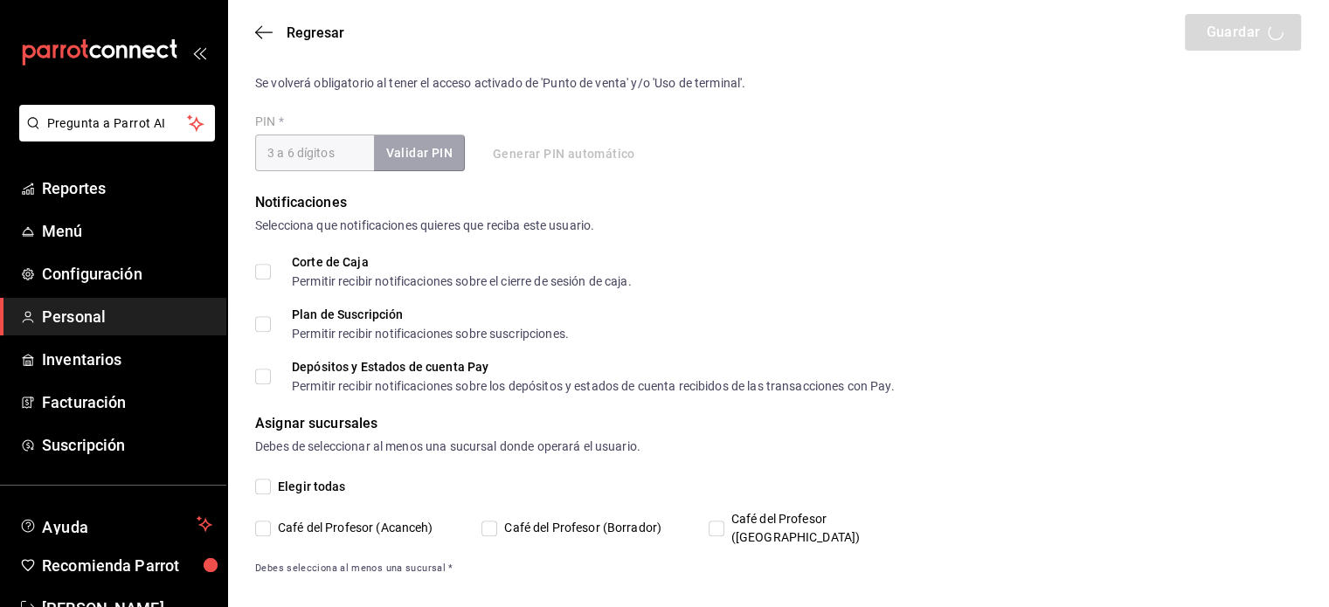
click at [271, 520] on span "Café del Profesor (Acanceh)" at bounding box center [352, 528] width 163 height 18
click at [271, 521] on input "Café del Profesor (Acanceh)" at bounding box center [263, 529] width 16 height 16
checkbox input "true"
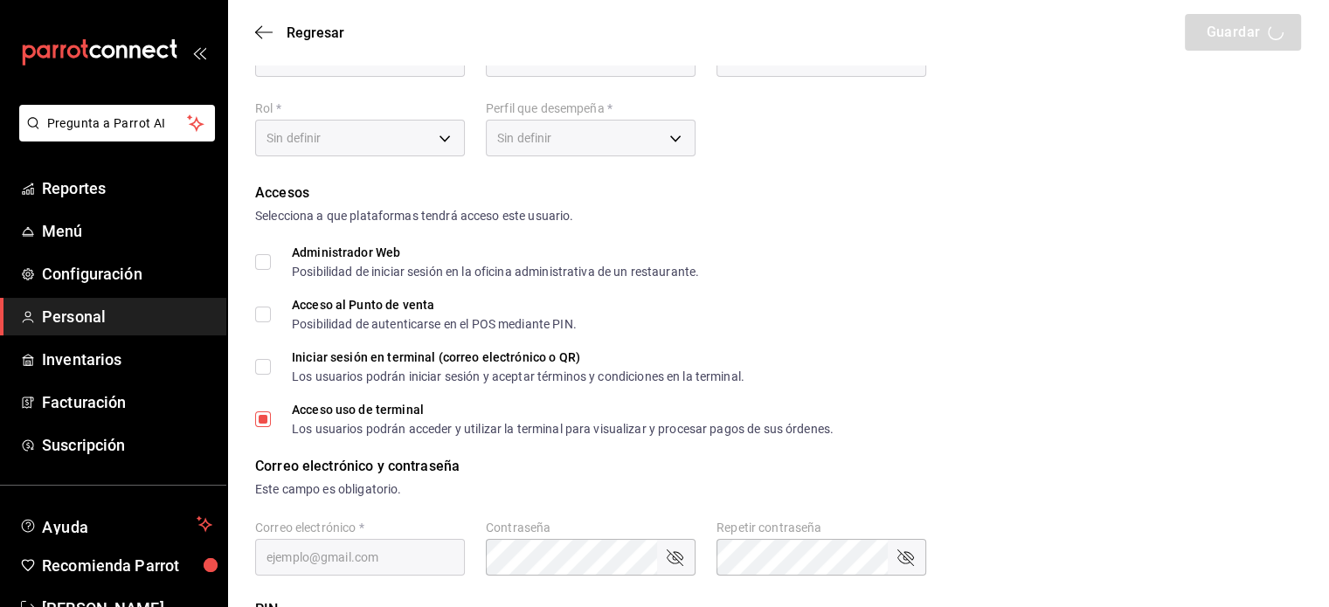
scroll to position [0, 0]
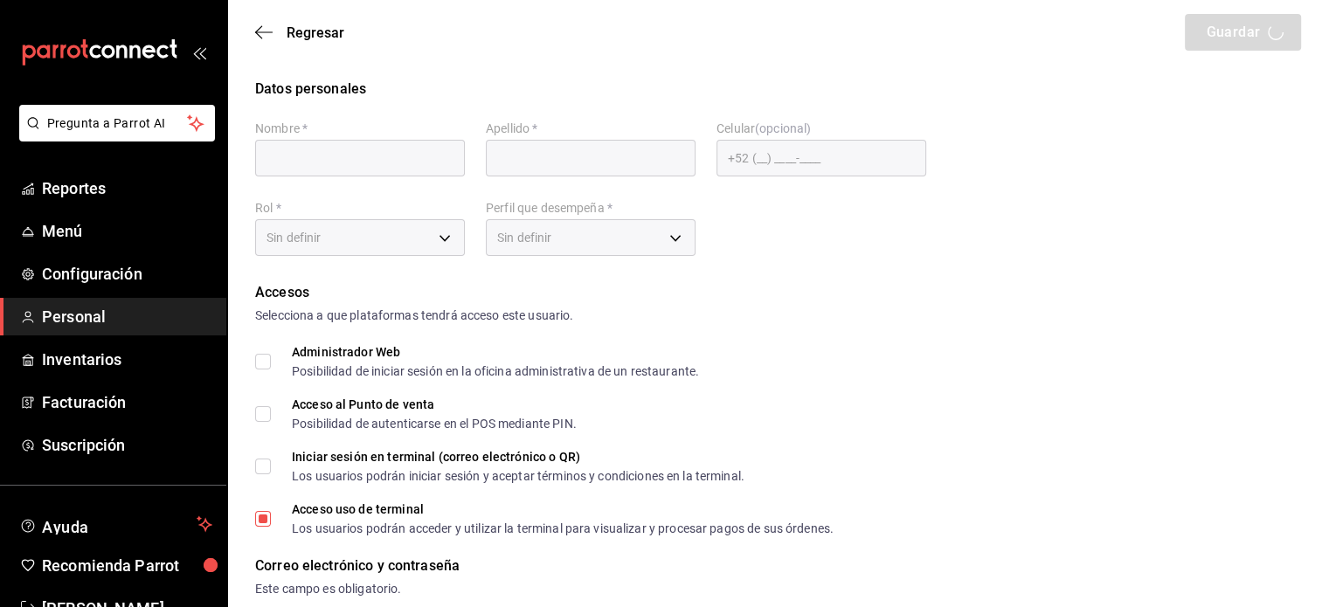
type input "[PERSON_NAME]"
checkbox input "true"
type input "[EMAIL_ADDRESS][DOMAIN_NAME]"
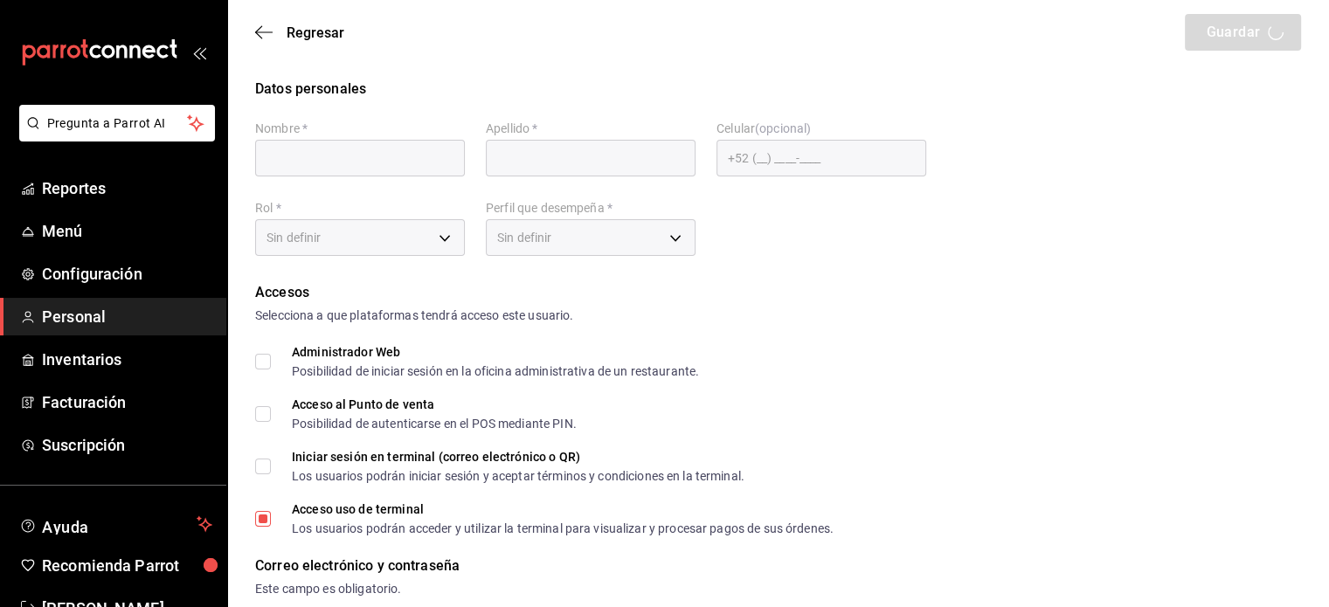
type input "1708"
type input "649878d8-30b7-42ea-aeaa-a734e11e083f"
type input "UNDEFINED"
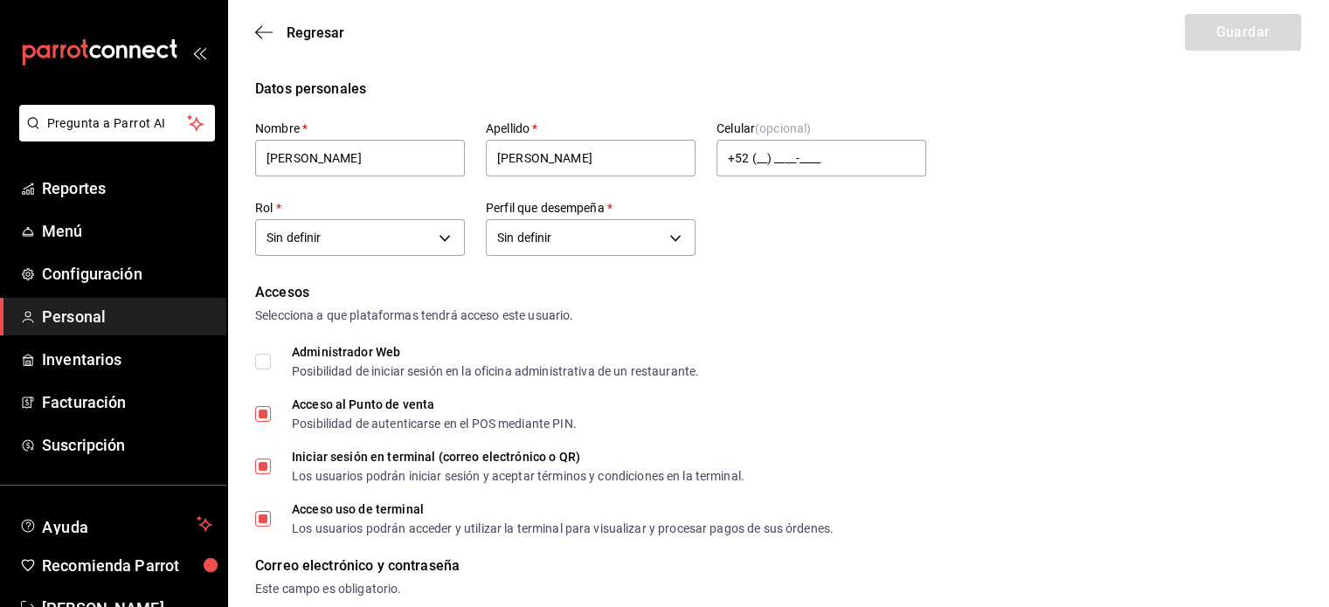
click at [1194, 425] on div "Acceso al Punto de venta Posibilidad de autenticarse en el POS mediante PIN." at bounding box center [778, 414] width 1046 height 31
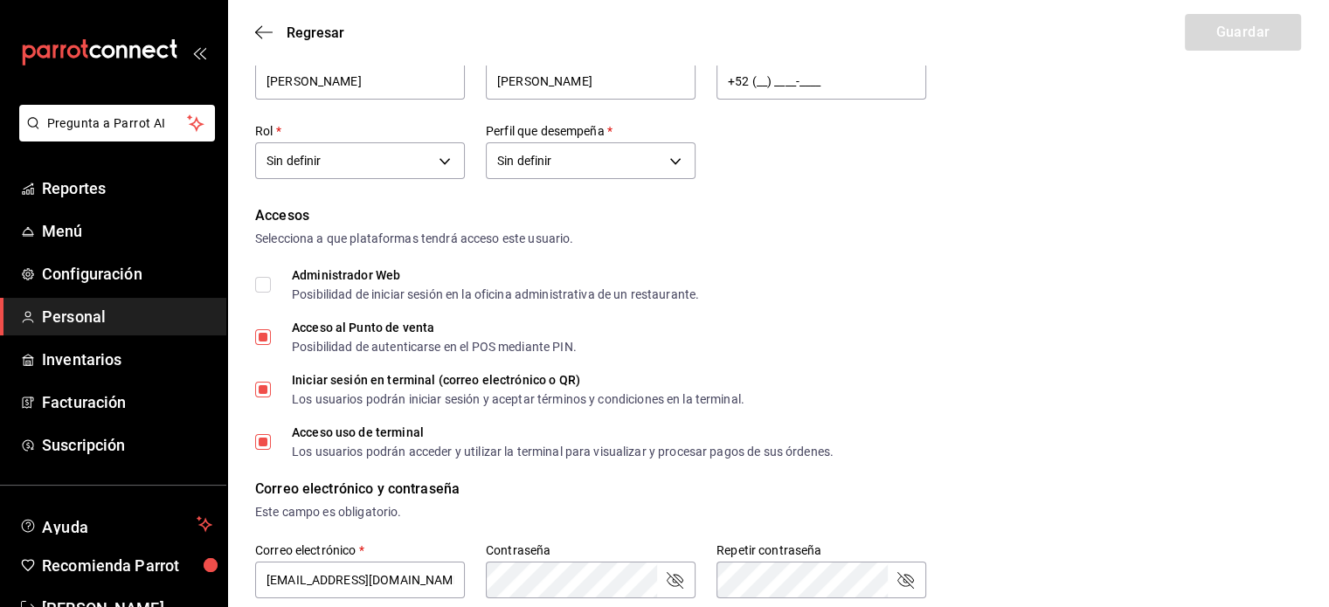
scroll to position [75, 0]
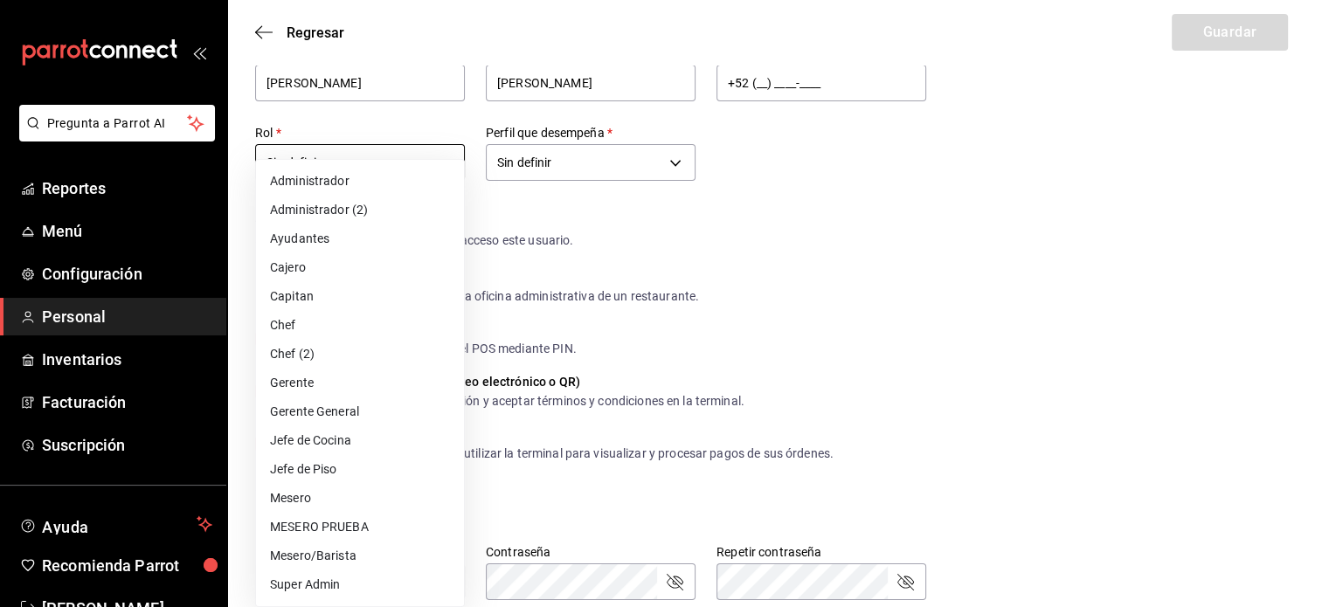
click at [445, 158] on body "Pregunta a Parrot AI Reportes Menú Configuración Personal Inventarios Facturaci…" at bounding box center [664, 562] width 1329 height 1275
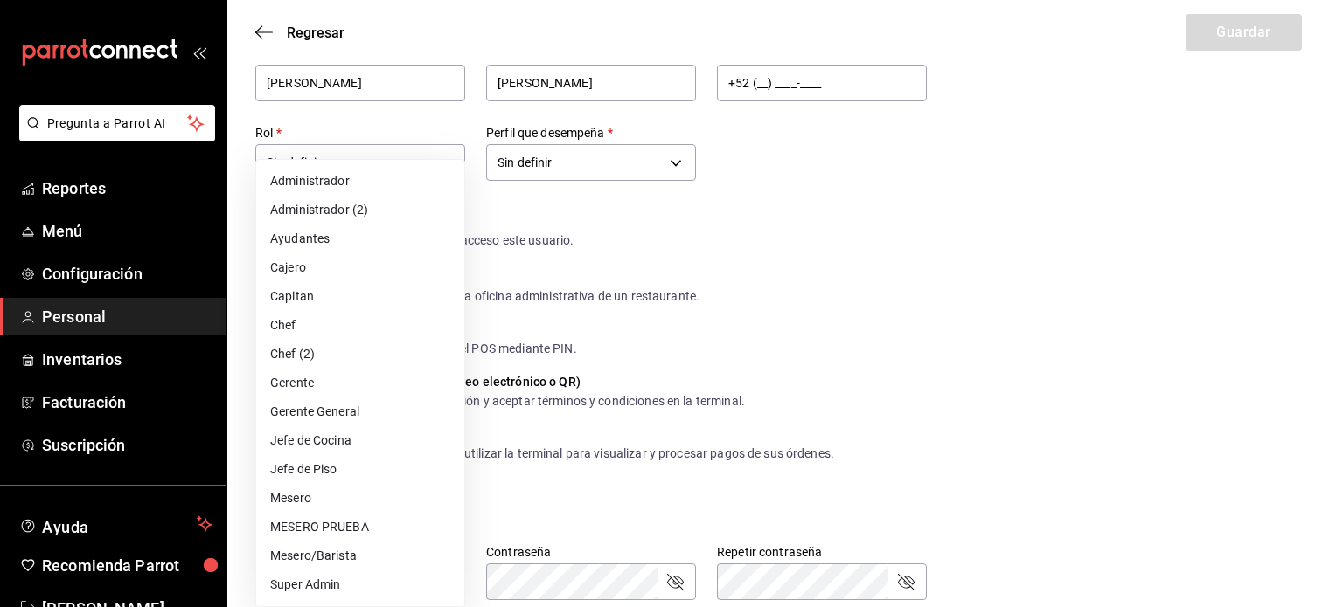
click at [331, 559] on li "Mesero/Barista" at bounding box center [360, 556] width 208 height 29
type input "f9c50c35-7d82-4388-8076-8e4bcaa1ebe8"
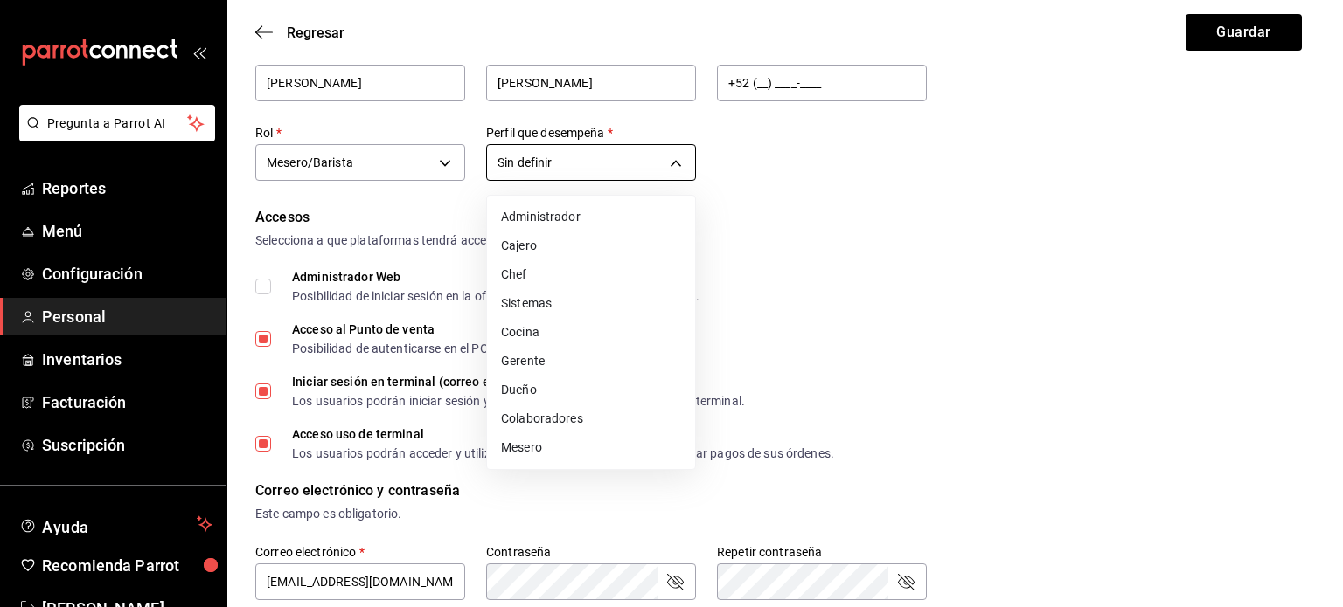
click at [681, 160] on body "Pregunta a Parrot AI Reportes Menú Configuración Personal Inventarios Facturaci…" at bounding box center [671, 562] width 1343 height 1275
click at [556, 443] on li "Mesero" at bounding box center [591, 448] width 208 height 29
type input "WAITER"
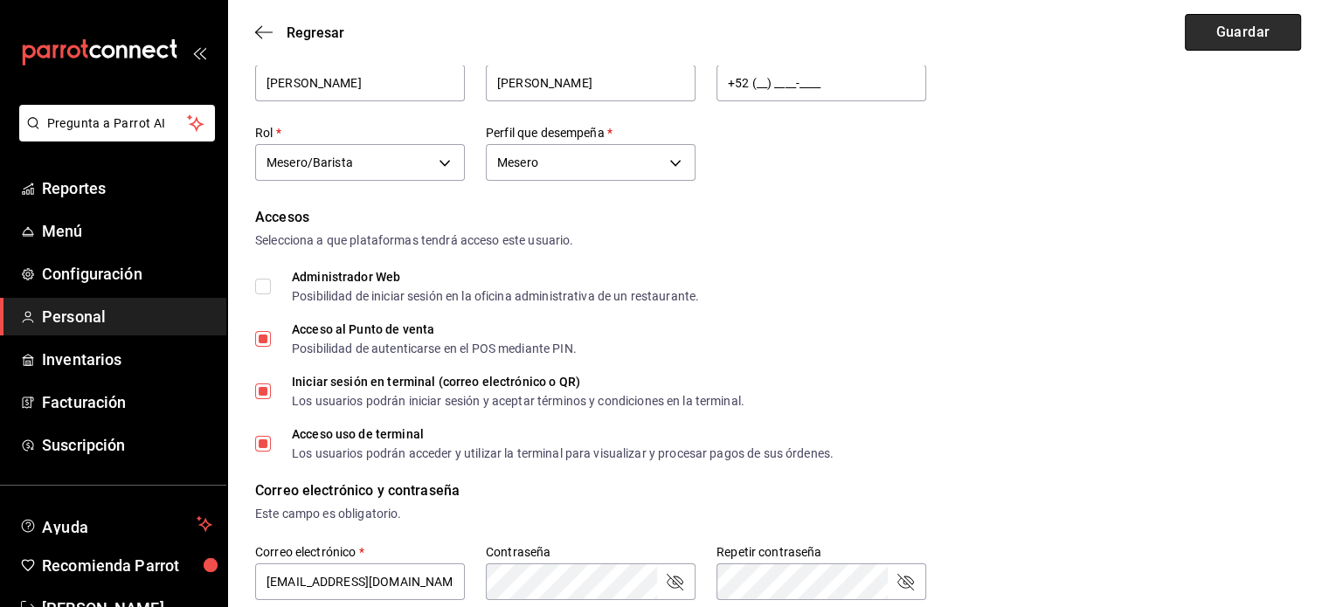
click at [1217, 35] on button "Guardar" at bounding box center [1243, 32] width 116 height 37
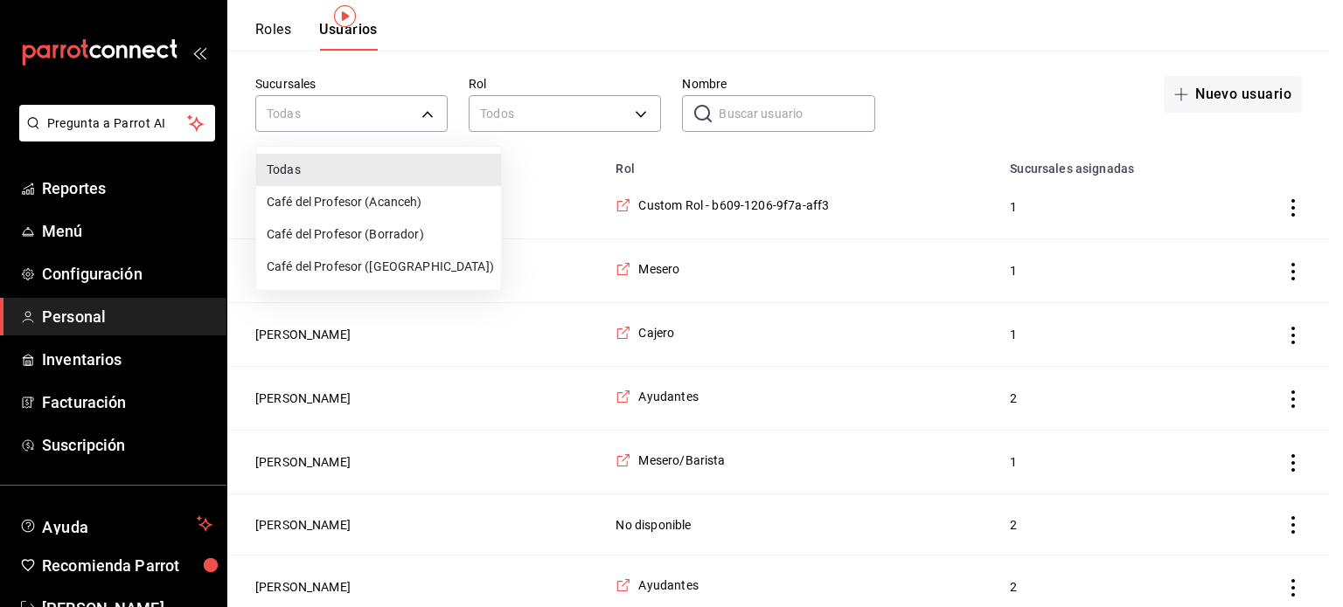
click at [394, 261] on li "Café del Profesor ([GEOGRAPHIC_DATA])" at bounding box center [378, 267] width 245 height 32
type input "cf5fc73d-0347-401f-b4f7-21ffa369c775"
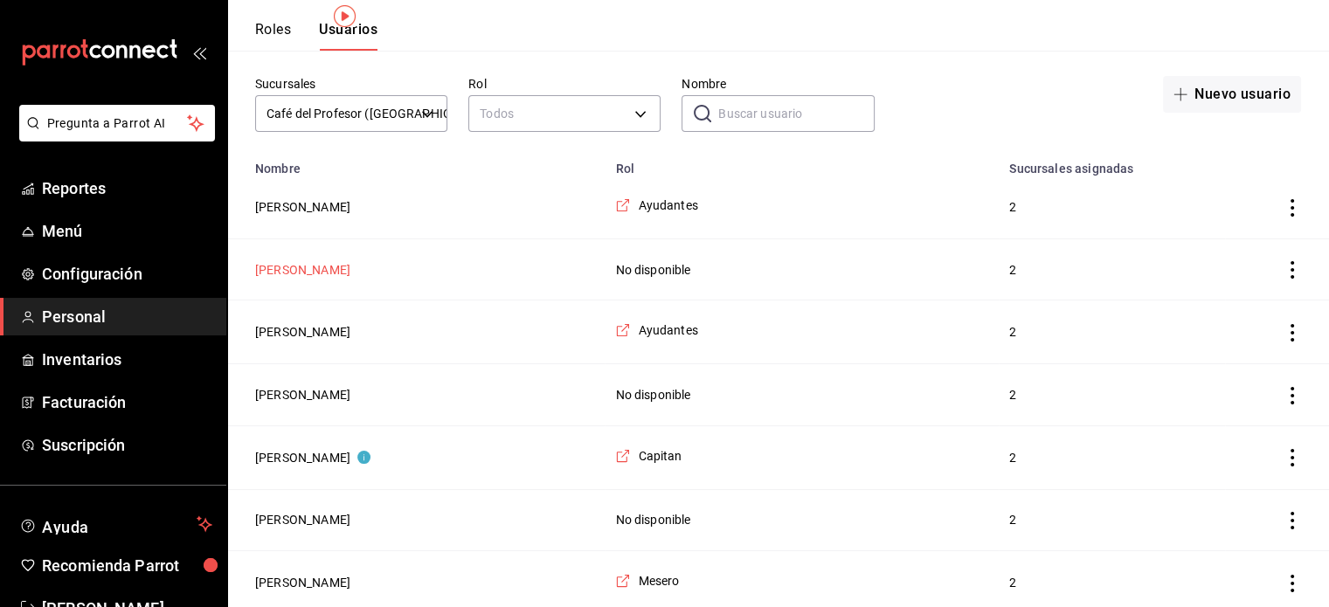
click at [296, 269] on button "[PERSON_NAME]" at bounding box center [302, 269] width 95 height 17
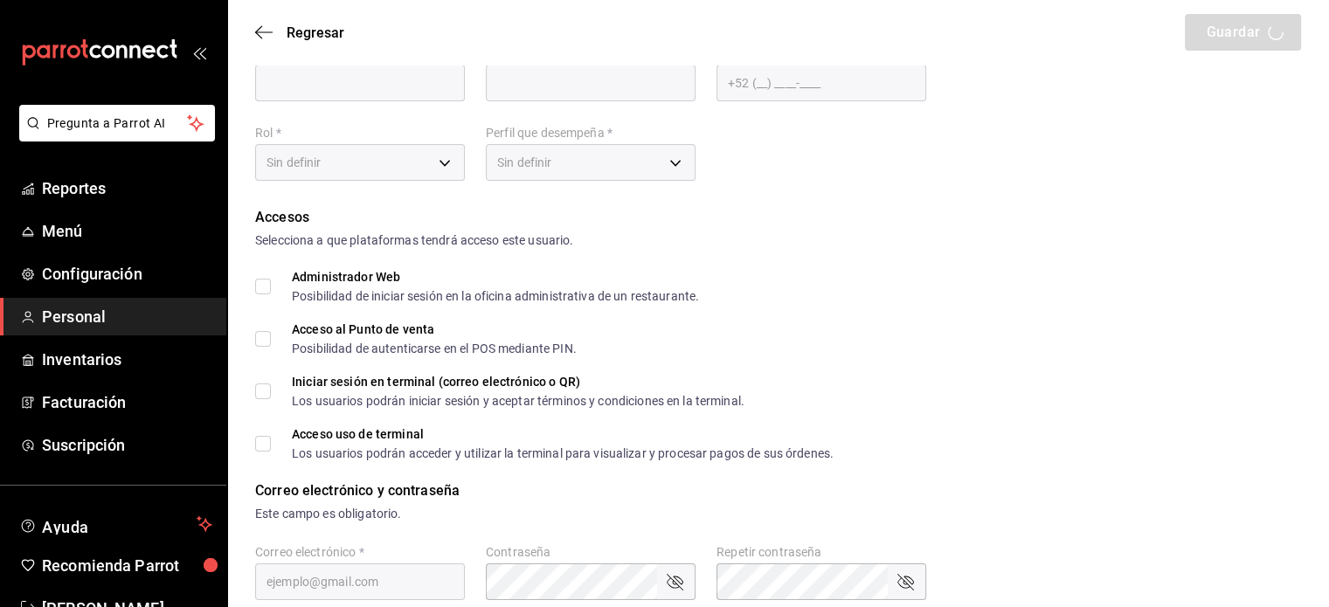
type input "Natali"
type input "[PERSON_NAME]"
checkbox input "true"
type input "[EMAIL_ADDRESS][DOMAIN_NAME]"
type input "0807"
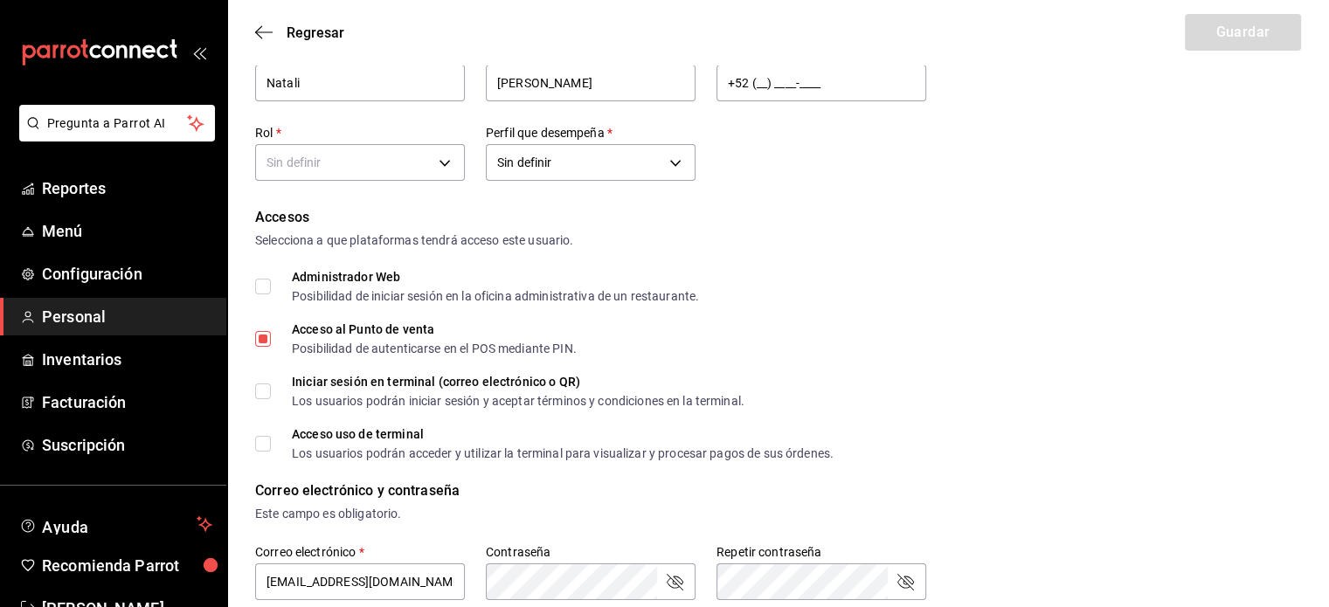
type input "UNDEFINED"
checkbox input "true"
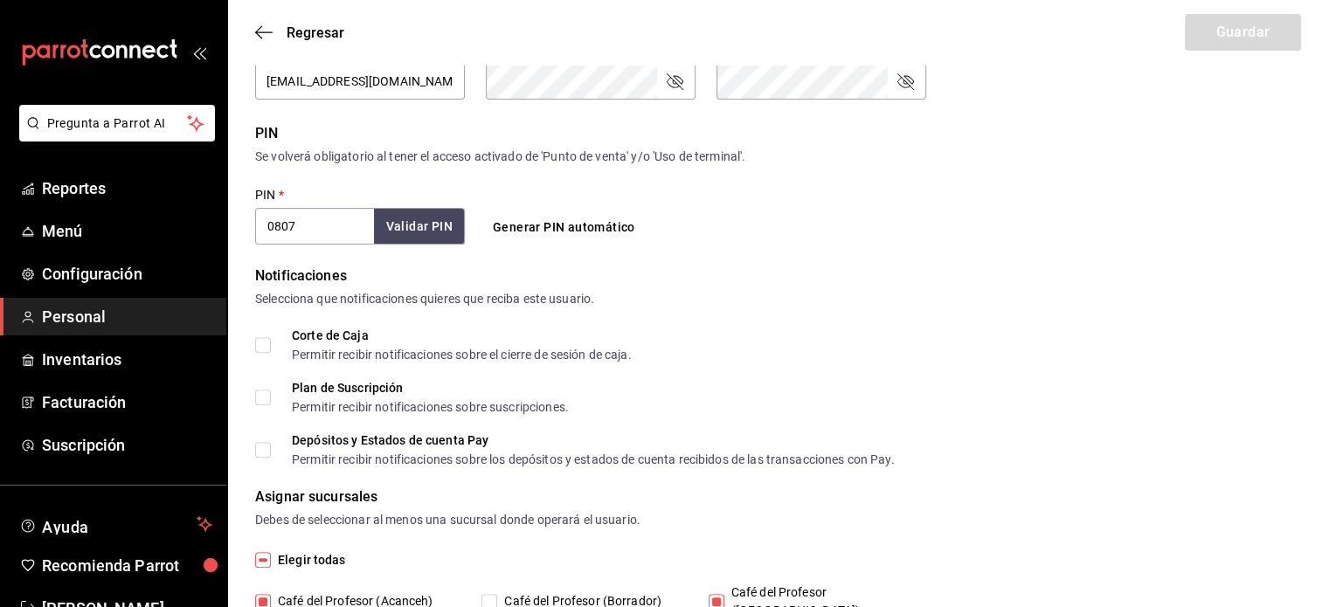
scroll to position [649, 0]
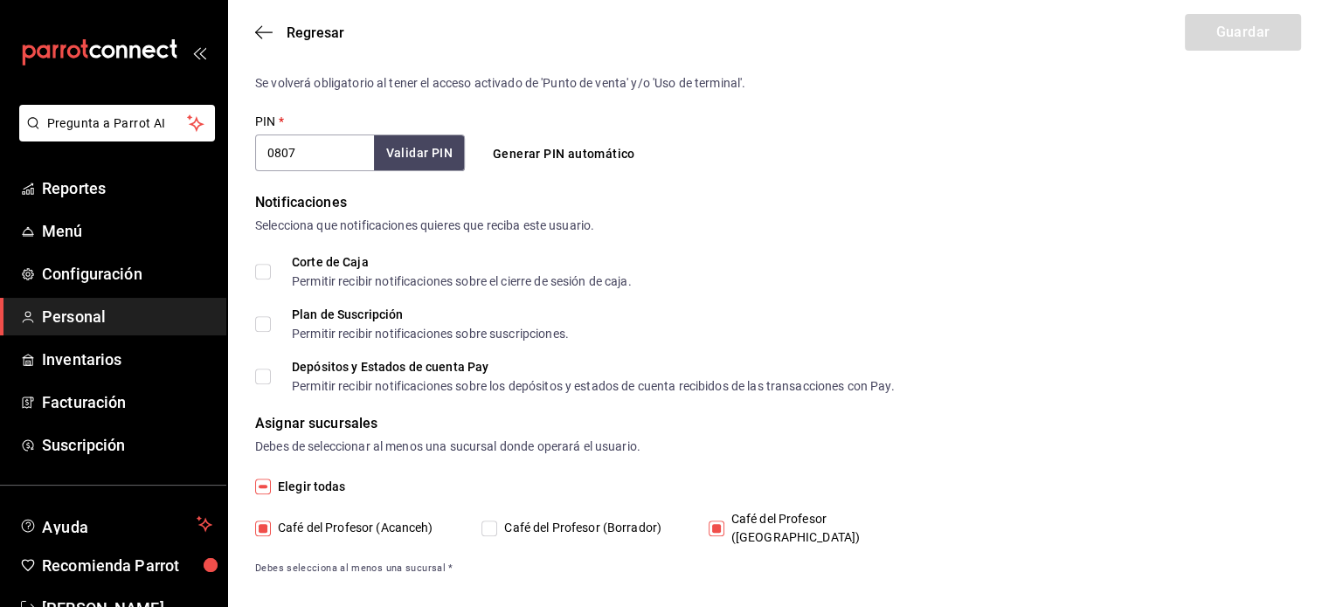
click at [717, 526] on input "Café del Profesor ([GEOGRAPHIC_DATA])" at bounding box center [717, 529] width 16 height 16
checkbox input "false"
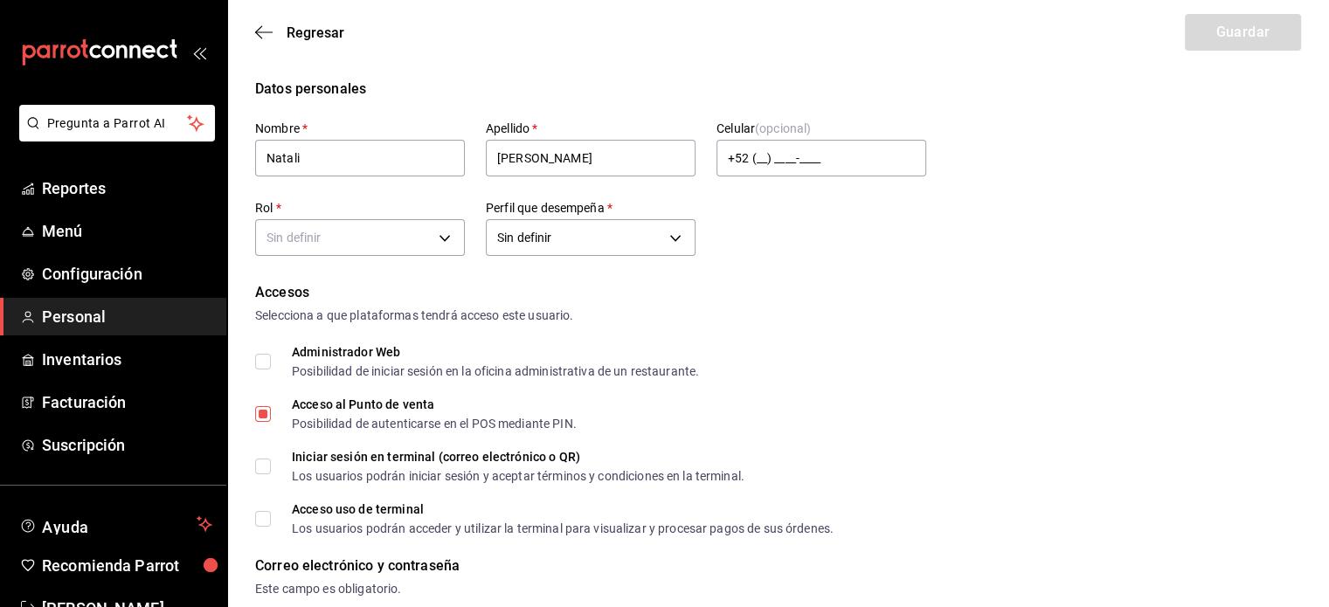
scroll to position [0, 0]
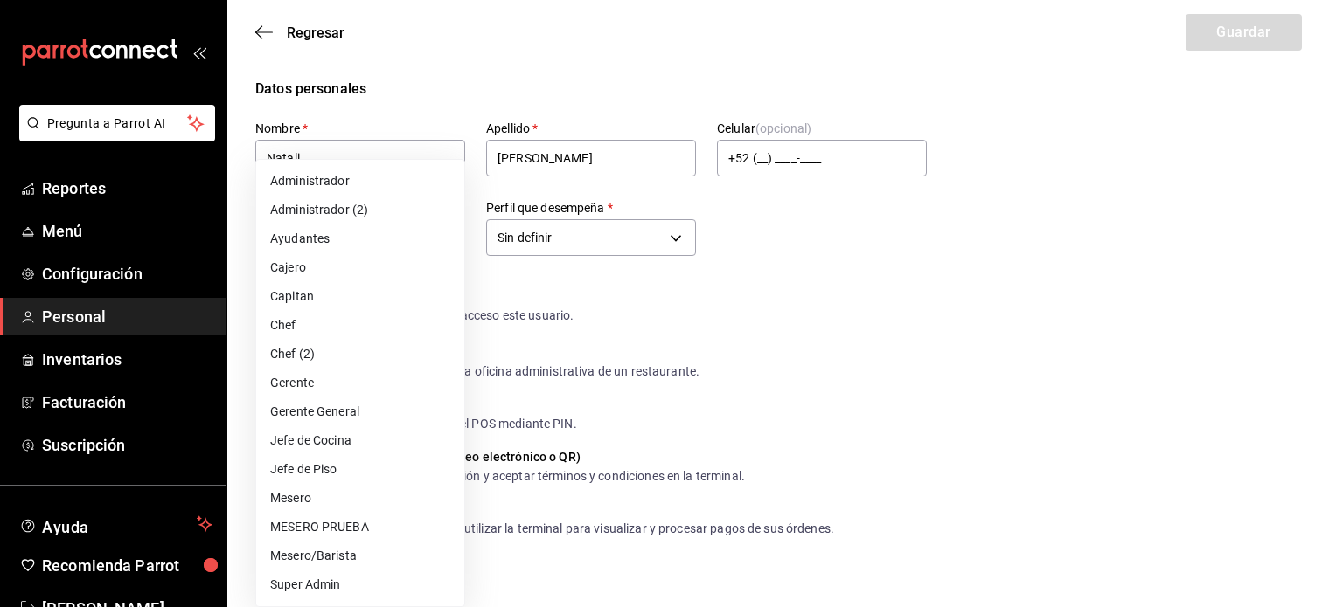
click at [338, 552] on li "Mesero/Barista" at bounding box center [360, 556] width 208 height 29
type input "f9c50c35-7d82-4388-8076-8e4bcaa1ebe8"
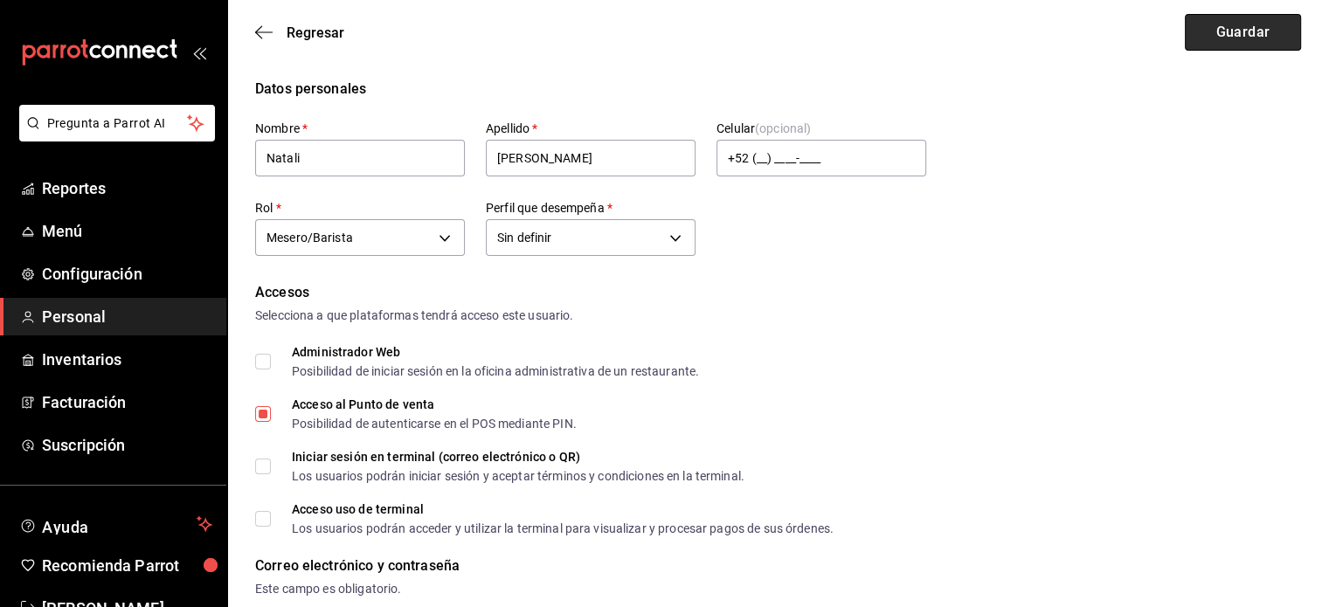
click at [1227, 29] on button "Guardar" at bounding box center [1243, 32] width 116 height 37
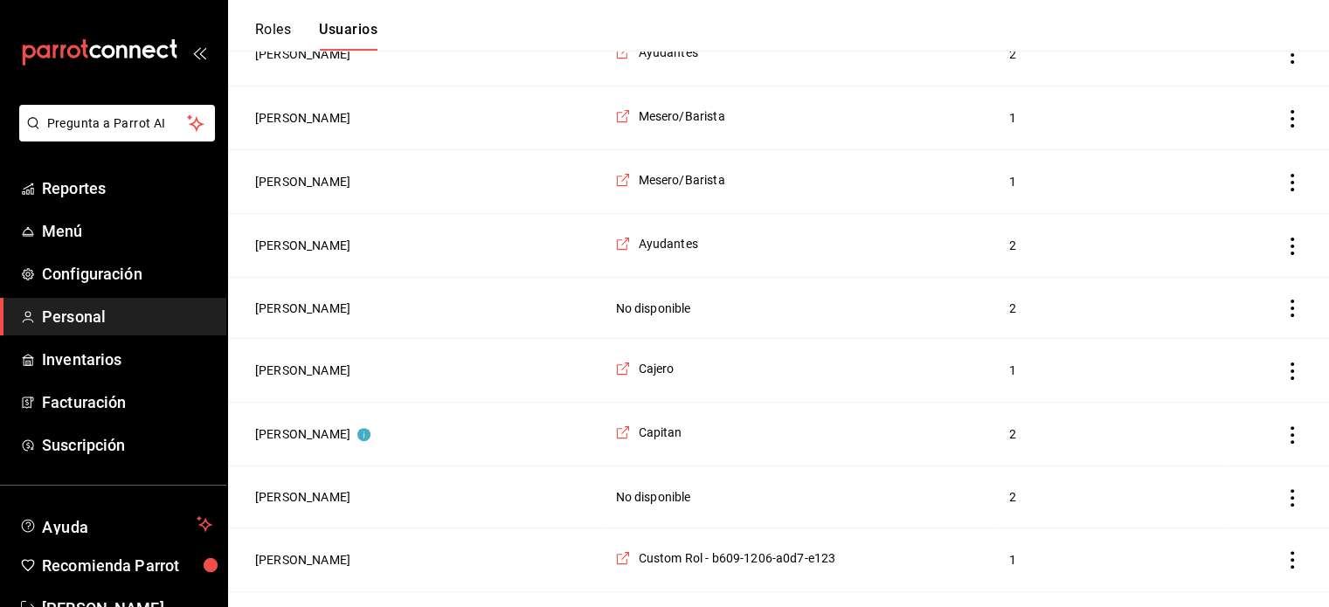
scroll to position [455, 0]
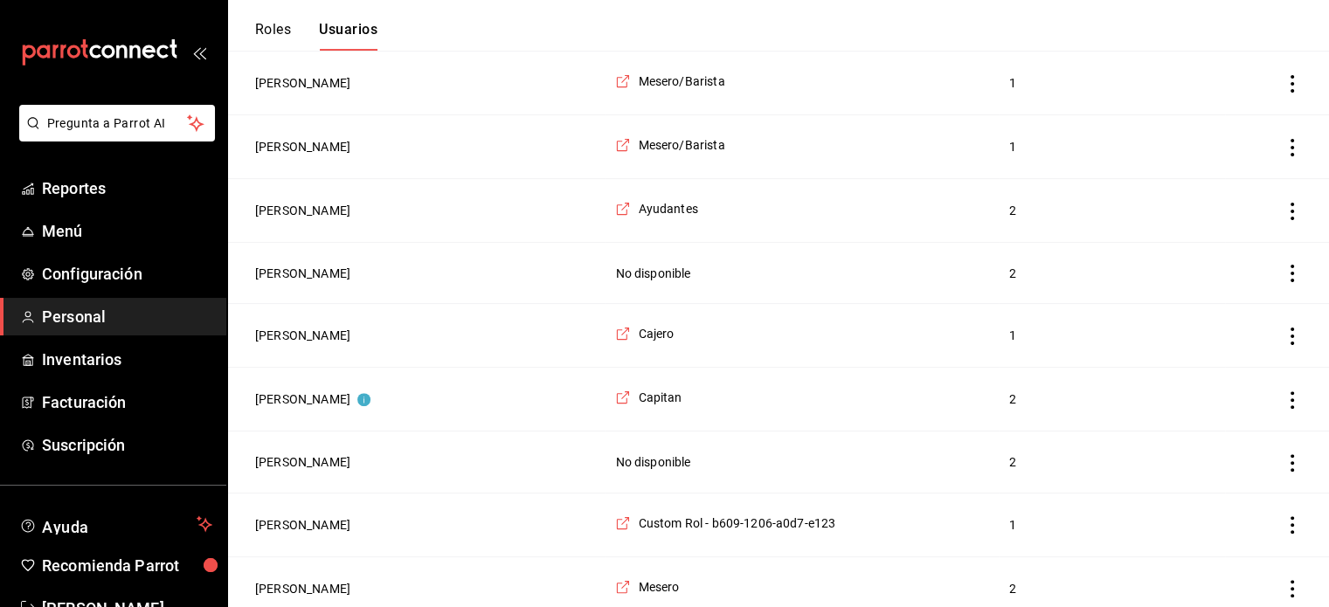
click at [339, 272] on td "[PERSON_NAME]" at bounding box center [416, 273] width 378 height 61
click at [315, 269] on button "[PERSON_NAME]" at bounding box center [302, 273] width 95 height 17
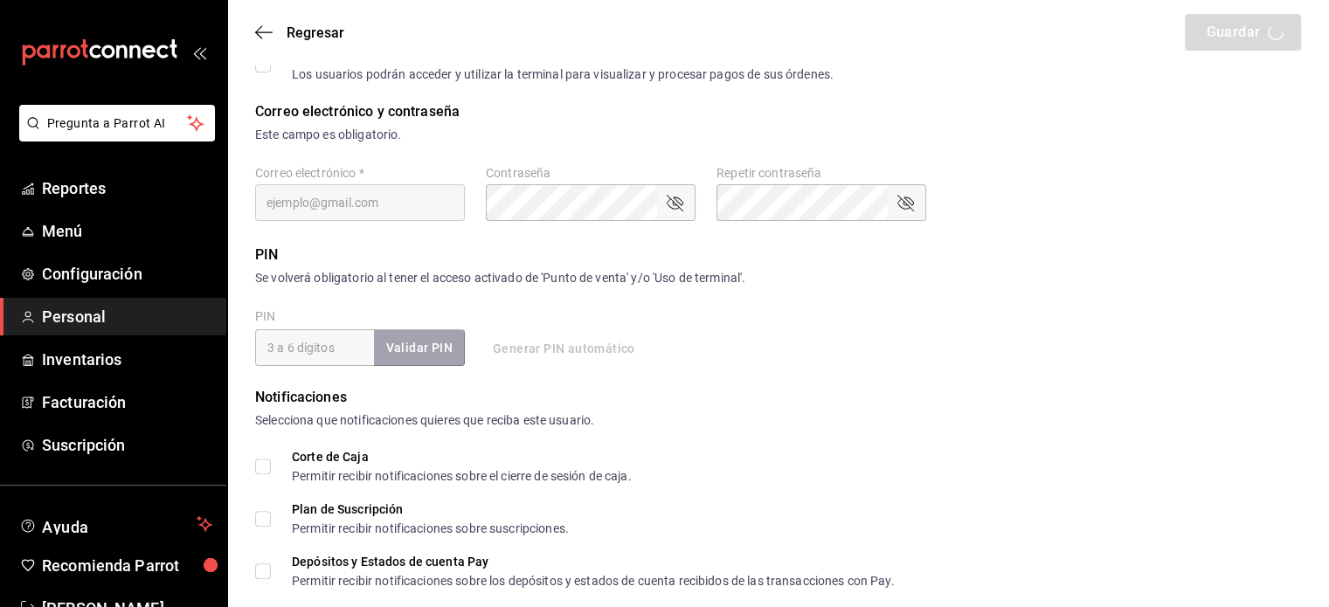
type input "Norma"
type input "[PERSON_NAME]"
checkbox input "true"
type input "[EMAIL_ADDRESS][DOMAIN_NAME]"
type input "1331"
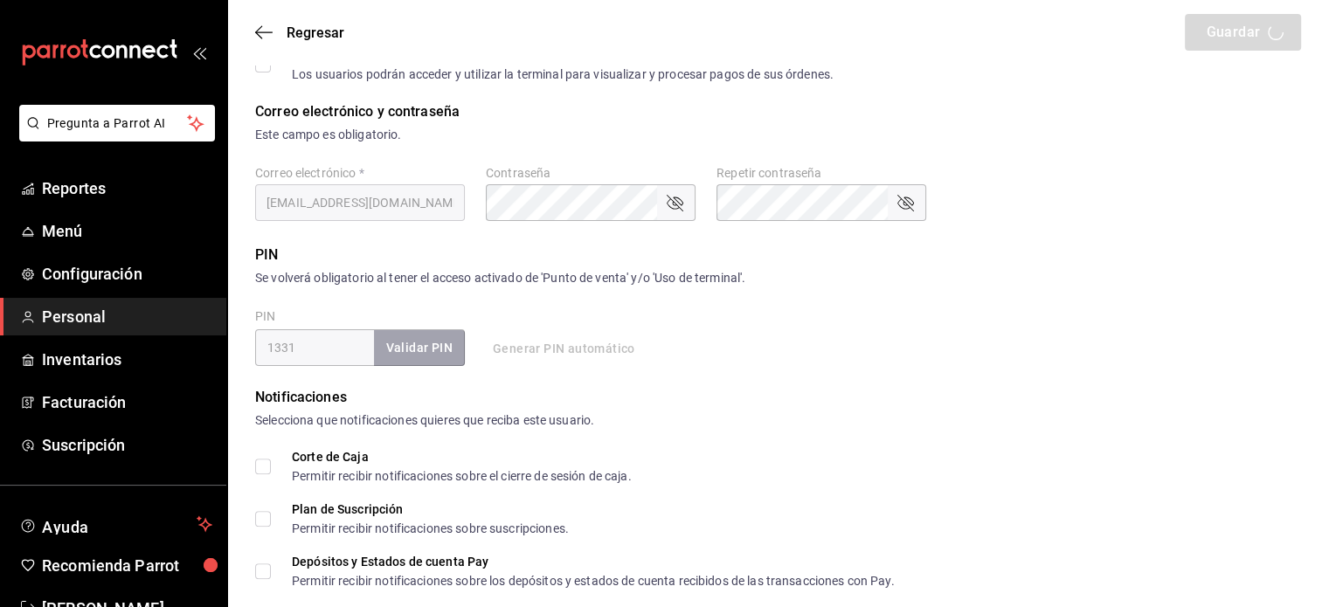
type input "UNDEFINED"
checkbox input "true"
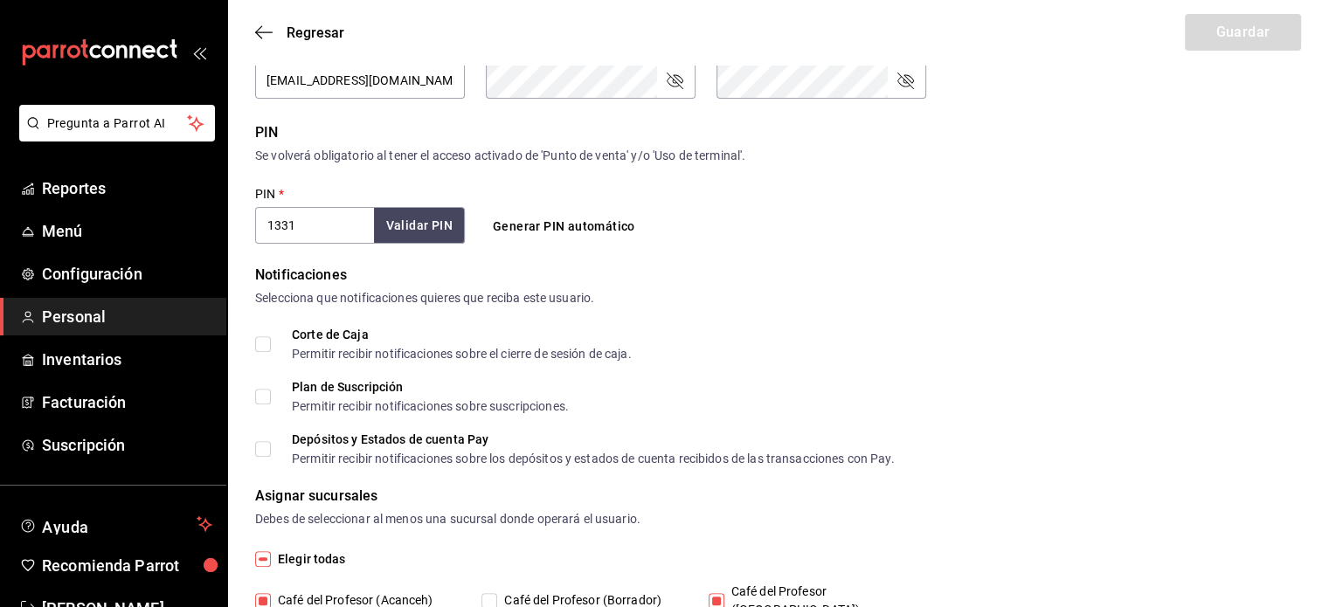
scroll to position [649, 0]
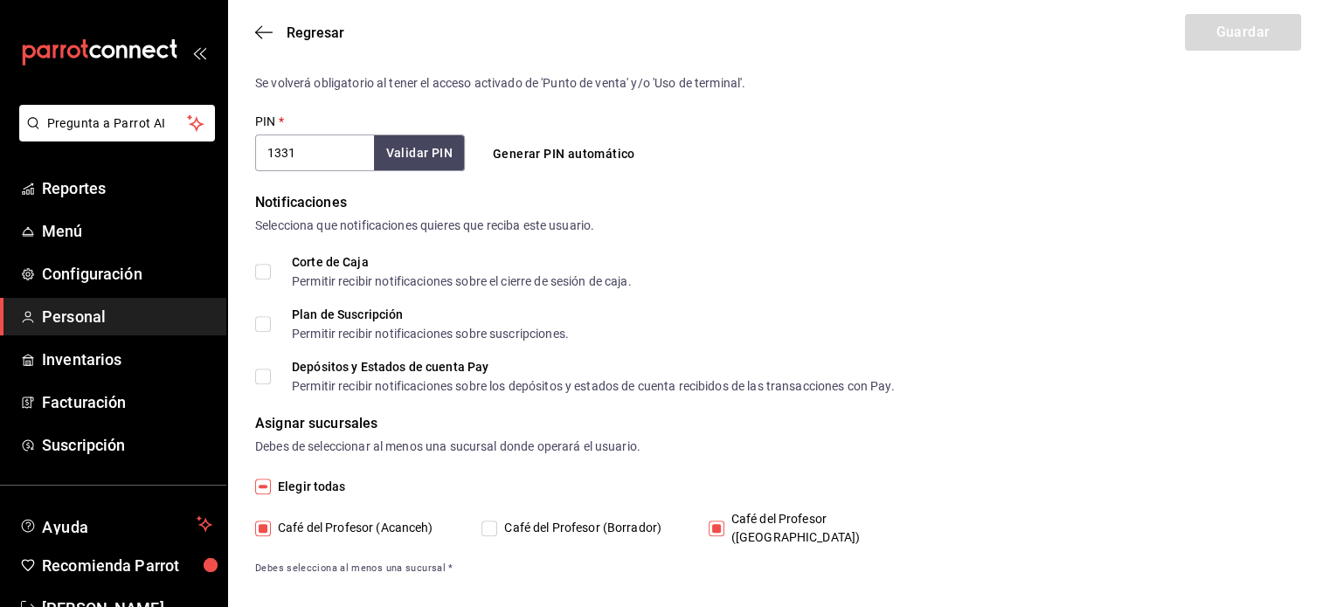
click at [718, 523] on input "Café del Profesor ([GEOGRAPHIC_DATA])" at bounding box center [717, 529] width 16 height 16
checkbox input "false"
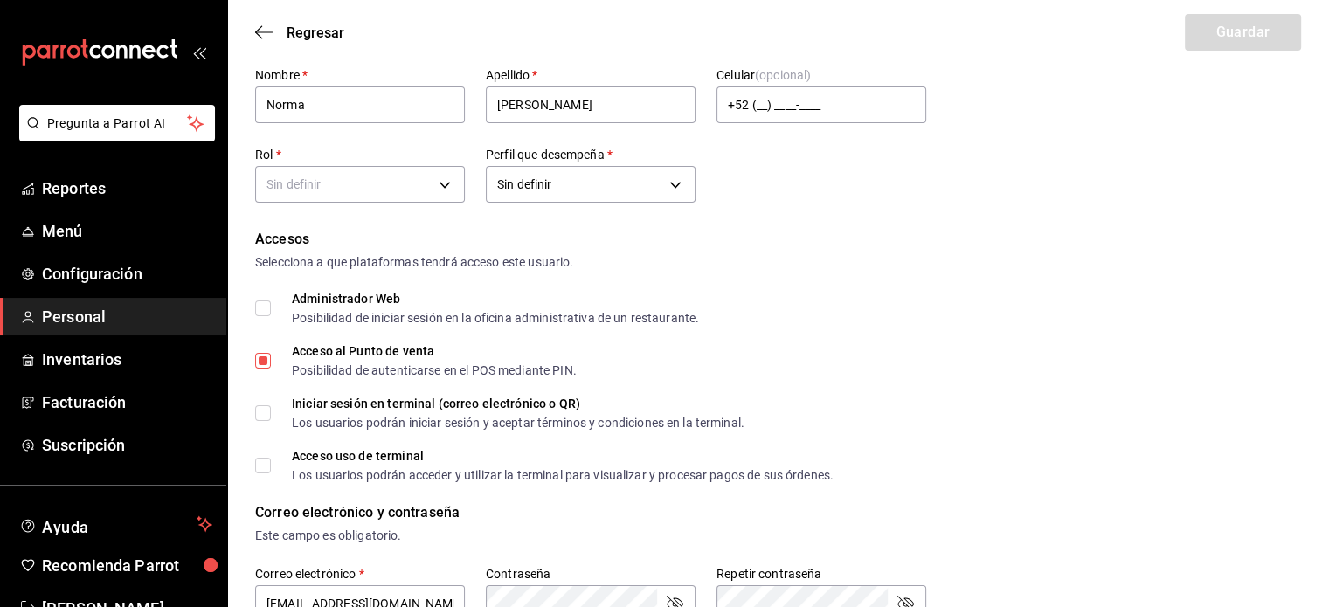
scroll to position [0, 0]
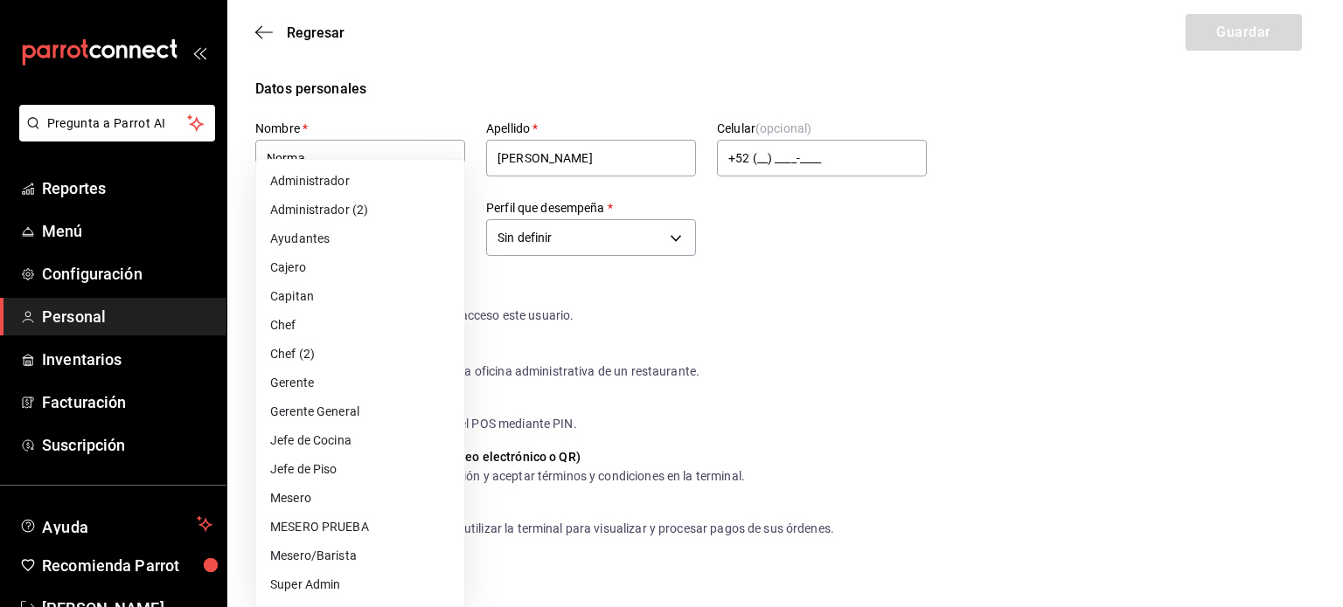
click at [329, 546] on li "Mesero/Barista" at bounding box center [360, 556] width 208 height 29
type input "f9c50c35-7d82-4388-8076-8e4bcaa1ebe8"
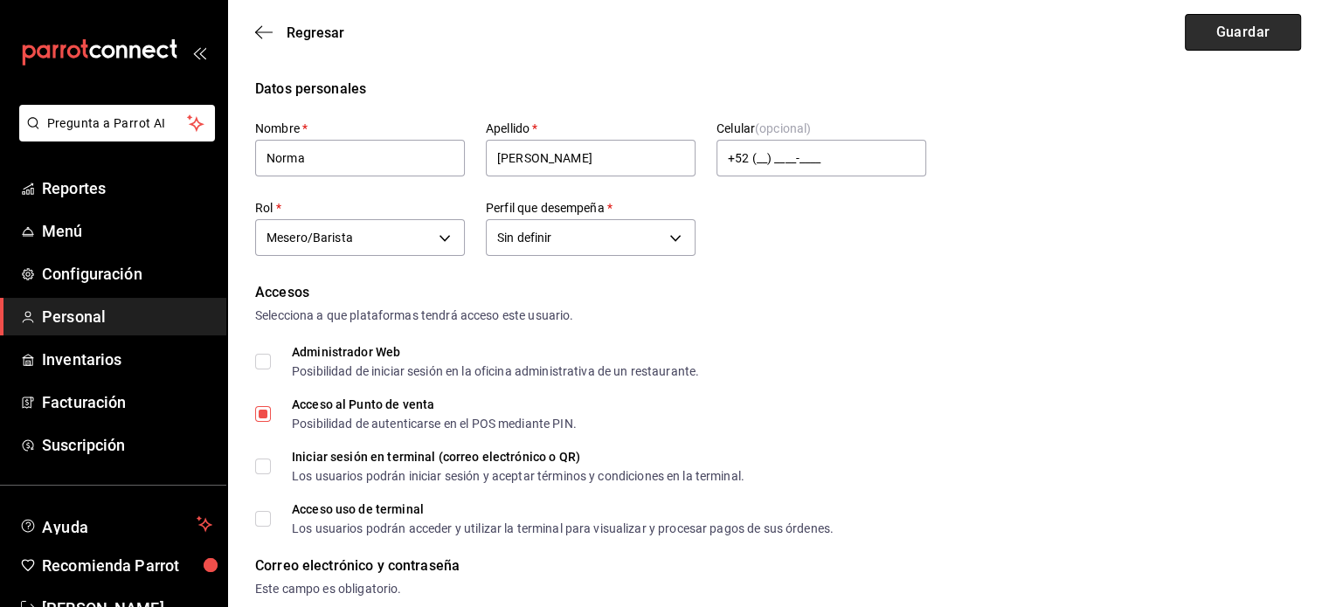
click at [1225, 24] on button "Guardar" at bounding box center [1243, 32] width 116 height 37
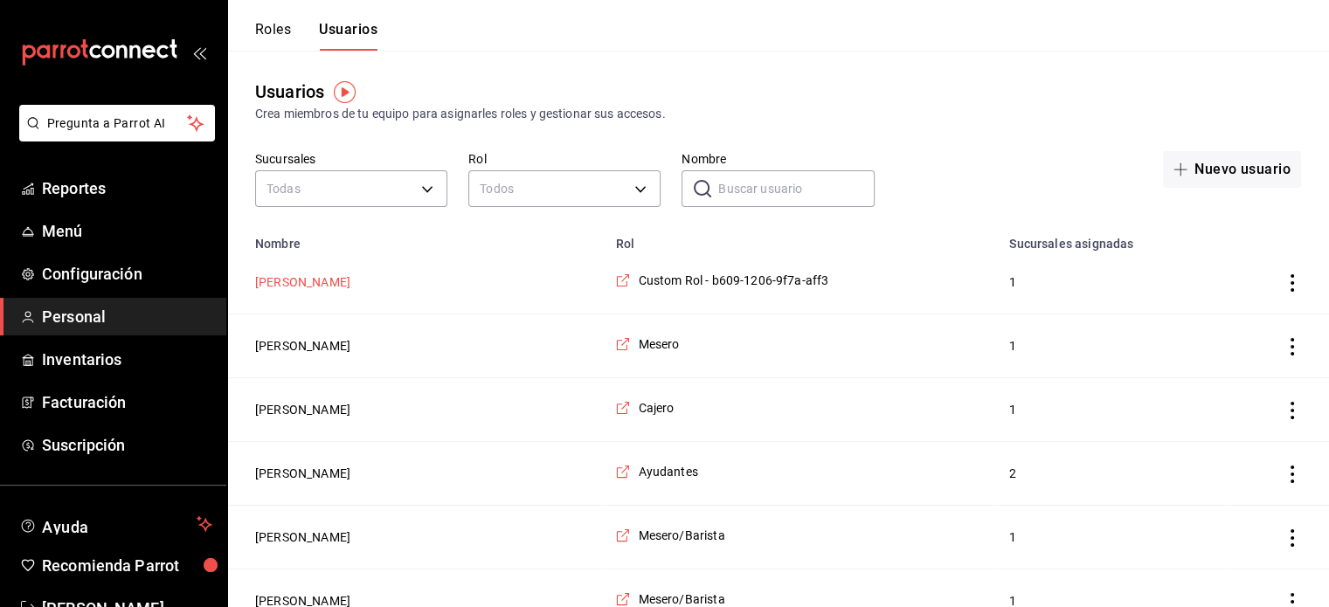
click at [290, 281] on button "[PERSON_NAME]" at bounding box center [302, 282] width 95 height 17
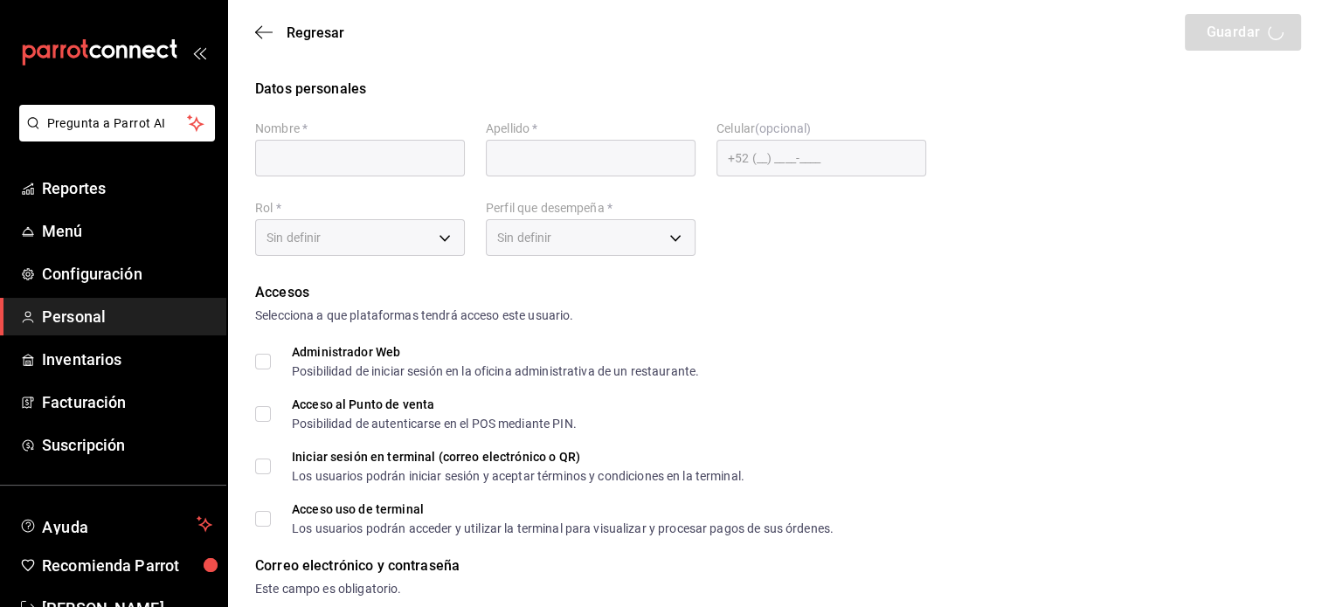
type input "Viki"
type input "Cirerol"
checkbox input "true"
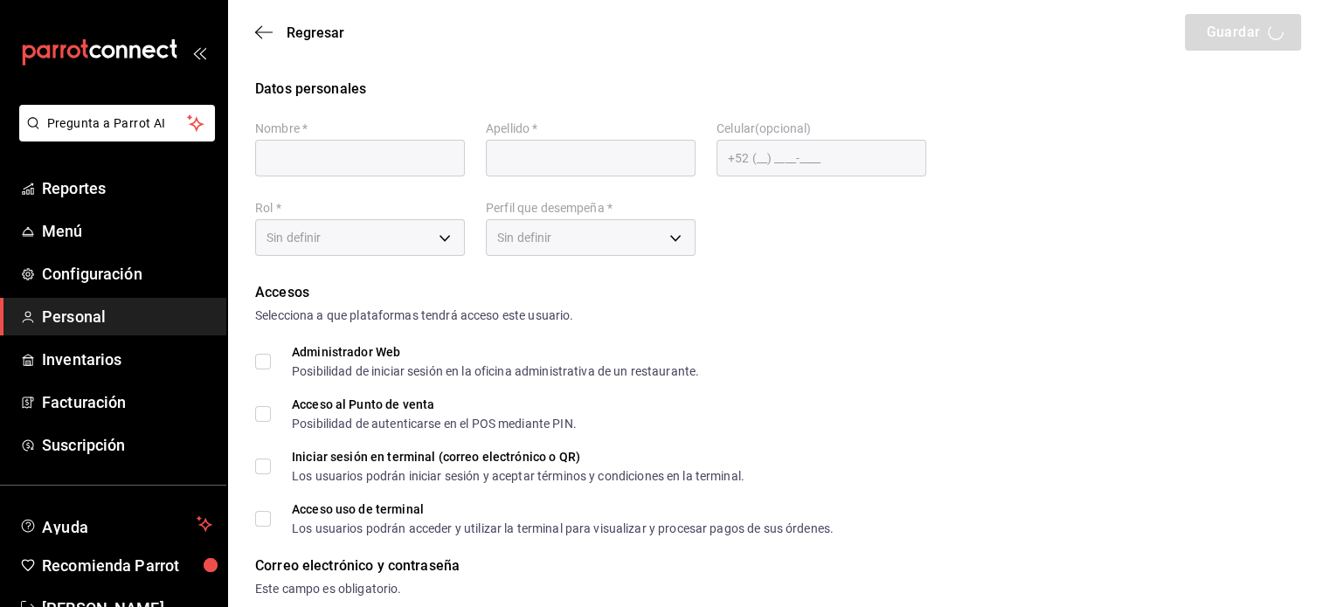
type input "[EMAIL_ADDRESS][DOMAIN_NAME]"
type input "1201"
type input "bfa29b8d-dbf1-4c72-8b63-df6afe023a7e"
type input "UNDEFINED"
checkbox input "true"
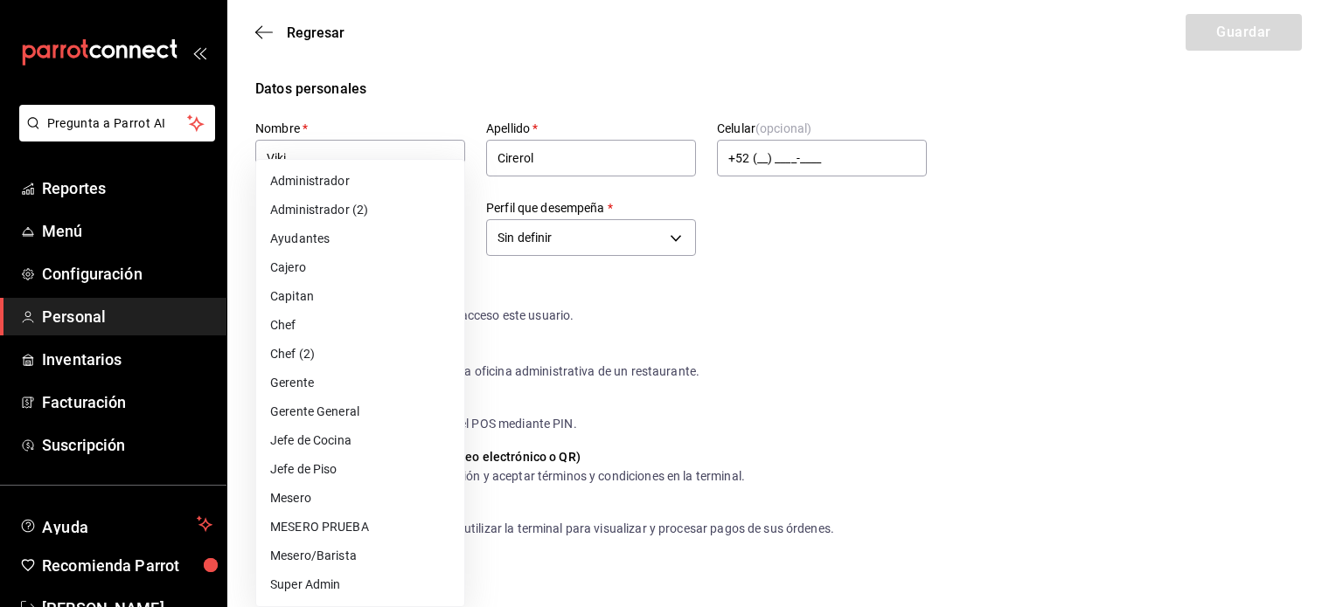
click at [361, 558] on li "Mesero/Barista" at bounding box center [360, 556] width 208 height 29
type input "f9c50c35-7d82-4388-8076-8e4bcaa1ebe8"
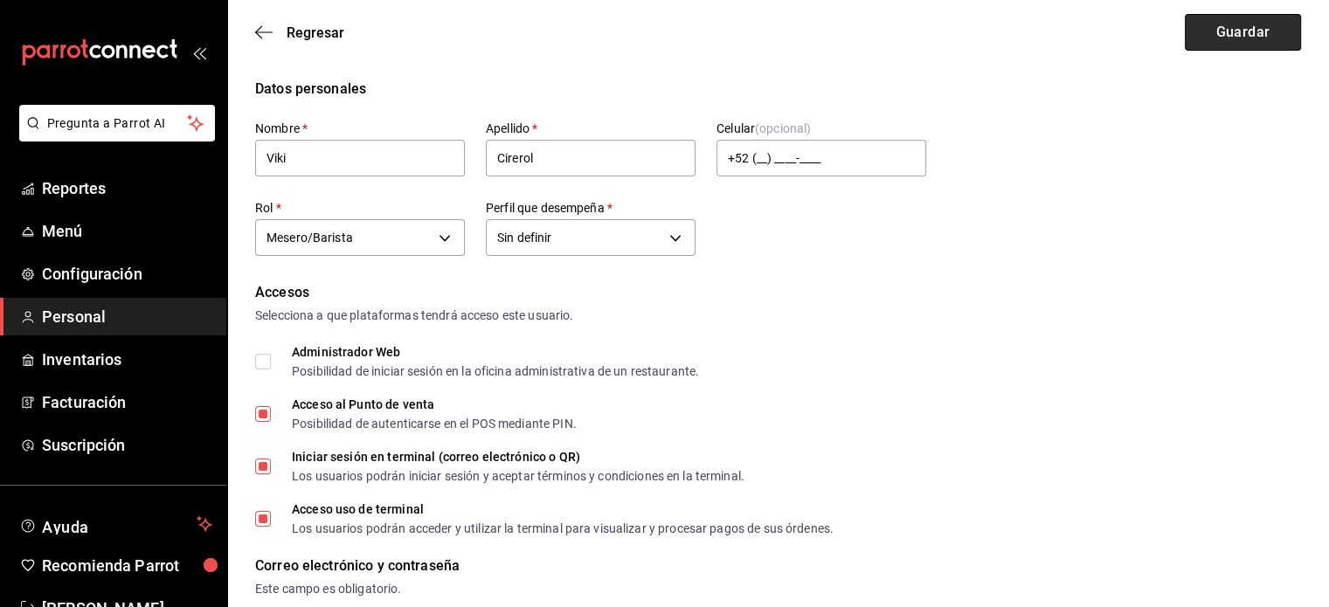
click at [1251, 19] on button "Guardar" at bounding box center [1243, 32] width 116 height 37
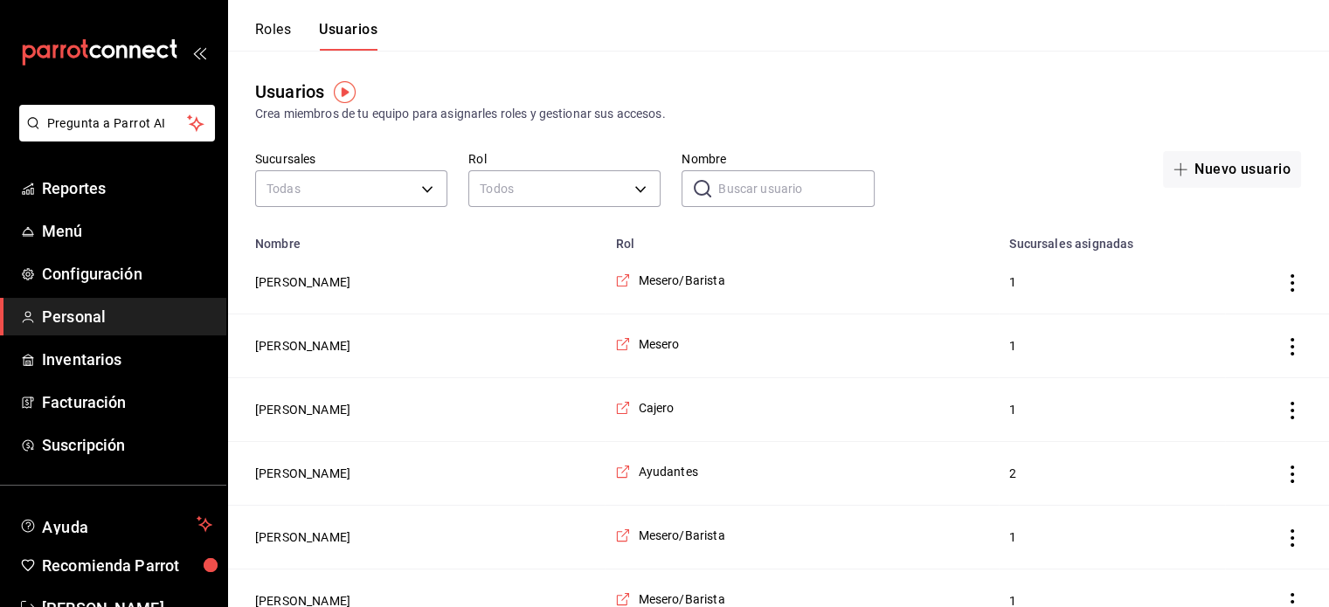
click at [752, 177] on input "Nombre" at bounding box center [796, 188] width 156 height 35
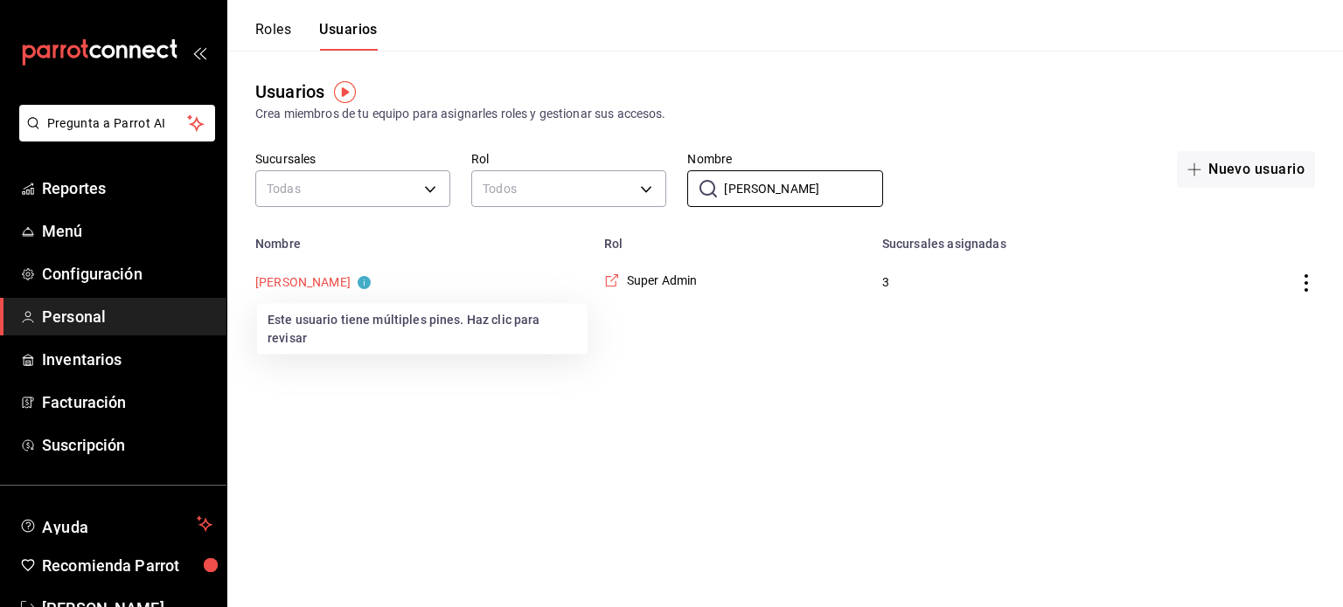
type input "[PERSON_NAME]"
click at [286, 286] on button "[PERSON_NAME]" at bounding box center [312, 282] width 115 height 17
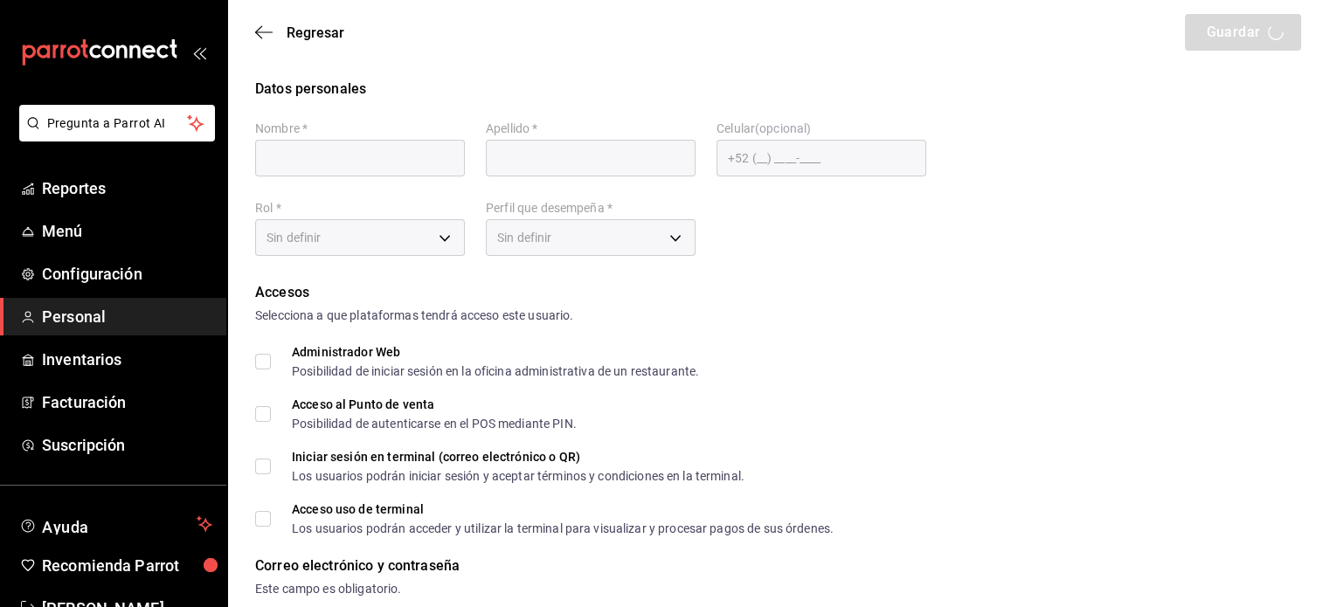
type input "[PERSON_NAME]"
checkbox input "true"
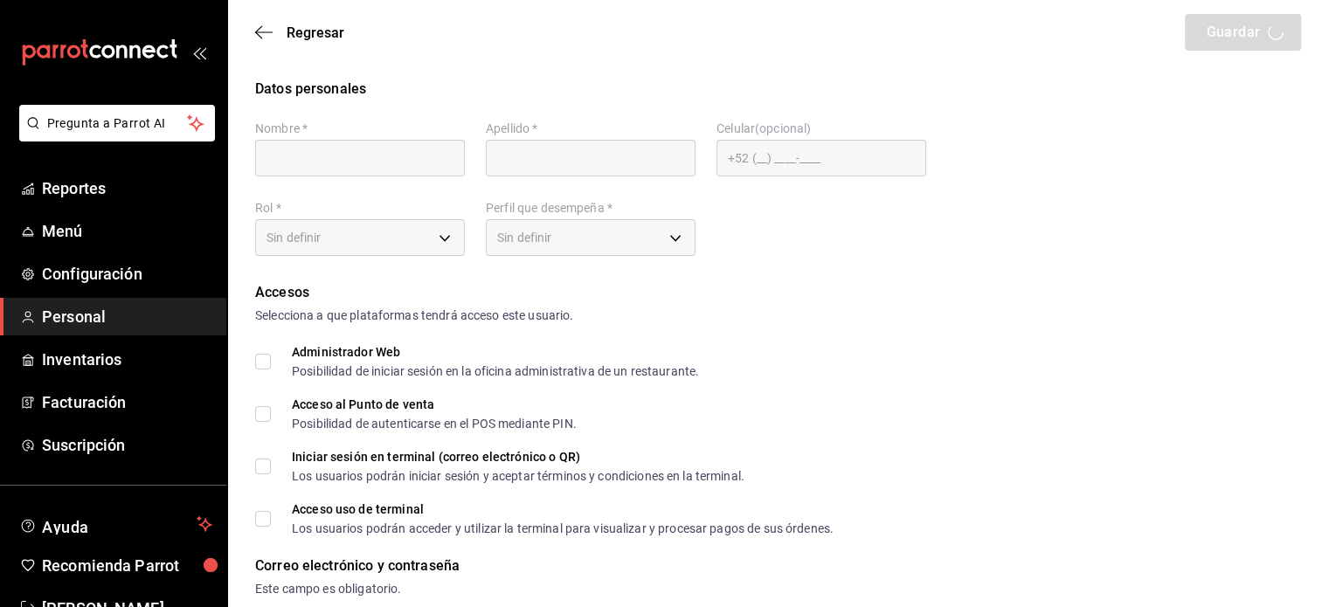
checkbox input "true"
type input "[EMAIL_ADDRESS][DOMAIN_NAME]"
type input "4352"
checkbox input "true"
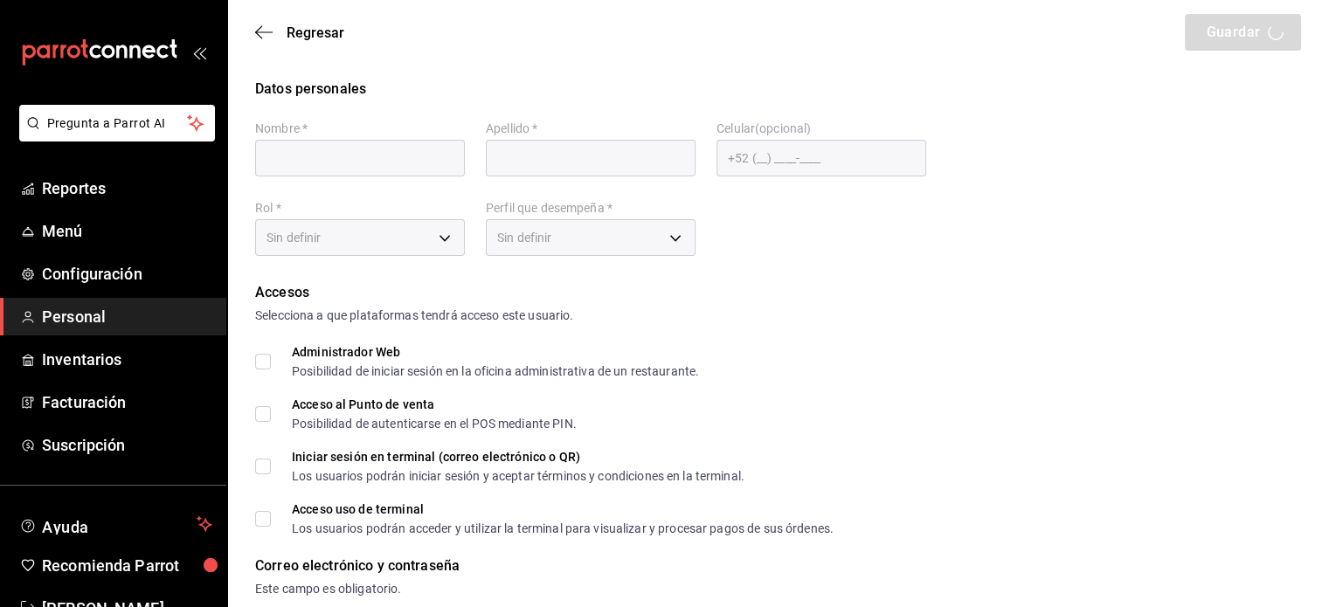
checkbox input "true"
type input "2aa0bebf-de37-4608-80c0-efc88eae4c1e"
type input "UNDEFINED"
checkbox input "true"
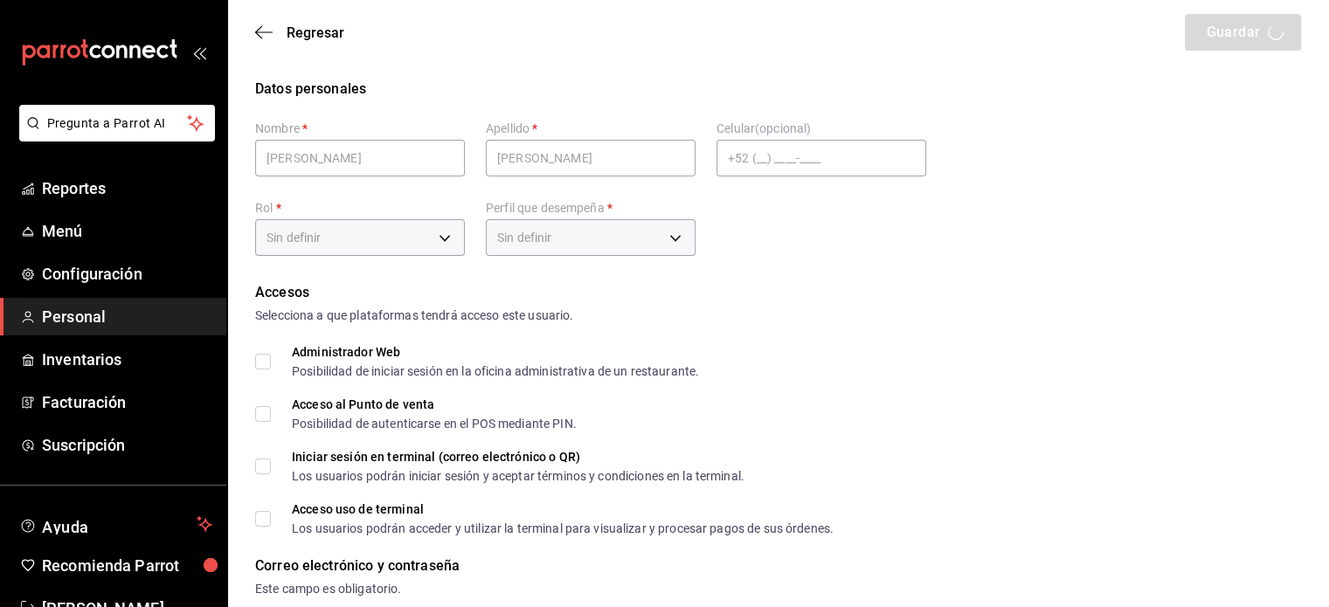
checkbox input "true"
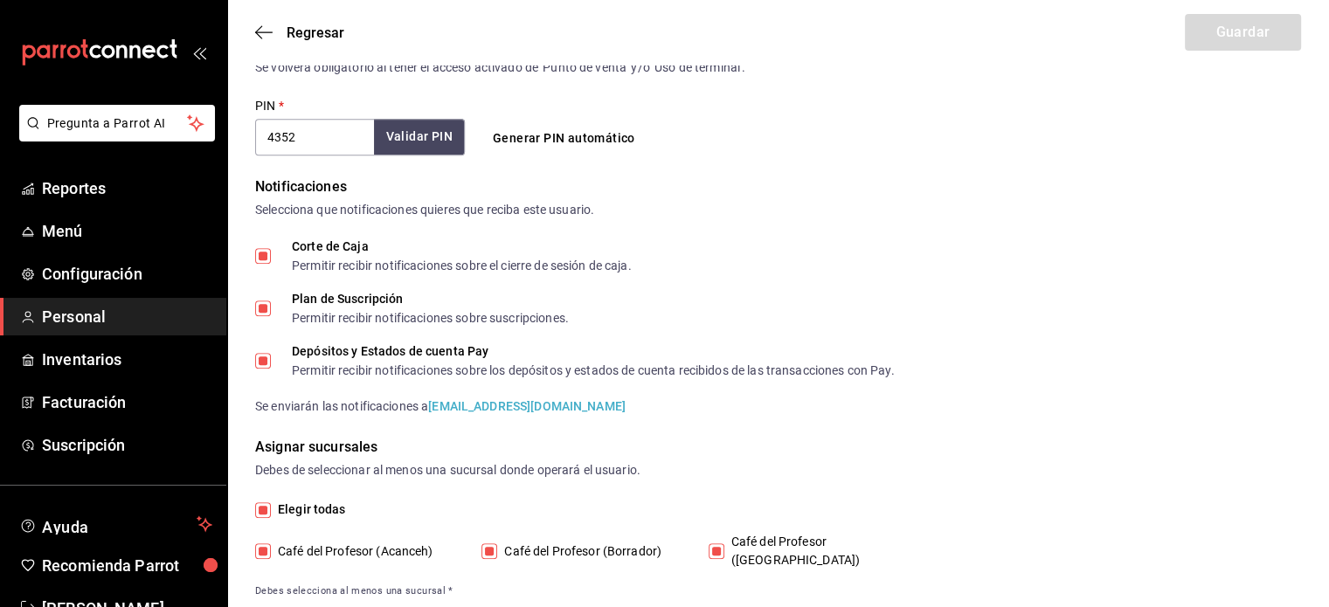
scroll to position [767, 0]
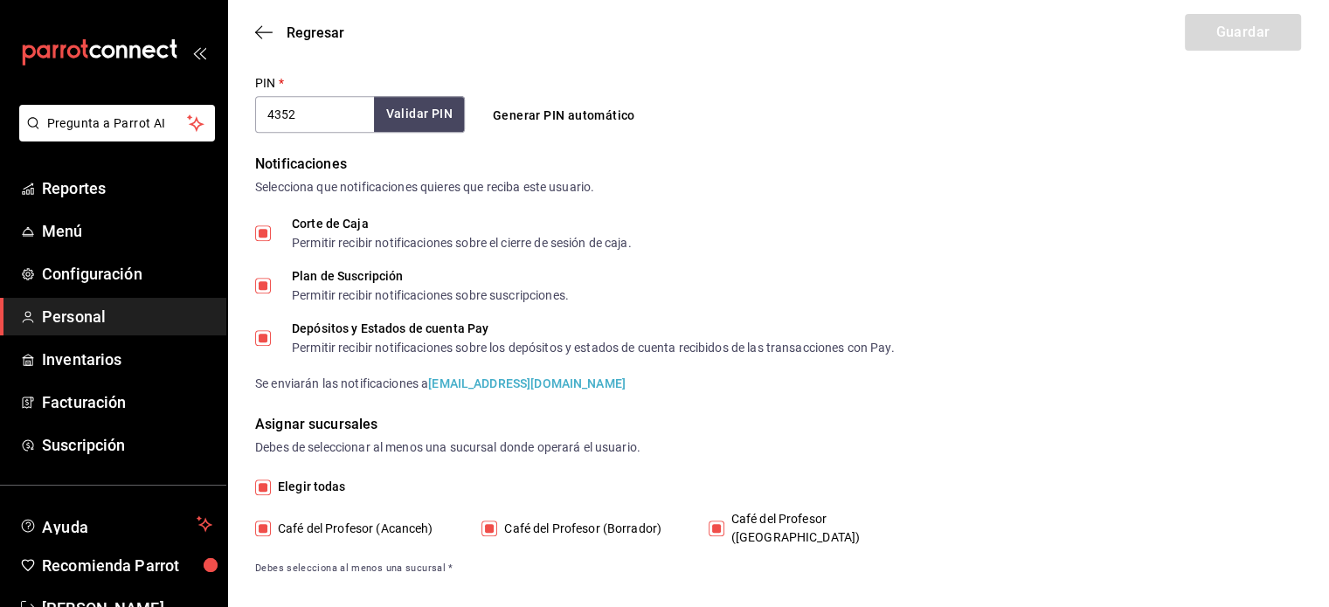
click at [714, 523] on input "Café del Profesor ([GEOGRAPHIC_DATA])" at bounding box center [717, 529] width 16 height 16
checkbox input "false"
click at [1227, 39] on button "Guardar" at bounding box center [1243, 32] width 116 height 37
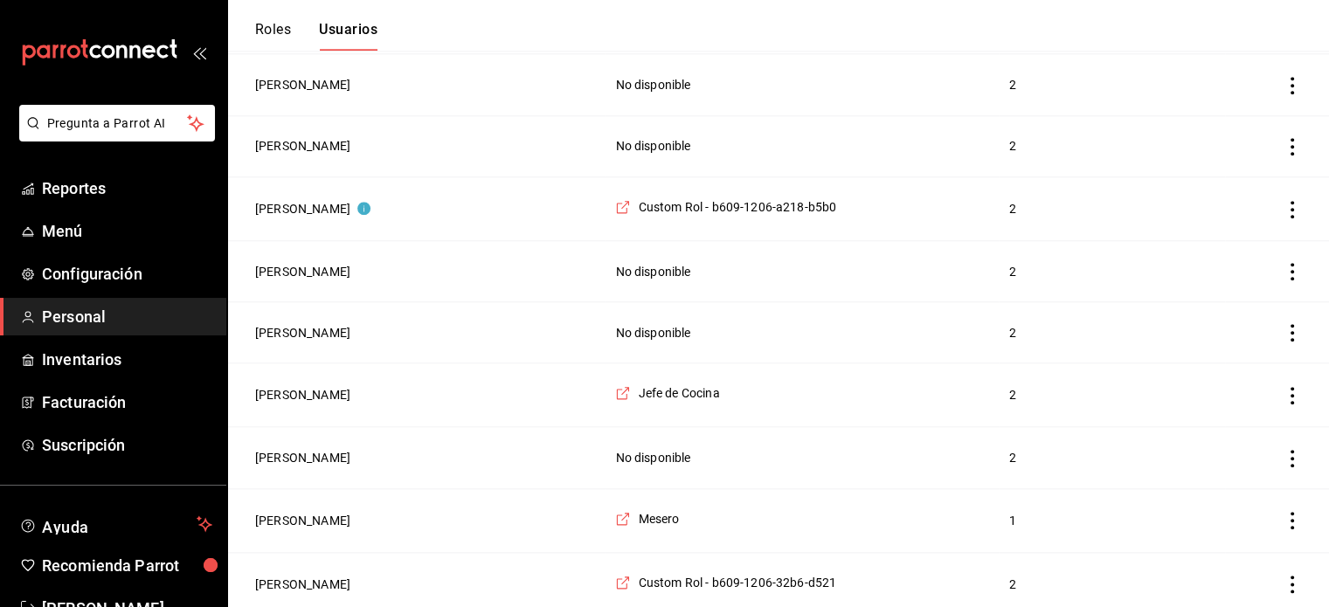
scroll to position [1908, 0]
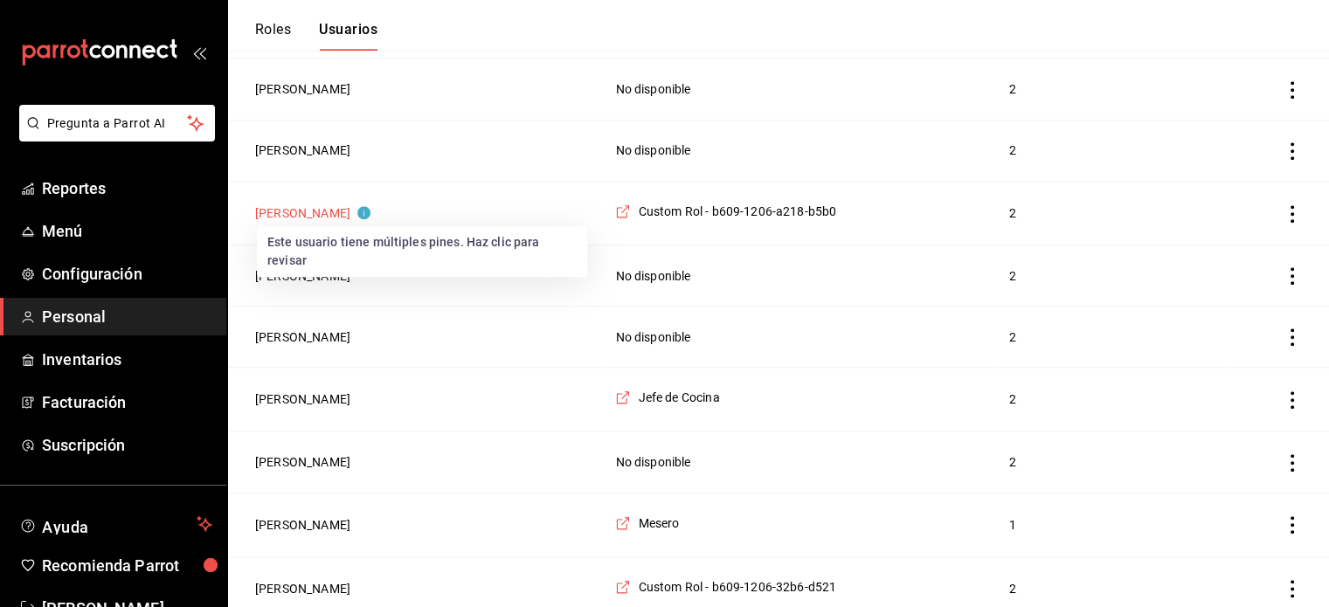
click at [295, 205] on button "[PERSON_NAME]" at bounding box center [312, 213] width 115 height 17
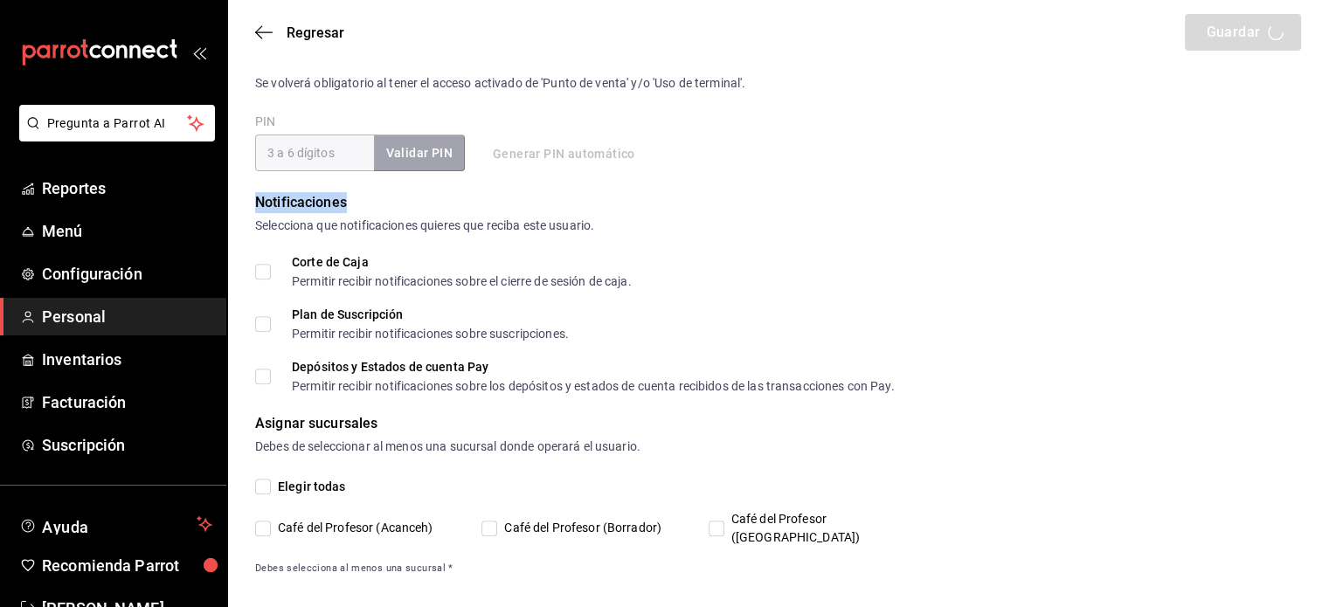
type input "[PERSON_NAME]"
checkbox input "true"
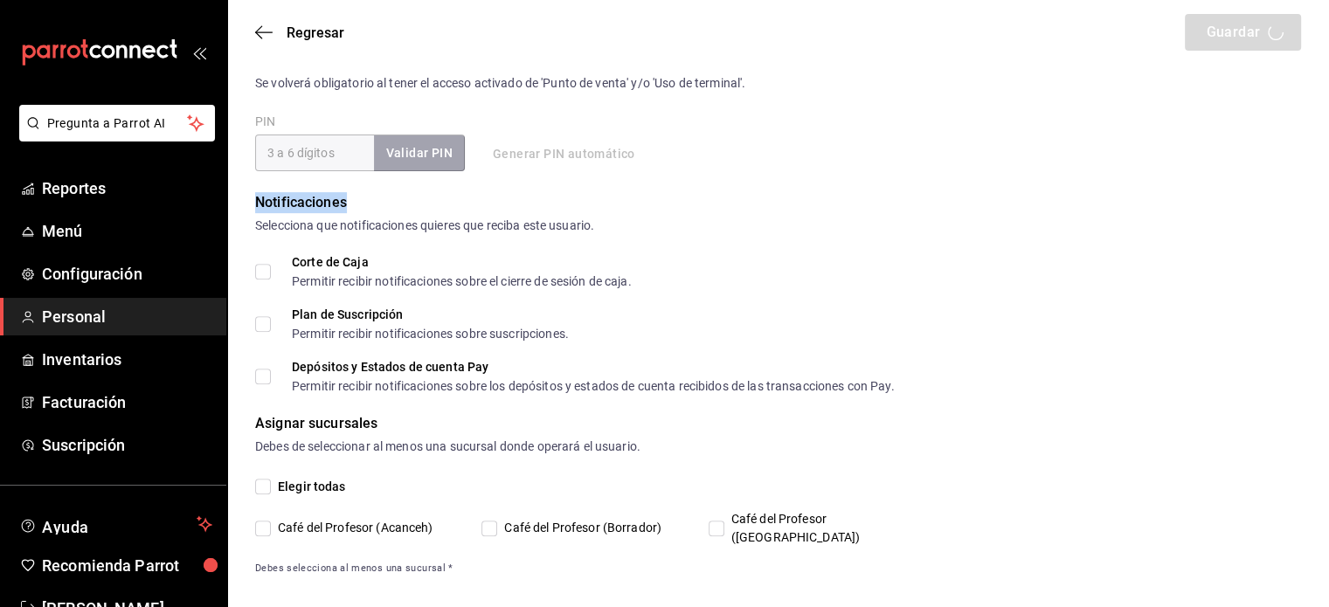
checkbox input "true"
type input "[EMAIL_ADDRESS][DOMAIN_NAME]"
type input "1236"
checkbox input "true"
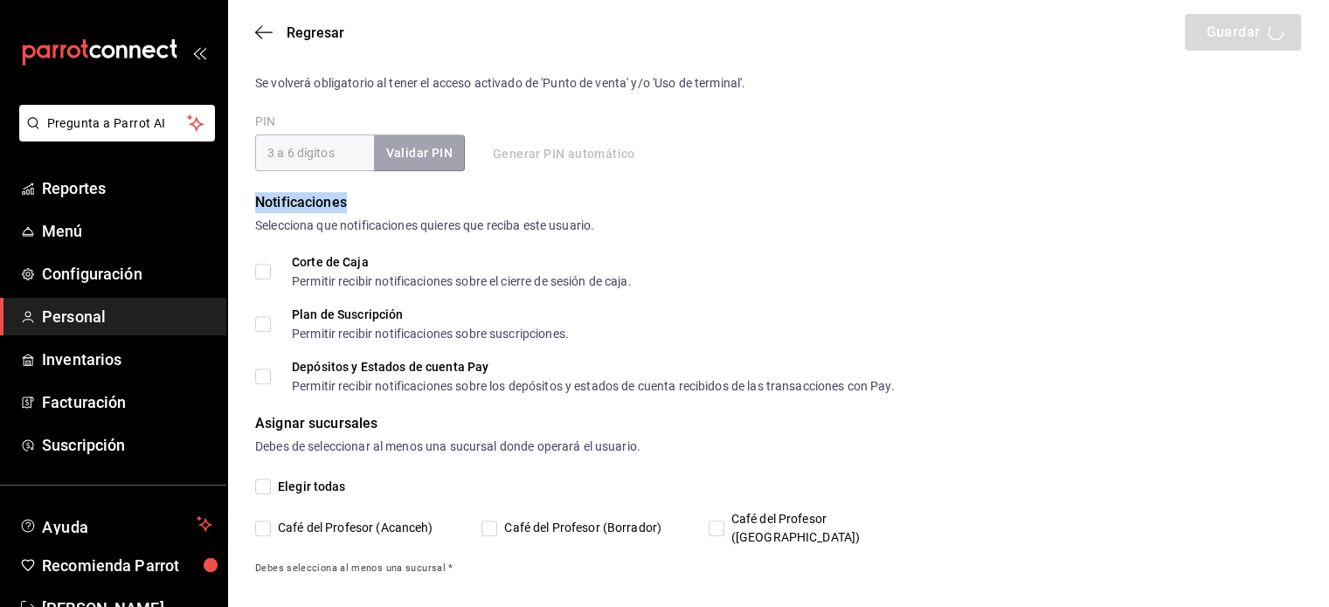
checkbox input "true"
type input "[PHONE_NUMBER]"
type input "ca5614fa-1046-4595-9990-f1eef05fe826"
type input "ADMIN"
checkbox input "true"
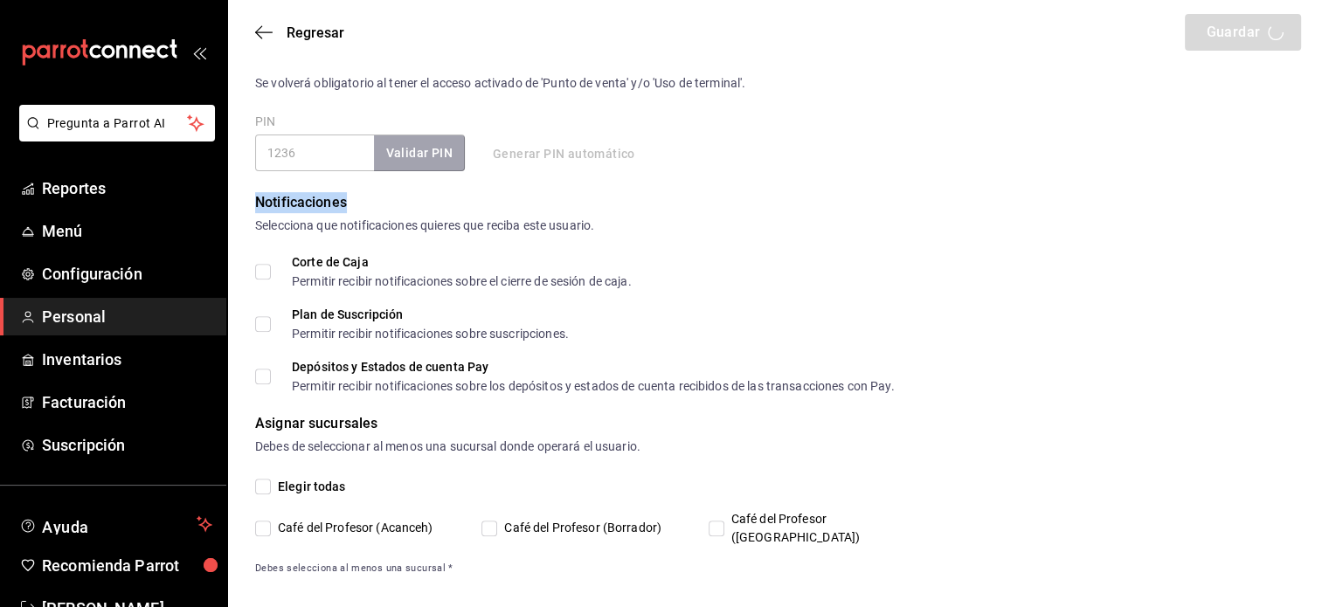
checkbox input "true"
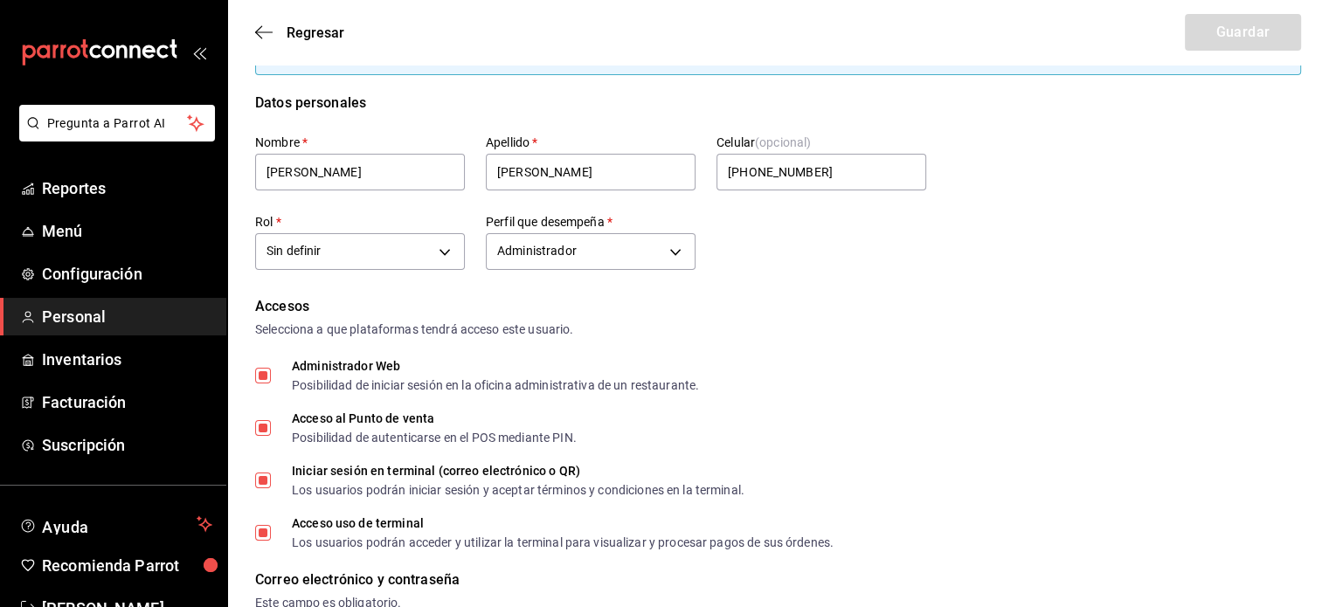
scroll to position [52, 0]
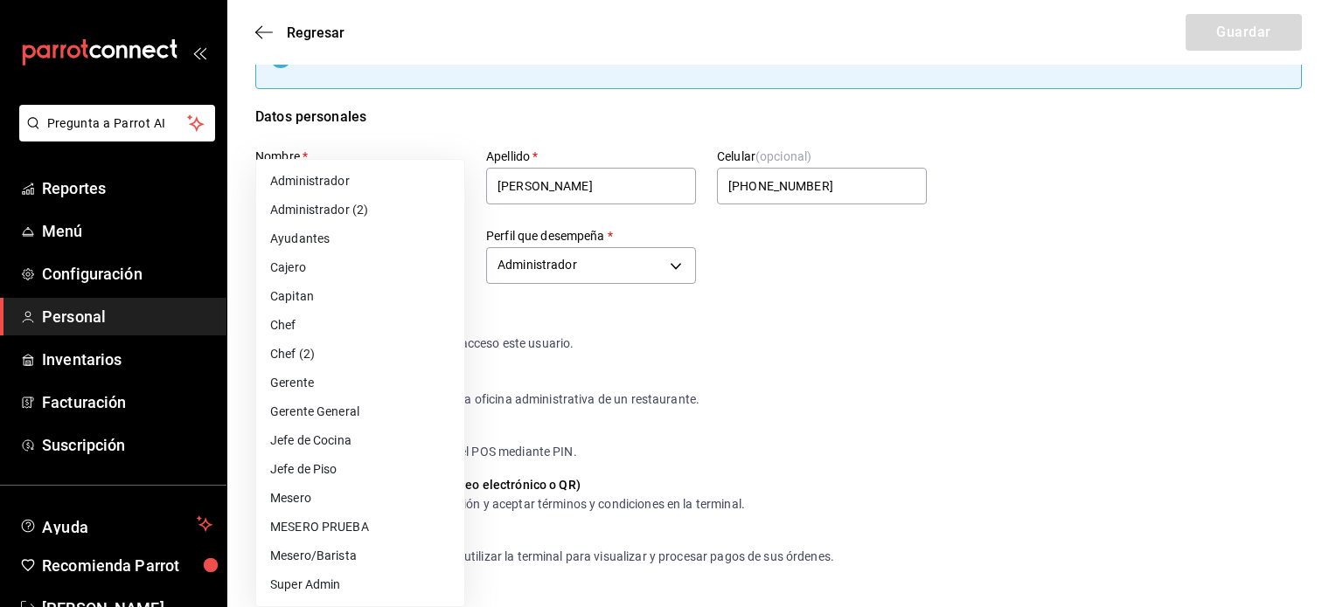
click at [403, 182] on li "Administrador" at bounding box center [360, 181] width 208 height 29
type input "ea53f1a3-98f3-43af-ad9e-7adcaf8a0599"
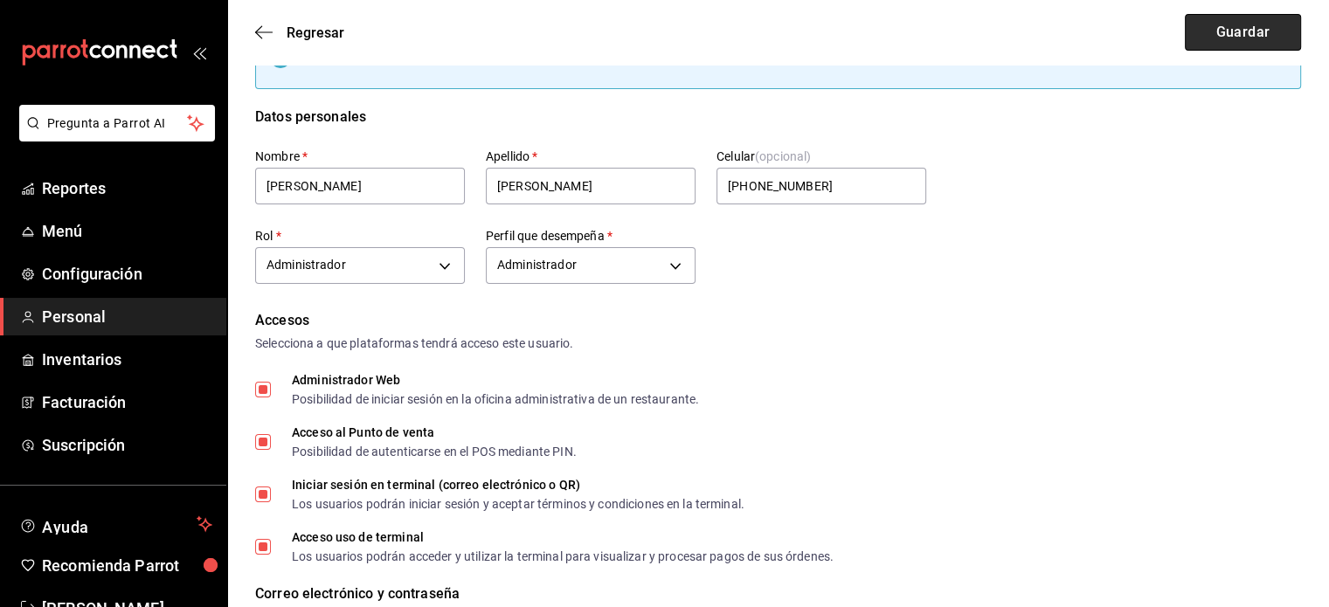
click at [1268, 29] on button "Guardar" at bounding box center [1243, 32] width 116 height 37
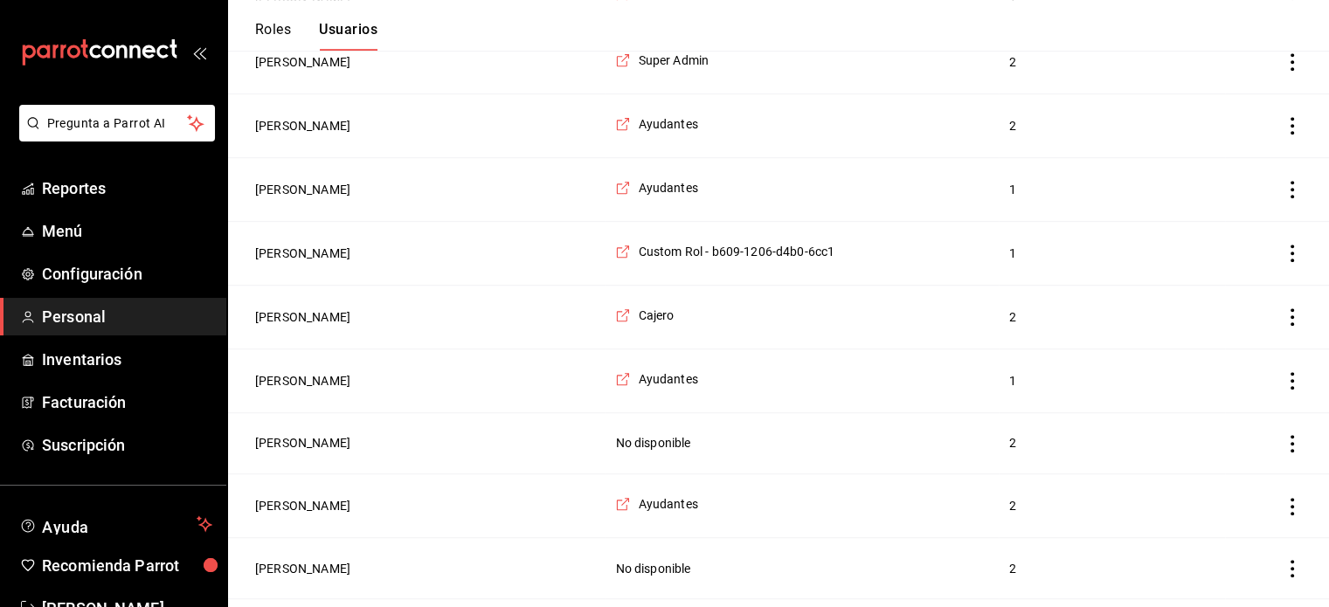
scroll to position [1147, 0]
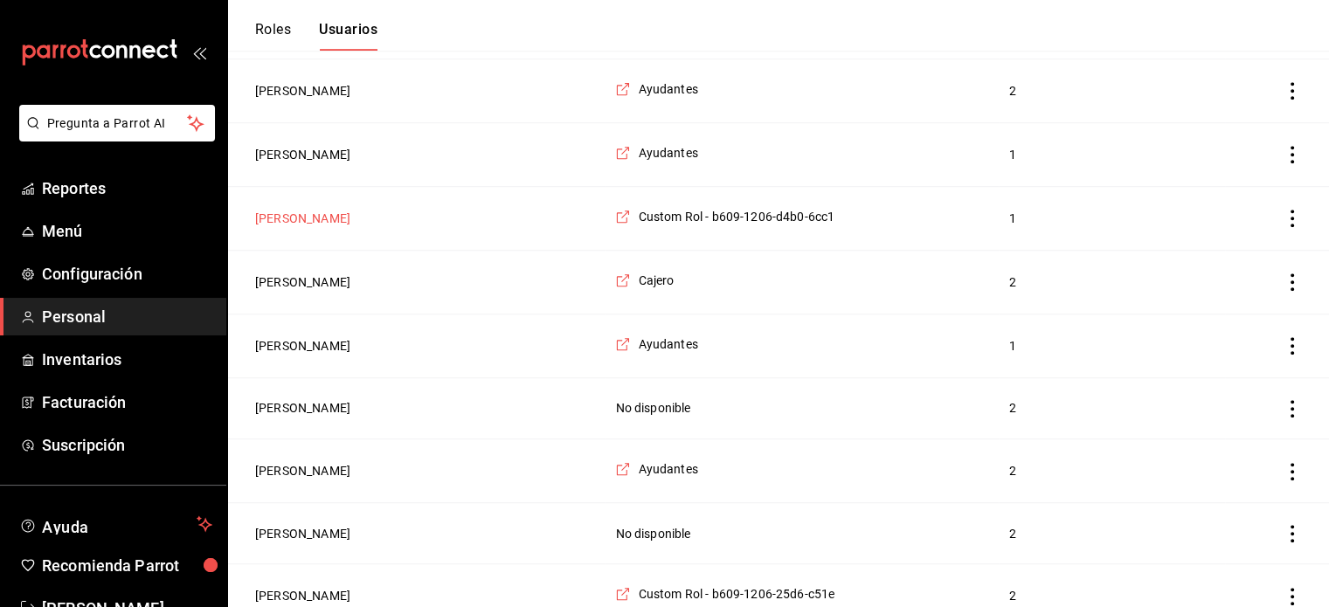
click at [351, 219] on button "[PERSON_NAME]" at bounding box center [302, 218] width 95 height 17
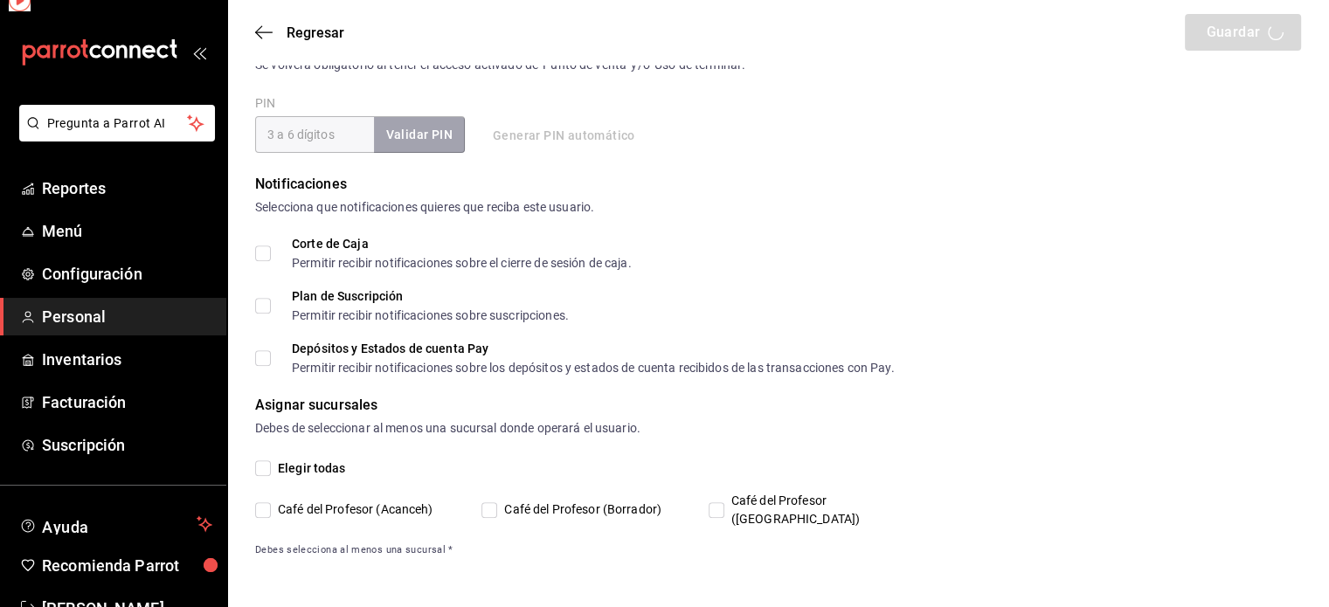
scroll to position [649, 0]
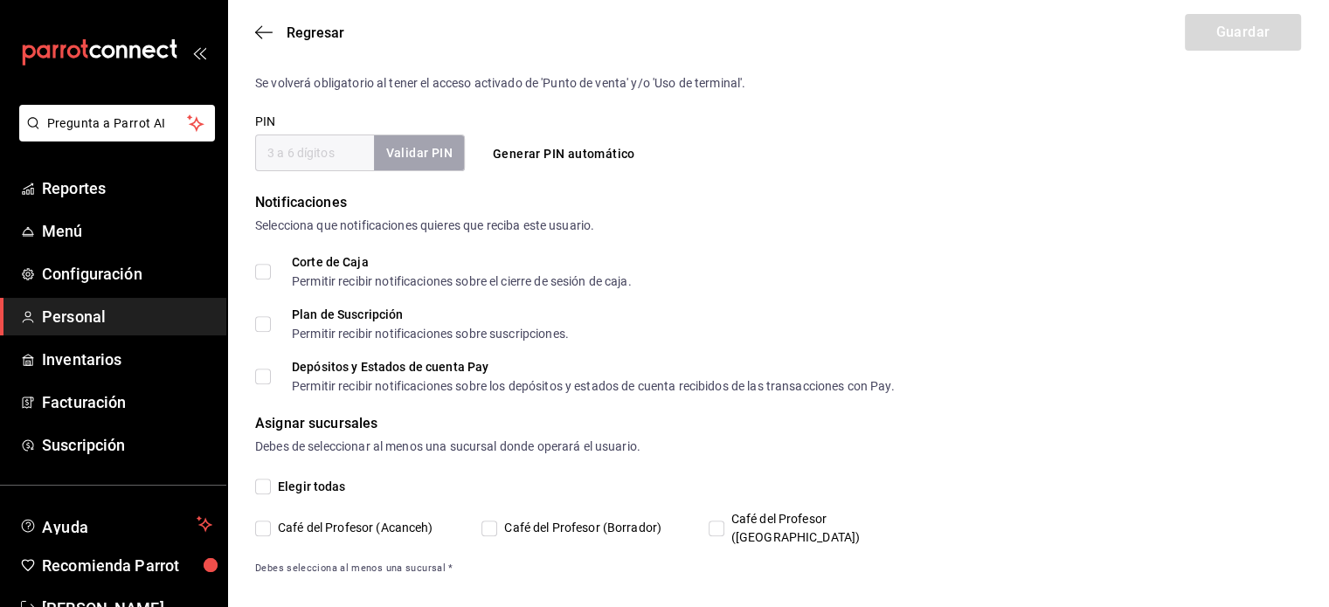
type input "[PERSON_NAME]"
checkbox input "true"
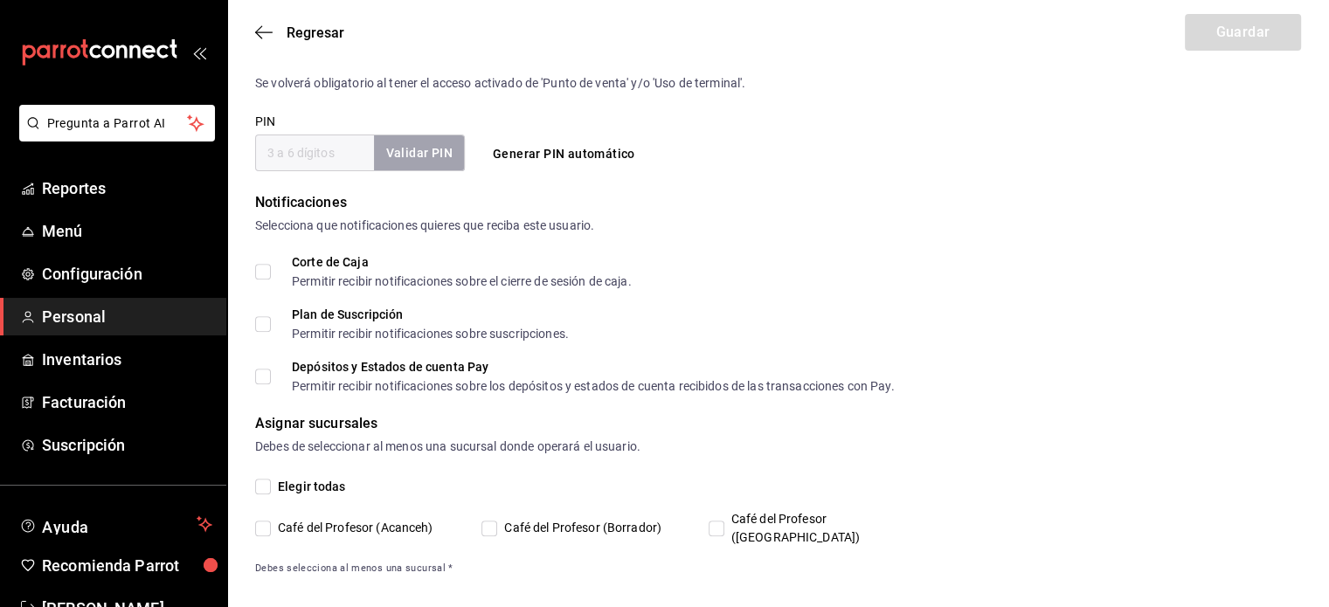
type input "[EMAIL_ADDRESS][DOMAIN_NAME]"
type input "0605"
type input "[PHONE_NUMBER]"
type input "a2bbf6ab-c41c-4e67-a1ee-e319075a79c9"
type input "WAITER"
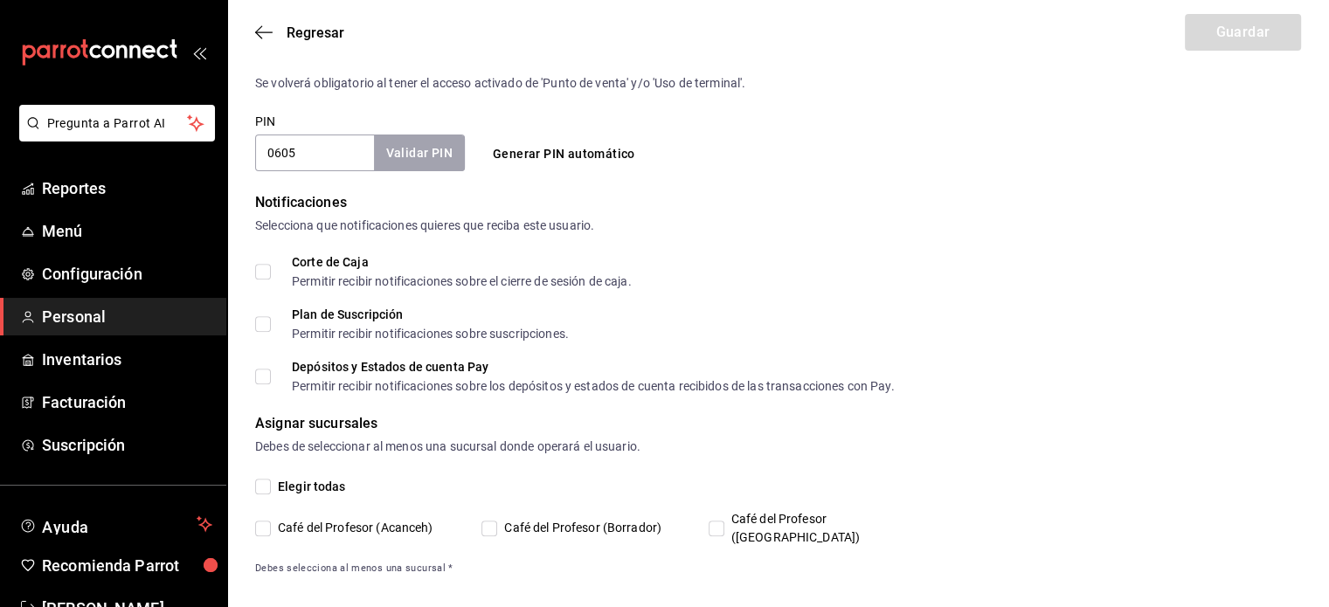
checkbox input "true"
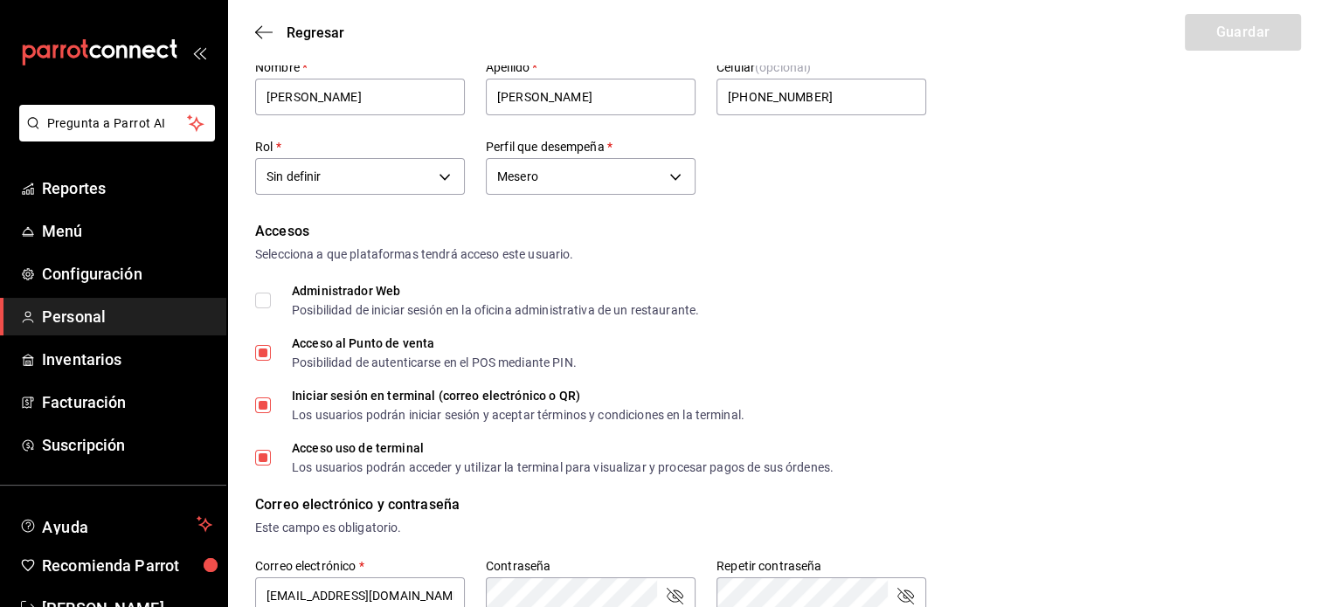
scroll to position [0, 0]
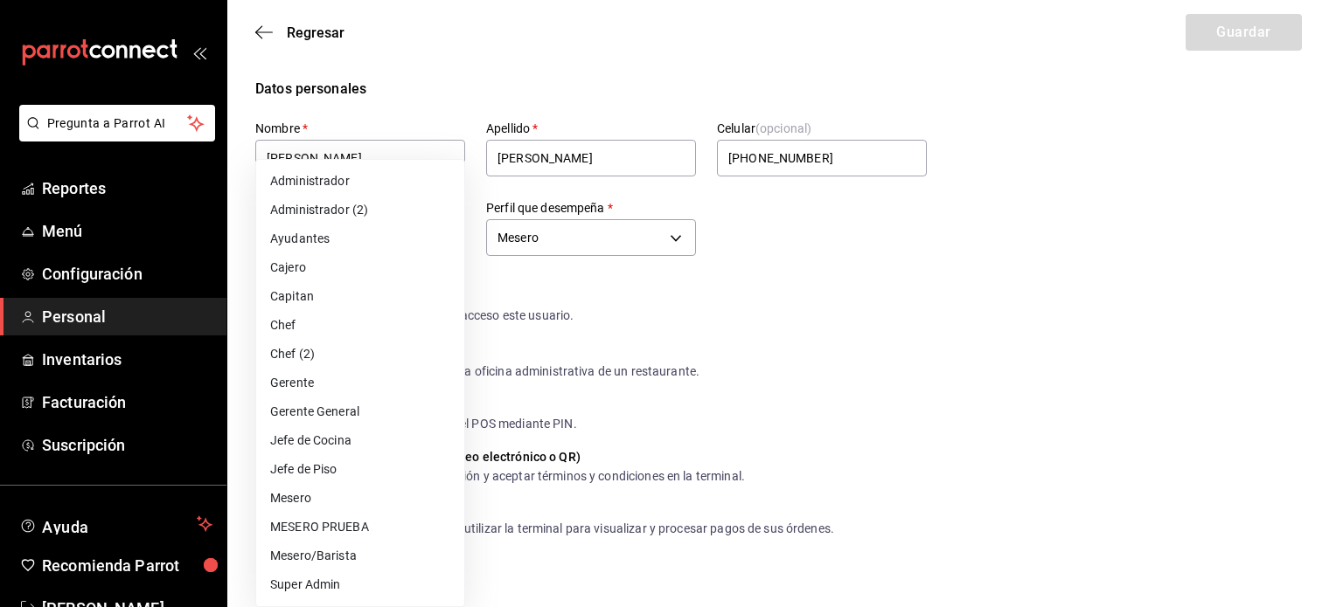
click at [367, 552] on li "Mesero/Barista" at bounding box center [360, 556] width 208 height 29
type input "f9c50c35-7d82-4388-8076-8e4bcaa1ebe8"
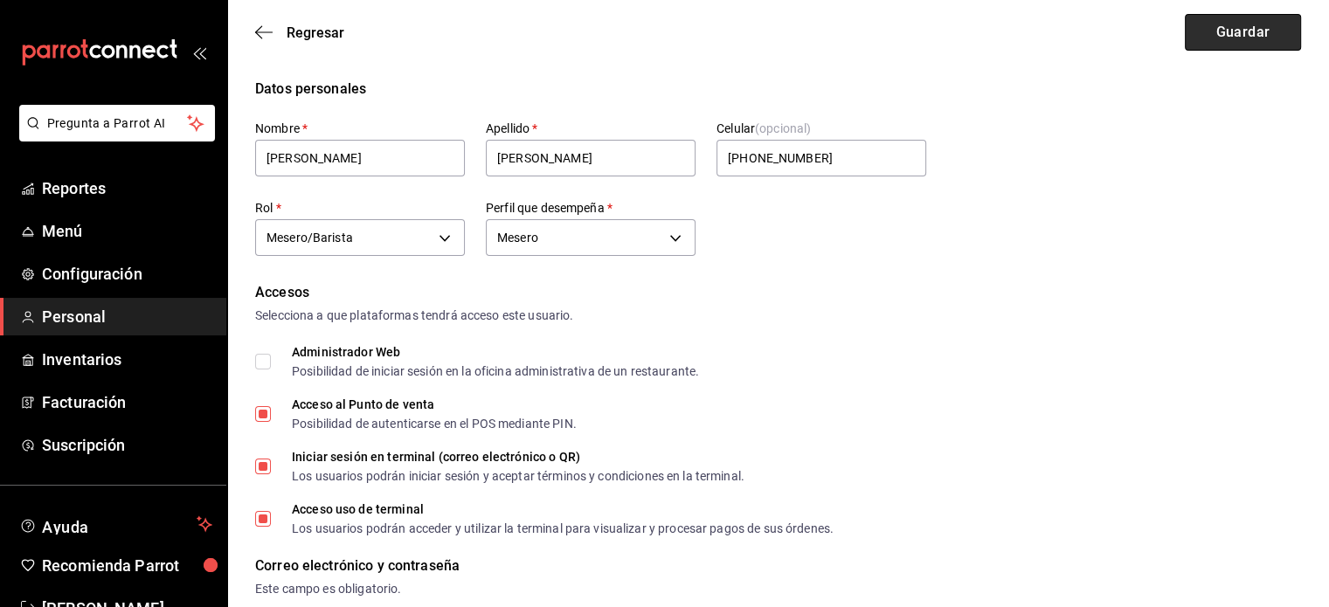
click at [1231, 24] on button "Guardar" at bounding box center [1243, 32] width 116 height 37
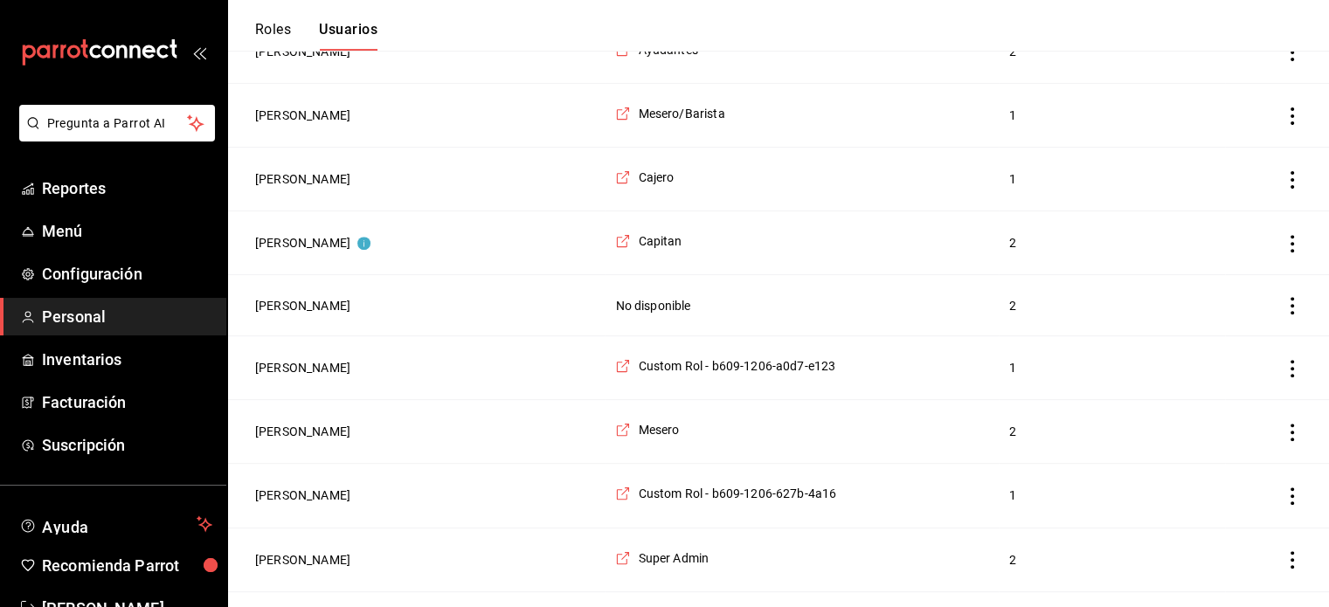
scroll to position [629, 0]
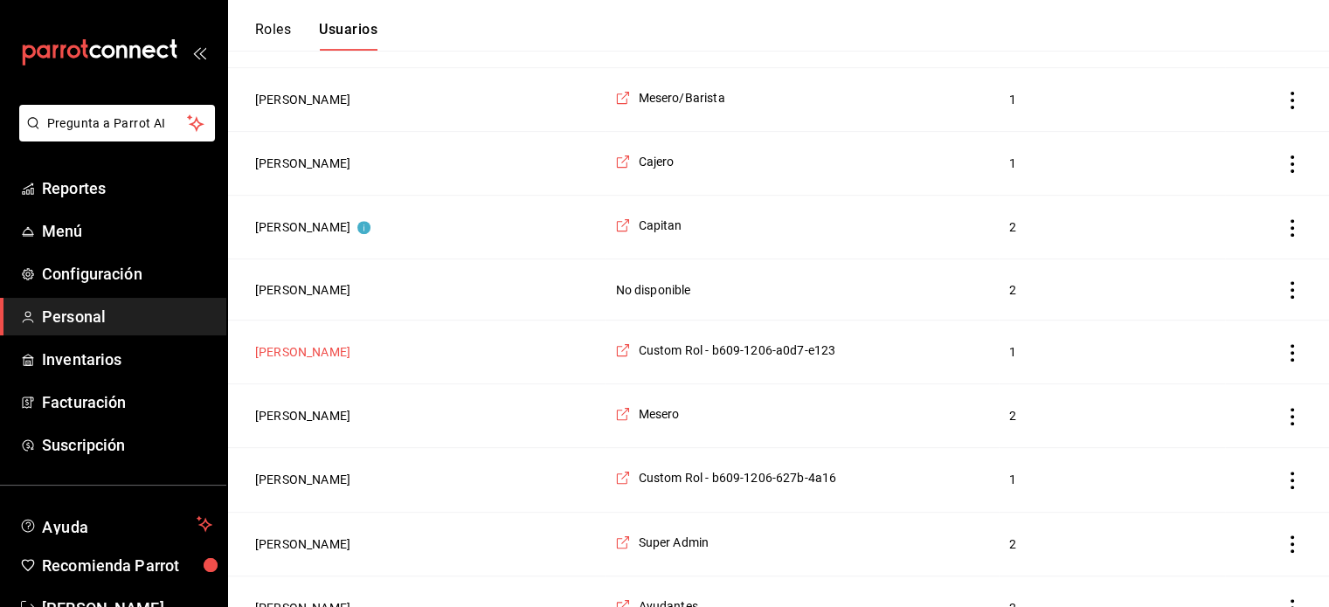
click at [326, 346] on button "[PERSON_NAME]" at bounding box center [302, 352] width 95 height 17
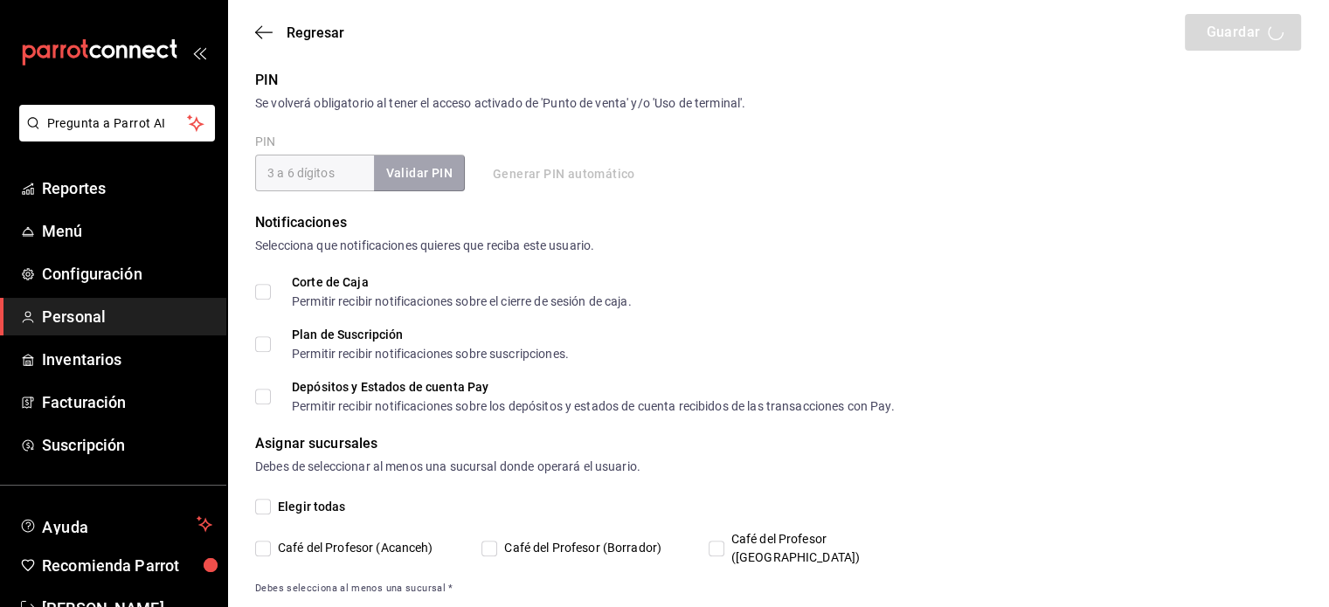
type input "[PERSON_NAME]"
type input "De la peña"
checkbox input "true"
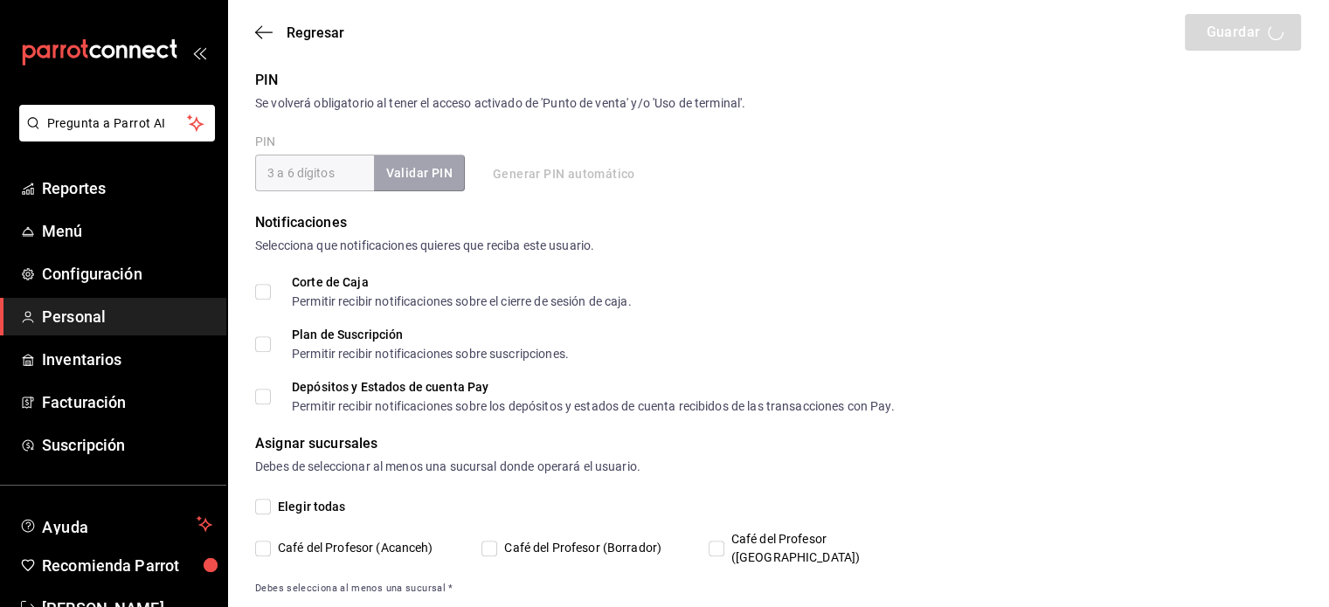
type input "[EMAIL_ADDRESS][DOMAIN_NAME]"
type input "1999"
type input "5a6c9af0-bd7e-4e23-8662-7e9d18199779"
type input "UNDEFINED"
checkbox input "true"
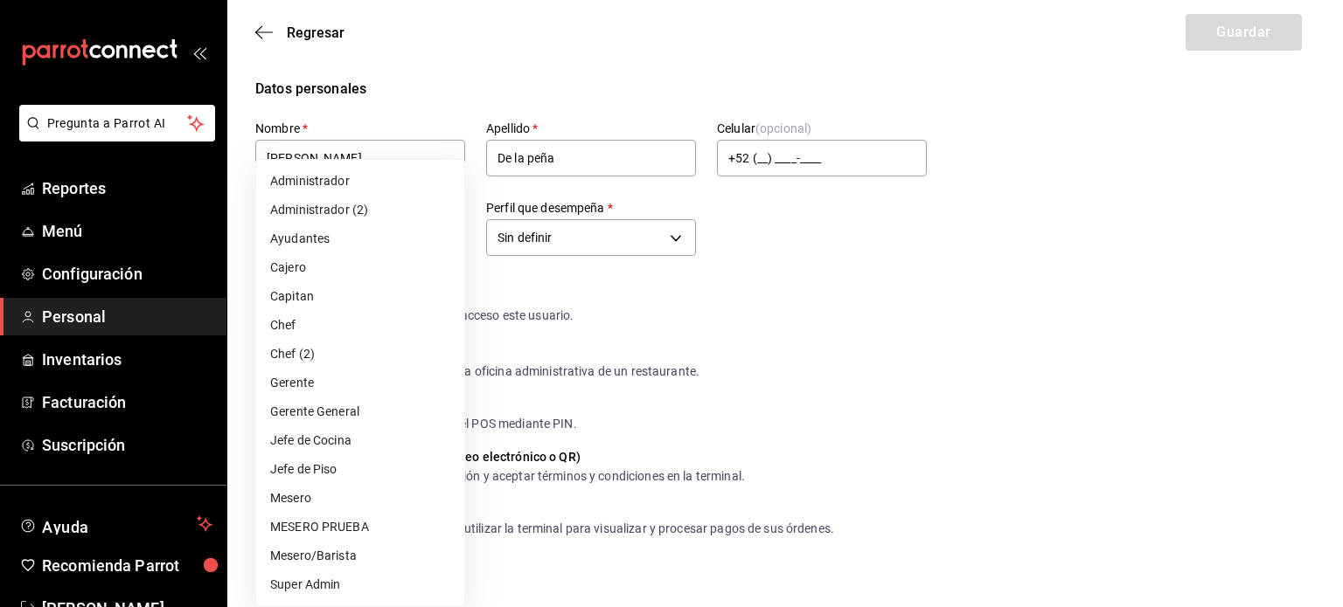
click at [344, 499] on li "Mesero" at bounding box center [360, 498] width 208 height 29
type input "1a76cd6b-98a7-4025-b815-3a88f11c6c47"
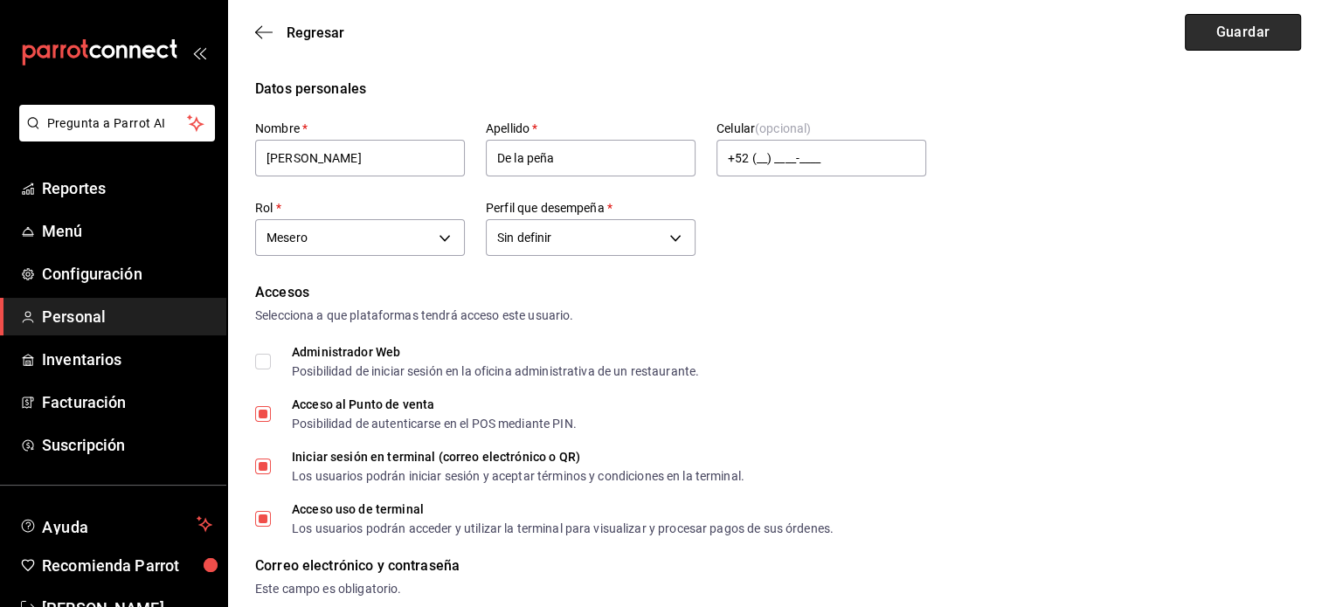
click at [1217, 31] on button "Guardar" at bounding box center [1243, 32] width 116 height 37
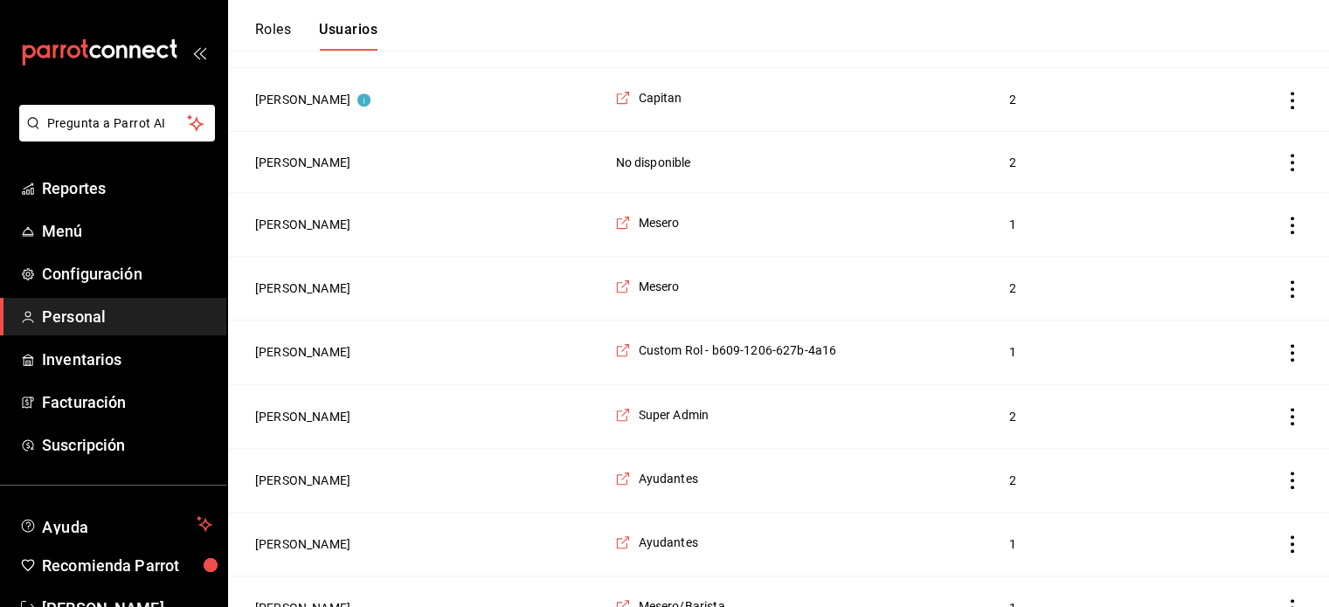
scroll to position [862, 0]
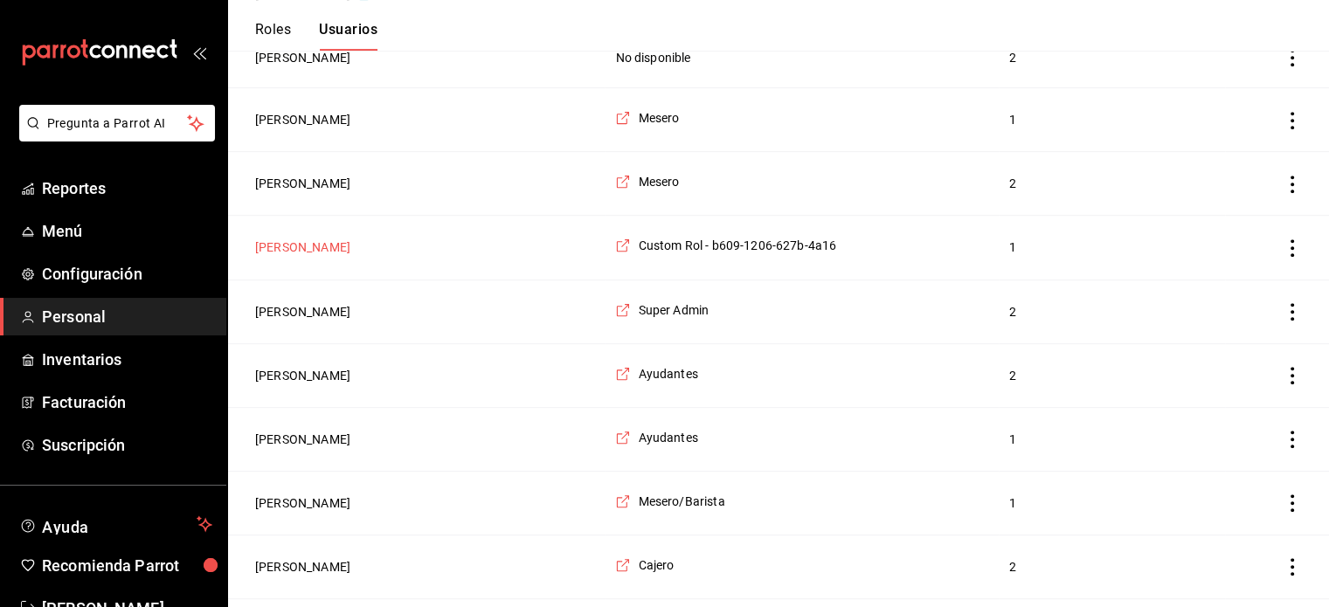
click at [339, 248] on button "[PERSON_NAME]" at bounding box center [302, 247] width 95 height 17
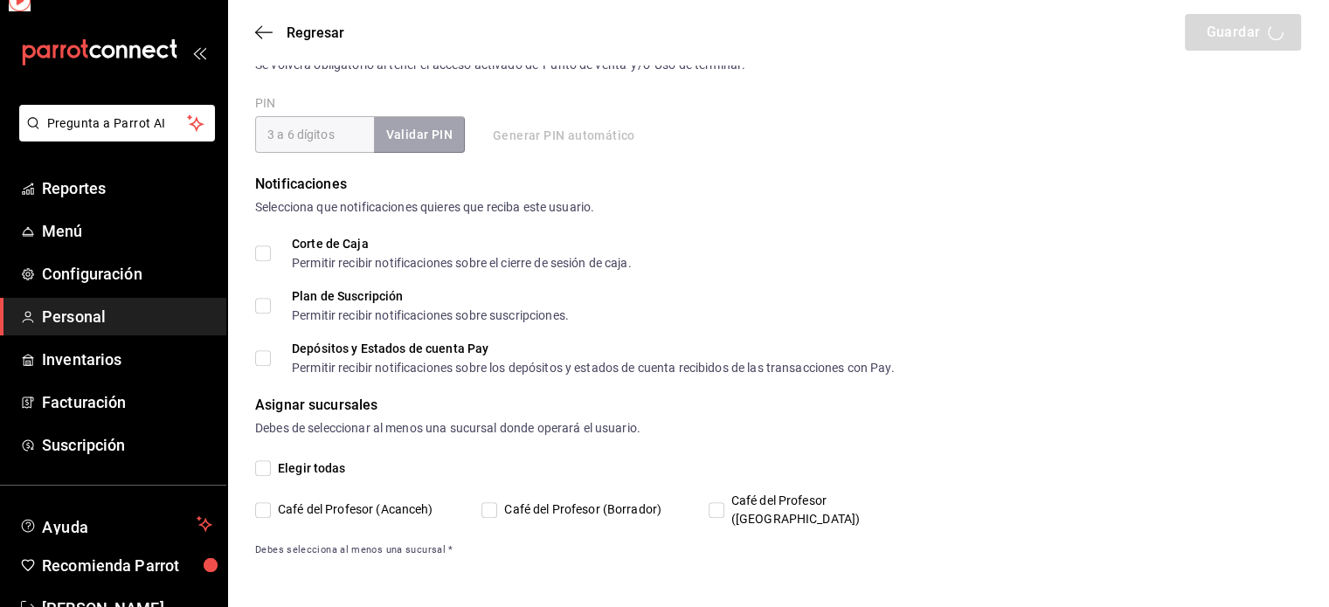
scroll to position [649, 0]
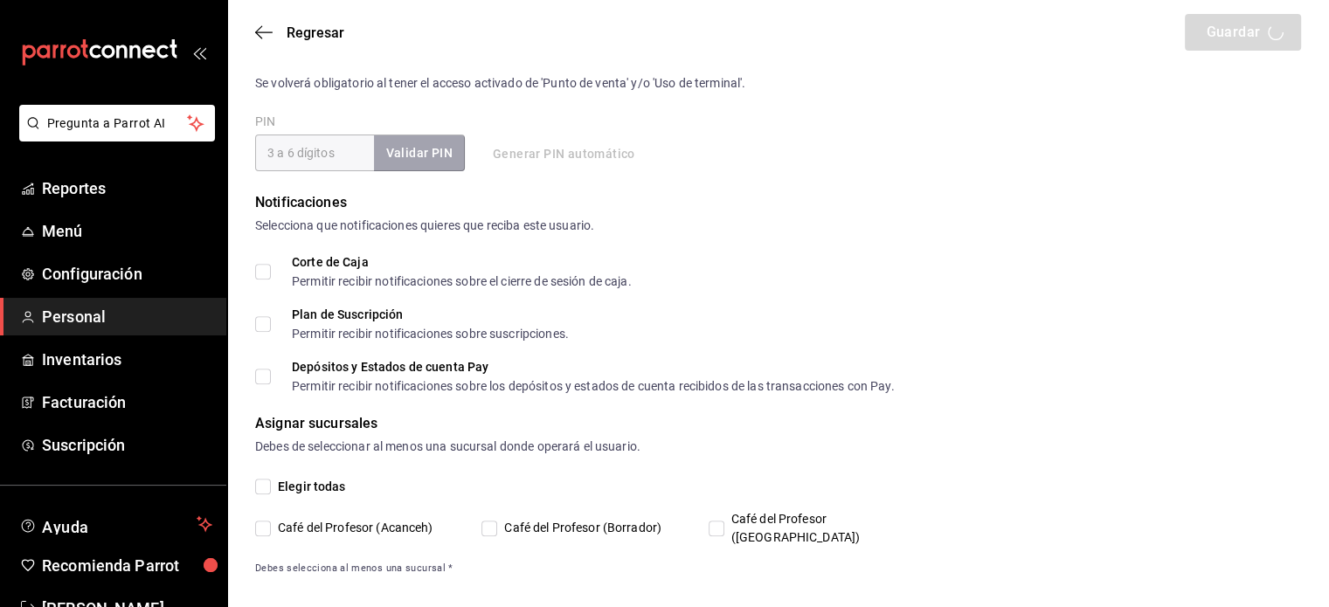
type input "Jimena"
type input "Belmont"
checkbox input "true"
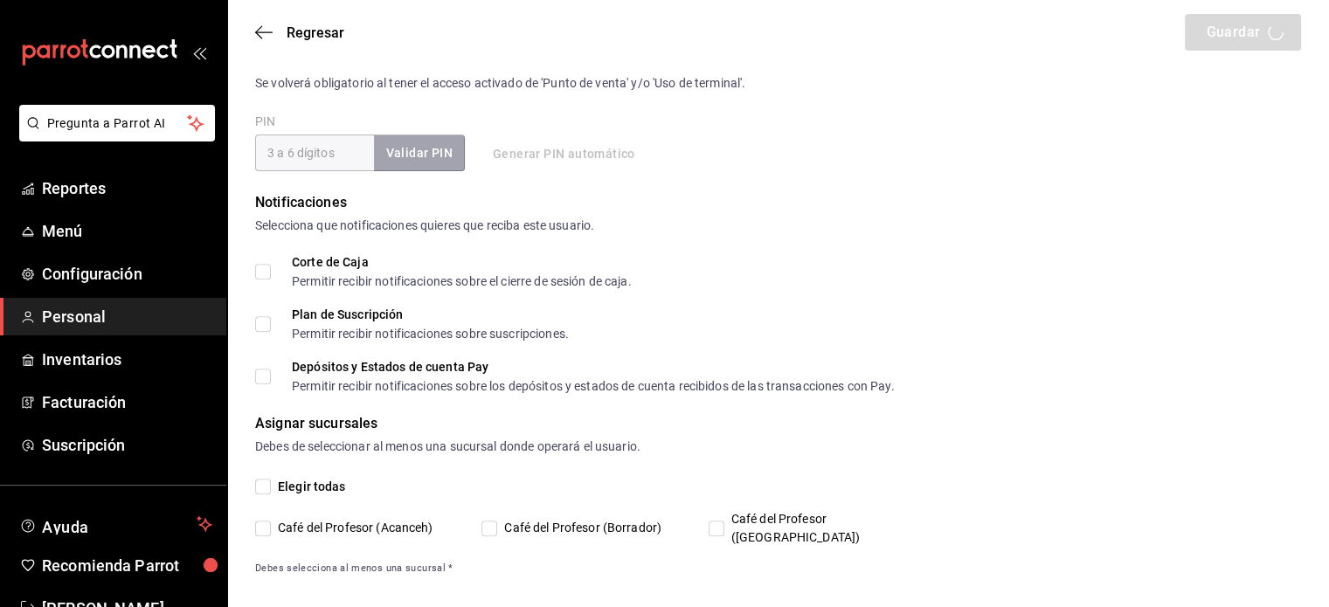
type input "[EMAIL_ADDRESS][DOMAIN_NAME]"
type input "9617"
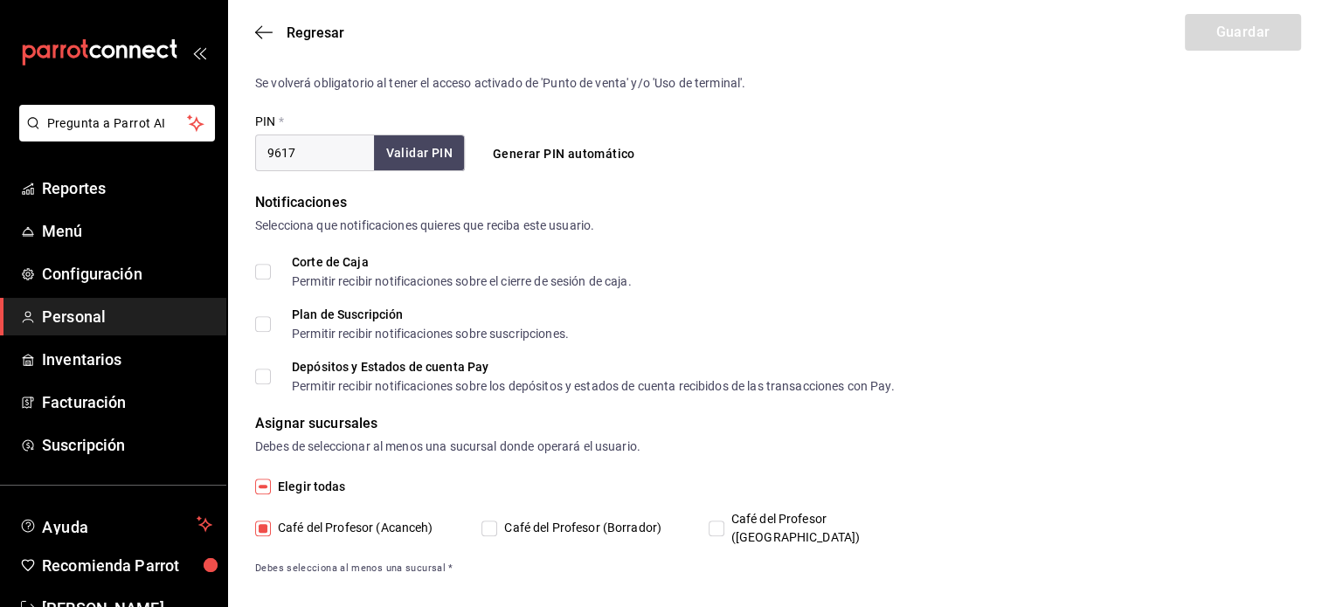
type input "7fa76f6b-906b-4939-bac4-81384f32a2f3"
type input "UNDEFINED"
checkbox input "true"
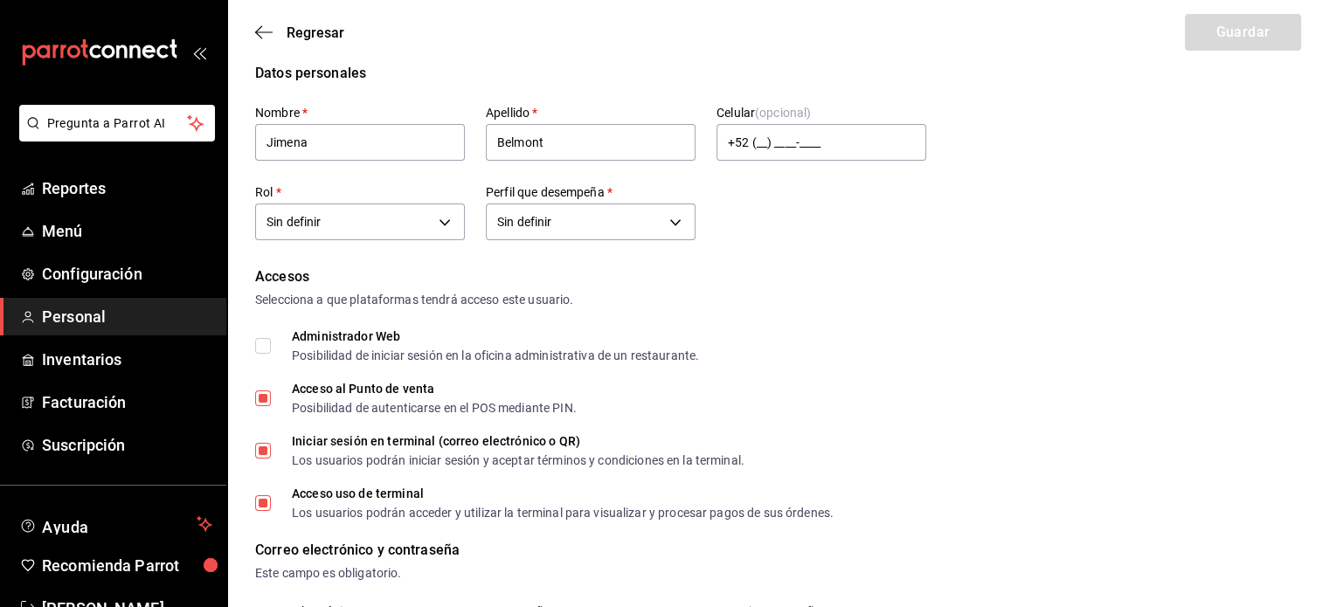
scroll to position [0, 0]
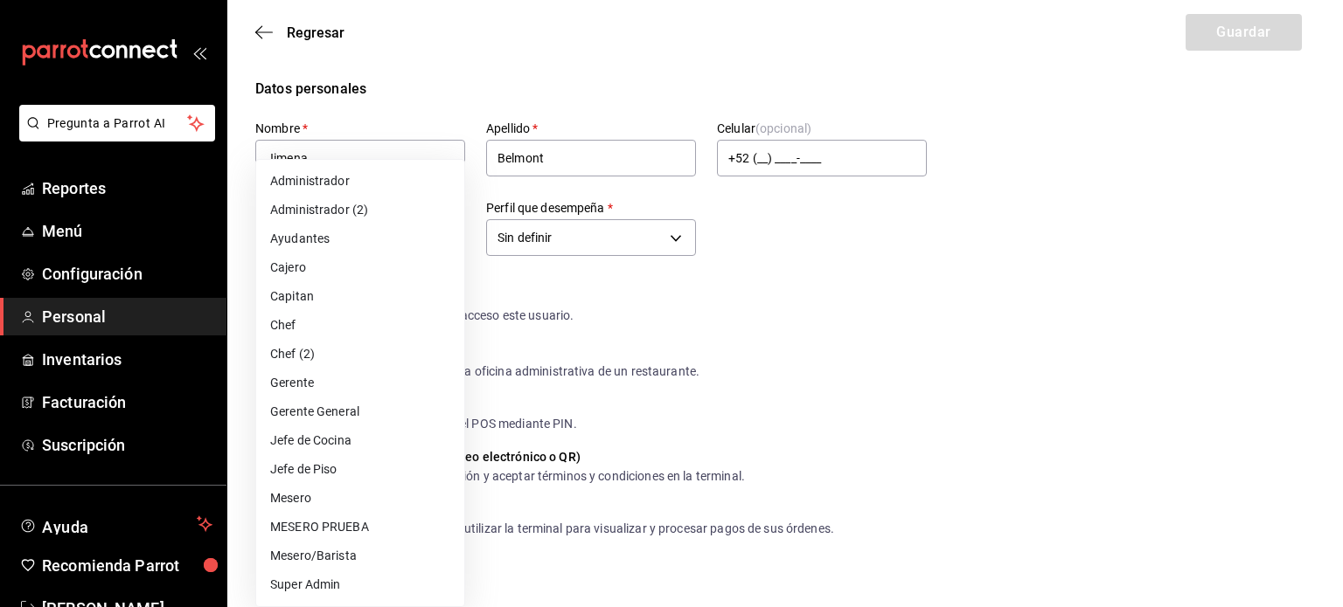
click at [333, 552] on li "Mesero/Barista" at bounding box center [360, 556] width 208 height 29
type input "f9c50c35-7d82-4388-8076-8e4bcaa1ebe8"
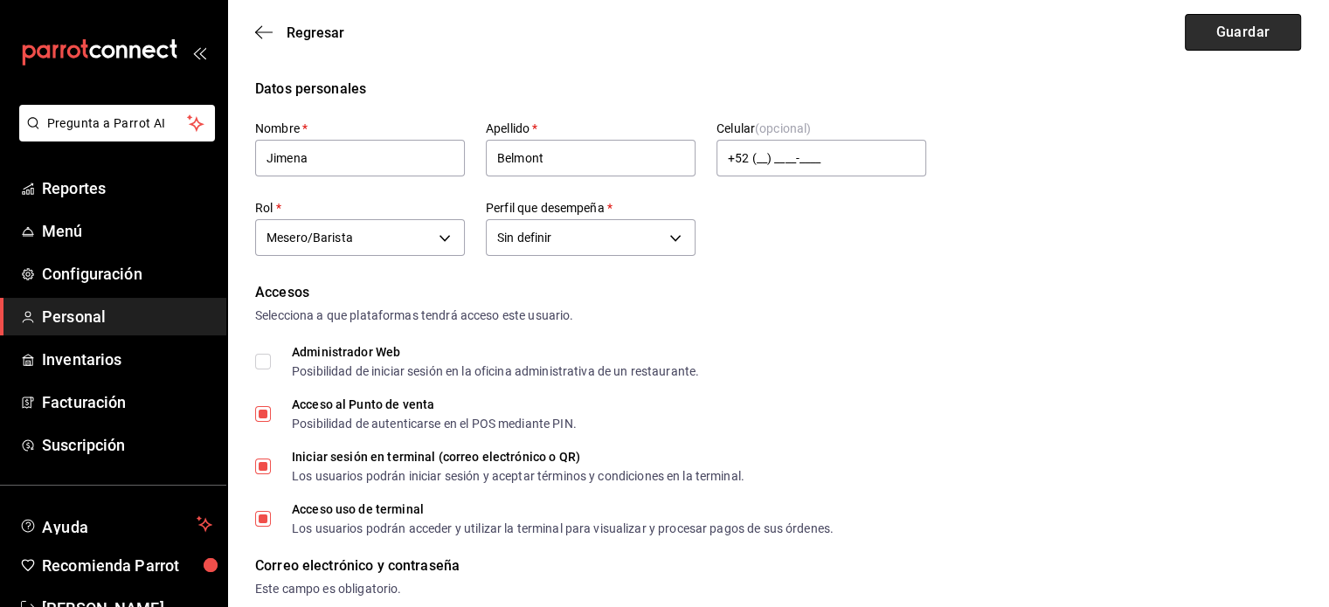
click at [1224, 36] on button "Guardar" at bounding box center [1243, 32] width 116 height 37
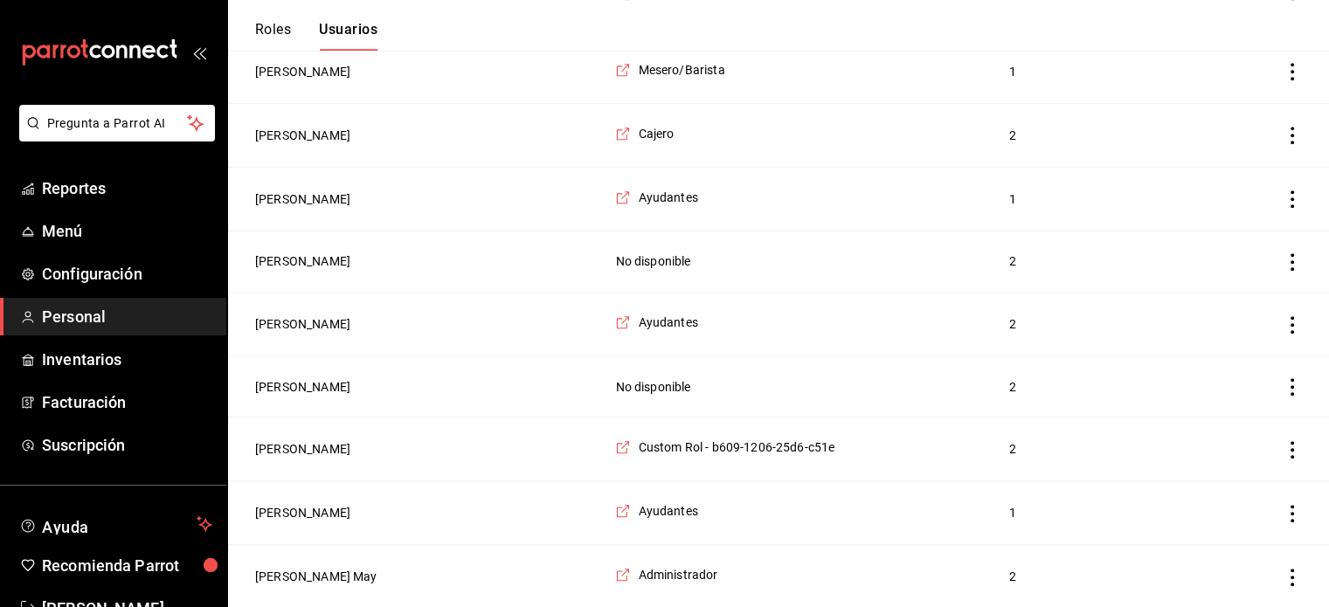
scroll to position [1329, 0]
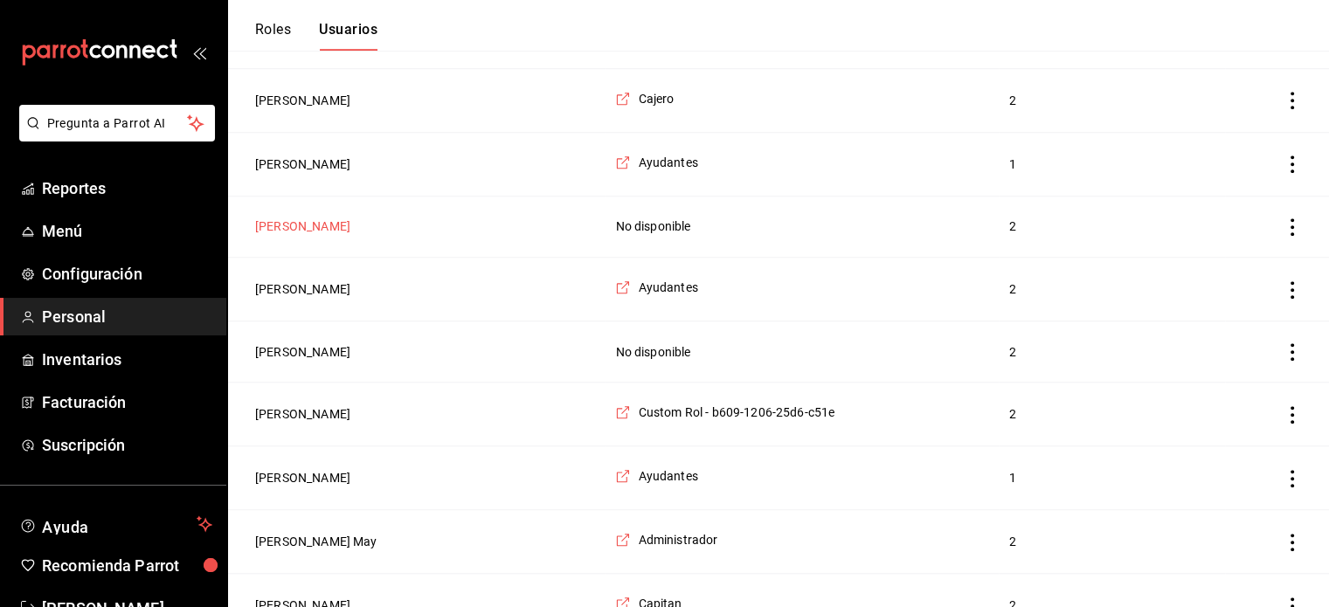
click at [296, 224] on button "[PERSON_NAME]" at bounding box center [302, 226] width 95 height 17
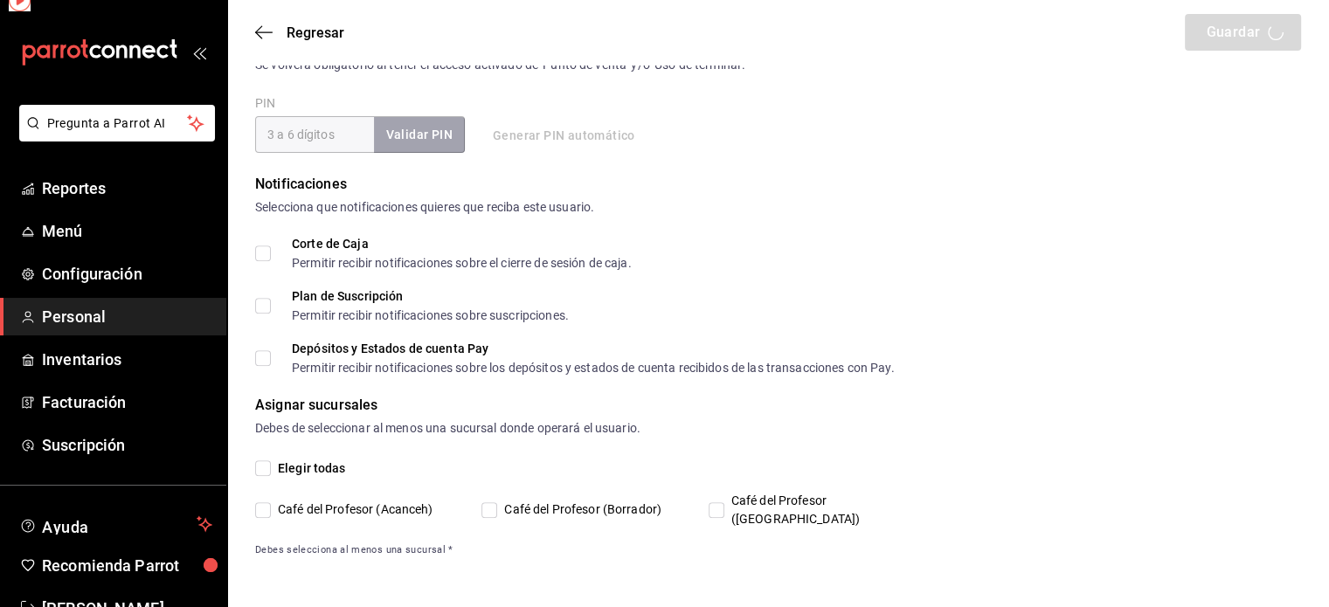
scroll to position [649, 0]
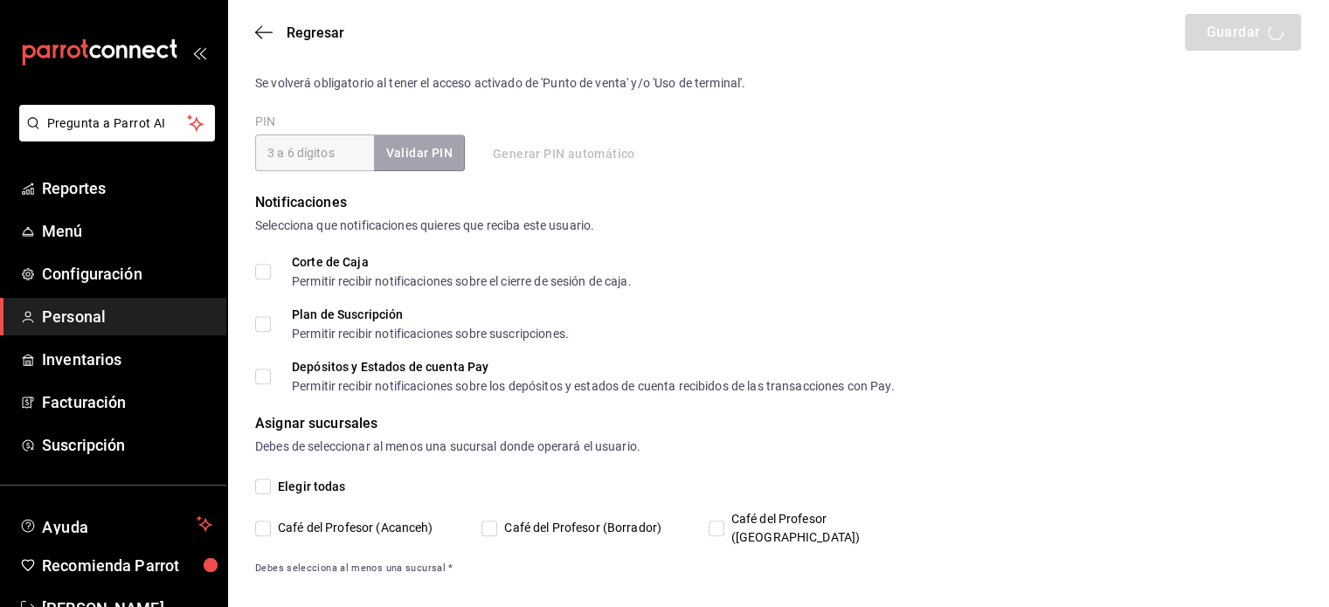
type input "[PERSON_NAME]"
type input "Flores"
checkbox input "true"
type input "[EMAIL_ADDRESS][DOMAIN_NAME]"
type input "2612"
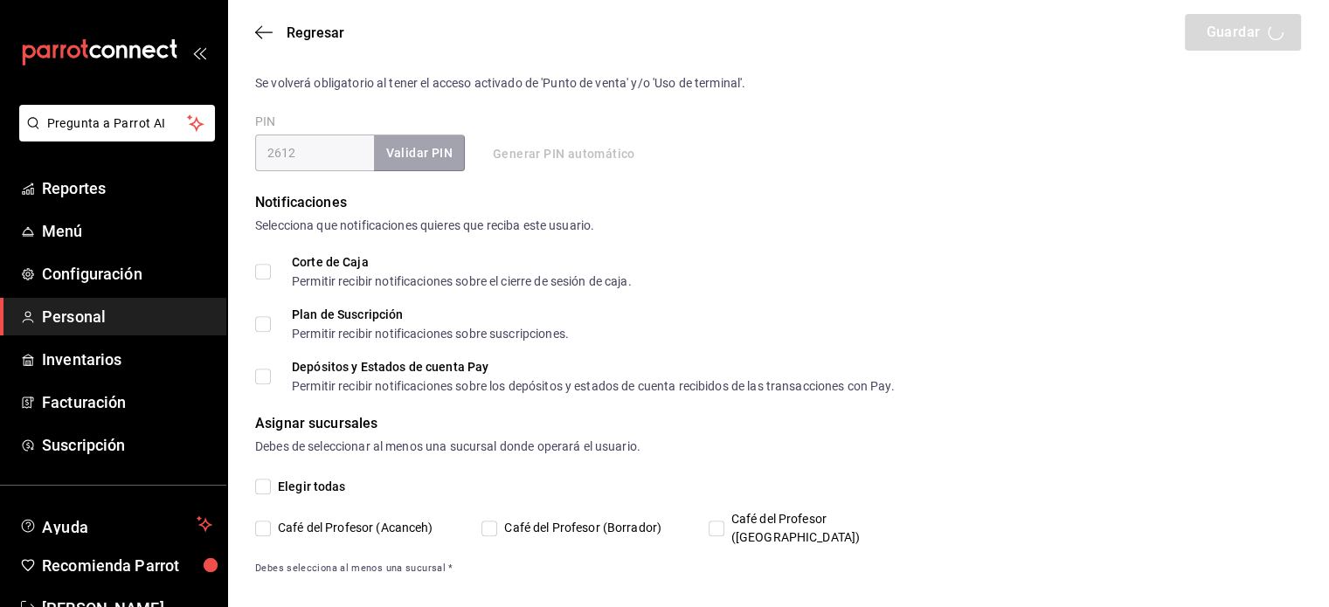
type input "UNDEFINED"
checkbox input "true"
click at [724, 521] on input "Café del Profesor ([GEOGRAPHIC_DATA])" at bounding box center [717, 529] width 16 height 16
checkbox input "false"
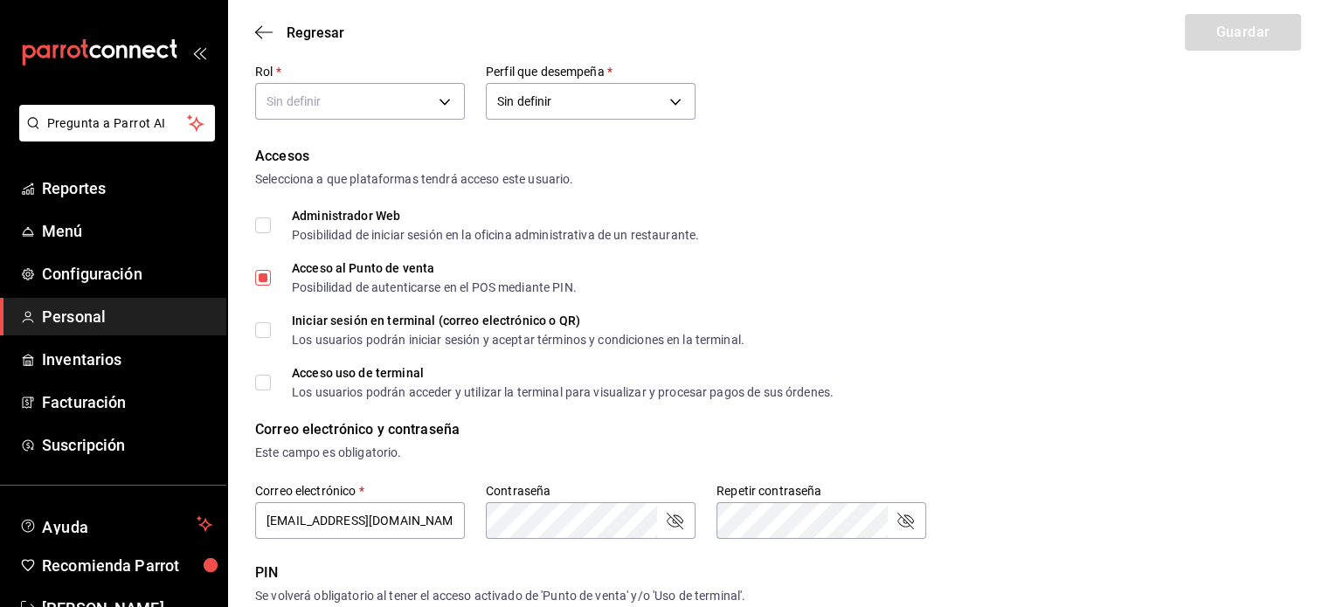
scroll to position [122, 0]
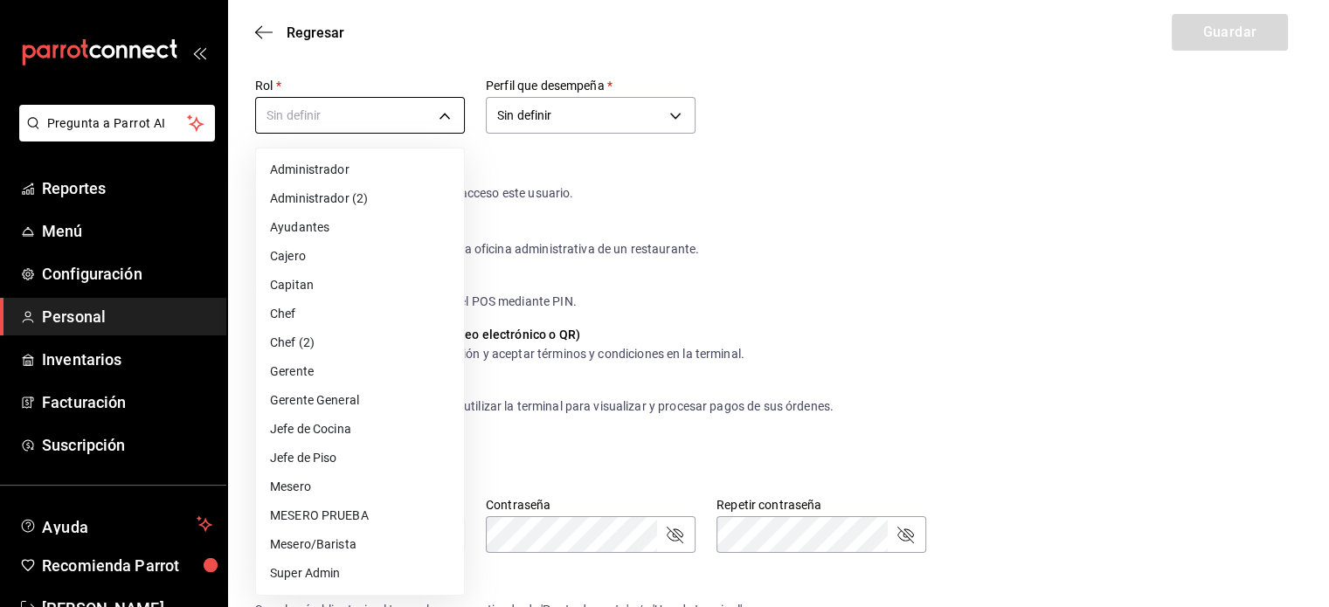
click at [443, 112] on body "Pregunta a Parrot AI Reportes Menú Configuración Personal Inventarios Facturaci…" at bounding box center [664, 515] width 1329 height 1275
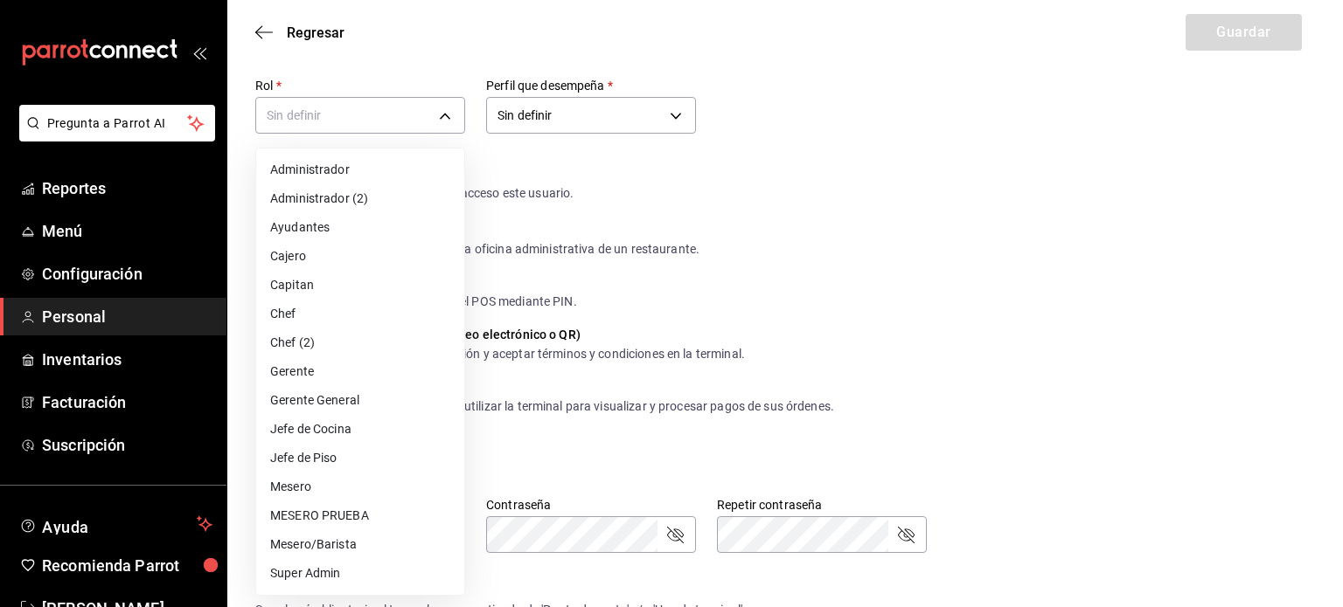
click at [332, 485] on li "Mesero" at bounding box center [360, 487] width 208 height 29
type input "1a76cd6b-98a7-4025-b815-3a88f11c6c47"
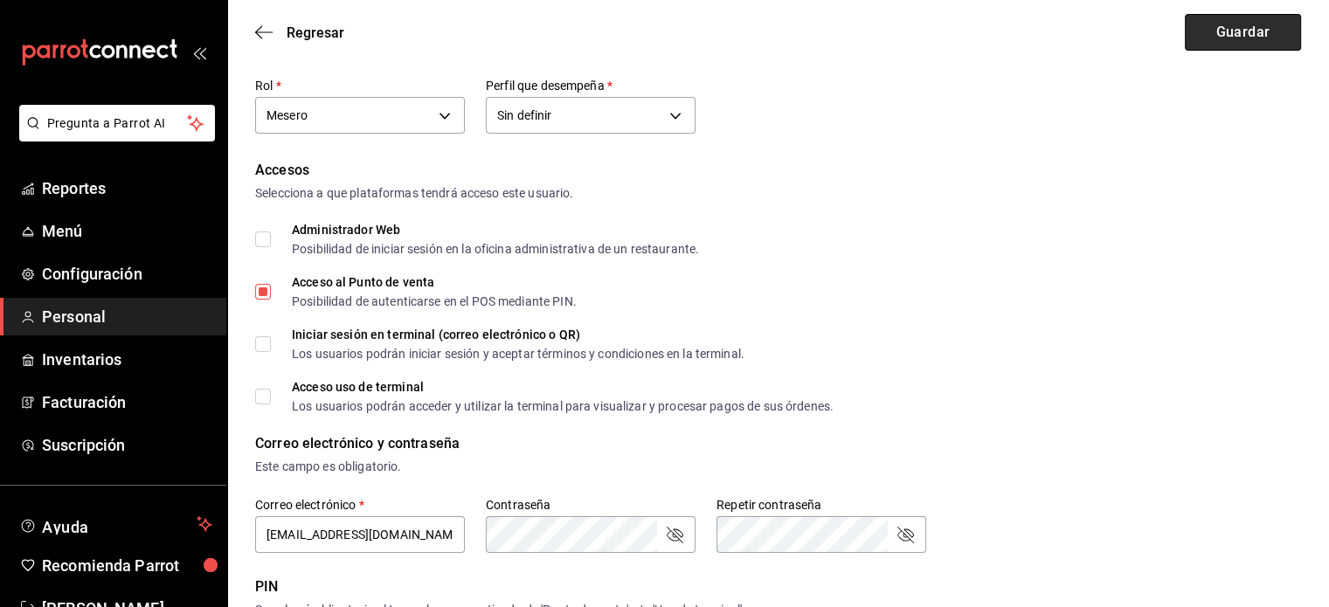
click at [1278, 34] on button "Guardar" at bounding box center [1243, 32] width 116 height 37
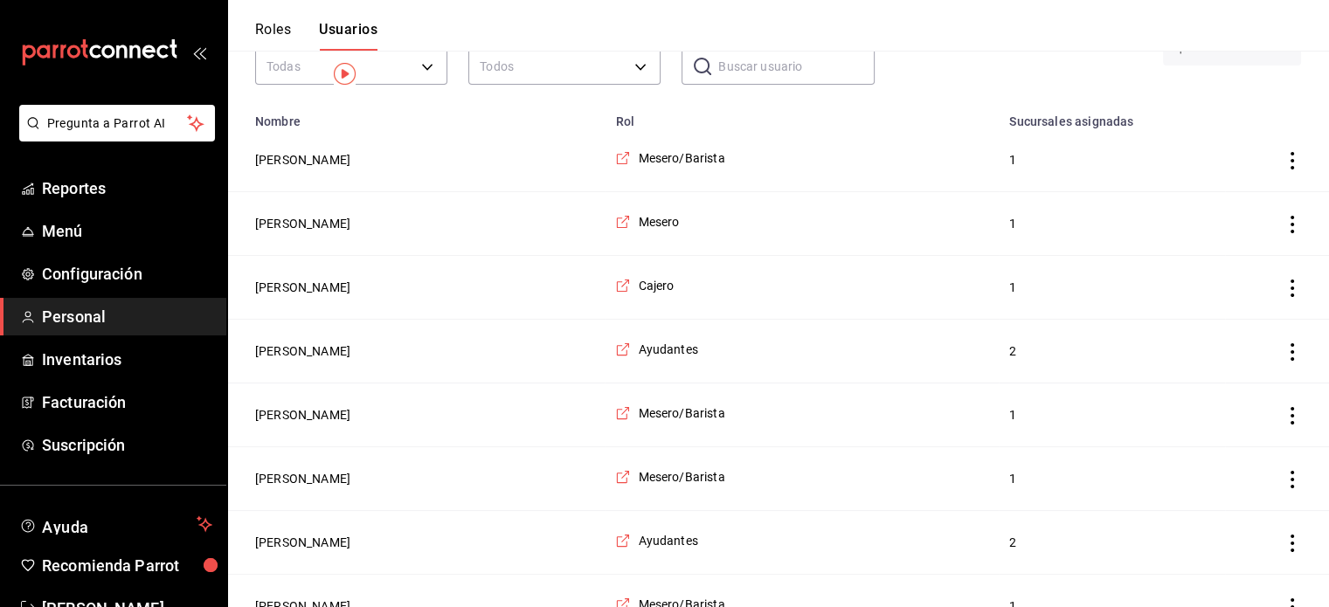
scroll to position [14, 0]
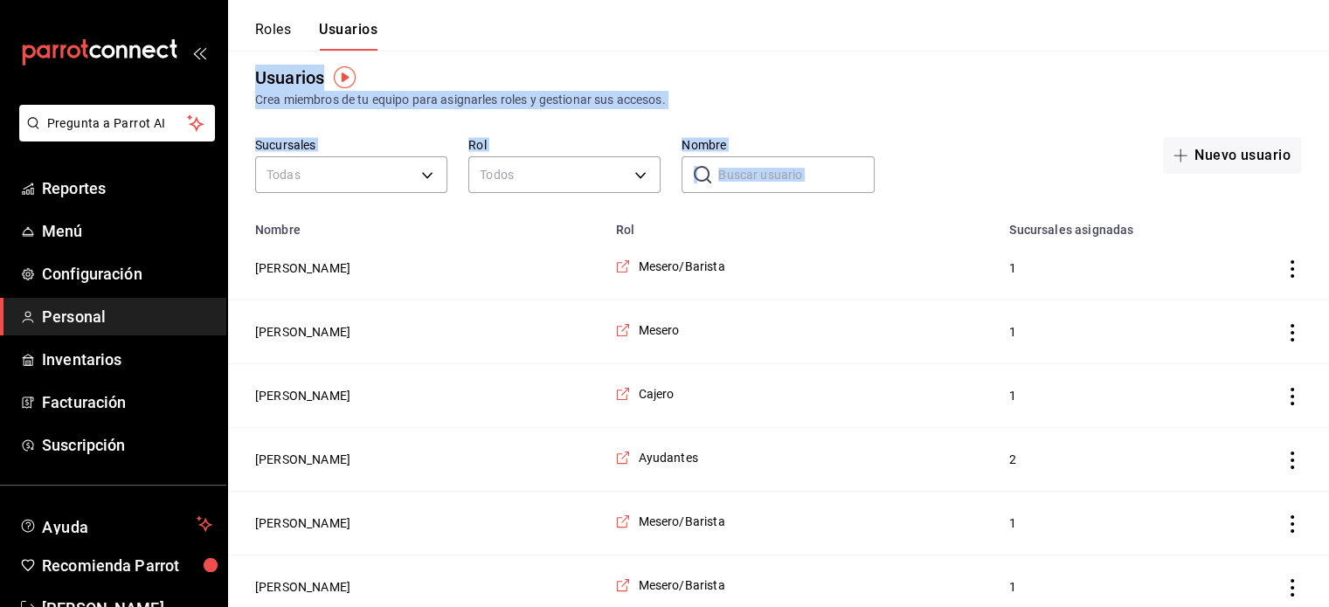
drag, startPoint x: 1278, startPoint y: 34, endPoint x: 1294, endPoint y: 126, distance: 93.1
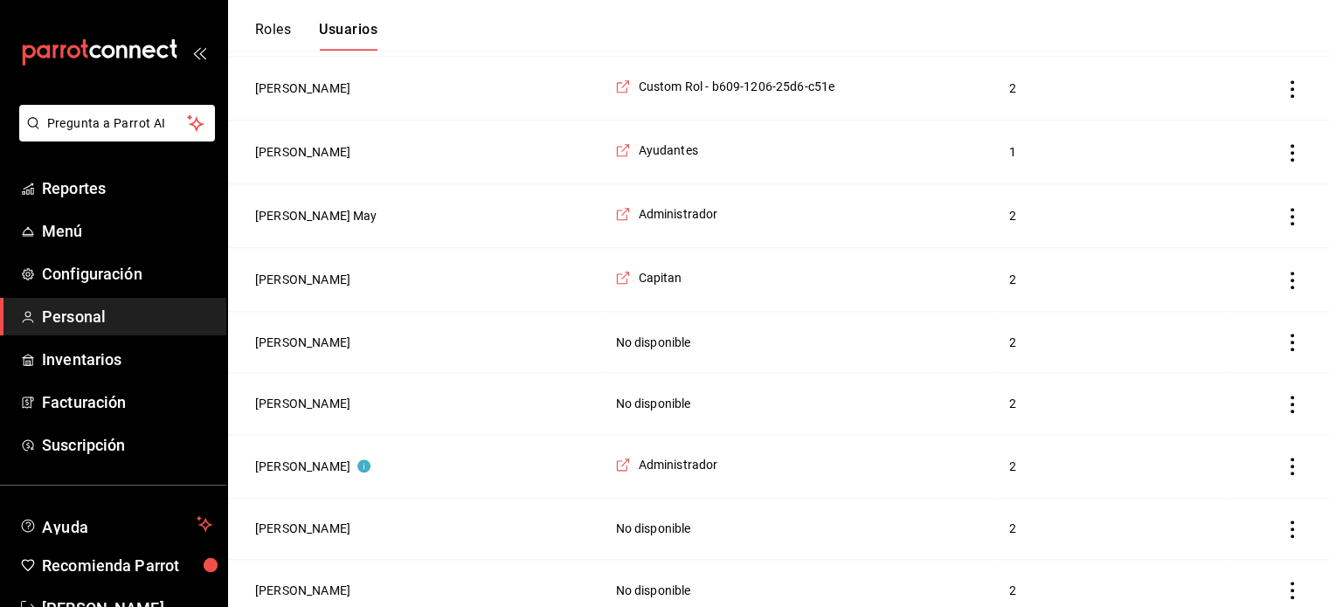
scroll to position [1840, 0]
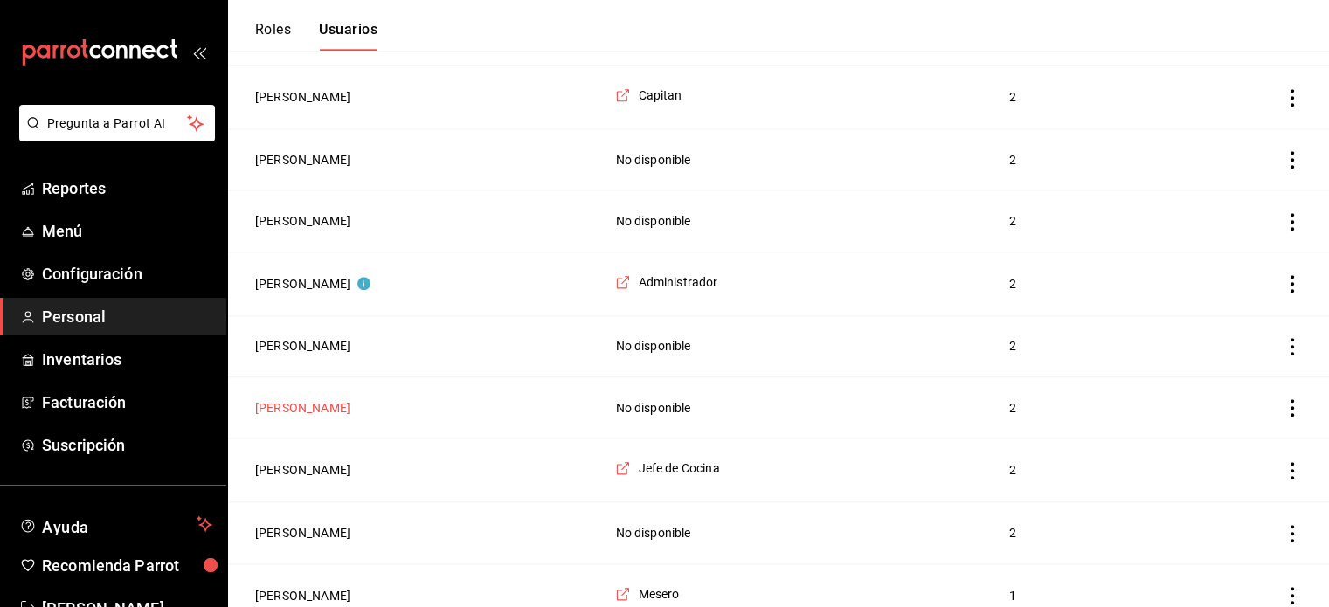
click at [307, 399] on button "[PERSON_NAME]" at bounding box center [302, 407] width 95 height 17
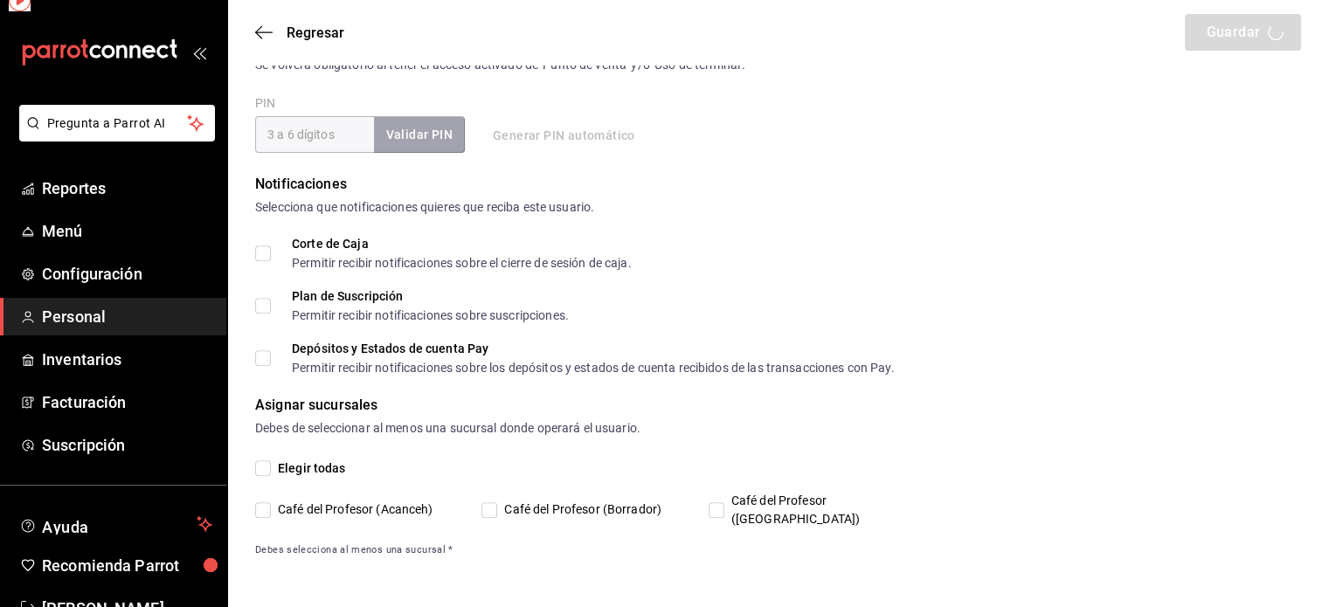
scroll to position [649, 0]
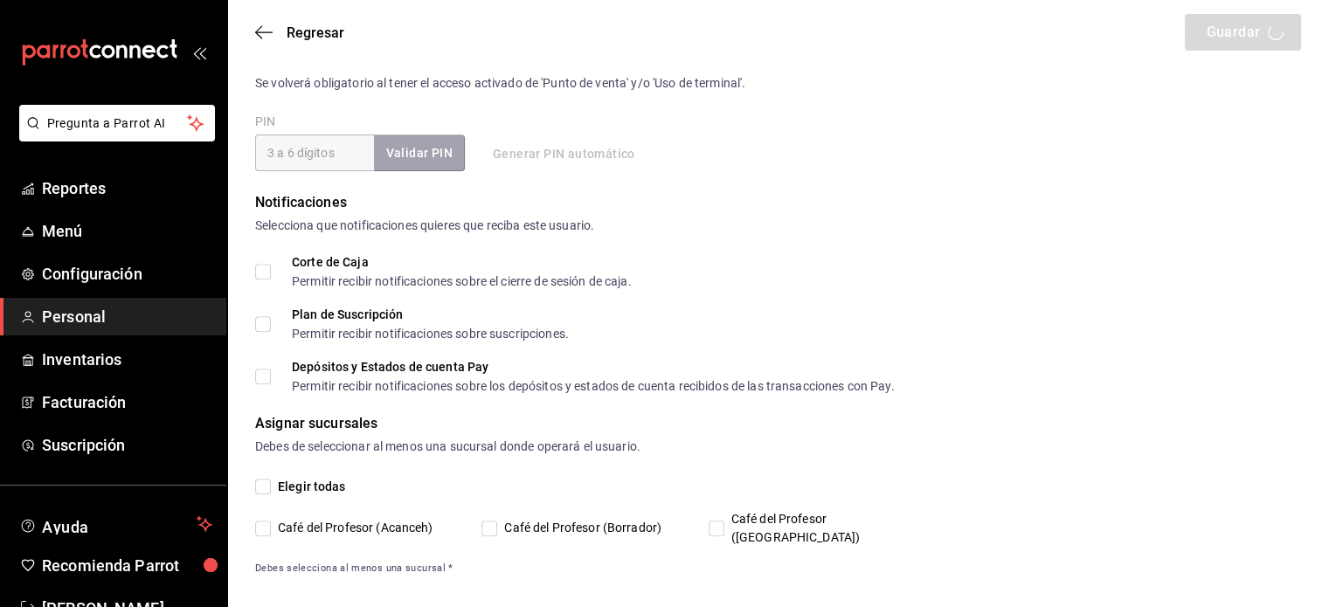
type input "[PERSON_NAME]"
checkbox input "true"
type input "[EMAIL_ADDRESS][DOMAIN_NAME]"
type input "1509"
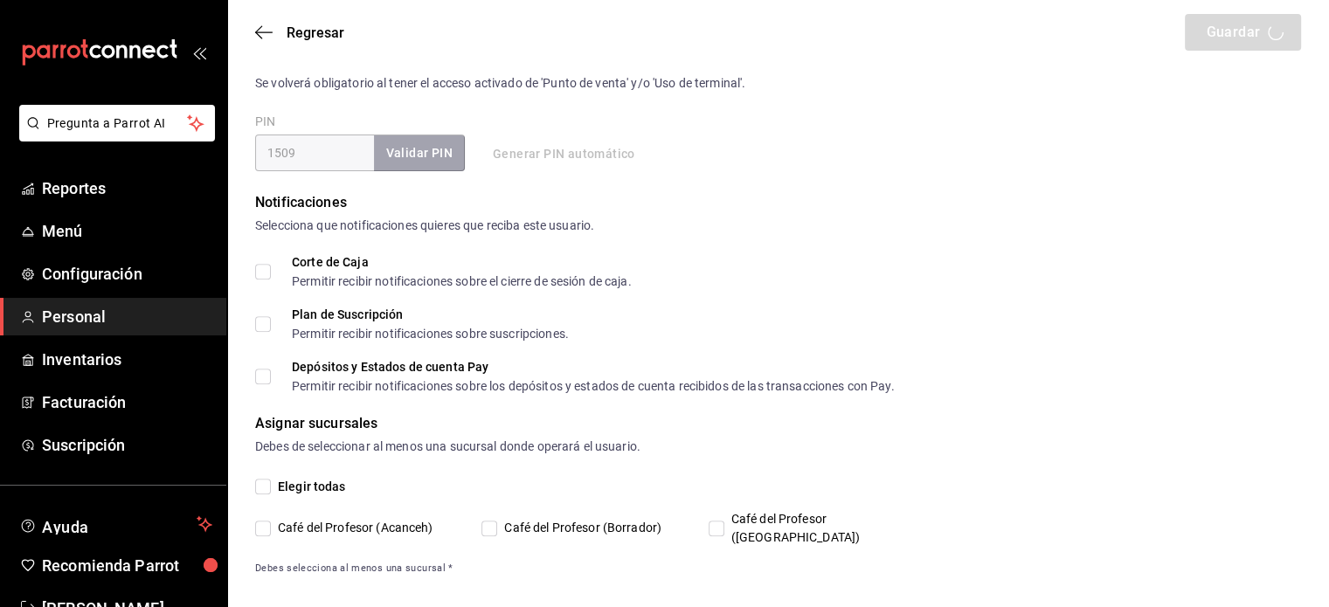
type input "[PHONE_NUMBER]"
type input "UNDEFINED"
checkbox input "true"
click at [711, 522] on input "Café del Profesor ([GEOGRAPHIC_DATA])" at bounding box center [717, 529] width 16 height 16
checkbox input "false"
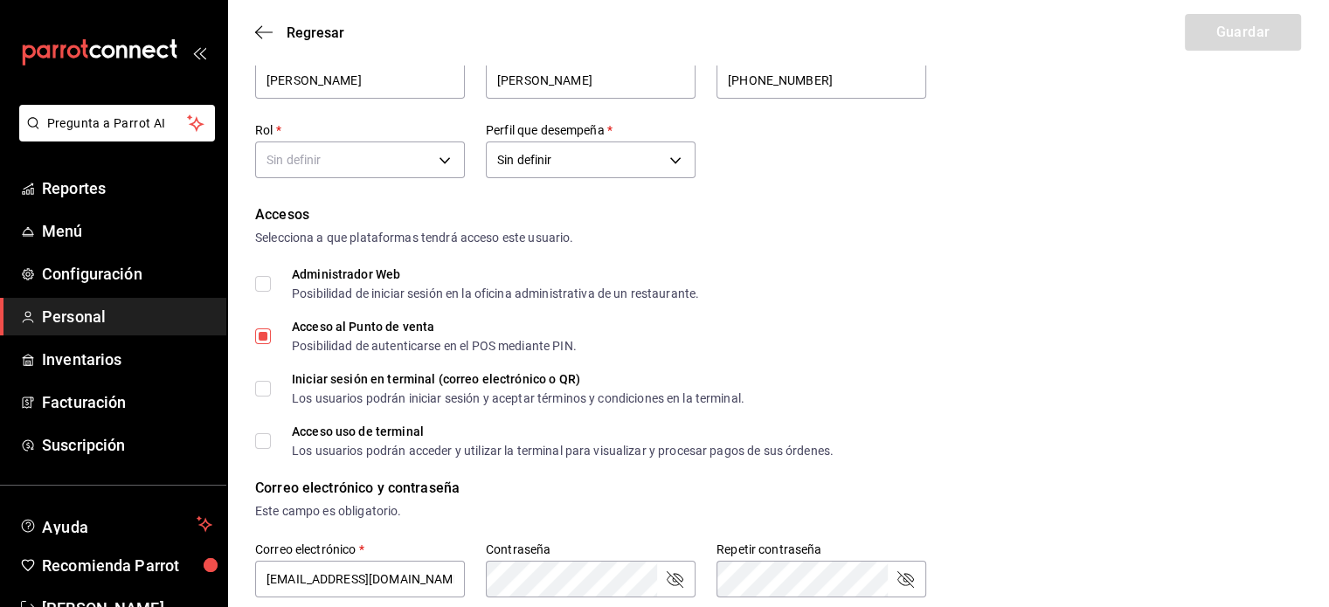
scroll to position [0, 0]
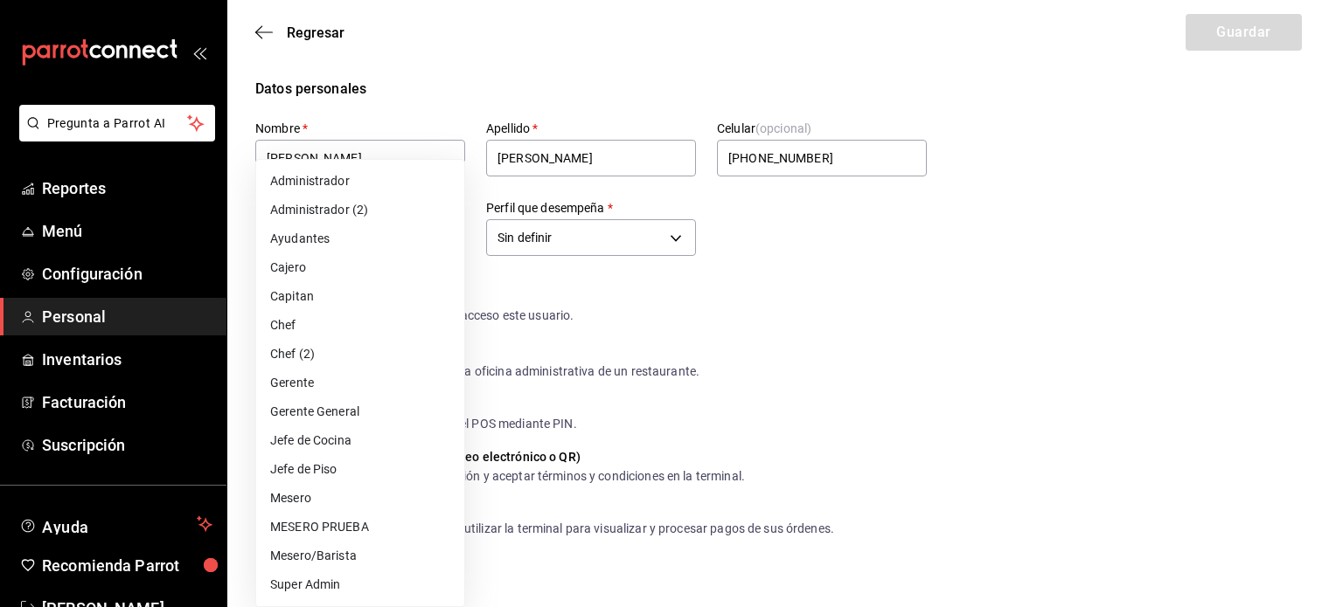
click at [297, 494] on li "Mesero" at bounding box center [360, 498] width 208 height 29
type input "1a76cd6b-98a7-4025-b815-3a88f11c6c47"
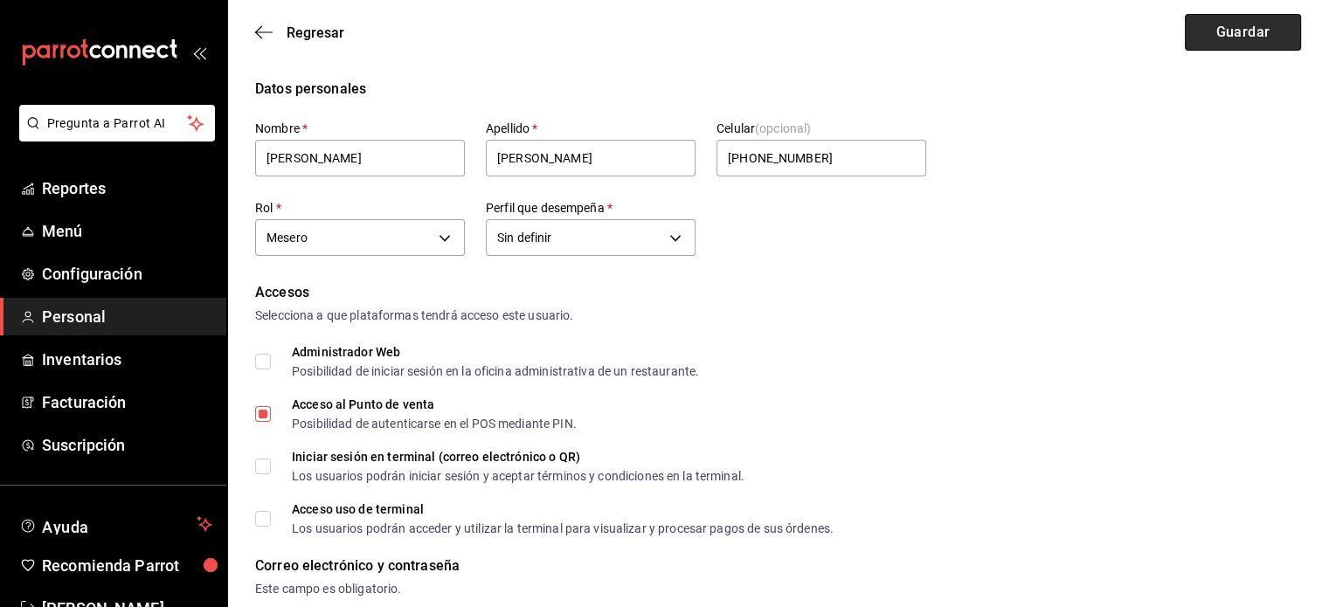
click at [1246, 32] on button "Guardar" at bounding box center [1243, 32] width 116 height 37
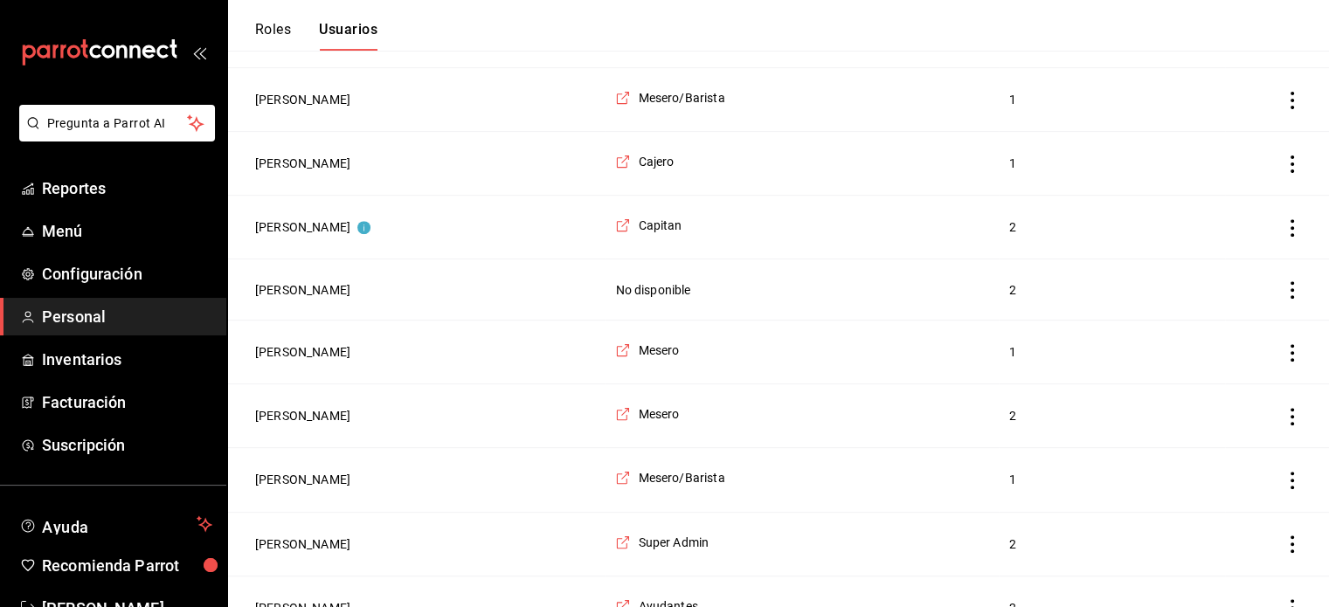
scroll to position [664, 0]
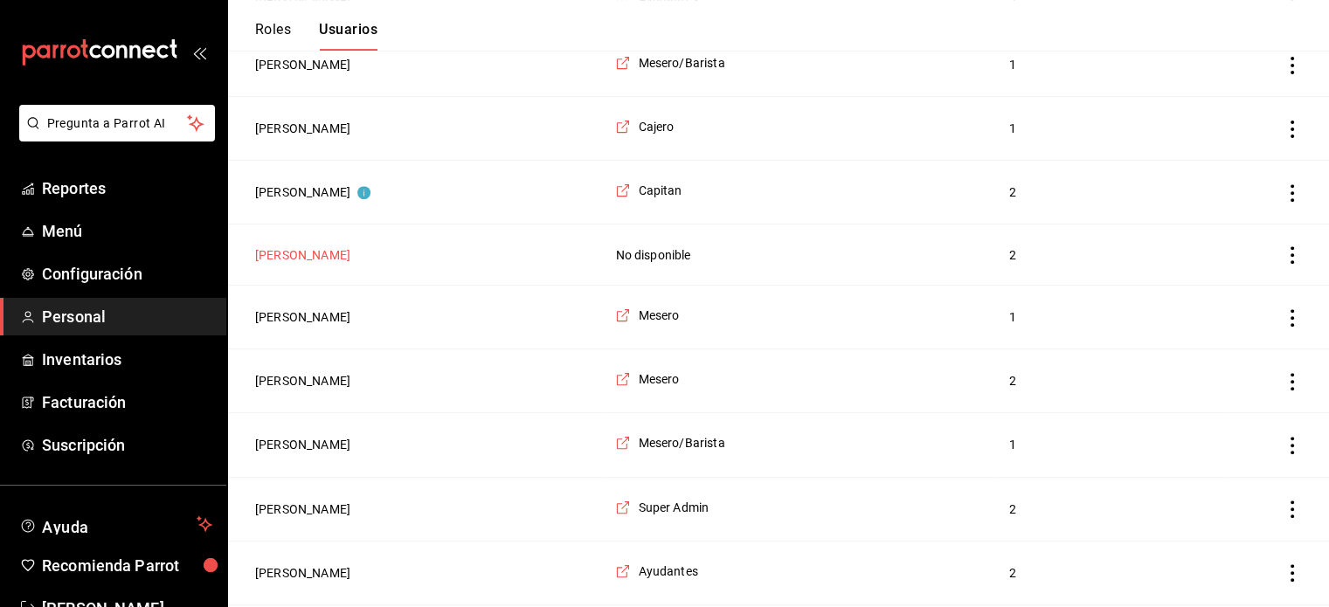
click at [297, 253] on button "[PERSON_NAME]" at bounding box center [302, 254] width 95 height 17
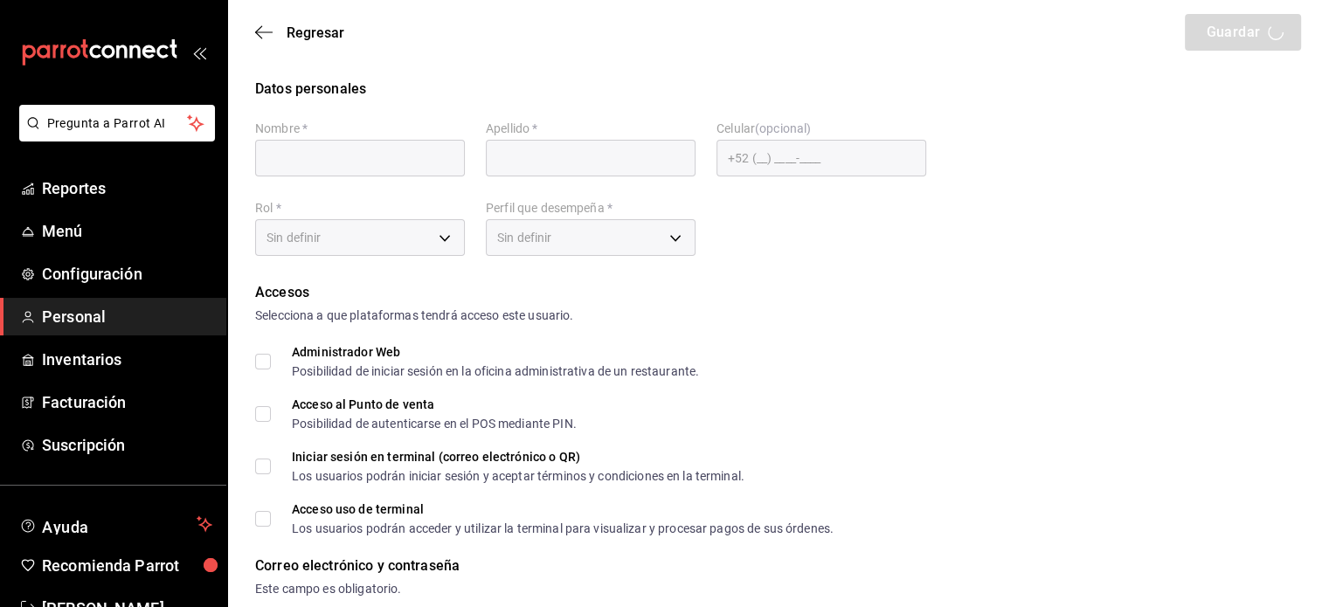
scroll to position [35, 0]
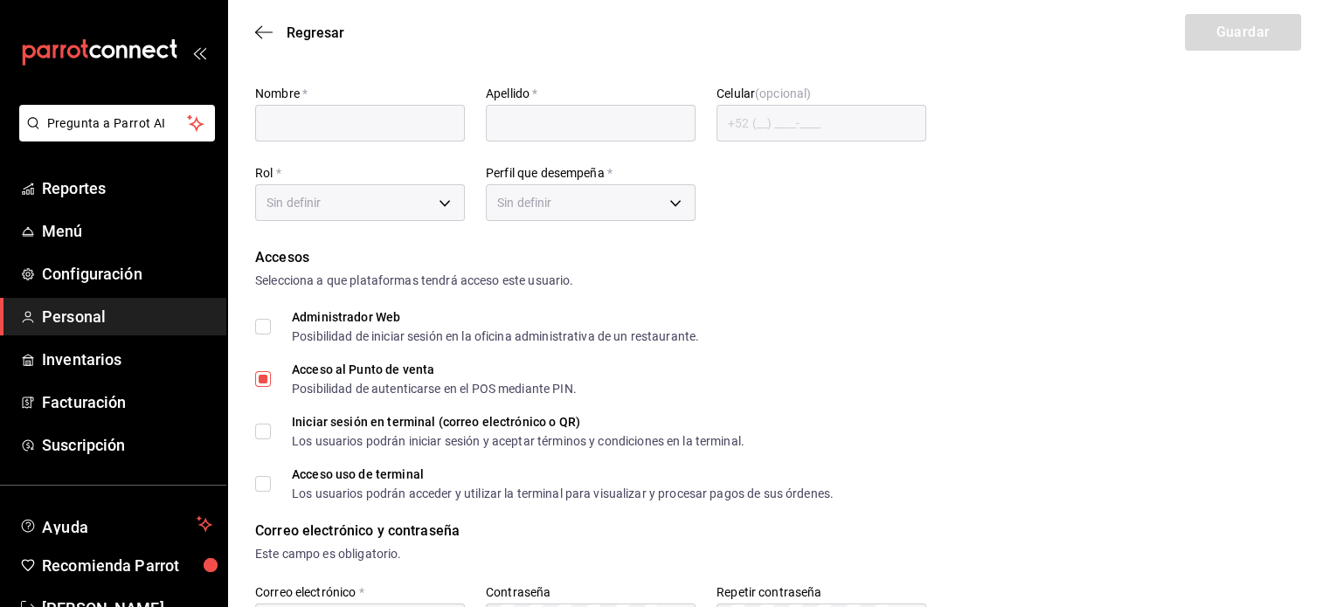
type input "[PERSON_NAME]"
type input "Ac"
checkbox input "true"
type input "[EMAIL_ADDRESS][DOMAIN_NAME]"
type input "781195"
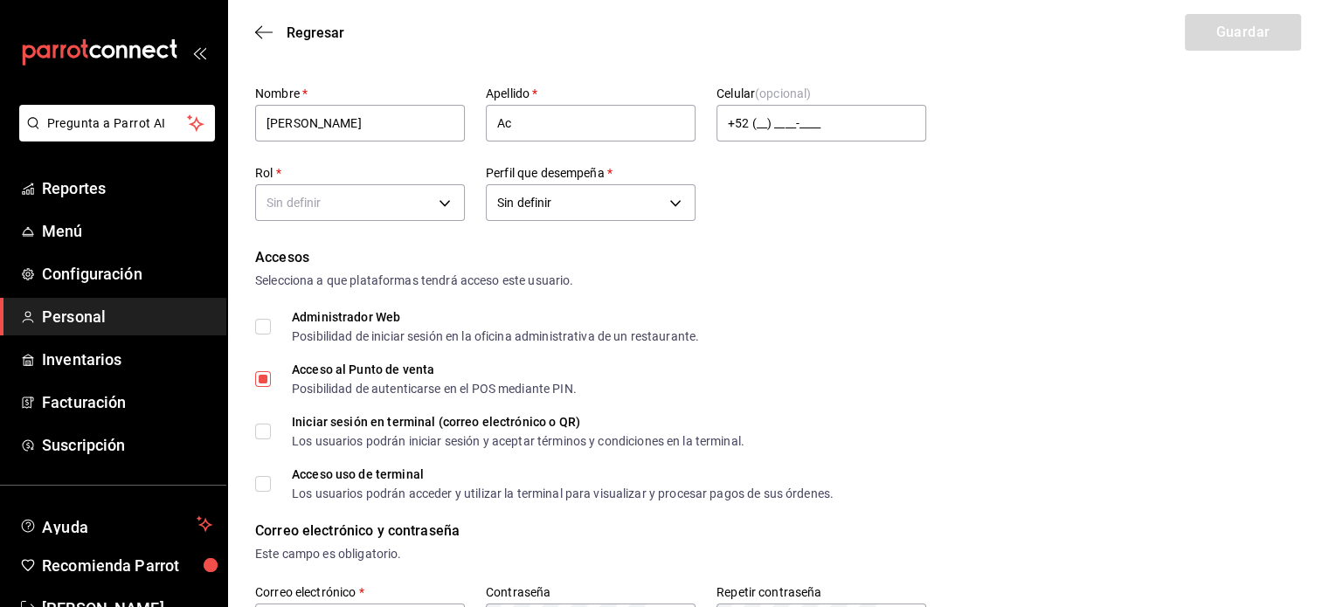
type input "UNDEFINED"
checkbox input "true"
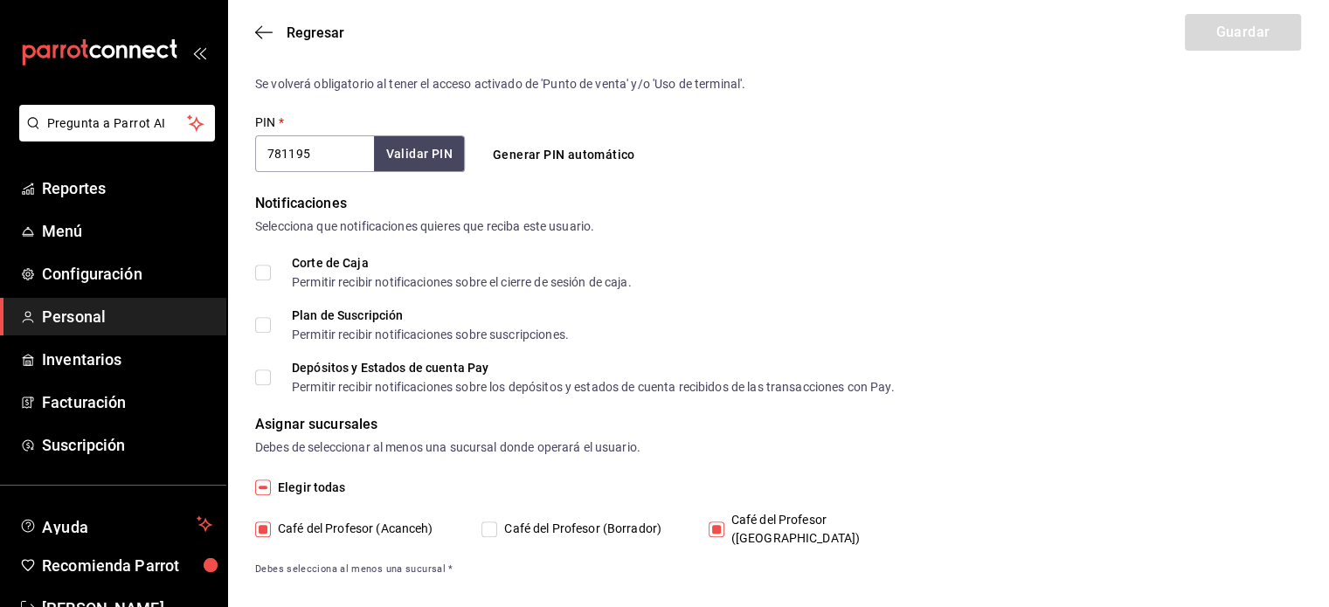
scroll to position [649, 0]
click at [718, 524] on input "Café del Profesor ([GEOGRAPHIC_DATA])" at bounding box center [717, 529] width 16 height 16
checkbox input "false"
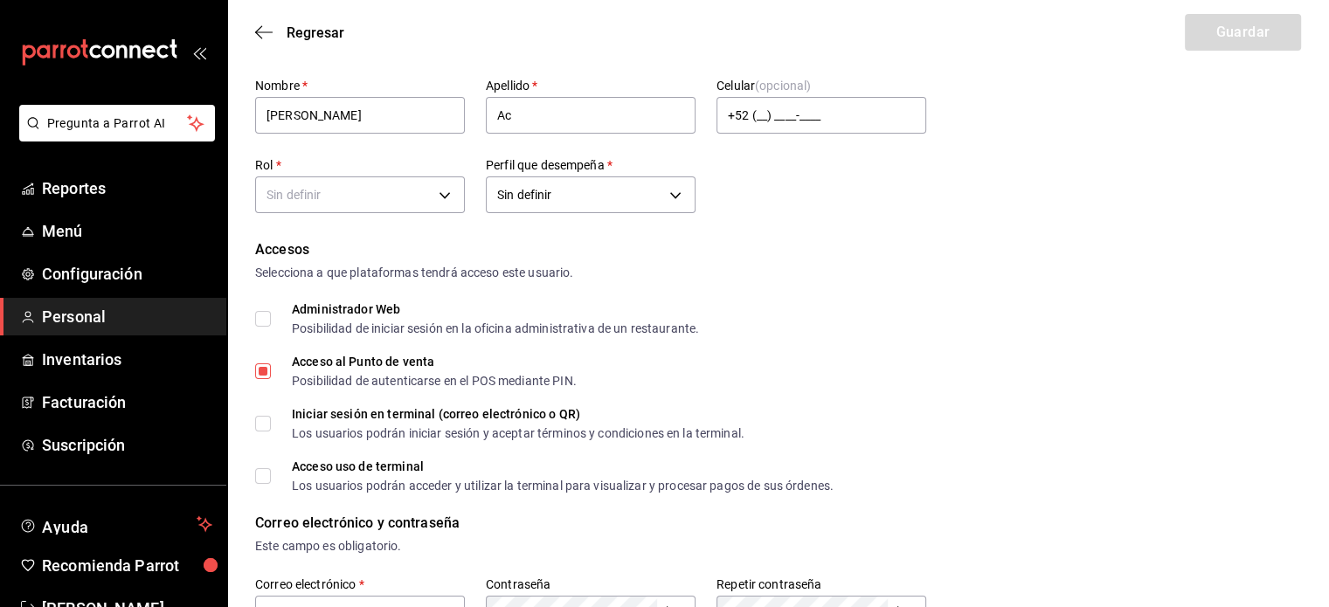
scroll to position [0, 0]
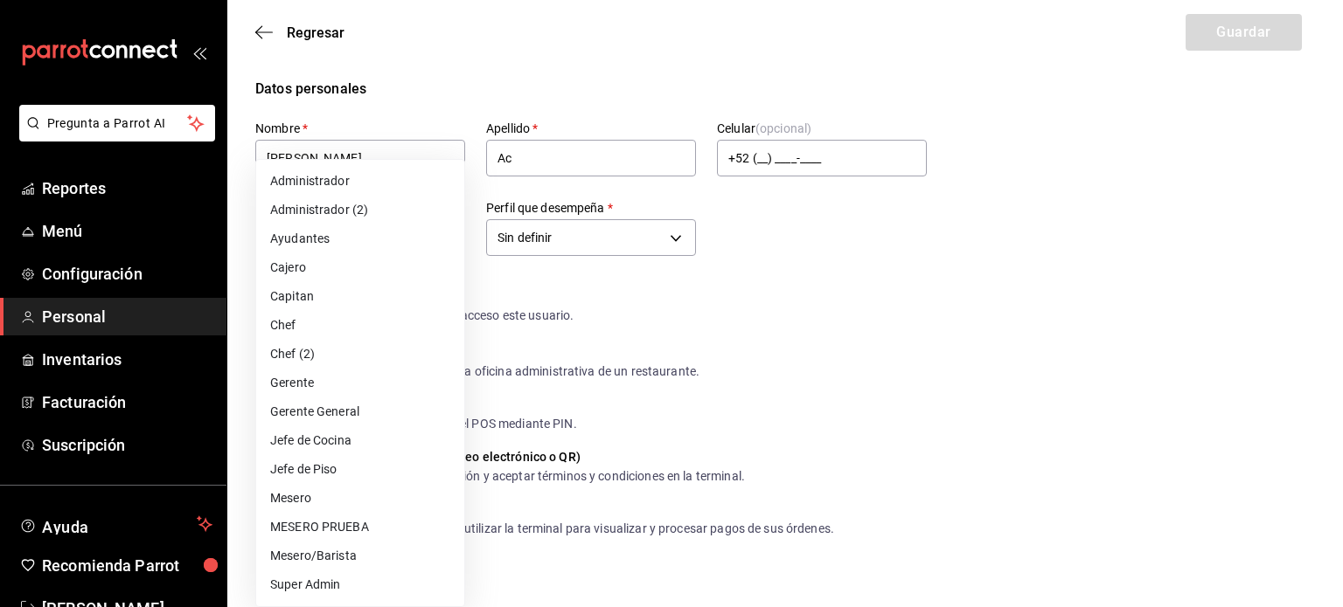
click at [349, 492] on li "Mesero" at bounding box center [360, 498] width 208 height 29
type input "1a76cd6b-98a7-4025-b815-3a88f11c6c47"
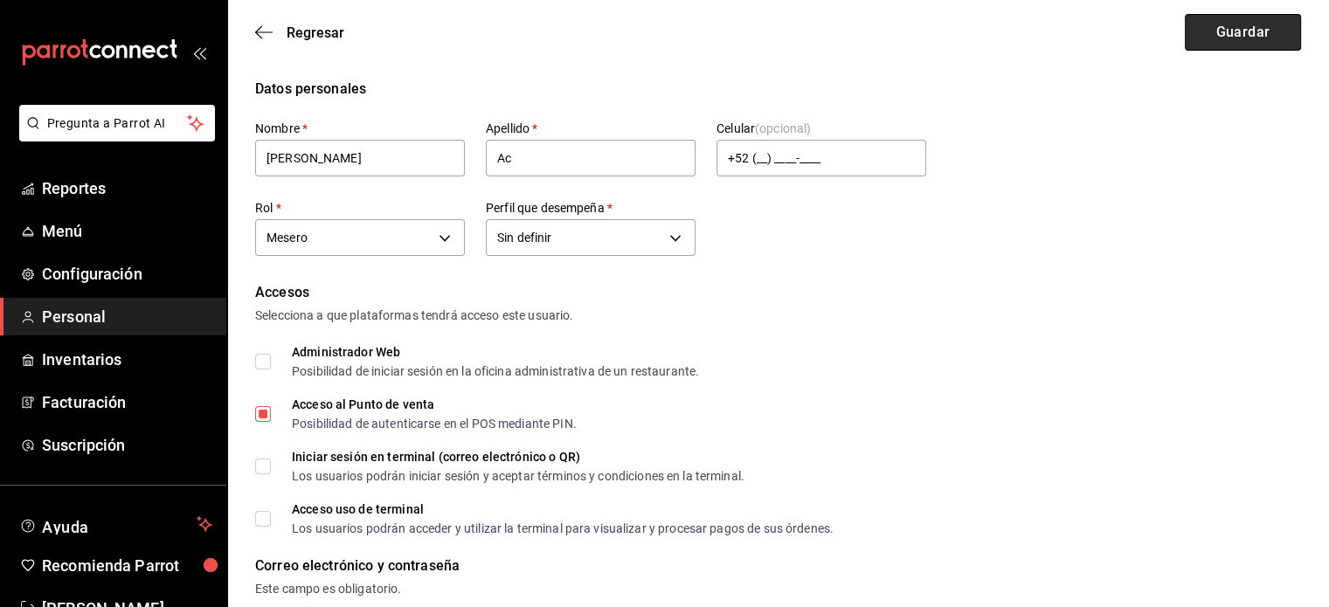
click at [1240, 35] on button "Guardar" at bounding box center [1243, 32] width 116 height 37
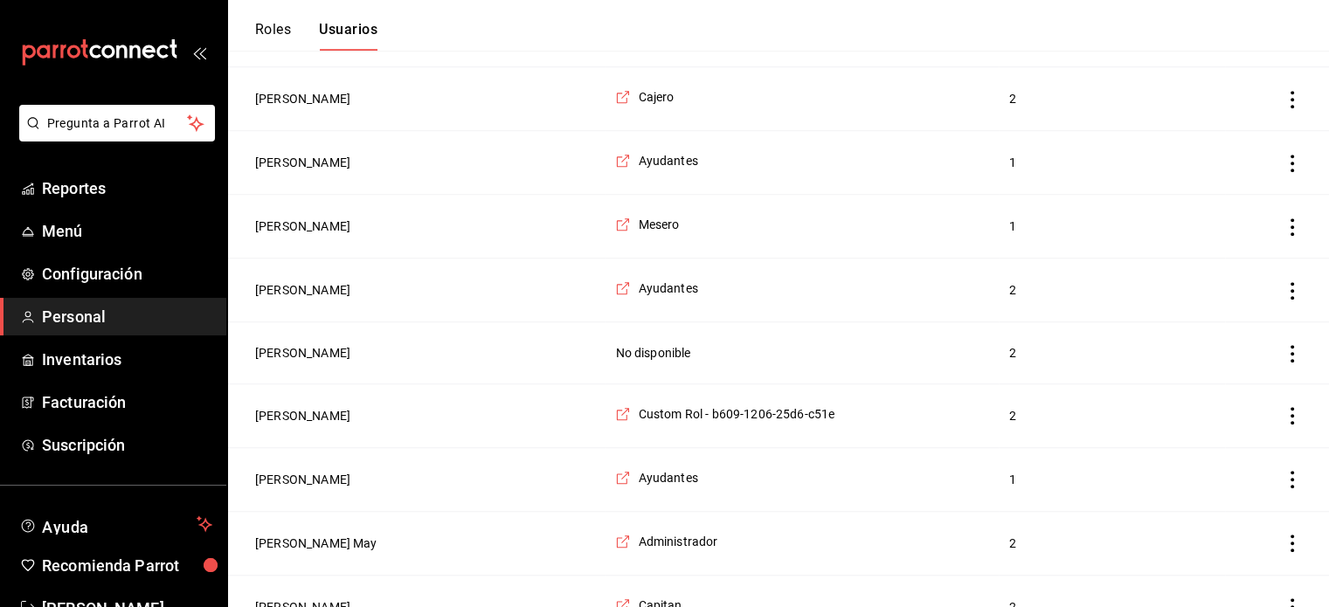
scroll to position [1345, 0]
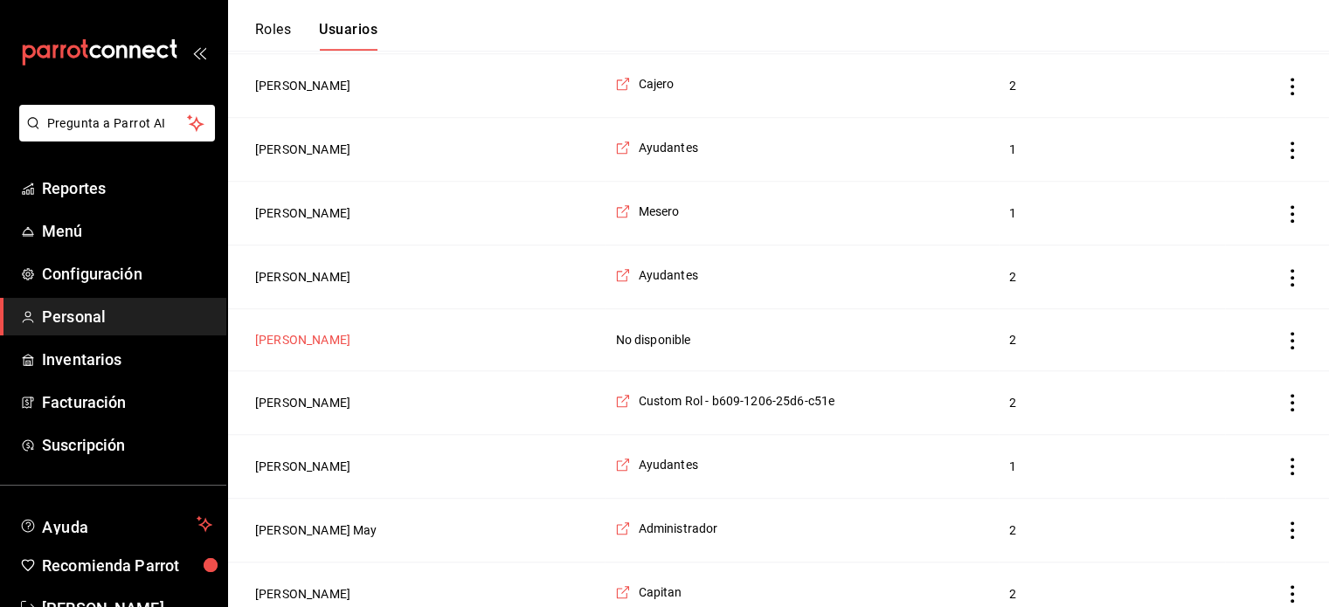
click at [308, 336] on button "[PERSON_NAME]" at bounding box center [302, 339] width 95 height 17
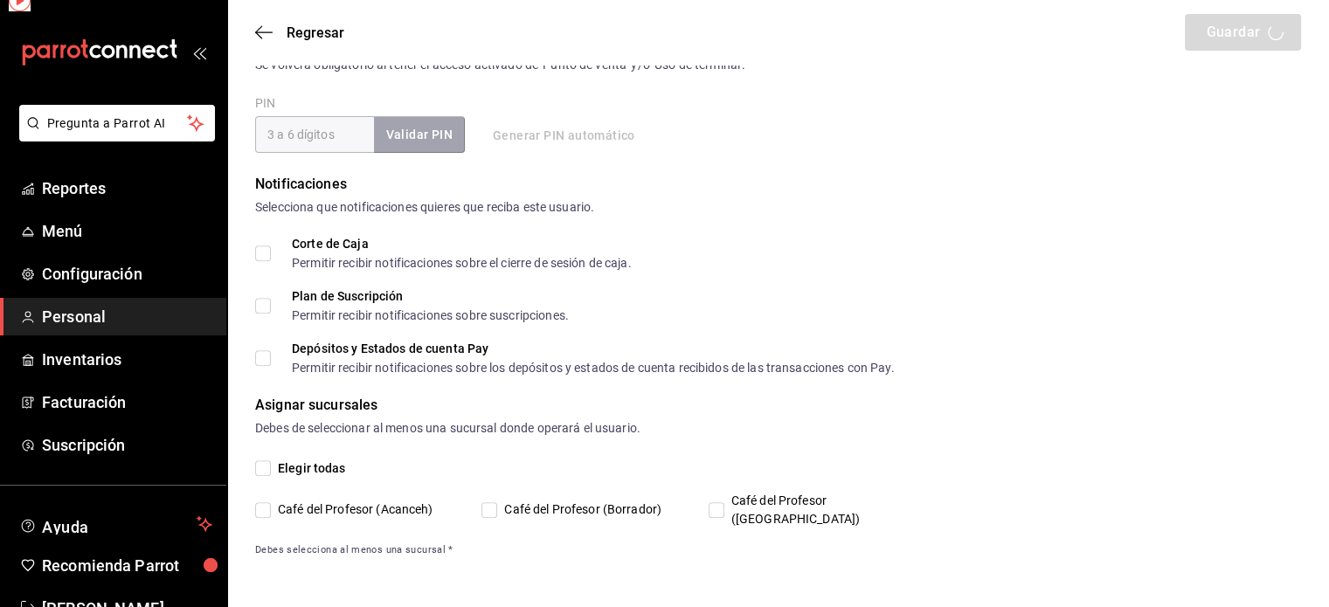
scroll to position [649, 0]
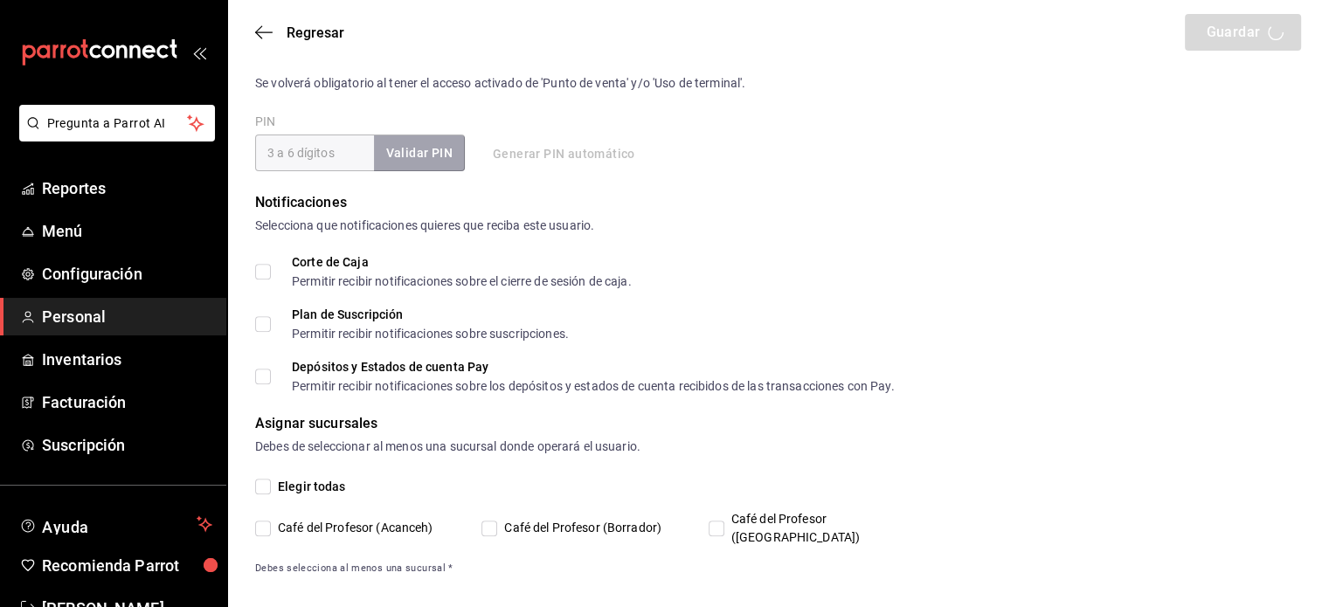
type input "[PERSON_NAME]"
checkbox input "true"
type input "[EMAIL_ADDRESS][DOMAIN_NAME]"
type input "0766"
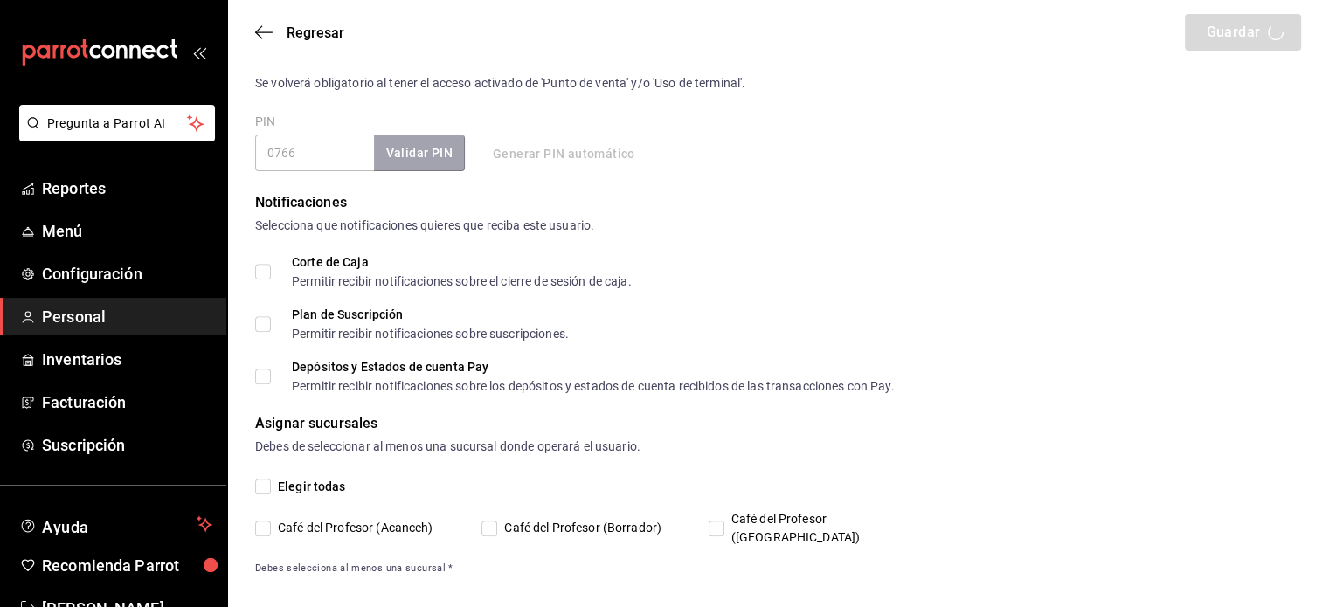
type input "UNDEFINED"
checkbox input "true"
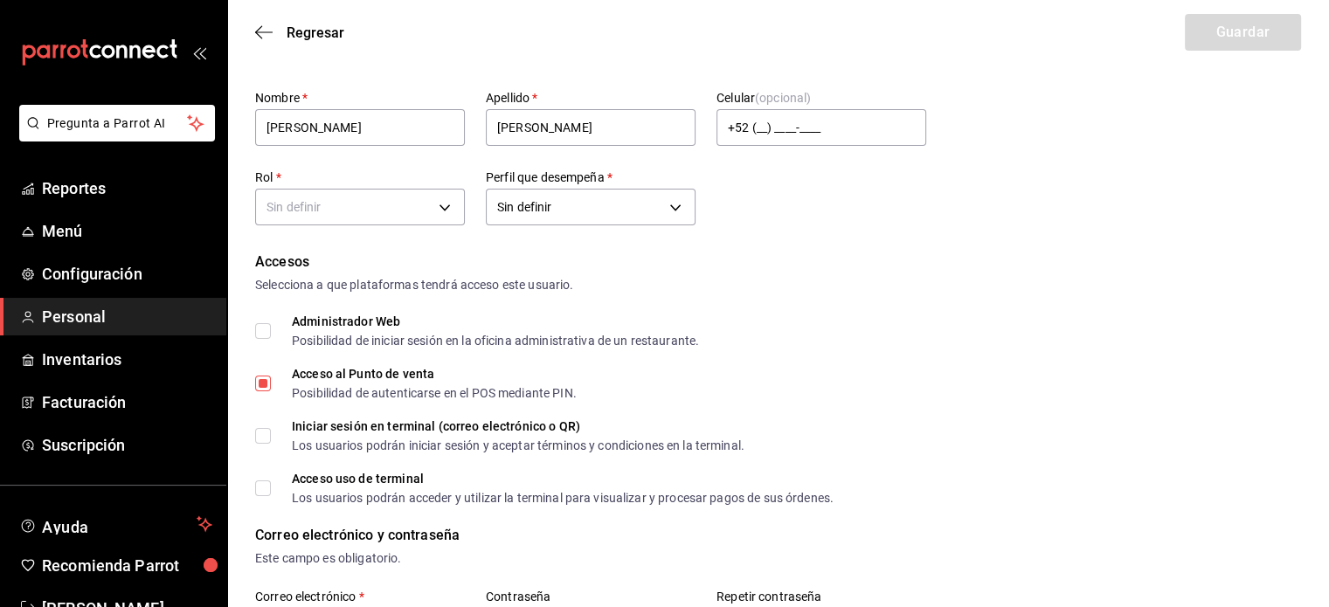
scroll to position [0, 0]
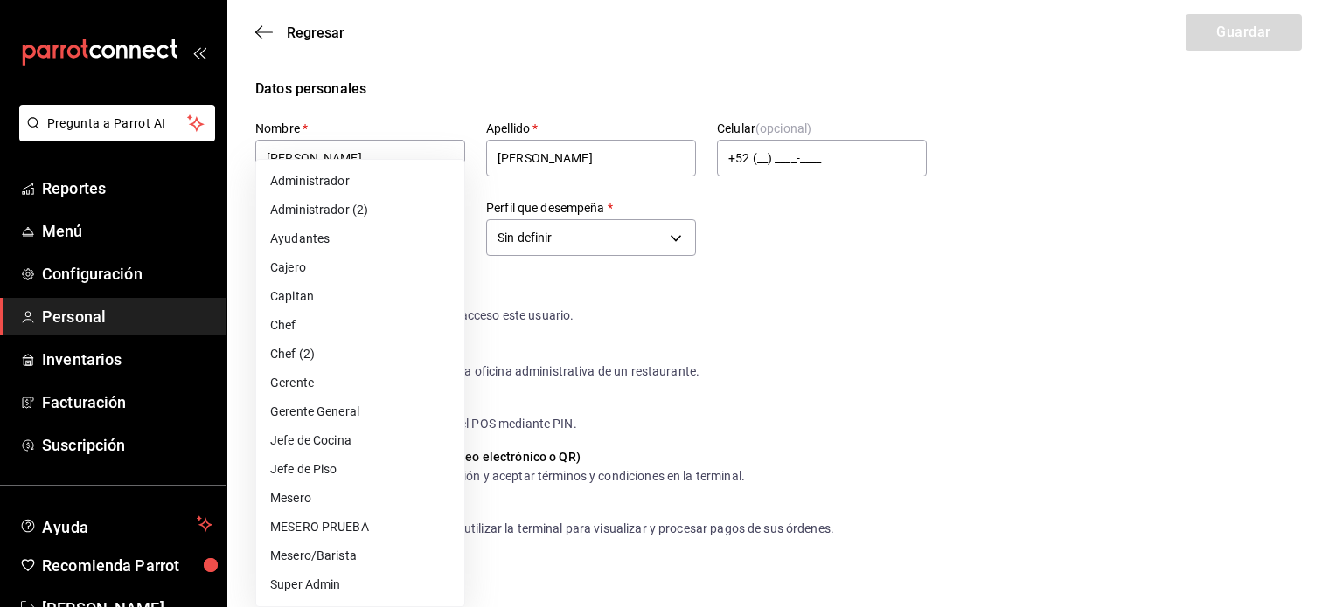
click at [323, 504] on li "Mesero" at bounding box center [360, 498] width 208 height 29
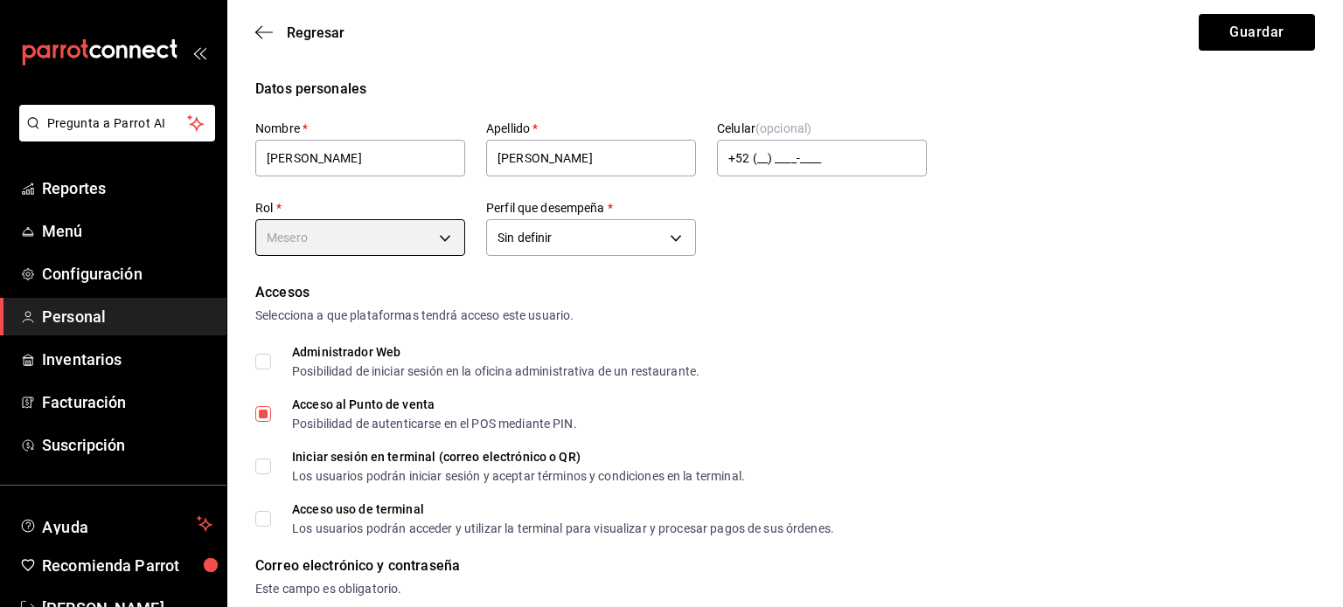
type input "1a76cd6b-98a7-4025-b815-3a88f11c6c47"
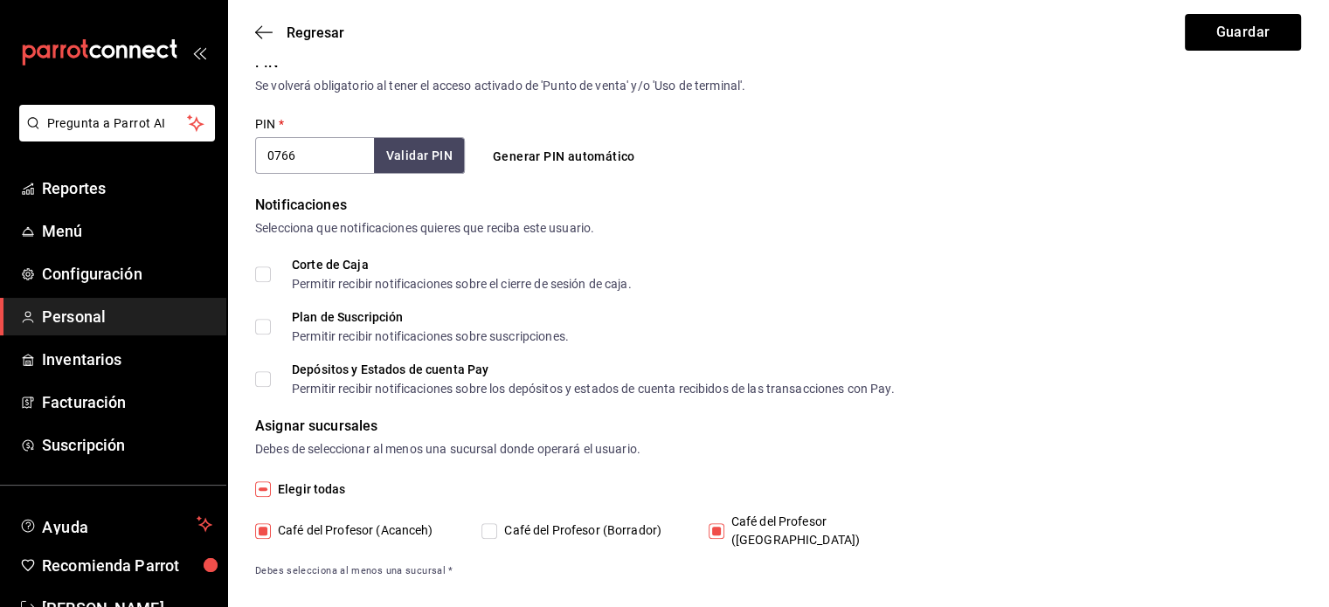
scroll to position [649, 0]
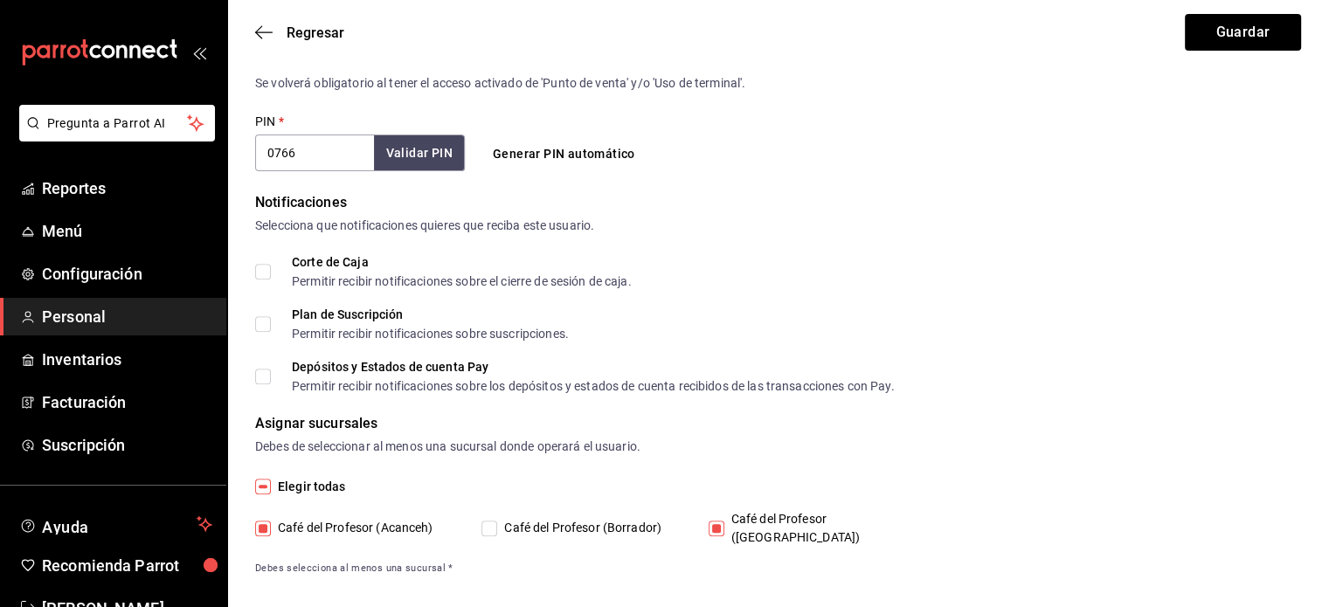
click at [718, 521] on input "Café del Profesor ([GEOGRAPHIC_DATA])" at bounding box center [717, 529] width 16 height 16
checkbox input "false"
click at [1238, 38] on button "Guardar" at bounding box center [1243, 32] width 116 height 37
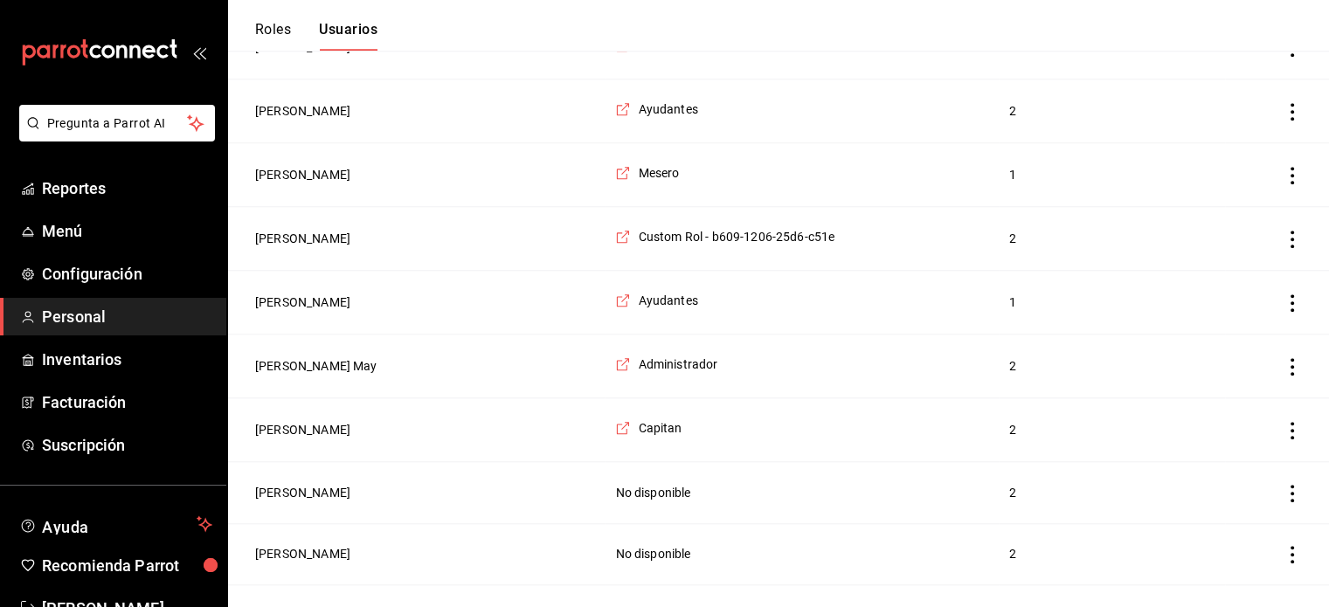
scroll to position [1535, 0]
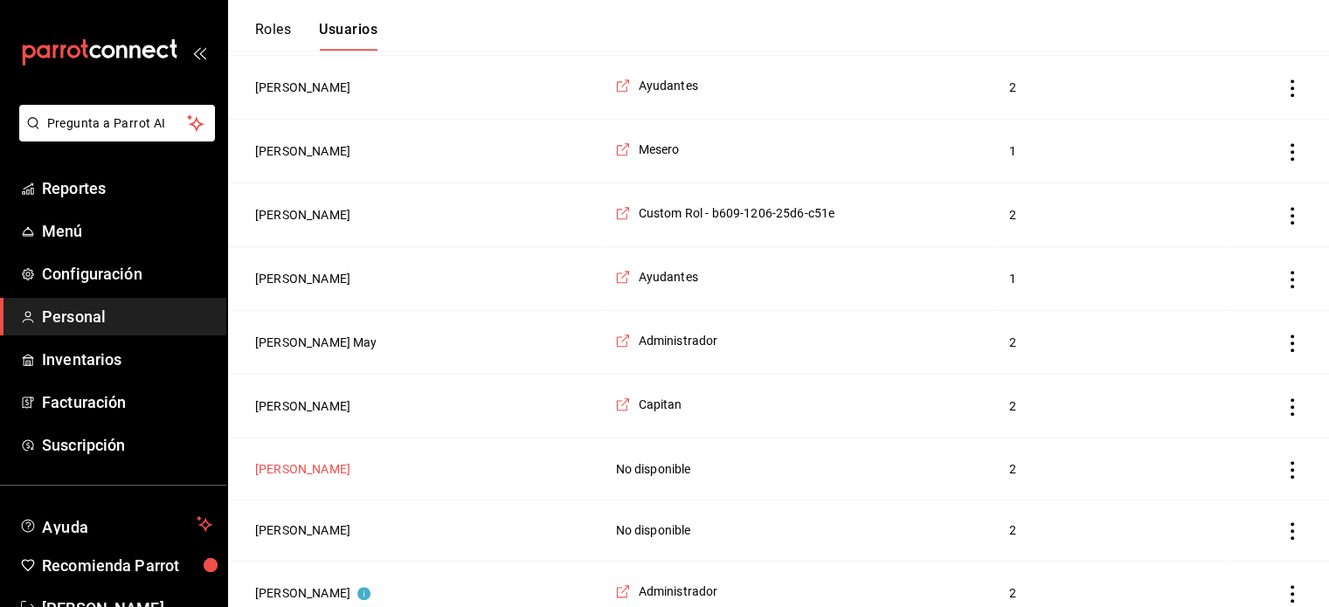
click at [304, 461] on button "[PERSON_NAME]" at bounding box center [302, 469] width 95 height 17
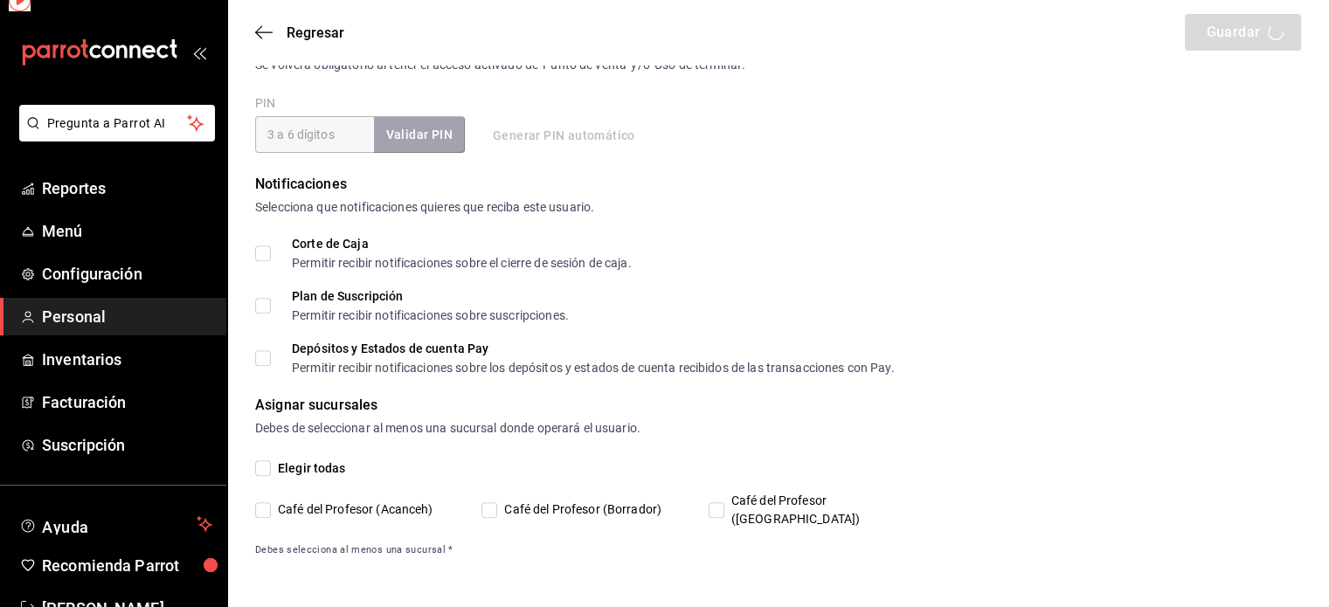
scroll to position [649, 0]
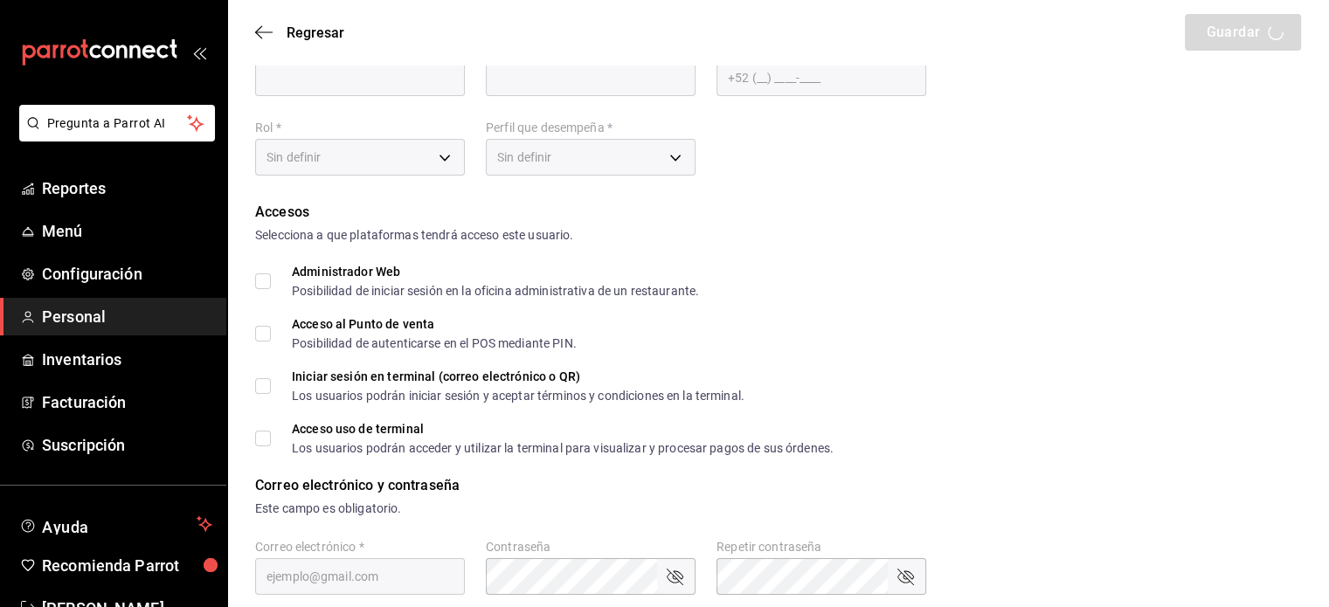
type input "[PERSON_NAME]"
checkbox input "true"
type input "[EMAIL_ADDRESS][DOMAIN_NAME]"
type input "1998"
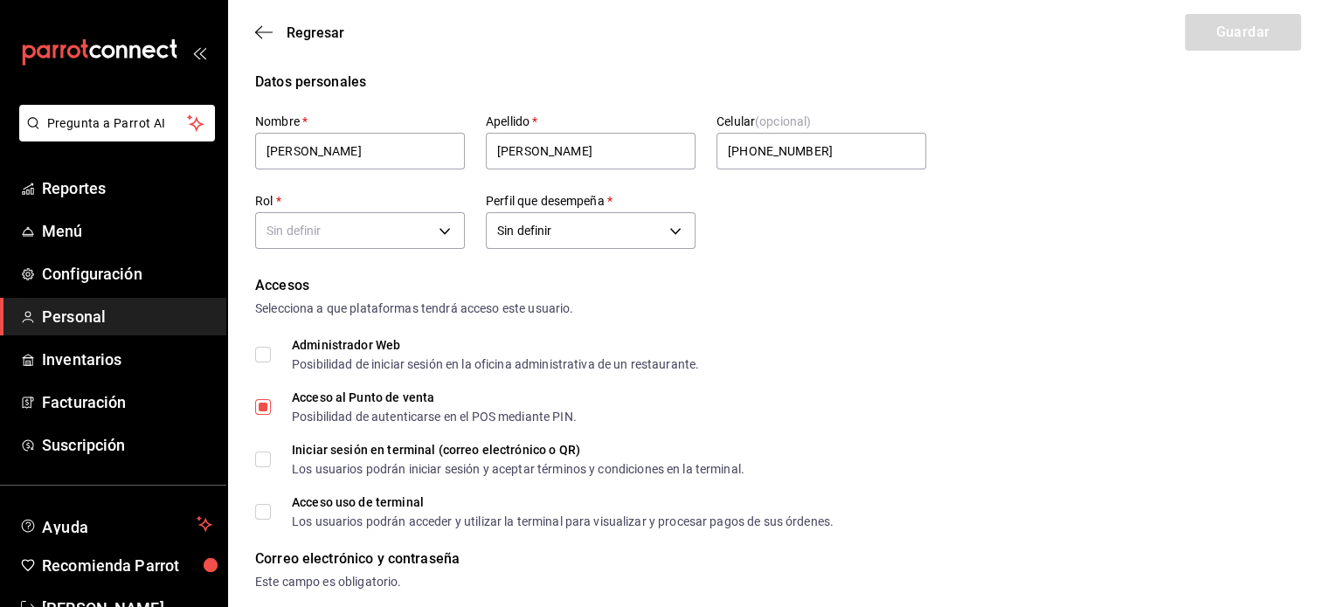
type input "[PHONE_NUMBER]"
type input "UNDEFINED"
checkbox input "true"
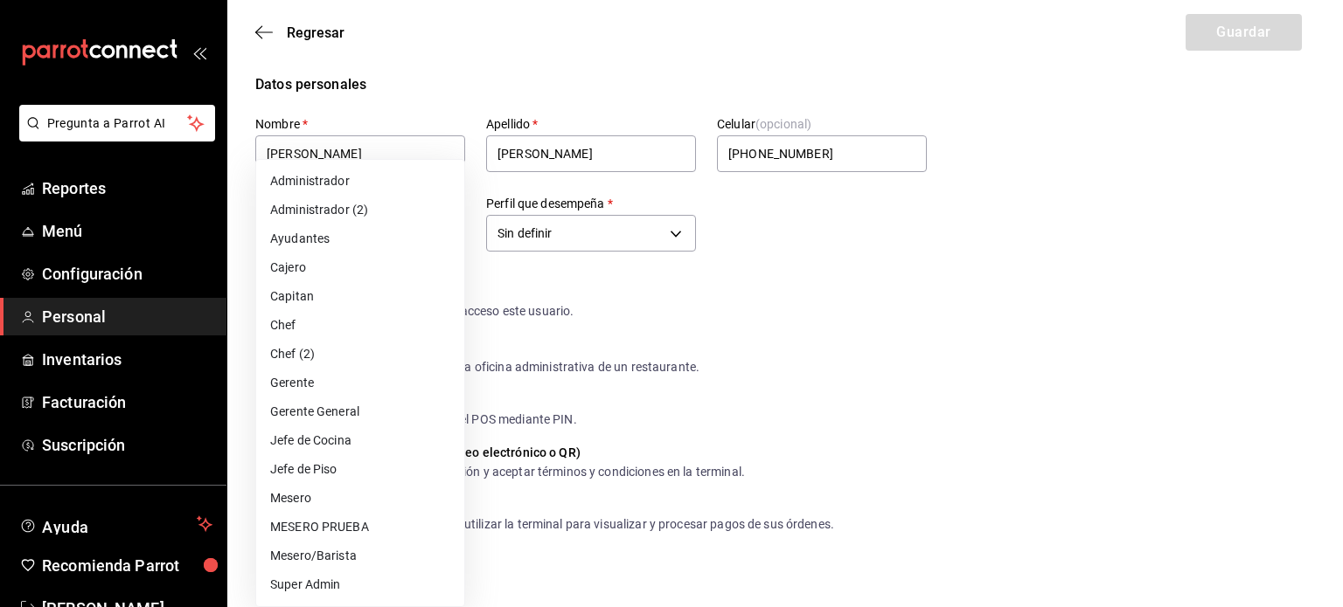
click at [343, 502] on li "Mesero" at bounding box center [360, 498] width 208 height 29
type input "1a76cd6b-98a7-4025-b815-3a88f11c6c47"
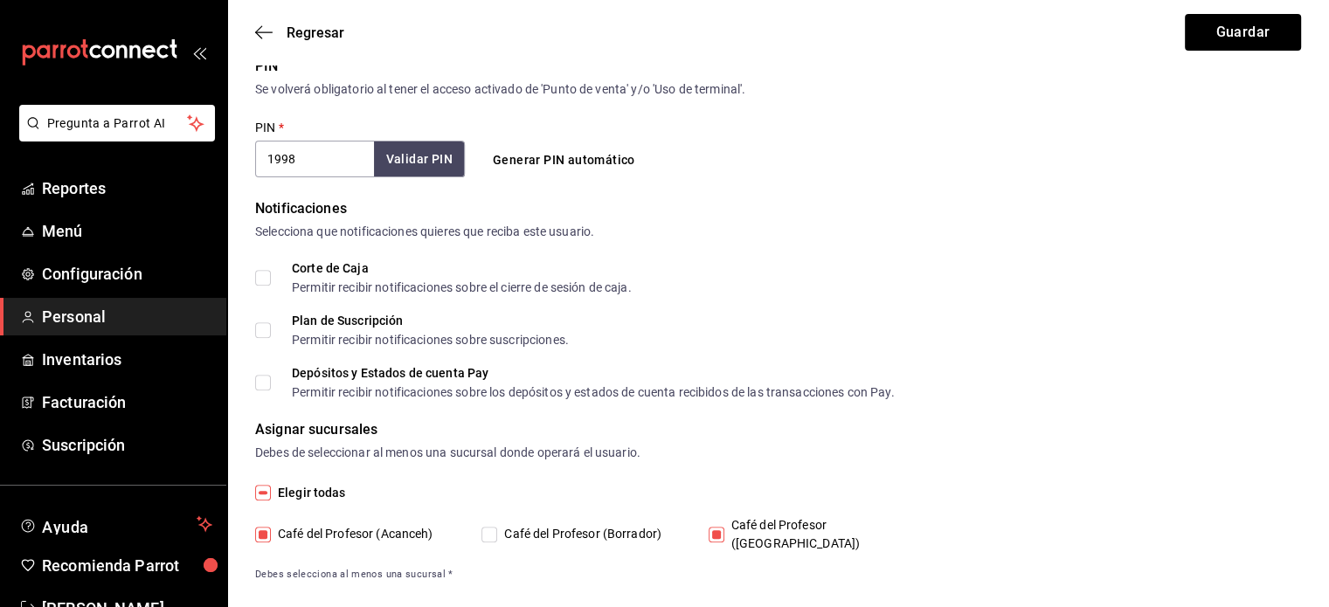
scroll to position [649, 0]
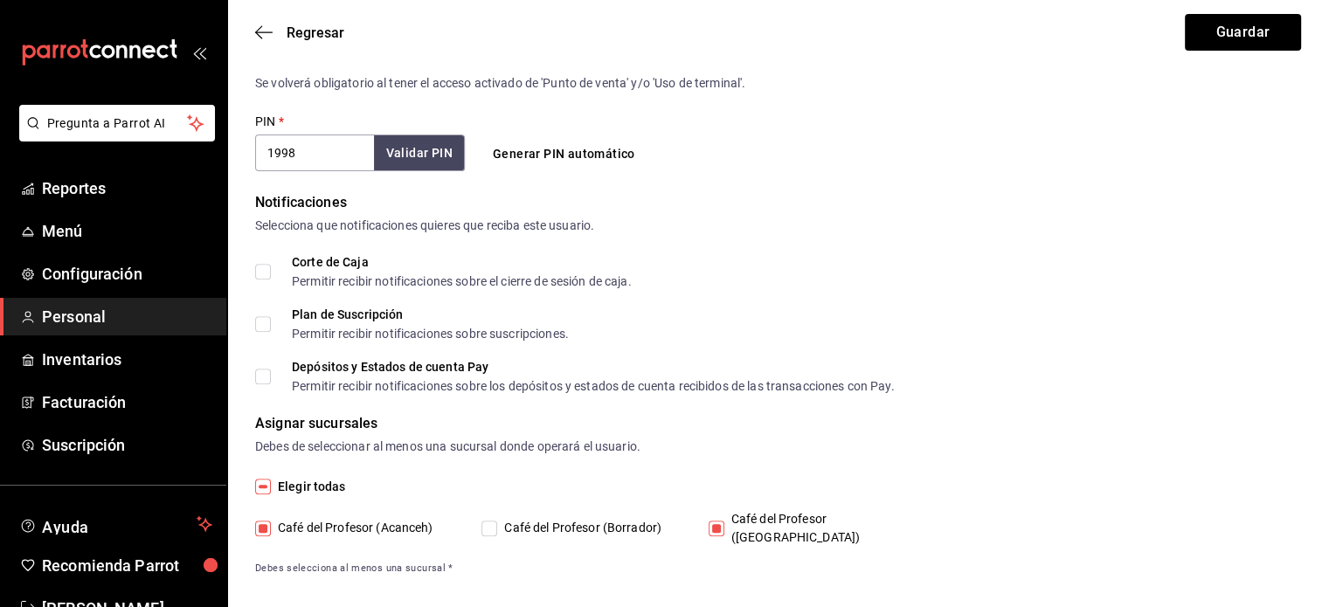
click at [716, 525] on input "Café del Profesor ([GEOGRAPHIC_DATA])" at bounding box center [717, 529] width 16 height 16
checkbox input "false"
click at [1264, 22] on button "Guardar" at bounding box center [1243, 32] width 116 height 37
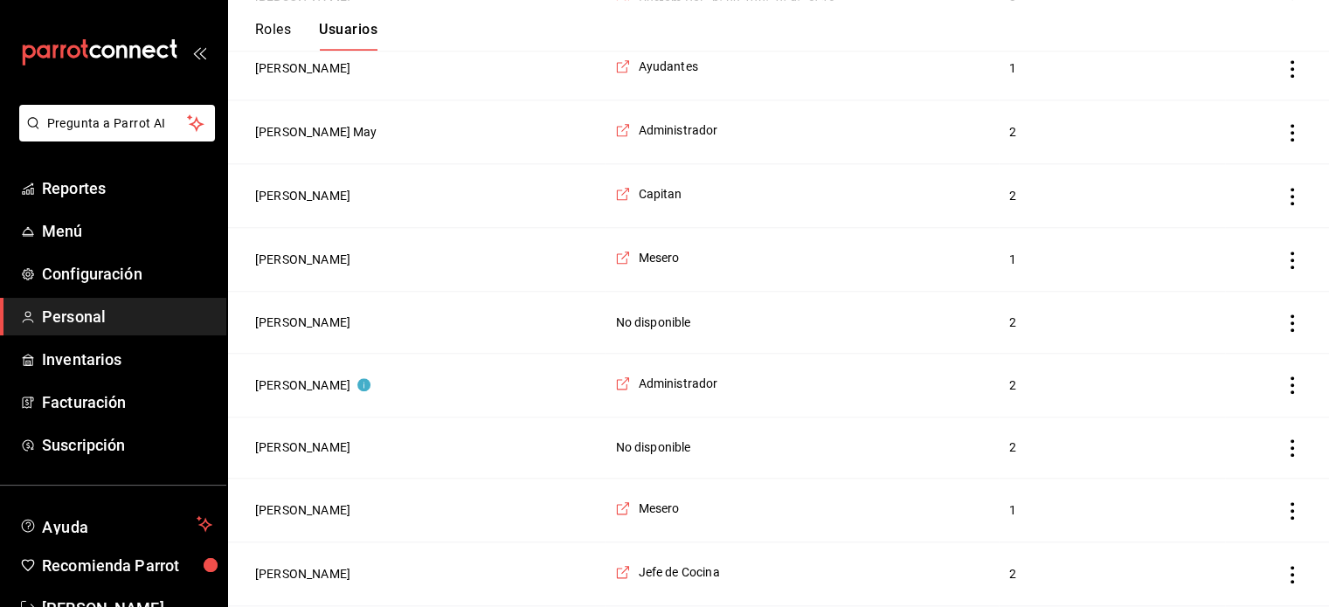
scroll to position [1756, 0]
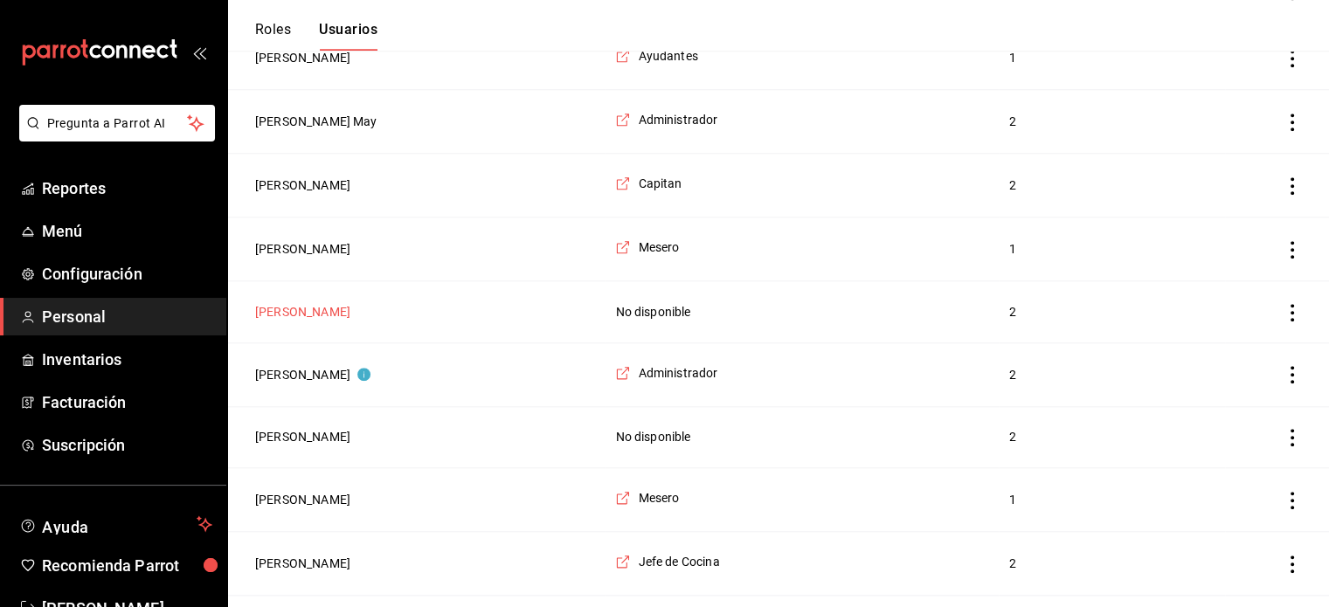
click at [323, 303] on button "[PERSON_NAME]" at bounding box center [302, 311] width 95 height 17
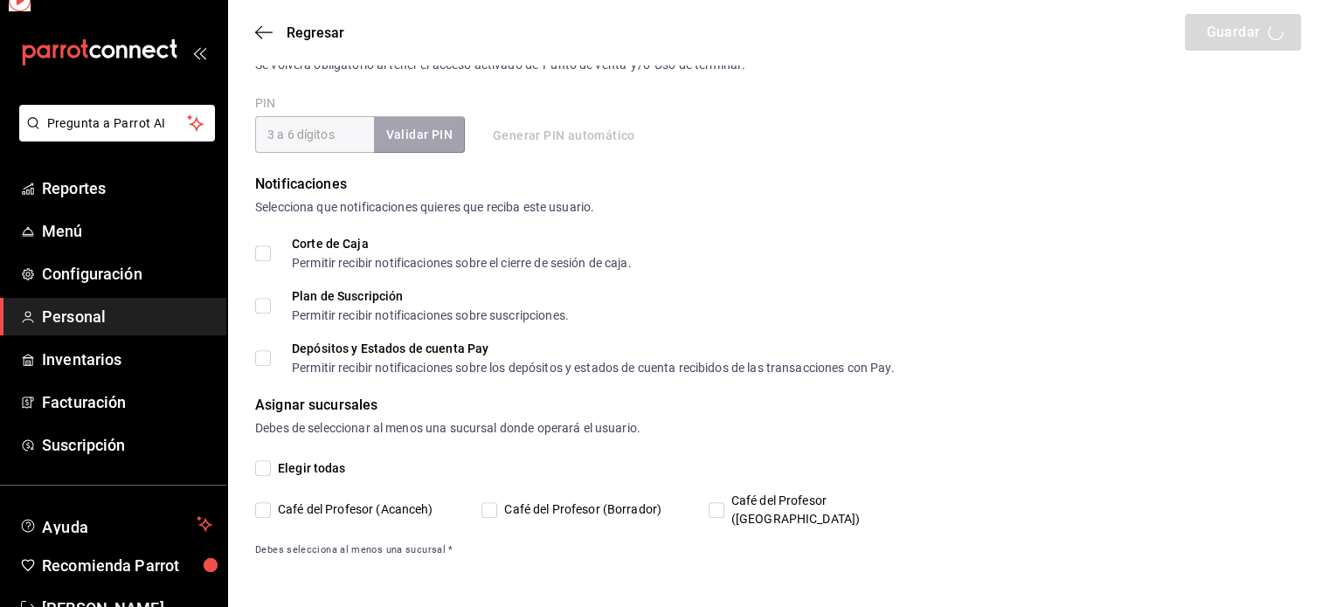
scroll to position [649, 0]
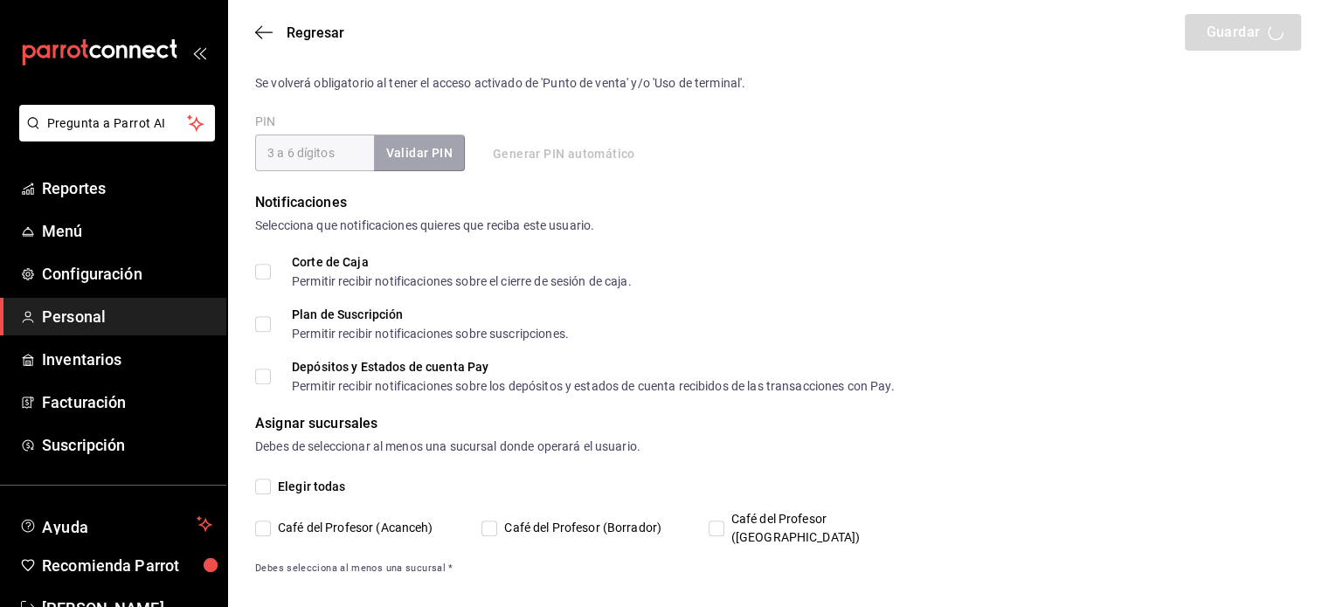
type input "Sujeily"
type input "[PERSON_NAME]"
checkbox input "true"
type input "[EMAIL_ADDRESS][DOMAIN_NAME]"
type input "2120"
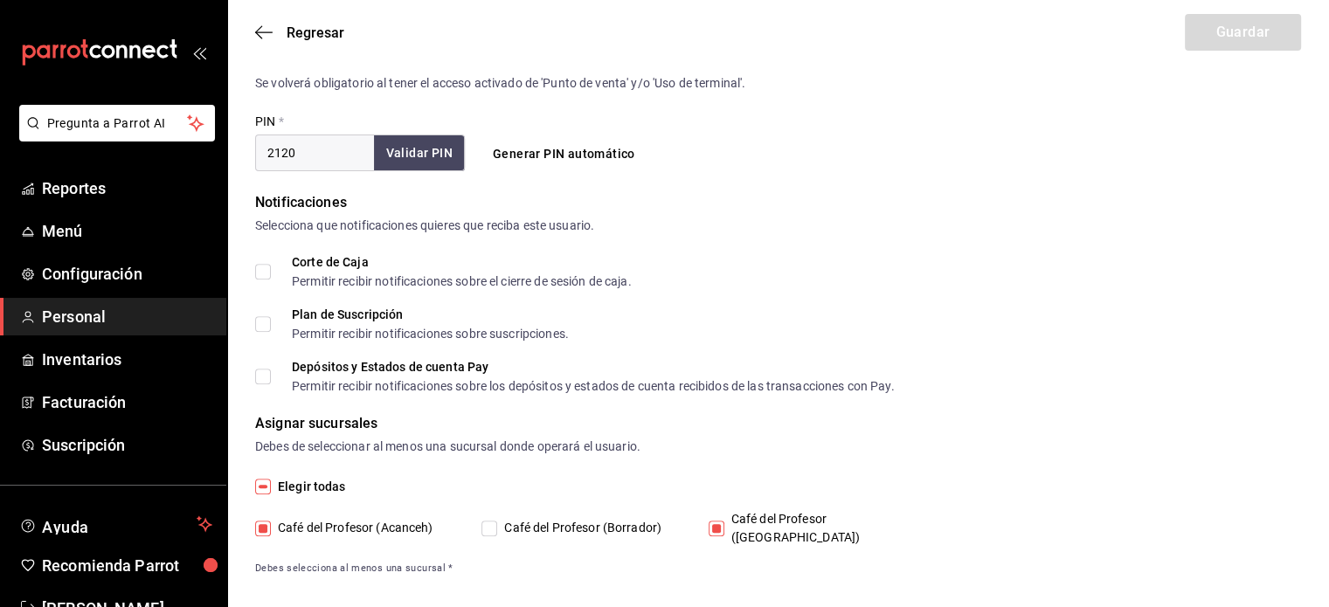
type input "UNDEFINED"
checkbox input "true"
drag, startPoint x: 1334, startPoint y: 436, endPoint x: 719, endPoint y: 517, distance: 619.8
click at [719, 521] on input "Café del Profesor ([GEOGRAPHIC_DATA])" at bounding box center [717, 529] width 16 height 16
checkbox input "false"
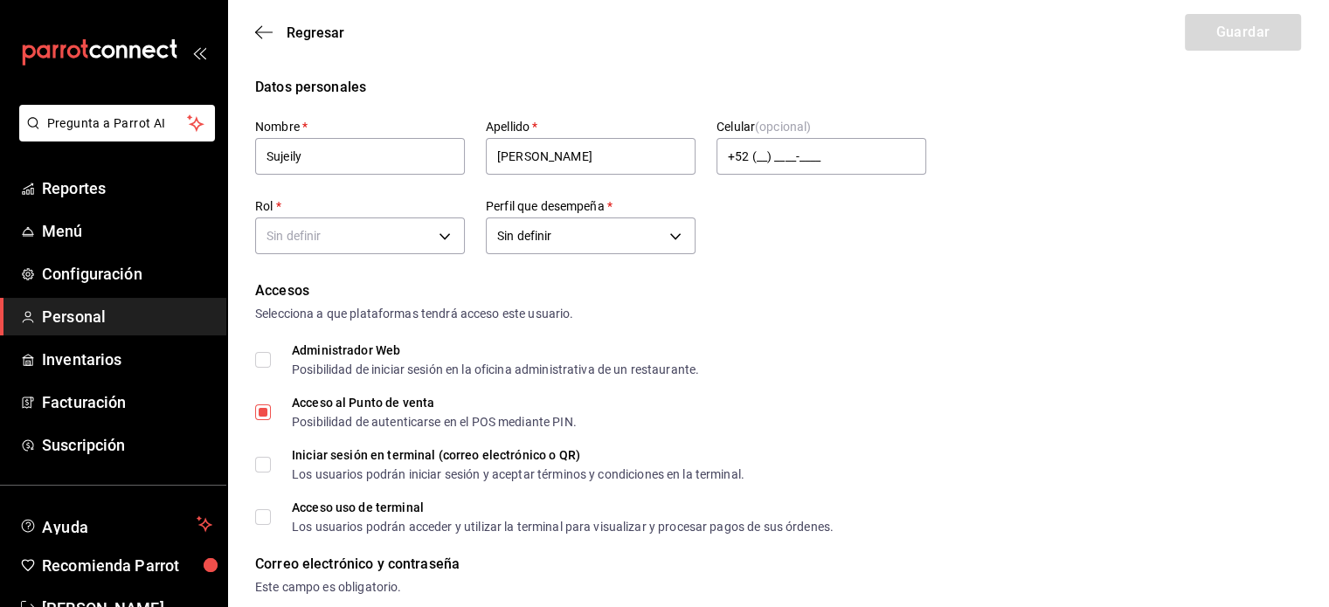
scroll to position [0, 0]
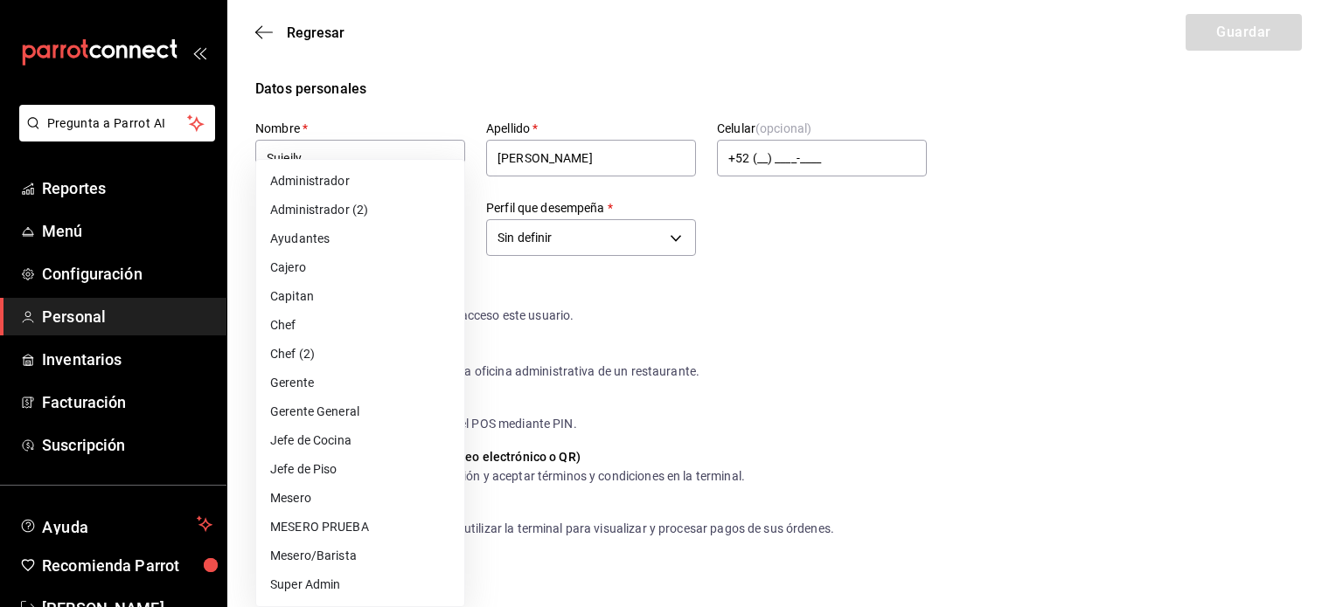
click at [314, 503] on li "Mesero" at bounding box center [360, 498] width 208 height 29
type input "1a76cd6b-98a7-4025-b815-3a88f11c6c47"
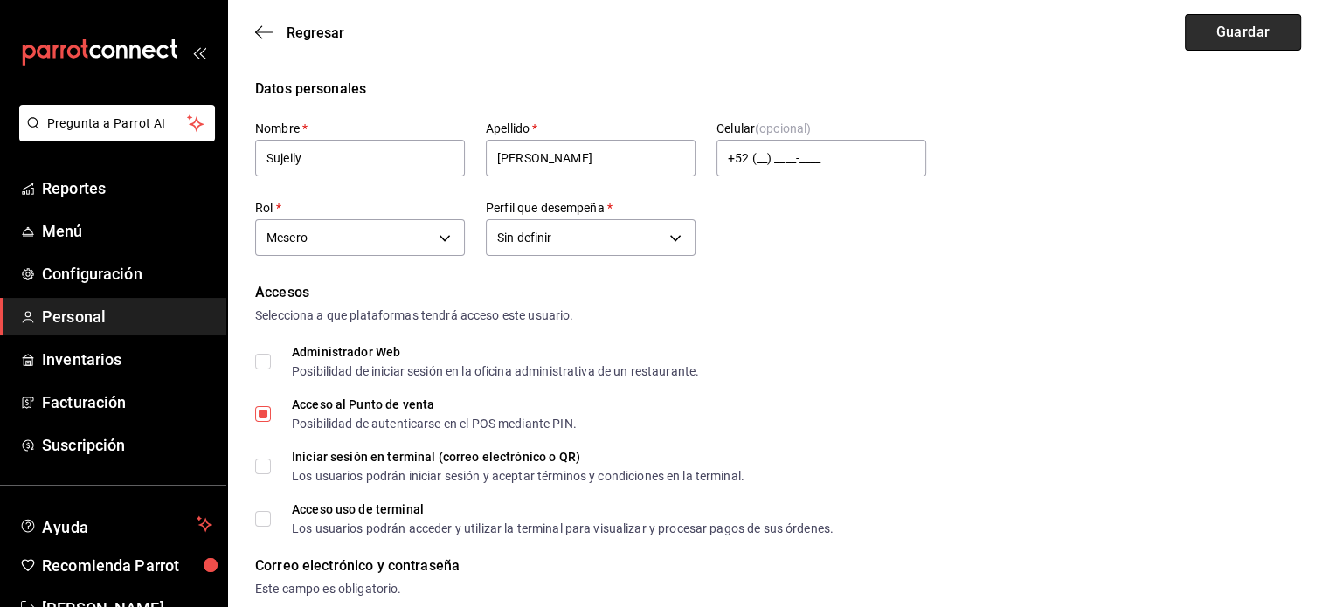
click at [1265, 31] on button "Guardar" at bounding box center [1243, 32] width 116 height 37
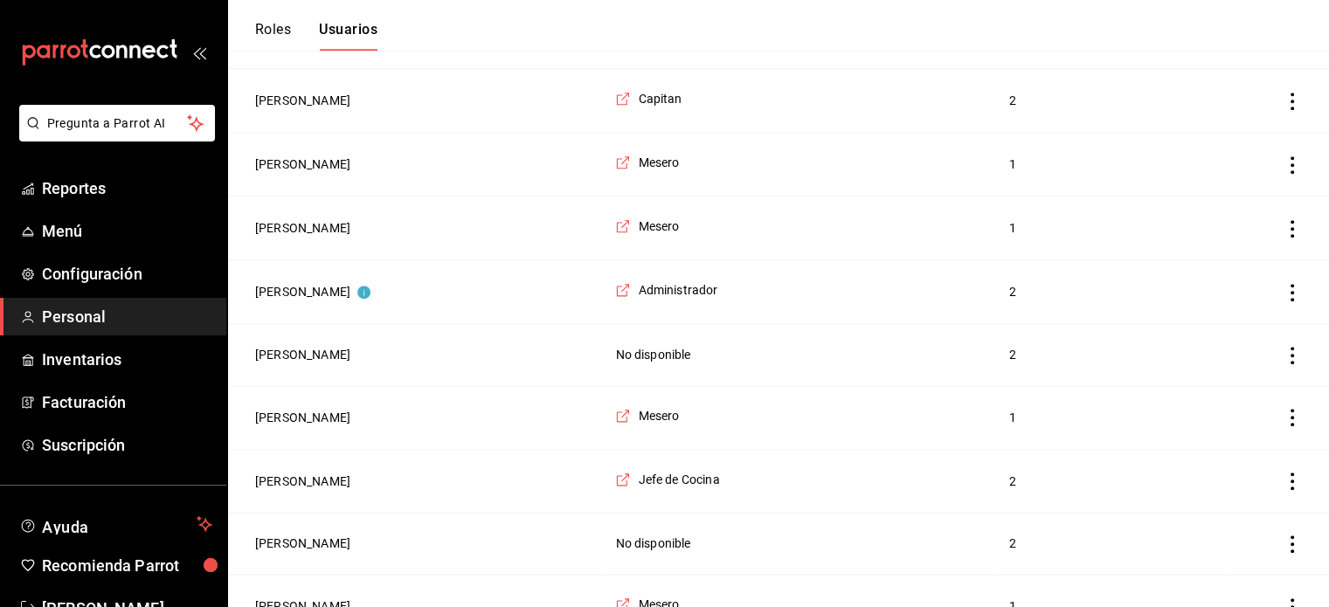
scroll to position [1876, 0]
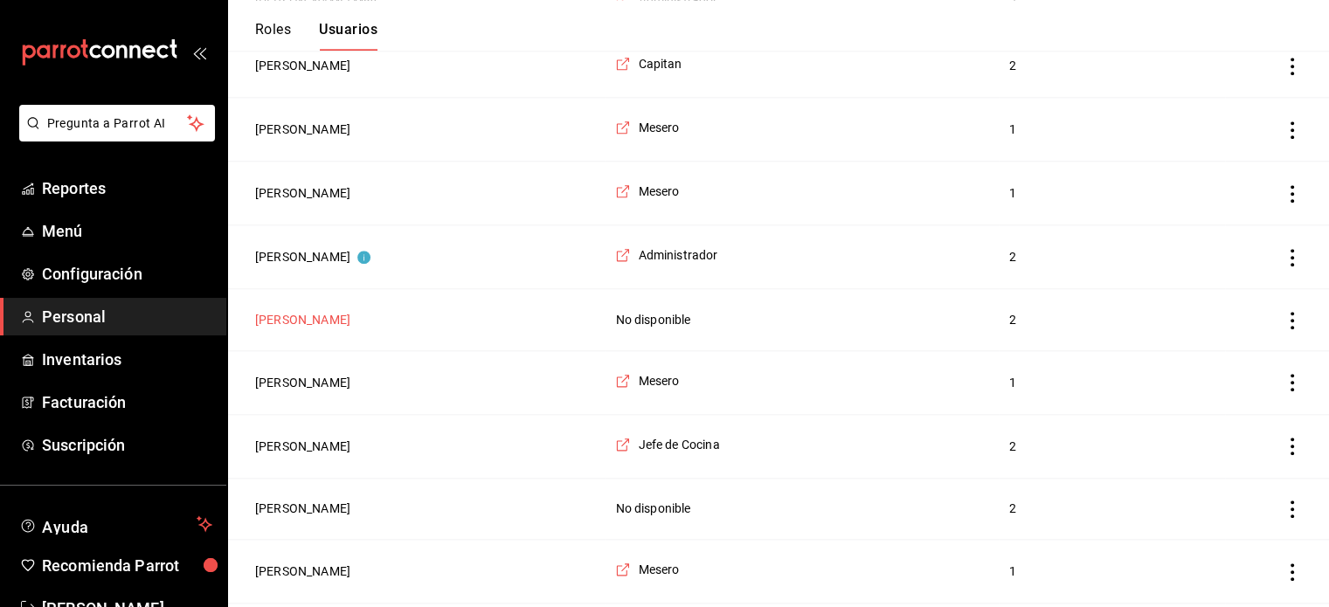
click at [323, 311] on button "[PERSON_NAME]" at bounding box center [302, 319] width 95 height 17
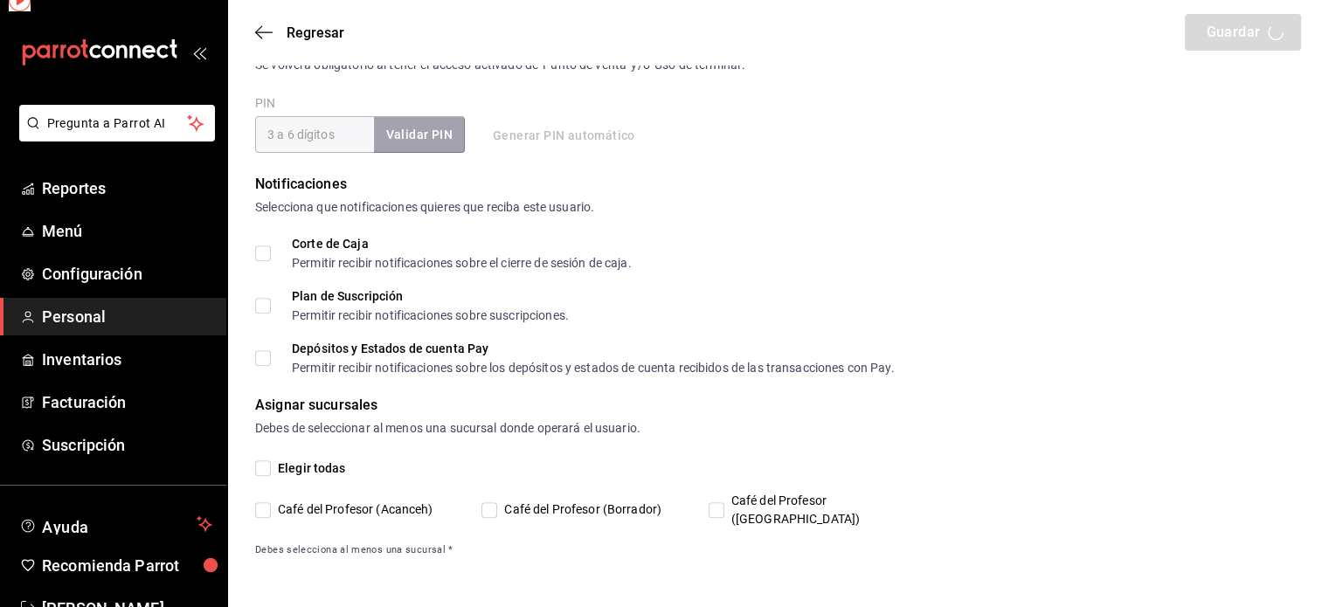
scroll to position [649, 0]
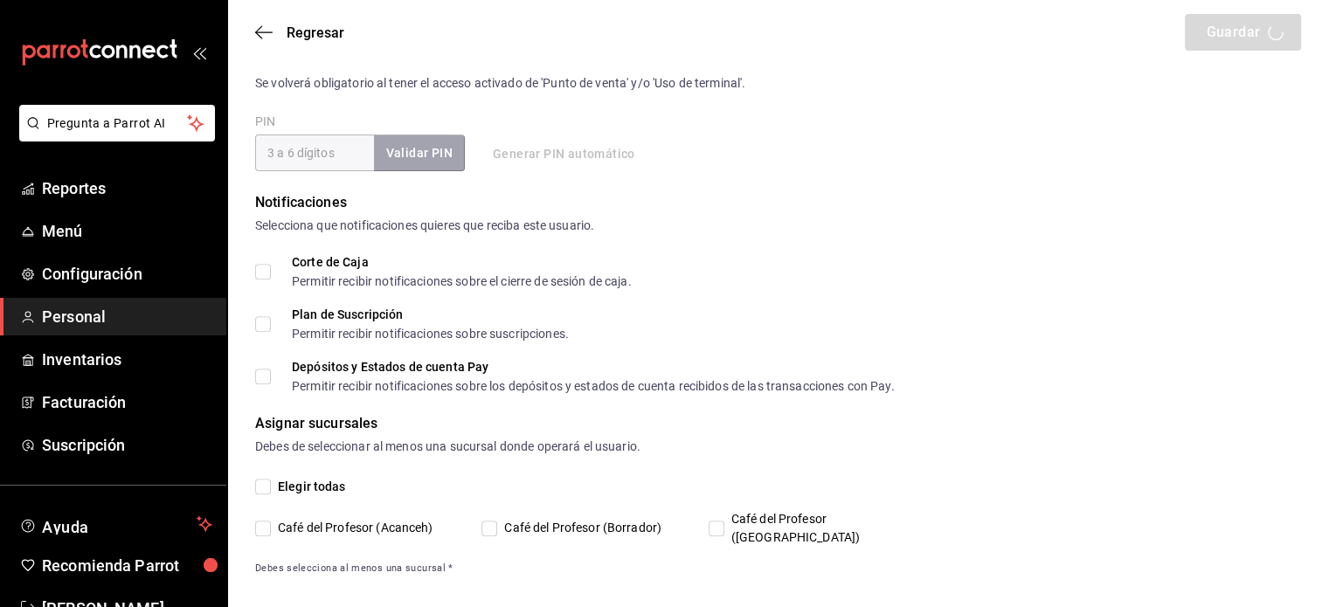
type input "[PERSON_NAME]"
checkbox input "true"
type input "[EMAIL_ADDRESS][DOMAIN_NAME]"
type input "1912"
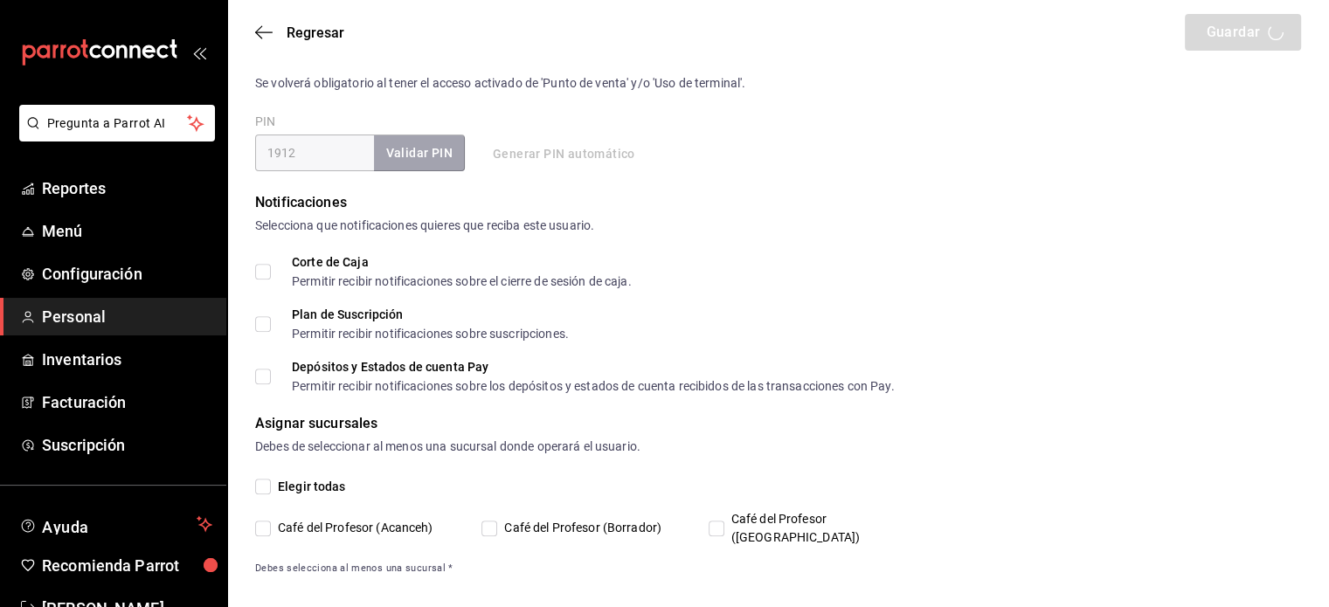
type input "[PHONE_NUMBER]"
type input "UNDEFINED"
checkbox input "true"
click at [720, 521] on input "Café del Profesor ([GEOGRAPHIC_DATA])" at bounding box center [717, 529] width 16 height 16
checkbox input "false"
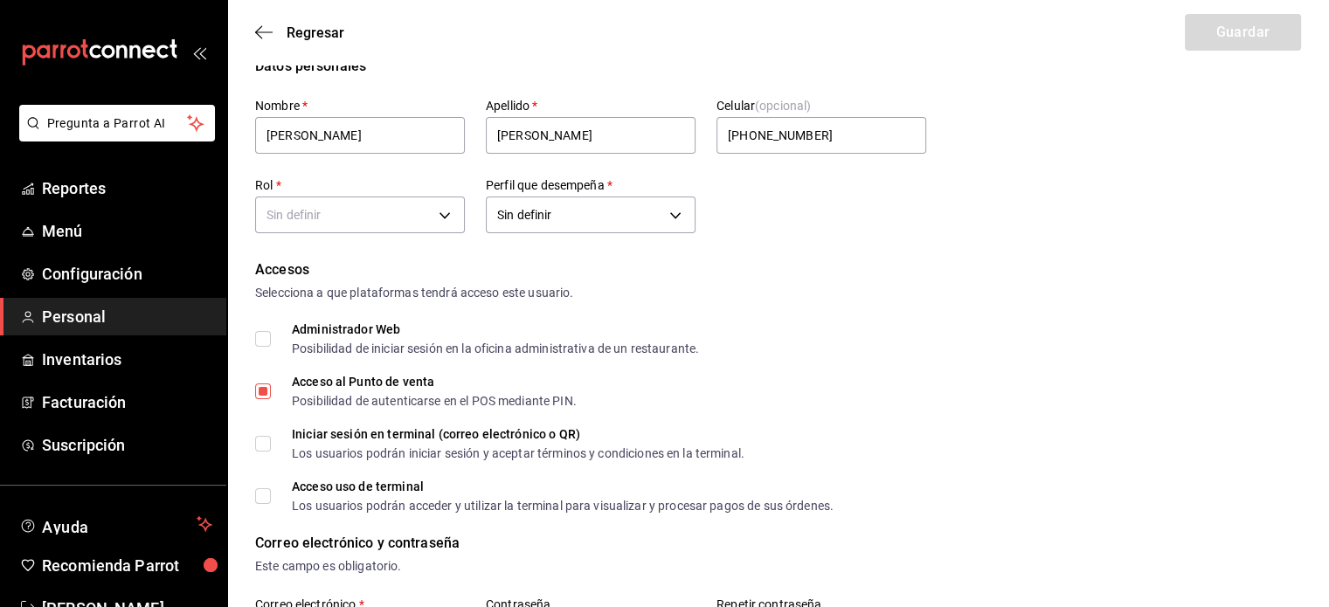
scroll to position [12, 0]
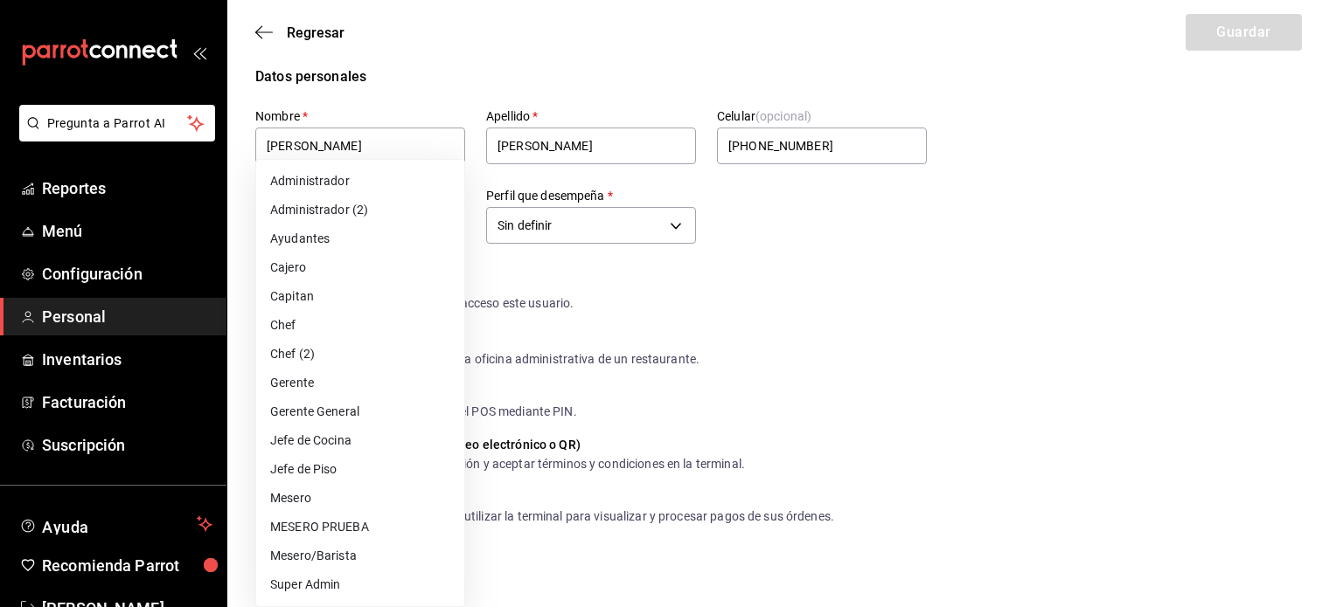
click at [378, 240] on li "Ayudantes" at bounding box center [360, 239] width 208 height 29
type input "6e37dc31-a41a-4d88-8ed1-cc630e77c888"
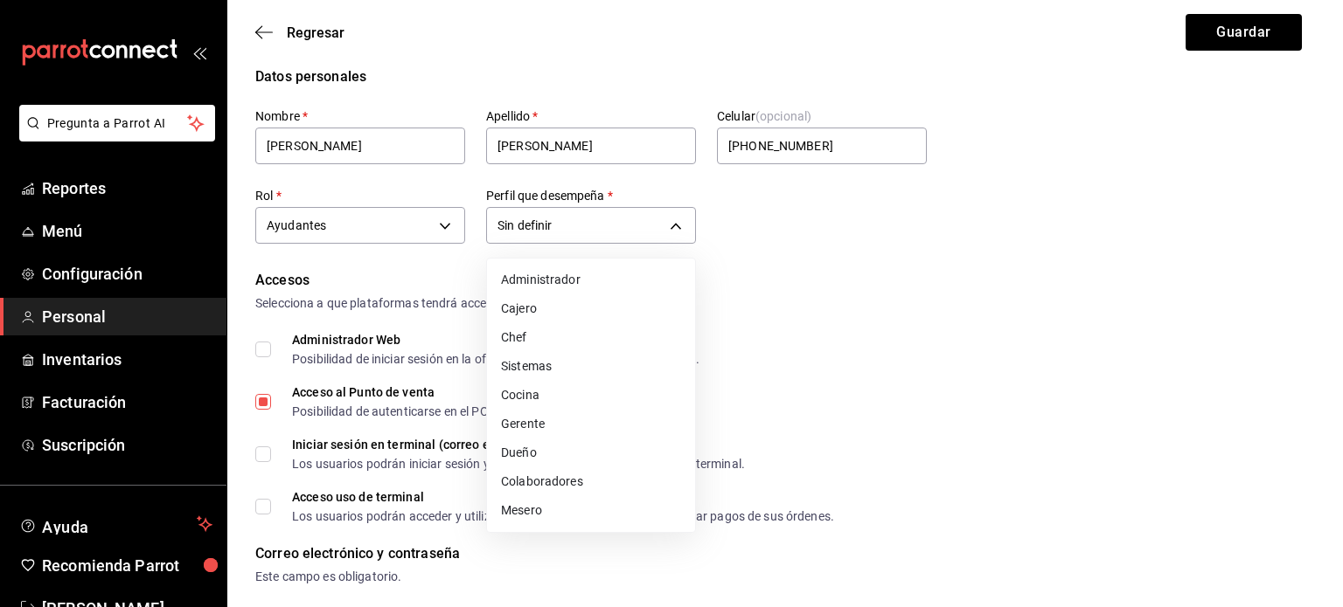
click at [585, 391] on li "Cocina" at bounding box center [591, 395] width 208 height 29
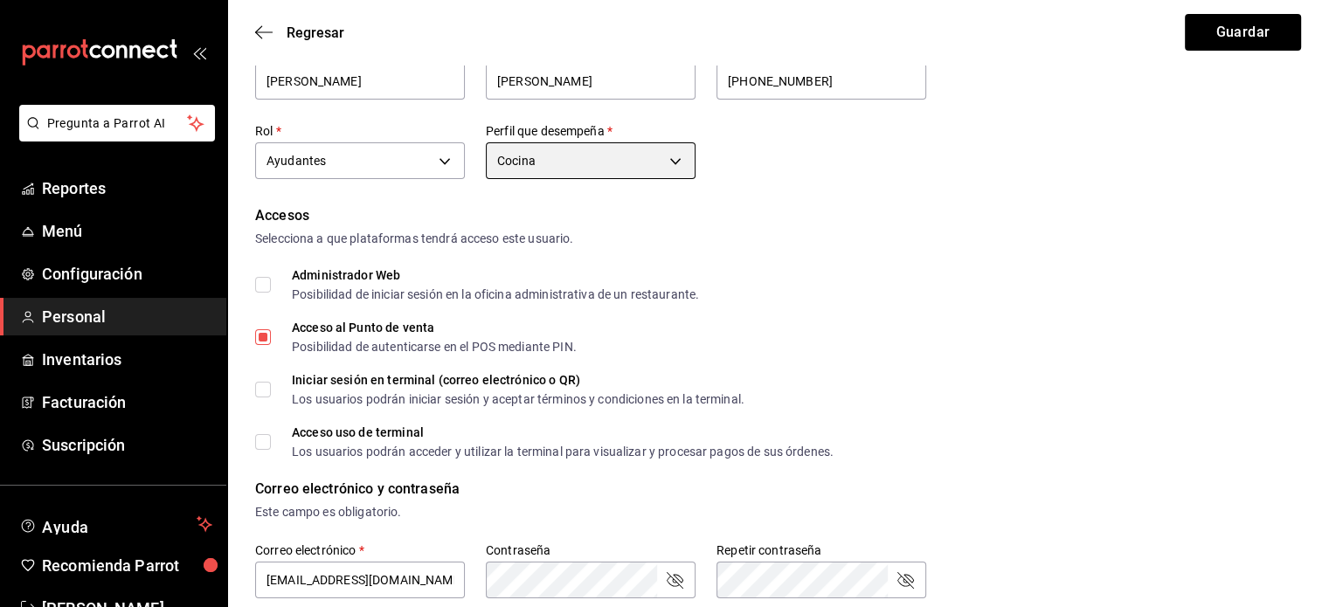
scroll to position [0, 0]
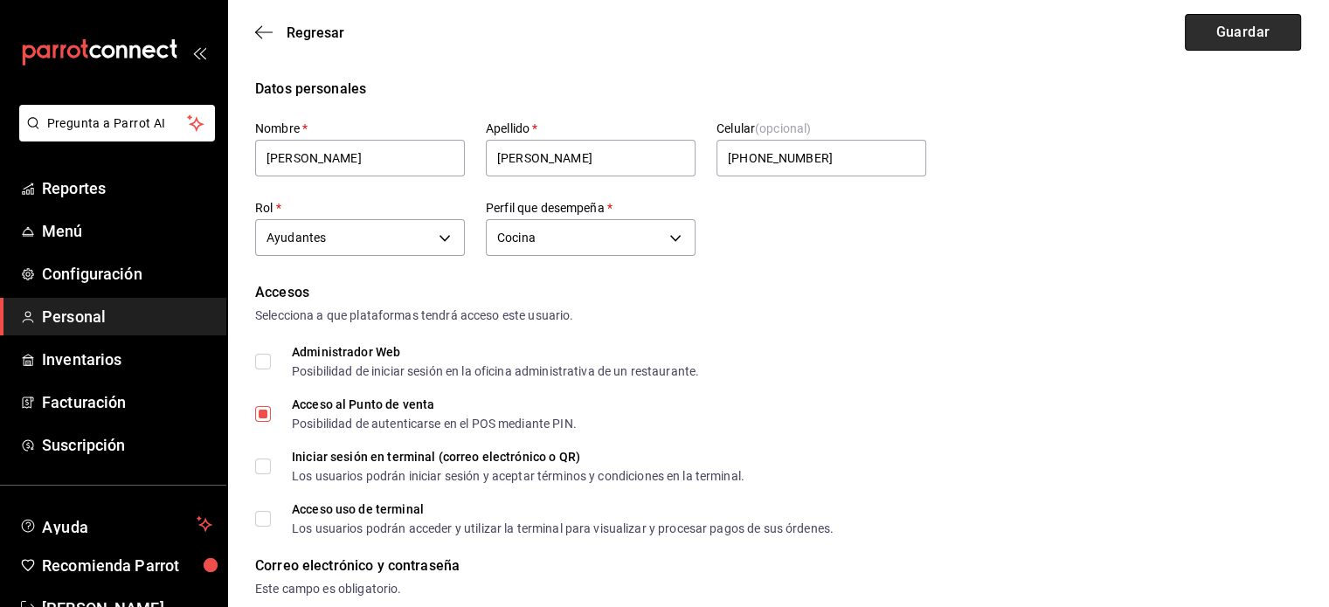
click at [1236, 31] on button "Guardar" at bounding box center [1243, 32] width 116 height 37
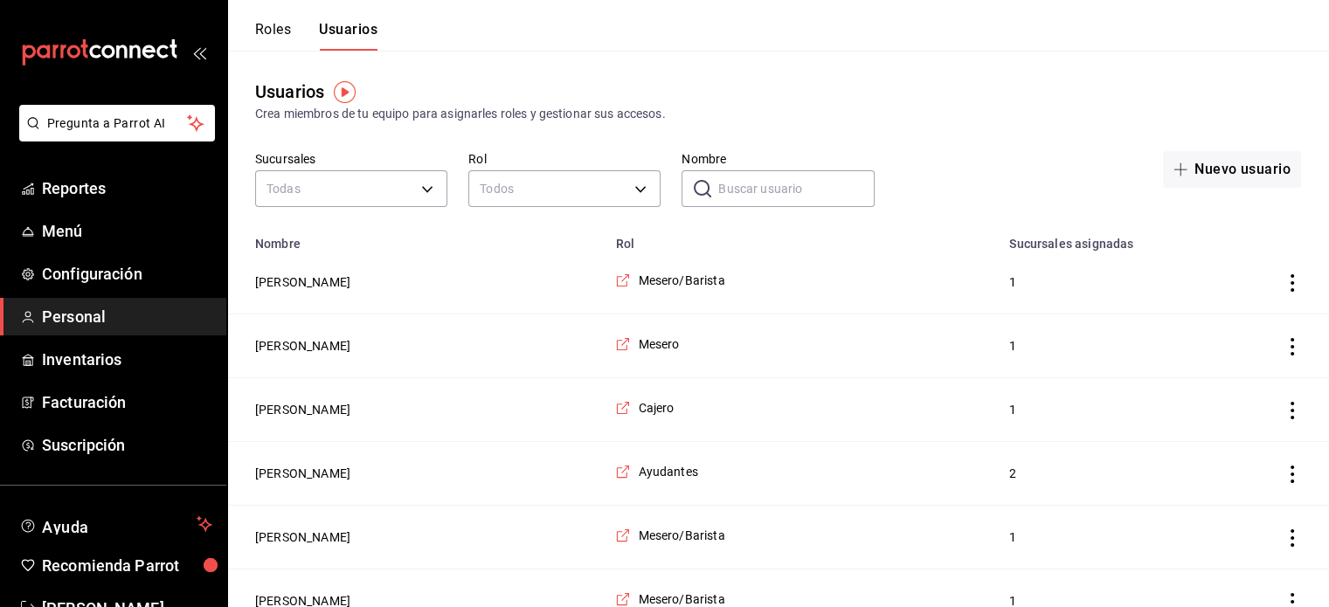
click at [727, 188] on input "Nombre" at bounding box center [796, 188] width 156 height 35
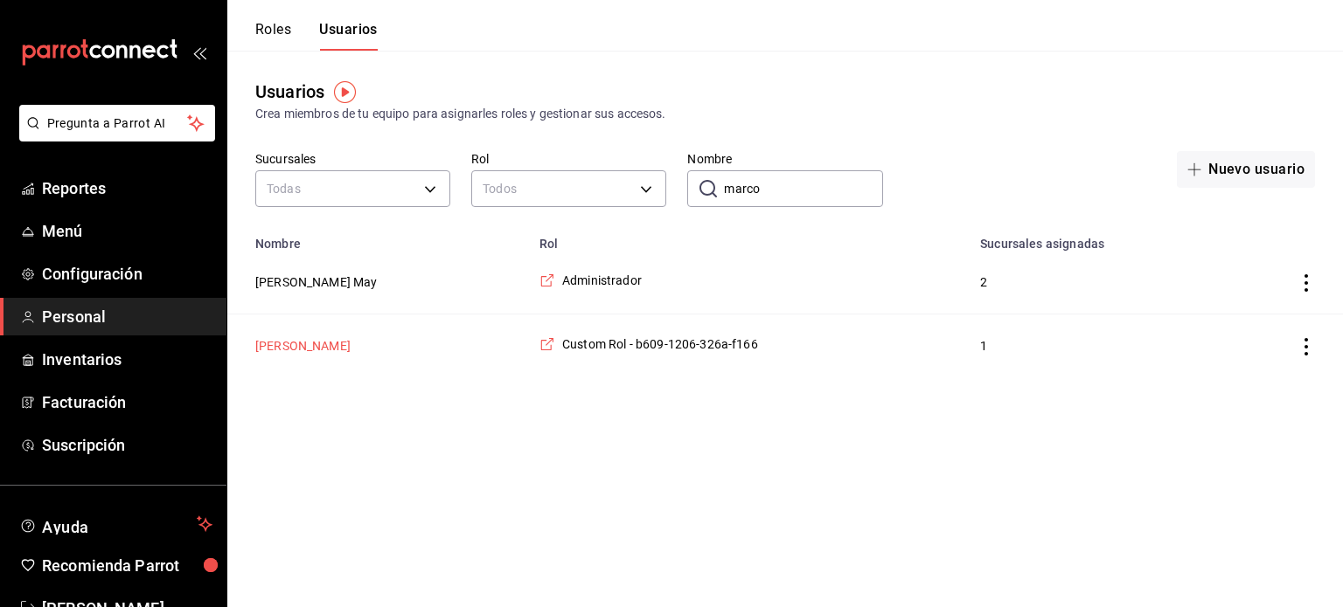
click at [304, 344] on button "[PERSON_NAME]" at bounding box center [302, 345] width 95 height 17
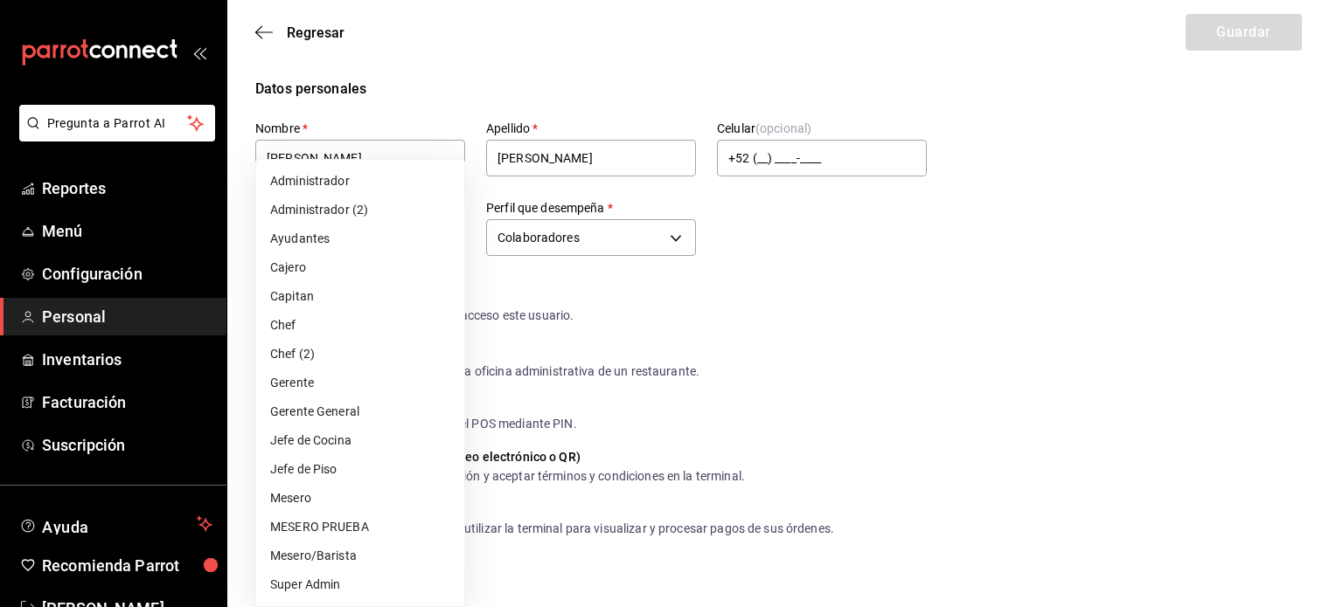
click at [411, 188] on li "Administrador" at bounding box center [360, 181] width 208 height 29
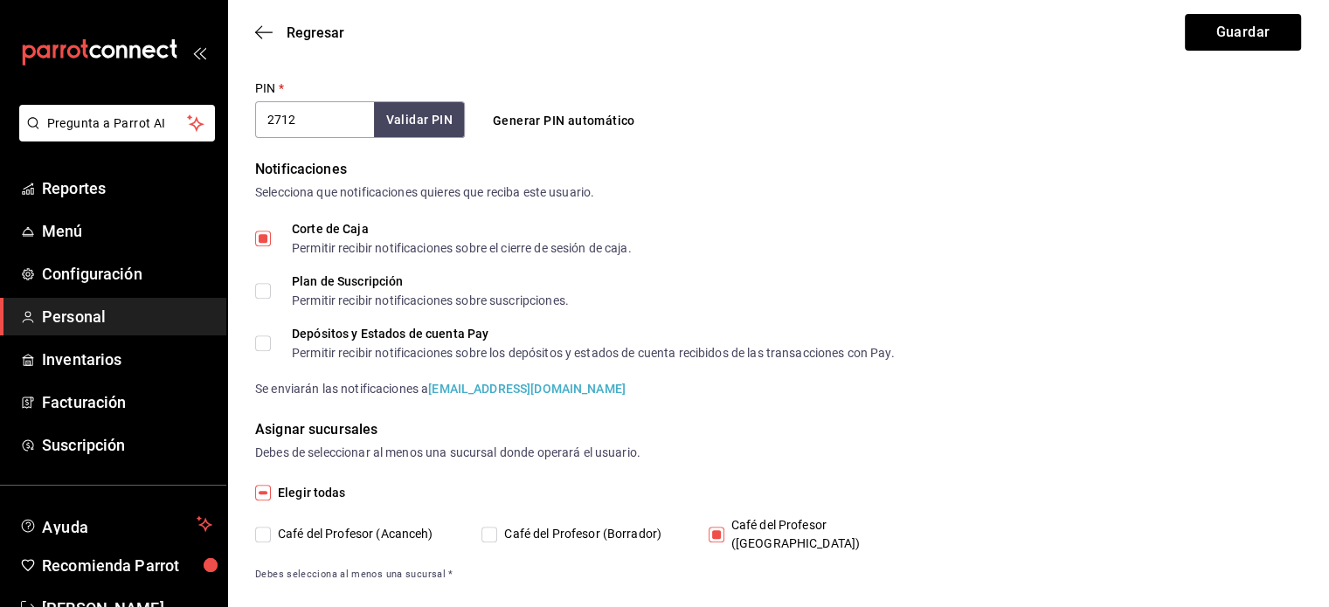
scroll to position [689, 0]
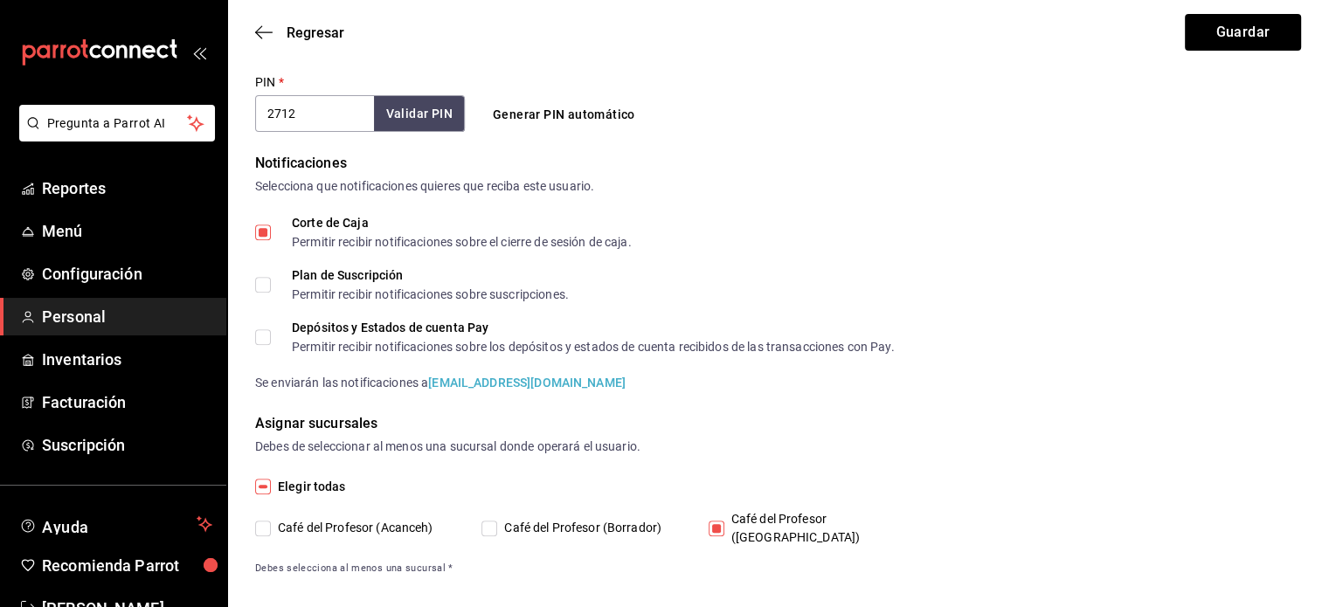
click at [267, 521] on input "Café del Profesor (Acanceh)" at bounding box center [263, 529] width 16 height 16
click at [1239, 39] on button "Guardar" at bounding box center [1243, 32] width 116 height 37
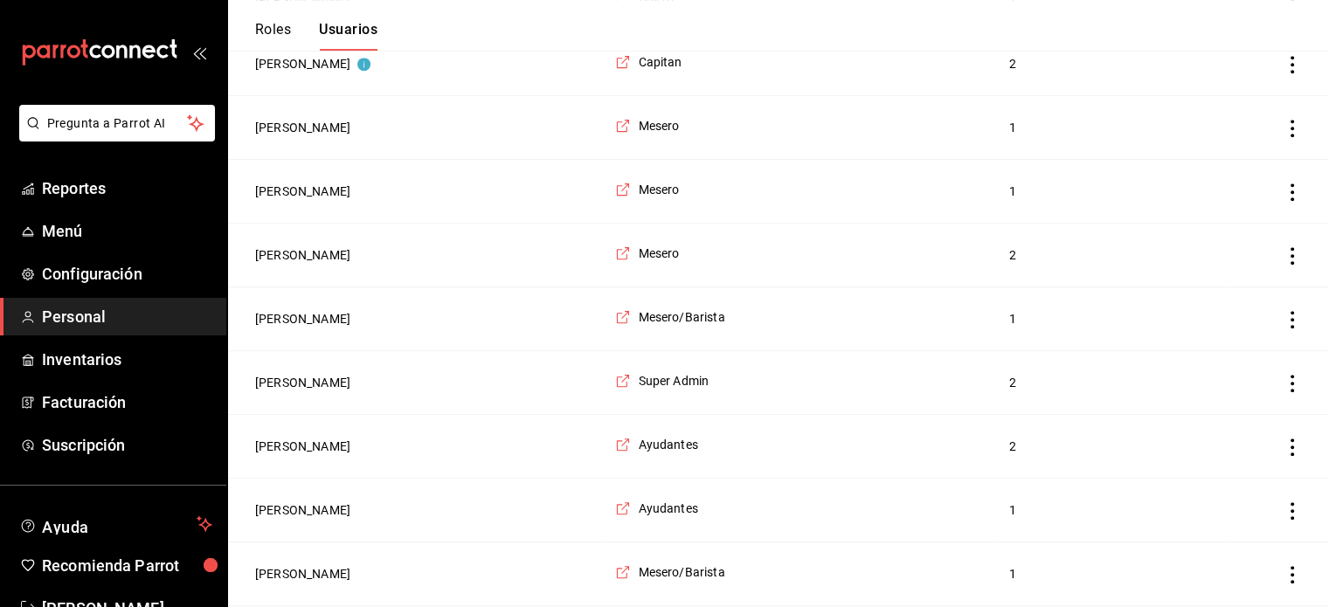
scroll to position [864, 0]
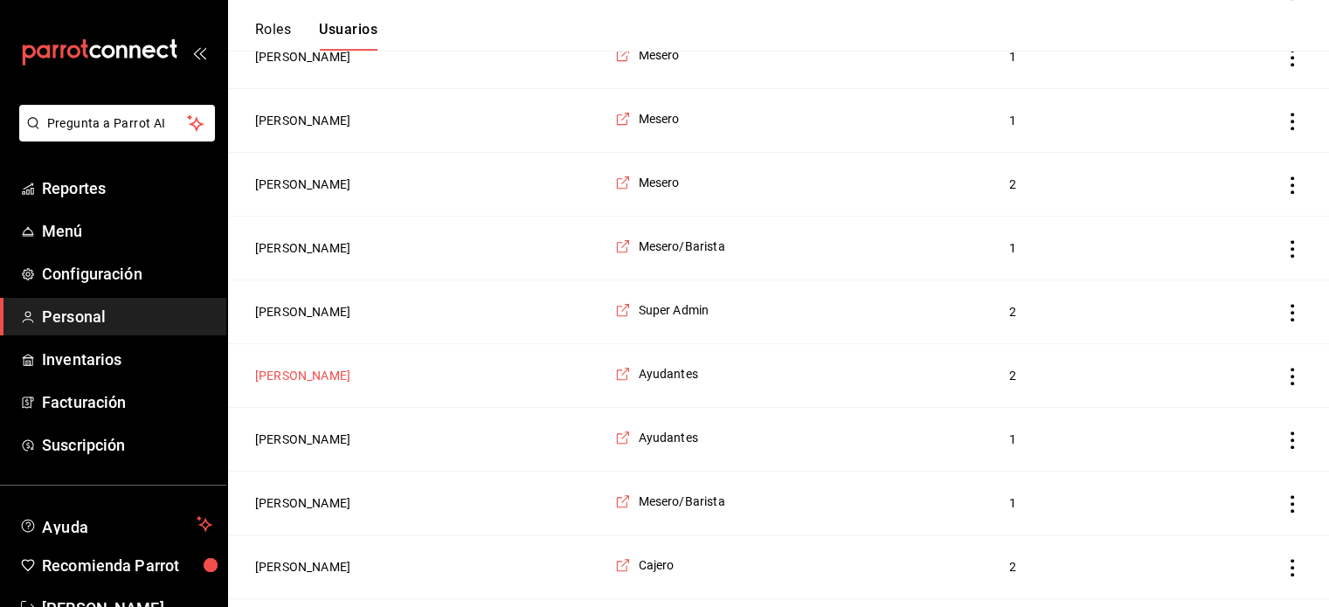
click at [348, 367] on button "[PERSON_NAME]" at bounding box center [302, 375] width 95 height 17
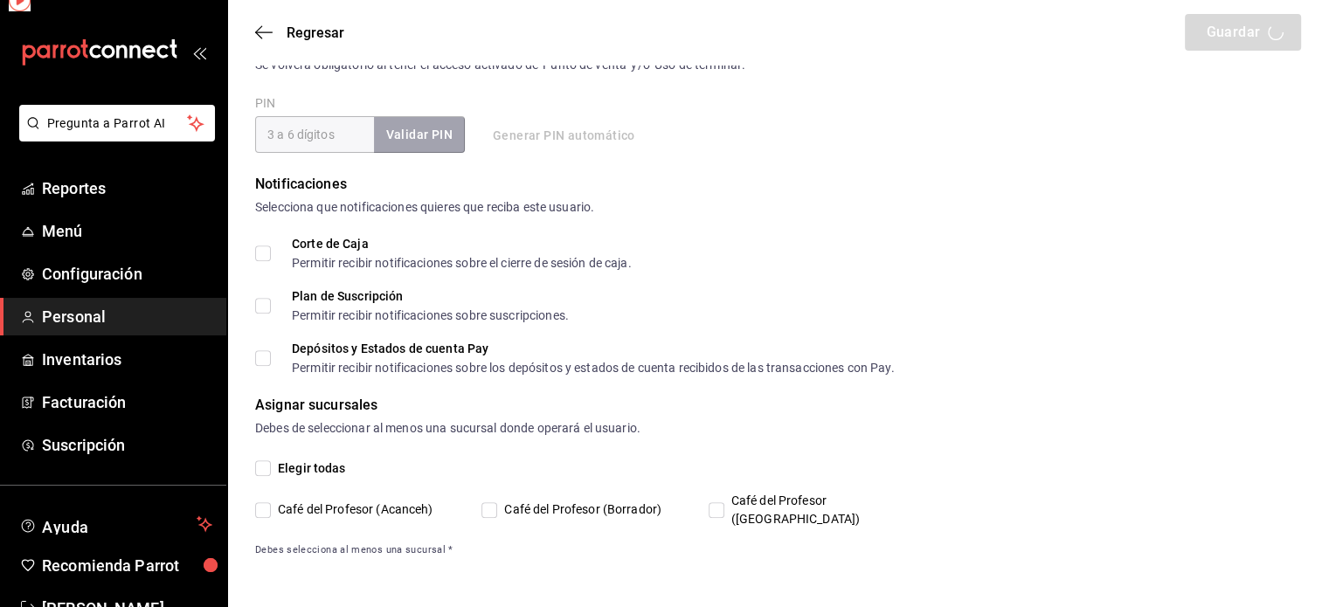
scroll to position [649, 0]
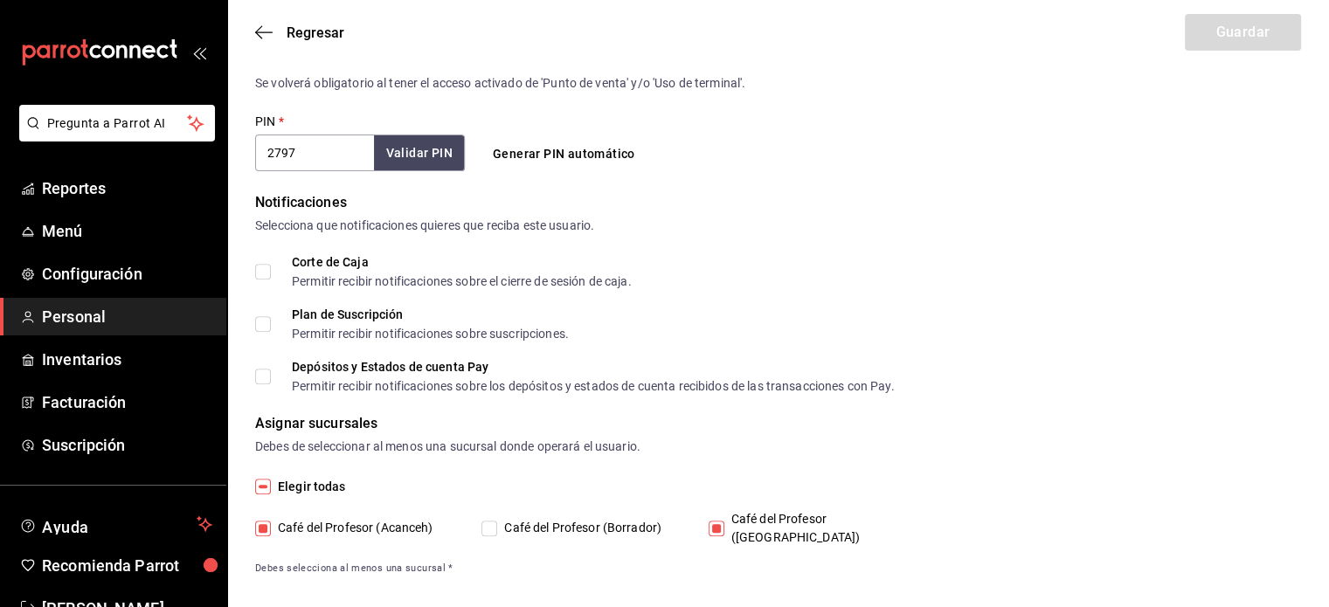
click at [266, 521] on input "Café del Profesor (Acanceh)" at bounding box center [263, 529] width 16 height 16
click at [1233, 27] on button "Guardar" at bounding box center [1243, 32] width 116 height 37
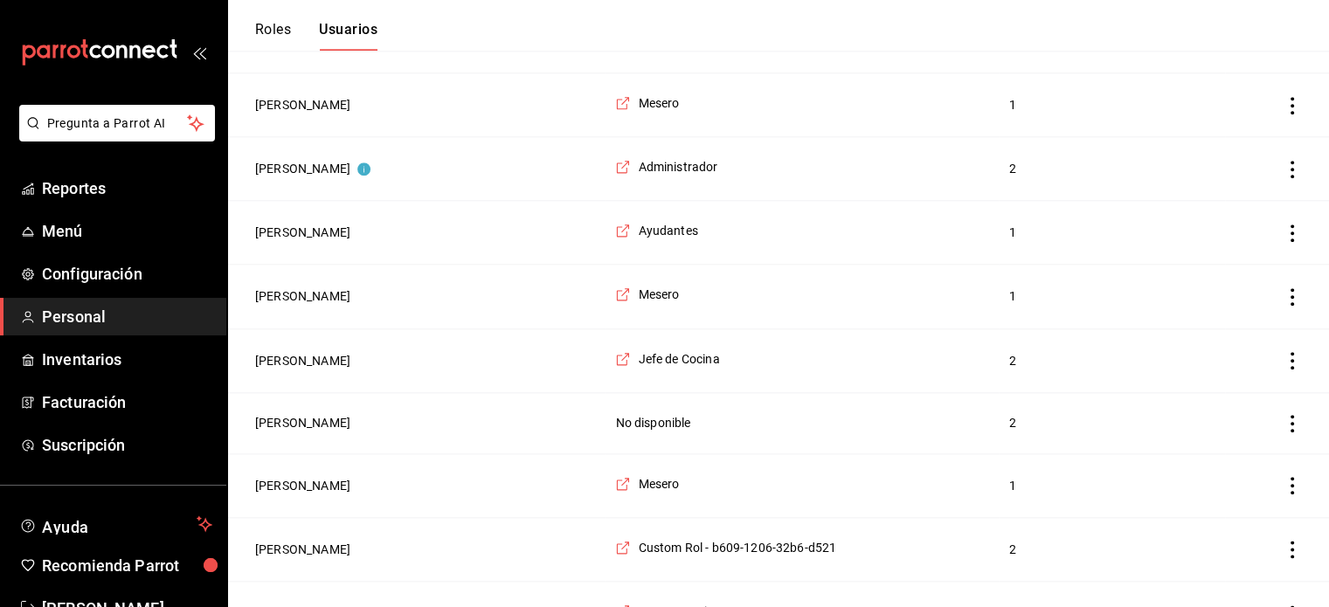
scroll to position [2043, 0]
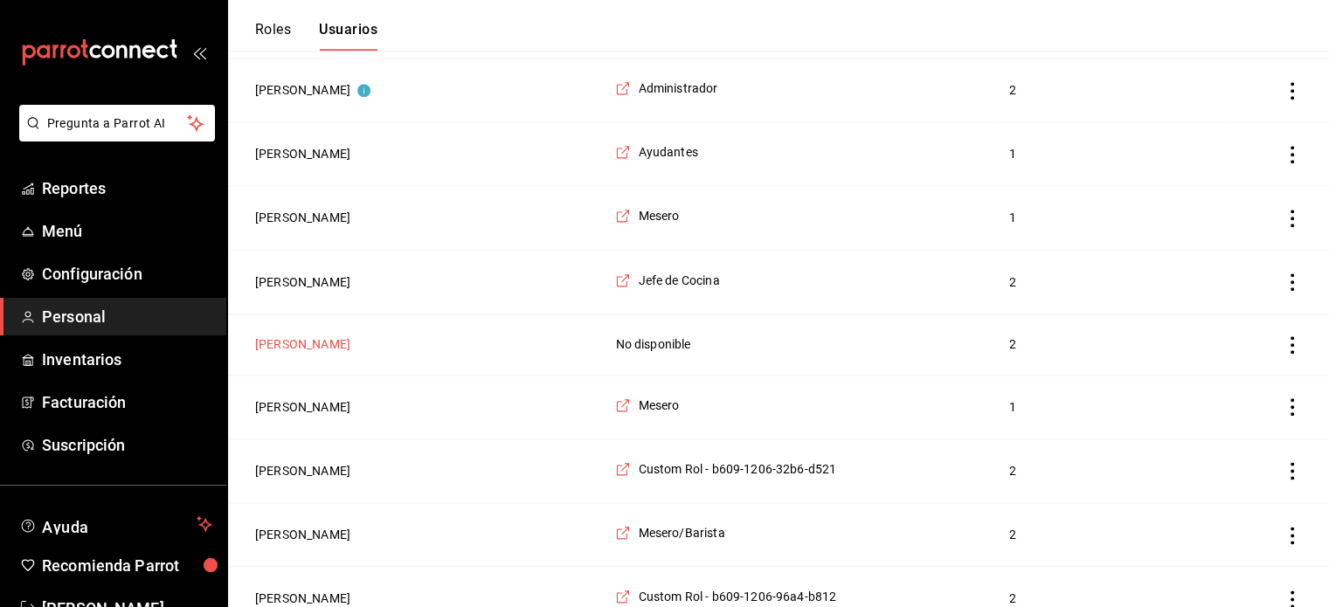
click at [304, 336] on button "[PERSON_NAME]" at bounding box center [302, 344] width 95 height 17
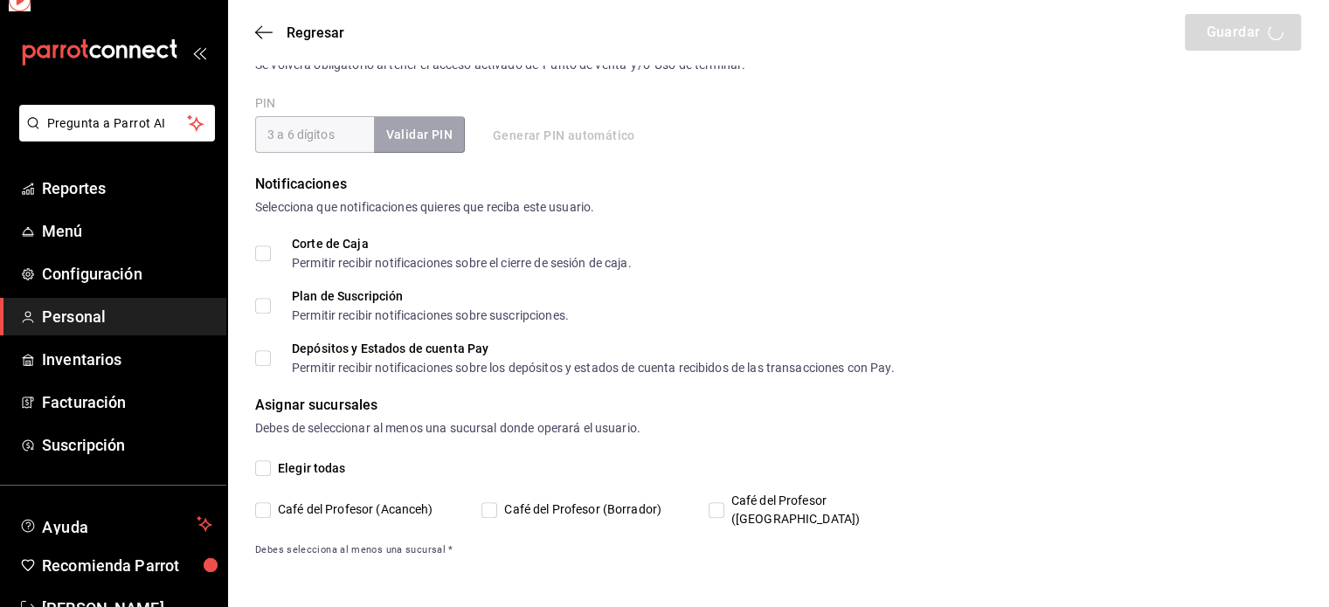
scroll to position [649, 0]
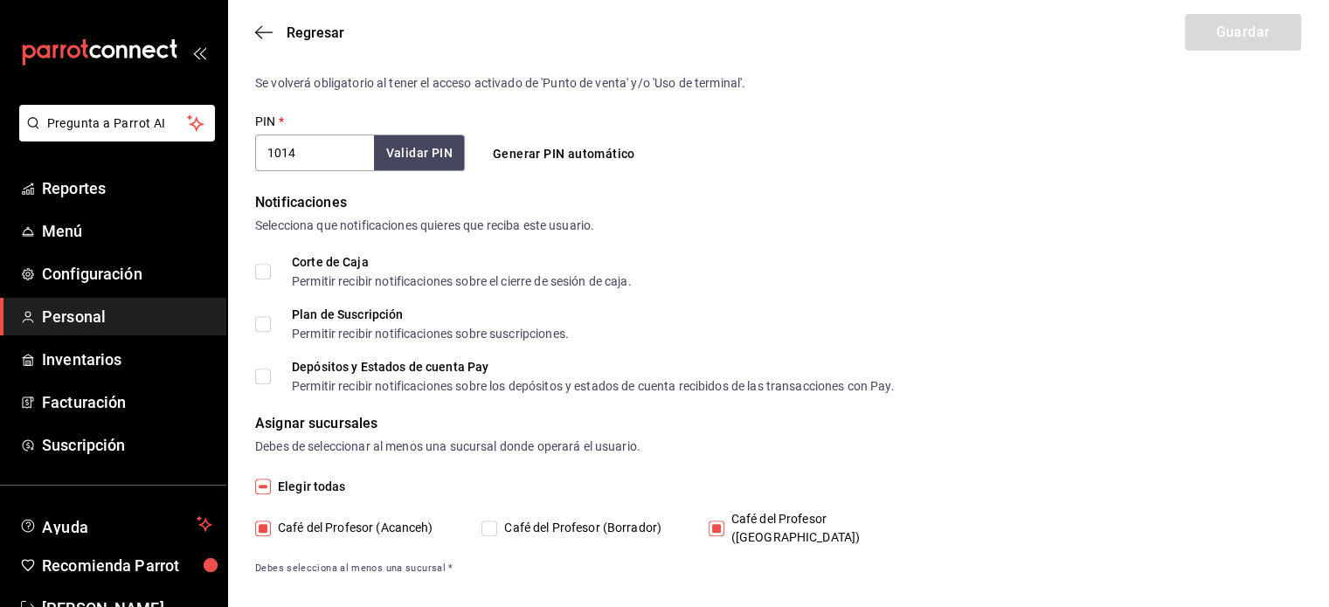
click at [713, 521] on input "Café del Profesor ([GEOGRAPHIC_DATA])" at bounding box center [717, 529] width 16 height 16
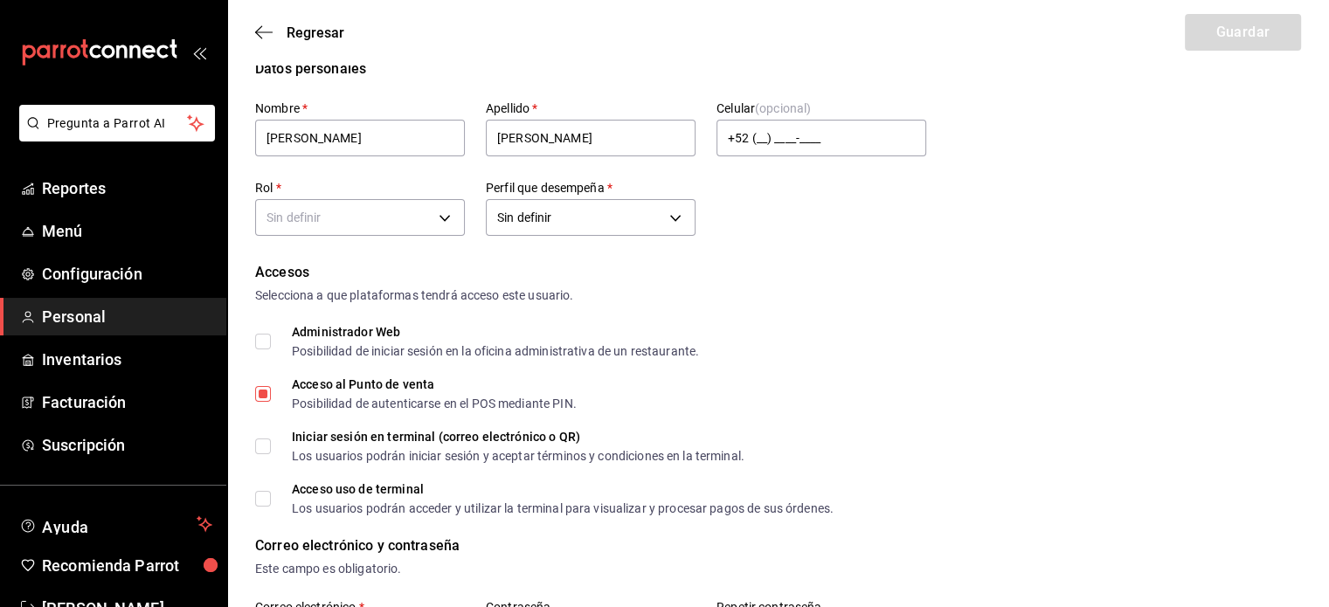
scroll to position [0, 0]
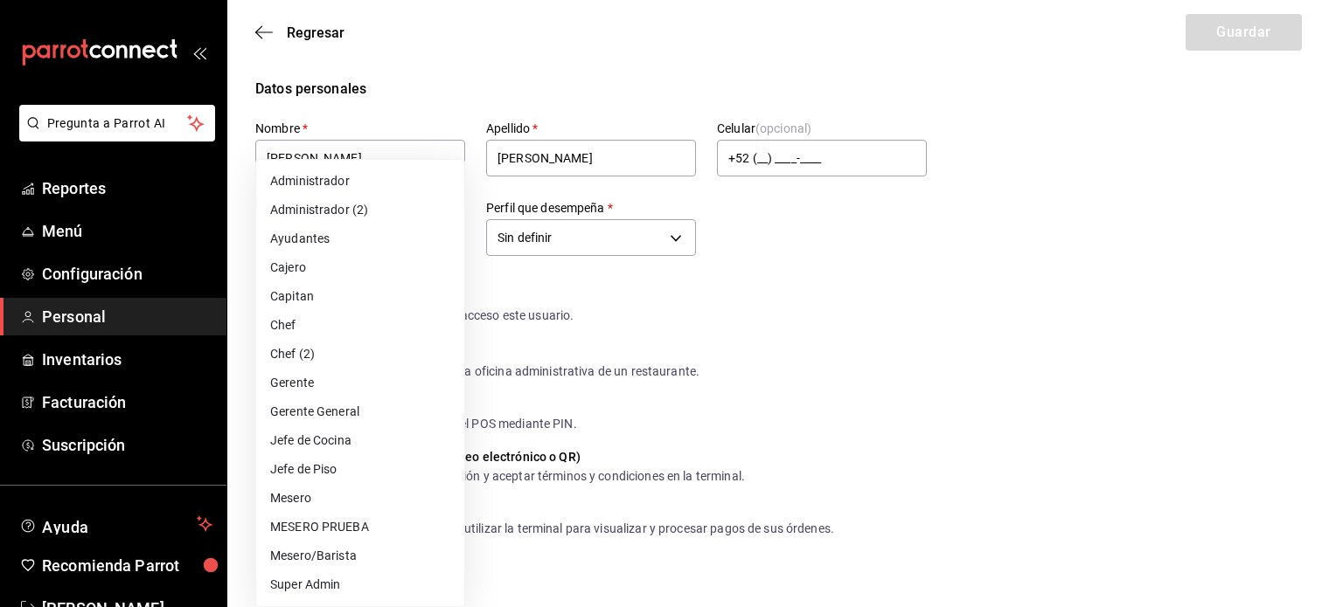
click at [377, 236] on li "Ayudantes" at bounding box center [360, 239] width 208 height 29
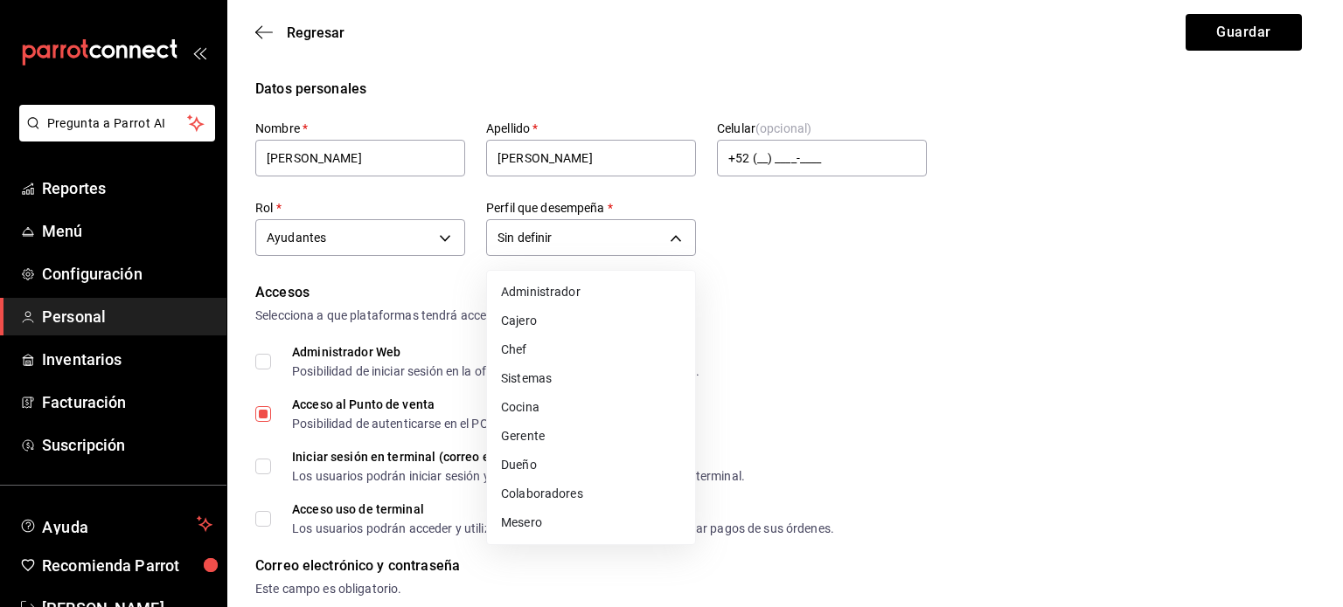
click at [575, 403] on li "Cocina" at bounding box center [591, 407] width 208 height 29
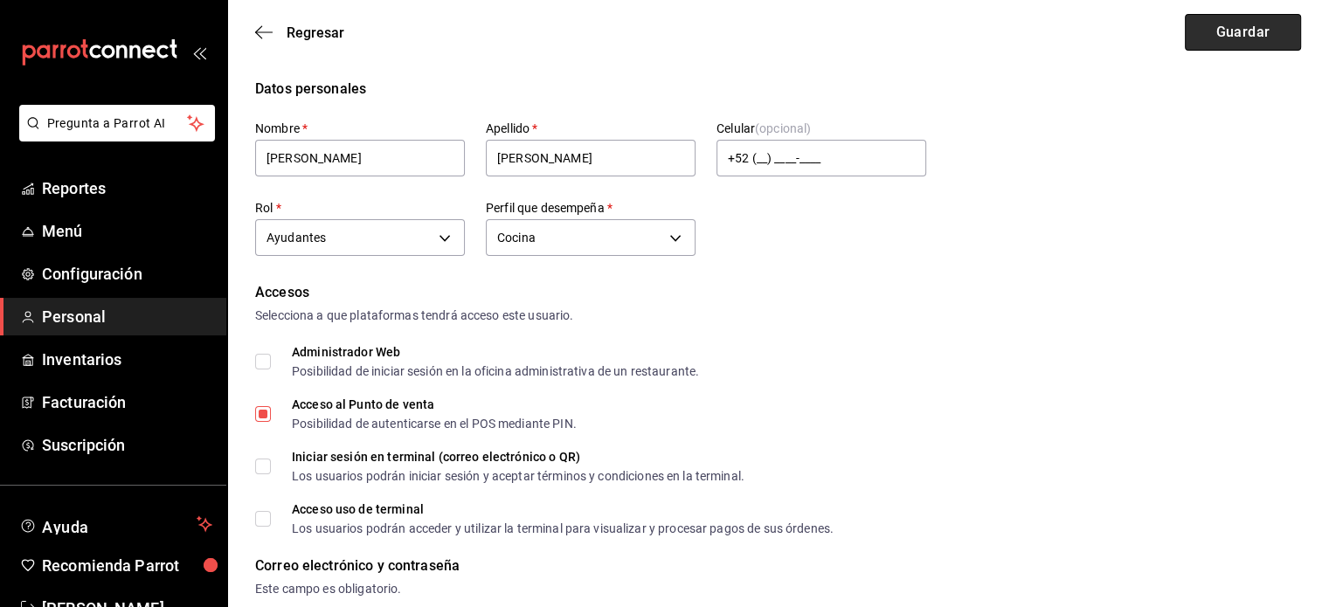
click at [1253, 20] on button "Guardar" at bounding box center [1243, 32] width 116 height 37
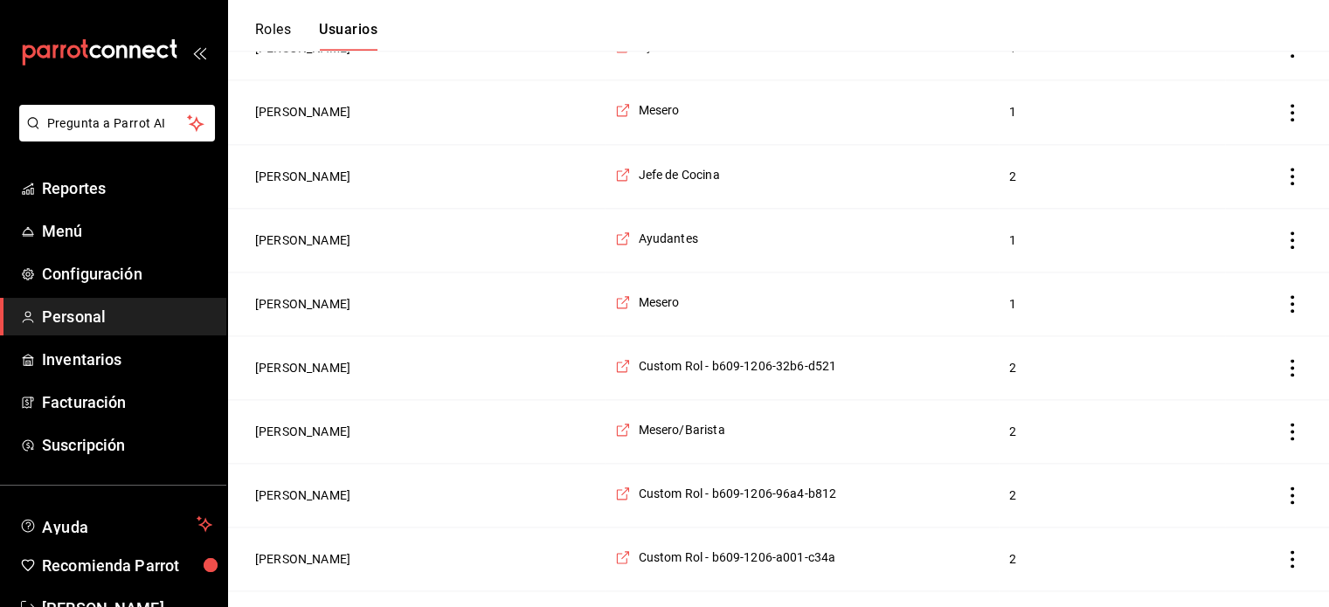
scroll to position [2156, 0]
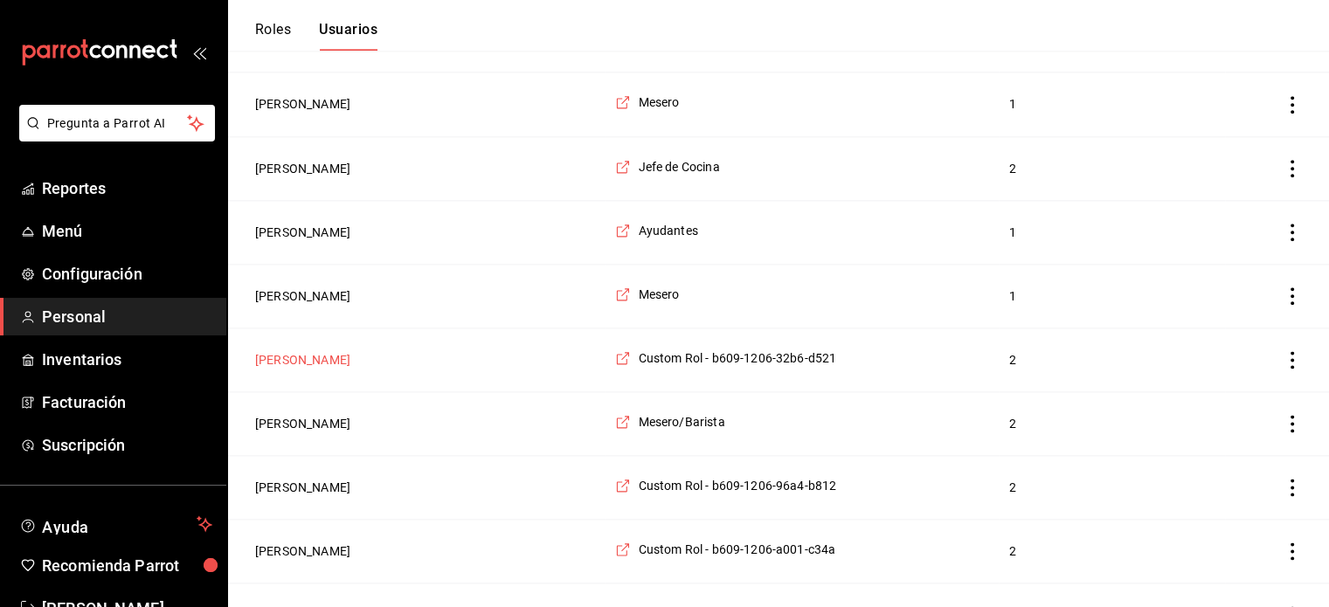
click at [295, 351] on button "[PERSON_NAME]" at bounding box center [302, 359] width 95 height 17
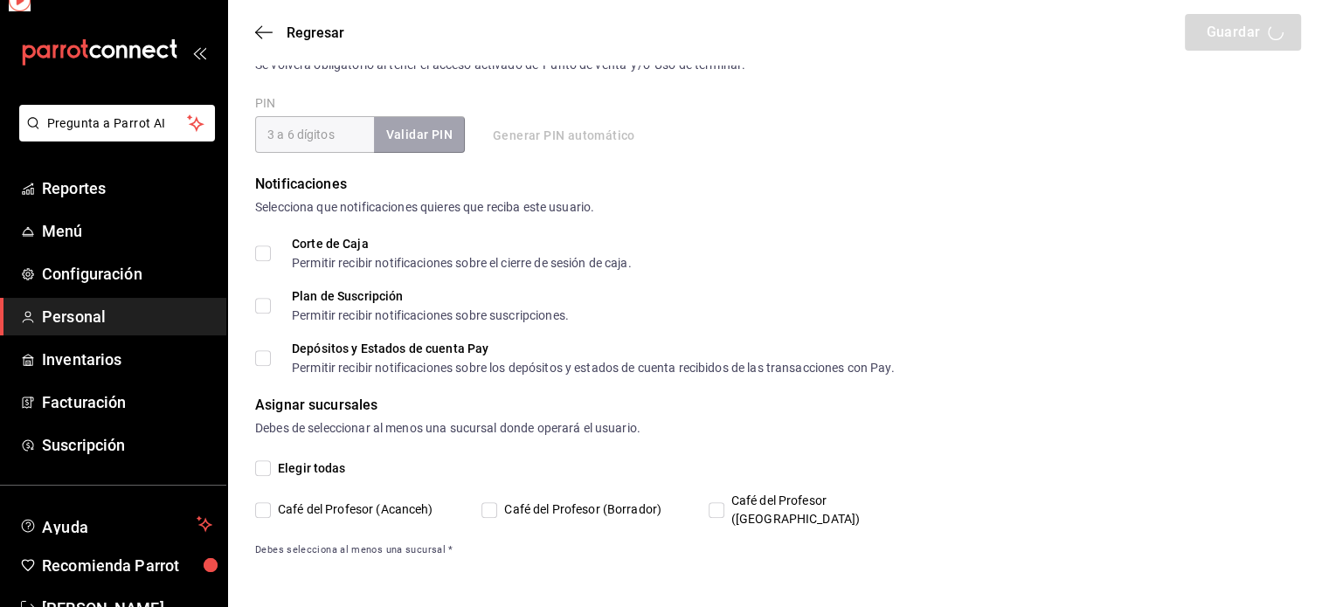
scroll to position [649, 0]
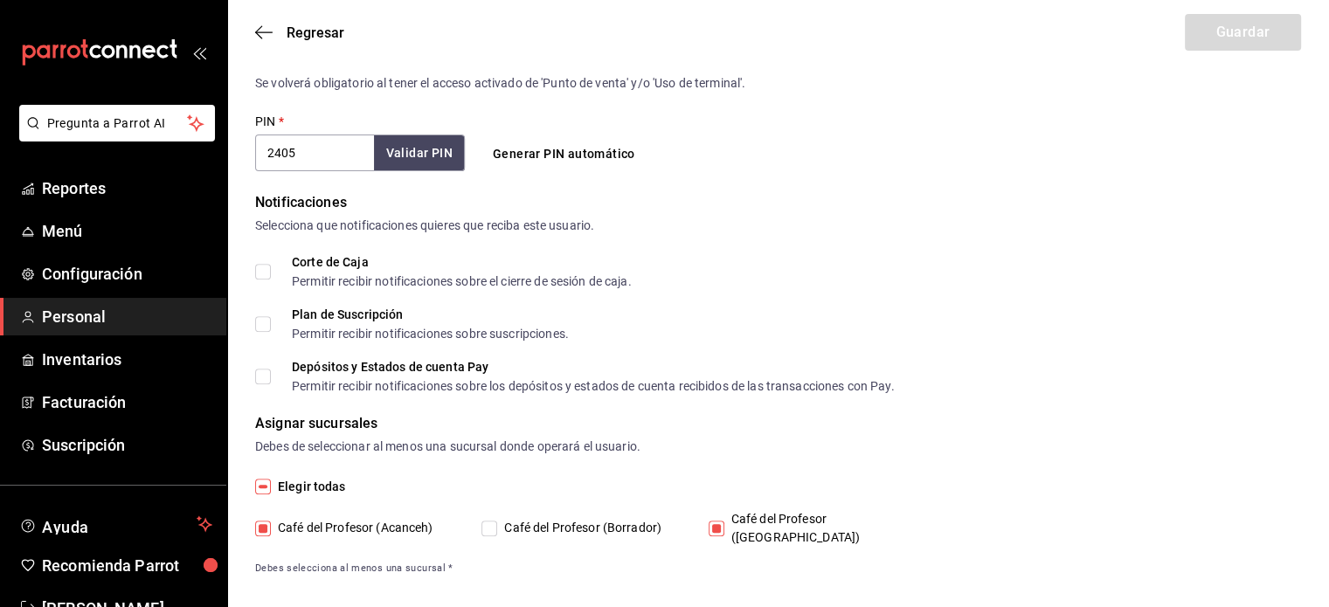
click at [721, 525] on input "Café del Profesor ([GEOGRAPHIC_DATA])" at bounding box center [717, 529] width 16 height 16
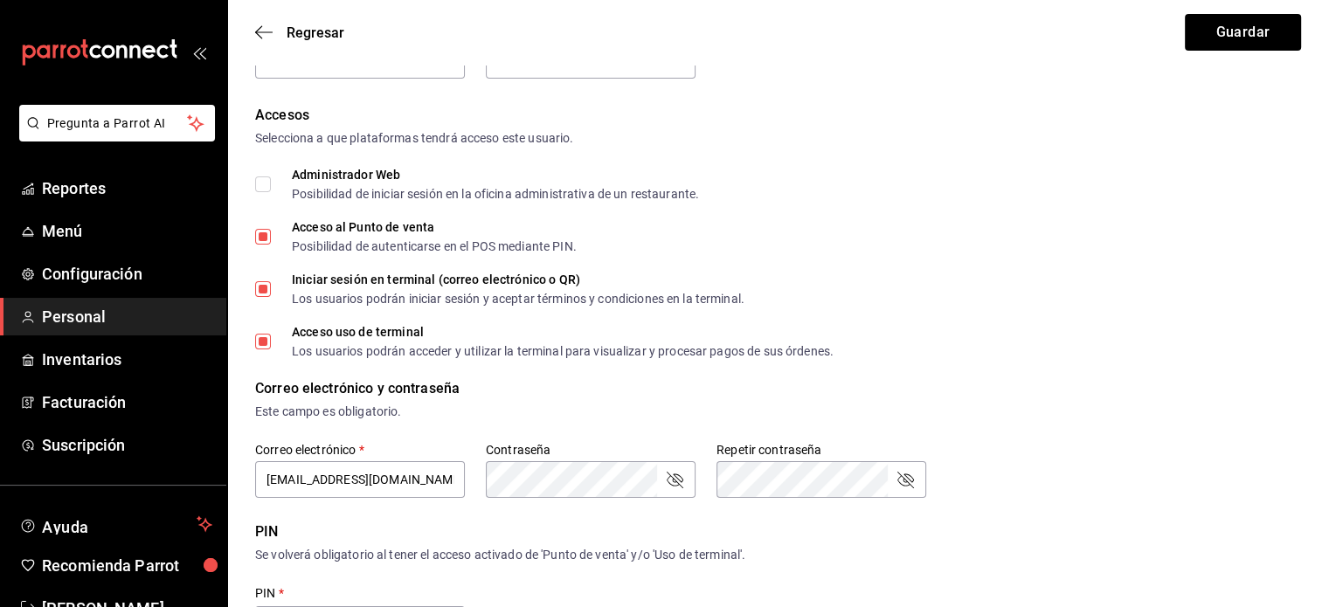
scroll to position [94, 0]
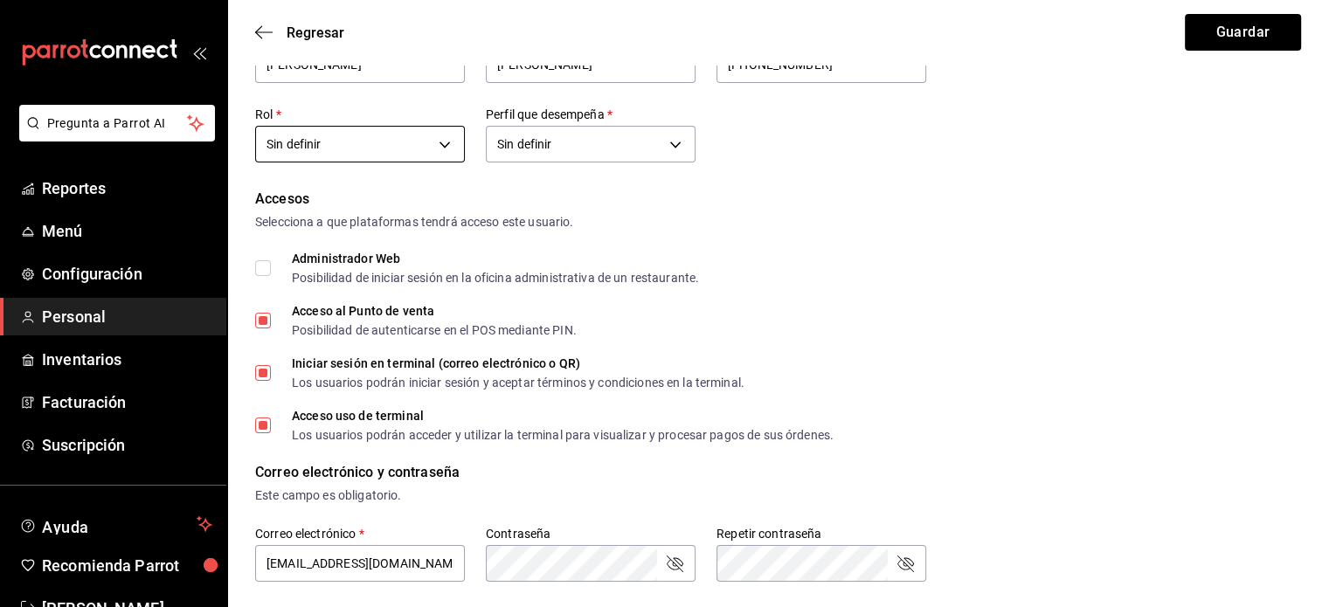
click at [441, 137] on body "Pregunta a Parrot AI Reportes Menú Configuración Personal Inventarios Facturaci…" at bounding box center [664, 543] width 1329 height 1275
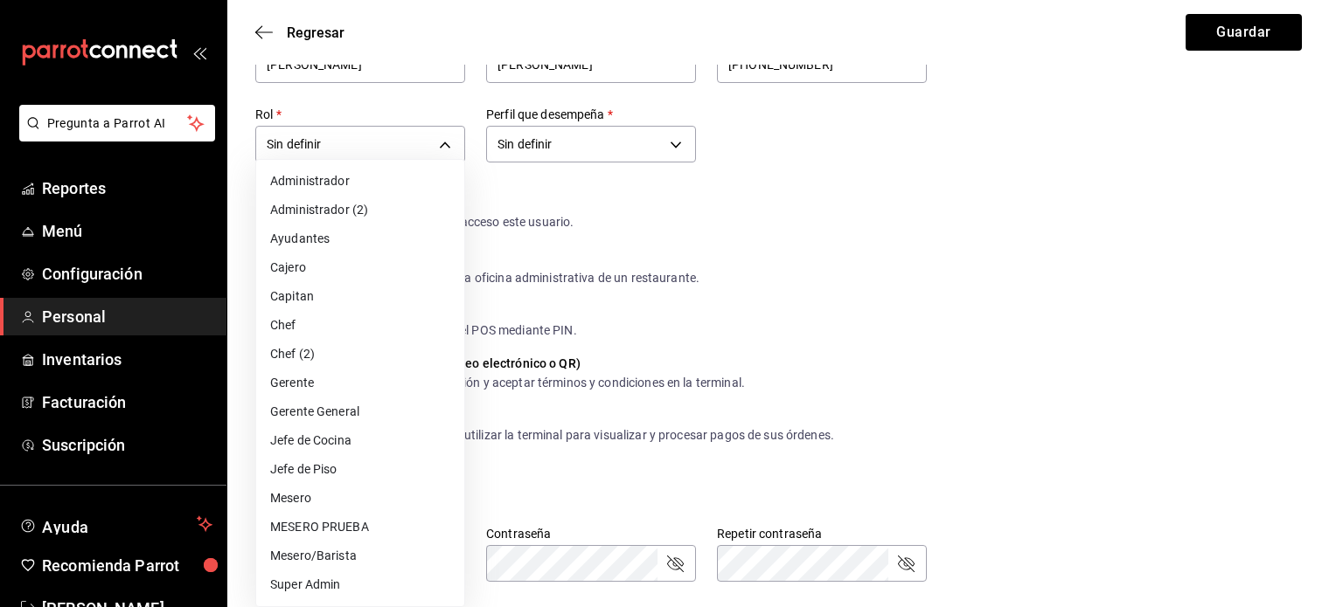
click at [321, 548] on li "Mesero/Barista" at bounding box center [360, 556] width 208 height 29
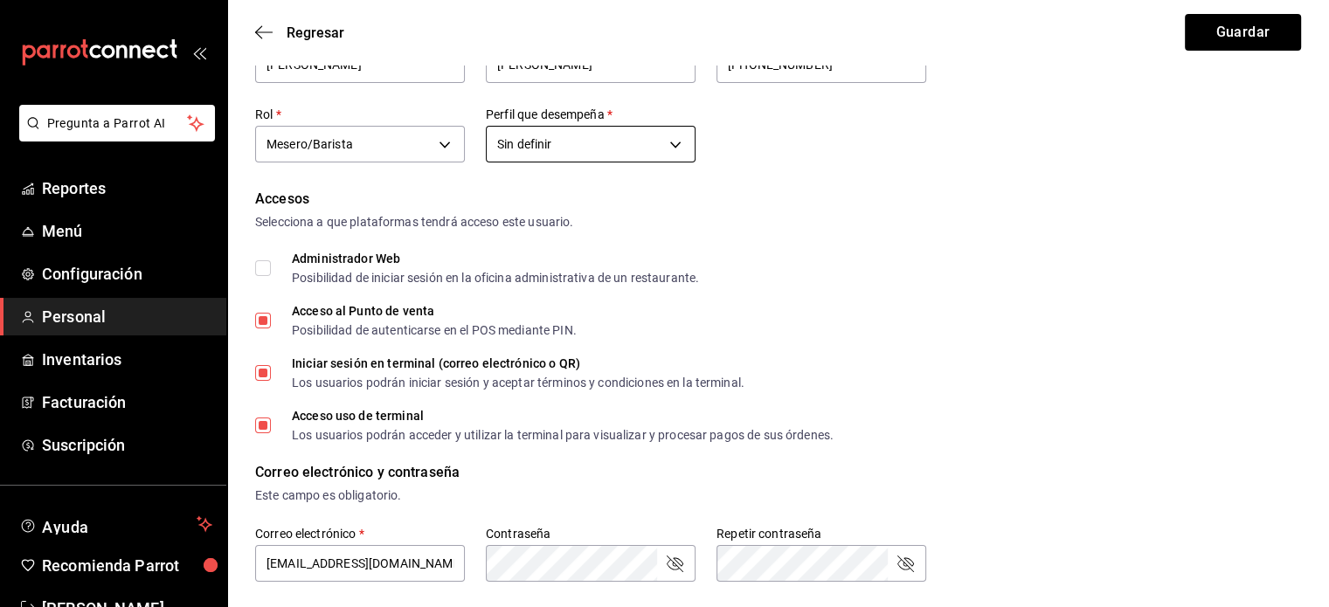
click at [675, 147] on body "Pregunta a Parrot AI Reportes Menú Configuración Personal Inventarios Facturaci…" at bounding box center [664, 543] width 1329 height 1275
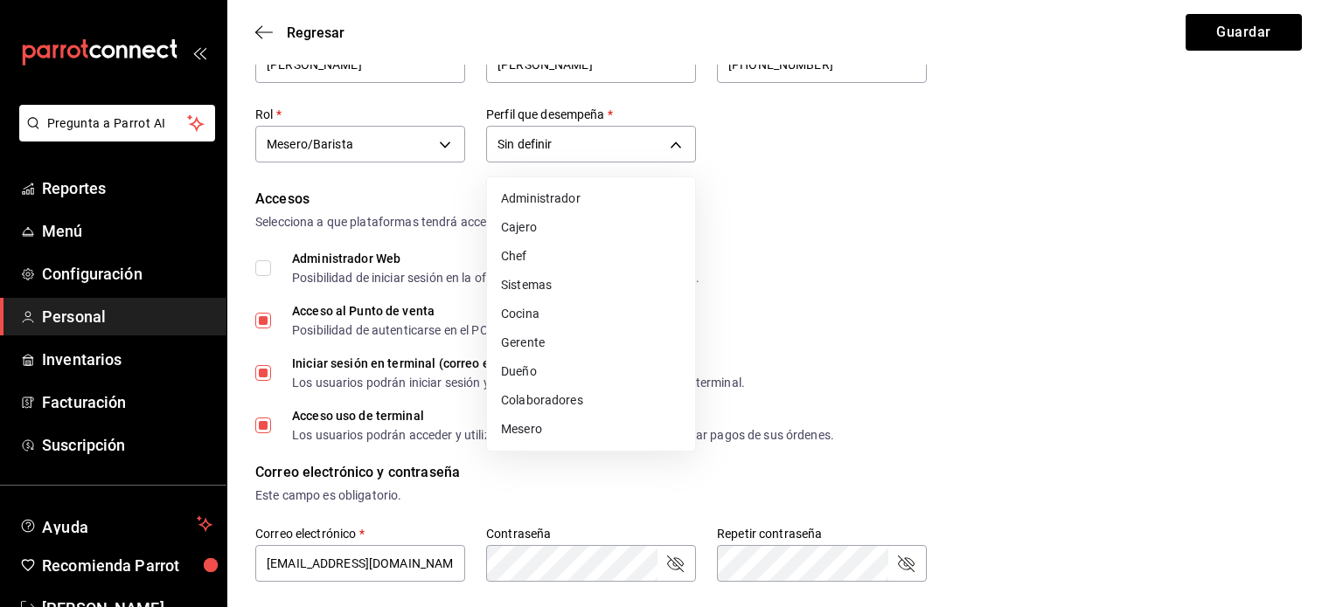
click at [546, 423] on li "Mesero" at bounding box center [591, 429] width 208 height 29
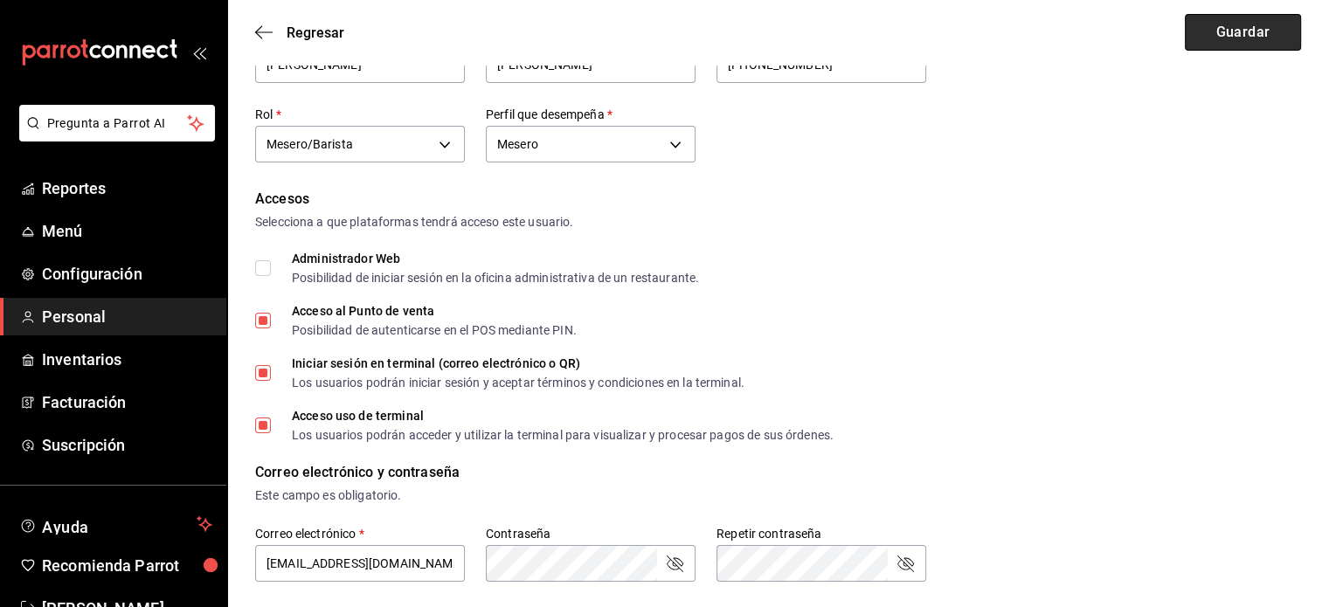
click at [1241, 34] on button "Guardar" at bounding box center [1243, 32] width 116 height 37
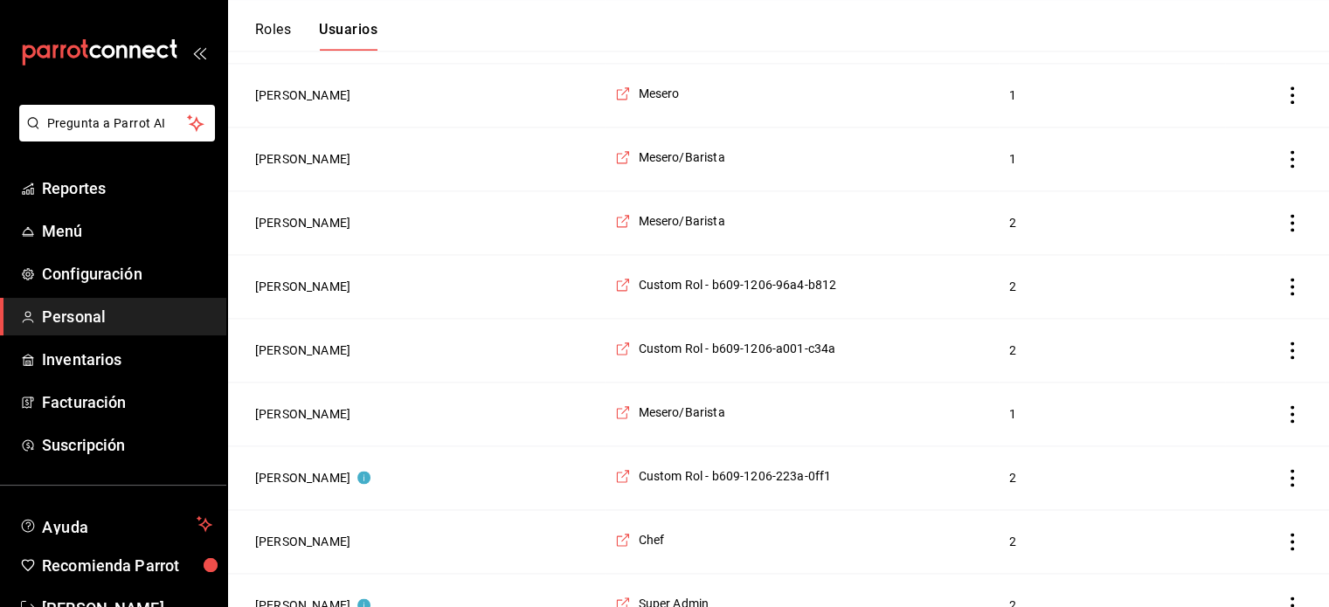
scroll to position [2363, 0]
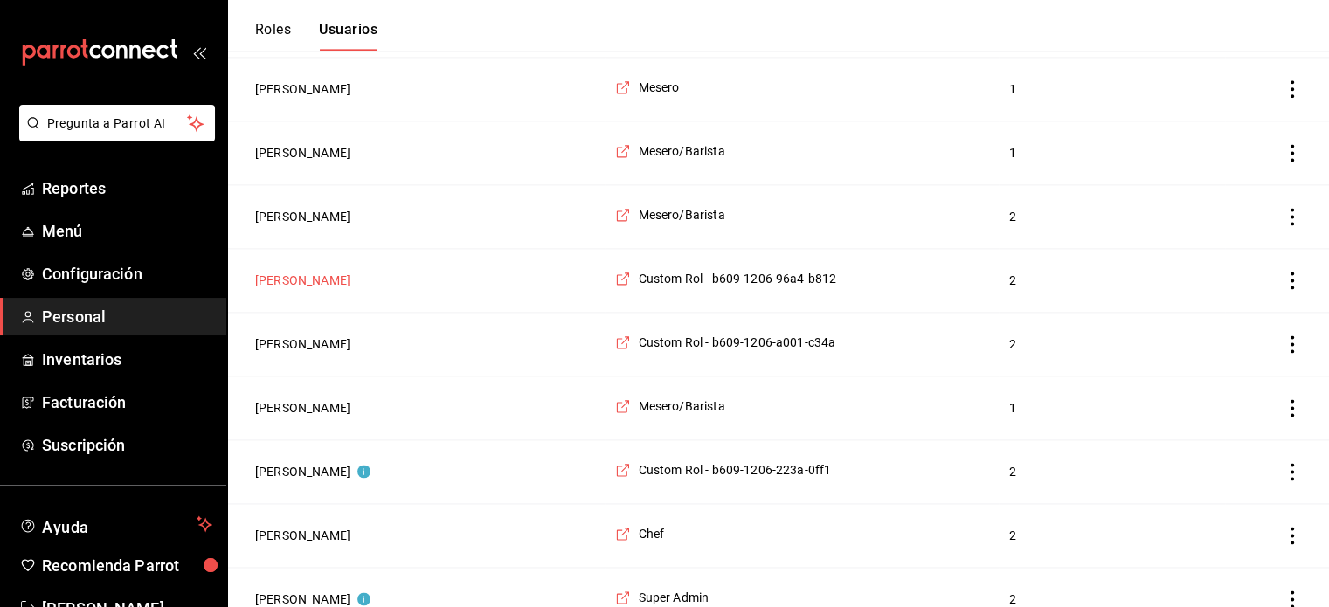
click at [313, 272] on button "[PERSON_NAME]" at bounding box center [302, 280] width 95 height 17
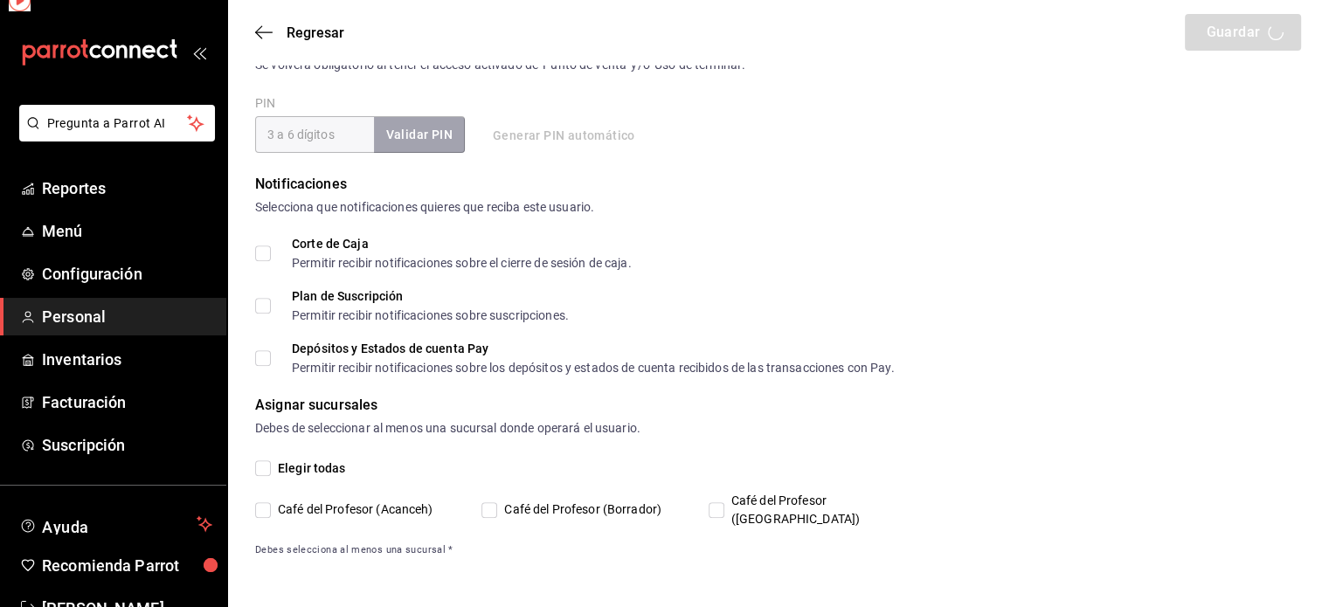
scroll to position [649, 0]
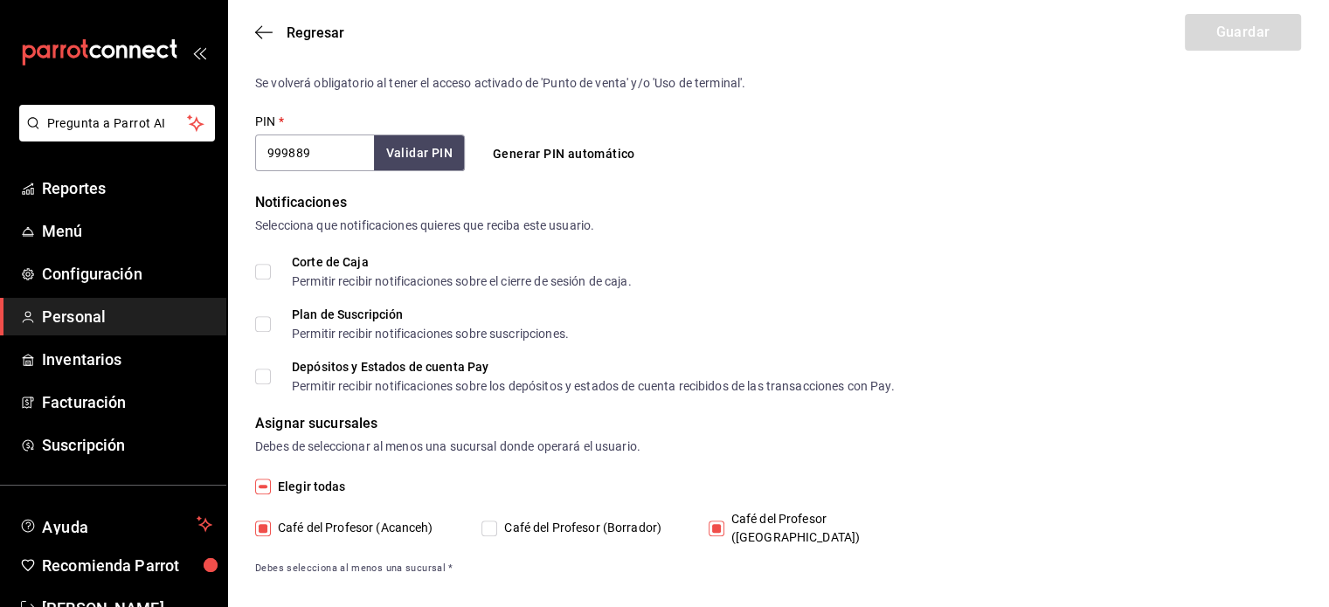
click at [715, 521] on input "Café del Profesor ([GEOGRAPHIC_DATA])" at bounding box center [717, 529] width 16 height 16
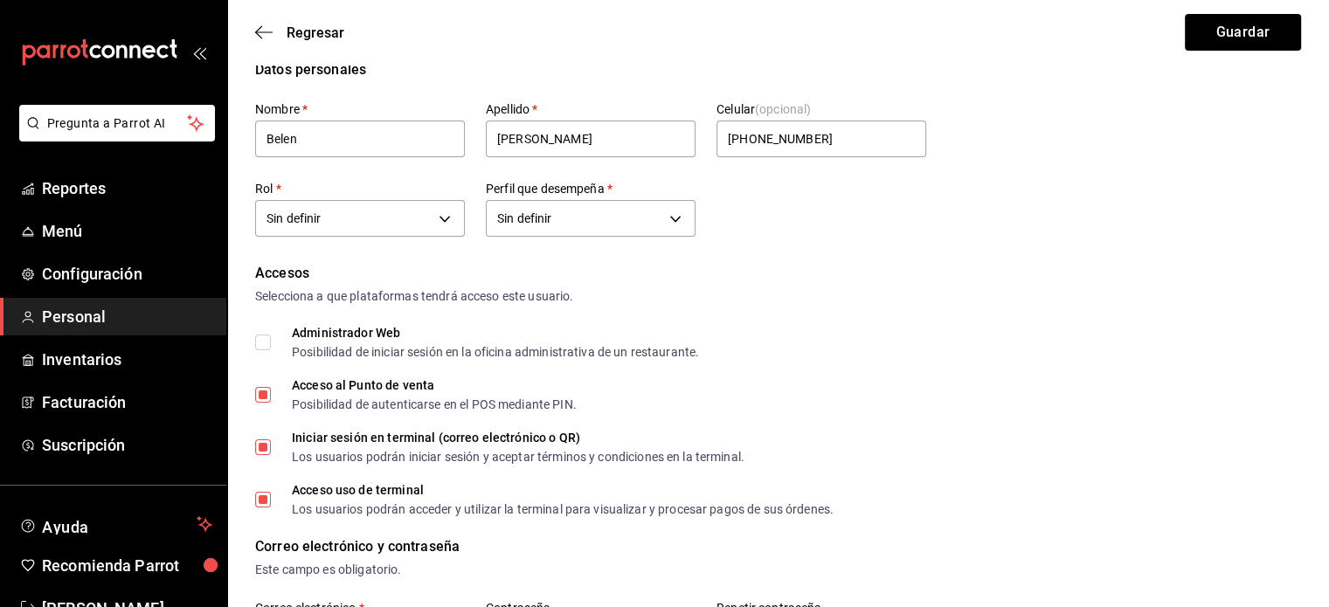
scroll to position [0, 0]
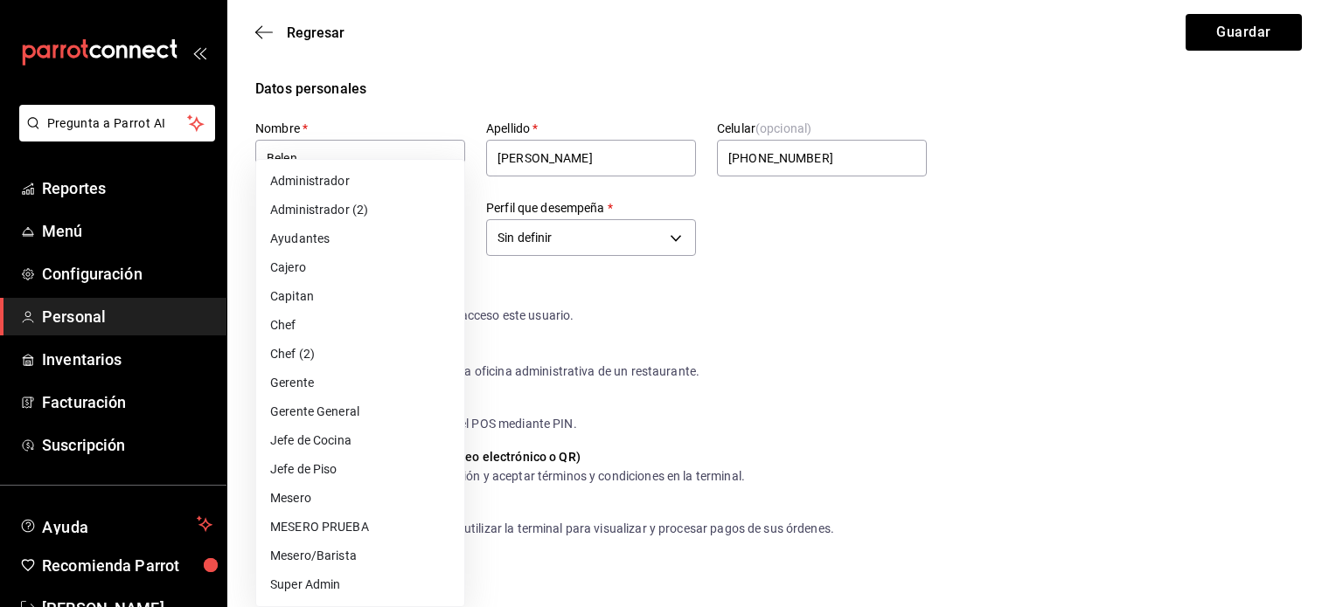
click at [399, 548] on li "Mesero/Barista" at bounding box center [360, 556] width 208 height 29
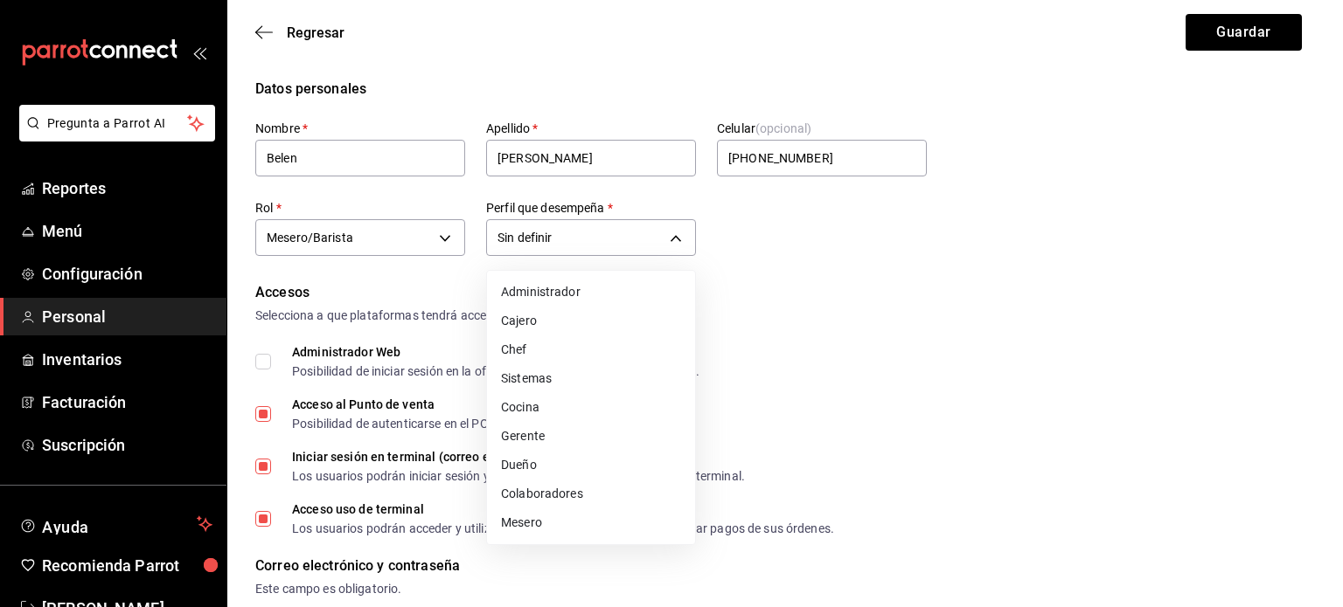
click at [587, 527] on li "Mesero" at bounding box center [591, 523] width 208 height 29
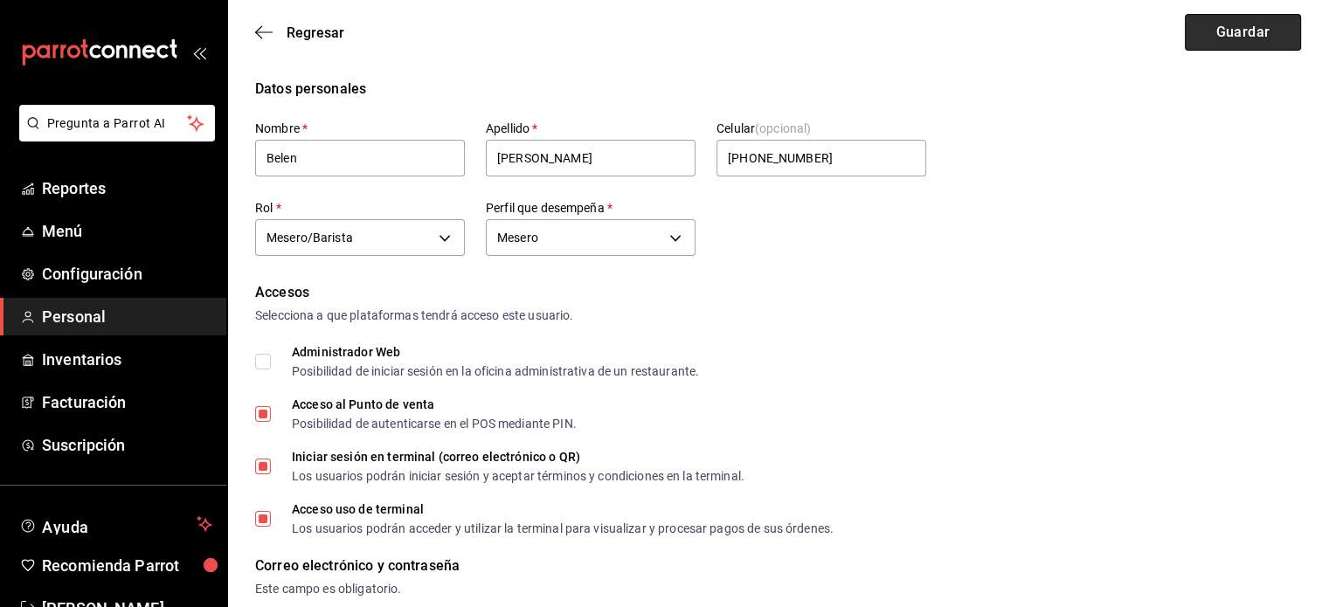
click at [1227, 34] on button "Guardar" at bounding box center [1243, 32] width 116 height 37
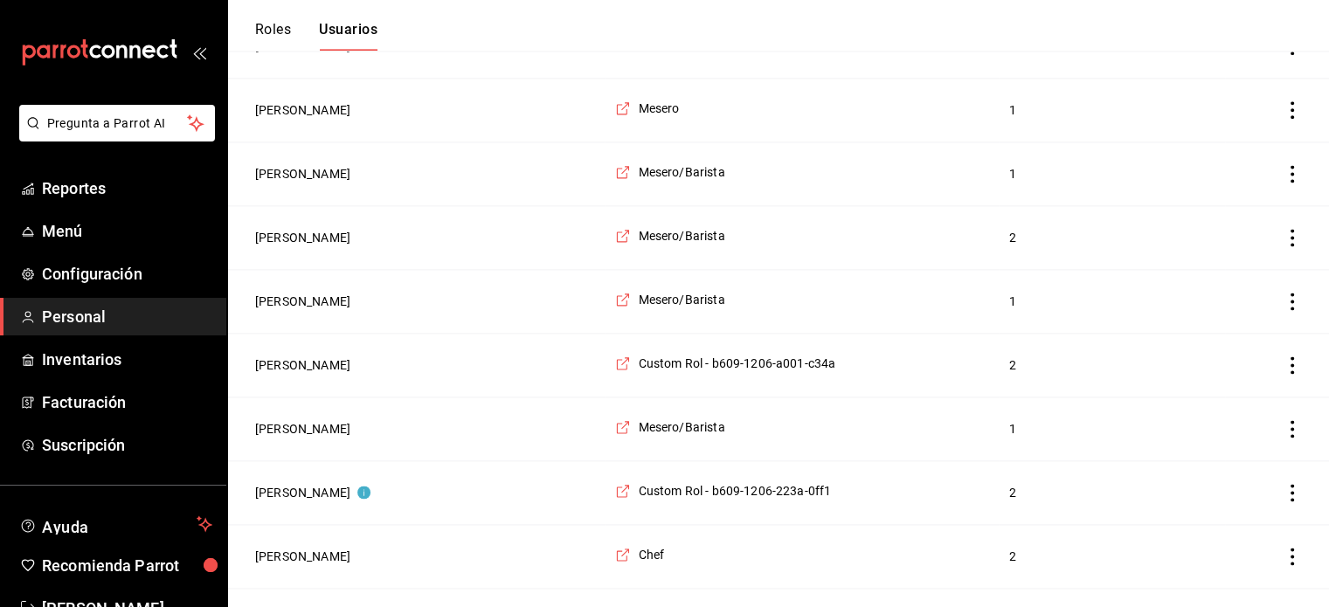
scroll to position [2423, 0]
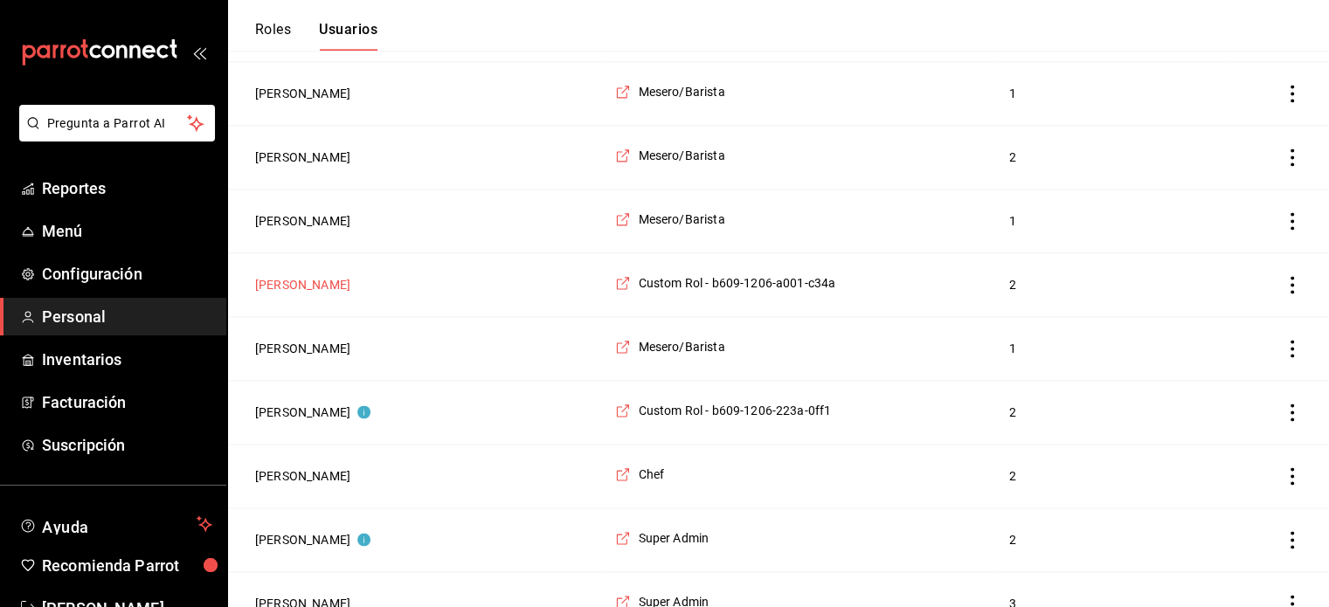
click at [302, 276] on button "[PERSON_NAME]" at bounding box center [302, 284] width 95 height 17
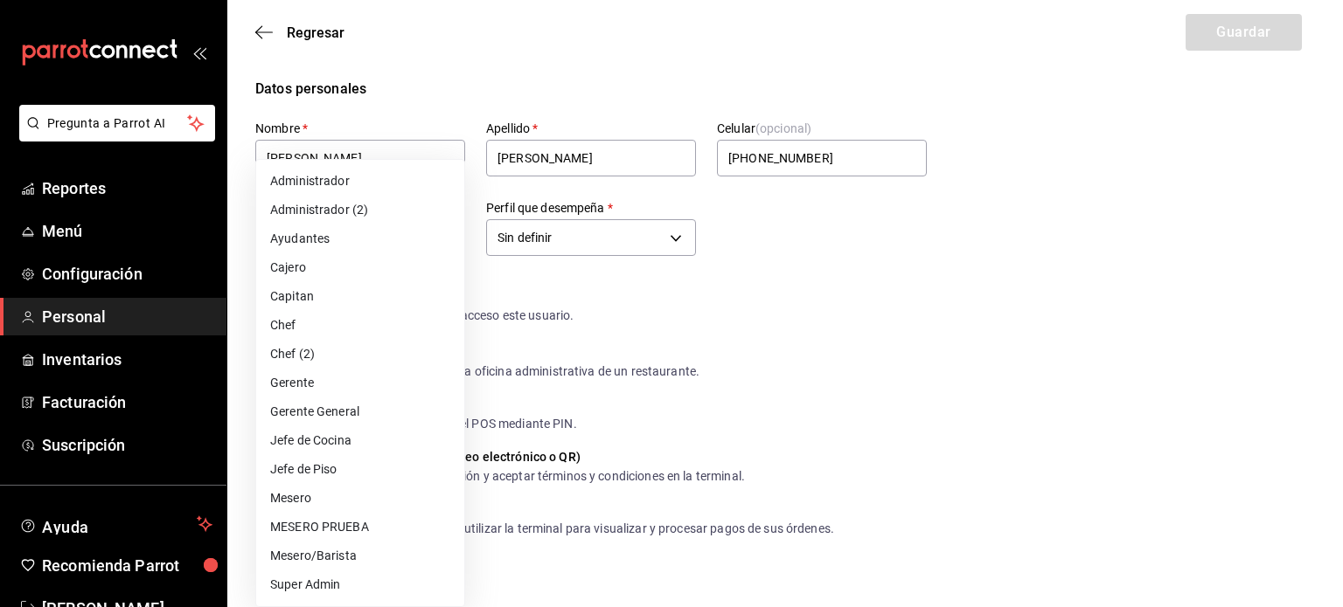
click at [371, 496] on li "Mesero" at bounding box center [360, 498] width 208 height 29
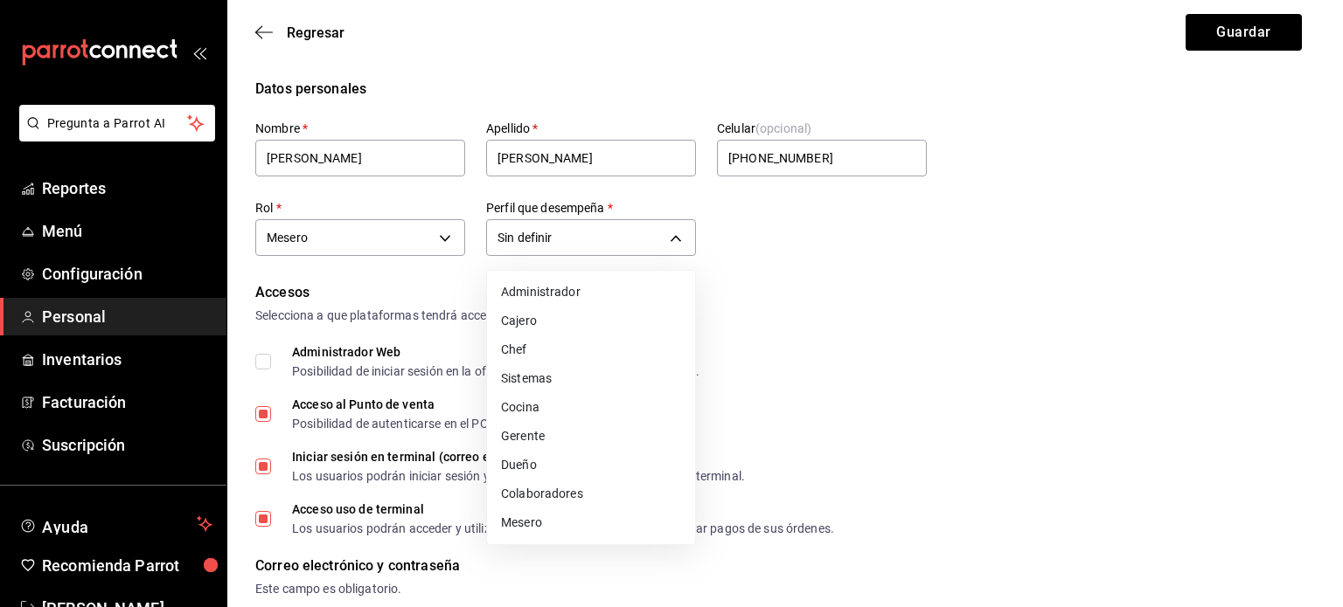
click at [566, 492] on li "Colaboradores" at bounding box center [591, 494] width 208 height 29
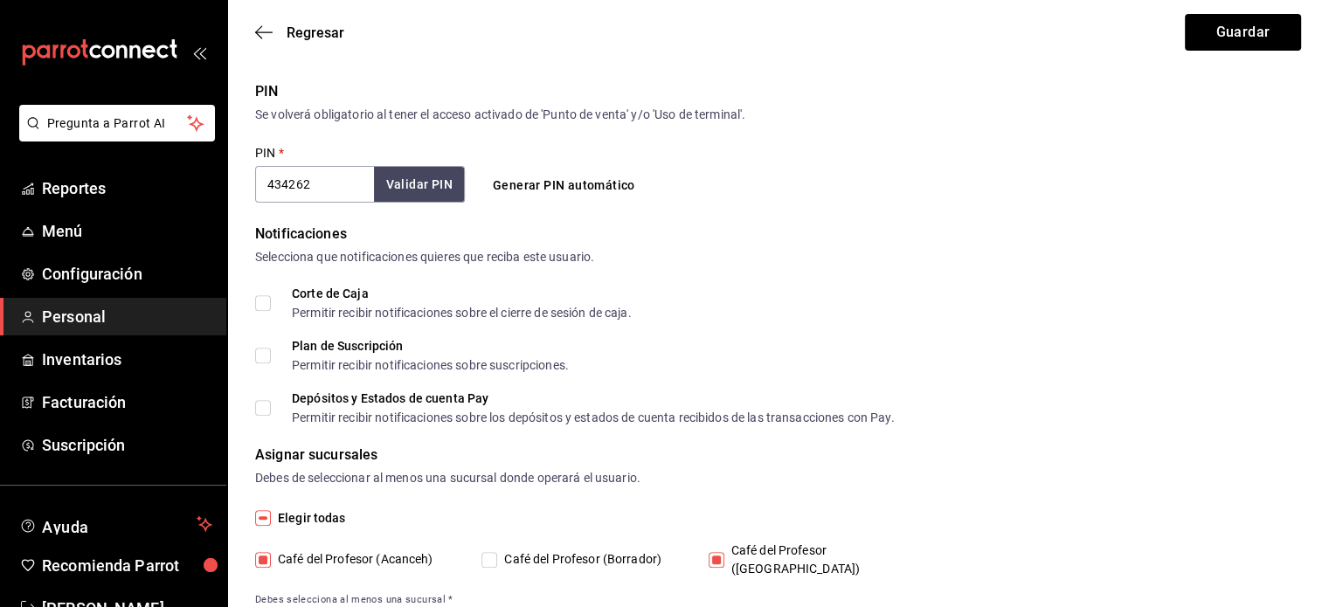
scroll to position [649, 0]
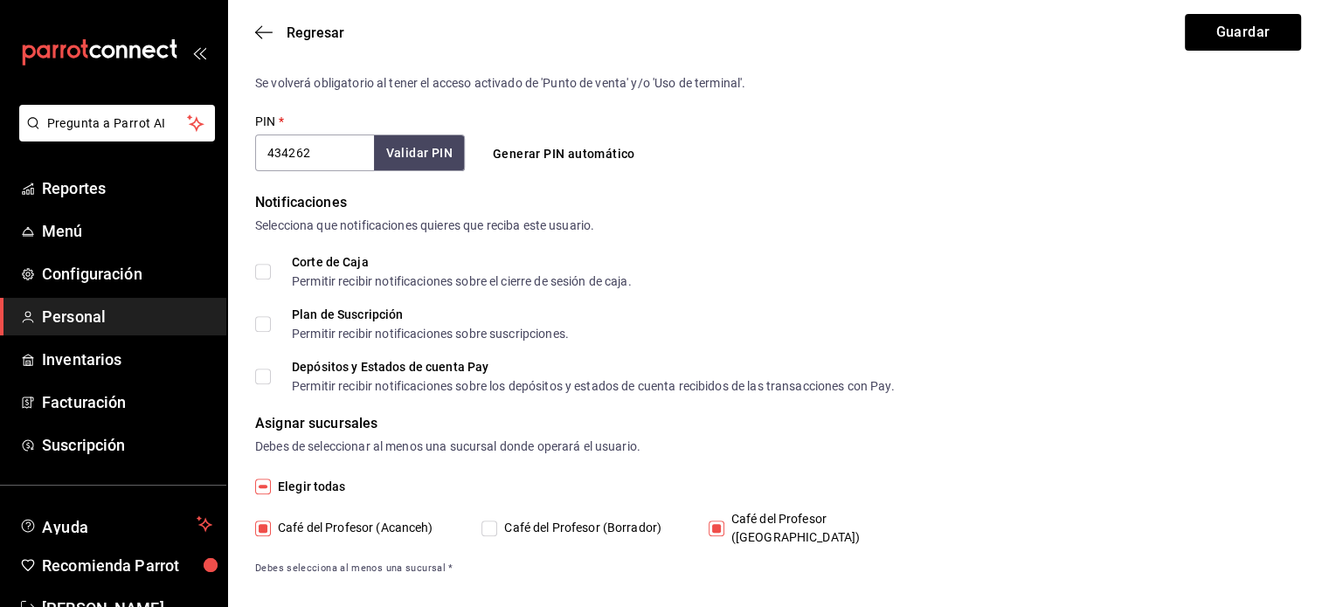
click at [722, 521] on input "Café del Profesor ([GEOGRAPHIC_DATA])" at bounding box center [717, 529] width 16 height 16
click at [1259, 23] on button "Guardar" at bounding box center [1243, 32] width 116 height 37
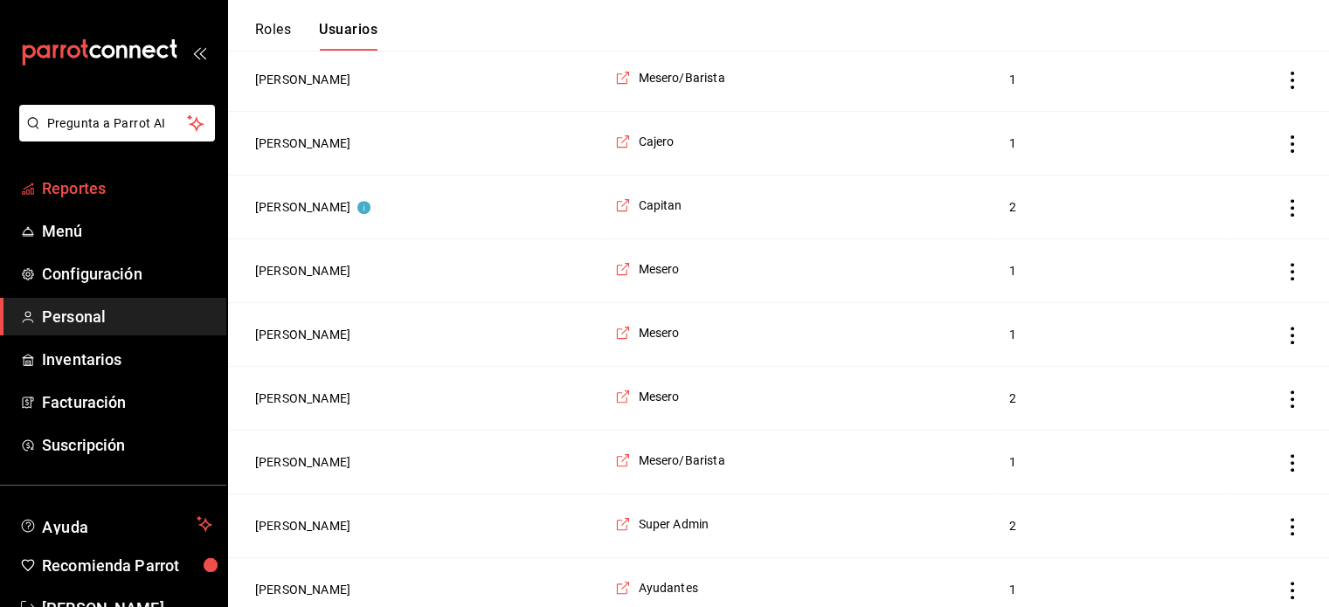
click at [91, 191] on span "Reportes" at bounding box center [127, 189] width 170 height 24
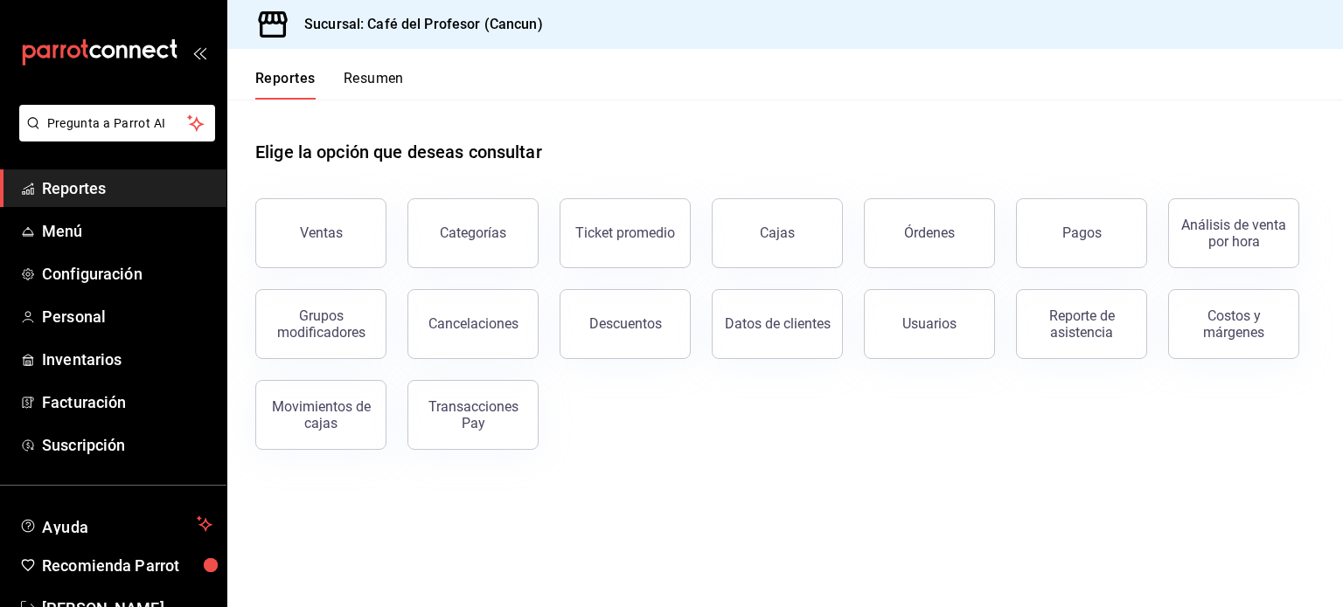
click at [373, 80] on button "Resumen" at bounding box center [374, 85] width 60 height 30
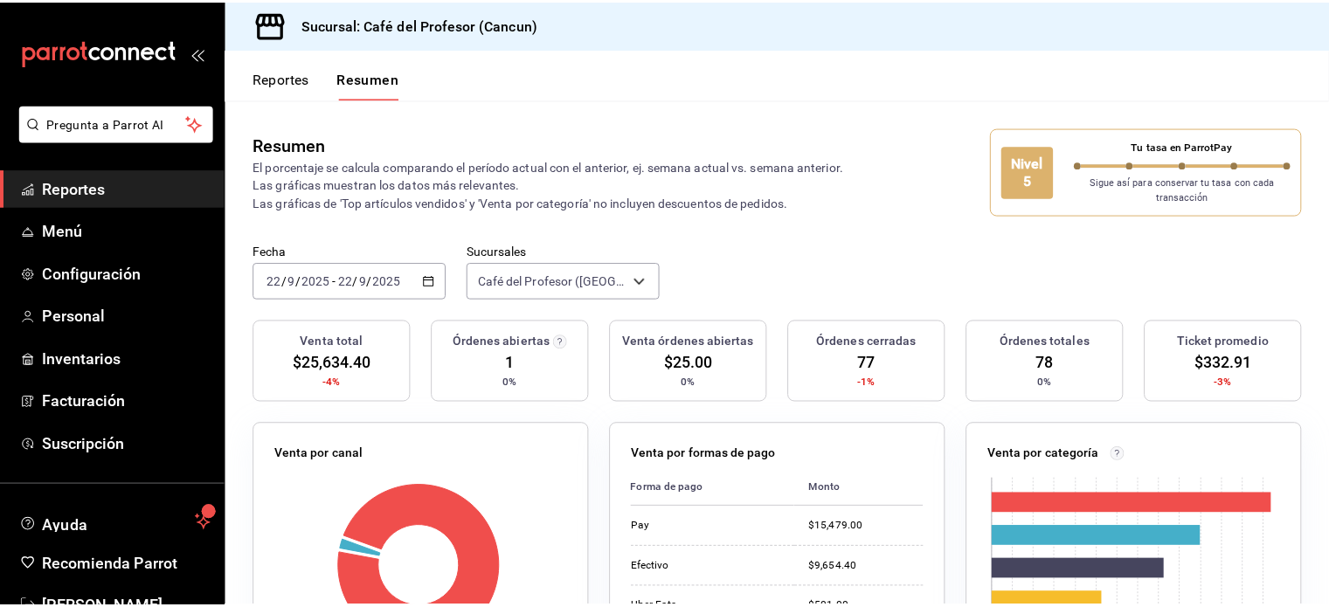
scroll to position [52, 0]
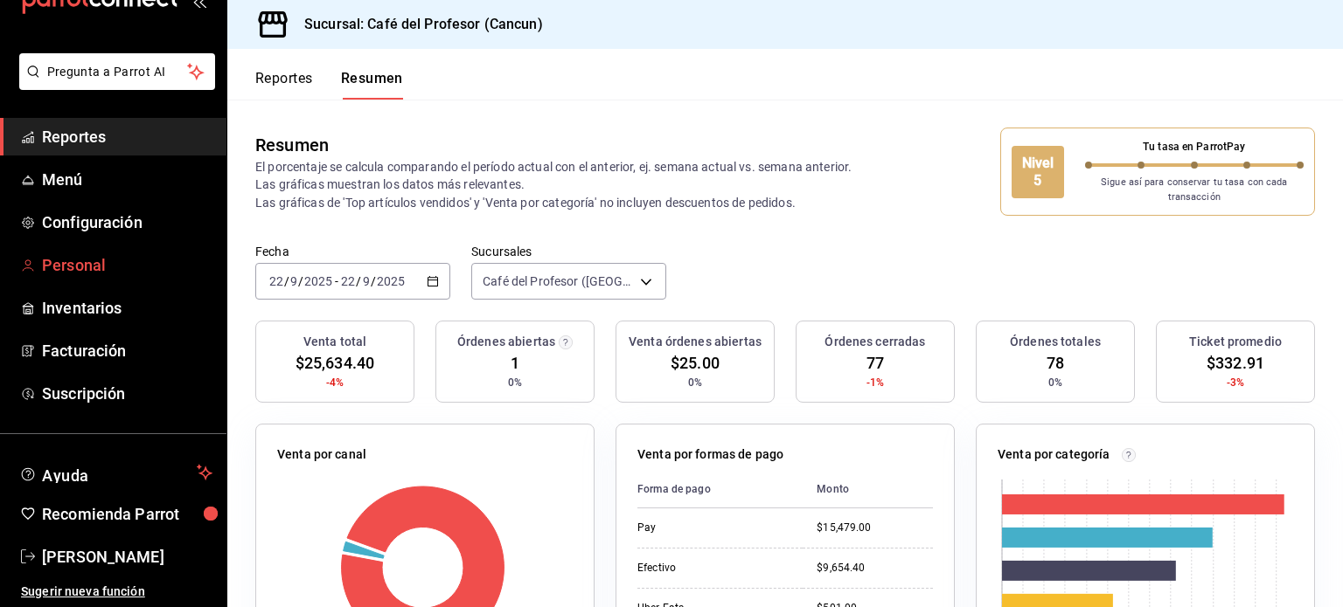
click at [79, 268] on span "Personal" at bounding box center [127, 265] width 170 height 24
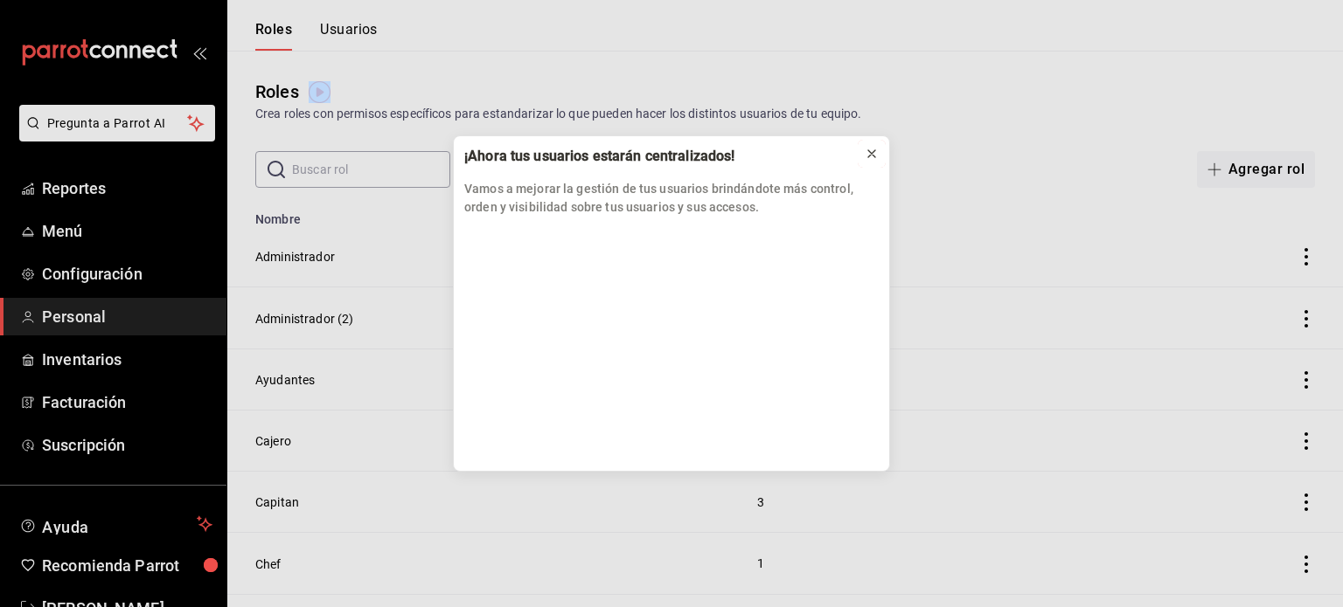
click at [873, 150] on icon at bounding box center [871, 154] width 14 height 14
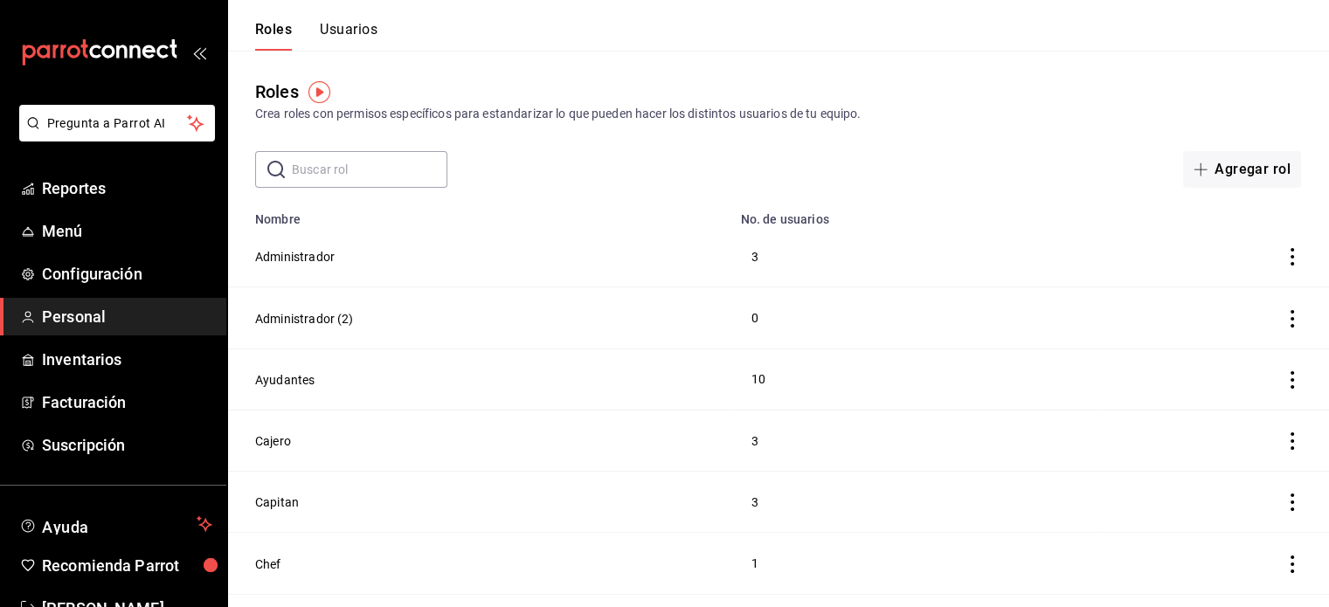
click at [368, 166] on input "text" at bounding box center [370, 169] width 156 height 35
click at [363, 32] on button "Usuarios" at bounding box center [349, 36] width 58 height 30
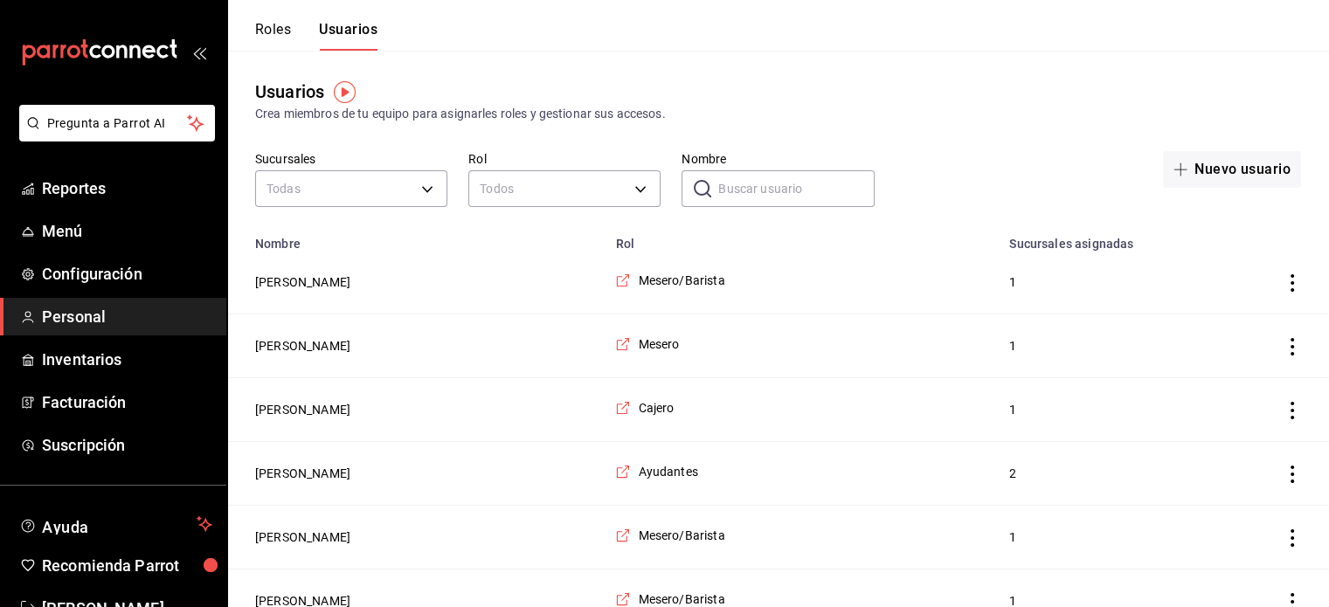
click at [733, 189] on input "Nombre" at bounding box center [796, 188] width 156 height 35
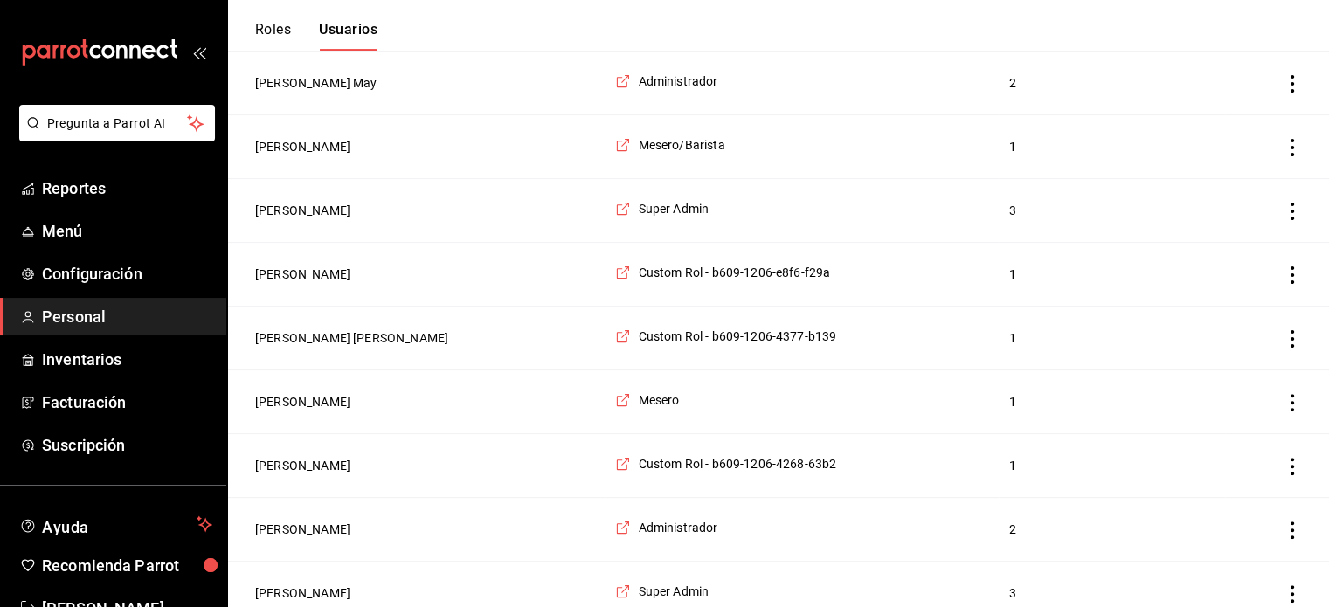
scroll to position [469, 0]
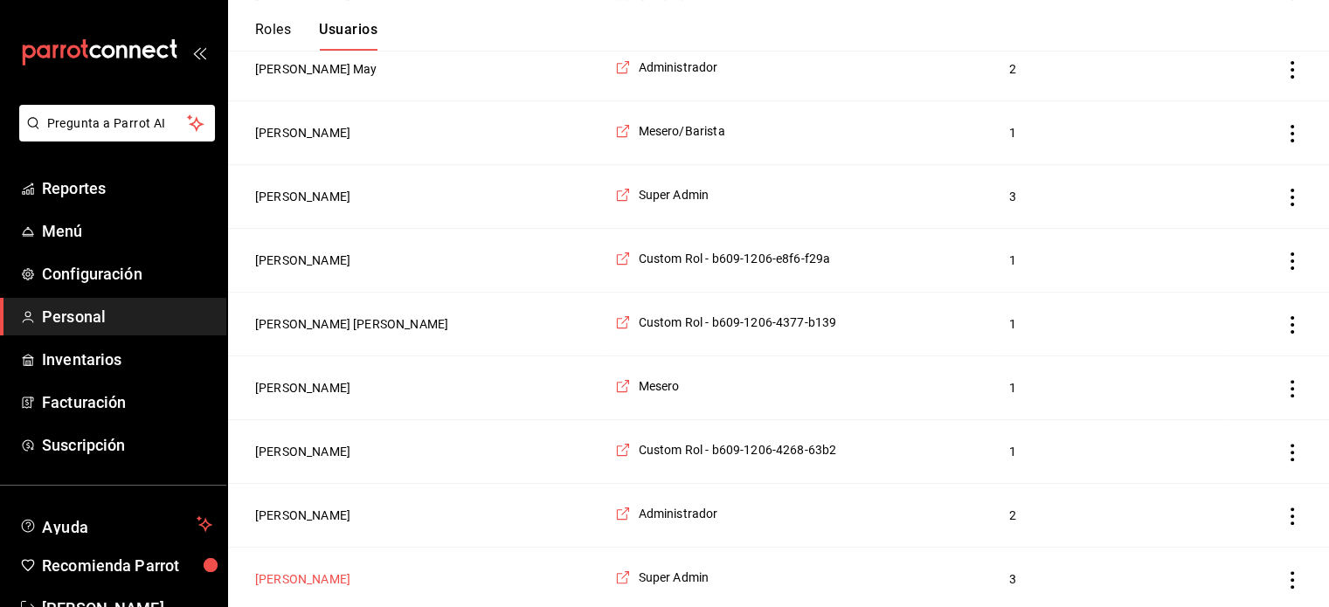
click at [351, 578] on button "[PERSON_NAME]" at bounding box center [302, 579] width 95 height 17
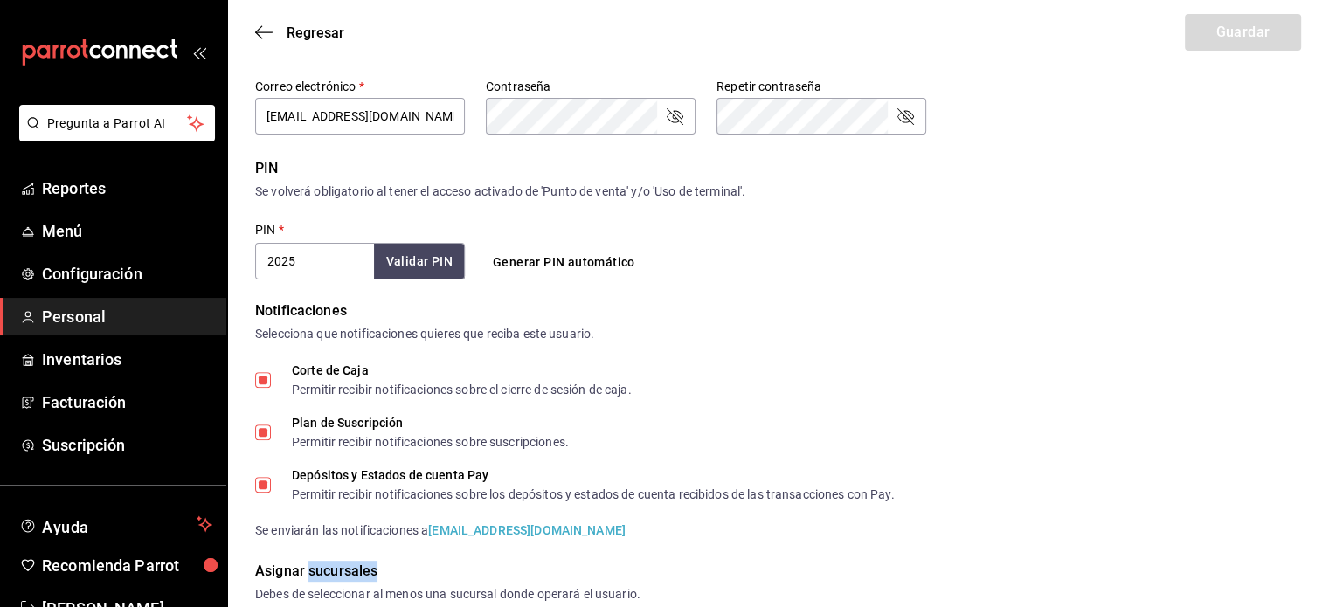
scroll to position [689, 0]
